Goal: Task Accomplishment & Management: Use online tool/utility

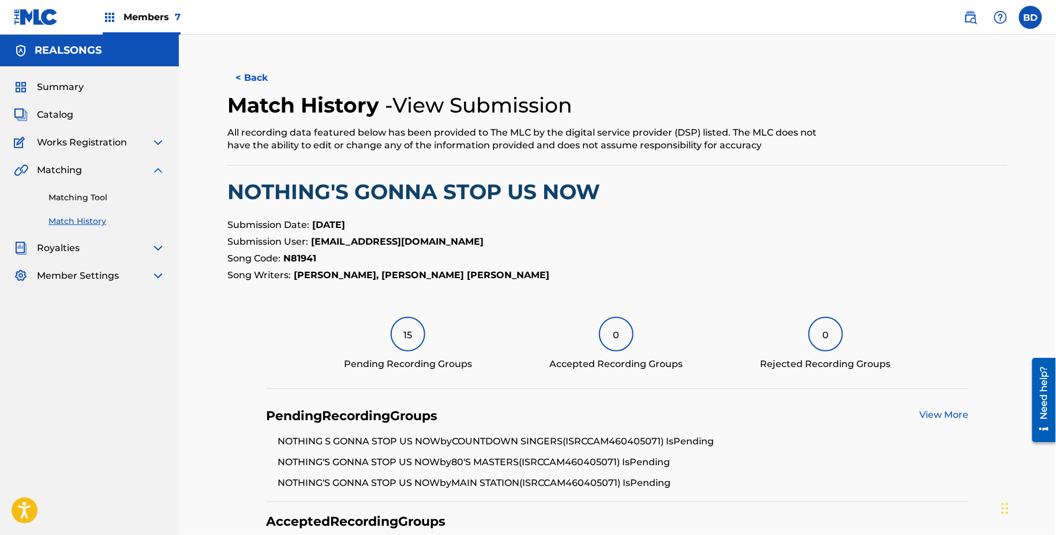
click at [104, 199] on link "Matching Tool" at bounding box center [106, 198] width 117 height 12
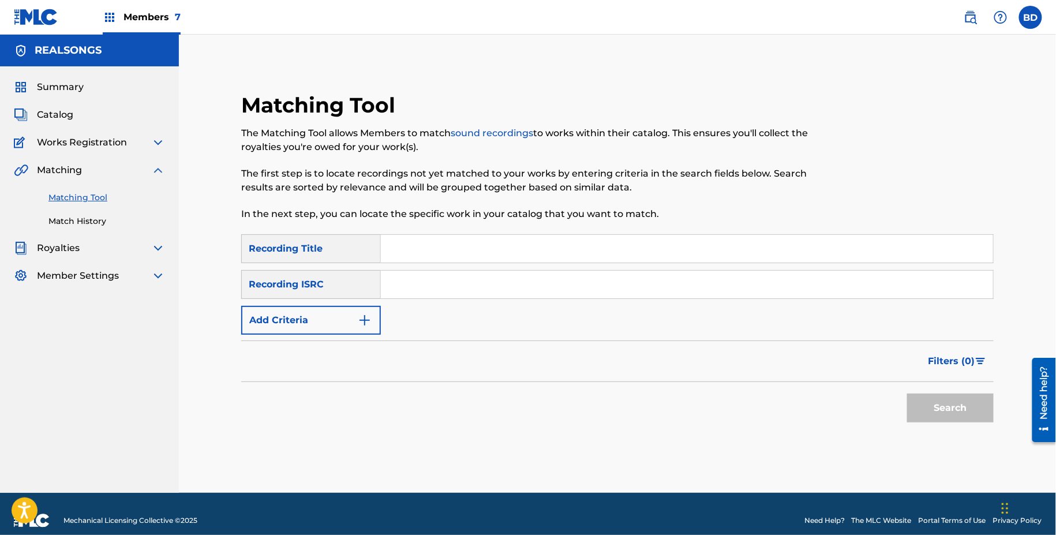
click at [409, 270] on div "SearchWithCriteriaa6368fe2-ed26-4642-b73f-7a467cb2975a Recording Title SearchWi…" at bounding box center [617, 284] width 753 height 100
click at [410, 272] on input "Search Form" at bounding box center [687, 285] width 612 height 28
paste input "CAM460405341"
type input "CAM460405341"
click at [907, 394] on button "Search" at bounding box center [950, 408] width 87 height 29
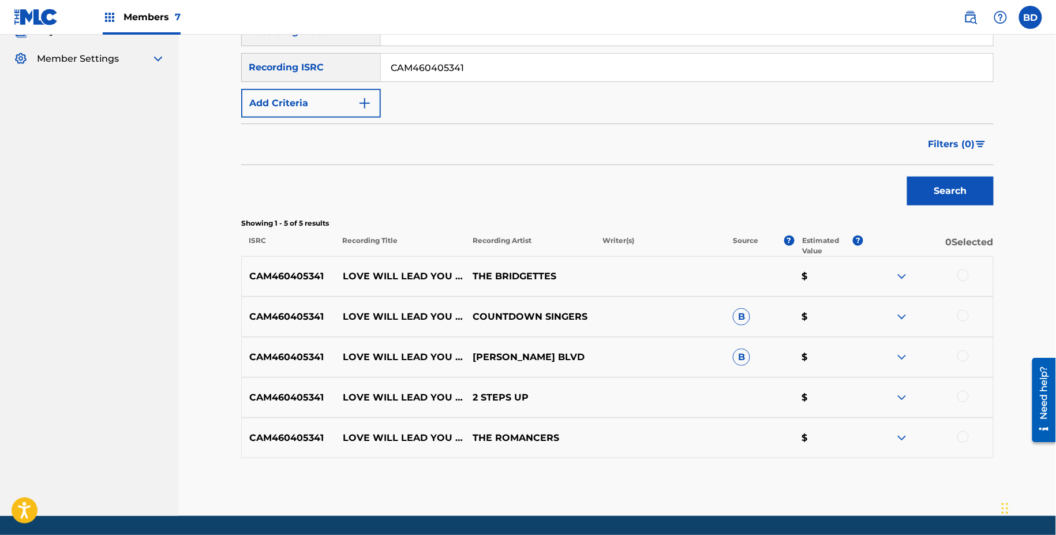
scroll to position [252, 0]
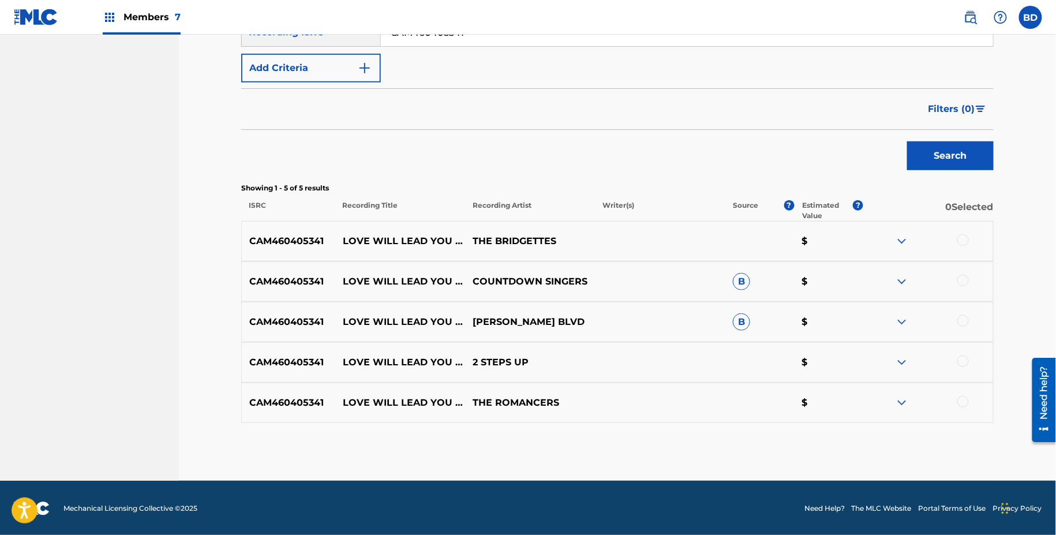
click at [895, 318] on img at bounding box center [902, 322] width 14 height 14
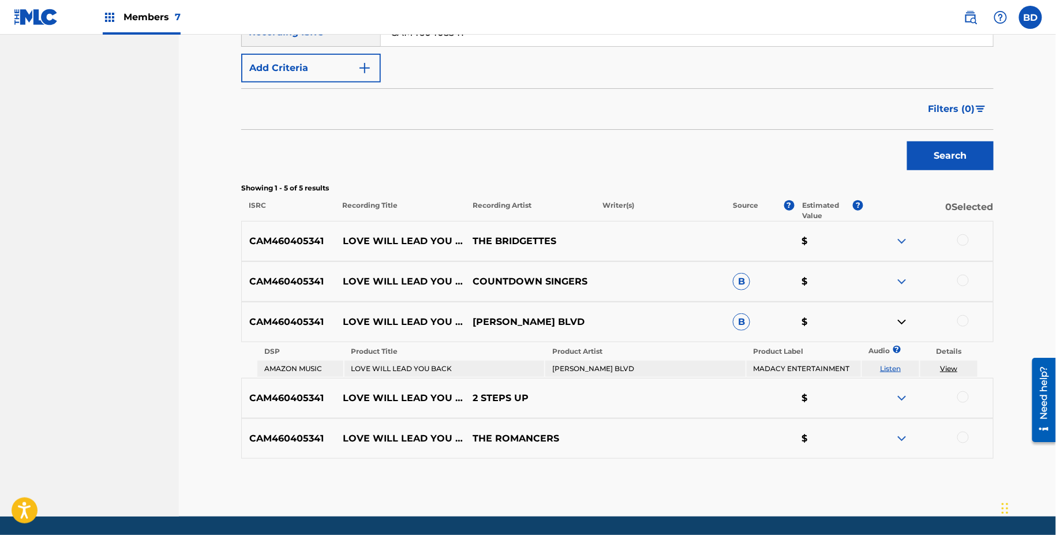
click at [904, 280] on img at bounding box center [902, 282] width 14 height 14
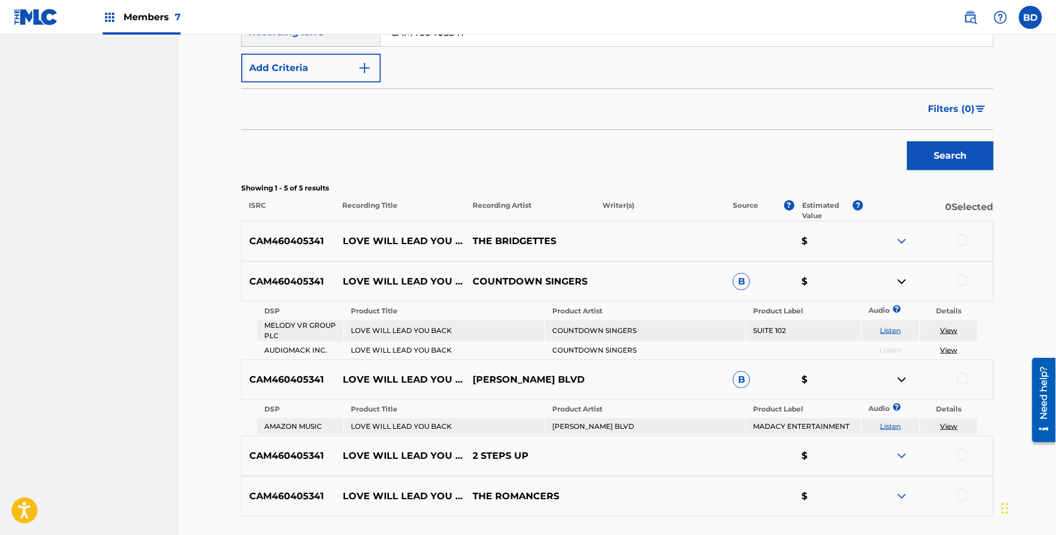
click at [366, 275] on p "LOVE WILL LEAD YOU BACK" at bounding box center [400, 282] width 130 height 14
copy p "LOVE WILL LEAD YOU BACK"
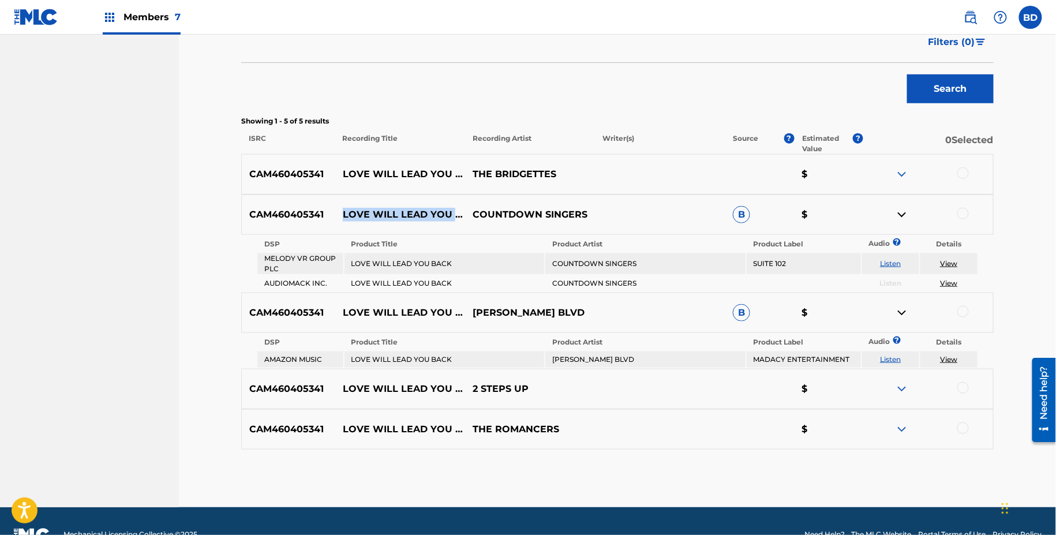
copy p "LOVE WILL LEAD YOU BACK"
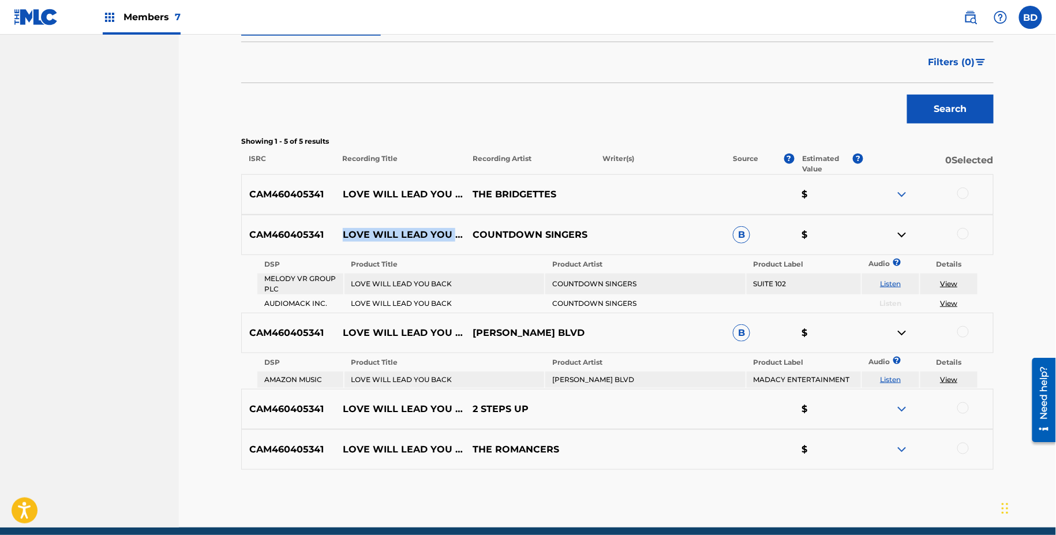
scroll to position [293, 0]
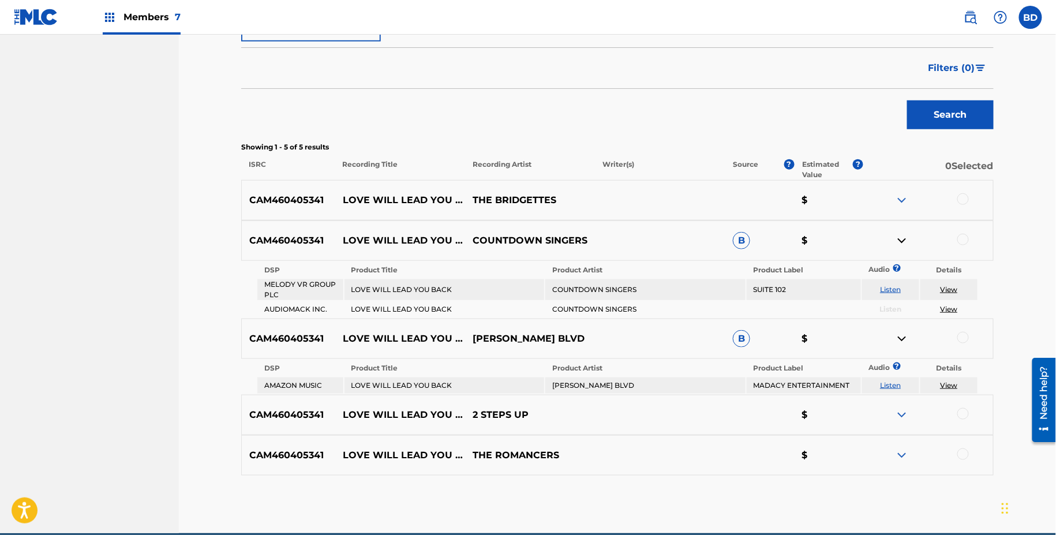
click at [963, 235] on div at bounding box center [964, 240] width 12 height 12
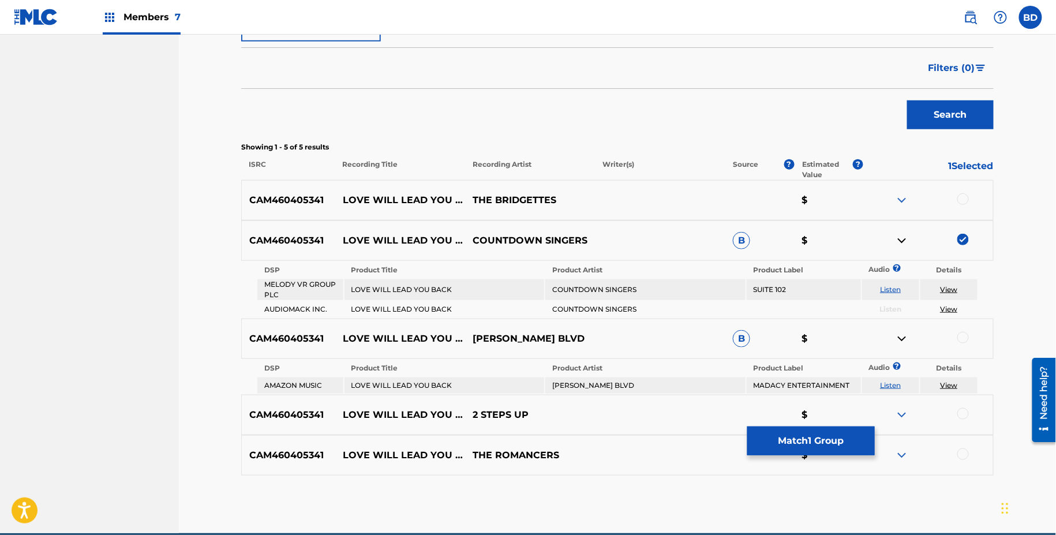
click at [901, 241] on img at bounding box center [902, 241] width 14 height 14
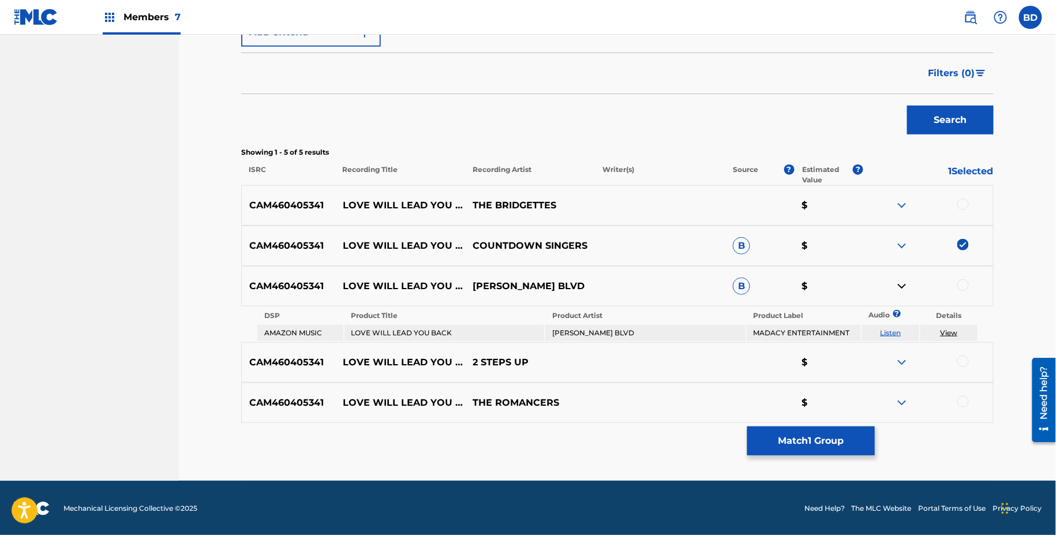
click at [584, 327] on td "[PERSON_NAME] BLVD" at bounding box center [645, 333] width 200 height 16
copy td "[PERSON_NAME] BLVD"
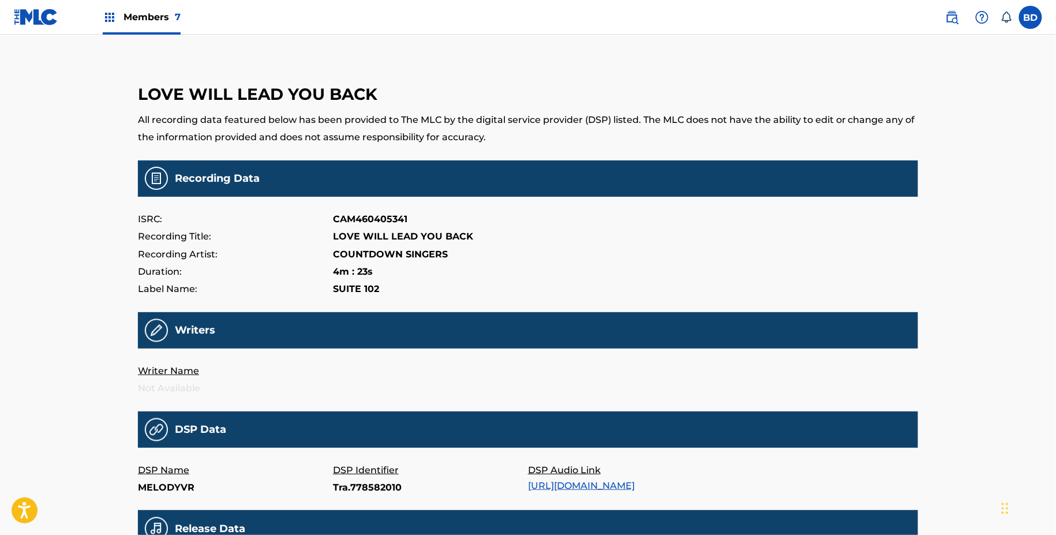
click at [353, 489] on p "Tra.778582010" at bounding box center [430, 487] width 195 height 17
copy p "Tra.778582010"
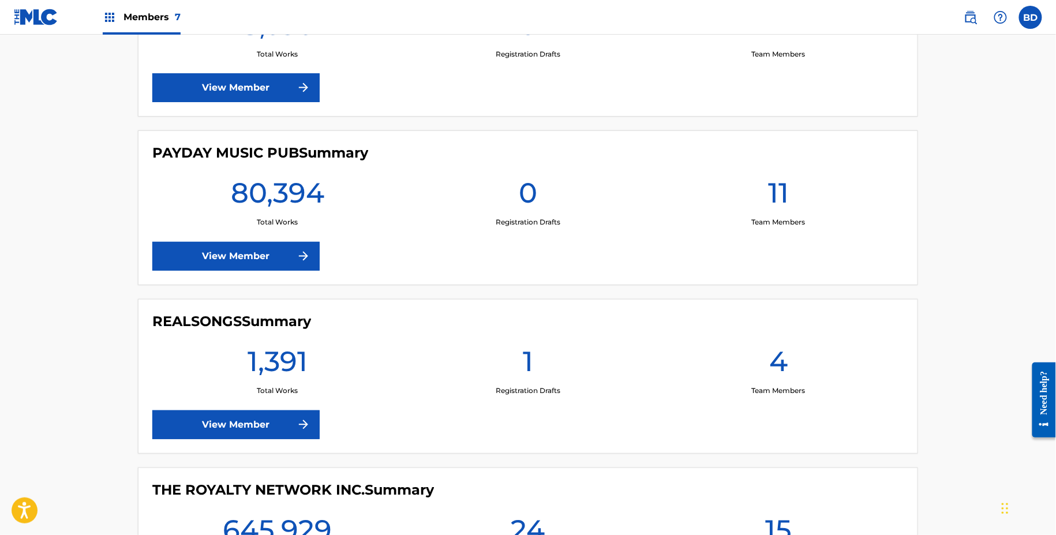
scroll to position [724, 0]
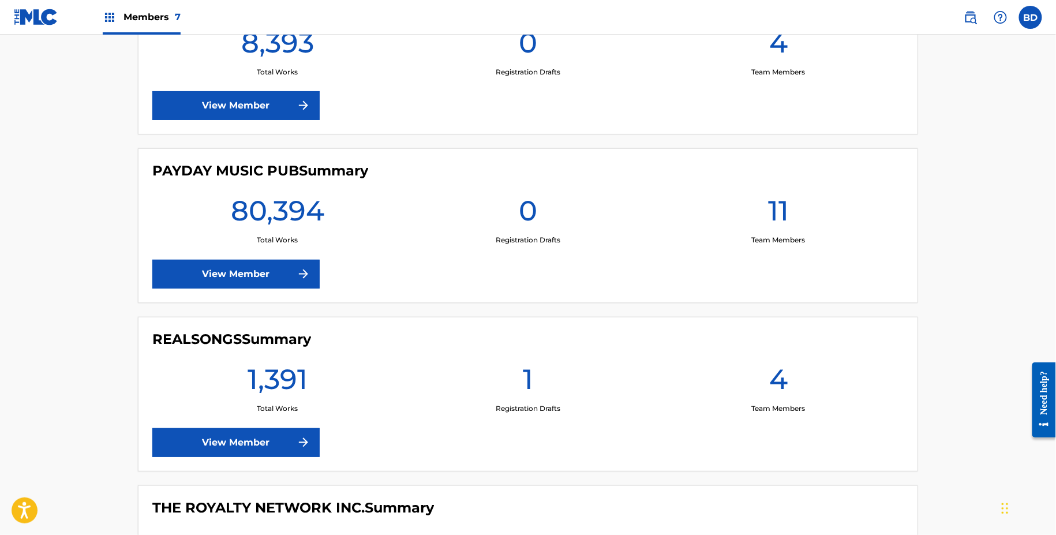
click at [221, 440] on link "View Member" at bounding box center [235, 442] width 167 height 29
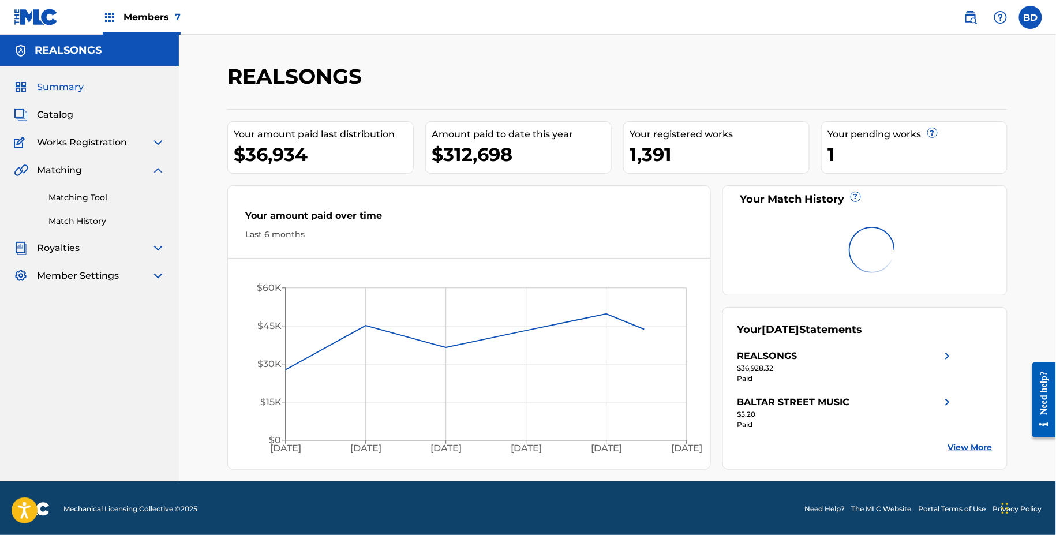
click at [123, 199] on link "Matching Tool" at bounding box center [106, 198] width 117 height 12
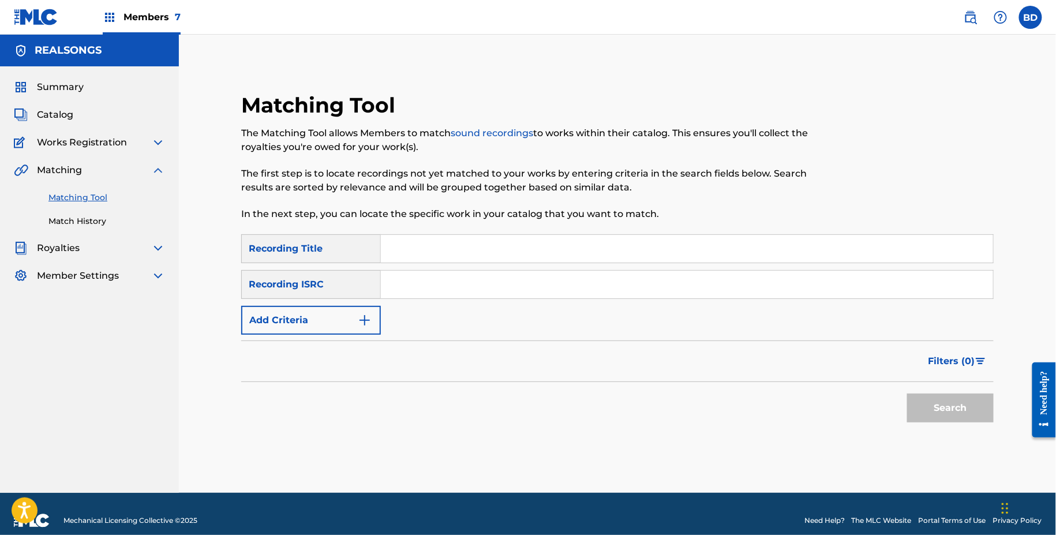
click at [408, 278] on input "Search Form" at bounding box center [687, 285] width 612 height 28
paste input "CAM460405341"
type input "CAM460405341"
click at [907, 394] on button "Search" at bounding box center [950, 408] width 87 height 29
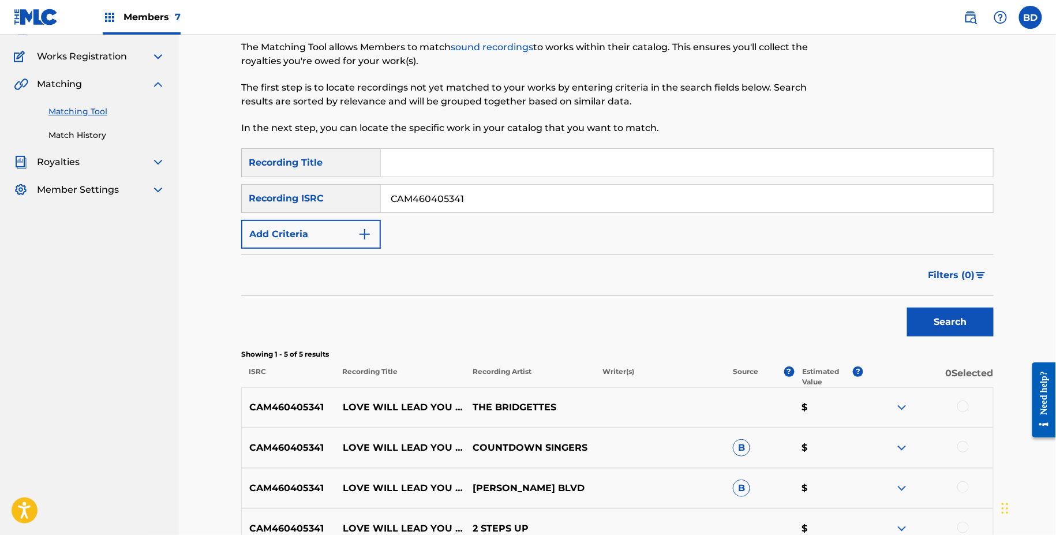
scroll to position [252, 0]
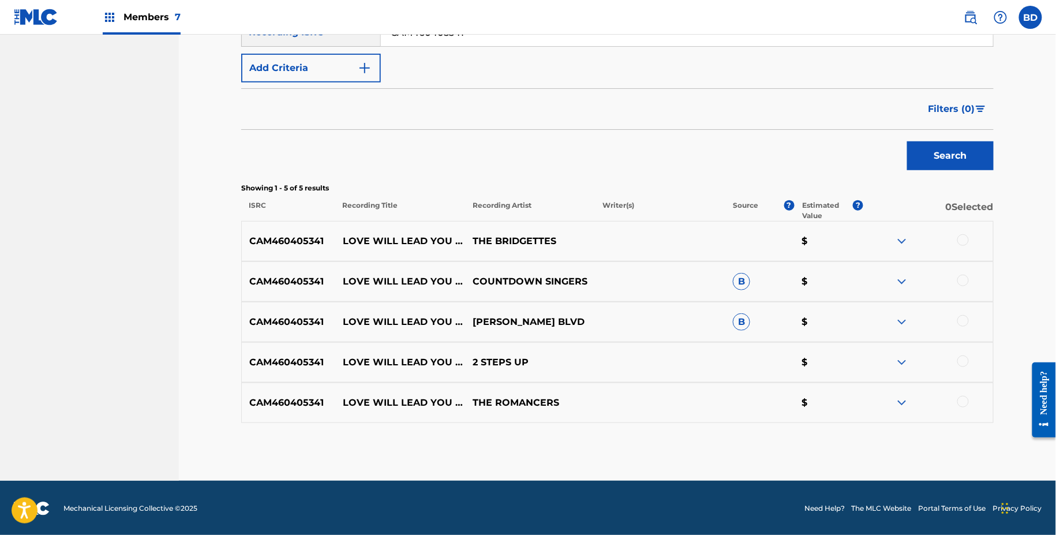
click at [963, 278] on div at bounding box center [964, 281] width 12 height 12
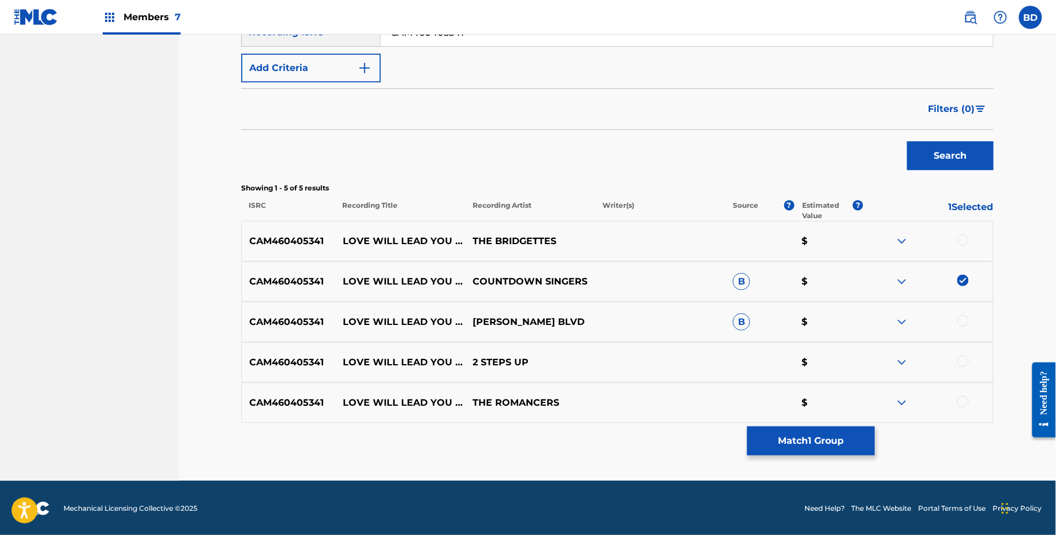
click at [903, 323] on img at bounding box center [902, 322] width 14 height 14
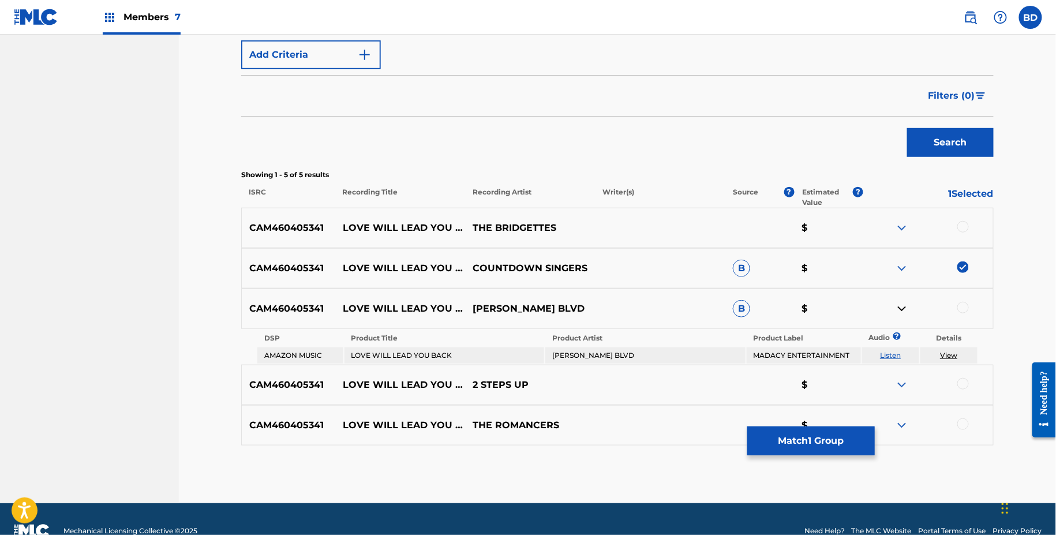
scroll to position [288, 0]
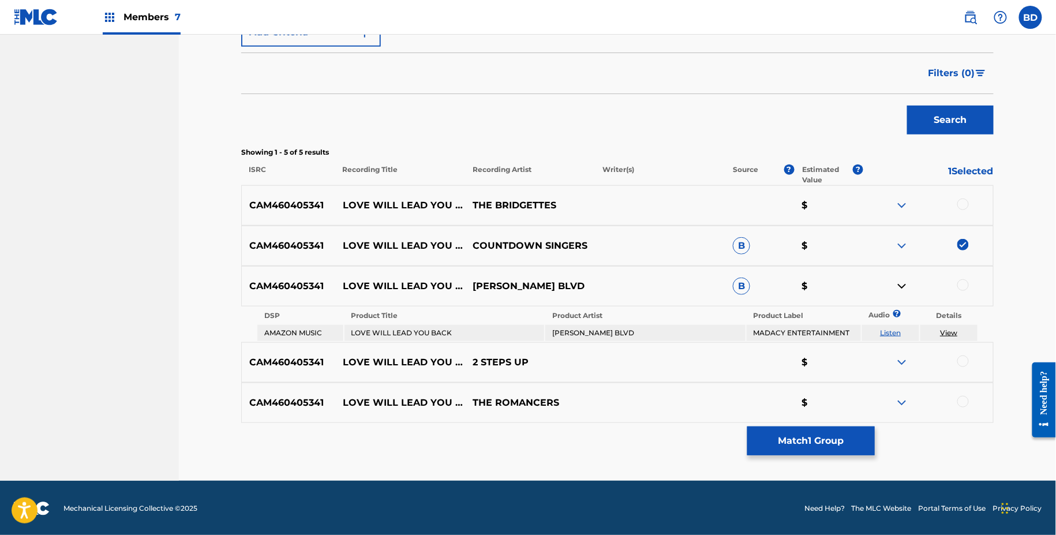
click at [960, 287] on div at bounding box center [964, 285] width 12 height 12
click at [790, 458] on div "Matching Tool The Matching Tool allows Members to match sound recordings to wor…" at bounding box center [617, 142] width 753 height 676
click at [776, 419] on div "CAM460405341 LOVE WILL LEAD YOU BACK THE ROMANCERS $" at bounding box center [617, 403] width 753 height 40
click at [768, 428] on button "Match 2 Groups" at bounding box center [811, 441] width 128 height 29
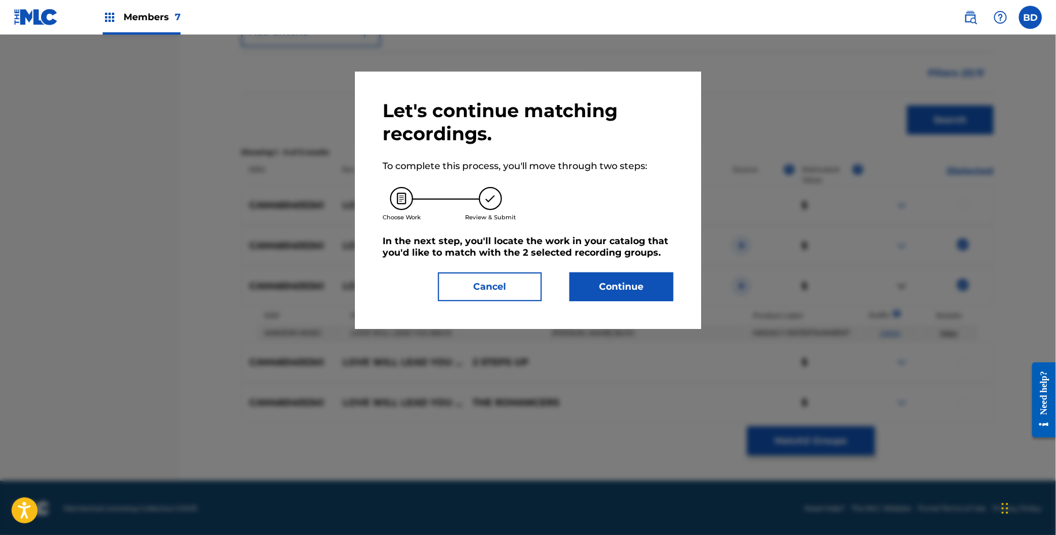
click at [629, 236] on h5 "In the next step, you'll locate the work in your catalog that you'd like to mat…" at bounding box center [528, 247] width 291 height 23
click at [626, 268] on div "Let's continue matching recordings. To complete this process, you'll move throu…" at bounding box center [528, 200] width 291 height 202
click at [647, 286] on button "Continue" at bounding box center [622, 286] width 104 height 29
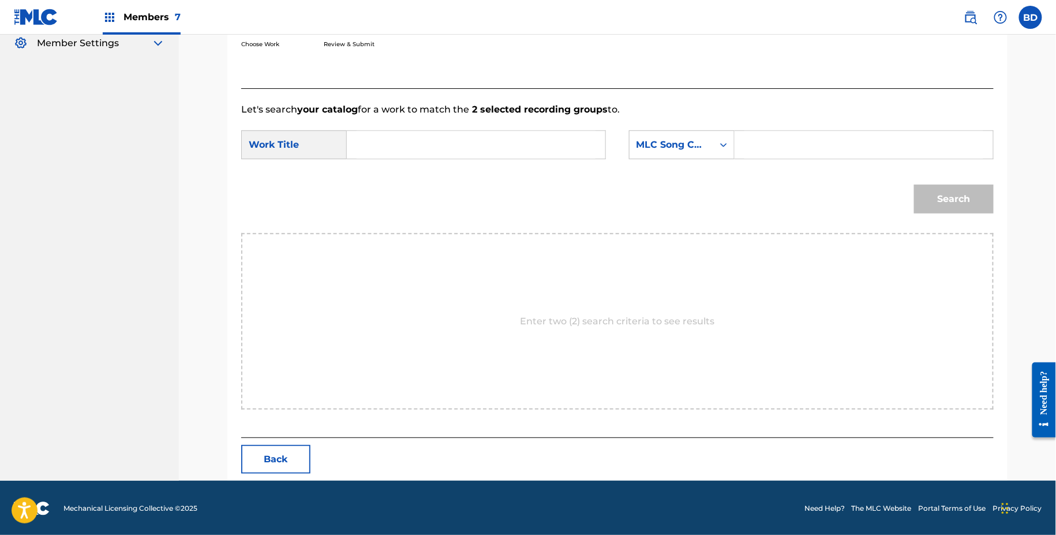
click at [772, 154] on input "Search Form" at bounding box center [864, 145] width 239 height 28
paste input "L63875"
type input "L63875"
click at [537, 137] on input "Search Form" at bounding box center [476, 145] width 239 height 28
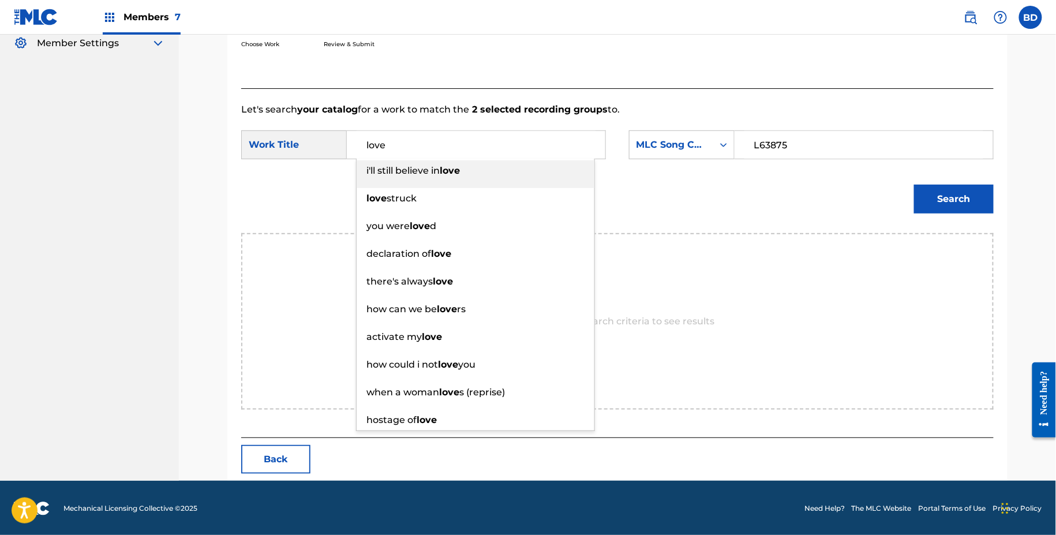
type input "love"
click at [935, 195] on button "Search" at bounding box center [954, 199] width 80 height 29
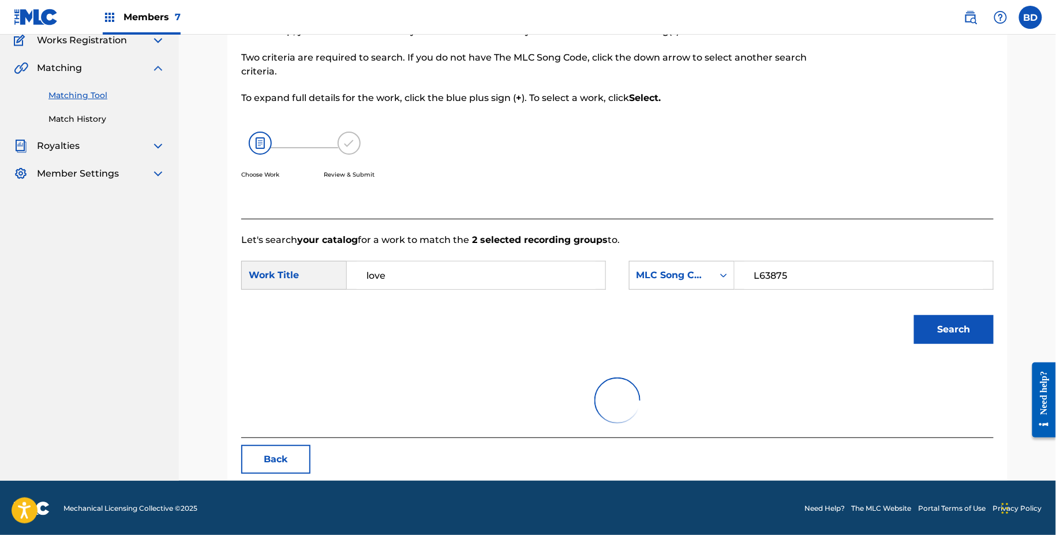
scroll to position [198, 0]
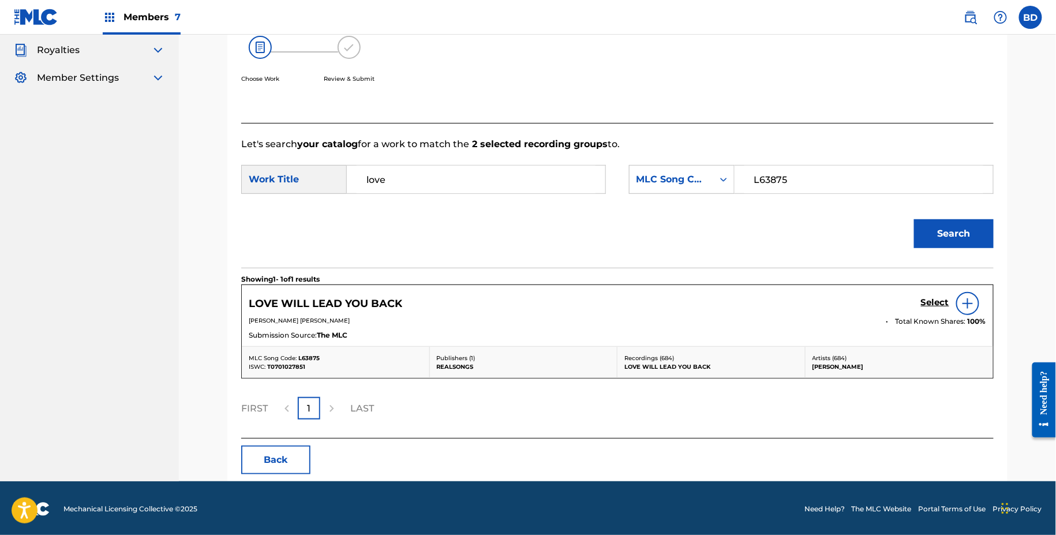
click at [934, 297] on h5 "Select" at bounding box center [935, 302] width 28 height 11
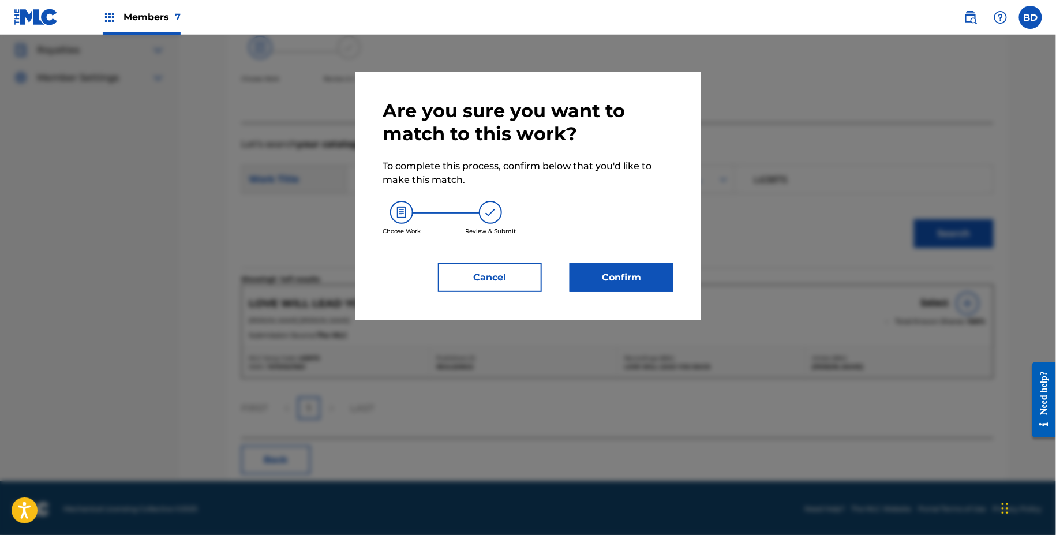
click at [618, 282] on button "Confirm" at bounding box center [622, 277] width 104 height 29
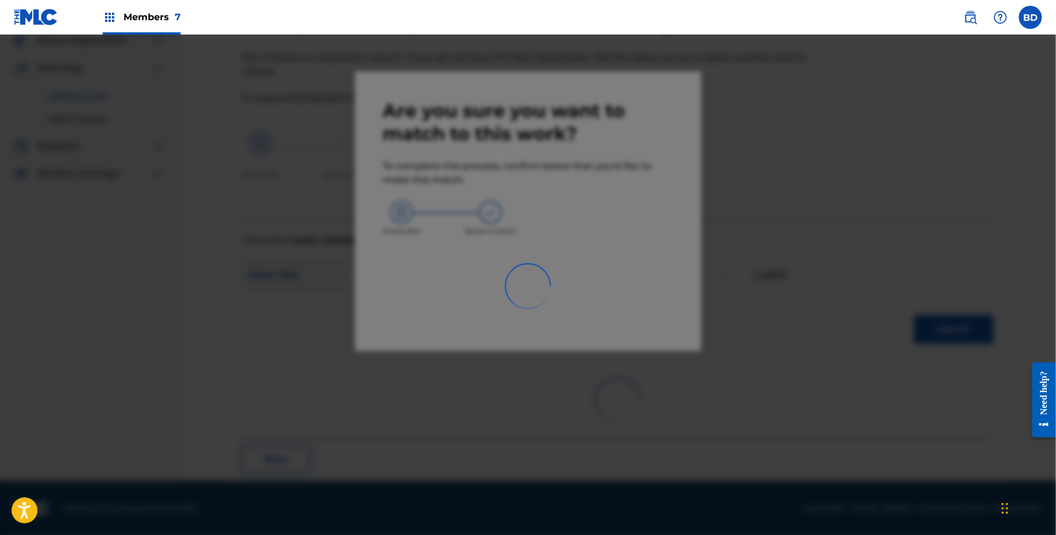
scroll to position [29, 0]
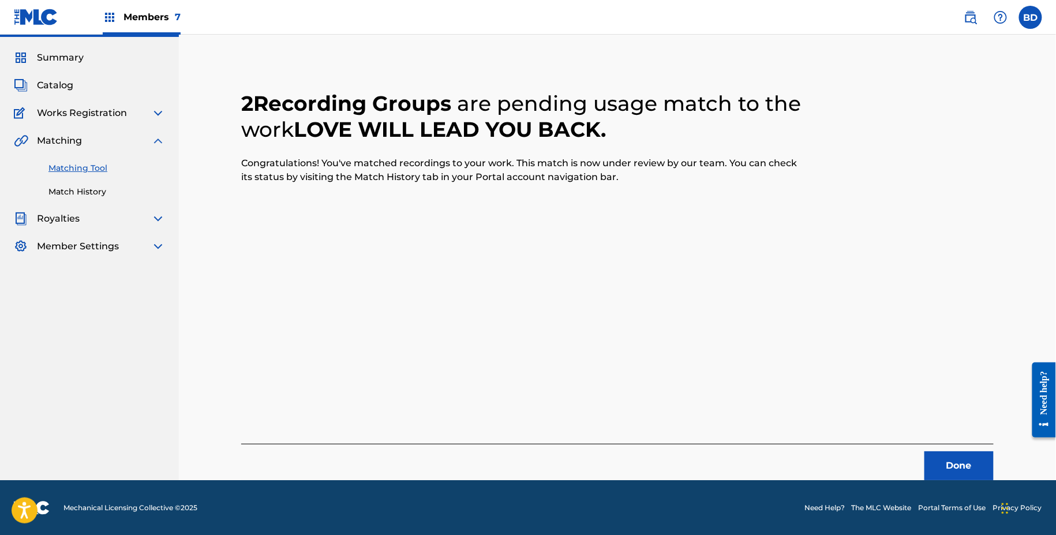
click at [70, 193] on link "Match History" at bounding box center [106, 192] width 117 height 12
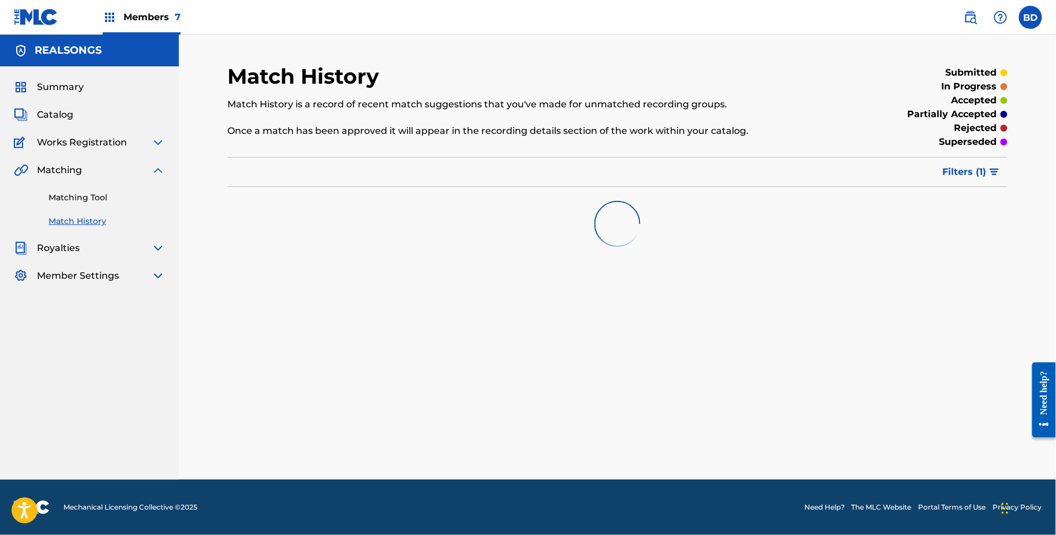
click at [985, 161] on button "Filters ( 1 )" at bounding box center [972, 172] width 72 height 29
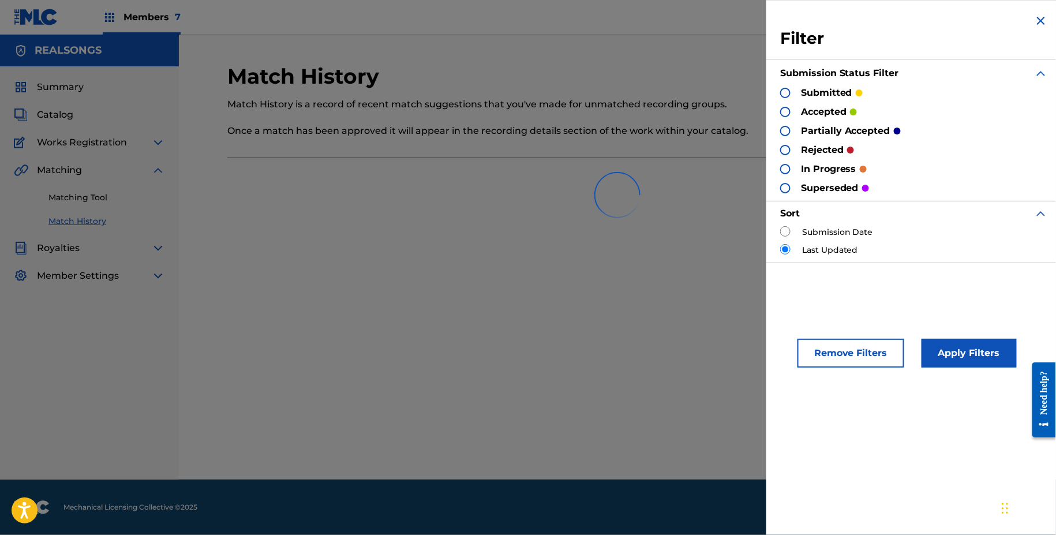
click at [785, 230] on div at bounding box center [617, 195] width 780 height 74
click at [789, 241] on div "Submission Date Last Updated" at bounding box center [914, 241] width 268 height 30
click at [788, 236] on input "radio" at bounding box center [785, 231] width 10 height 10
radio input "true"
click at [788, 236] on input "radio" at bounding box center [785, 231] width 10 height 10
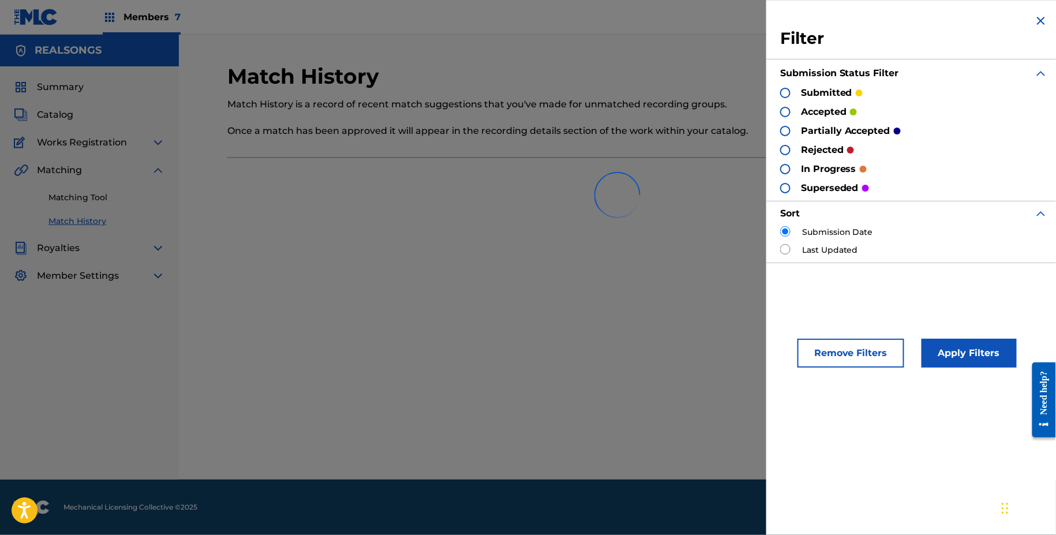
click at [788, 236] on input "radio" at bounding box center [785, 231] width 10 height 10
click at [981, 343] on button "Apply Filters" at bounding box center [969, 353] width 95 height 29
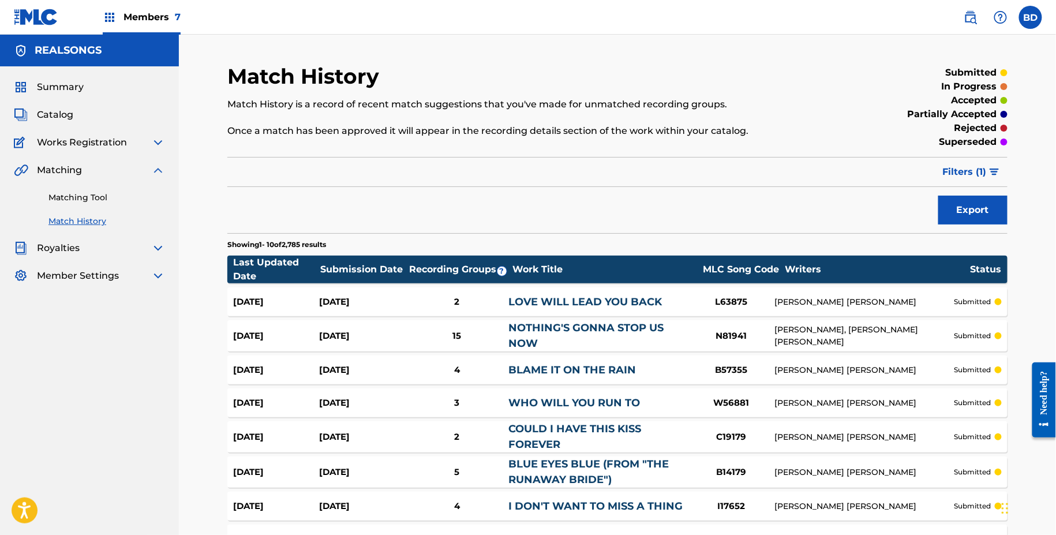
click at [518, 296] on link "LOVE WILL LEAD YOU BACK" at bounding box center [586, 302] width 154 height 13
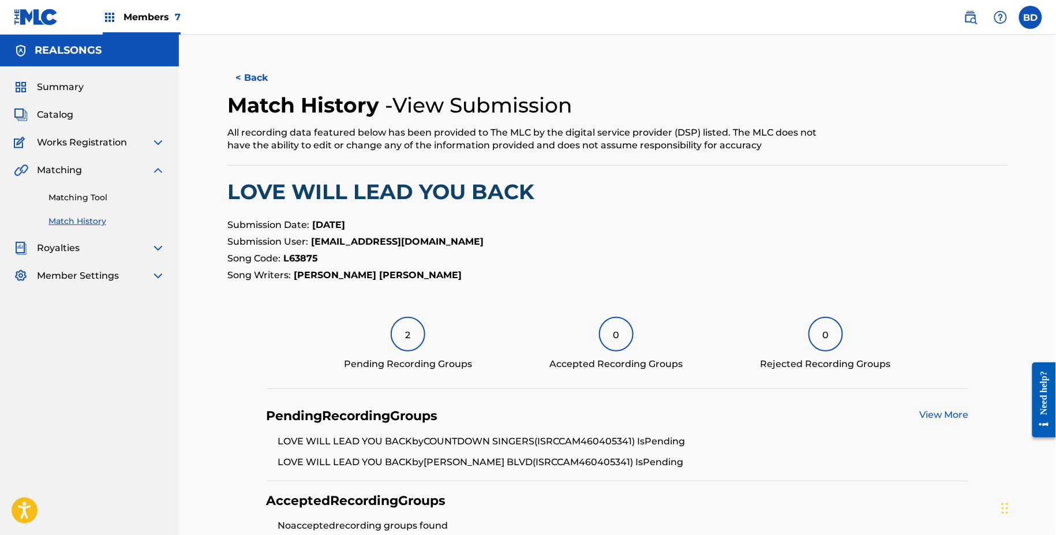
click at [123, 196] on link "Matching Tool" at bounding box center [106, 198] width 117 height 12
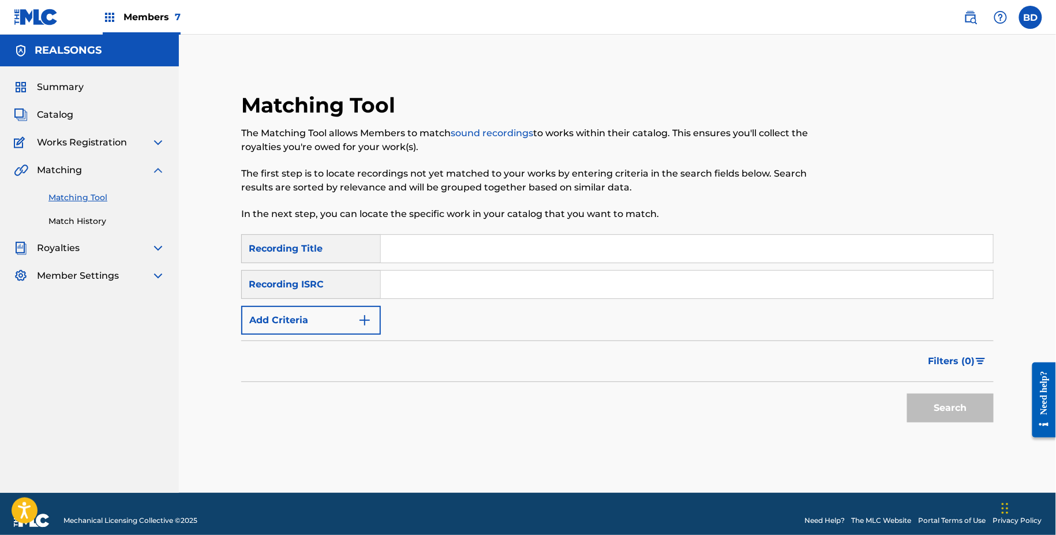
click at [488, 298] on input "Search Form" at bounding box center [687, 285] width 612 height 28
paste input "CAM460406248"
type input "CAM460406248"
click at [907, 394] on button "Search" at bounding box center [950, 408] width 87 height 29
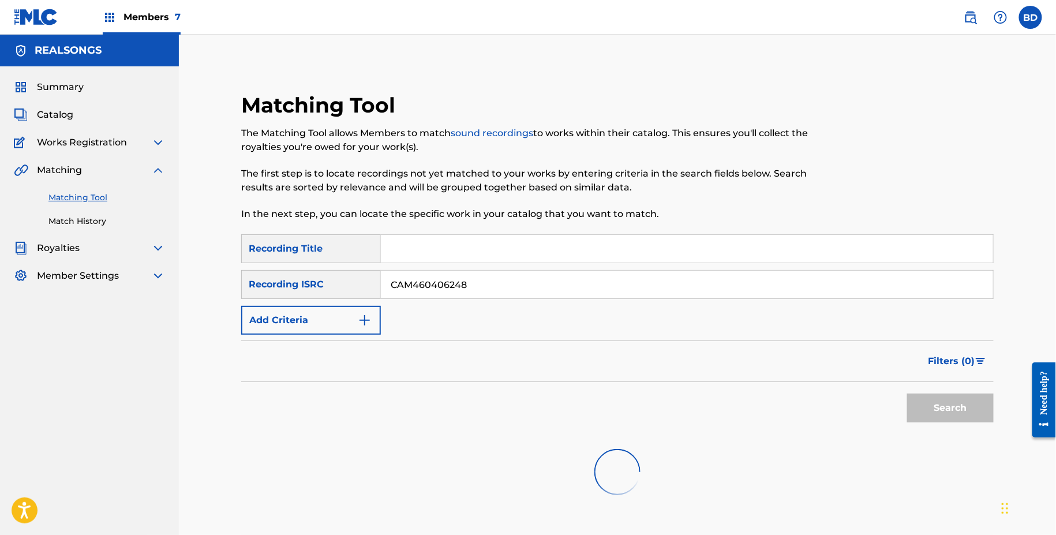
scroll to position [86, 0]
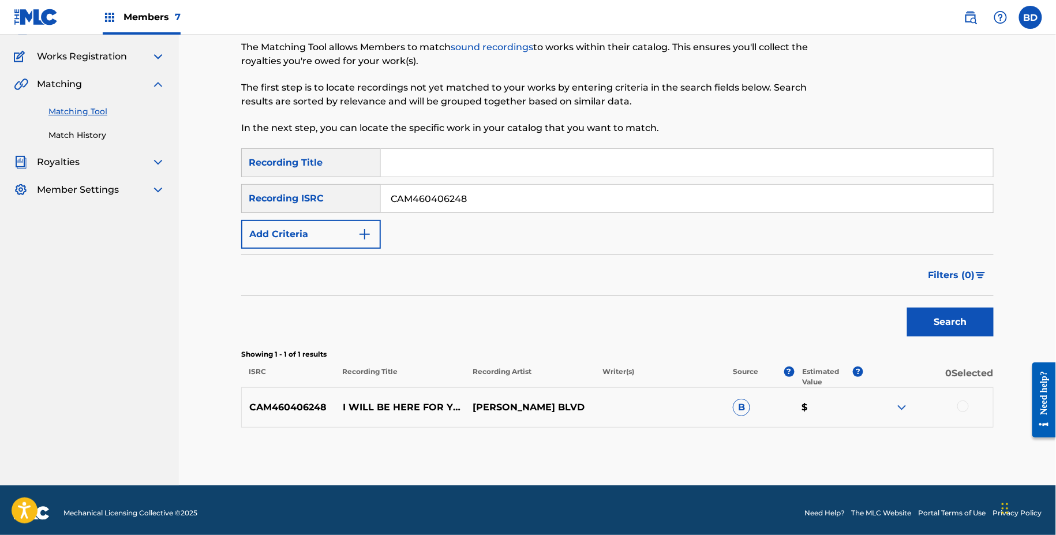
click at [899, 406] on img at bounding box center [902, 408] width 14 height 14
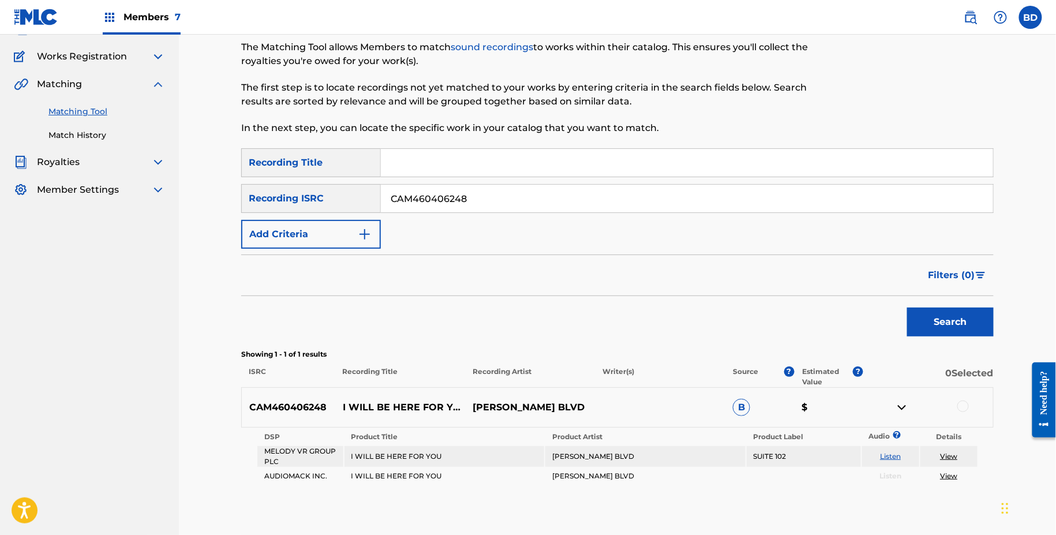
scroll to position [148, 0]
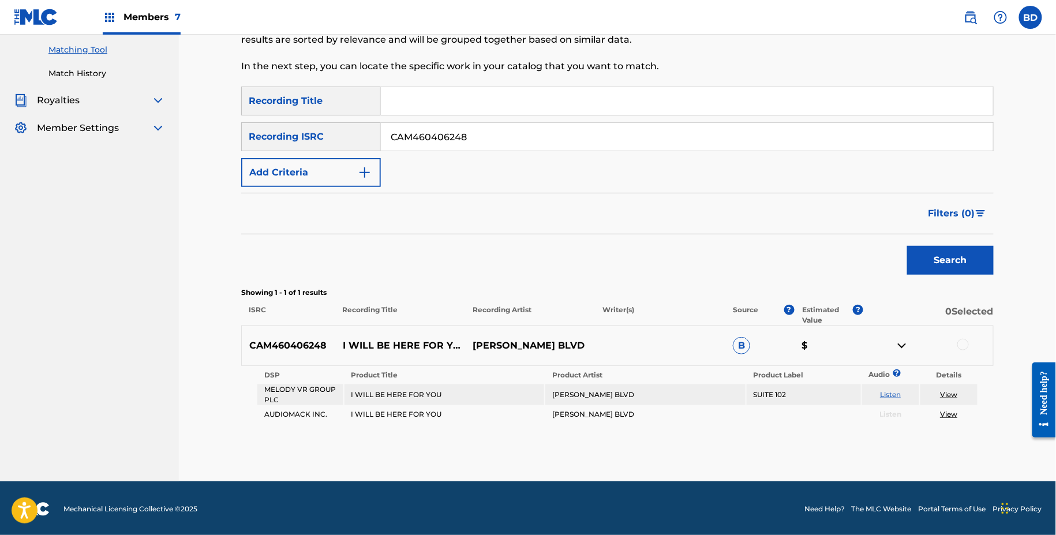
click at [413, 345] on p "I WILL BE HERE FOR YOU" at bounding box center [400, 346] width 130 height 14
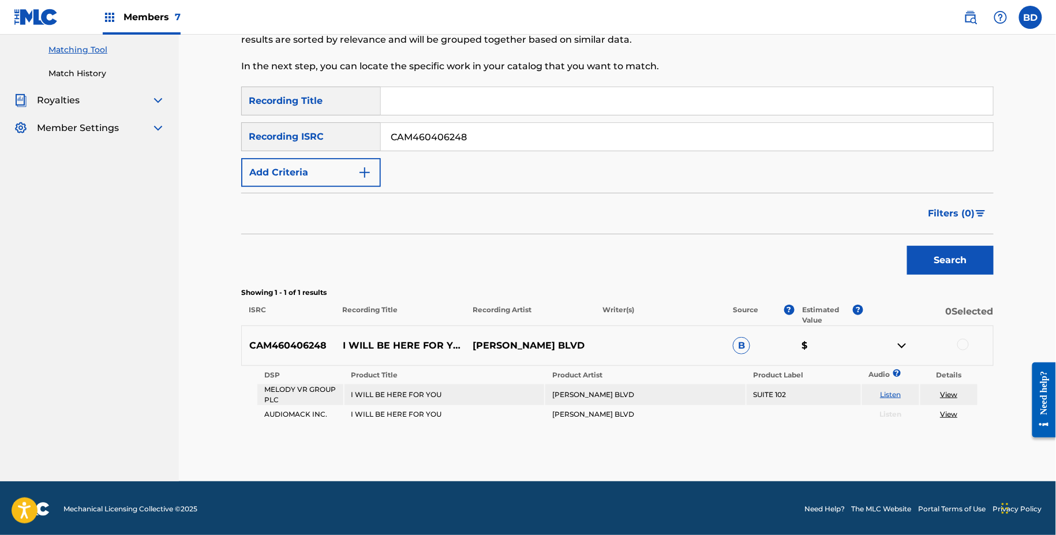
click at [960, 346] on div at bounding box center [964, 345] width 12 height 12
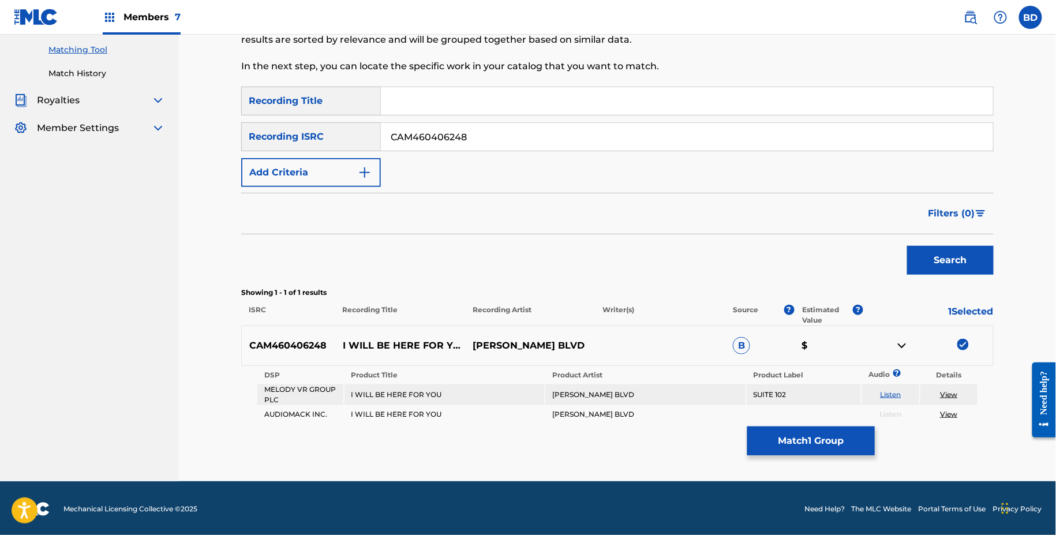
click at [797, 438] on button "Match 1 Group" at bounding box center [811, 441] width 128 height 29
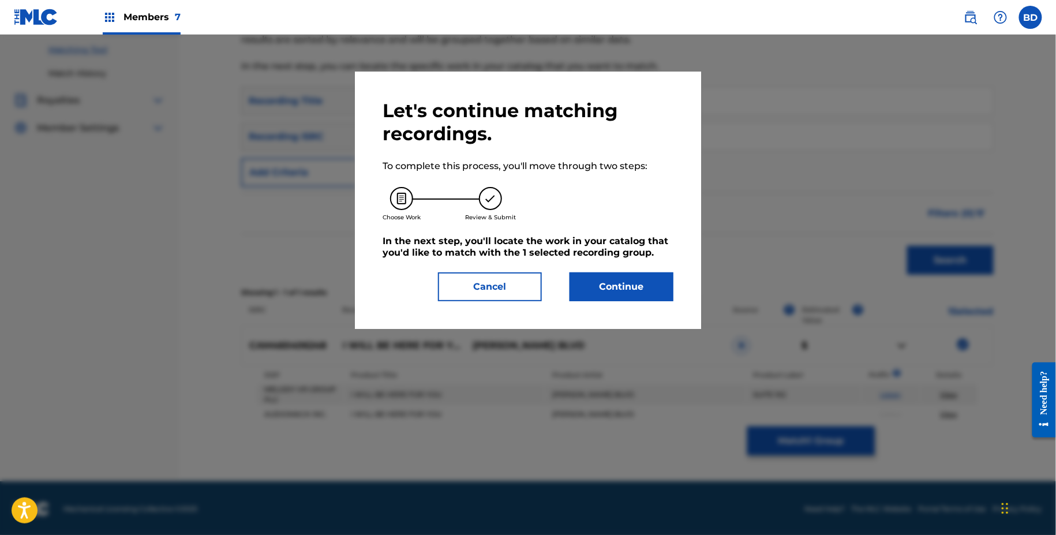
click at [629, 318] on div "Let's continue matching recordings. To complete this process, you'll move throu…" at bounding box center [528, 200] width 346 height 257
click at [625, 293] on button "Continue" at bounding box center [622, 286] width 104 height 29
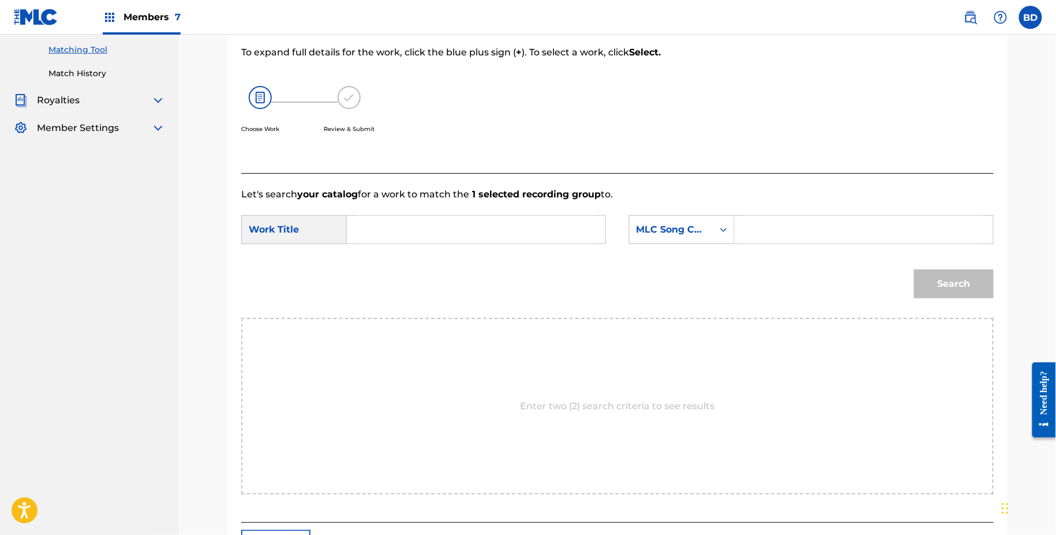
click at [791, 216] on input "Search Form" at bounding box center [864, 230] width 239 height 28
paste input "Z9896F"
type input "Z9896F"
click at [554, 244] on div "SearchWithCriteria227c85ef-a3cf-4f6f-a1ec-57dc94d073d4 Work Title SearchWithCri…" at bounding box center [617, 233] width 753 height 36
click at [554, 232] on input "Search Form" at bounding box center [476, 230] width 239 height 28
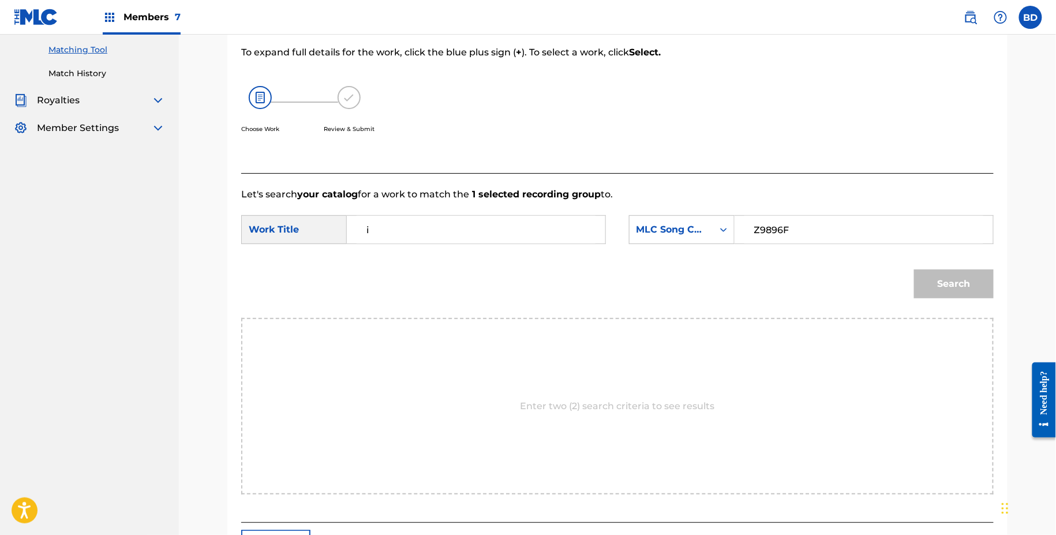
type input "i"
click at [914, 270] on button "Search" at bounding box center [954, 284] width 80 height 29
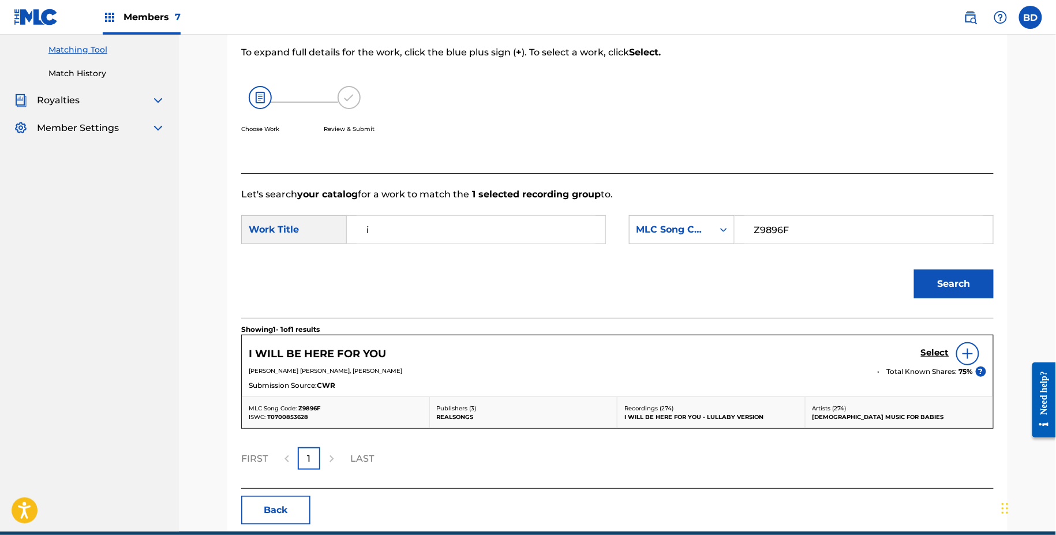
click at [926, 352] on h5 "Select" at bounding box center [935, 352] width 28 height 11
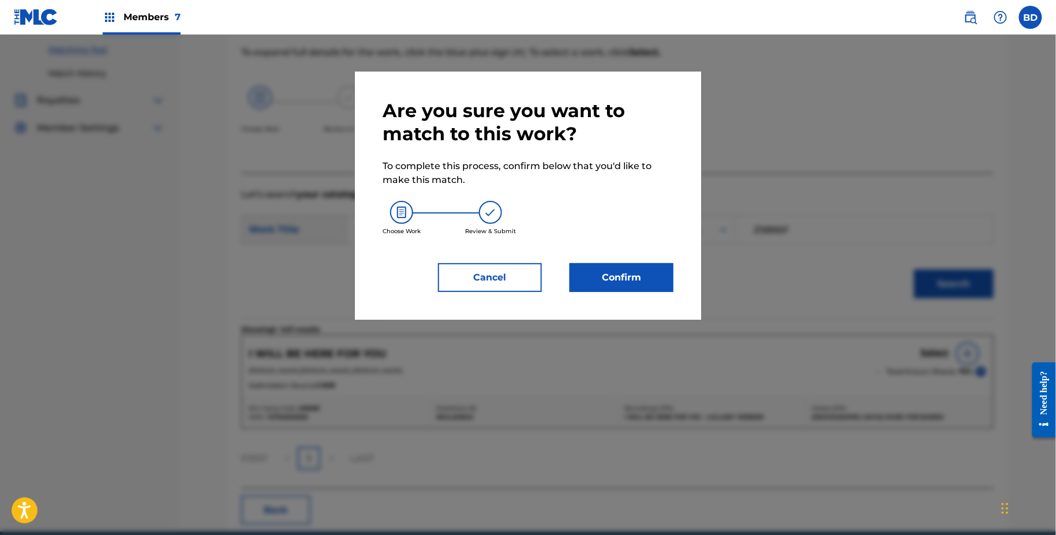
click at [687, 263] on div "Are you sure you want to match to this work? To complete this process, confirm …" at bounding box center [528, 196] width 346 height 248
click at [666, 270] on button "Confirm" at bounding box center [622, 277] width 104 height 29
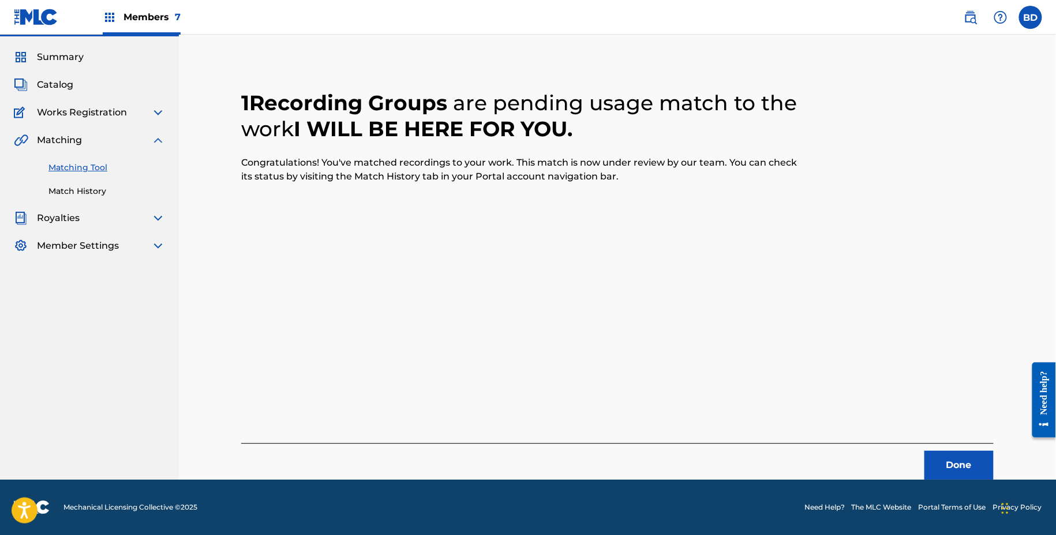
scroll to position [29, 0]
click at [75, 180] on div "Matching Tool Match History" at bounding box center [89, 173] width 151 height 50
click at [73, 187] on link "Match History" at bounding box center [106, 192] width 117 height 12
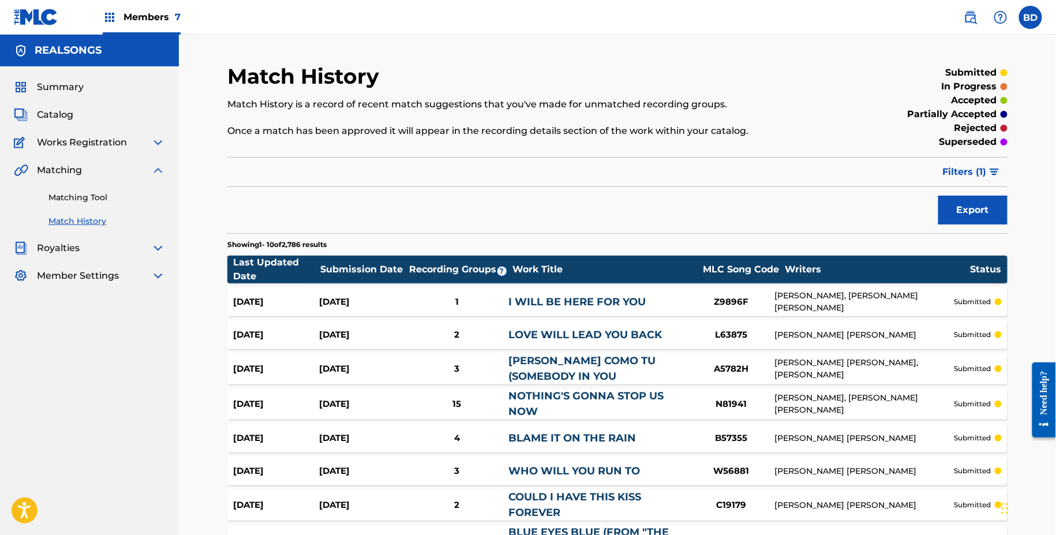
click at [289, 304] on div "Aug 19, 2025" at bounding box center [276, 302] width 86 height 13
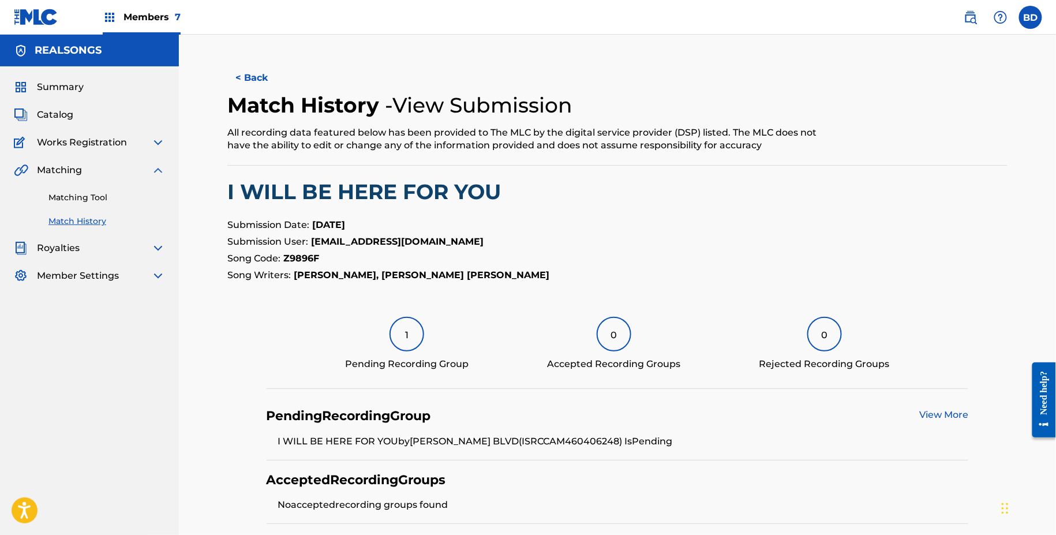
click at [99, 196] on link "Matching Tool" at bounding box center [106, 198] width 117 height 12
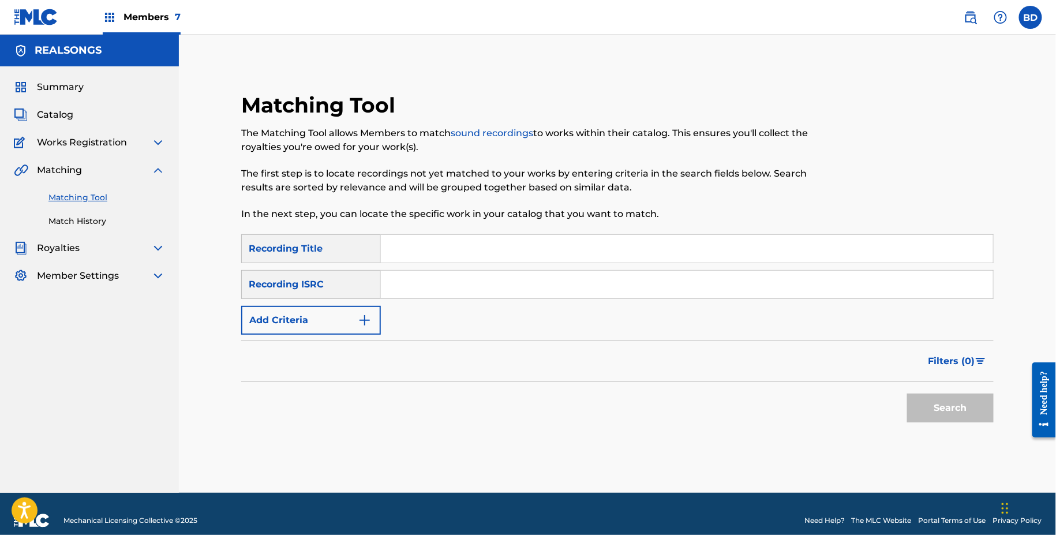
click at [500, 283] on input "Search Form" at bounding box center [687, 285] width 612 height 28
paste input "CAM460406469"
type input "CAM460406469"
click at [907, 394] on button "Search" at bounding box center [950, 408] width 87 height 29
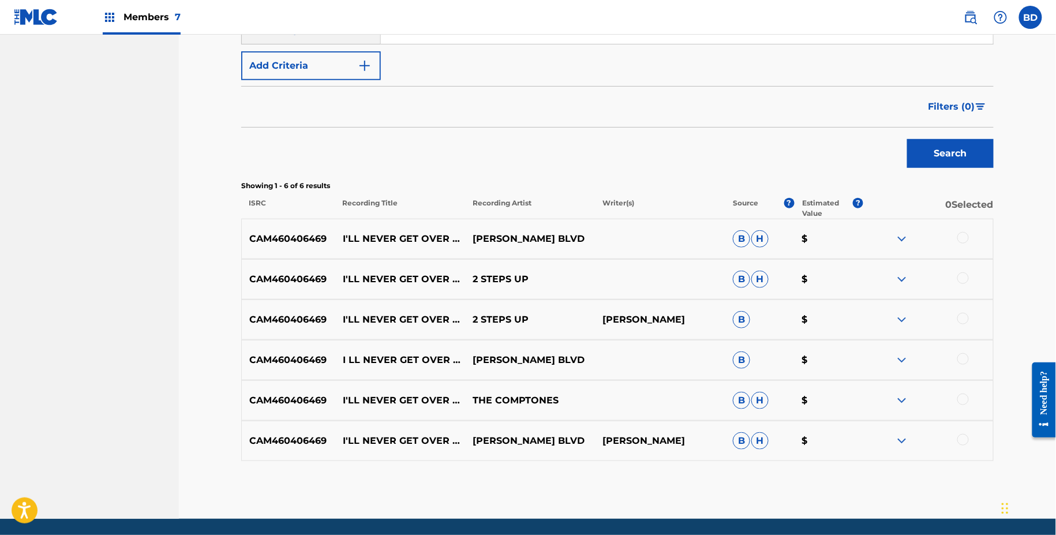
scroll to position [293, 0]
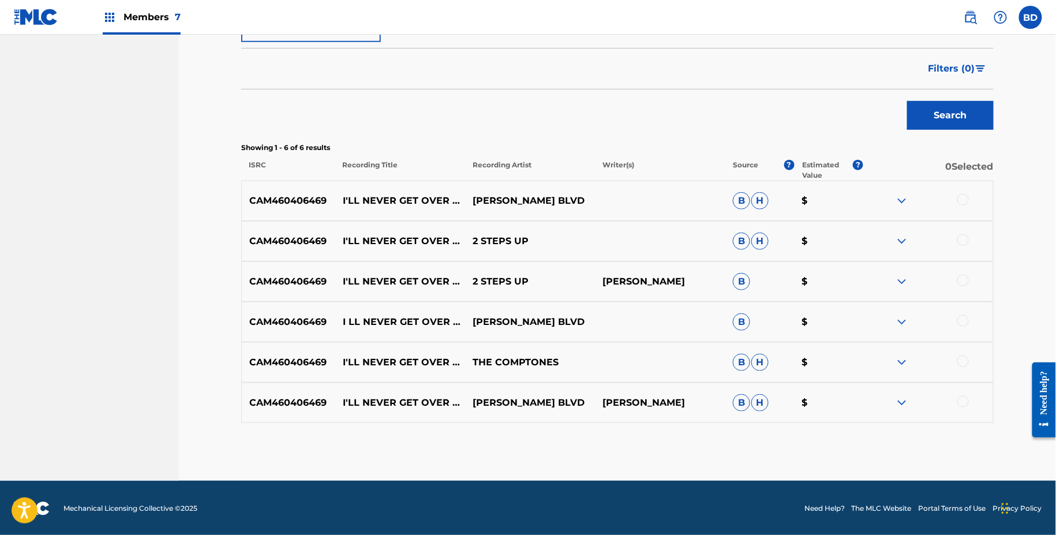
click at [899, 393] on div "CAM460406469 I'LL NEVER GET OVER YOU (GETTING OVER ME) GRAHAM BLVD D.WARREN B H…" at bounding box center [617, 403] width 753 height 40
click at [899, 397] on img at bounding box center [902, 403] width 14 height 14
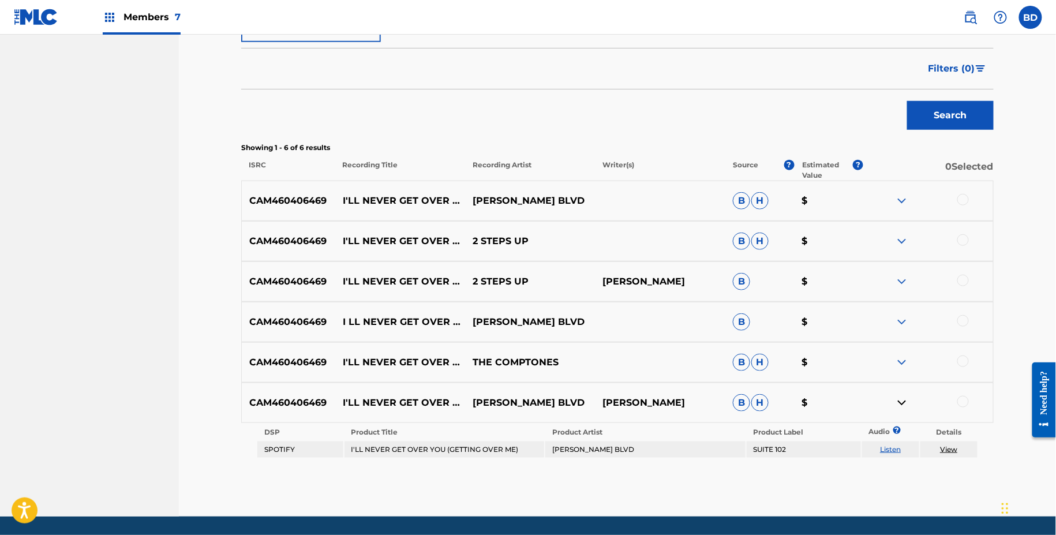
click at [899, 347] on div "CAM460406469 I'LL NEVER GET OVER YOU (GETTING OVER ME) THE COMPTONES B H $" at bounding box center [617, 362] width 753 height 40
click at [899, 356] on img at bounding box center [902, 363] width 14 height 14
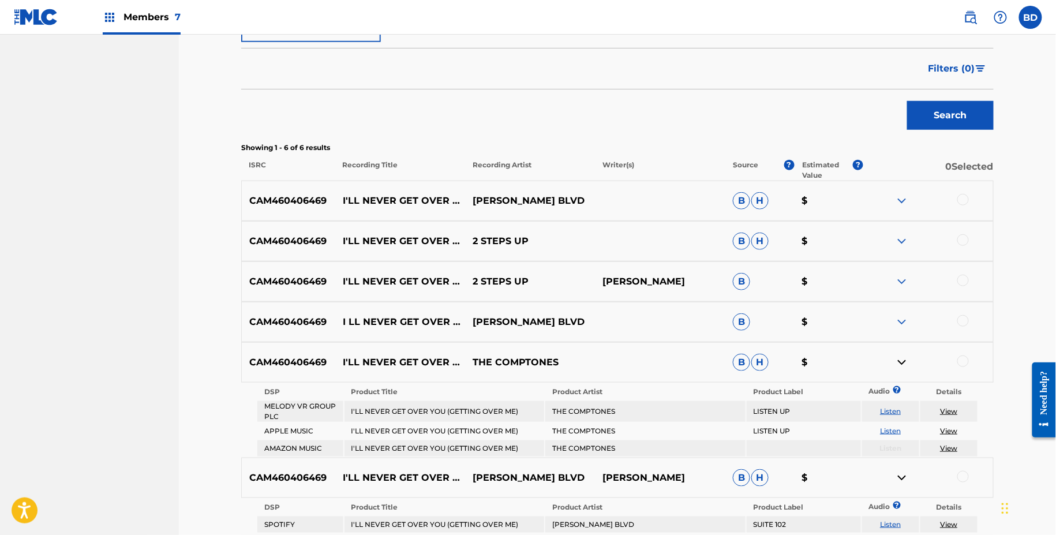
click at [899, 317] on img at bounding box center [902, 322] width 14 height 14
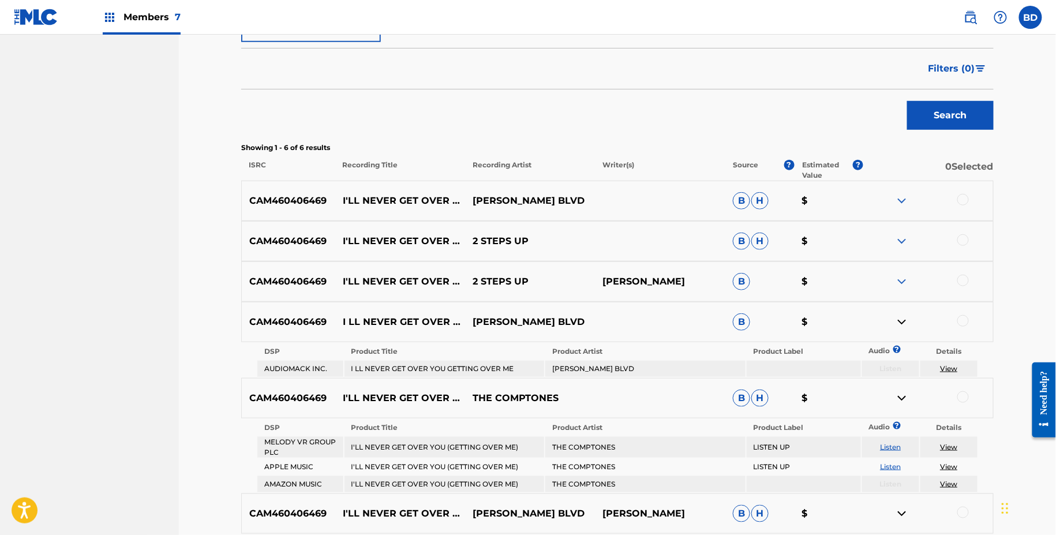
click at [901, 286] on img at bounding box center [902, 282] width 14 height 14
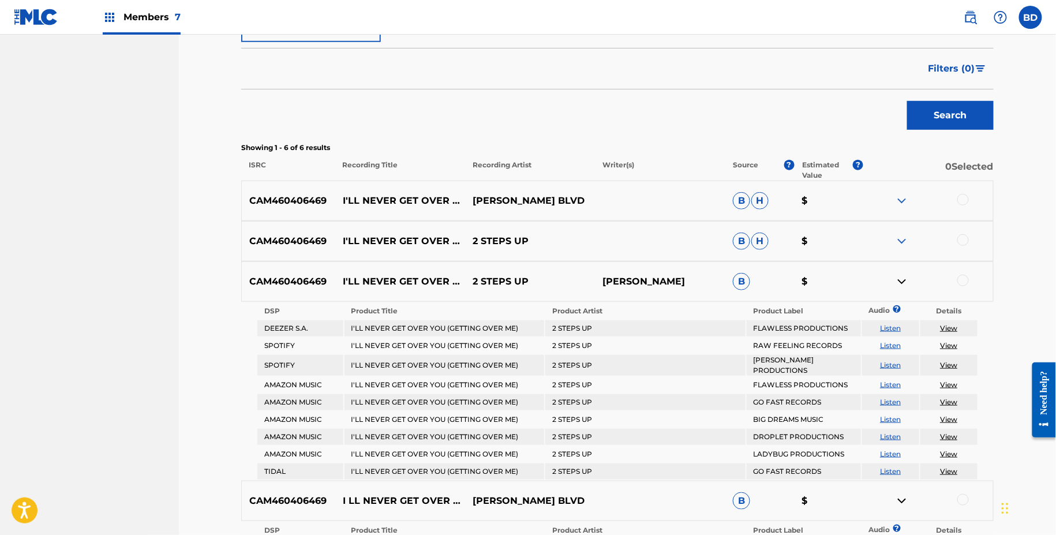
click at [901, 248] on div "CAM460406469 I'LL NEVER GET OVER YOU (GETTING OVER ME) 2 STEPS UP B H $" at bounding box center [617, 241] width 753 height 40
click at [901, 235] on img at bounding box center [902, 241] width 14 height 14
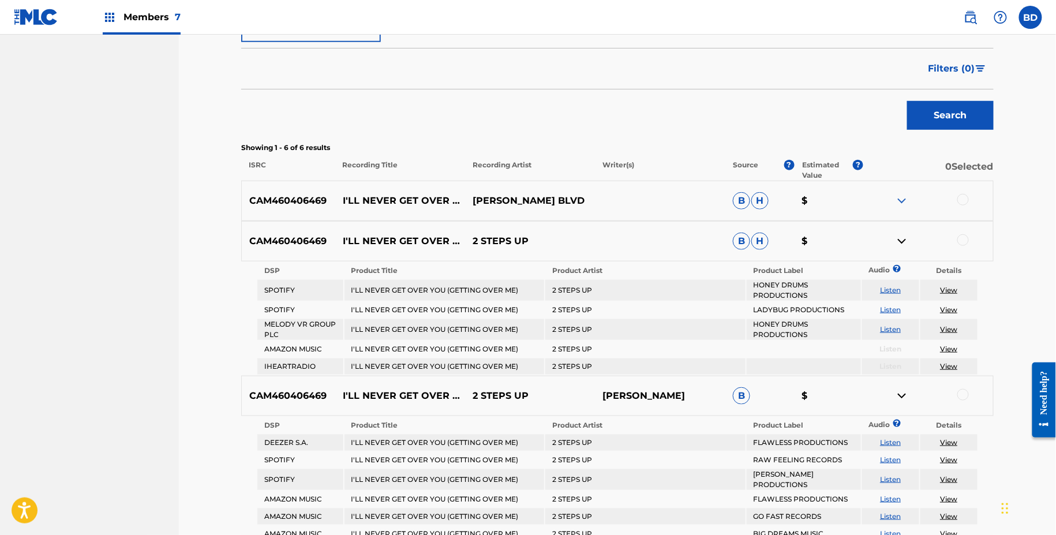
click at [900, 183] on div "CAM460406469 I'LL NEVER GET OVER YOU (GETTING OVER ME) GRAHAM BLVD B H $" at bounding box center [617, 201] width 753 height 40
click at [899, 199] on img at bounding box center [902, 201] width 14 height 14
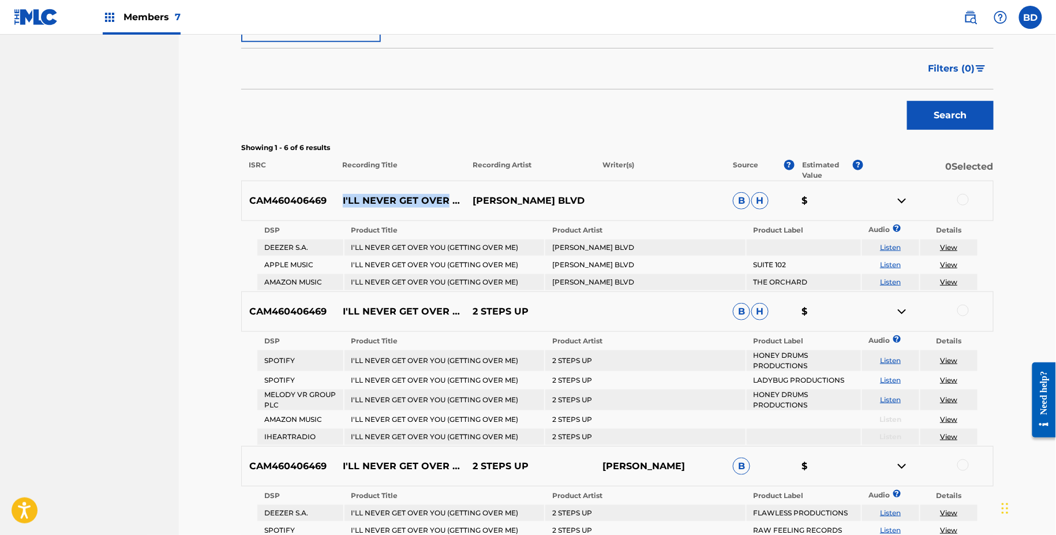
drag, startPoint x: 341, startPoint y: 190, endPoint x: 450, endPoint y: 195, distance: 109.2
click at [450, 195] on p "I'LL NEVER GET OVER YOU (GETTING OVER ME)" at bounding box center [400, 201] width 130 height 14
click at [404, 194] on p "I'LL NEVER GET OVER YOU (GETTING OVER ME)" at bounding box center [400, 201] width 130 height 14
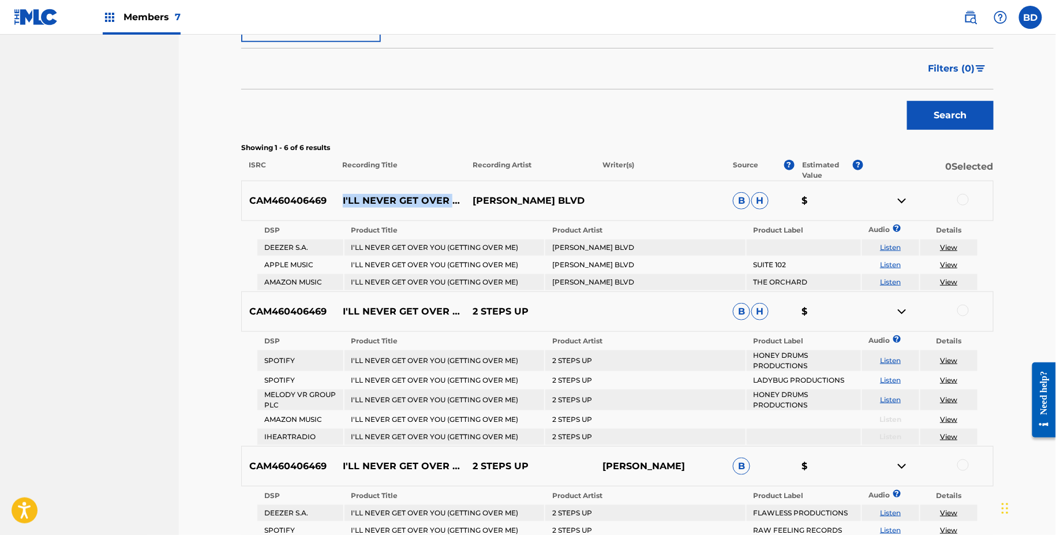
copy p "I'LL NEVER GET OVER YOU (GETTING OVER ME)"
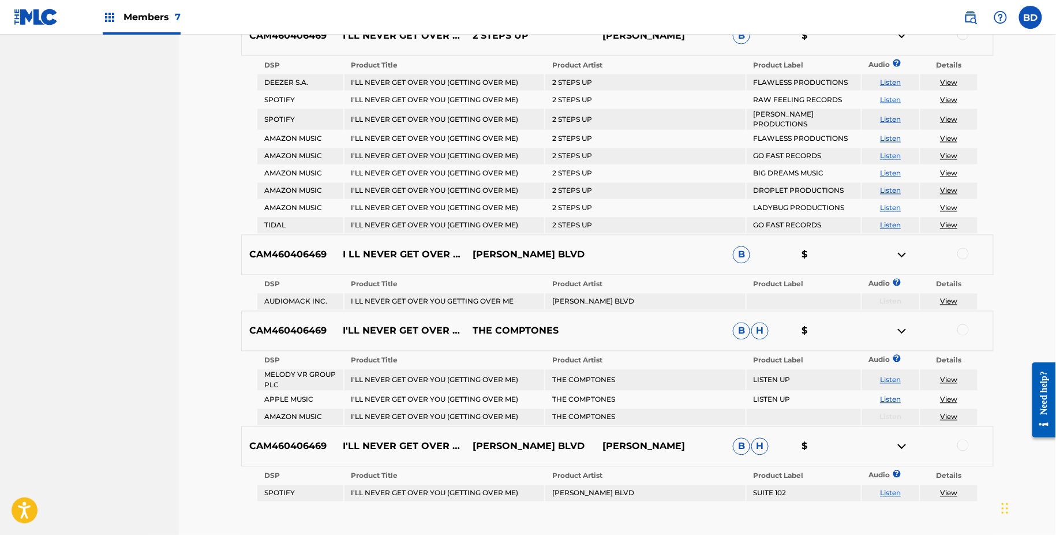
scroll to position [725, 0]
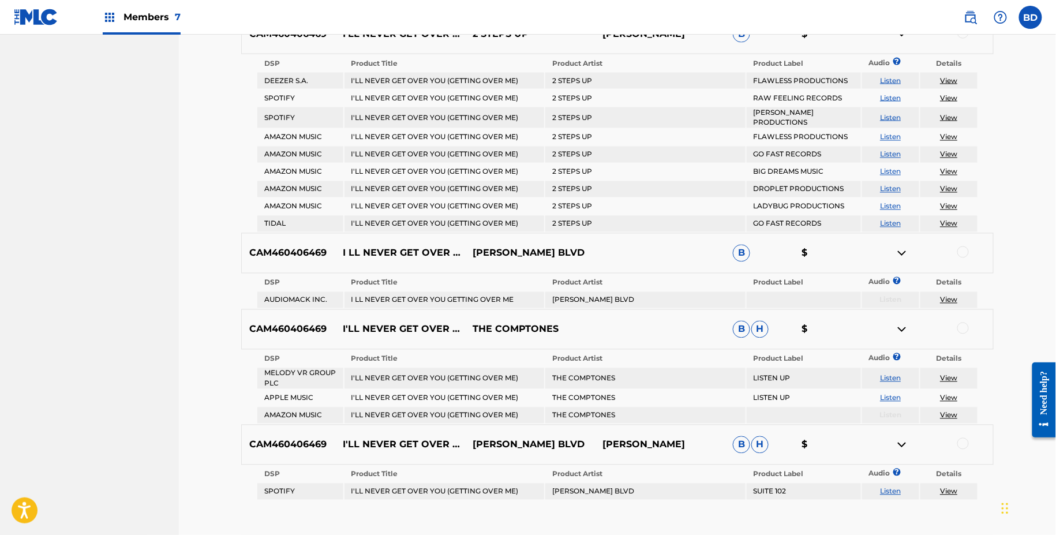
click at [965, 323] on div at bounding box center [964, 329] width 12 height 12
click at [898, 328] on img at bounding box center [902, 330] width 14 height 14
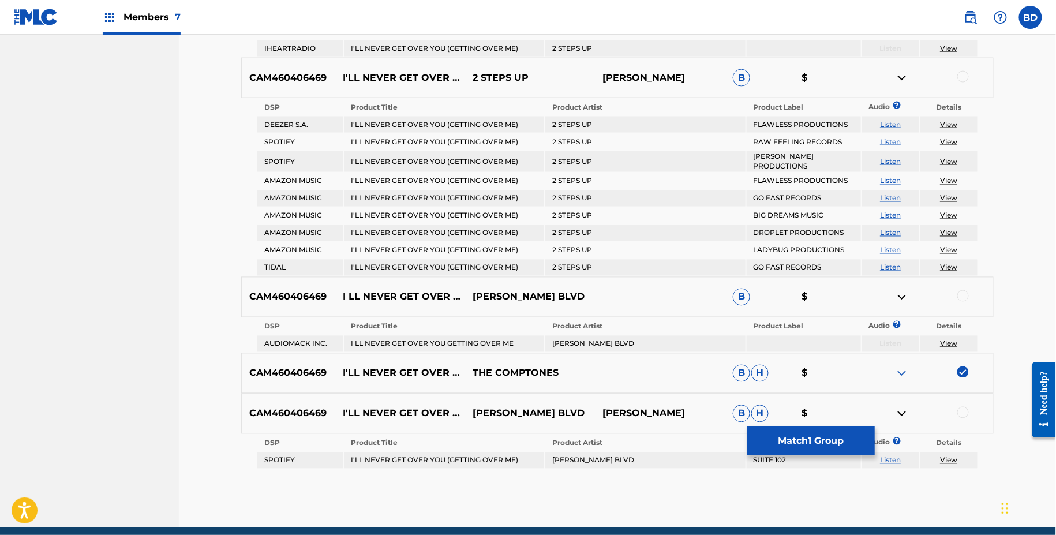
scroll to position [722, 0]
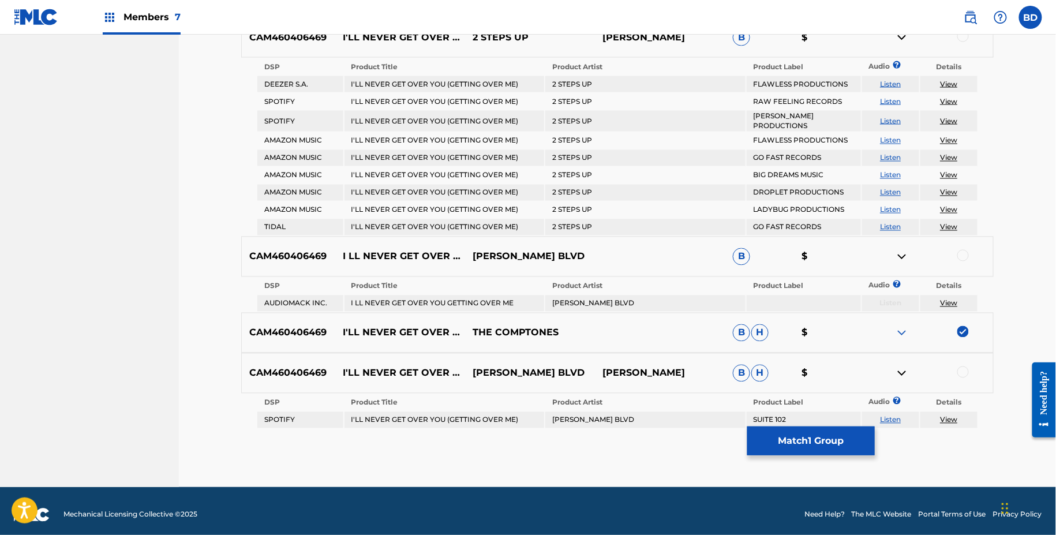
click at [354, 329] on p "I'LL NEVER GET OVER YOU (GETTING OVER ME)" at bounding box center [400, 333] width 130 height 14
copy p "I'LL NEVER GET OVER YOU (GETTING OVER ME)"
click at [569, 412] on td "GRAHAM BLVD" at bounding box center [645, 420] width 200 height 16
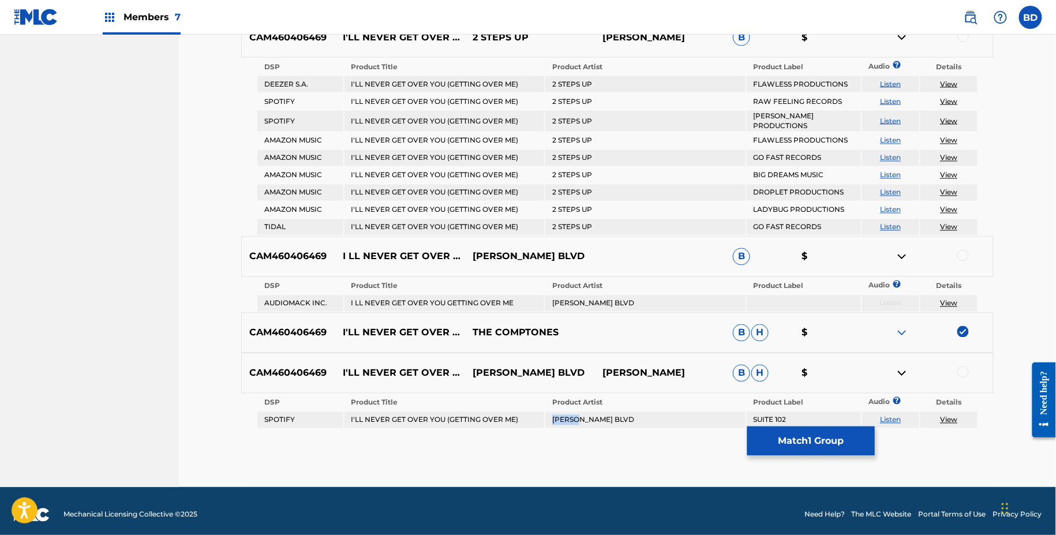
click at [569, 412] on td "GRAHAM BLVD" at bounding box center [645, 420] width 200 height 16
copy td "GRAHAM BLVD"
click at [962, 367] on div at bounding box center [964, 373] width 12 height 12
click at [950, 416] on link "View" at bounding box center [948, 420] width 17 height 9
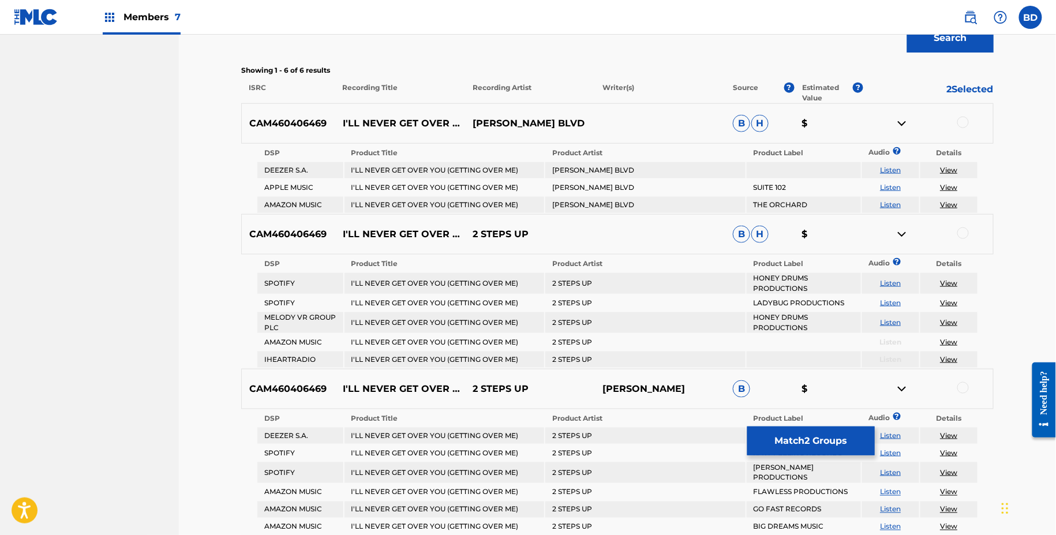
scroll to position [339, 0]
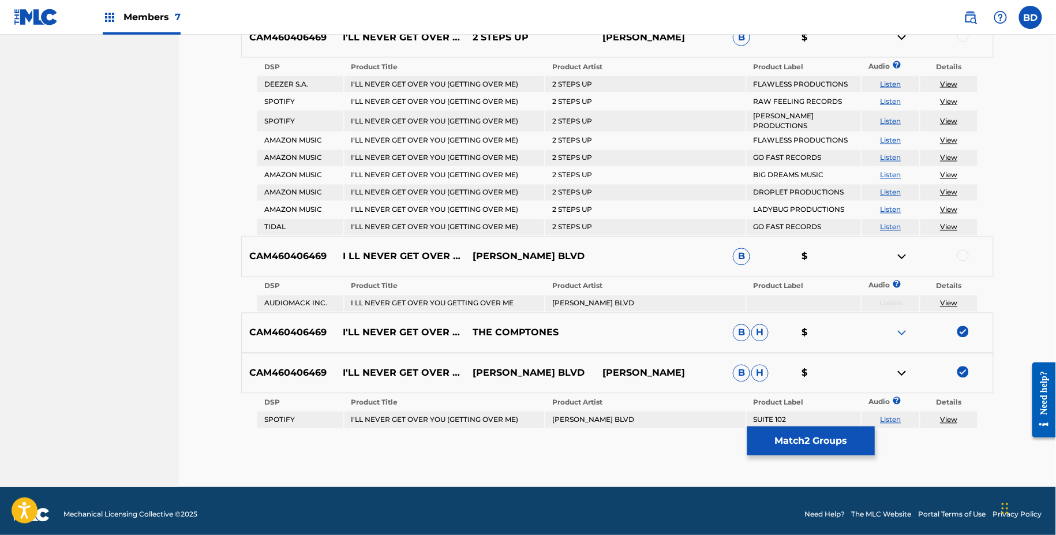
click at [900, 367] on img at bounding box center [902, 374] width 14 height 14
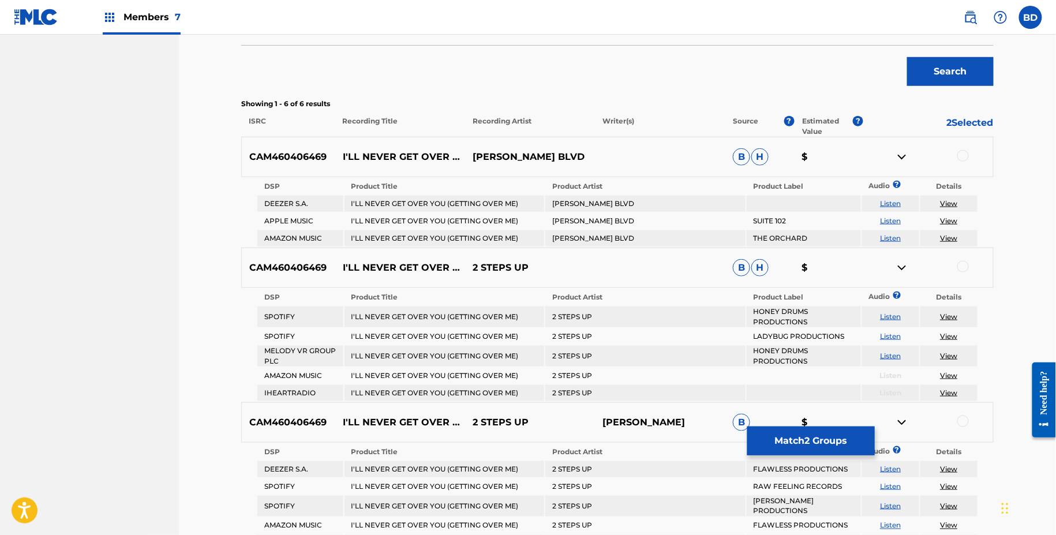
scroll to position [313, 0]
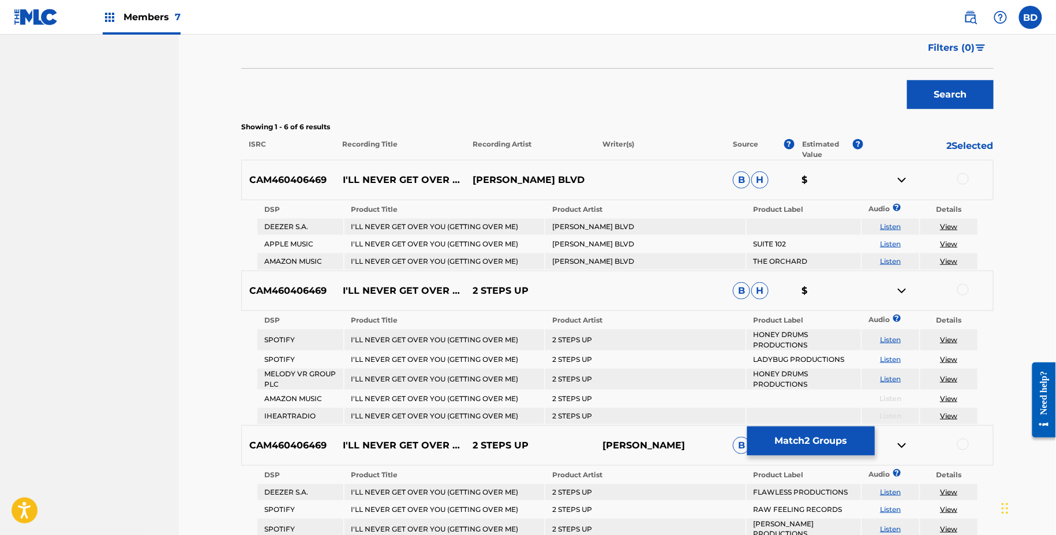
click at [962, 179] on div at bounding box center [964, 179] width 12 height 12
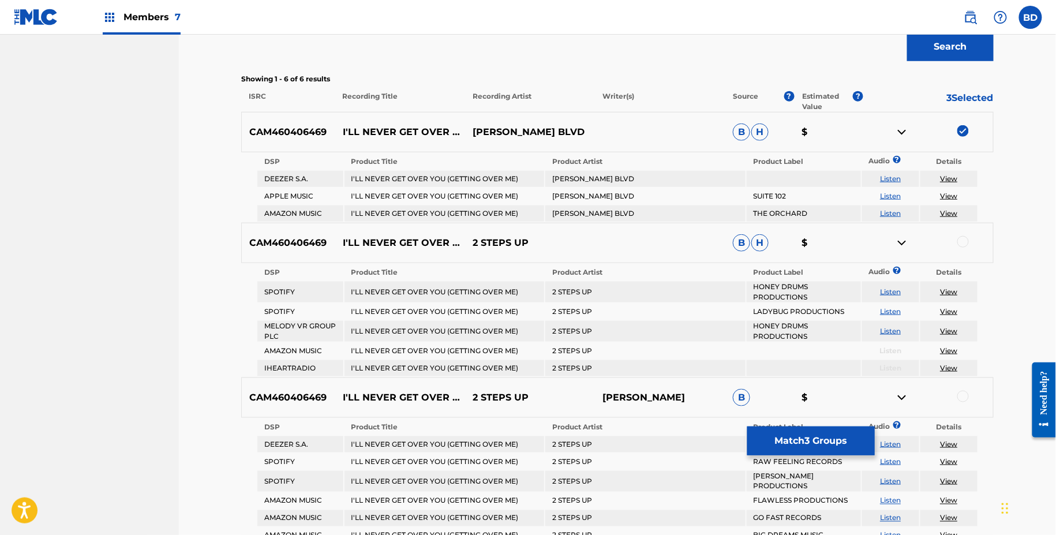
scroll to position [367, 0]
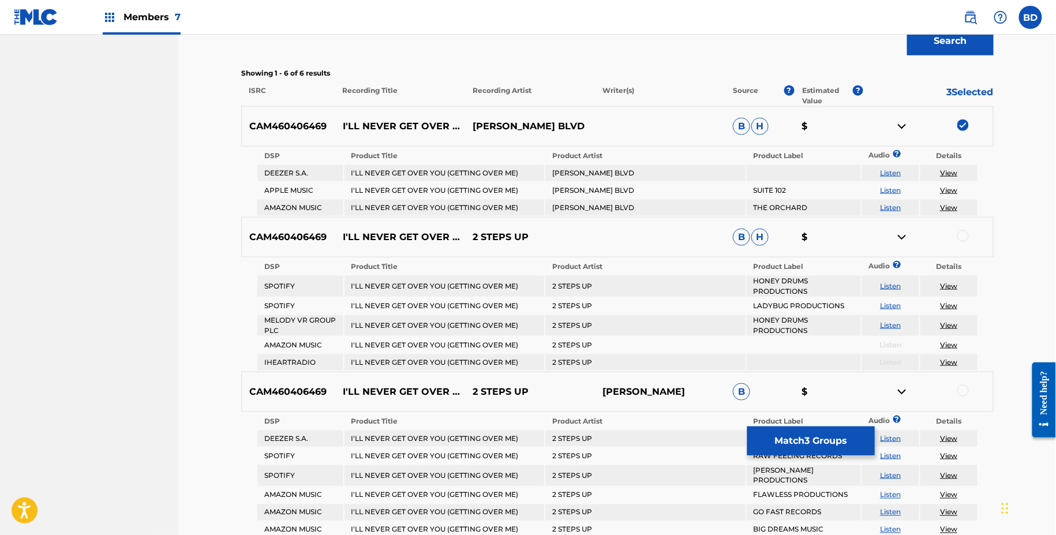
click at [898, 131] on img at bounding box center [902, 126] width 14 height 14
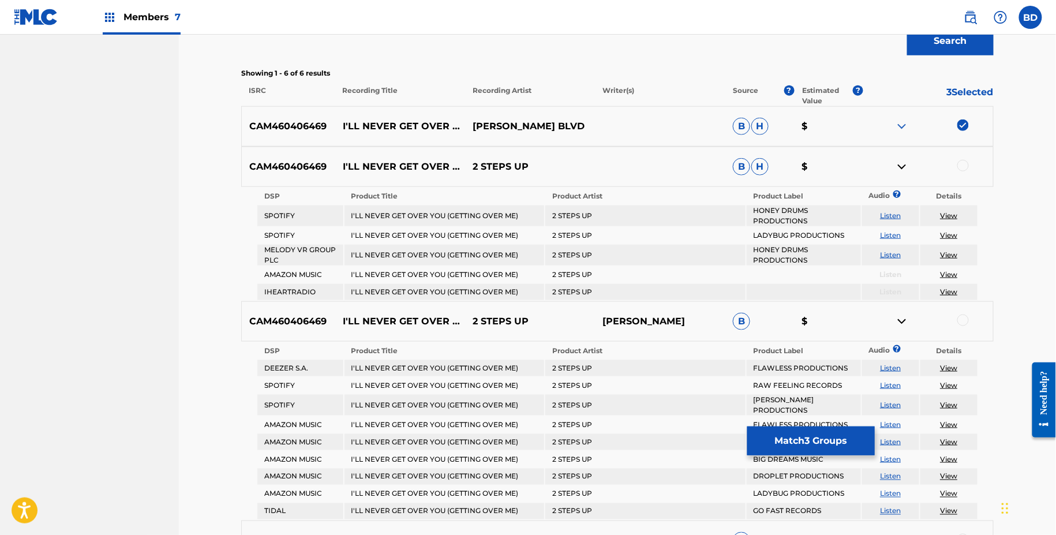
click at [566, 237] on td "2 STEPS UP" at bounding box center [645, 235] width 200 height 16
copy td "2 STEPS UP"
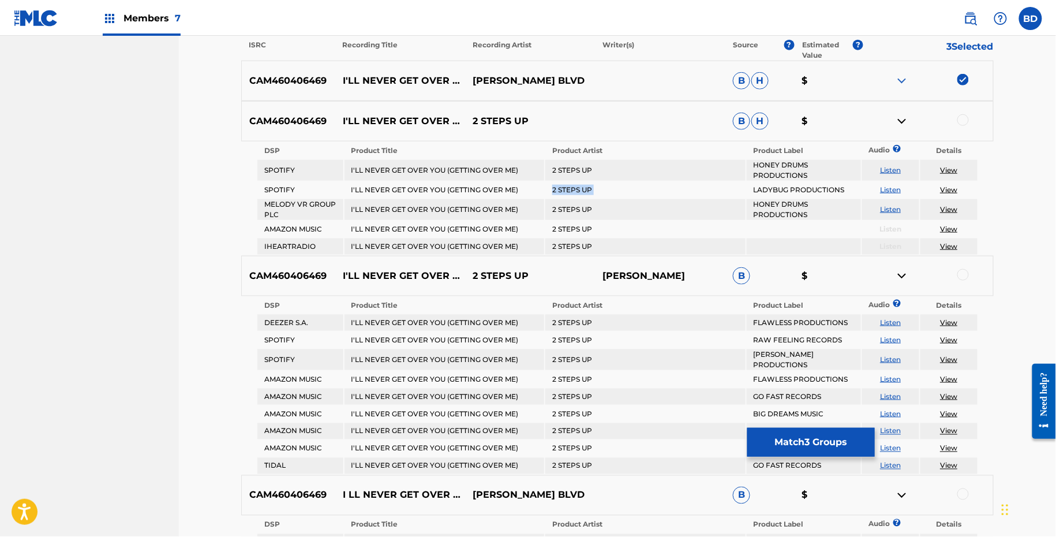
scroll to position [442, 0]
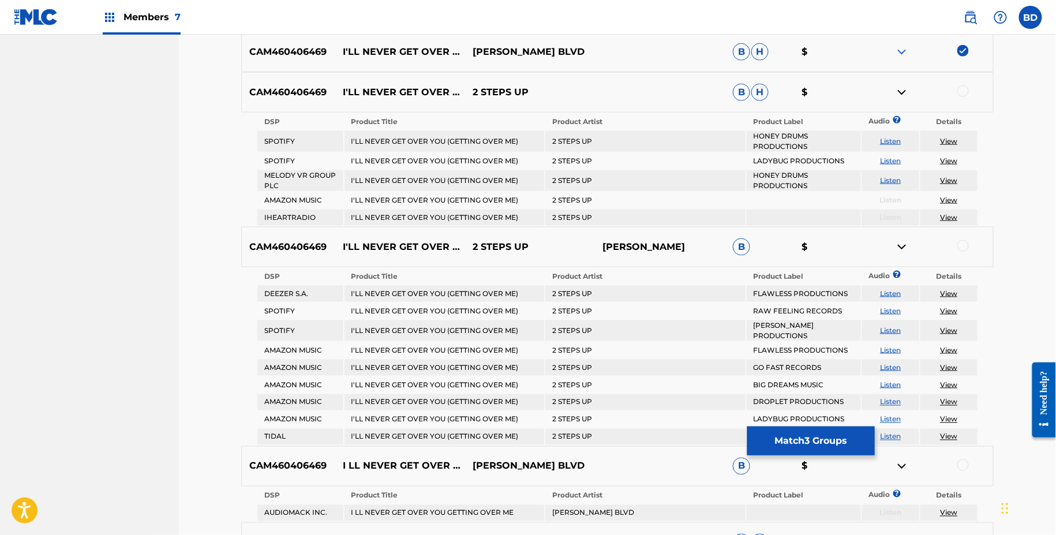
click at [965, 96] on div at bounding box center [929, 92] width 130 height 14
click at [965, 85] on div at bounding box center [964, 91] width 12 height 12
click at [905, 98] on img at bounding box center [902, 92] width 14 height 14
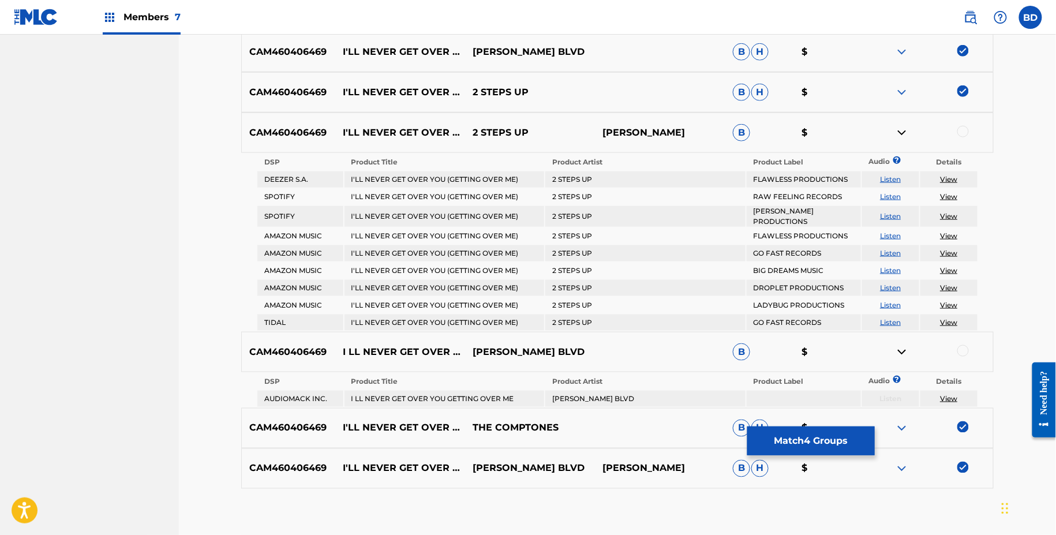
click at [571, 212] on td "2 STEPS UP" at bounding box center [645, 216] width 200 height 21
copy td "2 STEPS UP"
click at [900, 87] on img at bounding box center [902, 92] width 14 height 14
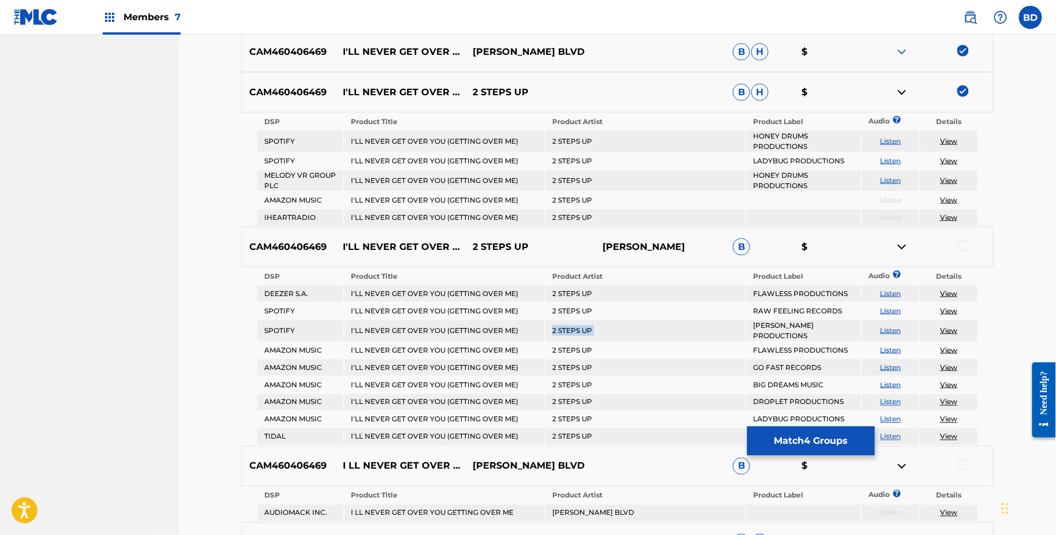
click at [900, 87] on img at bounding box center [902, 92] width 14 height 14
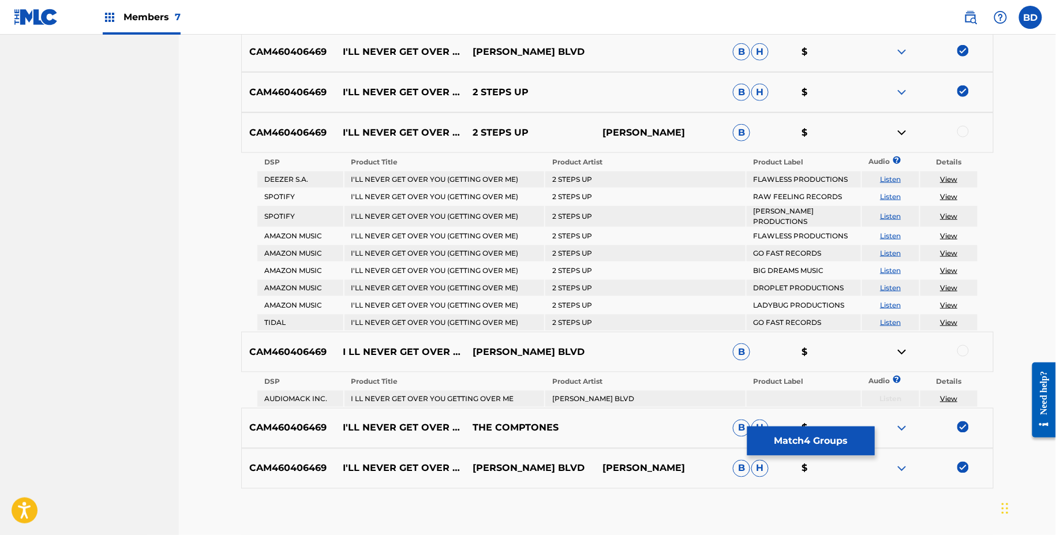
click at [965, 133] on div at bounding box center [964, 132] width 12 height 12
click at [903, 130] on img at bounding box center [902, 133] width 14 height 14
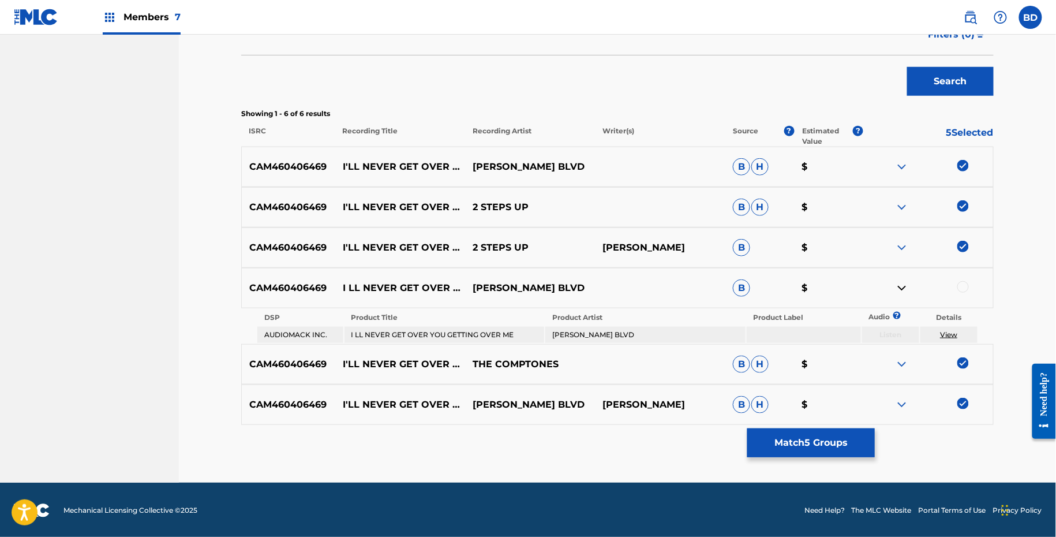
click at [416, 337] on td "I LL NEVER GET OVER YOU GETTING OVER ME" at bounding box center [445, 335] width 200 height 16
copy td "I LL NEVER GET OVER YOU GETTING OVER ME"
click at [566, 328] on td "GRAHAM BLVD" at bounding box center [645, 335] width 200 height 16
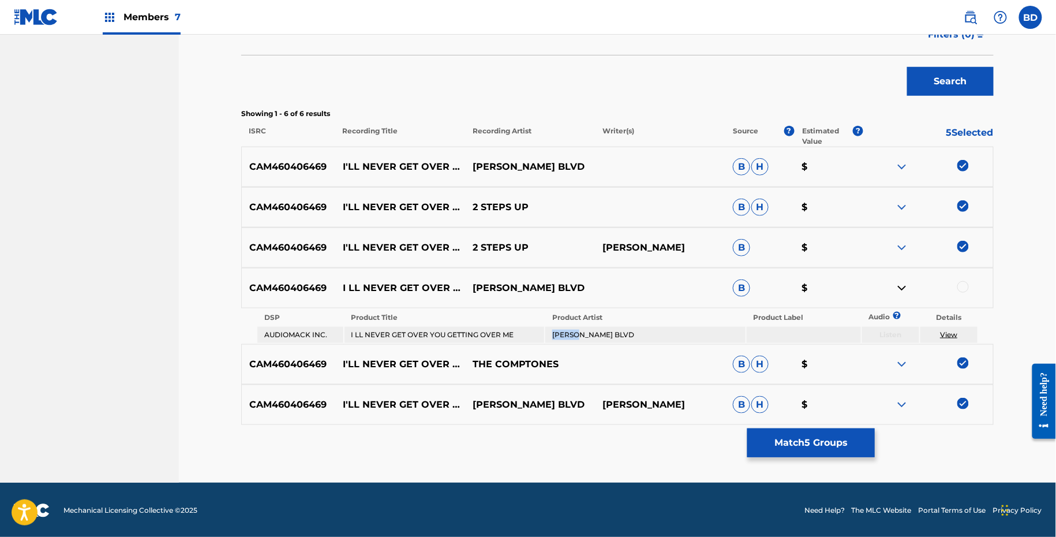
click at [566, 328] on td "GRAHAM BLVD" at bounding box center [645, 335] width 200 height 16
copy td "GRAHAM BLVD"
click at [963, 281] on div at bounding box center [964, 287] width 12 height 12
click at [945, 337] on link "View" at bounding box center [948, 334] width 17 height 9
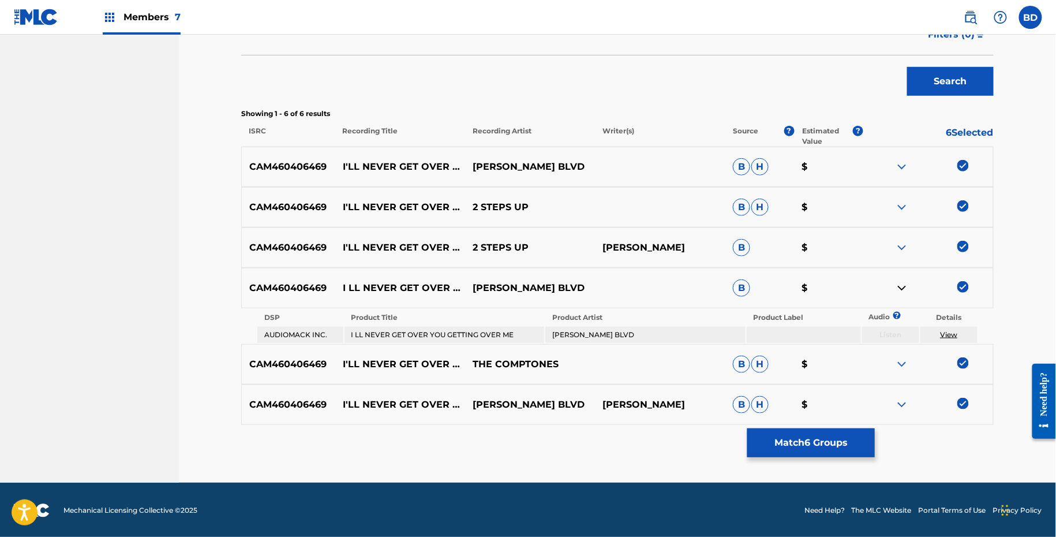
click at [810, 455] on div "Matching Tool The Matching Tool allows Members to match sound recordings to wor…" at bounding box center [617, 124] width 753 height 717
click at [779, 447] on button "Match 6 Groups" at bounding box center [811, 442] width 128 height 29
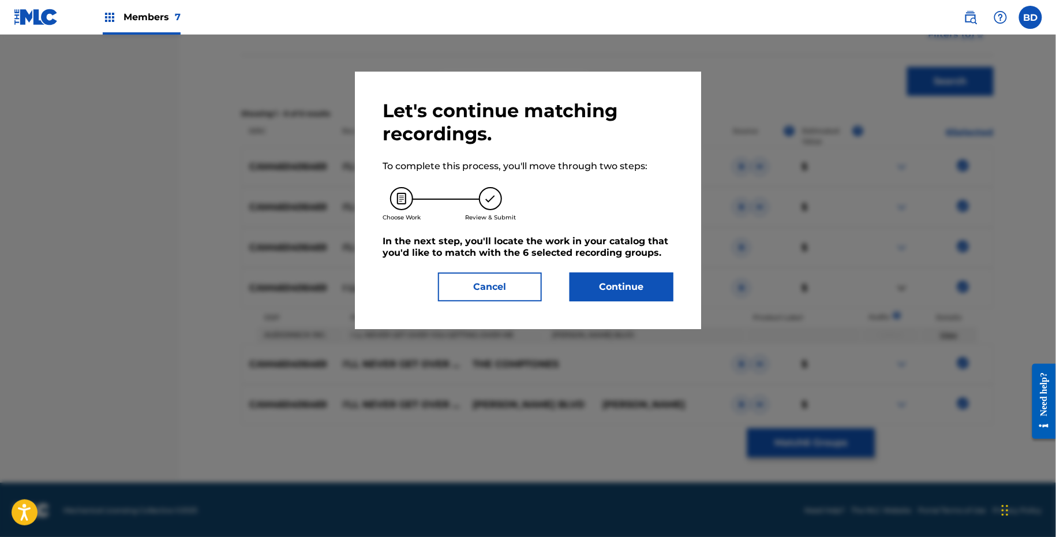
click at [634, 280] on button "Continue" at bounding box center [622, 286] width 104 height 29
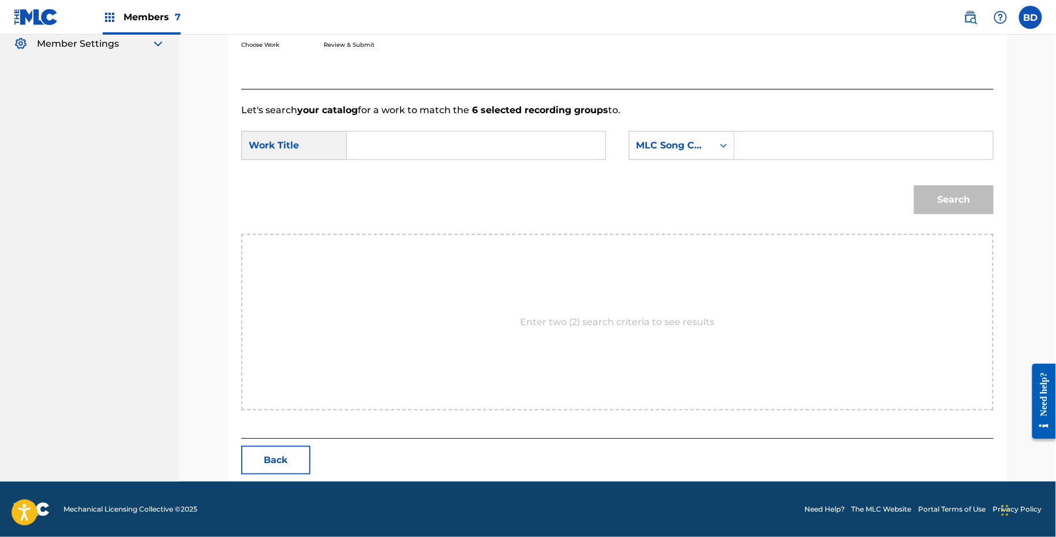
scroll to position [231, 0]
click at [758, 153] on input "Search Form" at bounding box center [864, 146] width 239 height 28
paste input "I63128"
type input "I63128"
click at [518, 148] on input "Search Form" at bounding box center [476, 146] width 239 height 28
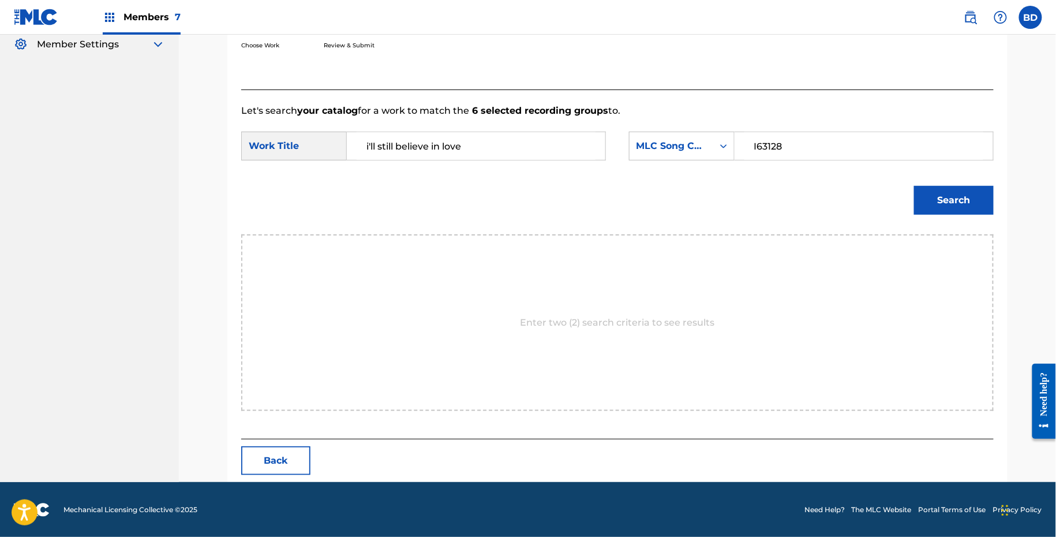
drag, startPoint x: 485, startPoint y: 139, endPoint x: 397, endPoint y: 143, distance: 87.8
click at [395, 142] on input "i'll still believe in love" at bounding box center [476, 146] width 239 height 28
click at [397, 143] on input "i'll still believe in love" at bounding box center [476, 146] width 239 height 28
drag, startPoint x: 529, startPoint y: 143, endPoint x: 384, endPoint y: 145, distance: 144.3
click at [384, 145] on input "i'll still believe in love" at bounding box center [476, 146] width 239 height 28
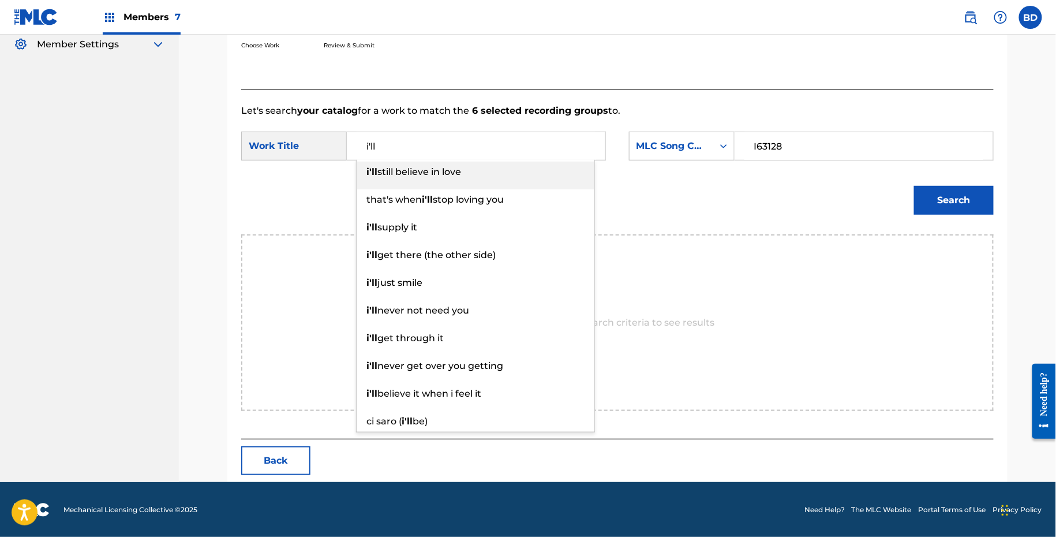
type input "i'll"
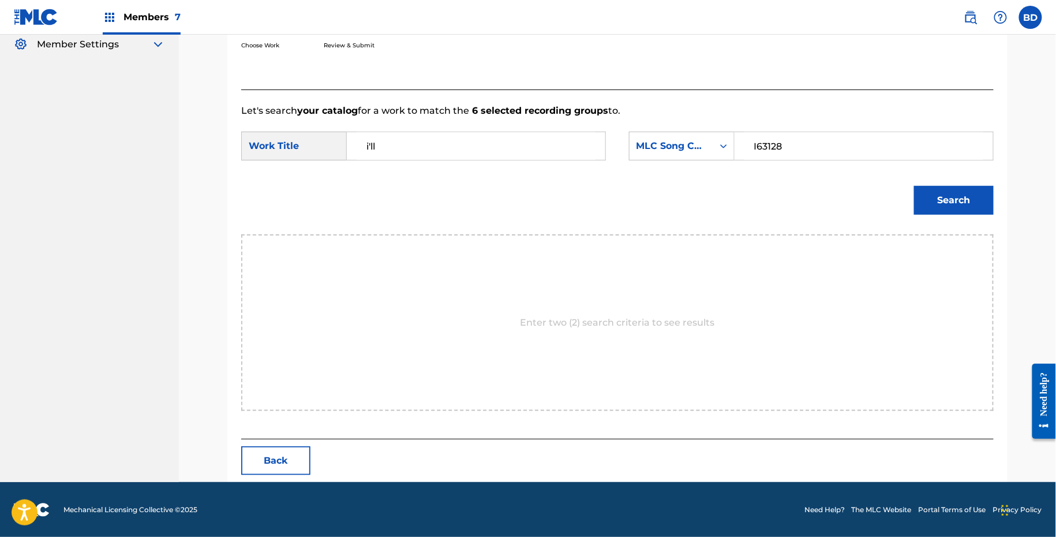
click at [922, 206] on button "Search" at bounding box center [954, 200] width 80 height 29
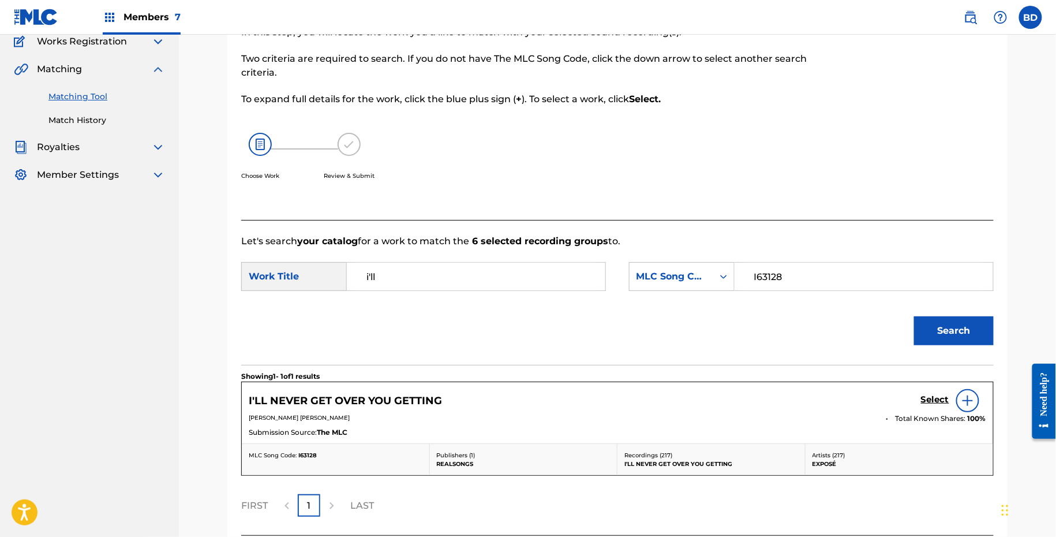
scroll to position [196, 0]
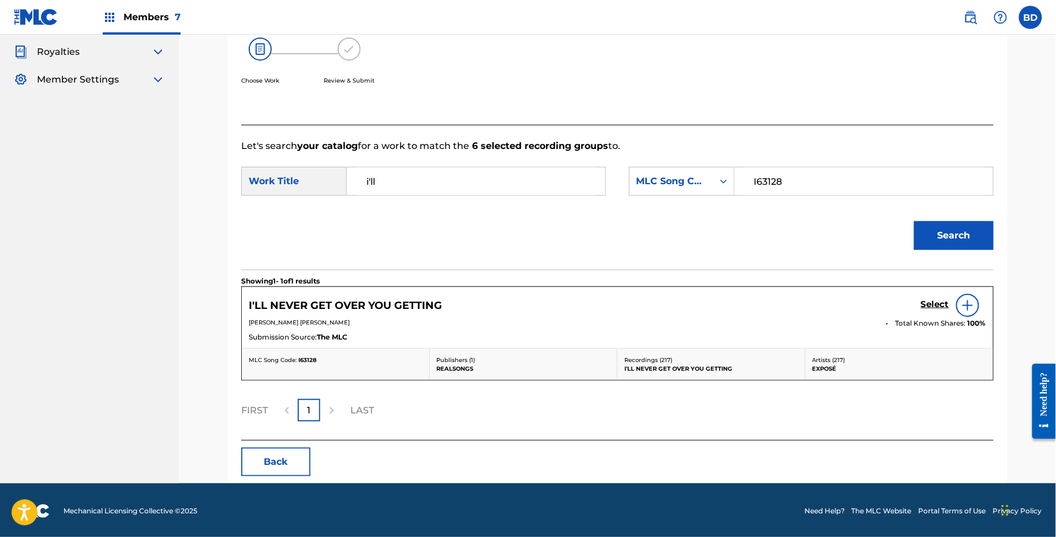
click at [937, 304] on h5 "Select" at bounding box center [935, 304] width 28 height 11
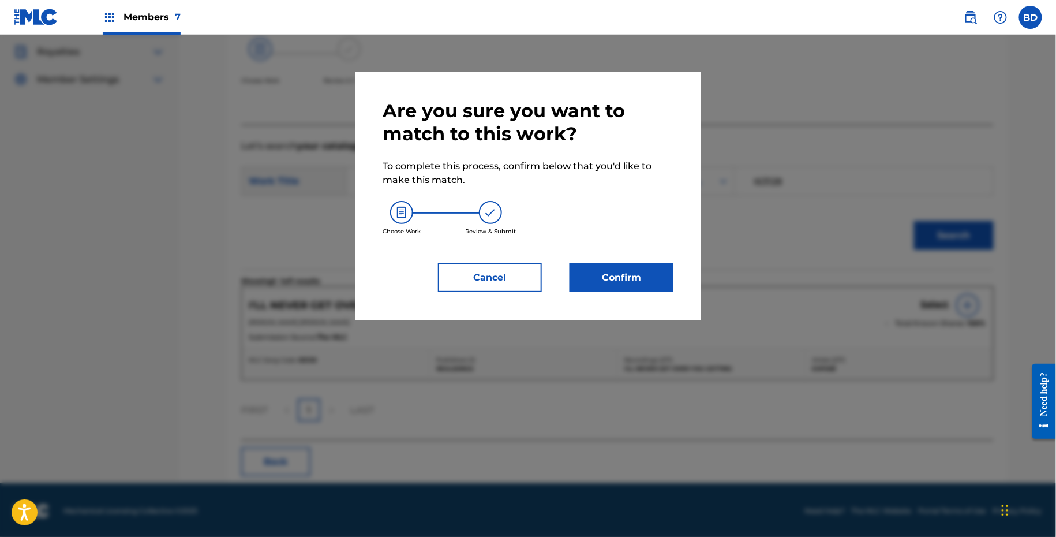
click at [626, 274] on button "Confirm" at bounding box center [622, 277] width 104 height 29
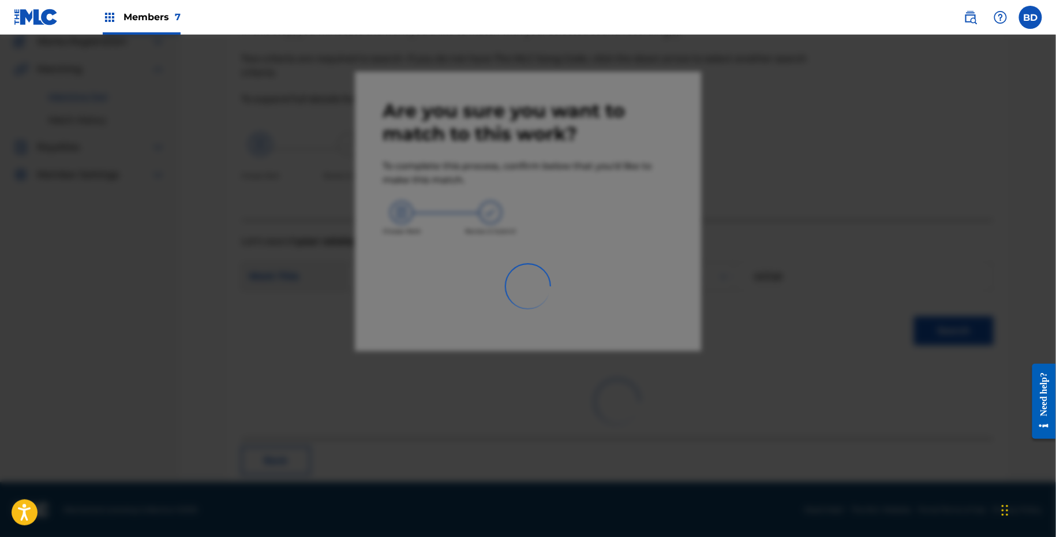
scroll to position [29, 0]
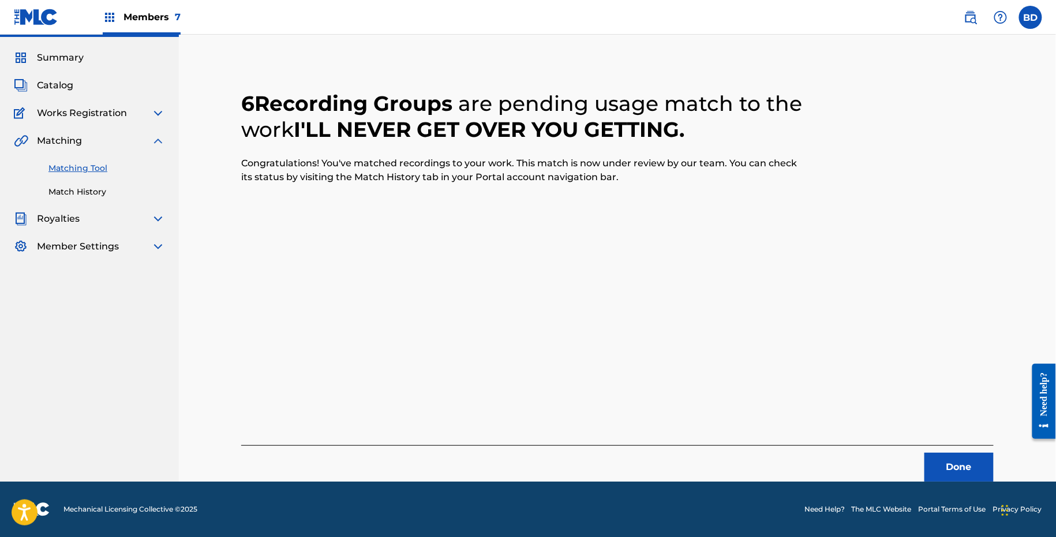
click at [65, 196] on link "Match History" at bounding box center [106, 192] width 117 height 12
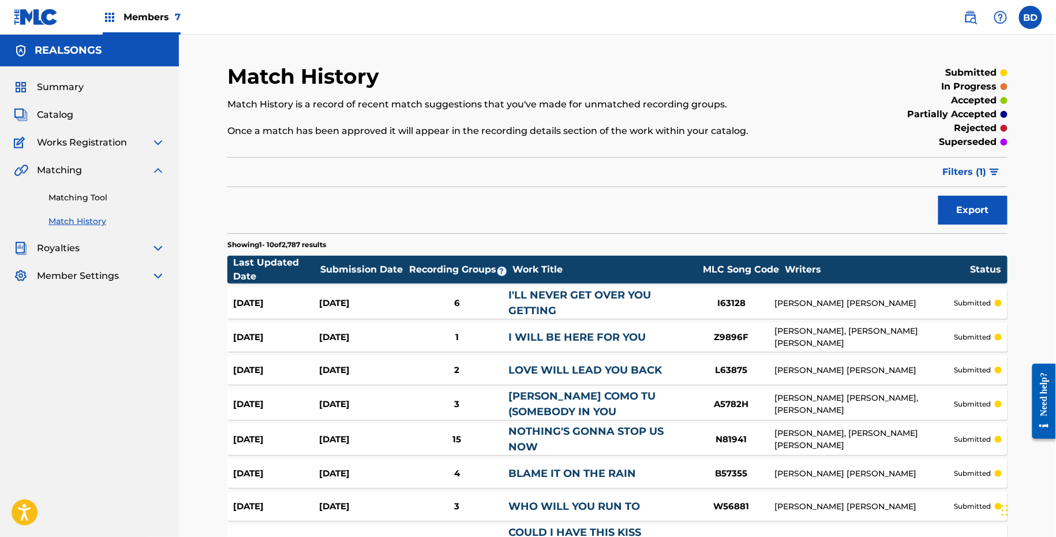
click at [364, 296] on div "Aug 19, 2025 Aug 19, 2025 6 I'LL NEVER GET OVER YOU GETTING I63128 DIANE EVE WA…" at bounding box center [617, 302] width 780 height 31
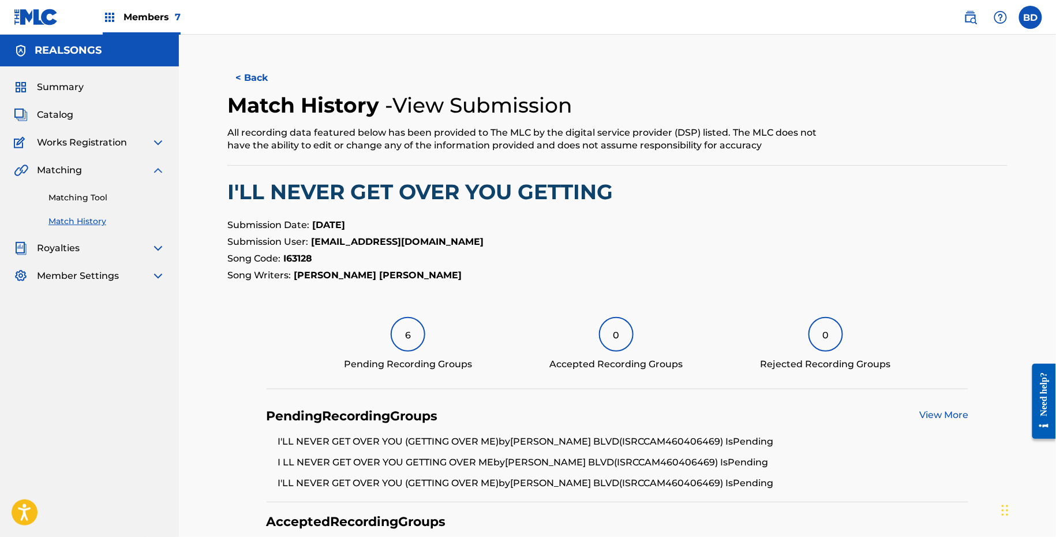
click at [77, 200] on link "Matching Tool" at bounding box center [106, 198] width 117 height 12
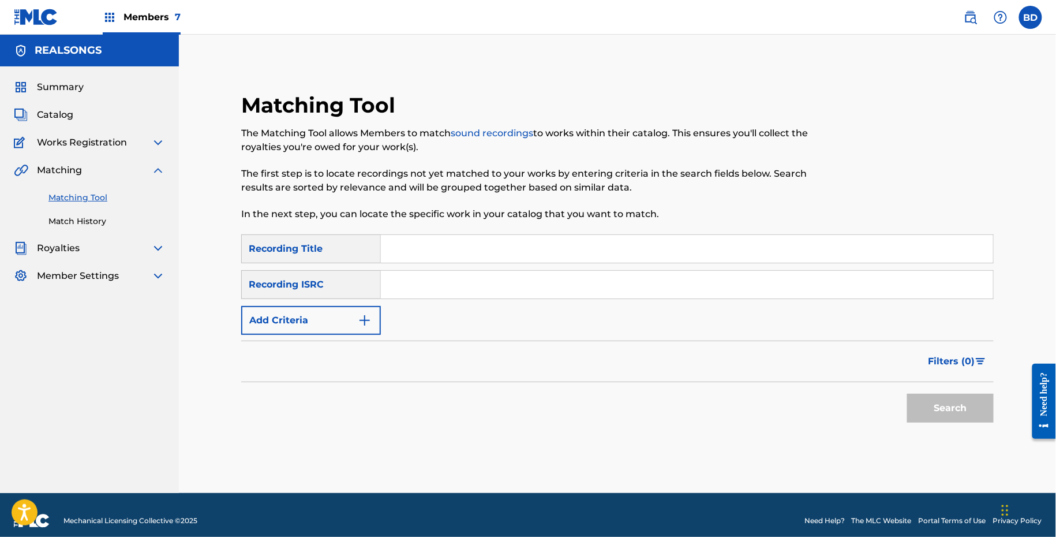
click at [448, 285] on input "Search Form" at bounding box center [687, 285] width 612 height 28
paste input "CAM460406484"
click at [907, 394] on button "Search" at bounding box center [950, 408] width 87 height 29
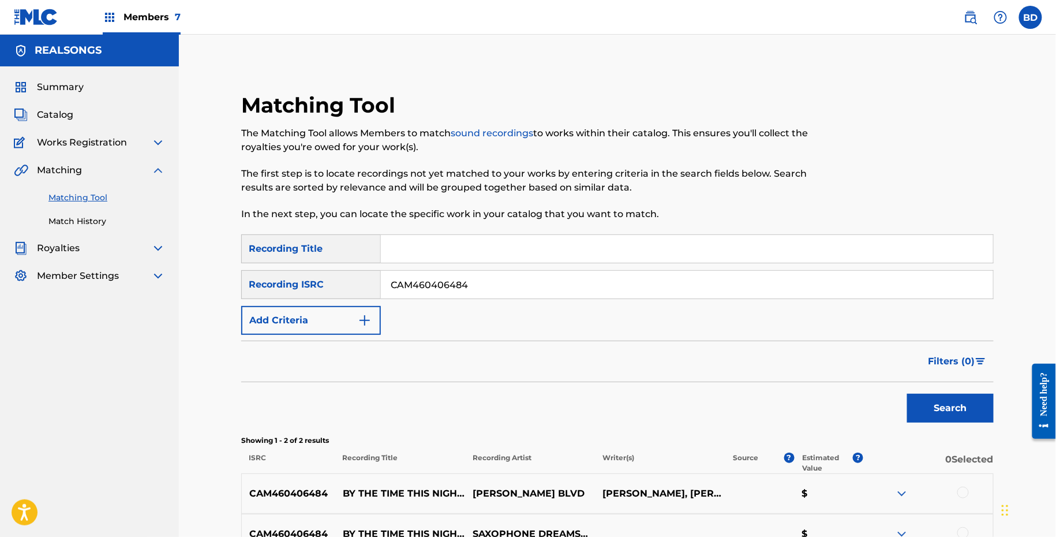
scroll to position [130, 0]
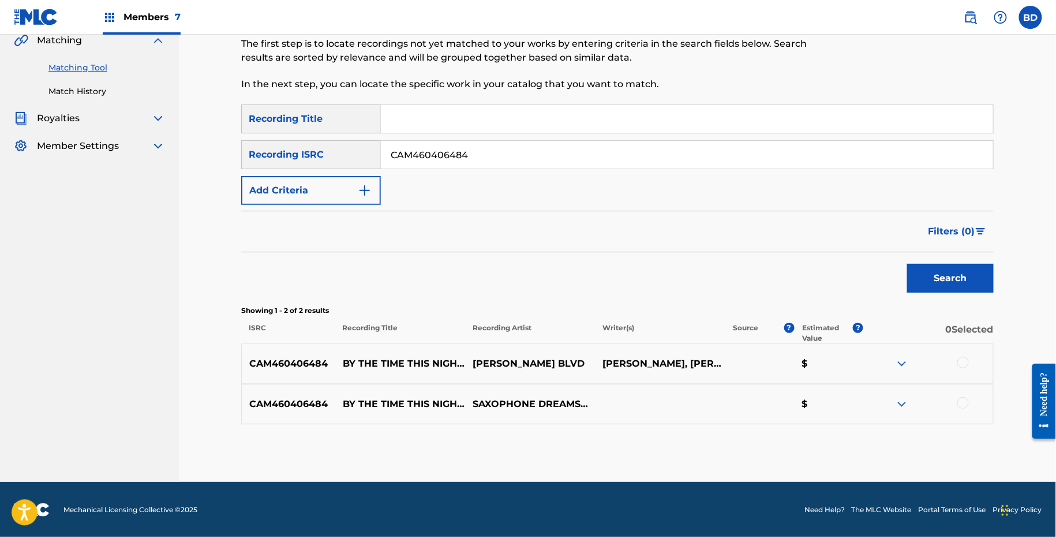
click at [445, 159] on input "CAM460406484" at bounding box center [687, 155] width 612 height 28
paste input "7376"
type input "CAM460407376"
click at [907, 264] on button "Search" at bounding box center [950, 278] width 87 height 29
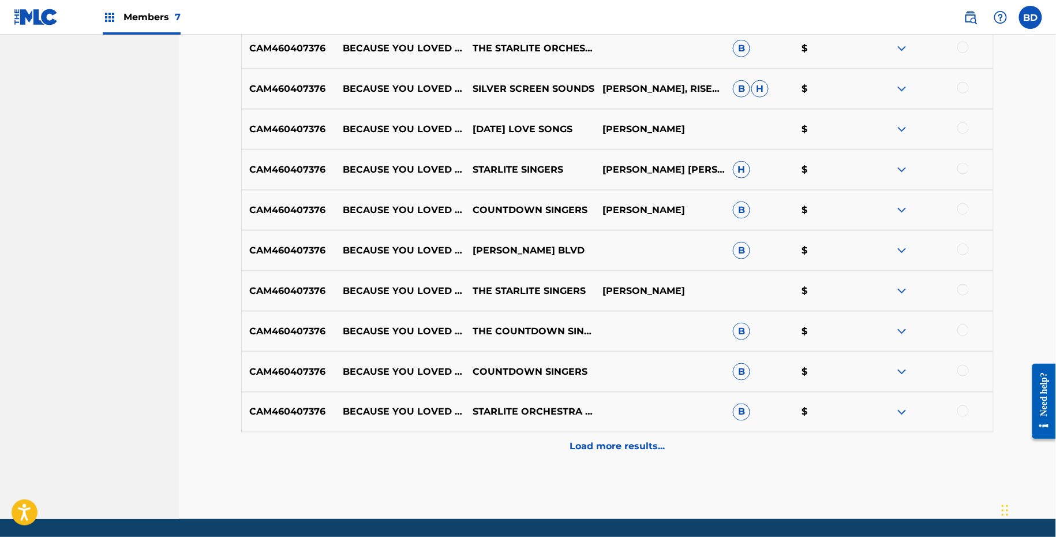
click at [888, 443] on div "Load more results..." at bounding box center [617, 446] width 753 height 29
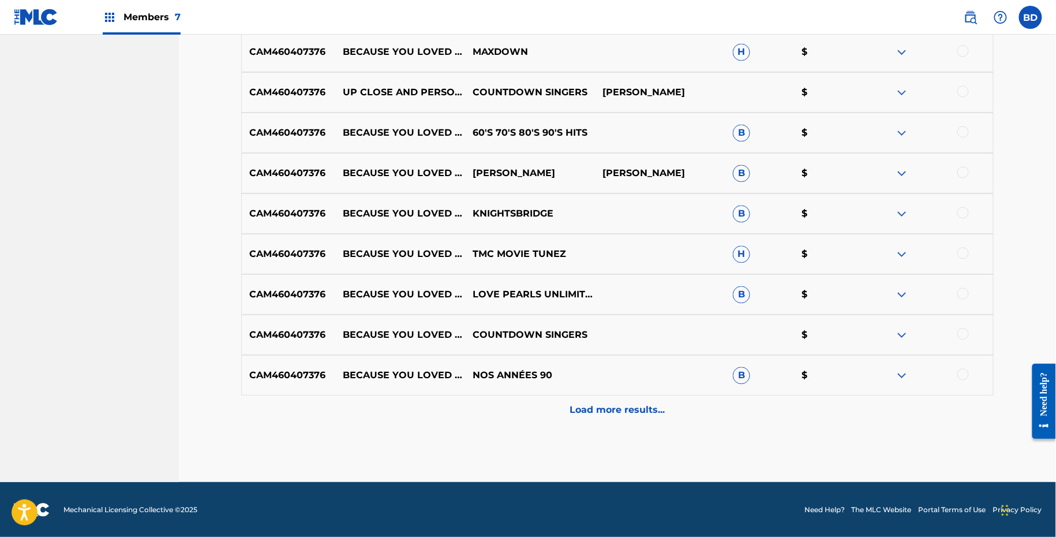
click at [868, 423] on div "Load more results..." at bounding box center [617, 409] width 753 height 29
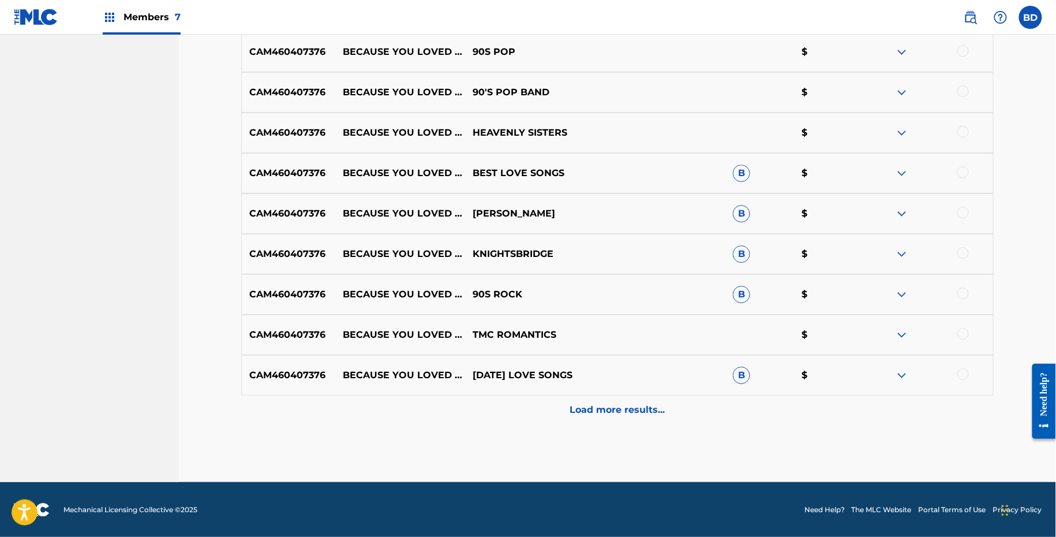
click at [540, 397] on div "Load more results..." at bounding box center [617, 409] width 753 height 29
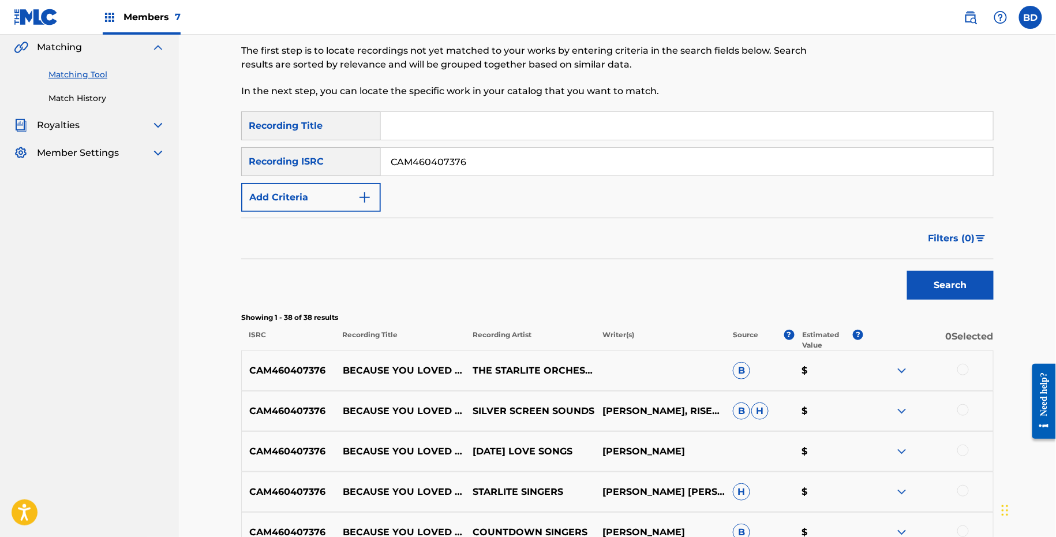
scroll to position [1584, 0]
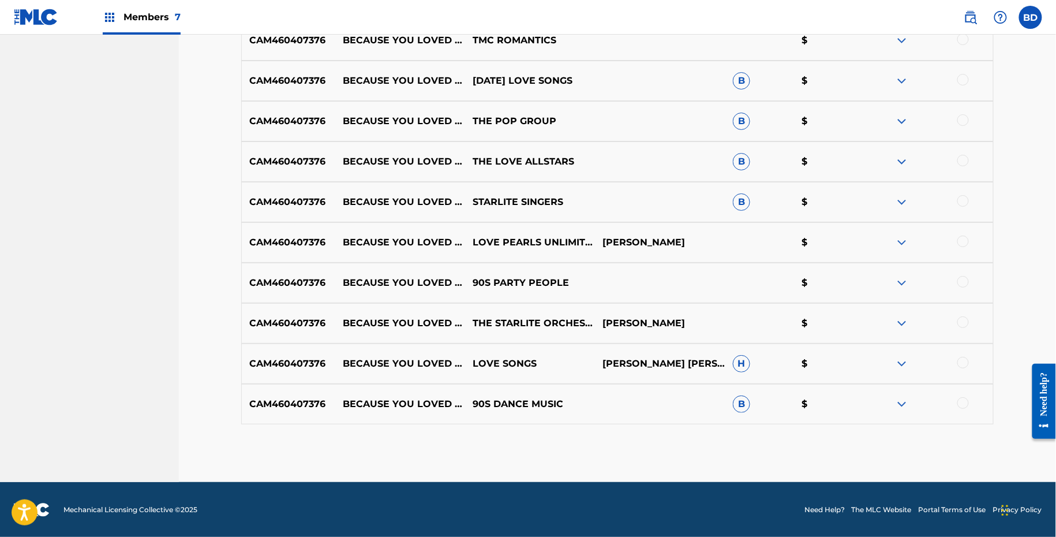
click at [372, 357] on p "BECAUSE YOU LOVED ME" at bounding box center [400, 364] width 130 height 14
copy p "BECAUSE YOU LOVED ME"
click at [903, 401] on img at bounding box center [902, 404] width 14 height 14
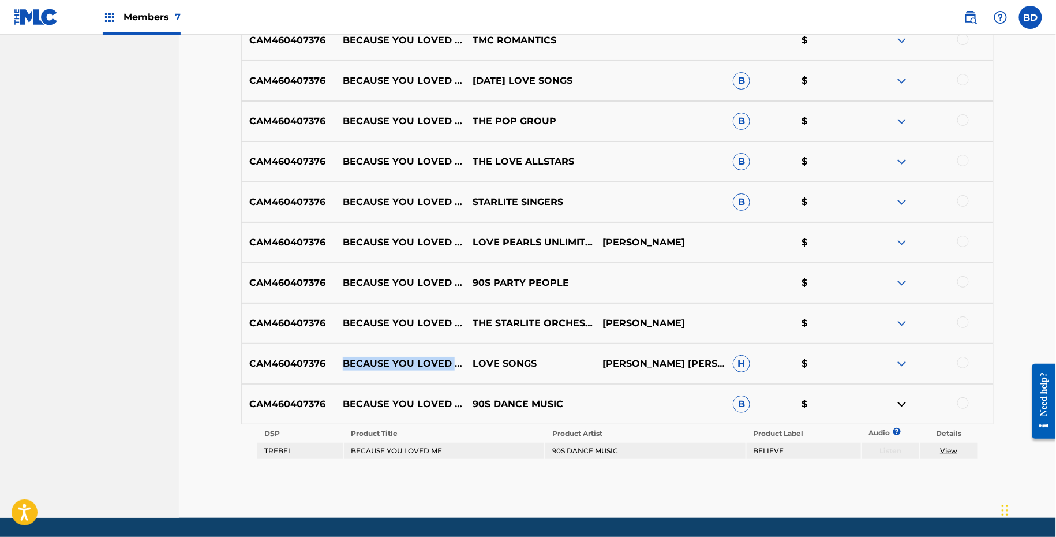
click at [904, 361] on img at bounding box center [902, 364] width 14 height 14
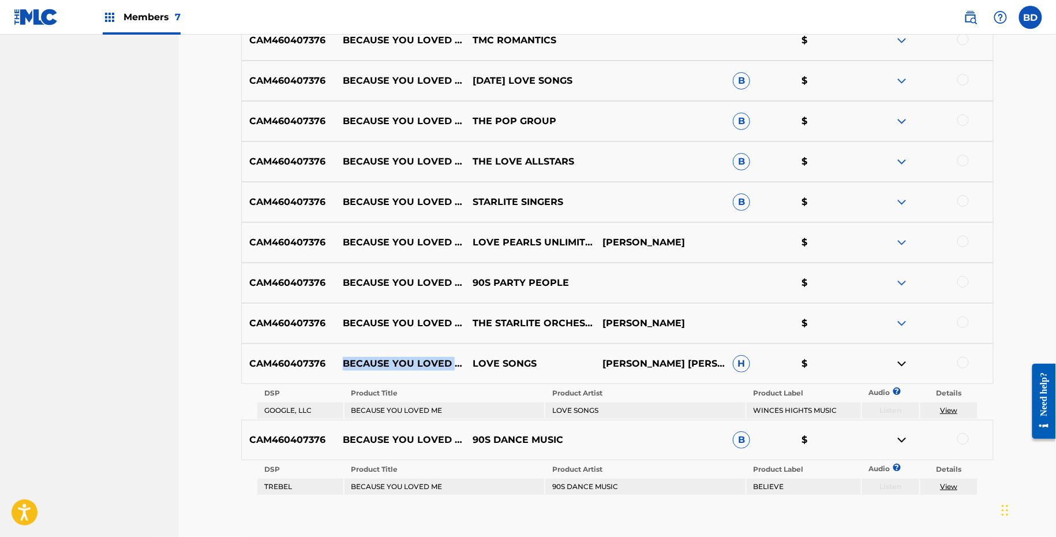
scroll to position [1411, 0]
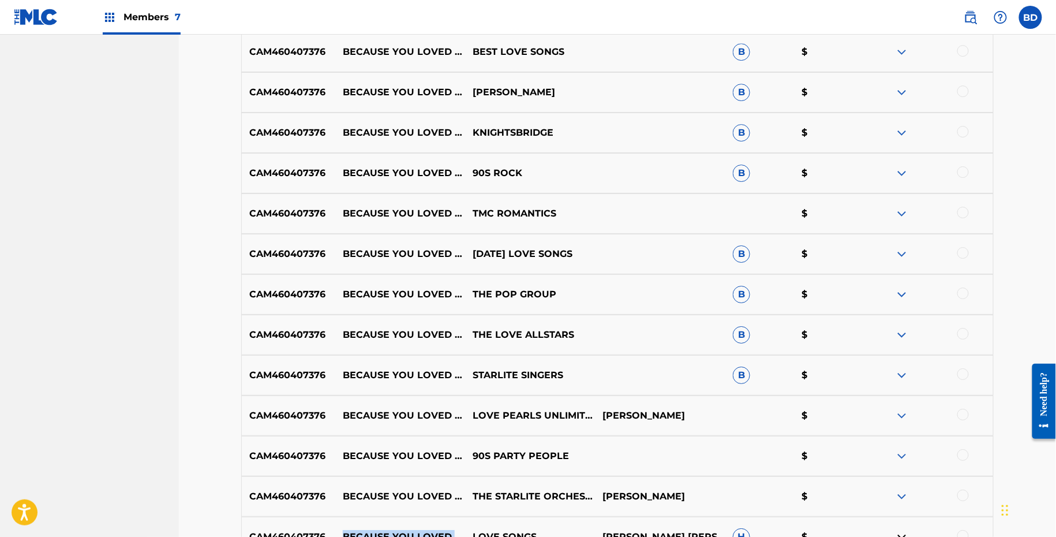
click at [903, 373] on img at bounding box center [902, 375] width 14 height 14
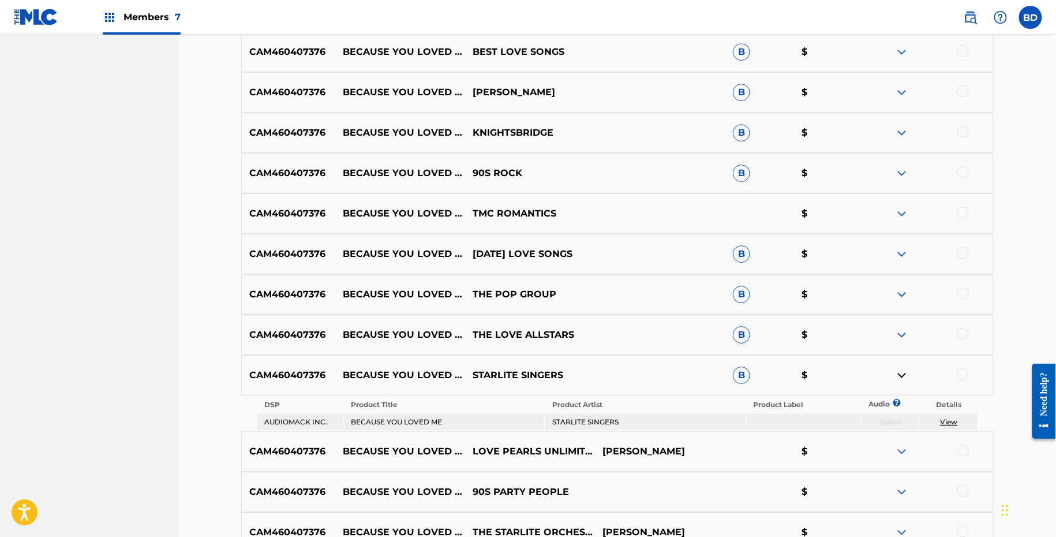
click at [903, 326] on div "CAM460407376 BECAUSE YOU LOVED ME THE LOVE ALLSTARS B $" at bounding box center [617, 335] width 753 height 40
click at [901, 345] on div "CAM460407376 BECAUSE YOU LOVED ME THE LOVE ALLSTARS B $" at bounding box center [617, 335] width 753 height 40
click at [901, 305] on div "CAM460407376 BECAUSE YOU LOVED ME THE POP GROUP B $" at bounding box center [617, 294] width 753 height 40
click at [902, 342] on div "CAM460407376 BECAUSE YOU LOVED ME THE LOVE ALLSTARS B $" at bounding box center [617, 335] width 753 height 40
click at [902, 337] on img at bounding box center [902, 335] width 14 height 14
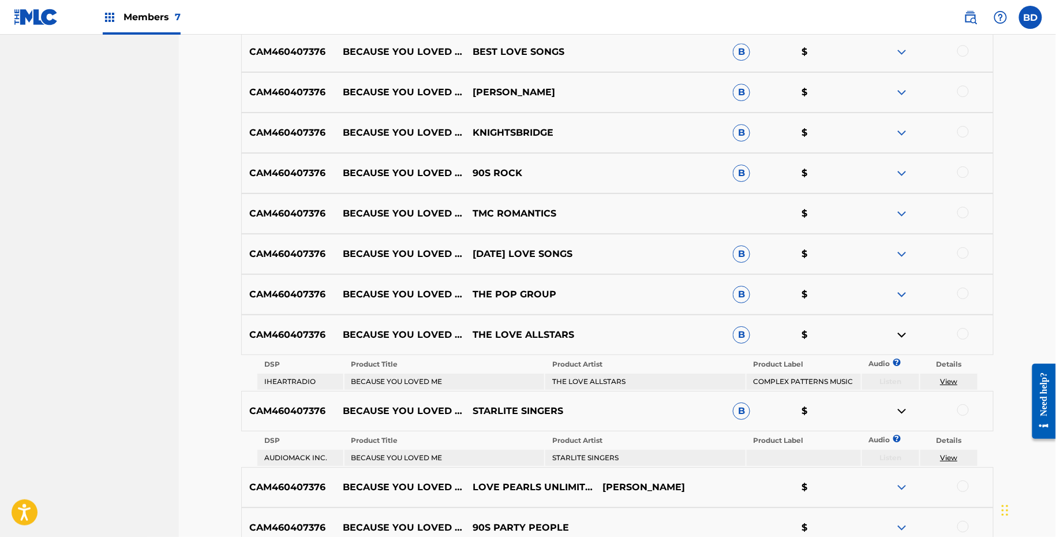
click at [902, 294] on img at bounding box center [902, 294] width 14 height 14
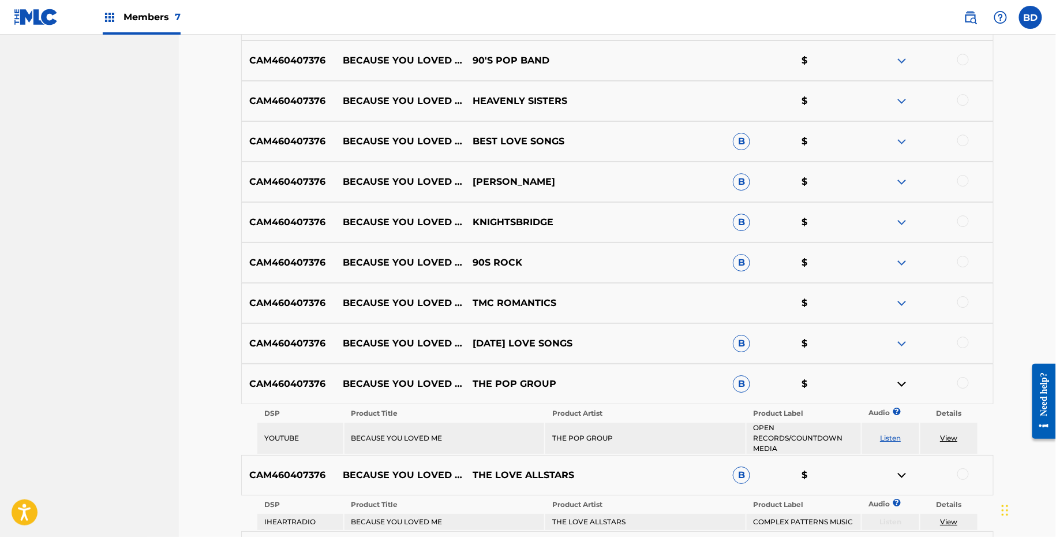
click at [904, 338] on img at bounding box center [902, 344] width 14 height 14
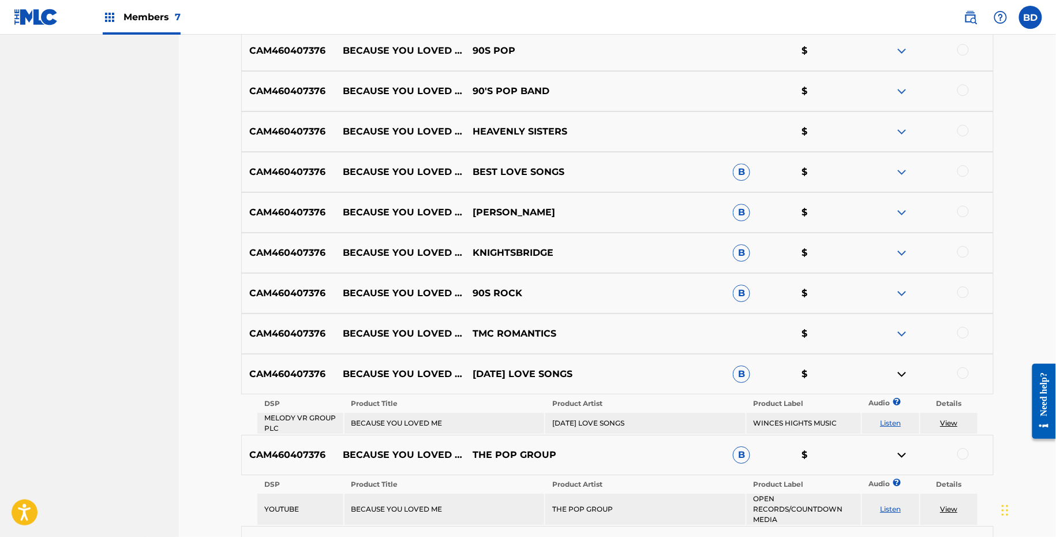
scroll to position [1260, 0]
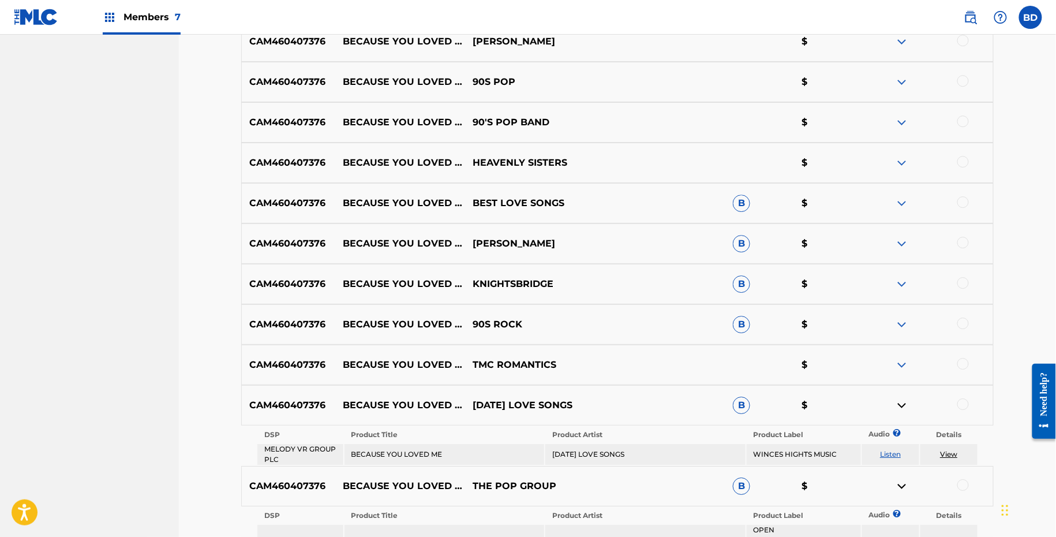
click at [903, 317] on img at bounding box center [902, 324] width 14 height 14
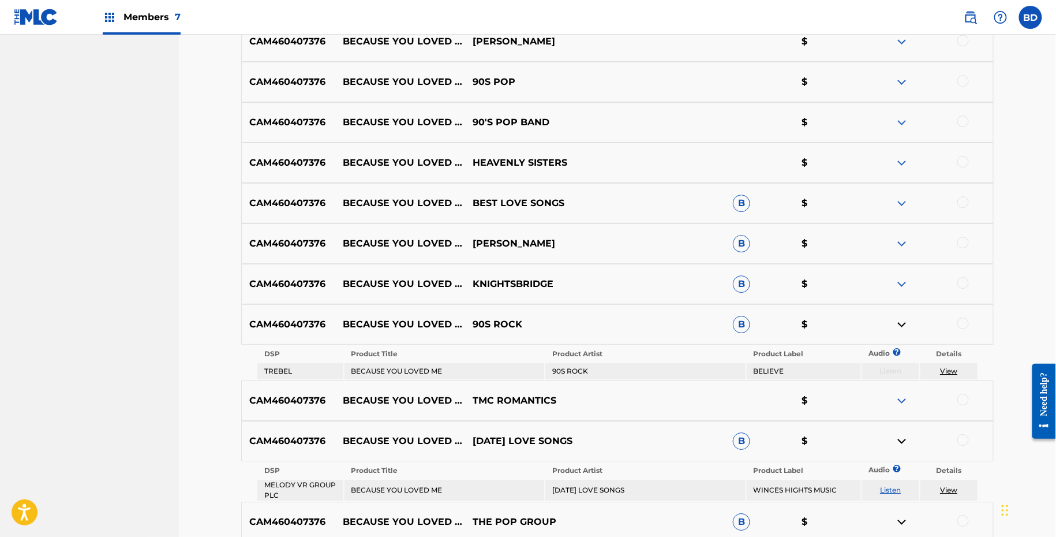
click at [903, 282] on img at bounding box center [902, 284] width 14 height 14
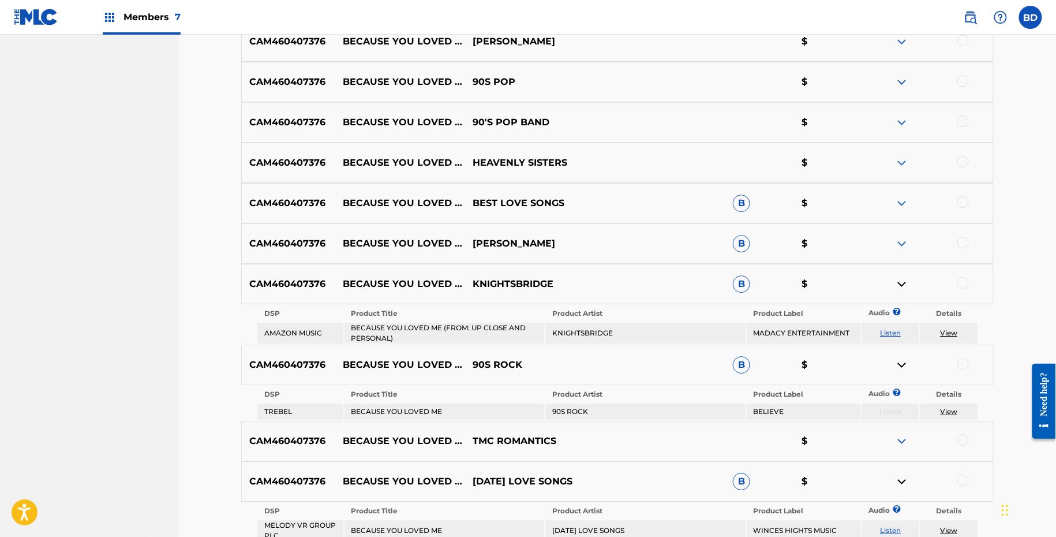
click at [903, 244] on img at bounding box center [902, 244] width 14 height 14
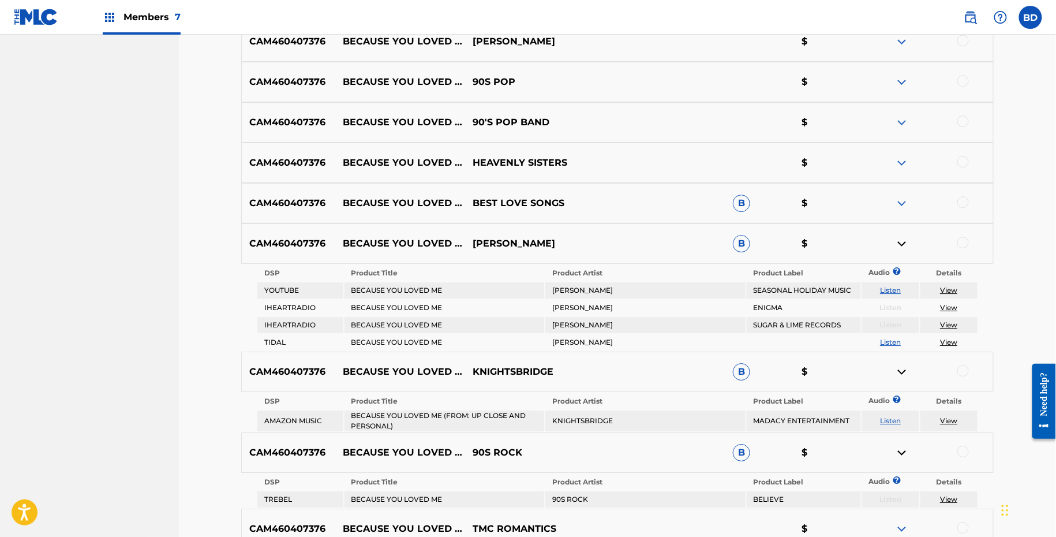
click at [902, 204] on img at bounding box center [902, 203] width 14 height 14
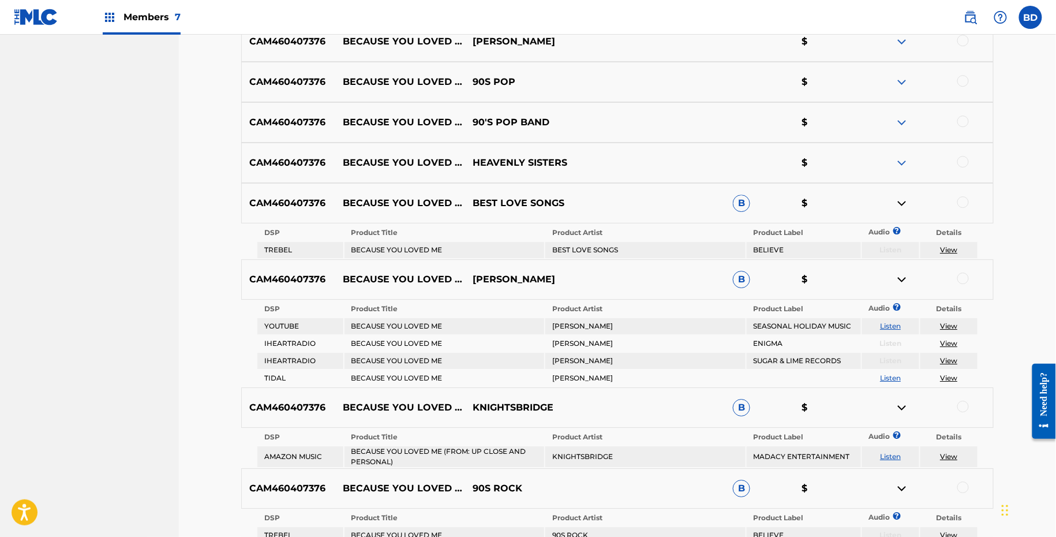
click at [903, 158] on img at bounding box center [902, 163] width 14 height 14
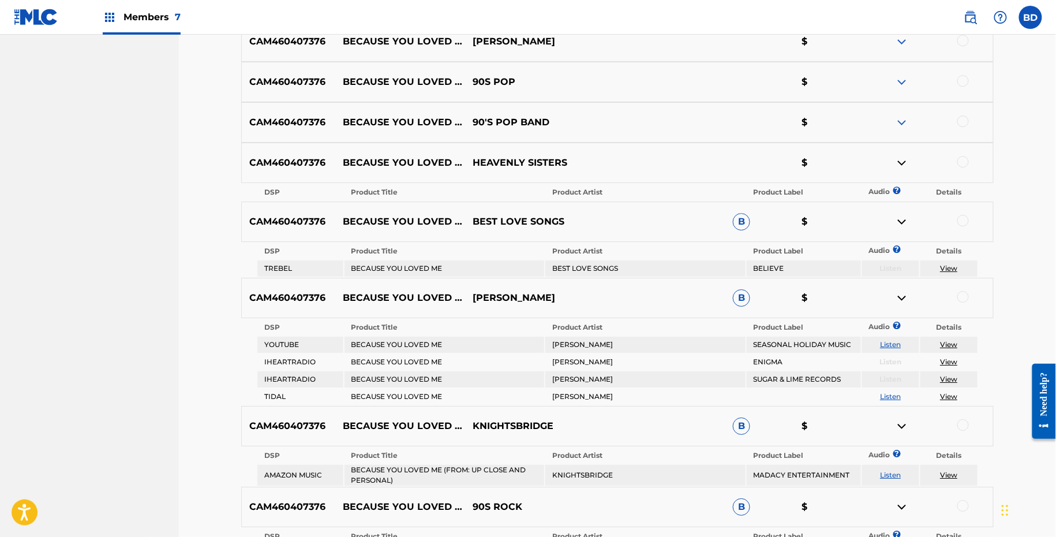
click at [903, 158] on img at bounding box center [902, 163] width 14 height 14
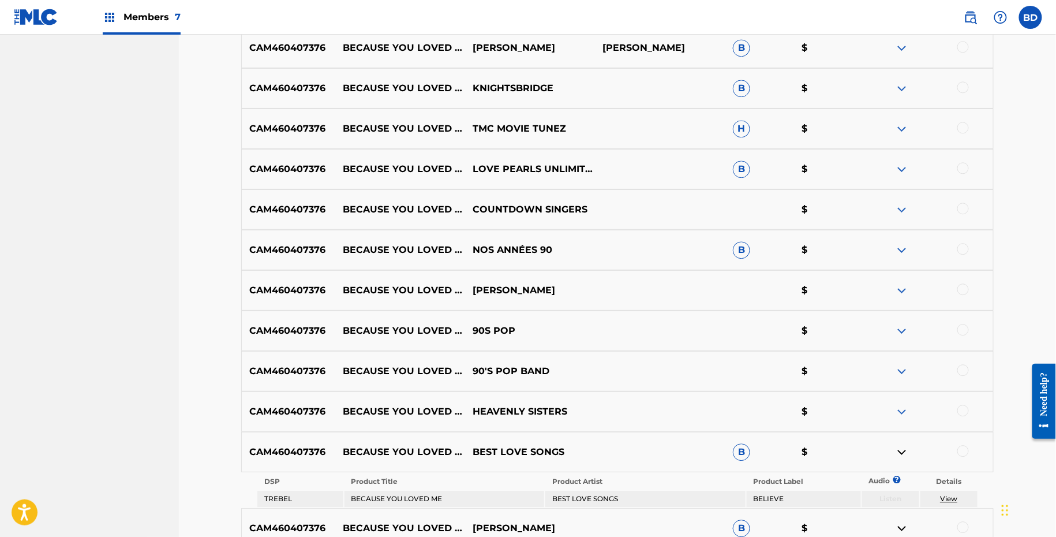
click at [905, 244] on img at bounding box center [902, 250] width 14 height 14
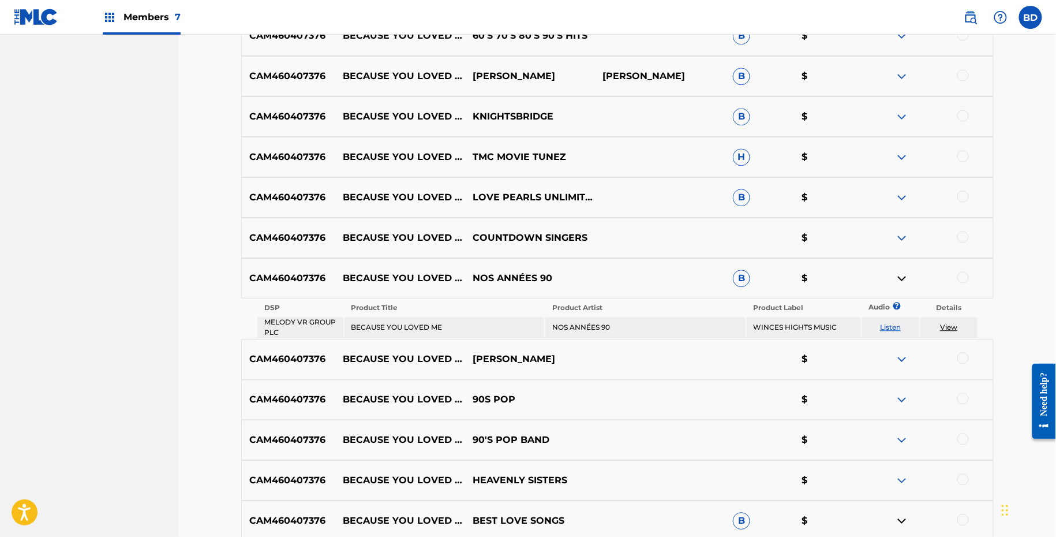
scroll to position [952, 0]
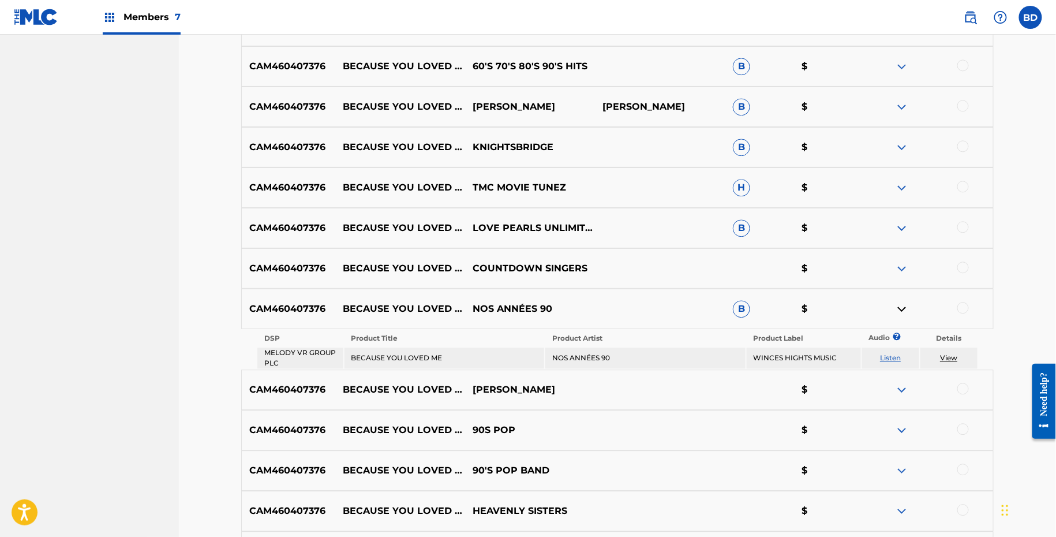
click at [904, 221] on img at bounding box center [902, 228] width 14 height 14
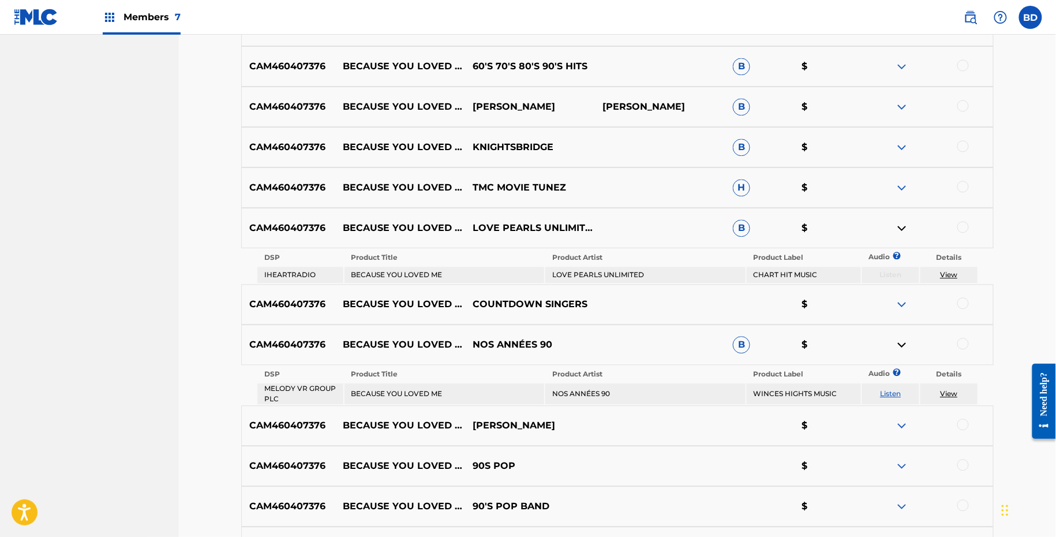
click at [904, 189] on img at bounding box center [902, 188] width 14 height 14
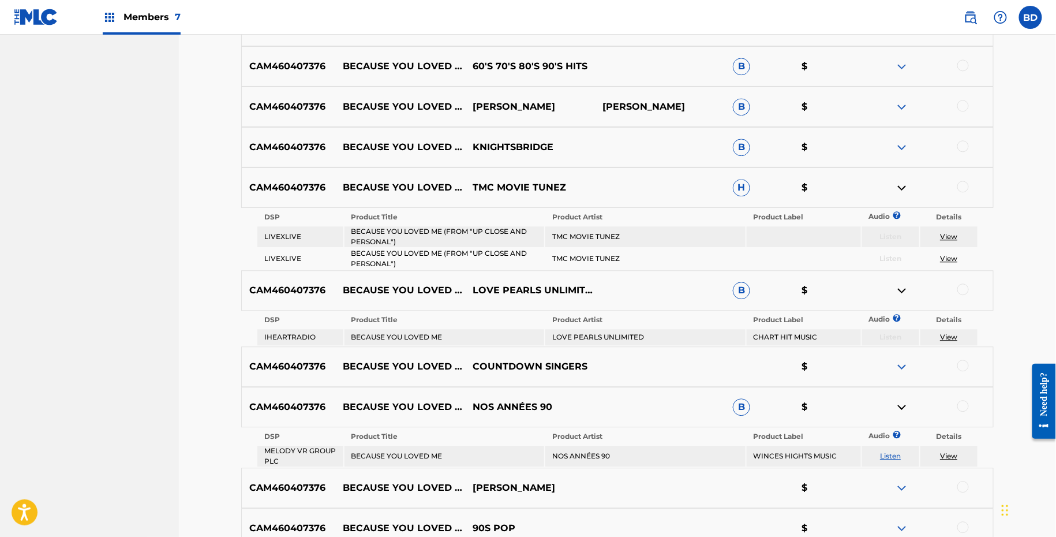
click at [904, 150] on img at bounding box center [902, 147] width 14 height 14
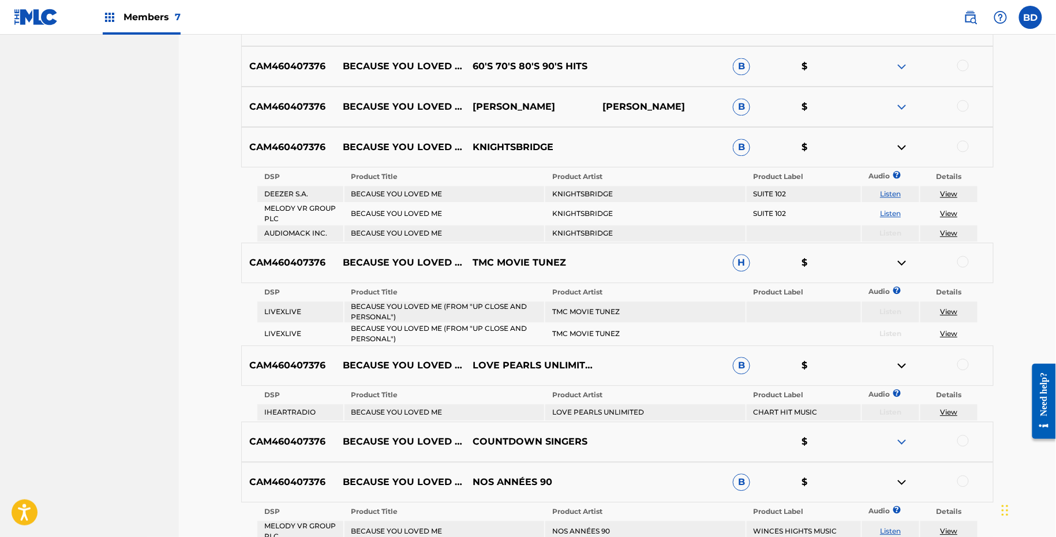
click at [903, 110] on img at bounding box center [902, 107] width 14 height 14
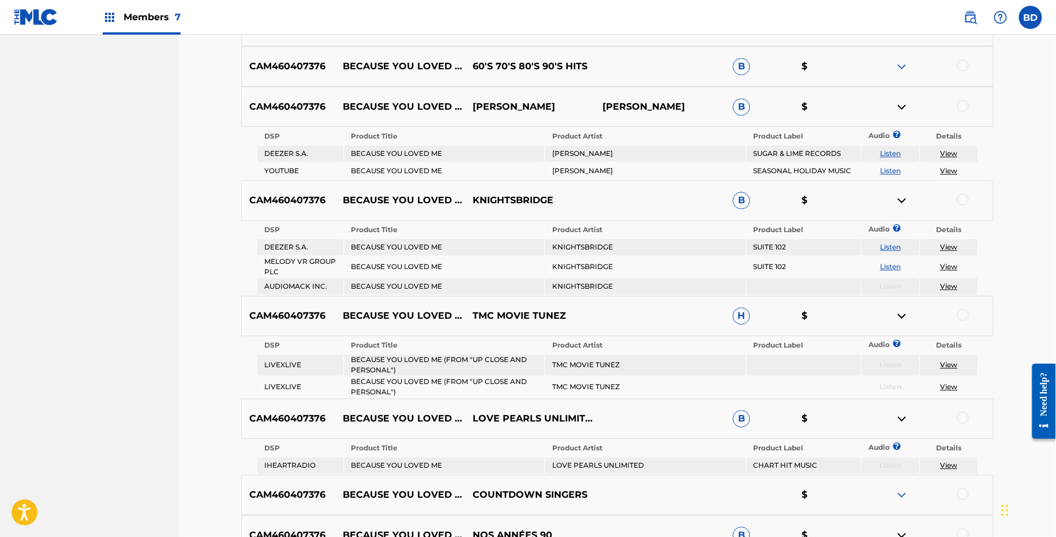
click at [903, 66] on img at bounding box center [902, 66] width 14 height 14
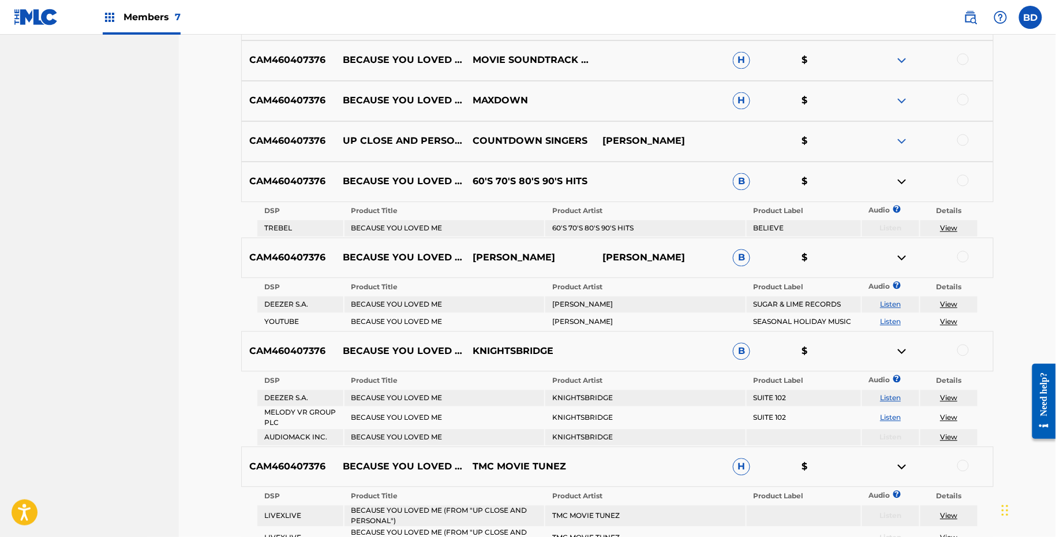
scroll to position [823, 0]
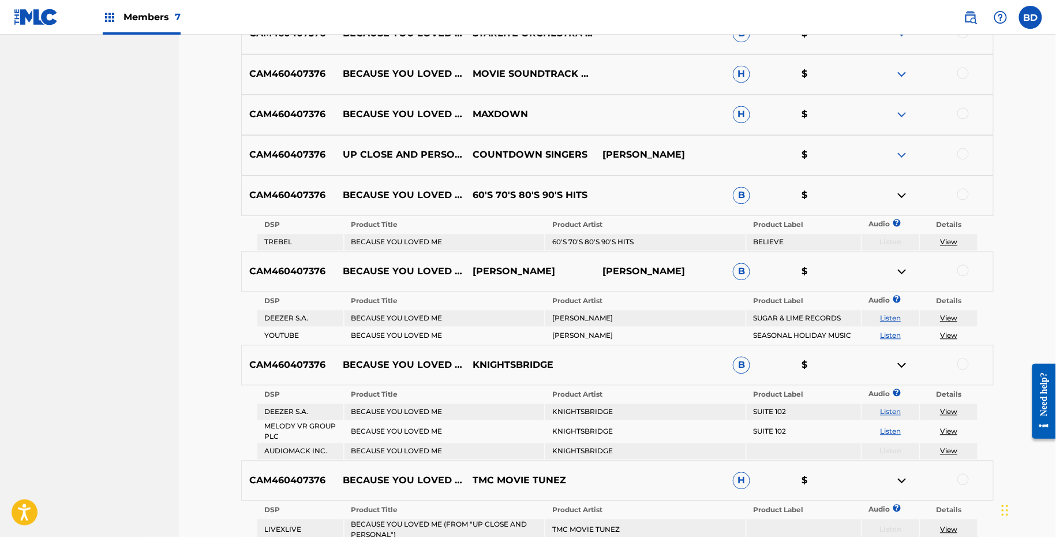
click at [904, 113] on img at bounding box center [902, 115] width 14 height 14
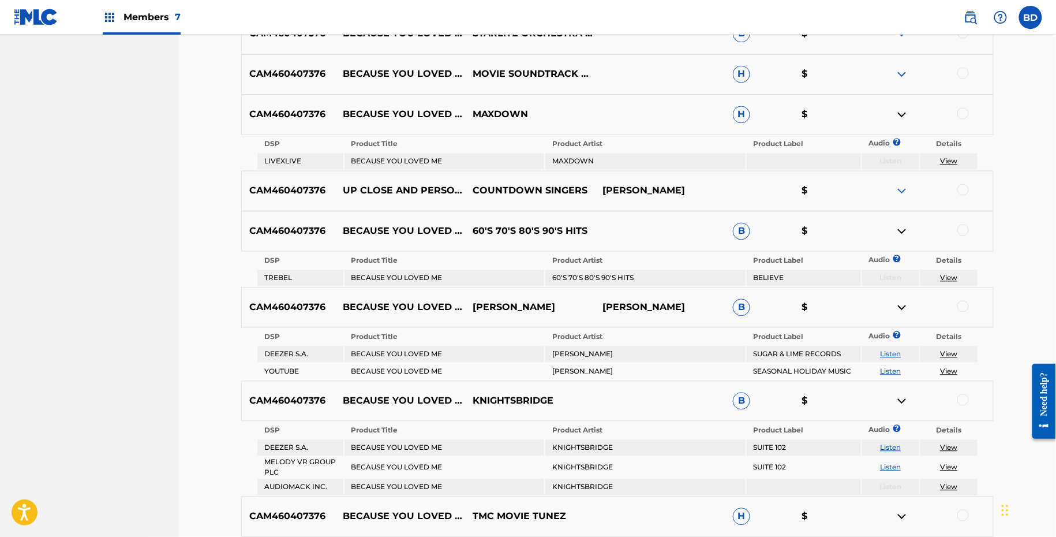
click at [903, 64] on div "CAM460407376 BECAUSE YOU LOVED ME (FROM "UP CLOSE AND PERONAL") MOVIE SOUNDTRAC…" at bounding box center [617, 74] width 753 height 40
click at [903, 75] on img at bounding box center [902, 75] width 14 height 14
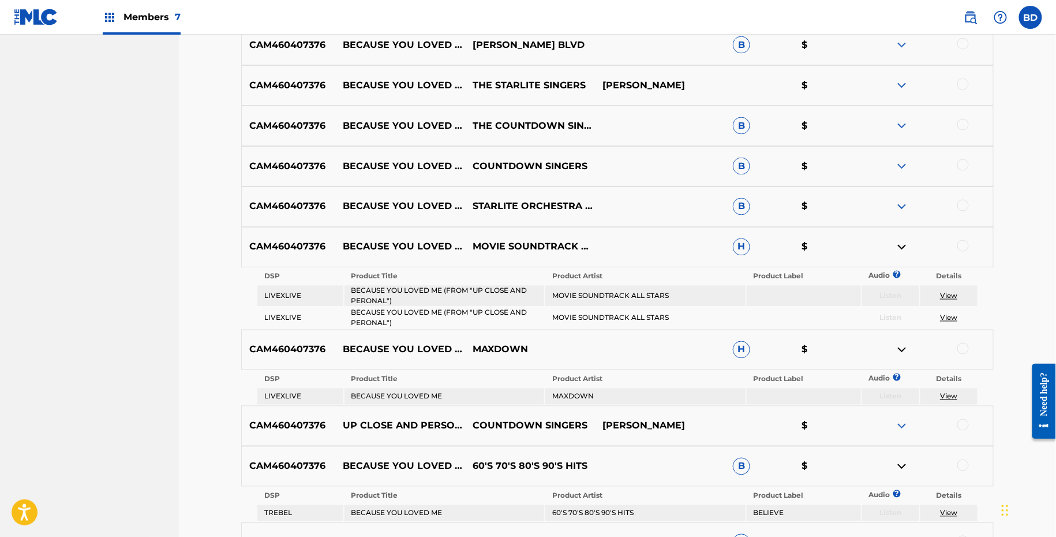
scroll to position [598, 0]
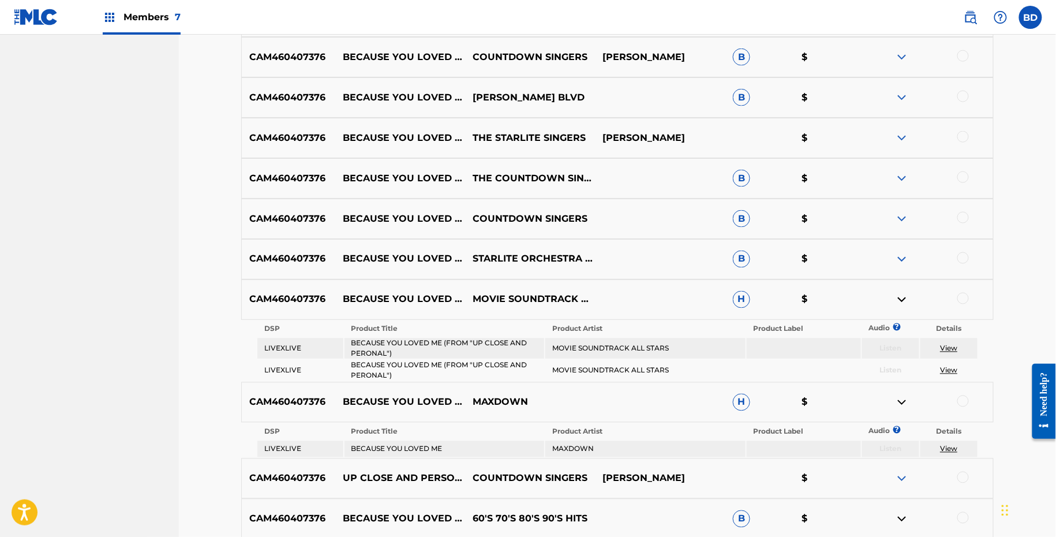
click at [904, 255] on img at bounding box center [902, 259] width 14 height 14
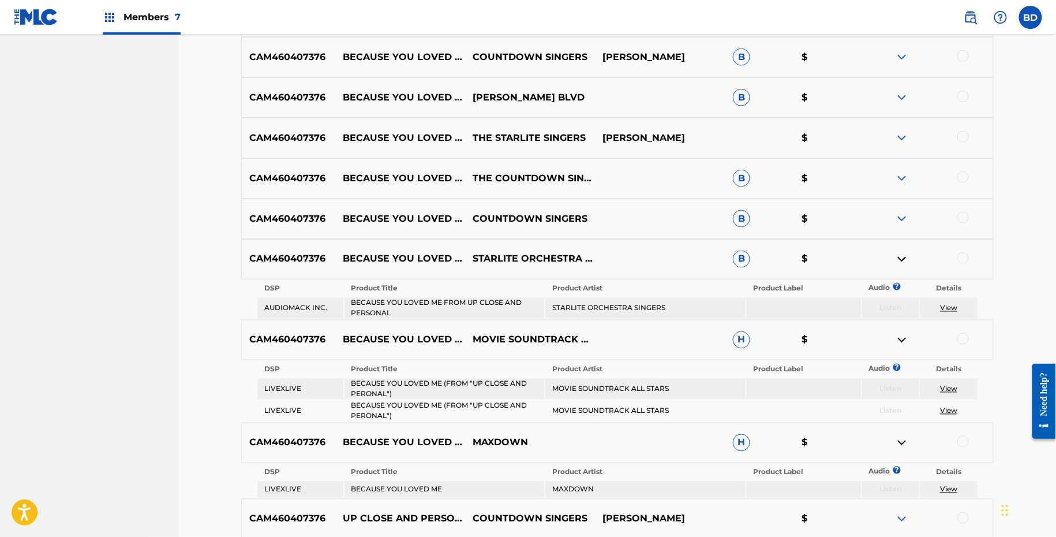
click at [904, 209] on div "CAM460407376 BECAUSE YOU LOVED ME COUNTDOWN SINGERS B $" at bounding box center [617, 219] width 753 height 40
click at [903, 214] on img at bounding box center [902, 219] width 14 height 14
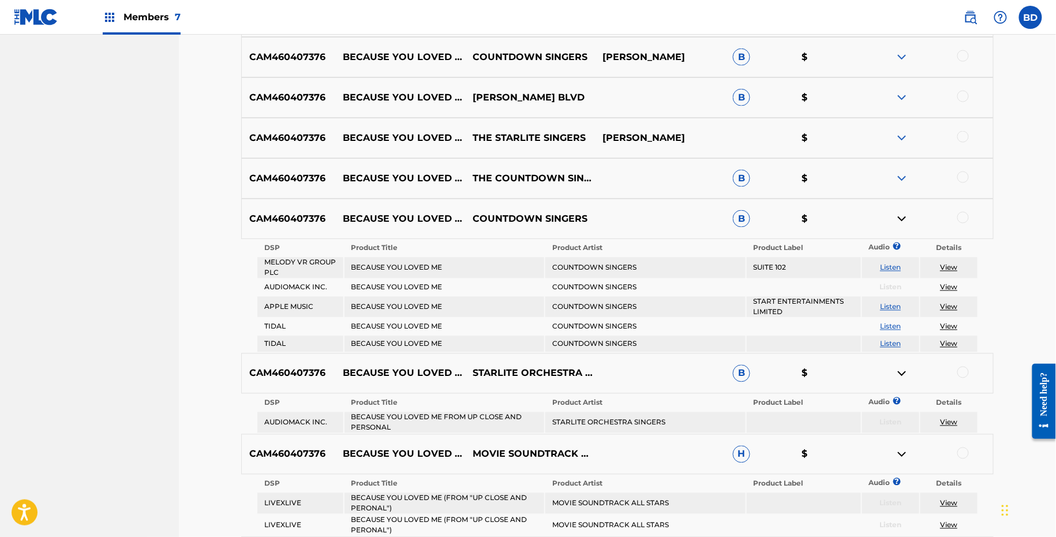
click at [900, 182] on img at bounding box center [902, 178] width 14 height 14
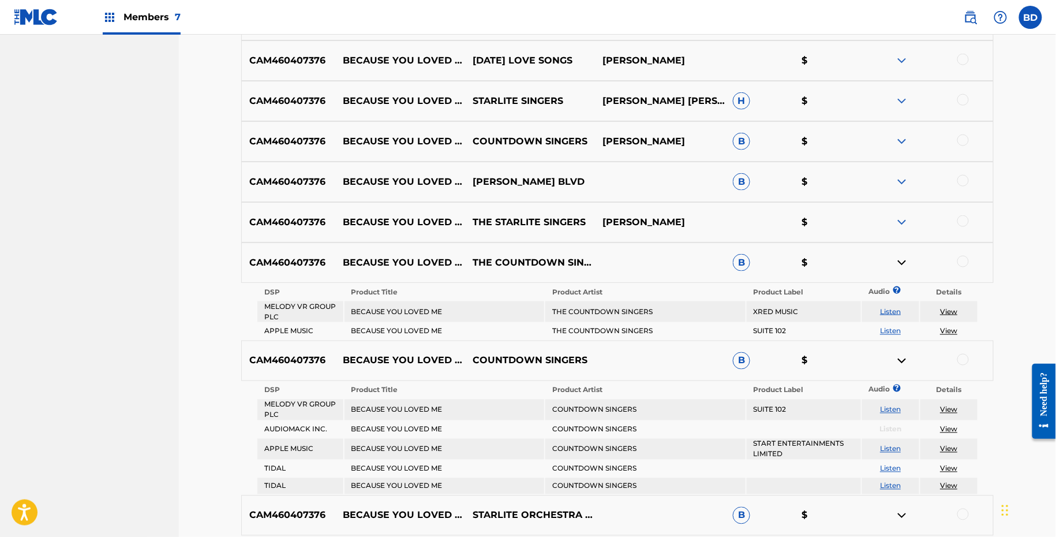
scroll to position [440, 0]
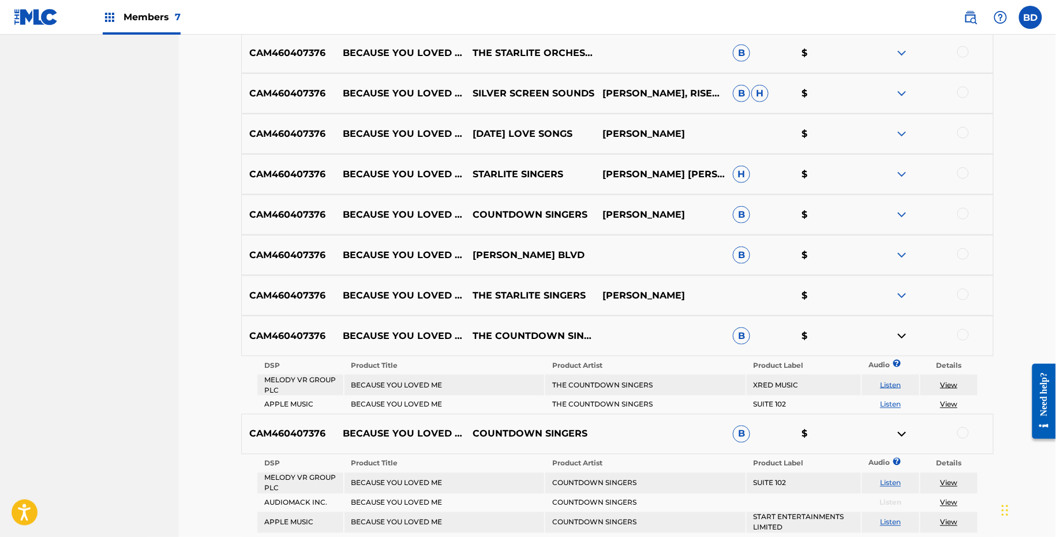
click at [903, 254] on img at bounding box center [902, 255] width 14 height 14
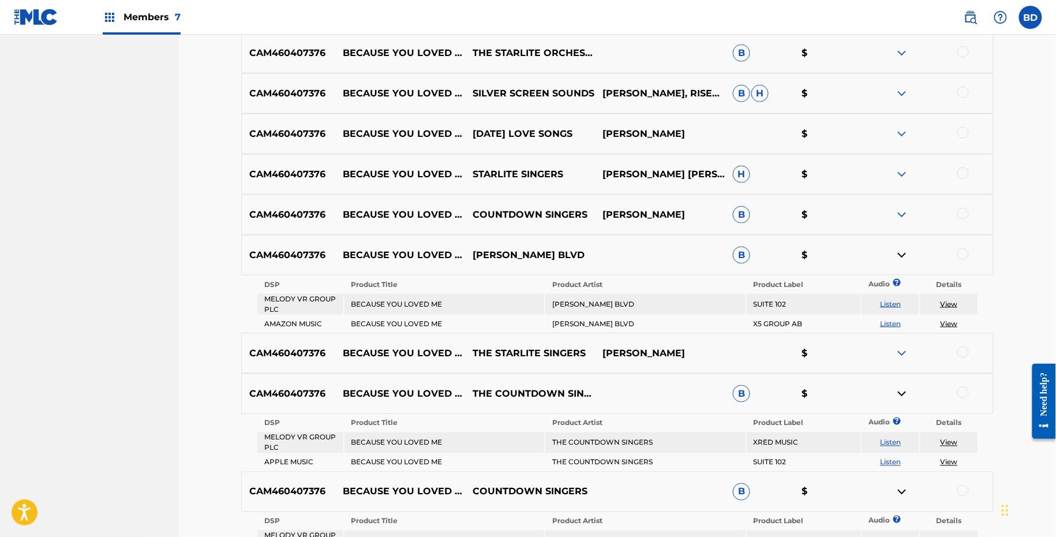
click at [903, 209] on img at bounding box center [902, 215] width 14 height 14
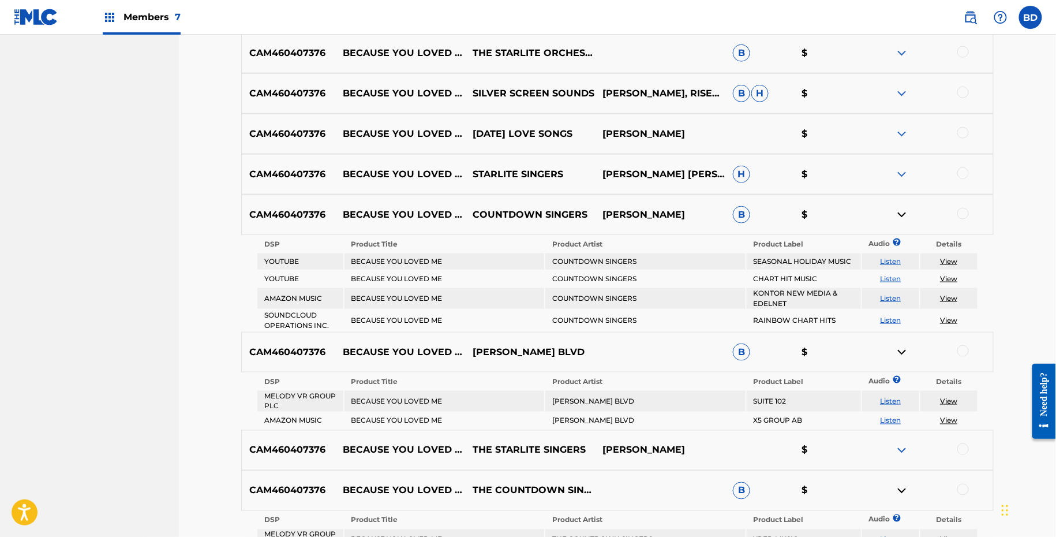
click at [903, 176] on img at bounding box center [902, 174] width 14 height 14
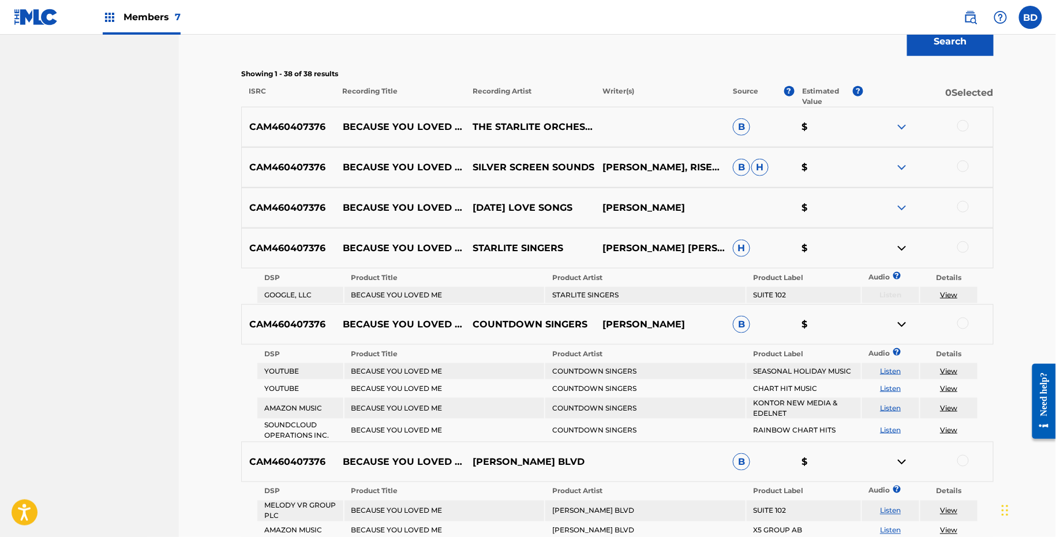
scroll to position [289, 0]
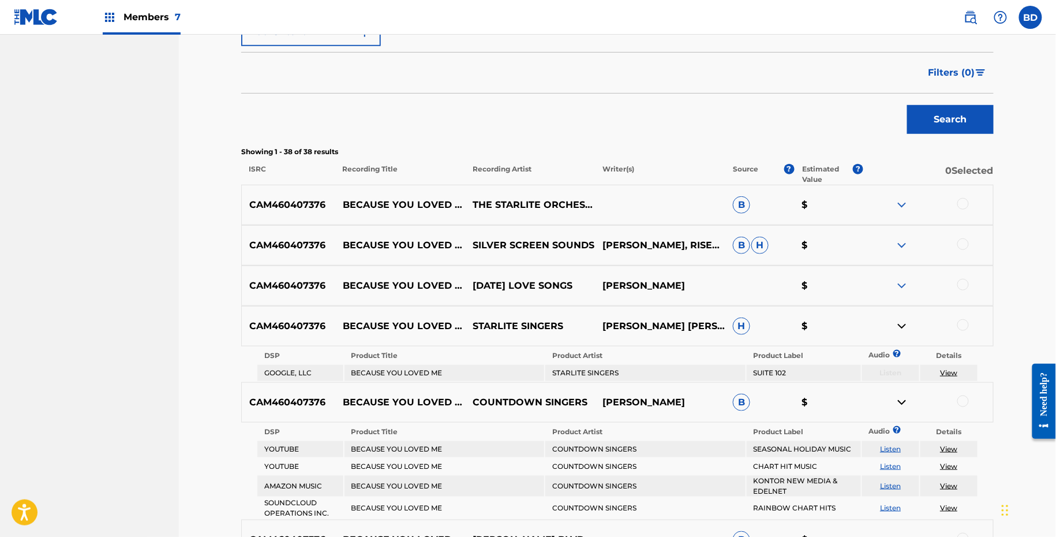
click at [905, 246] on img at bounding box center [902, 245] width 14 height 14
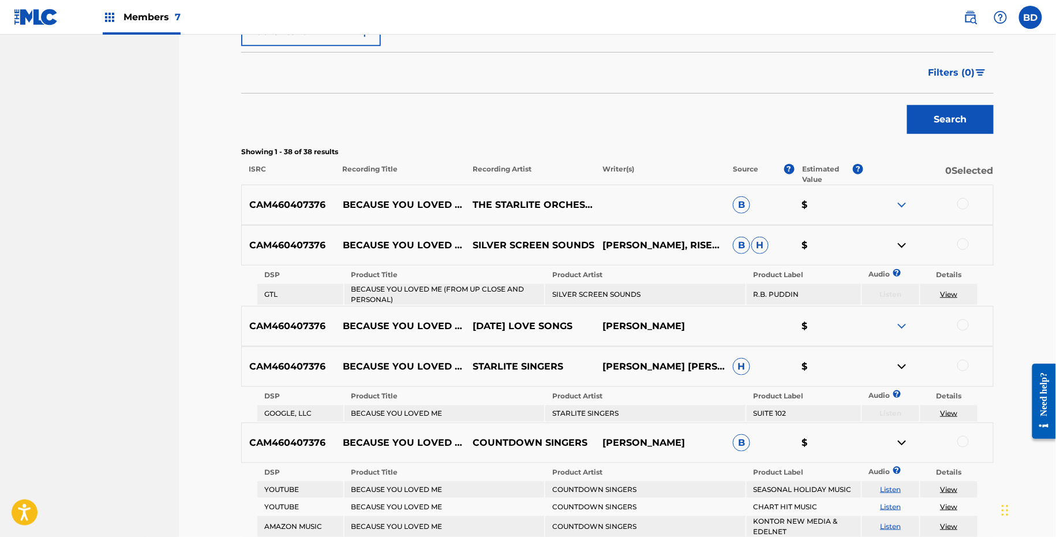
click at [905, 208] on img at bounding box center [902, 205] width 14 height 14
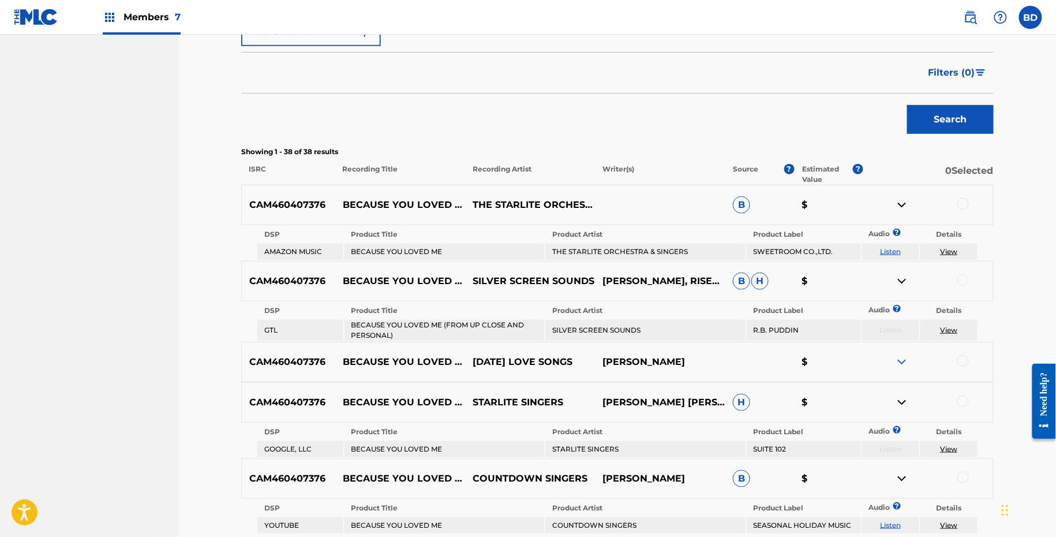
click at [960, 201] on div at bounding box center [964, 204] width 12 height 12
click at [903, 201] on img at bounding box center [902, 205] width 14 height 14
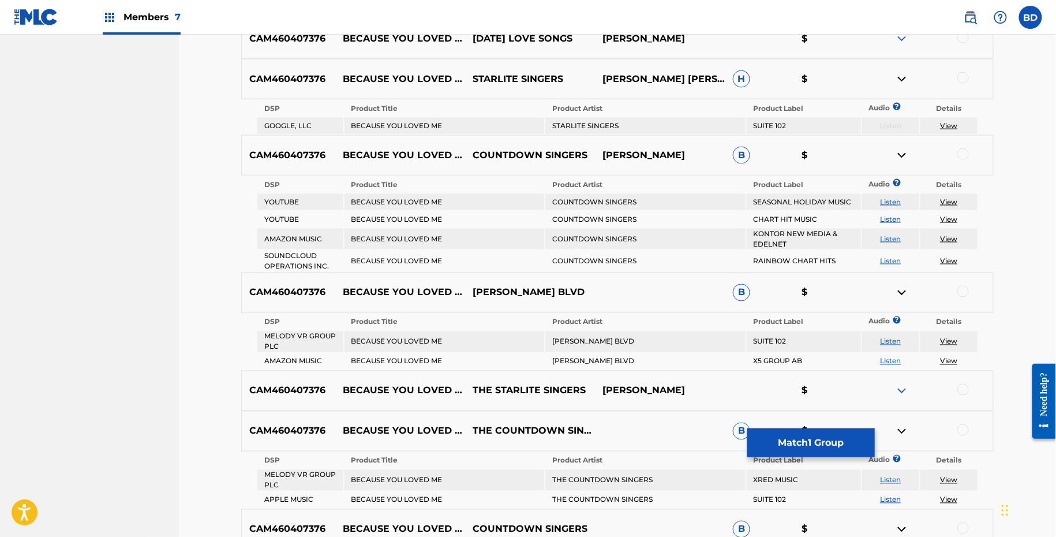
scroll to position [578, 0]
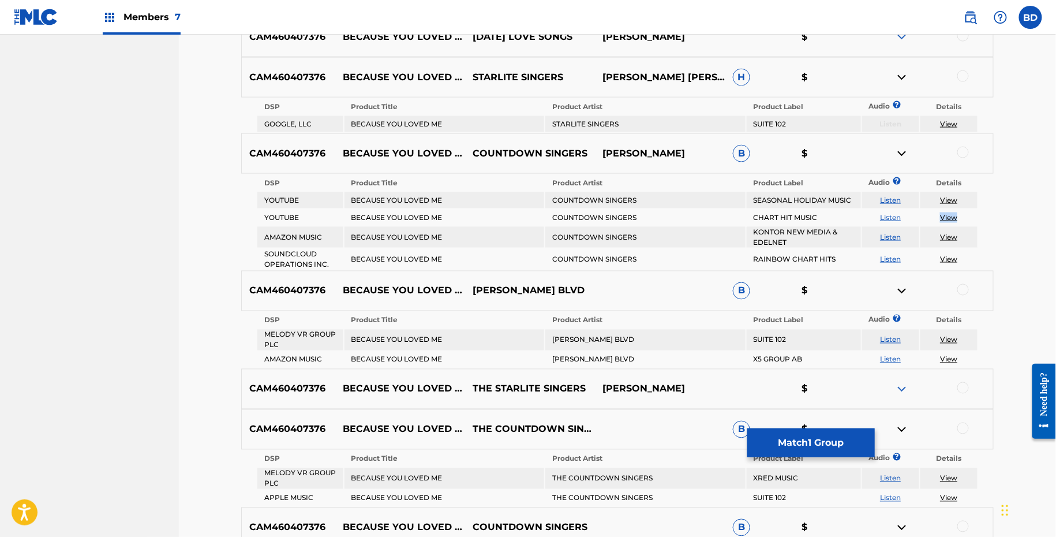
click at [950, 197] on link "View" at bounding box center [948, 200] width 17 height 9
click at [958, 148] on div at bounding box center [964, 153] width 12 height 12
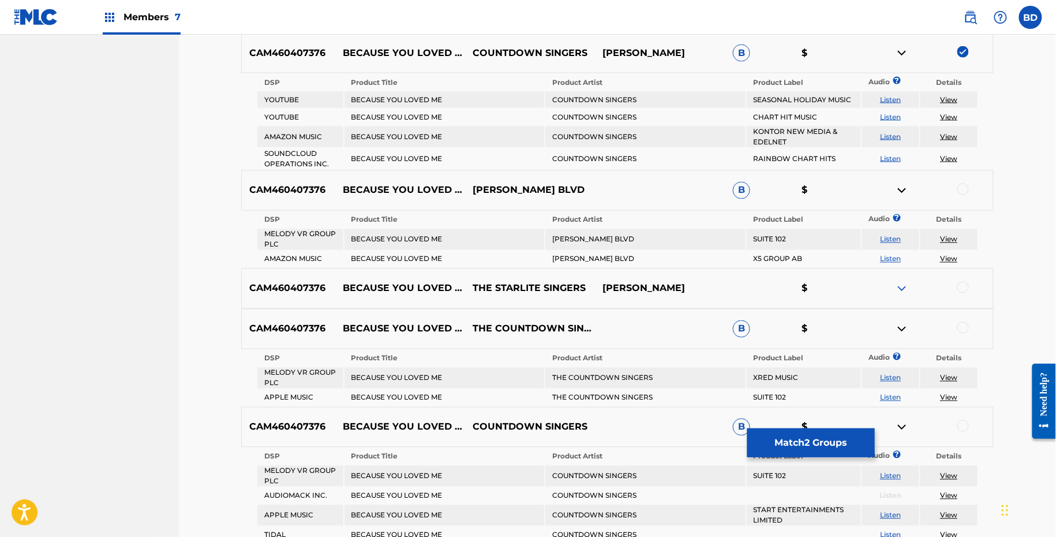
scroll to position [679, 0]
click at [907, 53] on img at bounding box center [902, 53] width 14 height 14
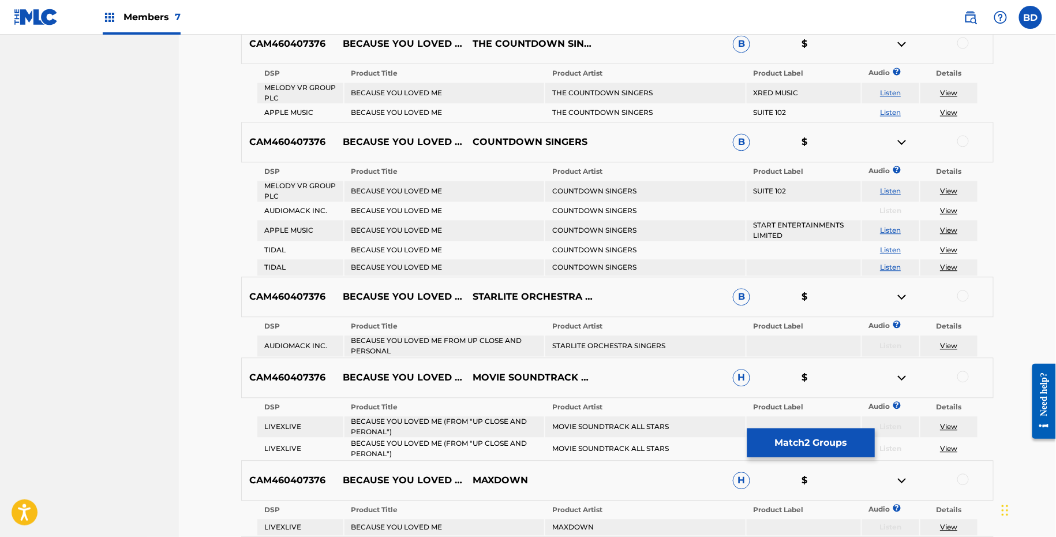
scroll to position [850, 0]
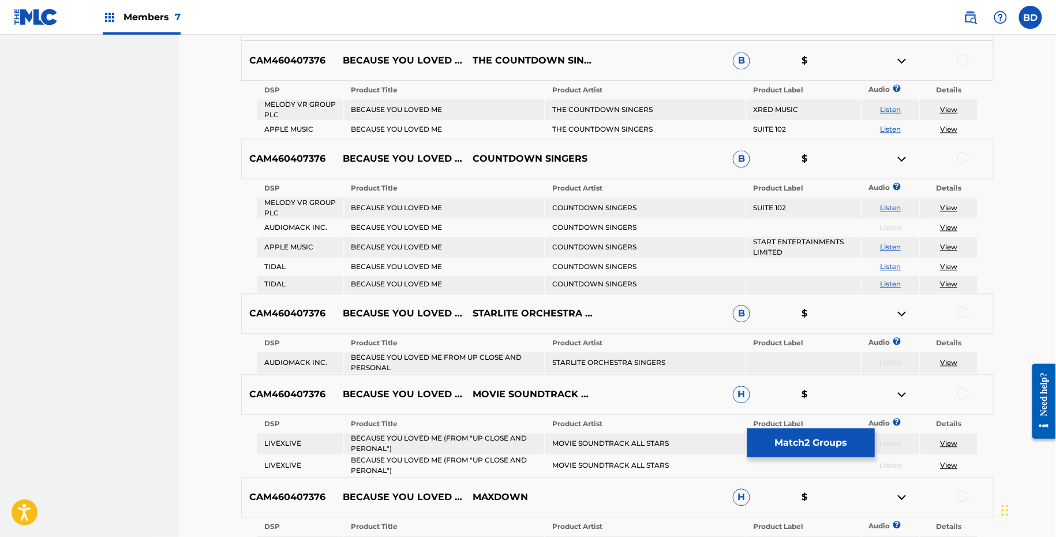
click at [964, 59] on div at bounding box center [964, 60] width 12 height 12
drag, startPoint x: 963, startPoint y: 110, endPoint x: 925, endPoint y: 110, distance: 38.1
click at [928, 110] on td "View" at bounding box center [949, 109] width 57 height 21
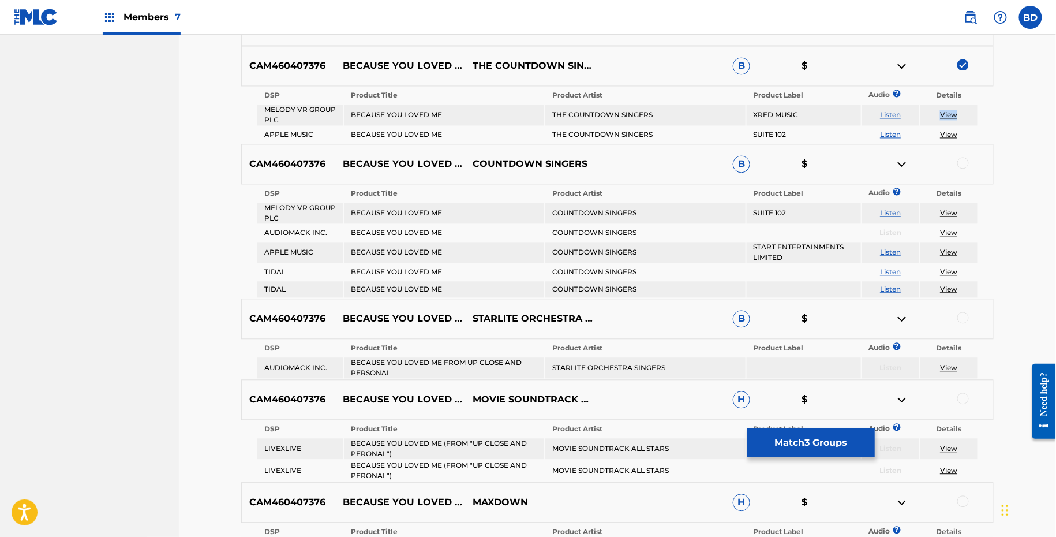
scroll to position [839, 0]
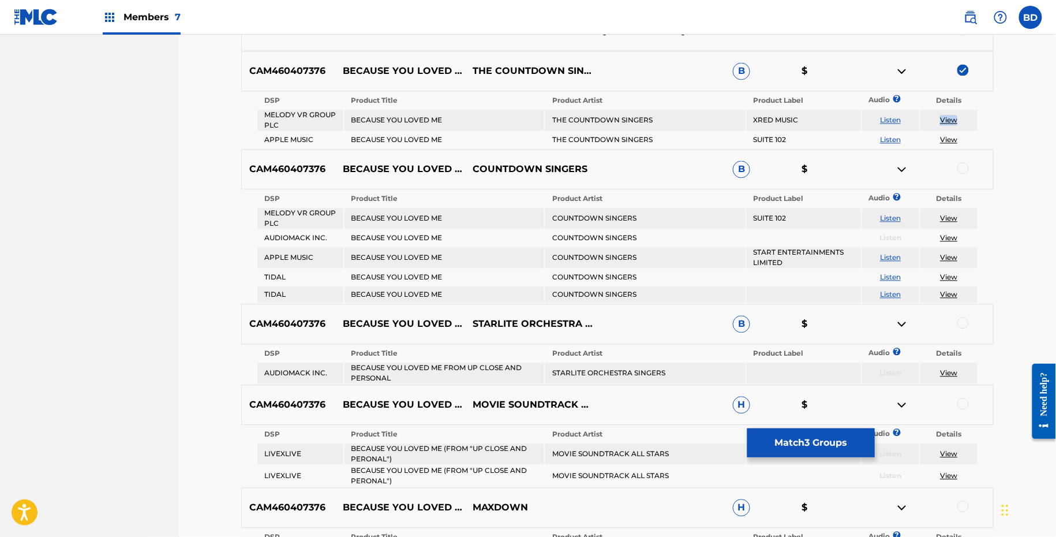
click at [902, 67] on img at bounding box center [902, 72] width 14 height 14
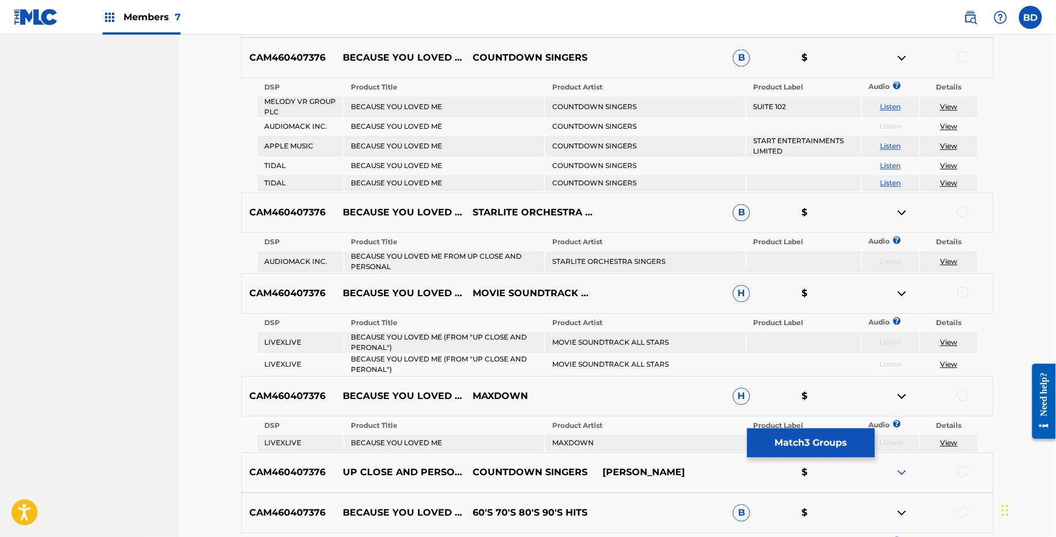
scroll to position [900, 0]
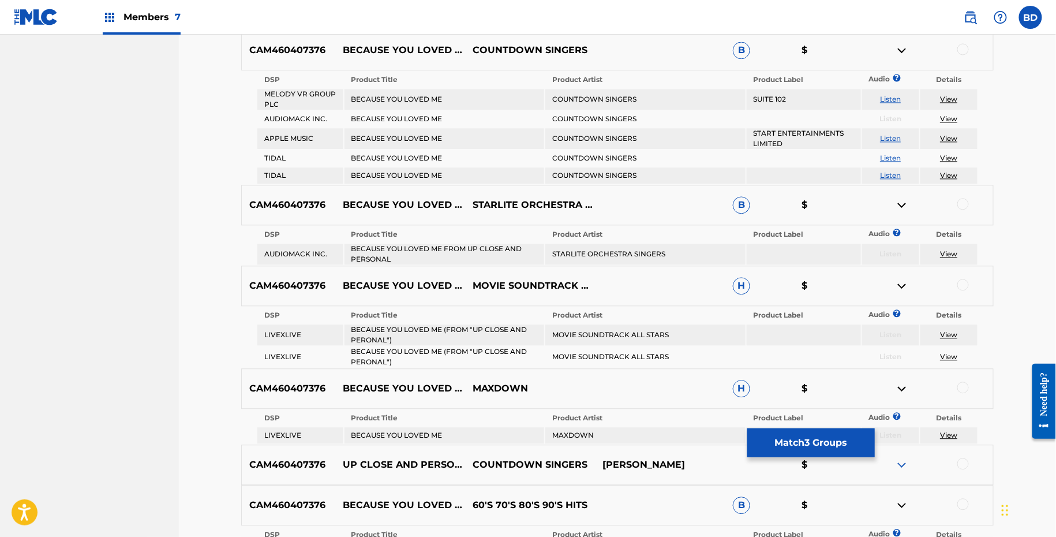
click at [965, 46] on div at bounding box center [964, 49] width 12 height 12
click at [895, 50] on div at bounding box center [929, 50] width 130 height 14
click at [895, 50] on img at bounding box center [902, 50] width 14 height 14
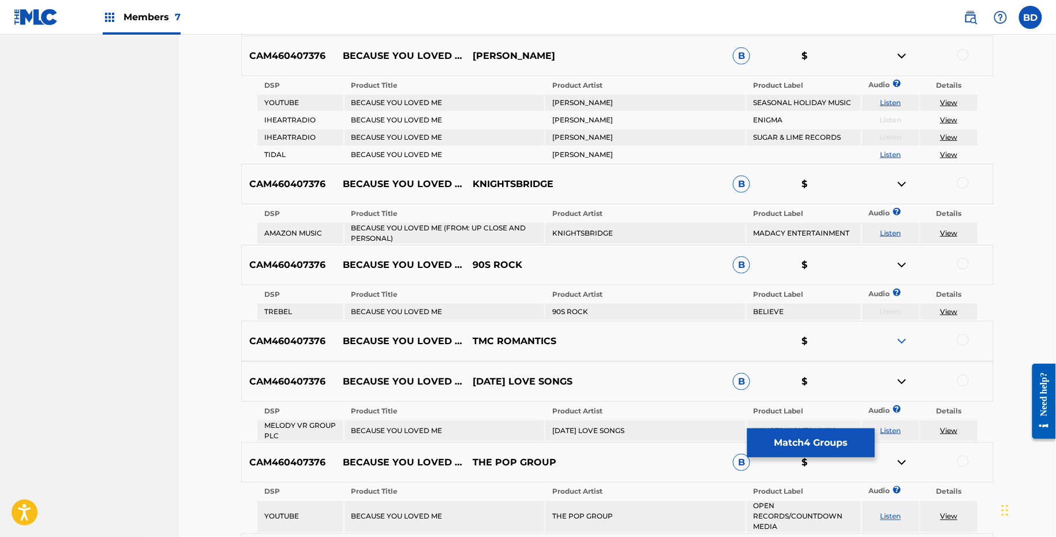
scroll to position [2065, 0]
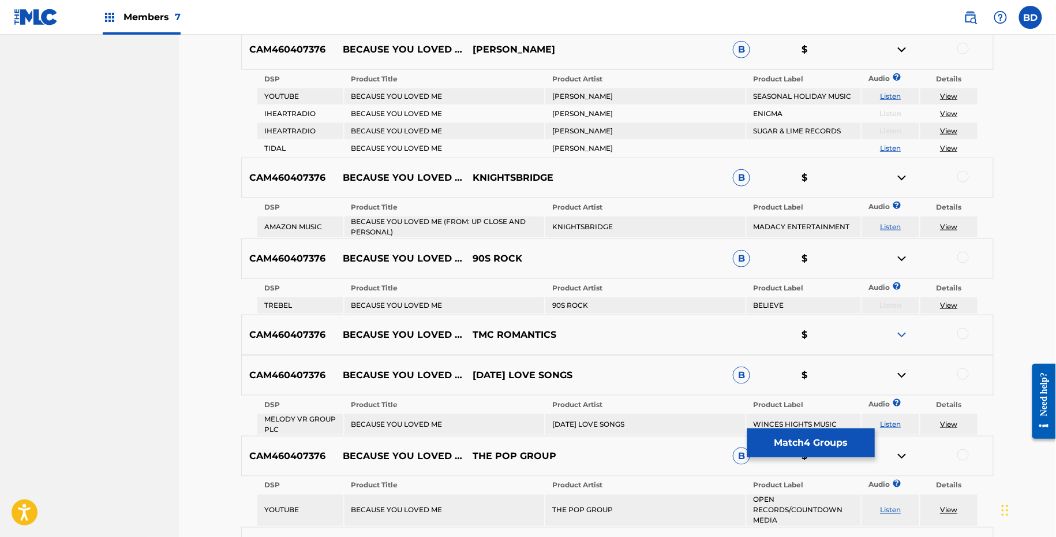
click at [964, 43] on div at bounding box center [964, 49] width 12 height 12
click at [899, 43] on img at bounding box center [902, 50] width 14 height 14
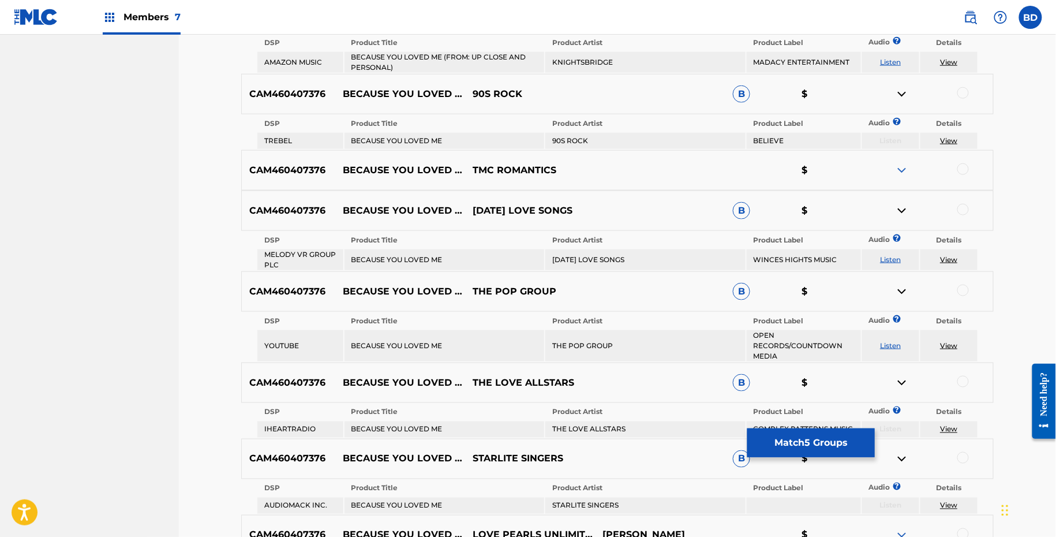
scroll to position [2136, 0]
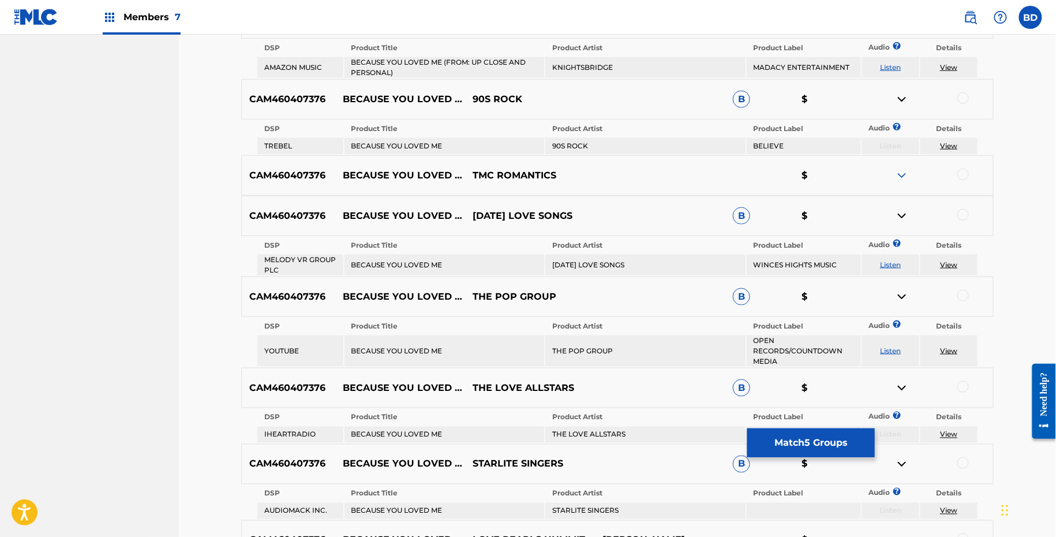
click at [961, 97] on div at bounding box center [964, 98] width 12 height 12
click at [898, 95] on img at bounding box center [902, 99] width 14 height 14
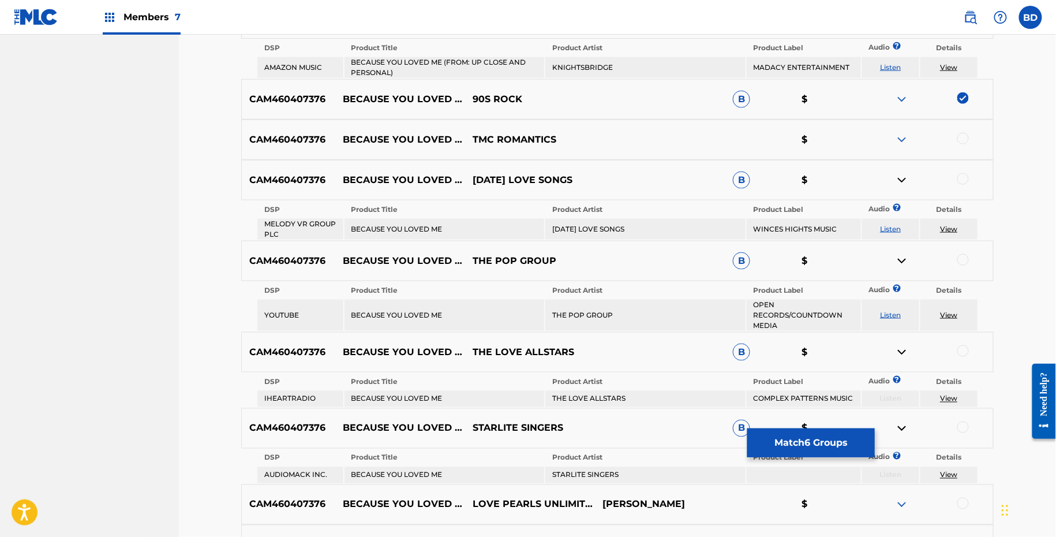
scroll to position [2166, 0]
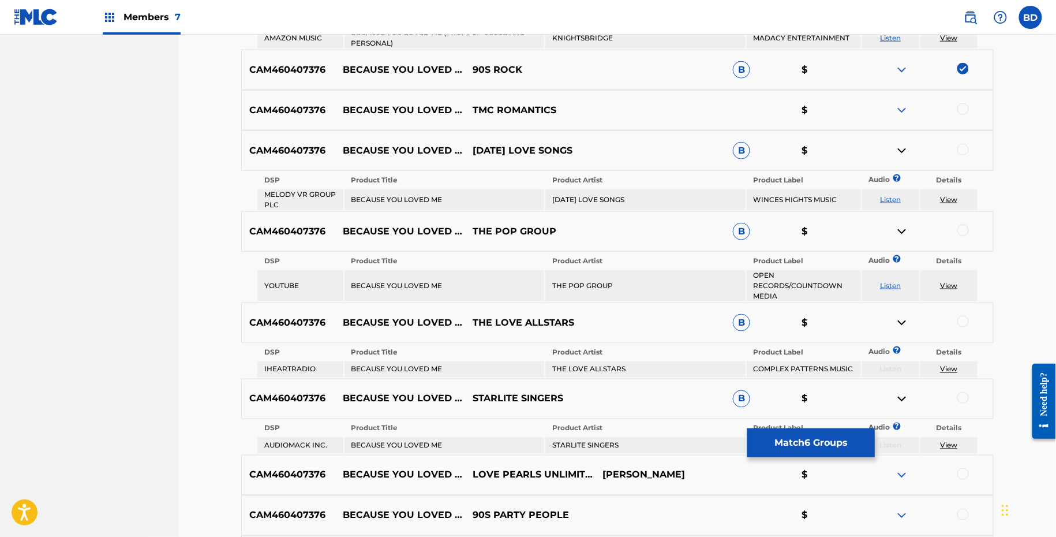
click at [973, 147] on div at bounding box center [929, 151] width 130 height 14
click at [957, 145] on div at bounding box center [929, 151] width 130 height 14
click at [963, 146] on div at bounding box center [964, 150] width 12 height 12
click at [898, 146] on img at bounding box center [902, 151] width 14 height 14
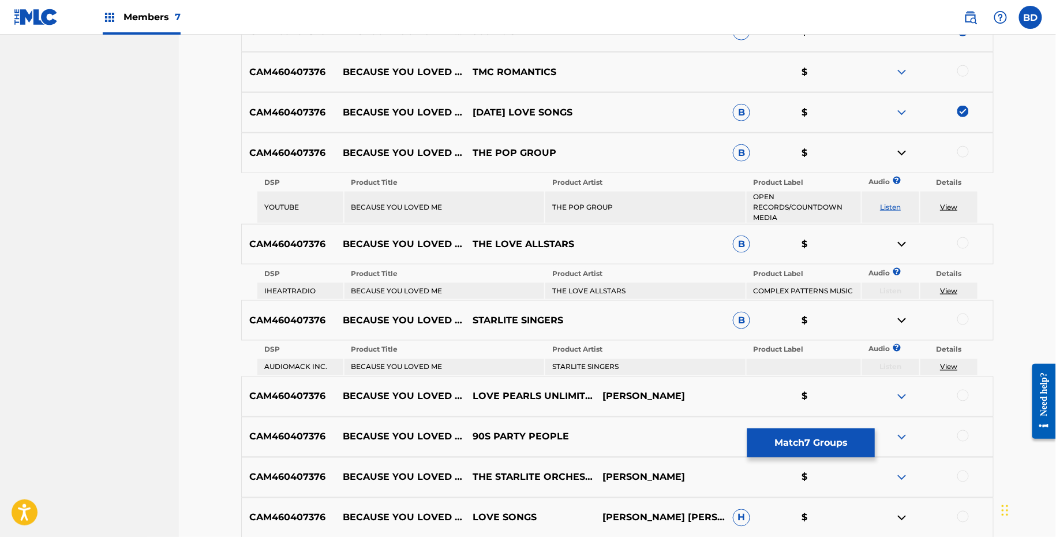
scroll to position [2425, 0]
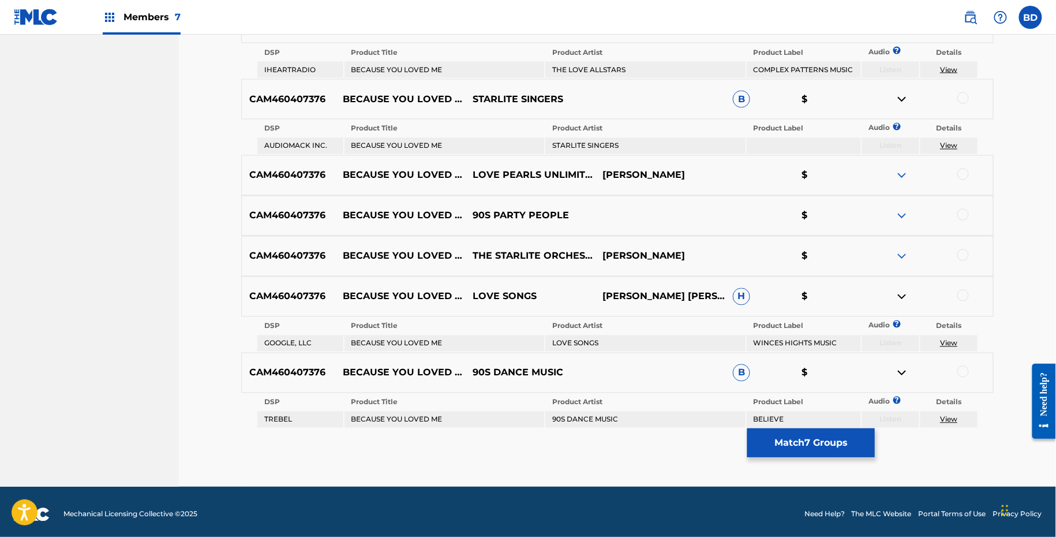
click at [961, 291] on div at bounding box center [964, 296] width 12 height 12
click at [567, 335] on td "LOVE SONGS" at bounding box center [645, 343] width 200 height 16
click at [952, 339] on link "View" at bounding box center [948, 343] width 17 height 9
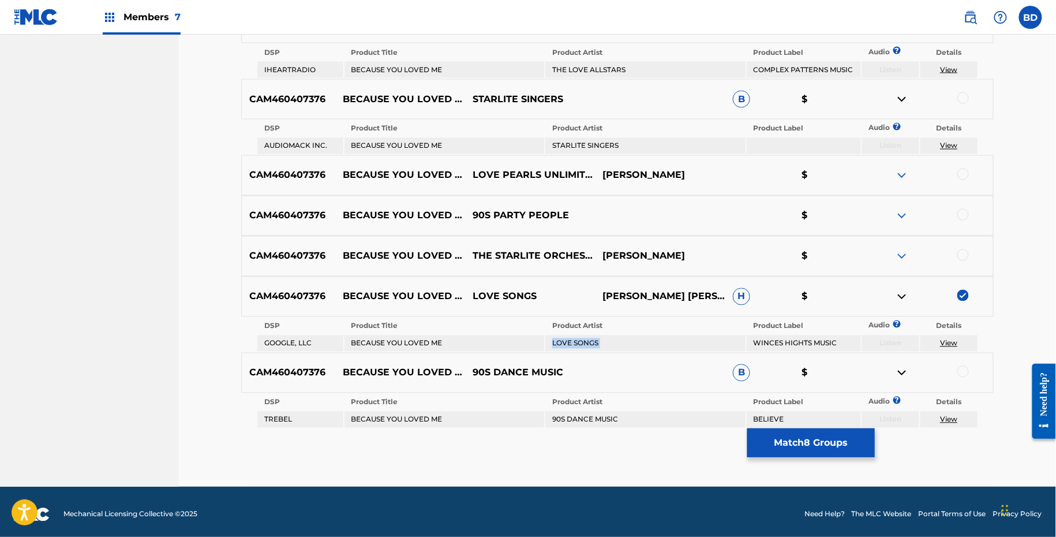
click at [902, 293] on img at bounding box center [902, 297] width 14 height 14
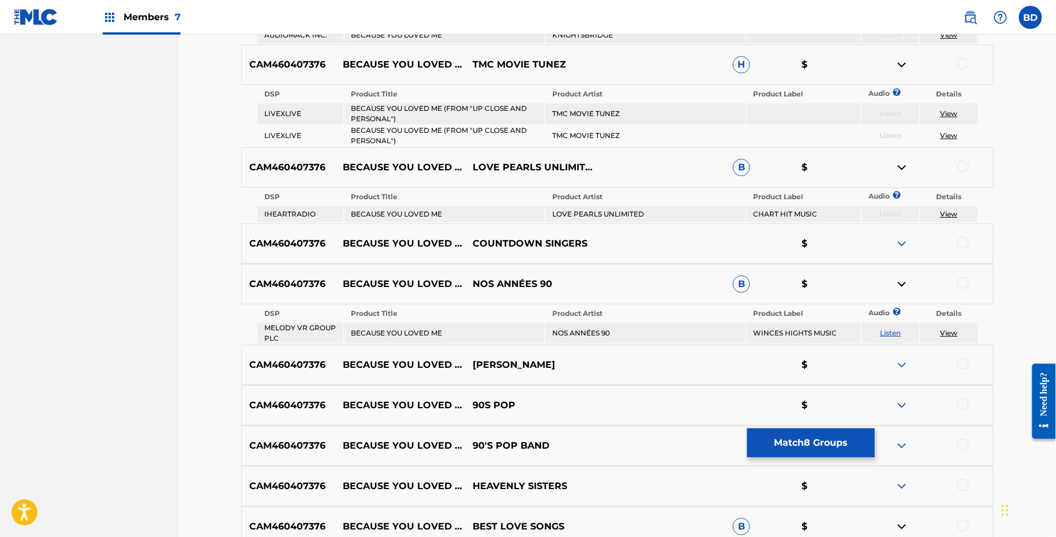
scroll to position [1515, 0]
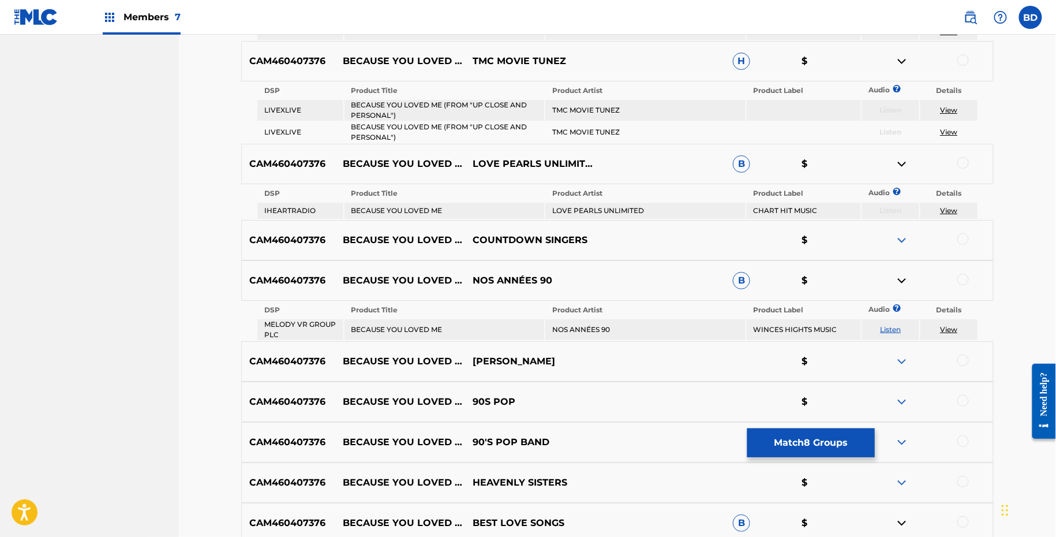
click at [460, 100] on td "BECAUSE YOU LOVED ME (FROM "UP CLOSE AND PERSONAL")" at bounding box center [445, 110] width 200 height 21
copy td "BECAUSE YOU LOVED ME (FROM "UP CLOSE AND PERSONAL")"
click at [962, 55] on div at bounding box center [964, 60] width 12 height 12
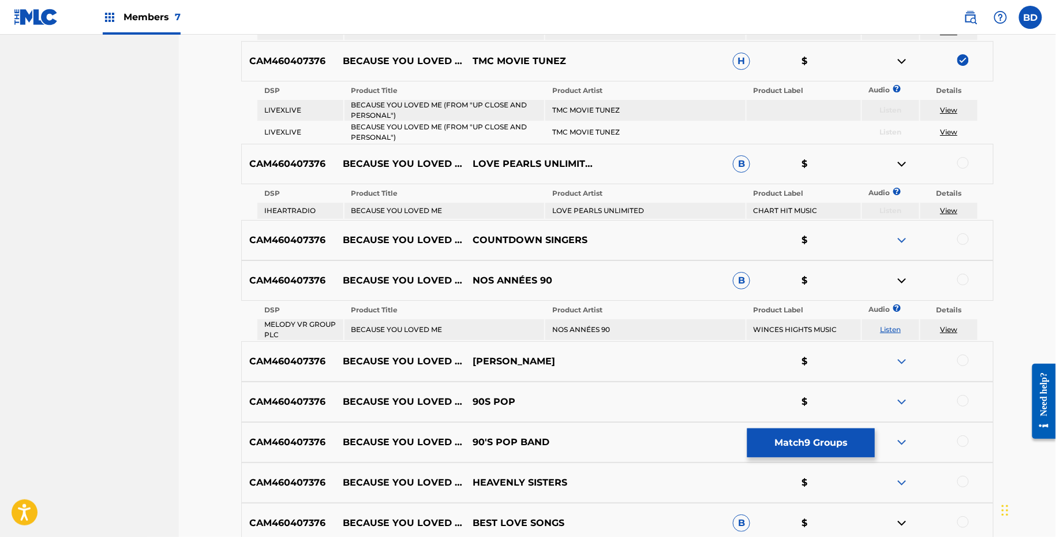
click at [902, 59] on img at bounding box center [902, 61] width 14 height 14
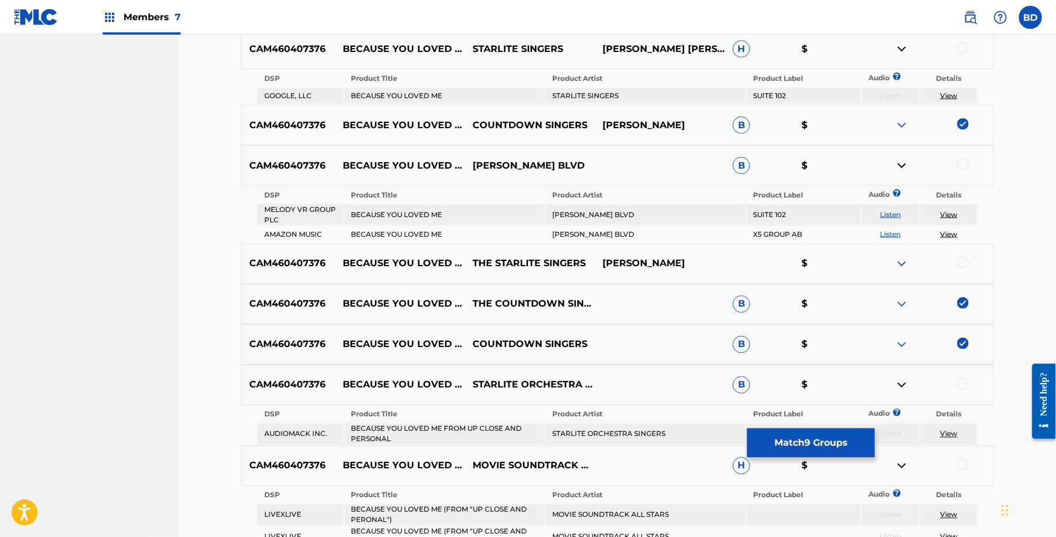
scroll to position [608, 0]
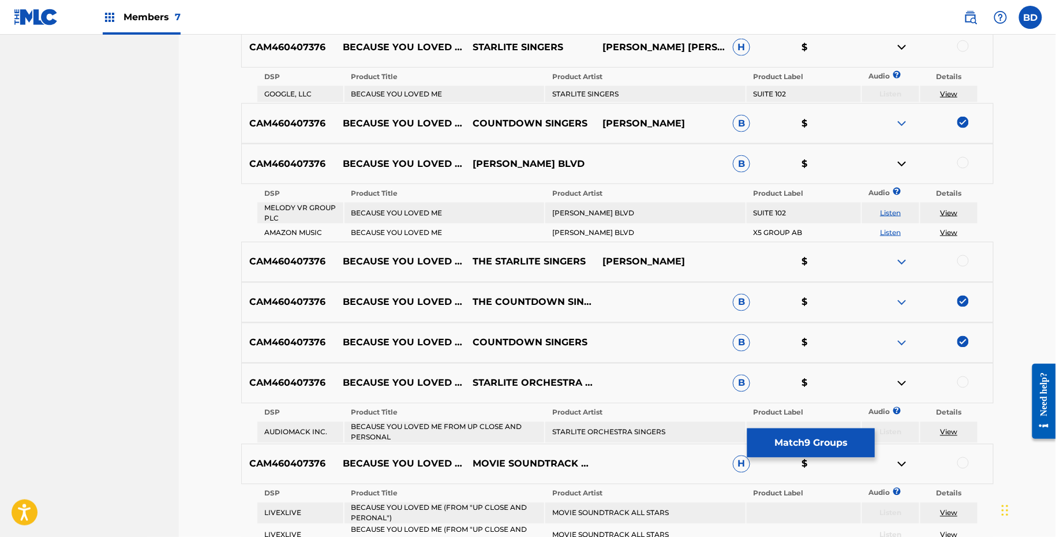
click at [408, 90] on td "BECAUSE YOU LOVED ME" at bounding box center [445, 94] width 200 height 16
click at [607, 92] on td "STARLITE SINGERS" at bounding box center [645, 94] width 200 height 16
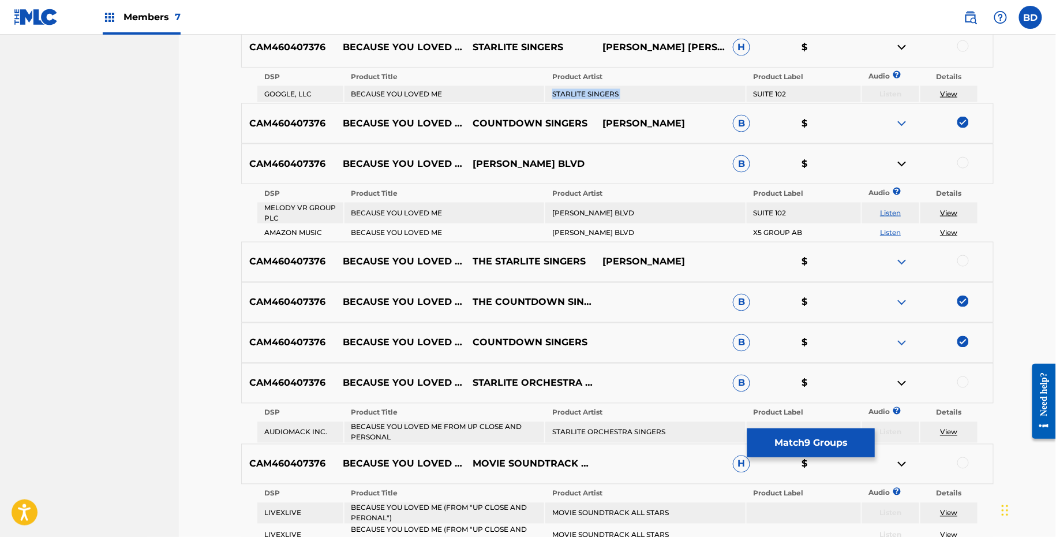
copy td "STARLITE SINGERS"
click at [964, 50] on div at bounding box center [964, 46] width 12 height 12
click at [948, 88] on td "View" at bounding box center [949, 94] width 57 height 16
click at [948, 92] on link "View" at bounding box center [948, 93] width 17 height 9
click at [903, 45] on img at bounding box center [902, 47] width 14 height 14
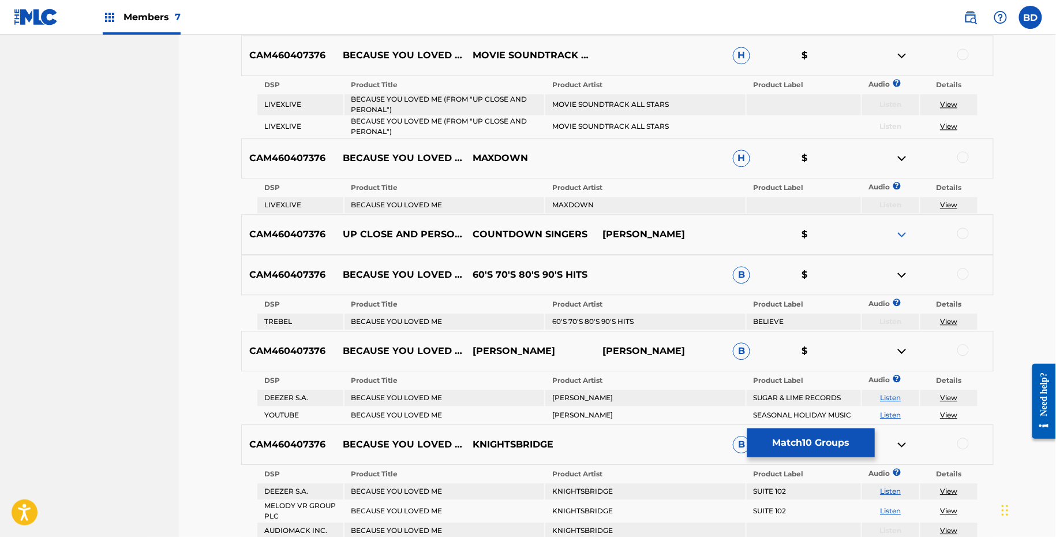
scroll to position [980, 0]
click at [458, 100] on td "BECAUSE YOU LOVED ME (FROM "UP CLOSE AND PERONAL")" at bounding box center [445, 105] width 200 height 21
click at [615, 98] on td "MOVIE SOUNDTRACK ALL STARS" at bounding box center [645, 105] width 200 height 21
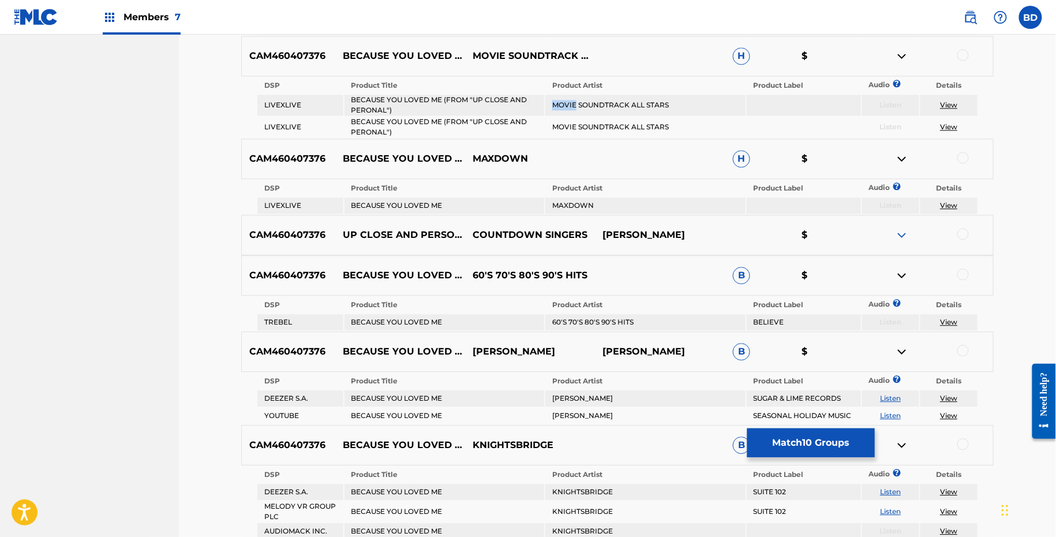
click at [615, 98] on td "MOVIE SOUNDTRACK ALL STARS" at bounding box center [645, 105] width 200 height 21
click at [963, 52] on div at bounding box center [964, 55] width 12 height 12
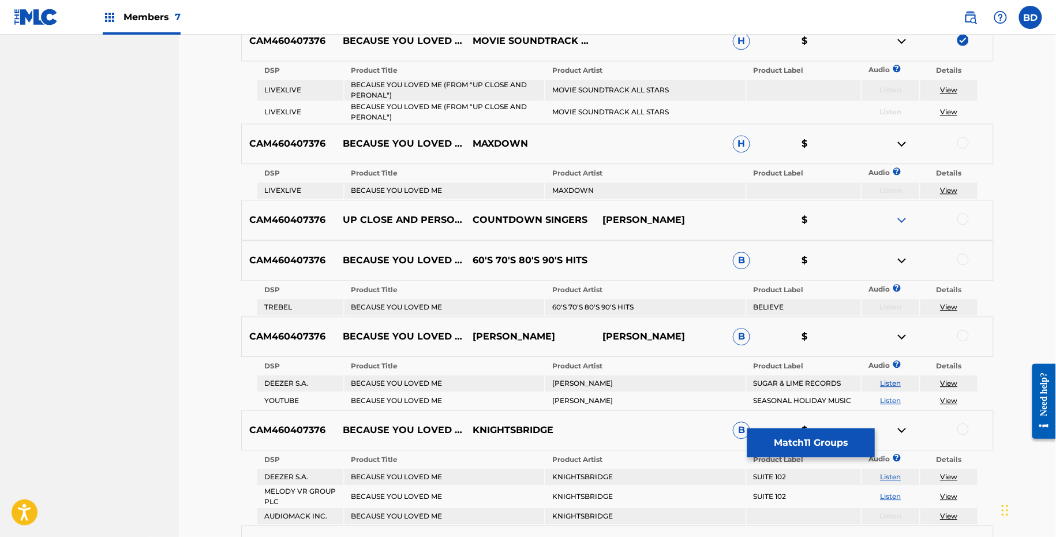
scroll to position [990, 0]
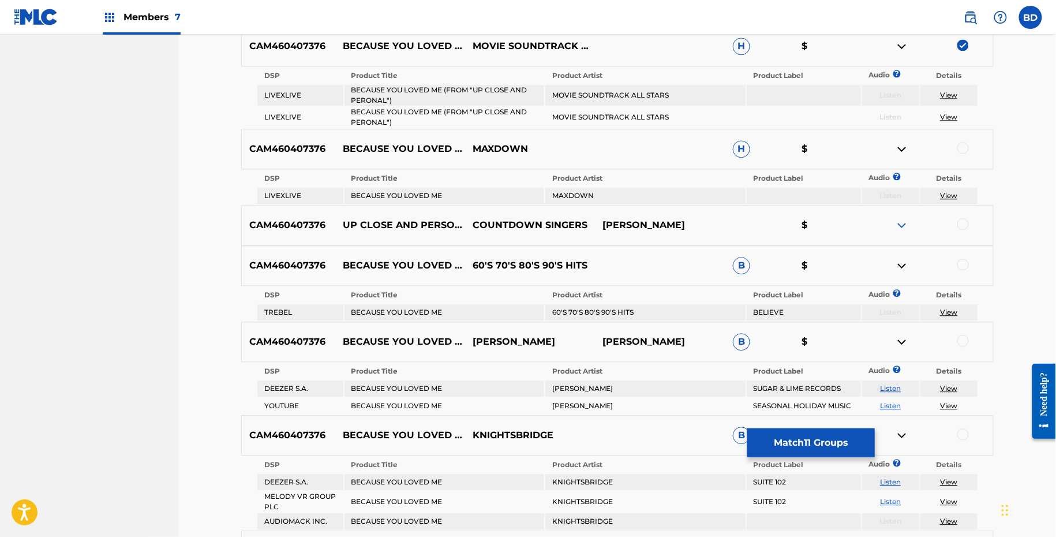
click at [902, 41] on img at bounding box center [902, 46] width 14 height 14
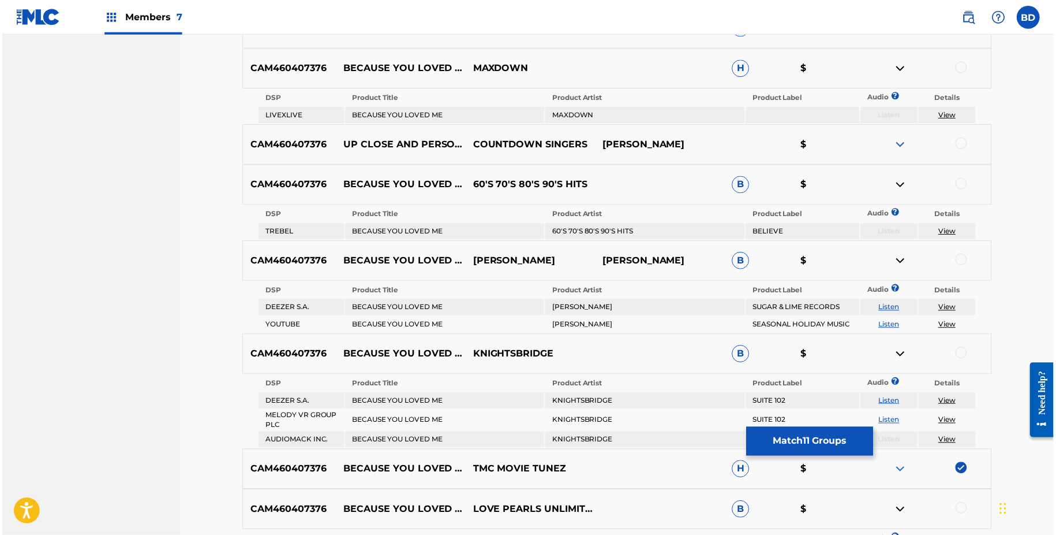
scroll to position [1010, 0]
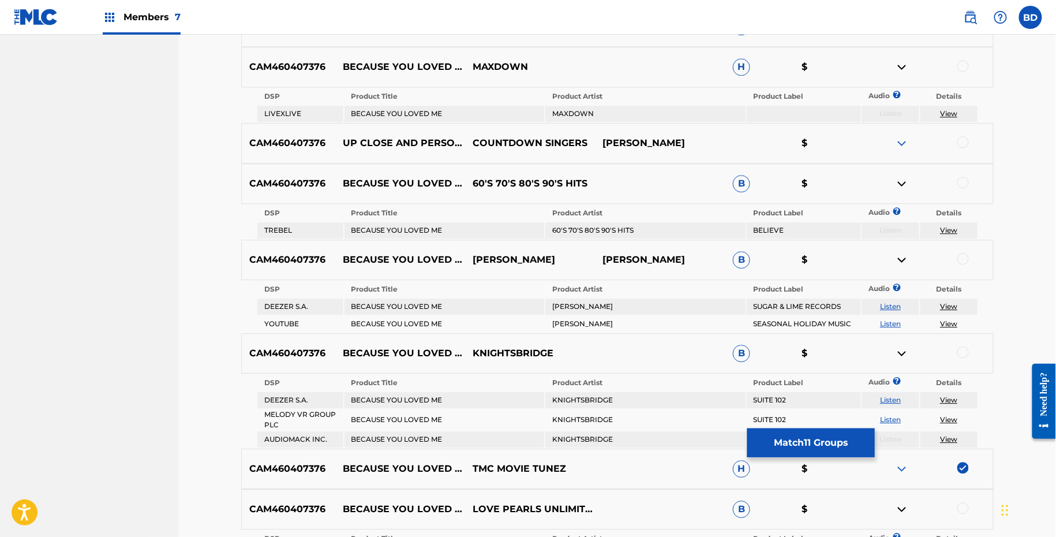
click at [405, 112] on td "BECAUSE YOU LOVED ME" at bounding box center [445, 114] width 200 height 16
click at [961, 65] on div at bounding box center [964, 66] width 12 height 12
click at [947, 111] on link "View" at bounding box center [948, 113] width 17 height 9
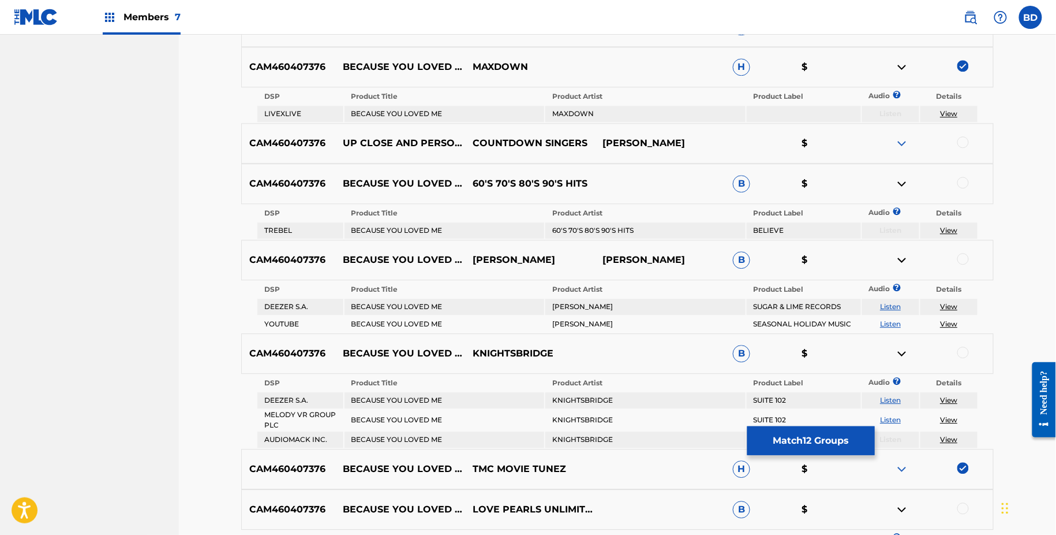
click at [903, 66] on img at bounding box center [902, 67] width 14 height 14
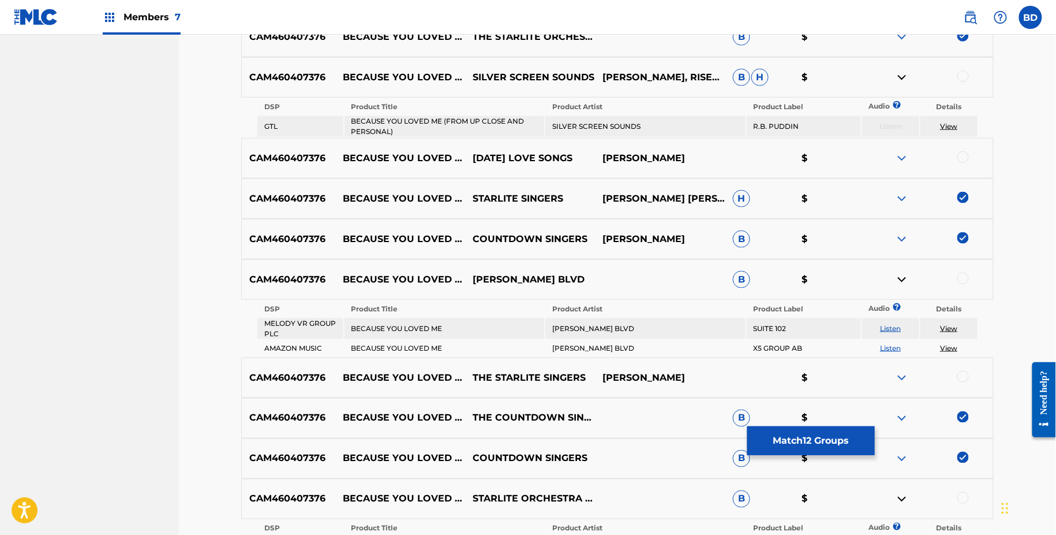
scroll to position [480, 0]
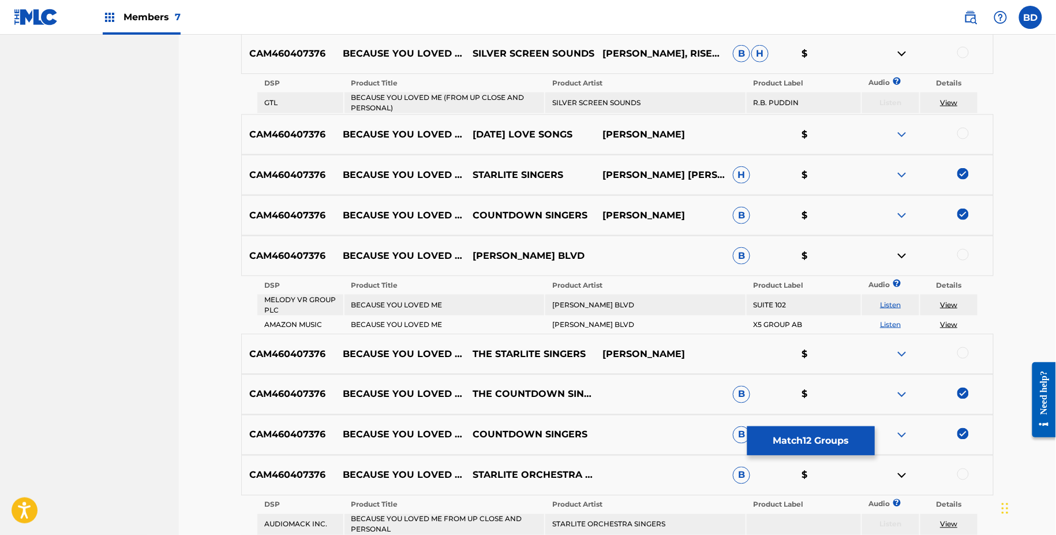
click at [439, 95] on td "BECAUSE YOU LOVED ME (FROM UP CLOSE AND PERSONAL)" at bounding box center [445, 102] width 200 height 21
click at [604, 104] on td "SILVER SCREEN SOUNDS" at bounding box center [645, 102] width 200 height 21
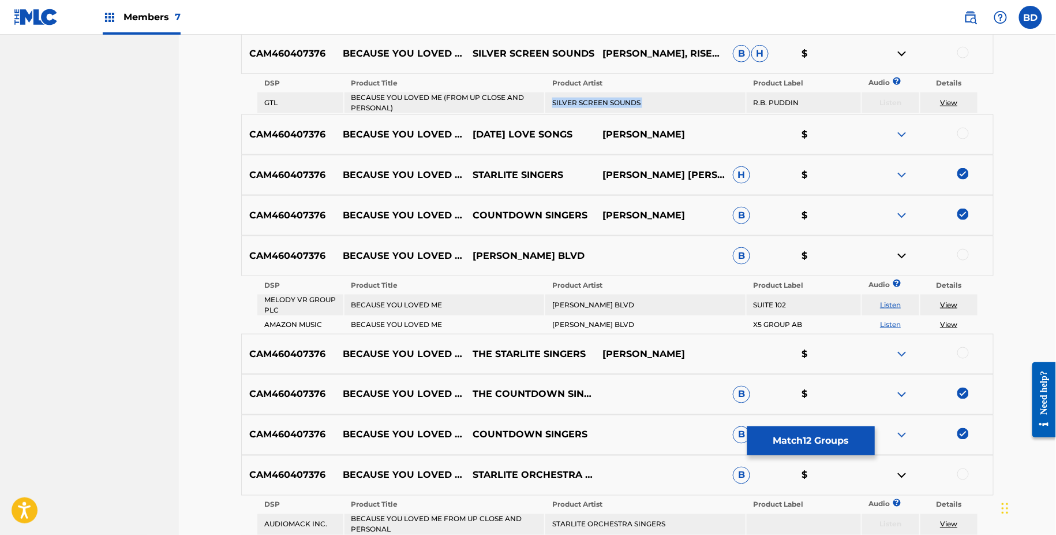
click at [604, 104] on td "SILVER SCREEN SOUNDS" at bounding box center [645, 102] width 200 height 21
click at [960, 50] on div at bounding box center [964, 53] width 12 height 12
click at [951, 100] on link "View" at bounding box center [948, 102] width 17 height 9
click at [902, 53] on img at bounding box center [902, 54] width 14 height 14
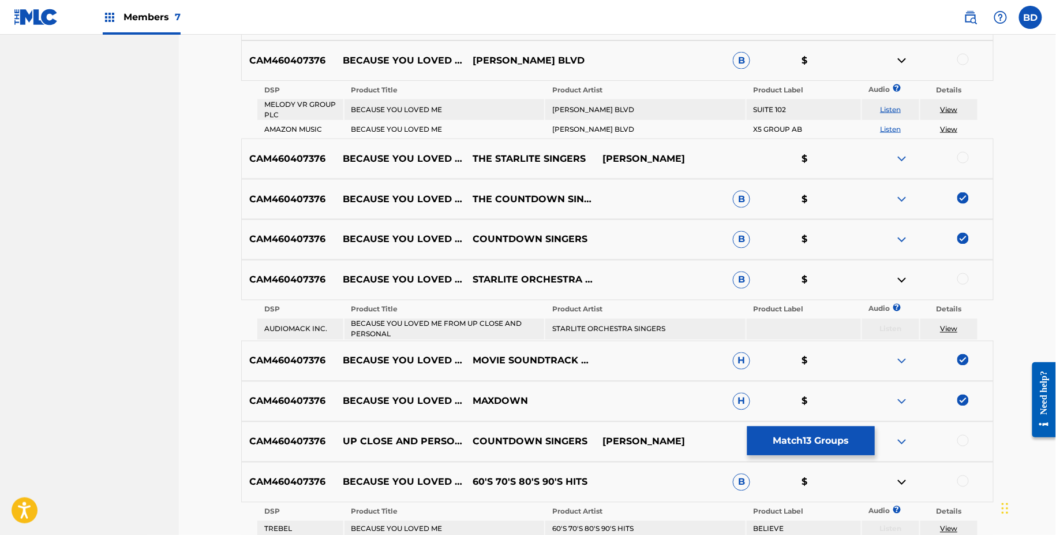
scroll to position [641, 0]
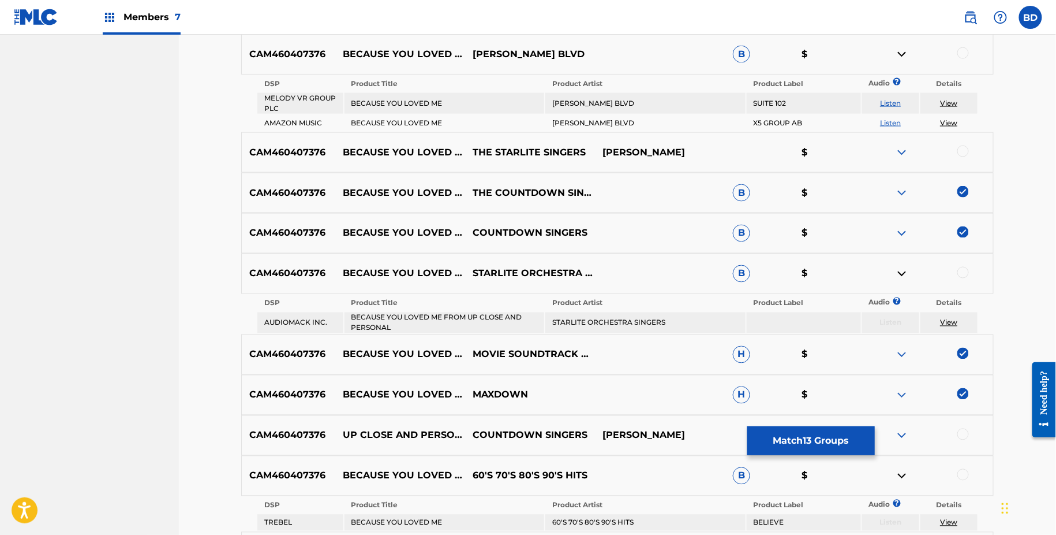
click at [566, 100] on td "GRAHAM BLVD" at bounding box center [645, 103] width 200 height 21
click at [958, 47] on div at bounding box center [929, 54] width 130 height 14
click at [963, 51] on div at bounding box center [964, 53] width 12 height 12
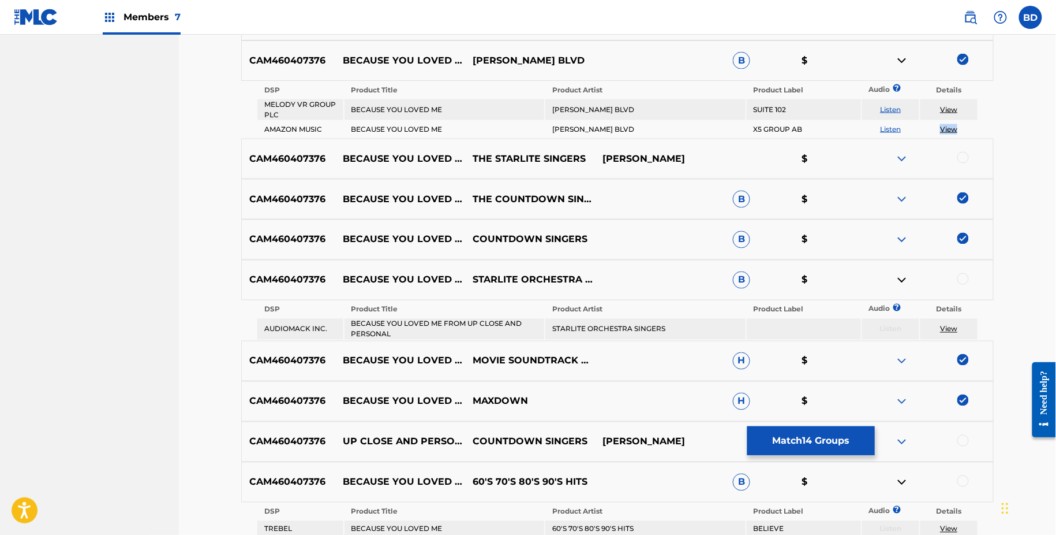
scroll to position [638, 0]
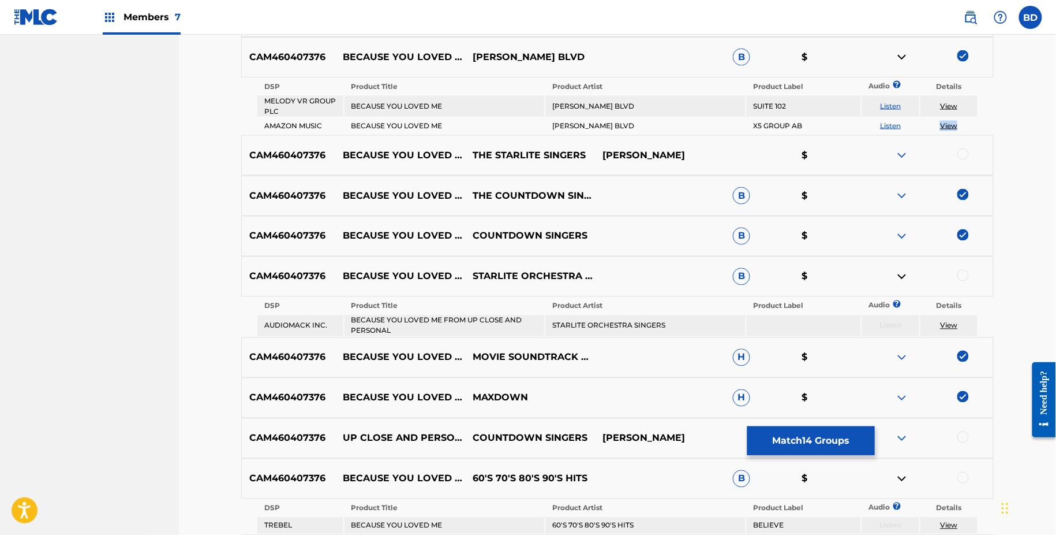
click at [900, 53] on img at bounding box center [902, 57] width 14 height 14
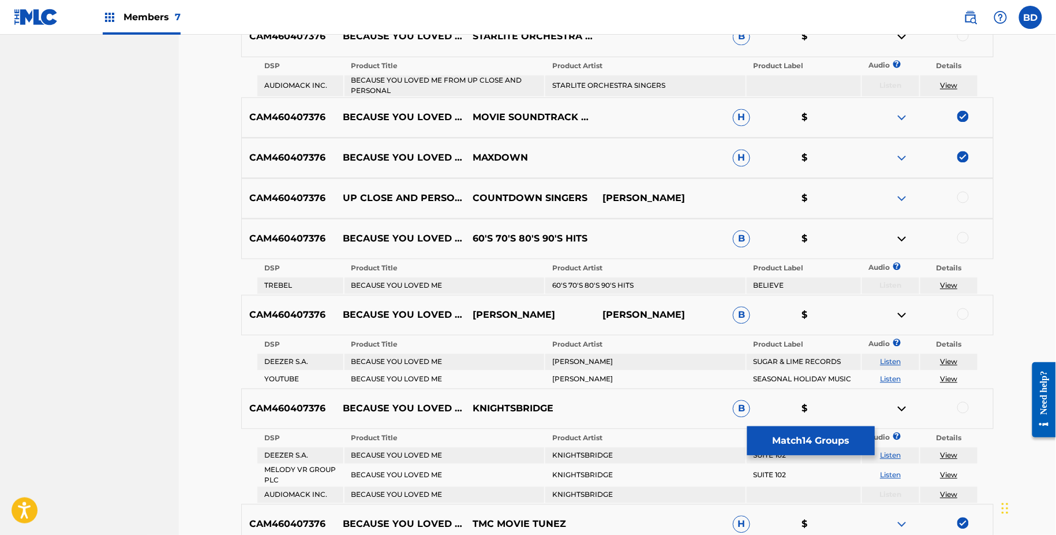
scroll to position [813, 0]
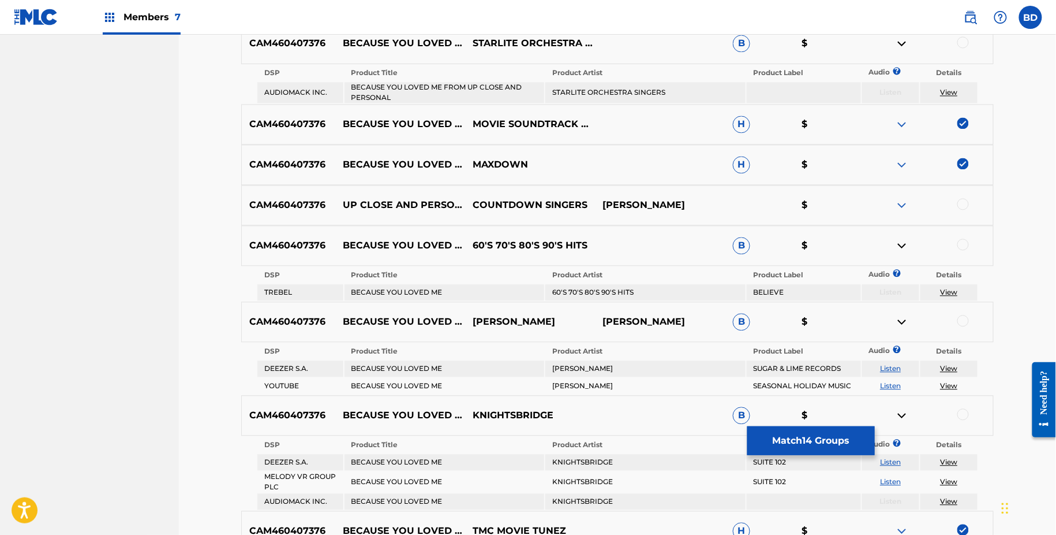
click at [369, 84] on td "BECAUSE YOU LOVED ME FROM UP CLOSE AND PERSONAL" at bounding box center [445, 93] width 200 height 21
click at [591, 89] on td "STARLITE ORCHESTRA SINGERS" at bounding box center [645, 93] width 200 height 21
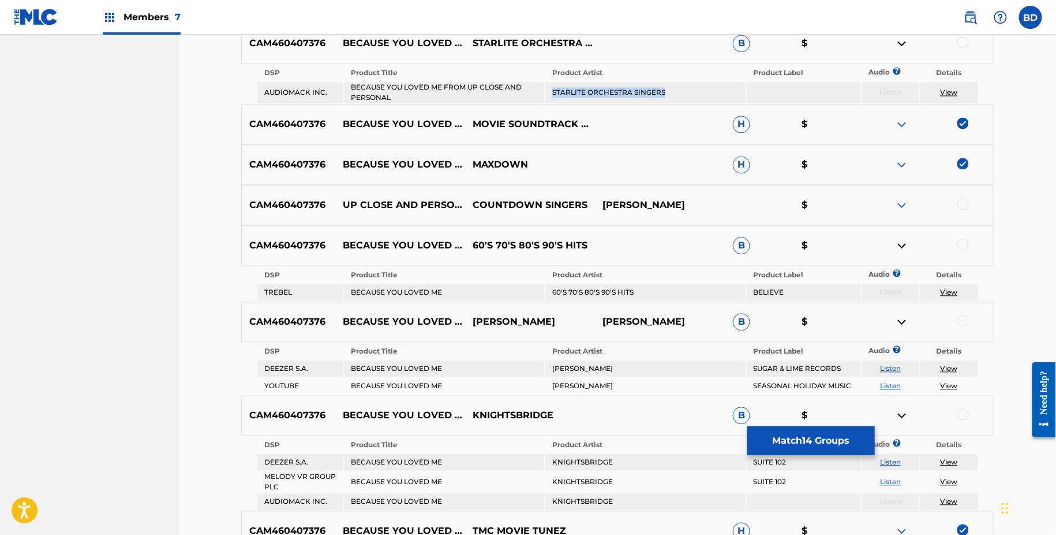
click at [591, 89] on td "STARLITE ORCHESTRA SINGERS" at bounding box center [645, 93] width 200 height 21
click at [964, 41] on div at bounding box center [964, 43] width 12 height 12
click at [903, 42] on img at bounding box center [902, 44] width 14 height 14
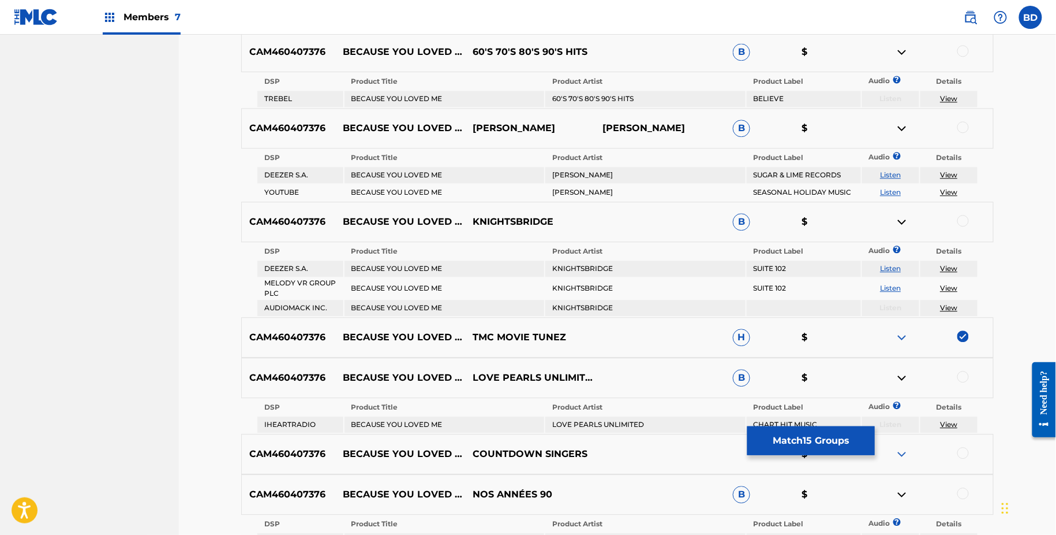
scroll to position [967, 0]
click at [570, 94] on td "60'S 70'S 80'S 90'S HITS" at bounding box center [645, 98] width 200 height 16
click at [962, 48] on div at bounding box center [964, 50] width 12 height 12
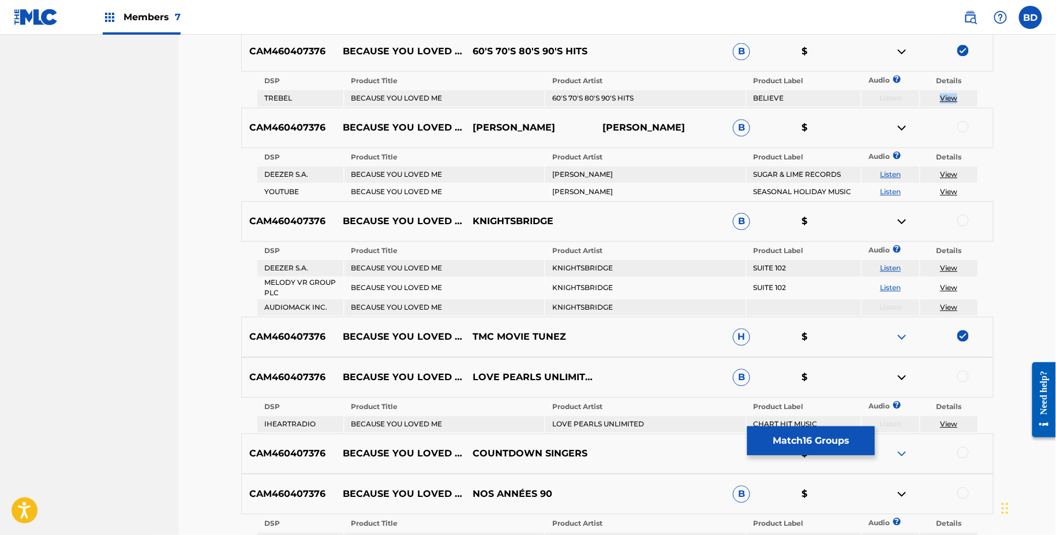
click at [902, 47] on img at bounding box center [902, 51] width 14 height 14
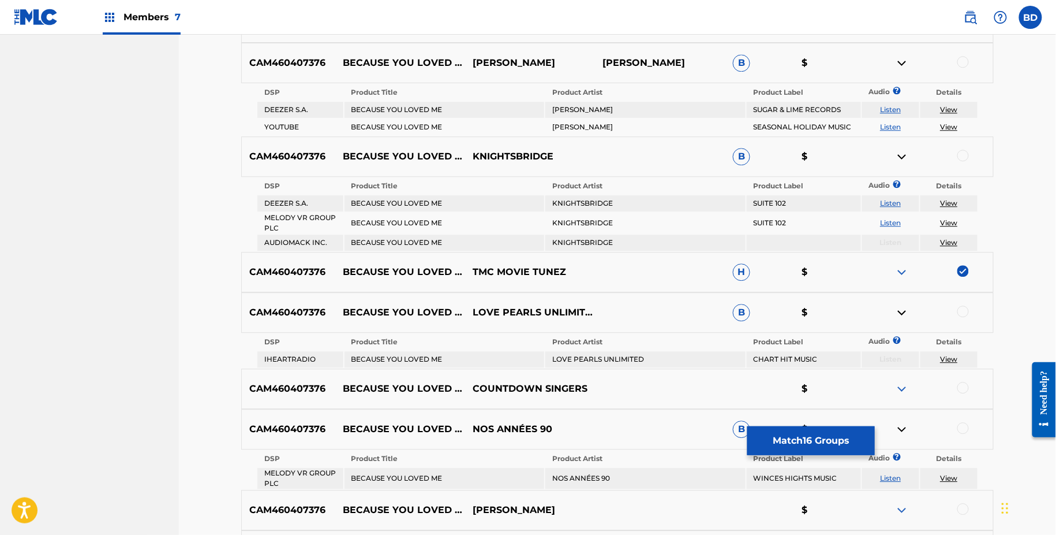
scroll to position [997, 0]
click at [570, 105] on td "SOPHIE DURAND" at bounding box center [645, 108] width 200 height 16
click at [960, 63] on div at bounding box center [964, 61] width 12 height 12
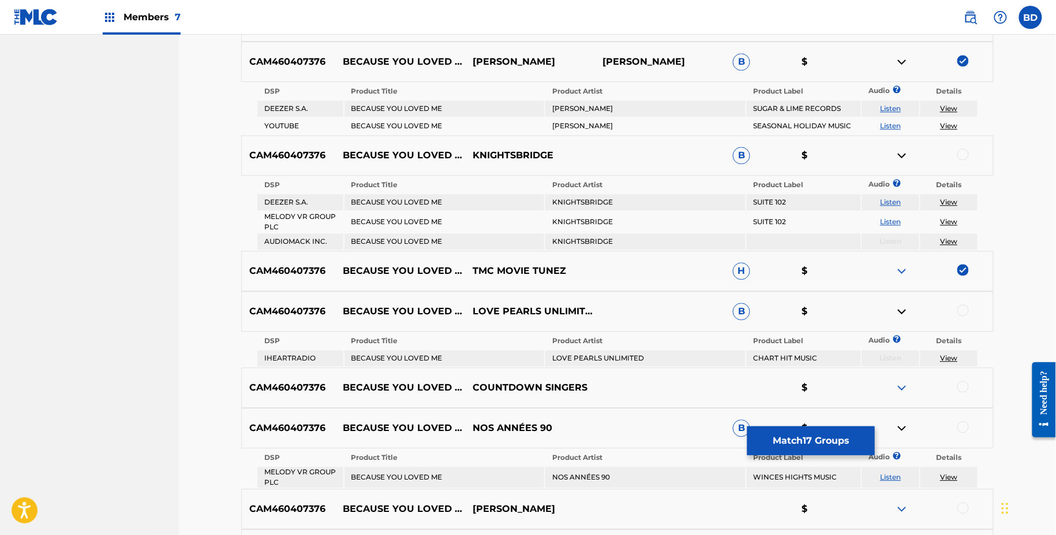
click at [904, 60] on img at bounding box center [902, 62] width 14 height 14
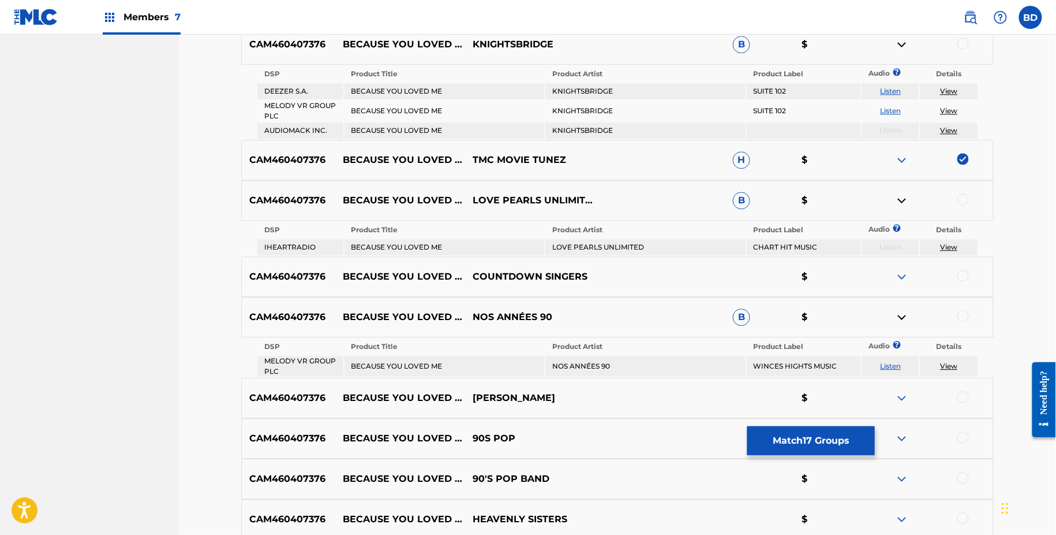
scroll to position [1052, 0]
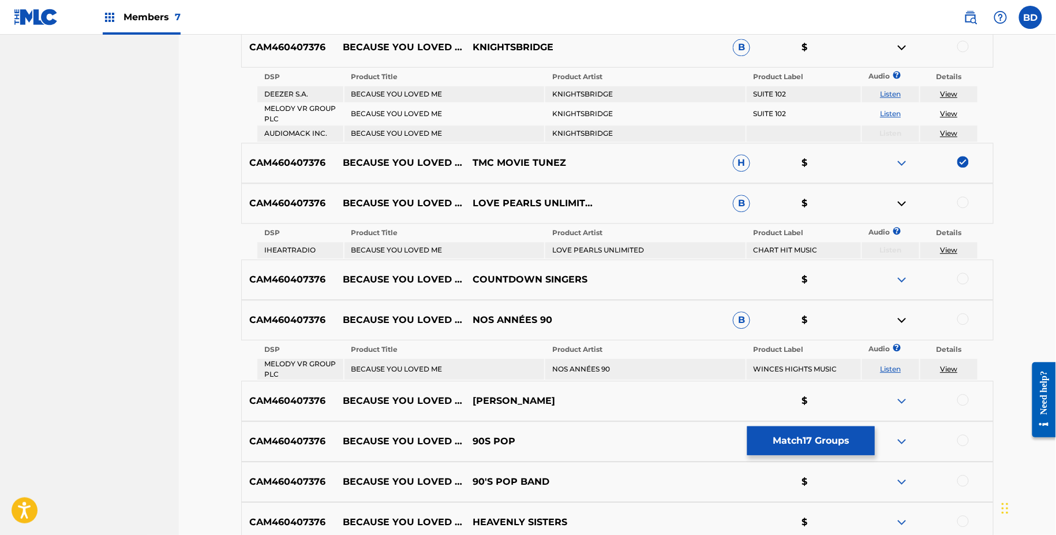
click at [573, 89] on td "KNIGHTSBRIDGE" at bounding box center [645, 94] width 200 height 16
click at [961, 46] on div at bounding box center [964, 46] width 12 height 12
click at [899, 47] on img at bounding box center [902, 47] width 14 height 14
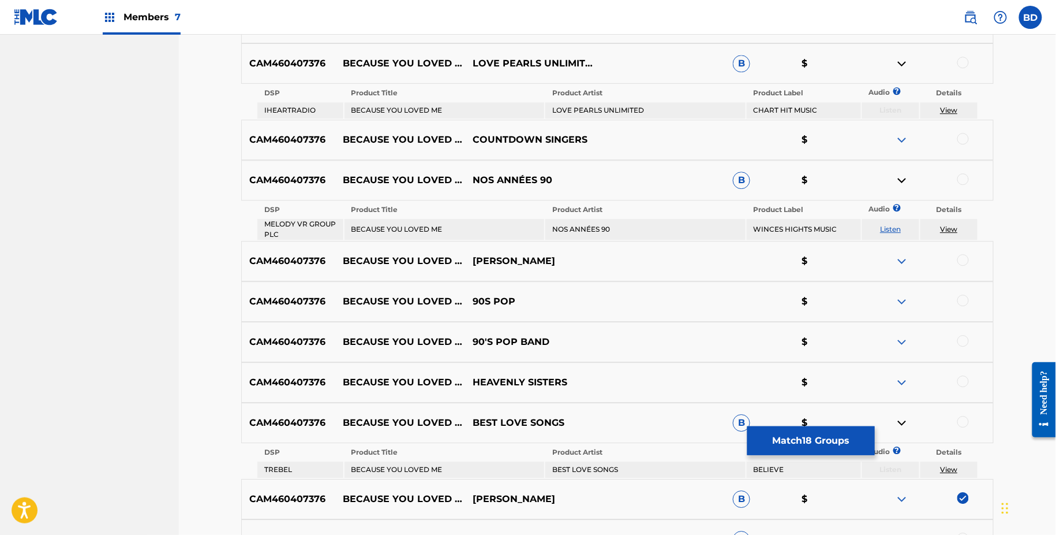
scroll to position [1113, 0]
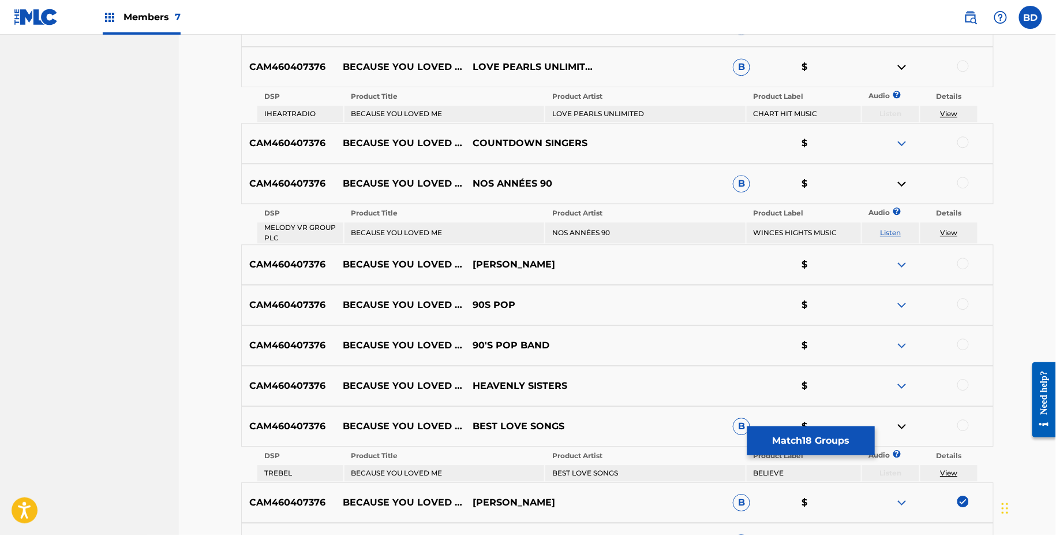
click at [580, 106] on td "LOVE PEARLS UNLIMITED" at bounding box center [645, 114] width 200 height 16
click at [969, 65] on div at bounding box center [964, 66] width 12 height 12
click at [904, 66] on img at bounding box center [902, 67] width 14 height 14
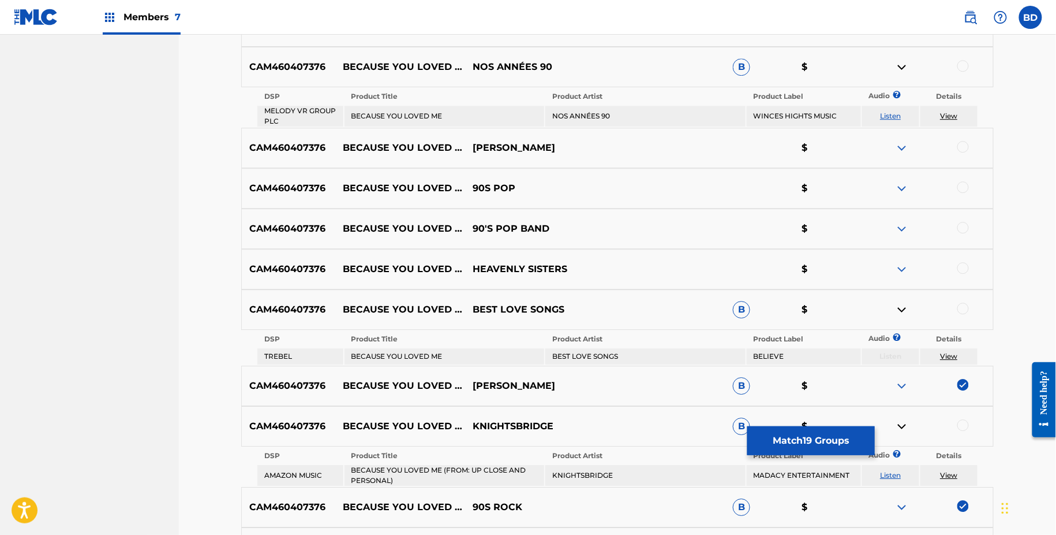
scroll to position [1198, 0]
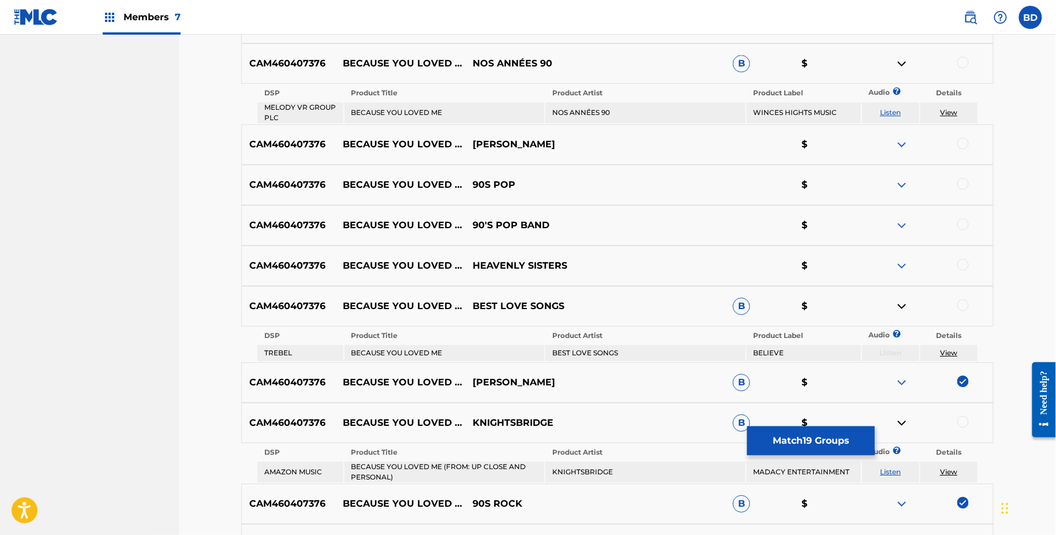
click at [557, 113] on td "NOS ANNÉES 90" at bounding box center [645, 112] width 200 height 21
click at [962, 66] on div at bounding box center [964, 63] width 12 height 12
click at [899, 62] on img at bounding box center [902, 64] width 14 height 14
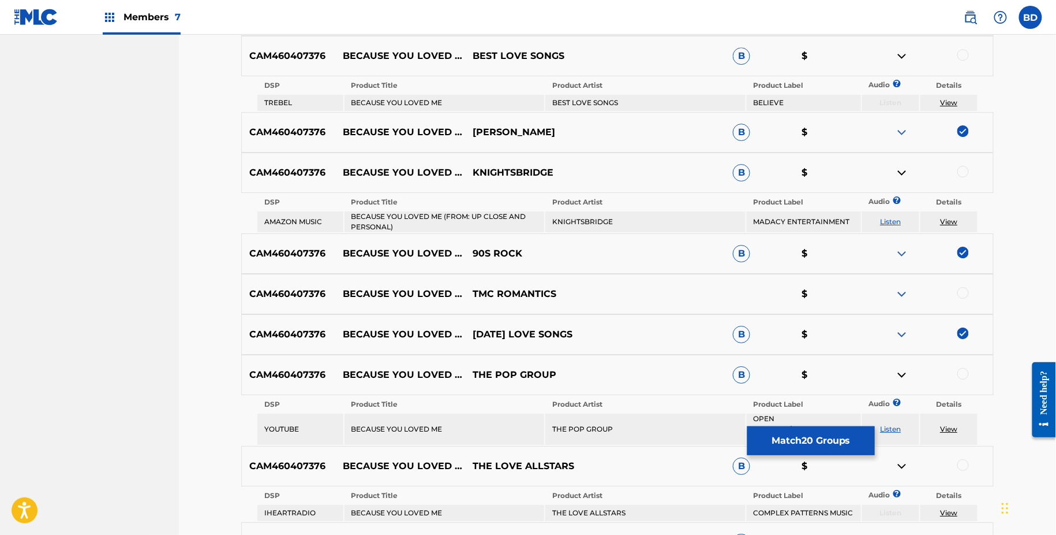
scroll to position [1408, 0]
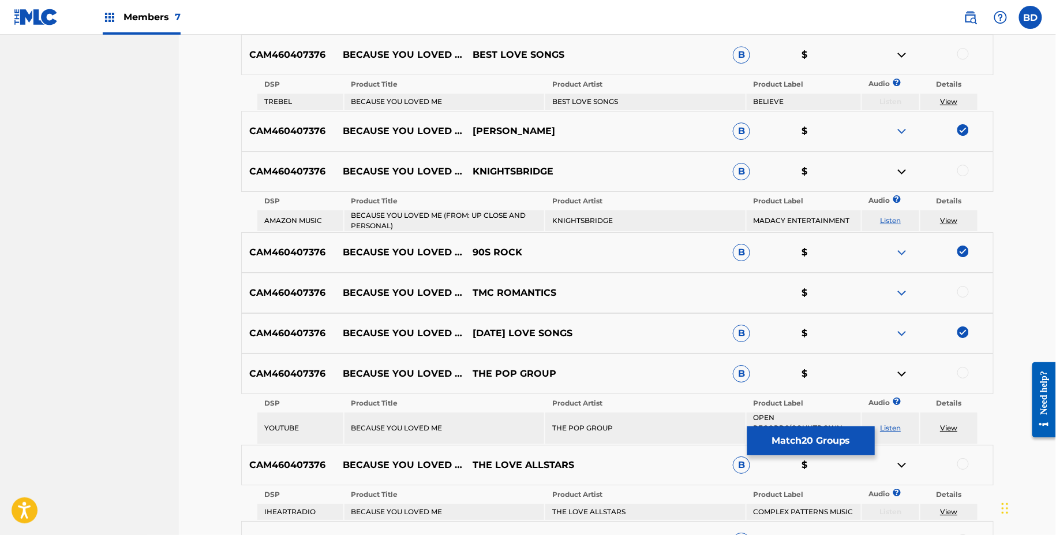
click at [564, 98] on td "BEST LOVE SONGS" at bounding box center [645, 102] width 200 height 16
click at [969, 53] on div at bounding box center [929, 55] width 130 height 14
click at [959, 54] on div at bounding box center [964, 54] width 12 height 12
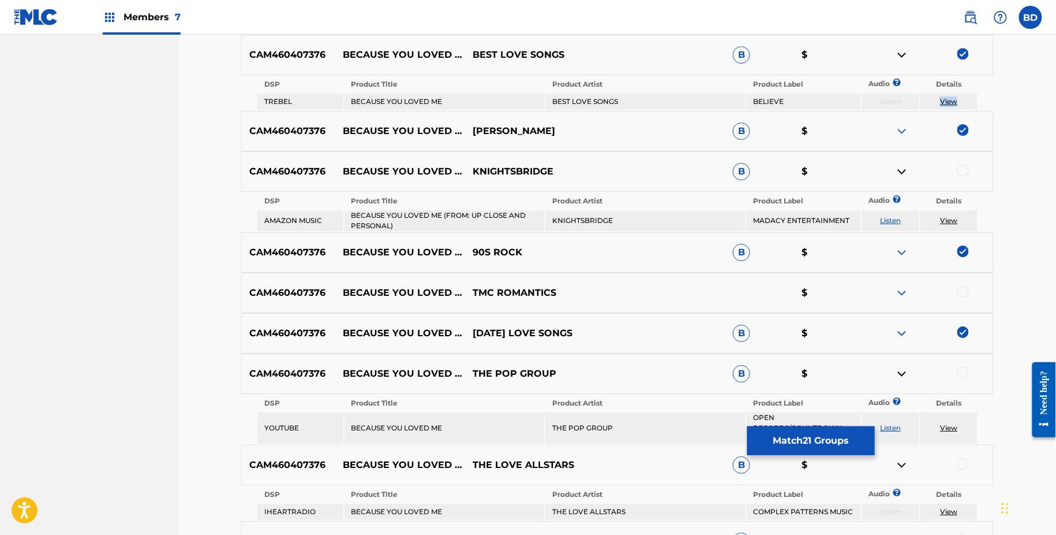
click at [896, 55] on img at bounding box center [902, 55] width 14 height 14
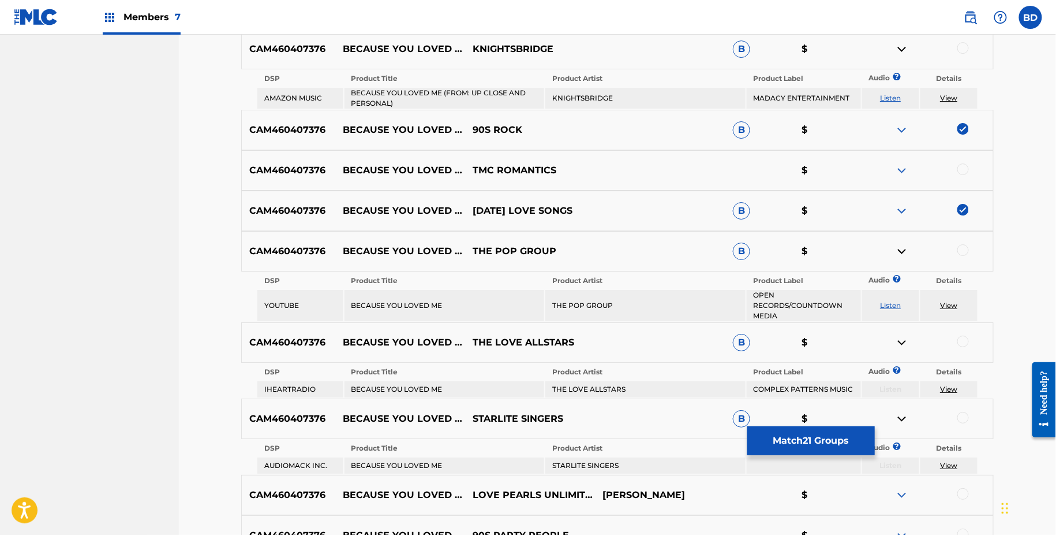
scroll to position [1498, 0]
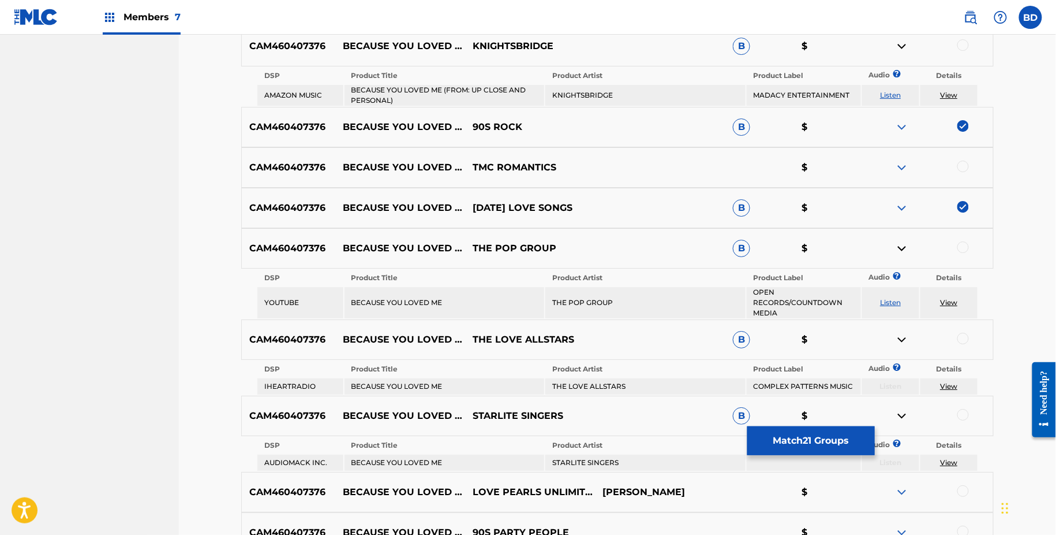
click at [392, 87] on td "BECAUSE YOU LOVED ME (FROM: UP CLOSE AND PERSONAL)" at bounding box center [445, 95] width 200 height 21
click at [963, 46] on div at bounding box center [964, 45] width 12 height 12
click at [902, 45] on img at bounding box center [902, 46] width 14 height 14
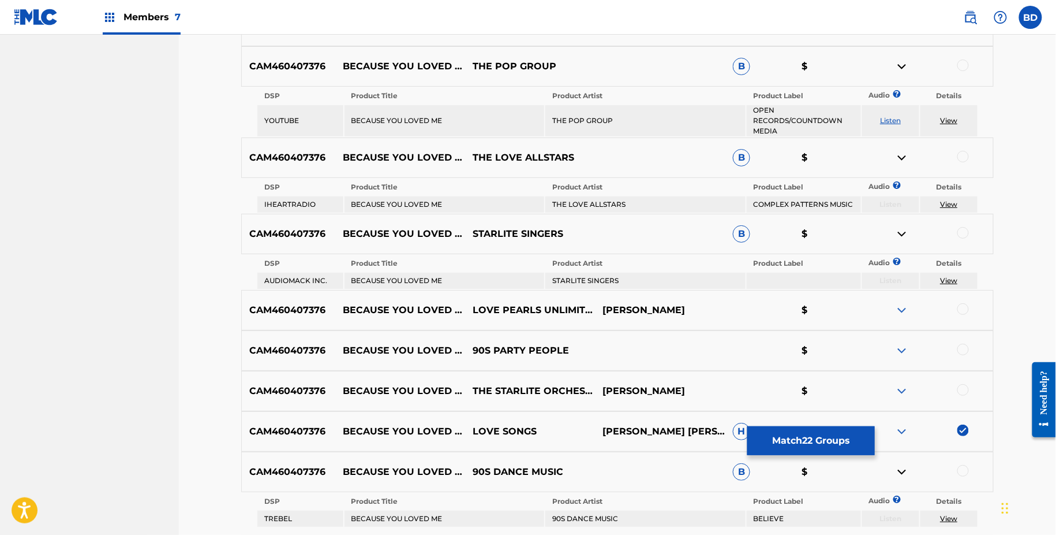
scroll to position [1640, 0]
click at [568, 118] on td "THE POP GROUP" at bounding box center [645, 119] width 200 height 31
click at [960, 62] on div at bounding box center [964, 65] width 12 height 12
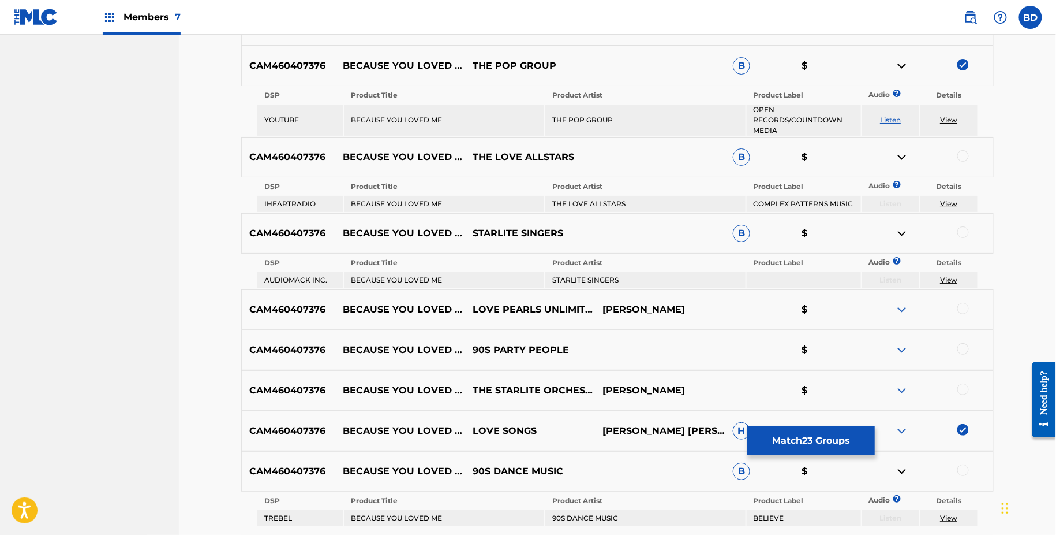
click at [899, 66] on img at bounding box center [902, 66] width 14 height 14
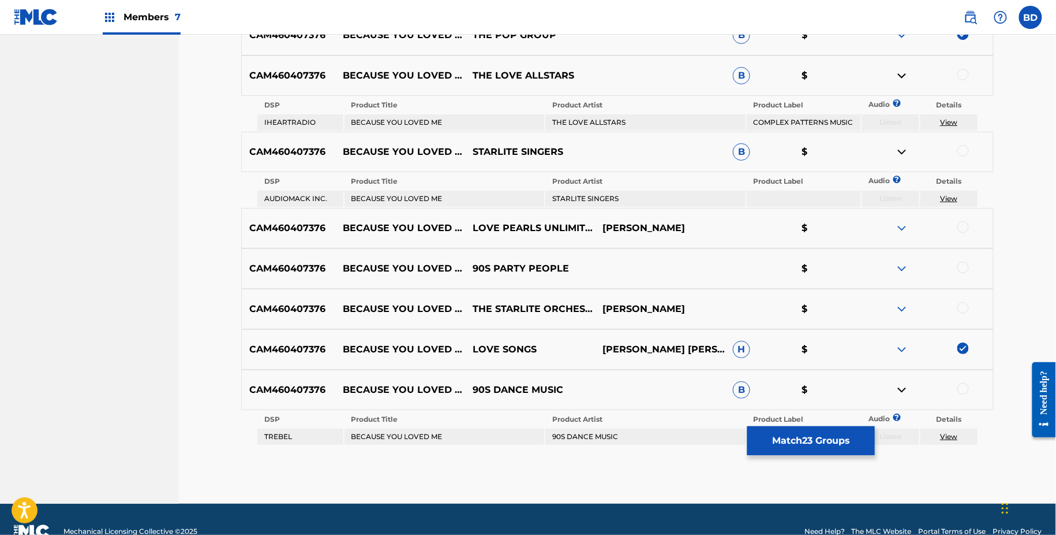
scroll to position [1673, 0]
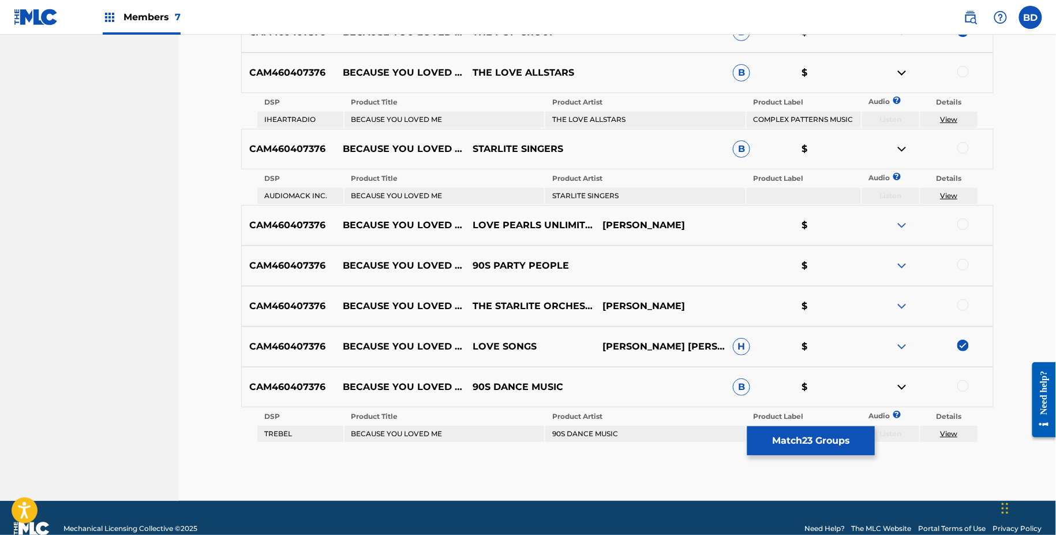
click at [572, 124] on td "THE LOVE ALLSTARS" at bounding box center [645, 119] width 200 height 16
click at [958, 73] on div at bounding box center [964, 72] width 12 height 12
click at [902, 73] on img at bounding box center [902, 73] width 14 height 14
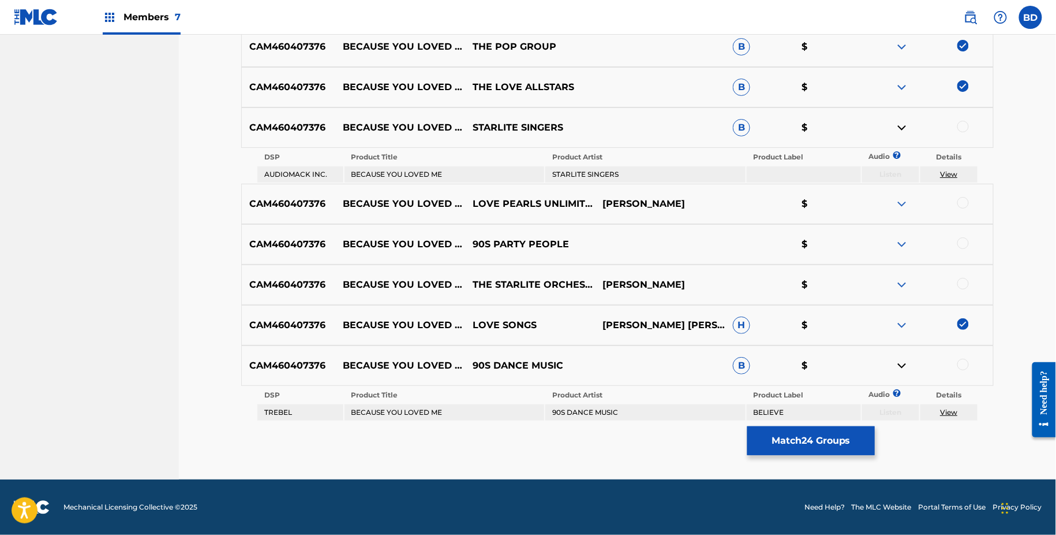
scroll to position [1657, 0]
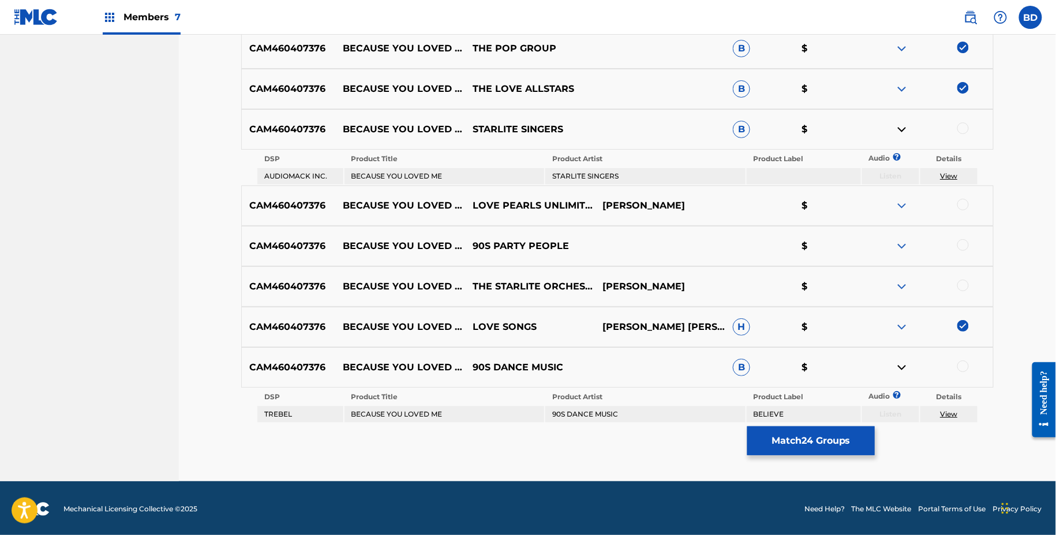
click at [581, 175] on td "STARLITE SINGERS" at bounding box center [645, 176] width 200 height 16
click at [964, 125] on div at bounding box center [964, 128] width 12 height 12
click at [903, 126] on img at bounding box center [902, 129] width 14 height 14
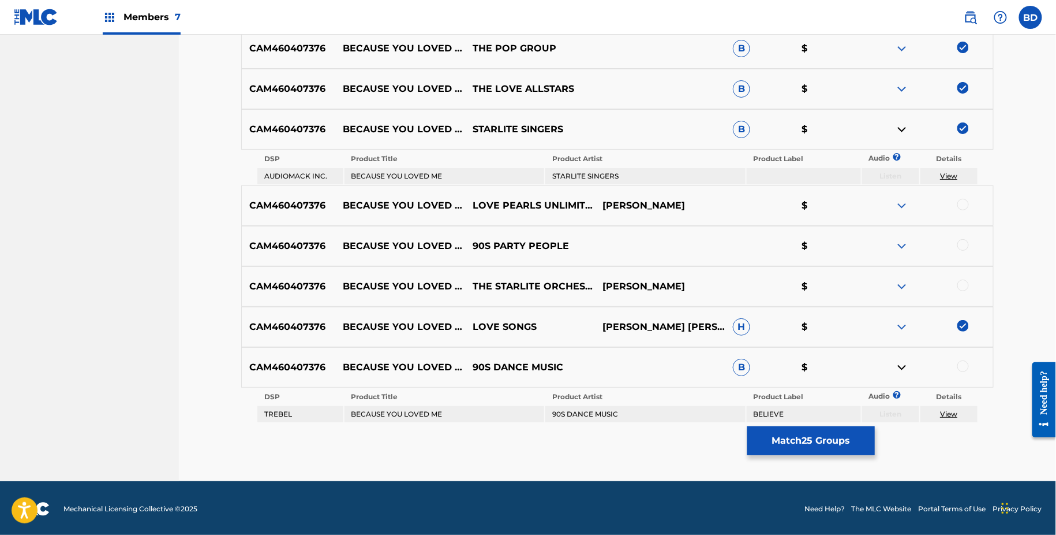
scroll to position [1622, 0]
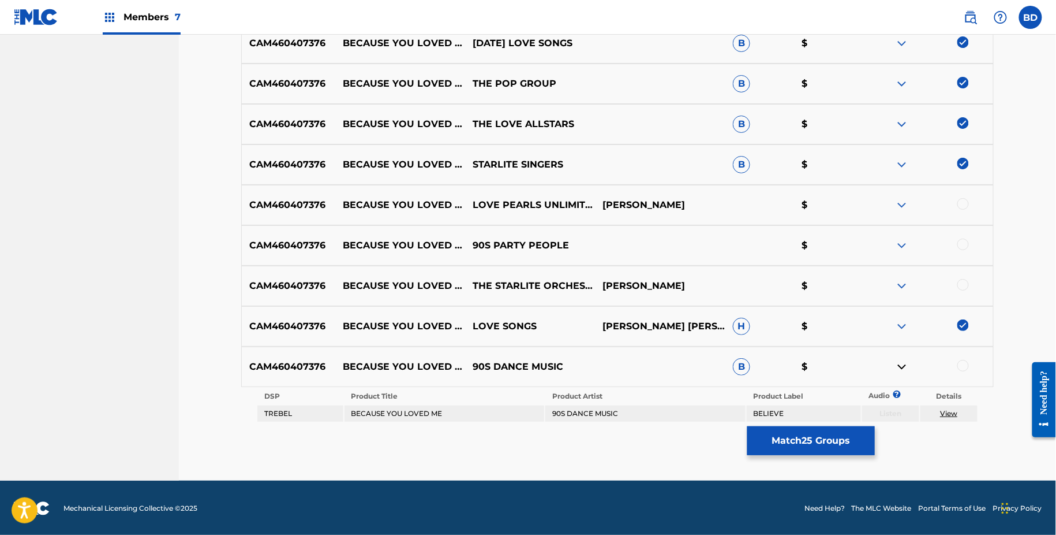
click at [610, 408] on td "90S DANCE MUSIC" at bounding box center [645, 413] width 200 height 16
click at [965, 363] on div at bounding box center [964, 366] width 12 height 12
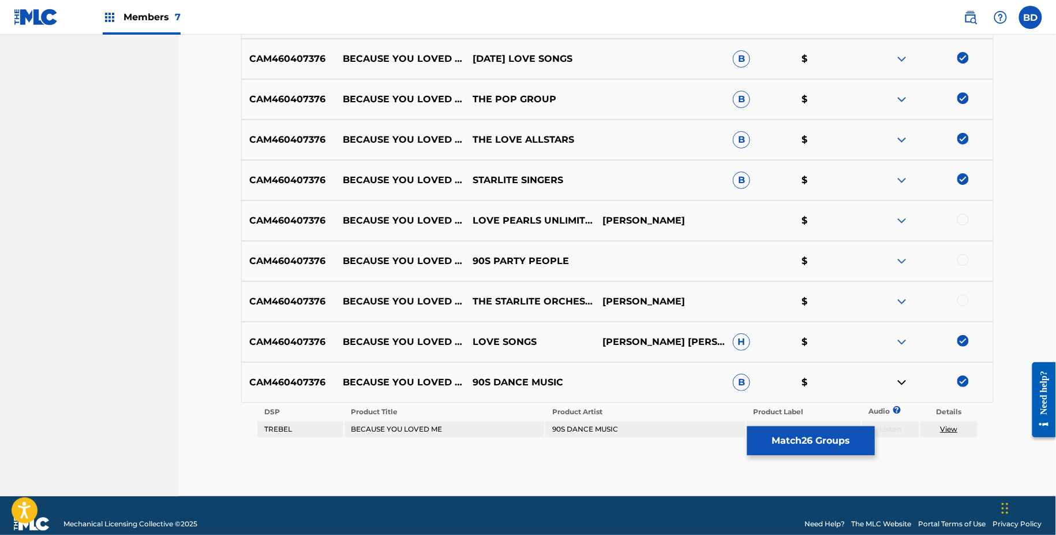
scroll to position [1595, 0]
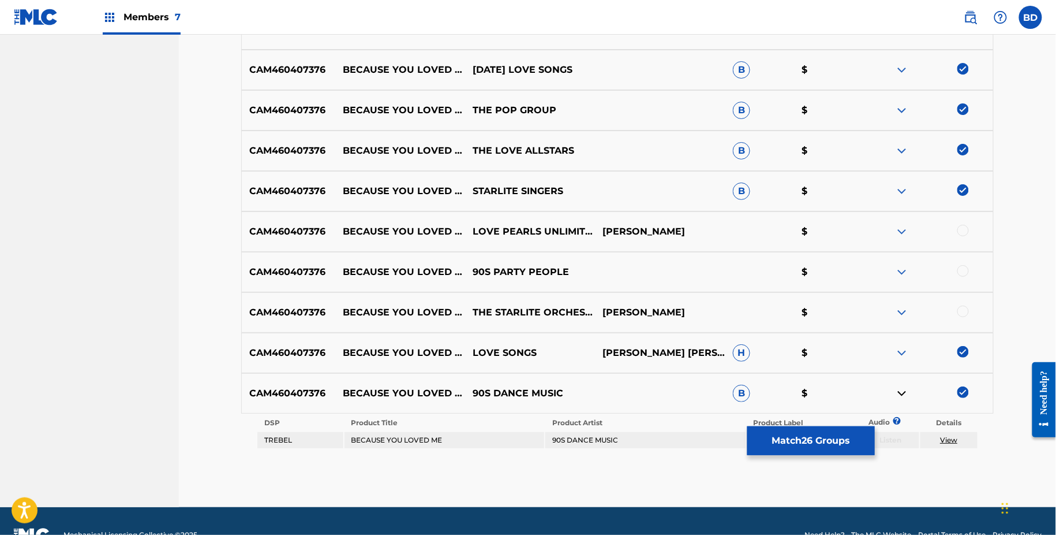
click at [828, 443] on button "Match 26 Groups" at bounding box center [811, 440] width 128 height 29
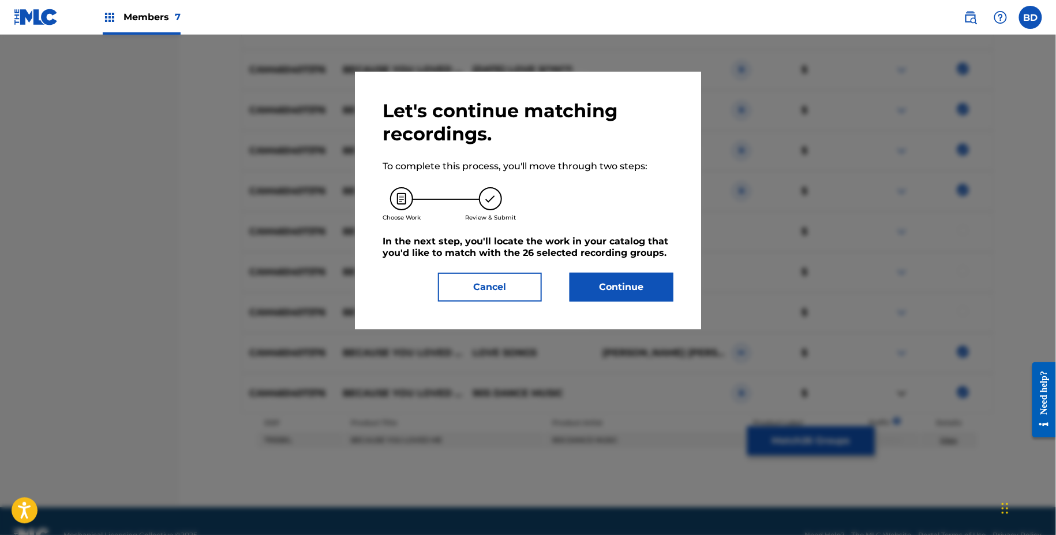
click at [595, 281] on button "Continue" at bounding box center [622, 286] width 104 height 29
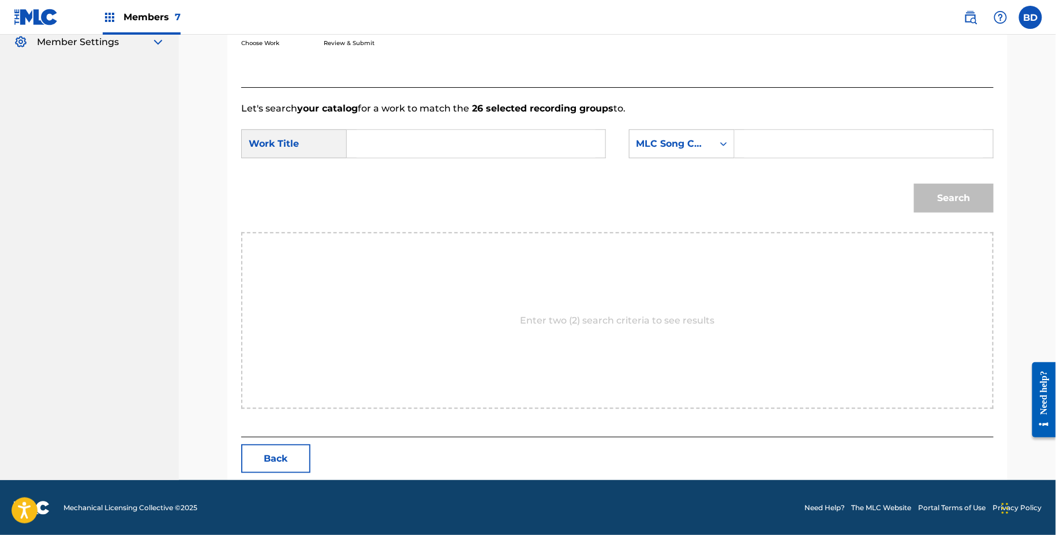
click at [841, 144] on input "Search Form" at bounding box center [864, 144] width 239 height 28
paste input "B6878Z"
type input "B6878Z"
click at [518, 143] on input "Search Form" at bounding box center [476, 144] width 239 height 28
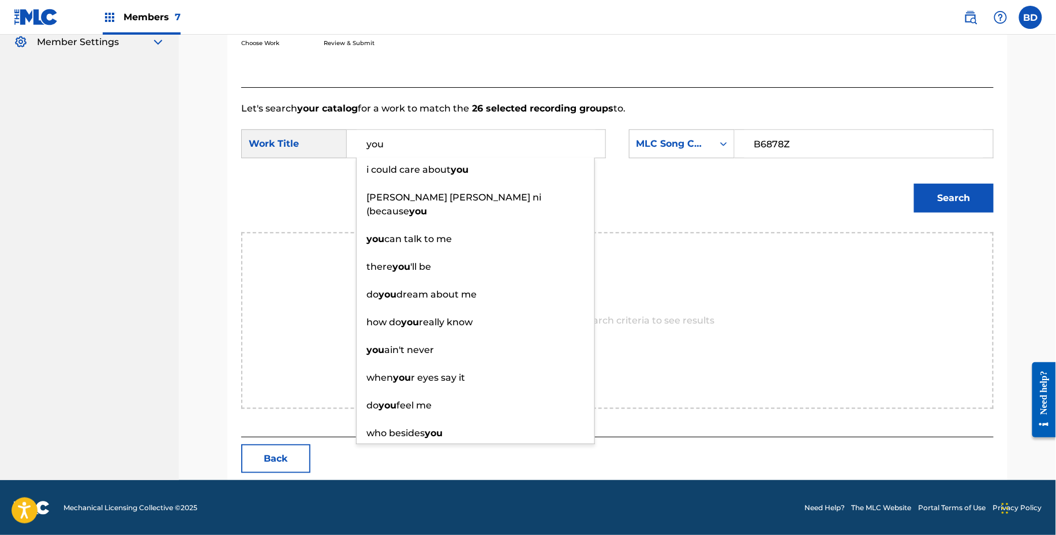
type input "you"
click at [967, 206] on button "Search" at bounding box center [954, 198] width 80 height 29
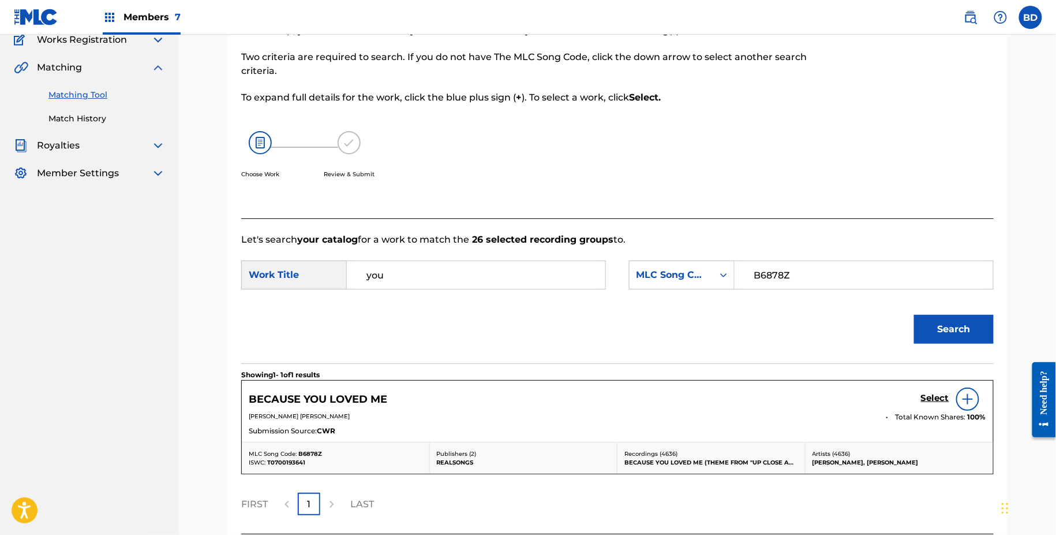
scroll to position [199, 0]
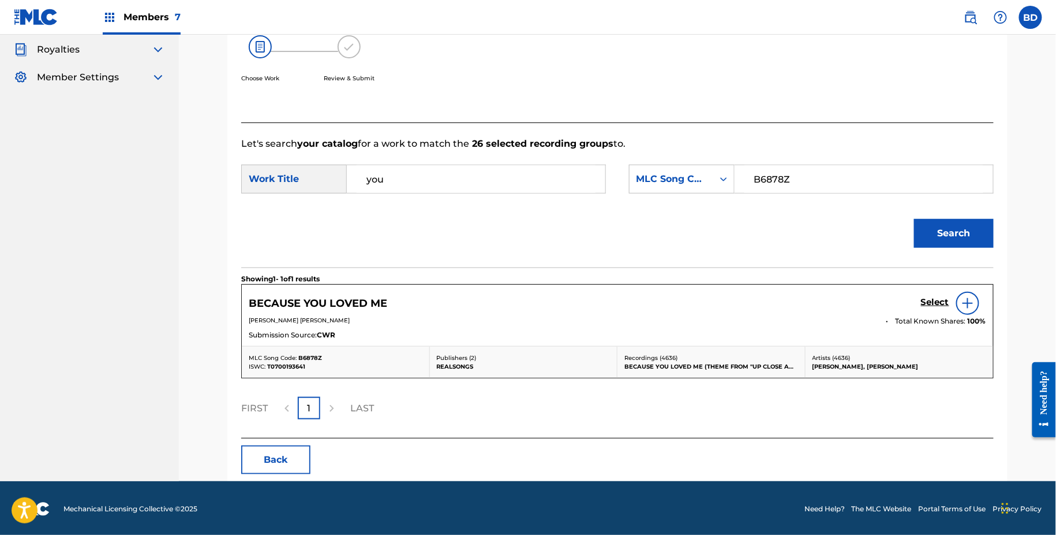
click at [936, 302] on h5 "Select" at bounding box center [935, 302] width 28 height 11
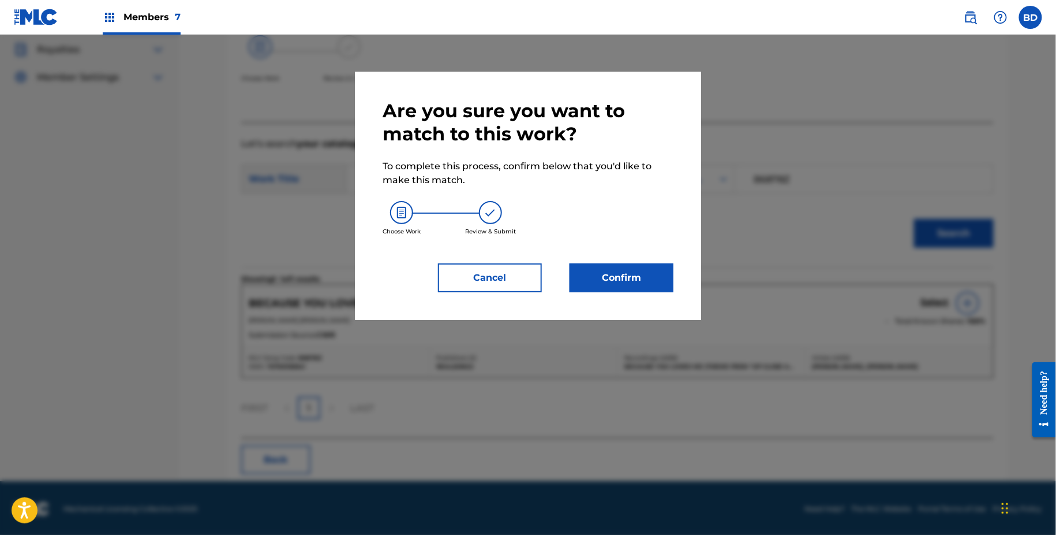
click at [591, 275] on button "Confirm" at bounding box center [622, 277] width 104 height 29
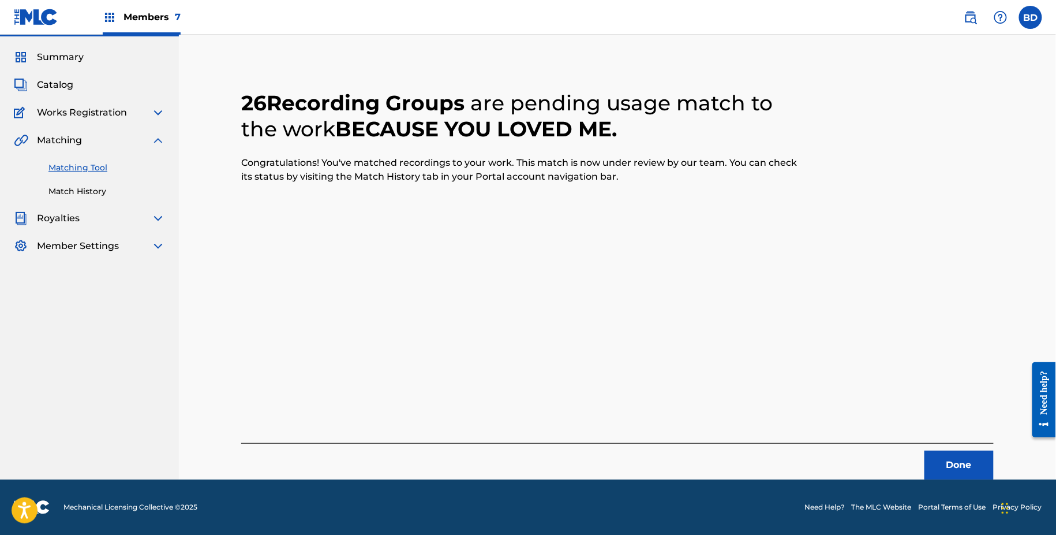
scroll to position [30, 0]
click at [76, 184] on div "Matching Tool Match History" at bounding box center [89, 172] width 151 height 50
click at [80, 193] on link "Match History" at bounding box center [106, 191] width 117 height 12
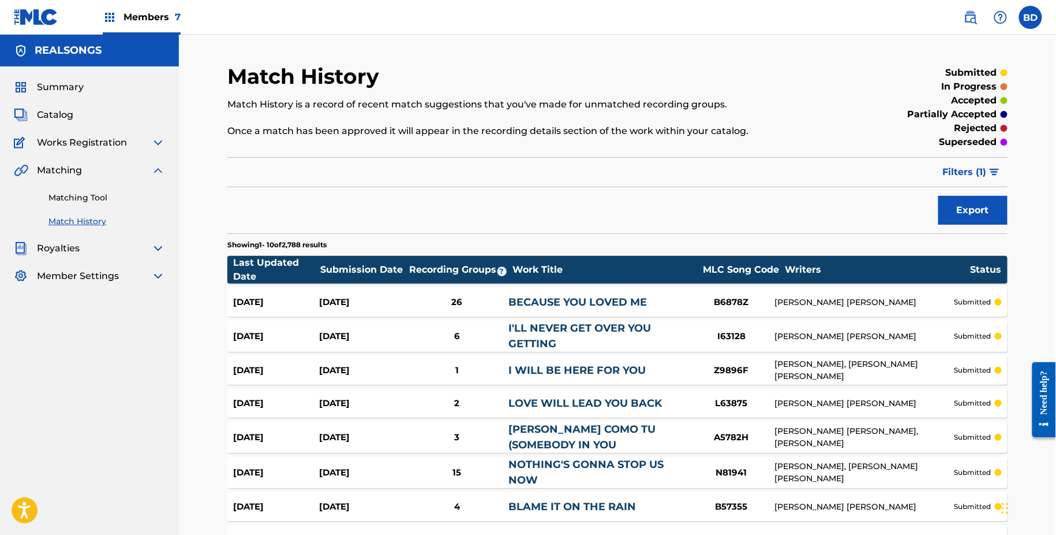
click at [279, 291] on div "Aug 19, 2025 Aug 19, 2025 26 BECAUSE YOU LOVED ME B6878Z DIANE EVE WARREN submi…" at bounding box center [617, 301] width 780 height 29
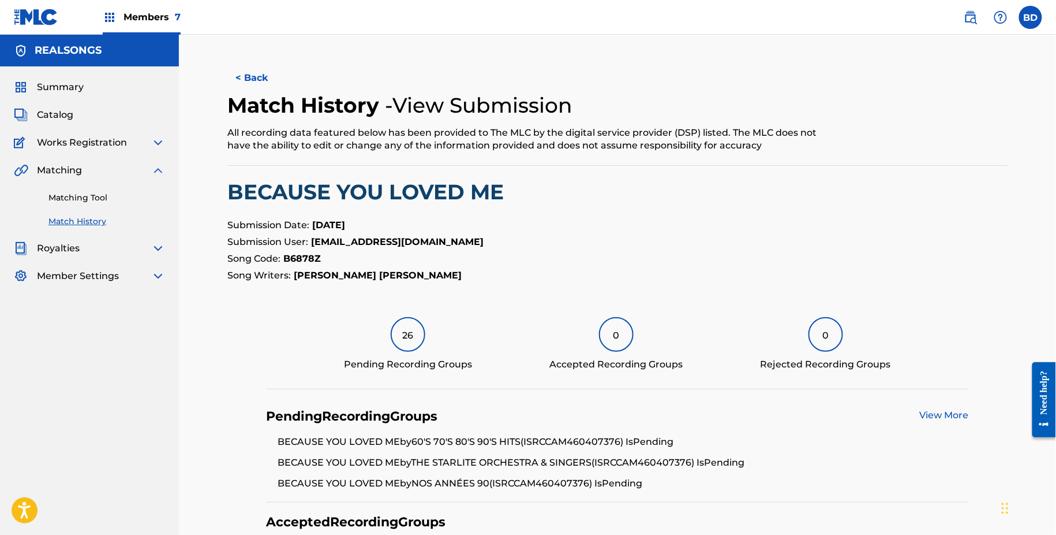
click at [76, 192] on link "Matching Tool" at bounding box center [106, 198] width 117 height 12
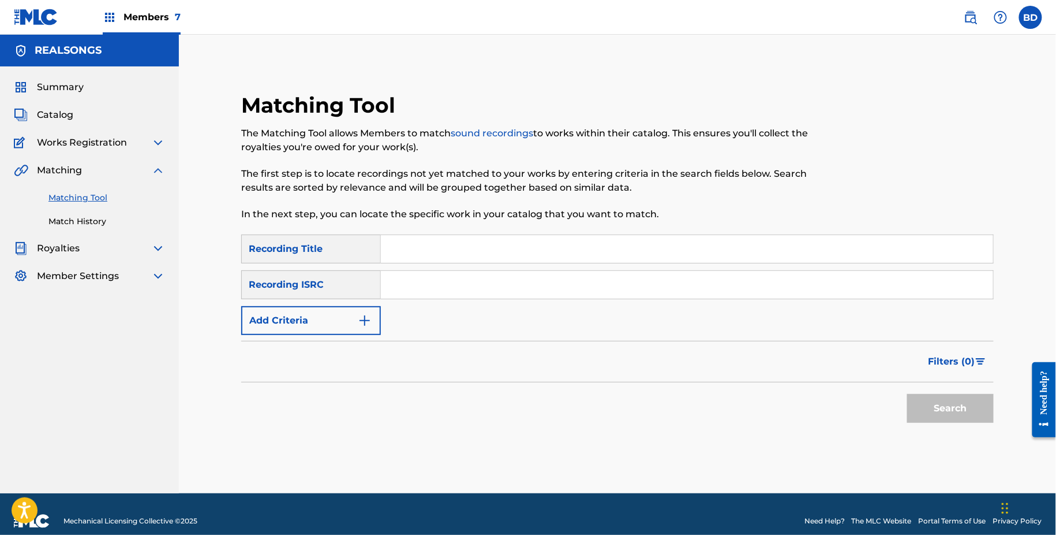
click at [396, 277] on input "Search Form" at bounding box center [687, 285] width 612 height 28
paste input "CAM460407647"
click at [907, 394] on button "Search" at bounding box center [950, 408] width 87 height 29
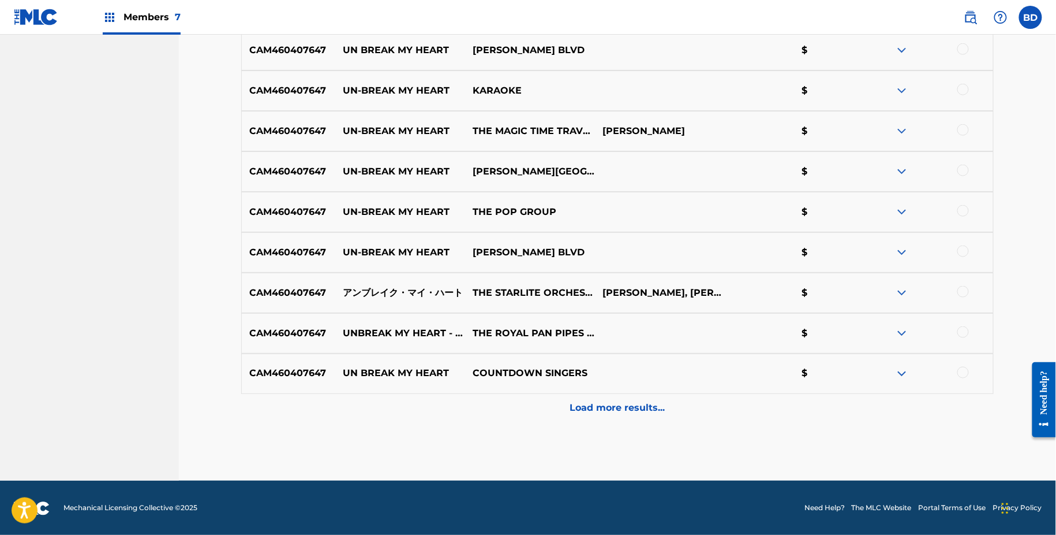
click at [800, 404] on div "Load more results..." at bounding box center [617, 408] width 753 height 29
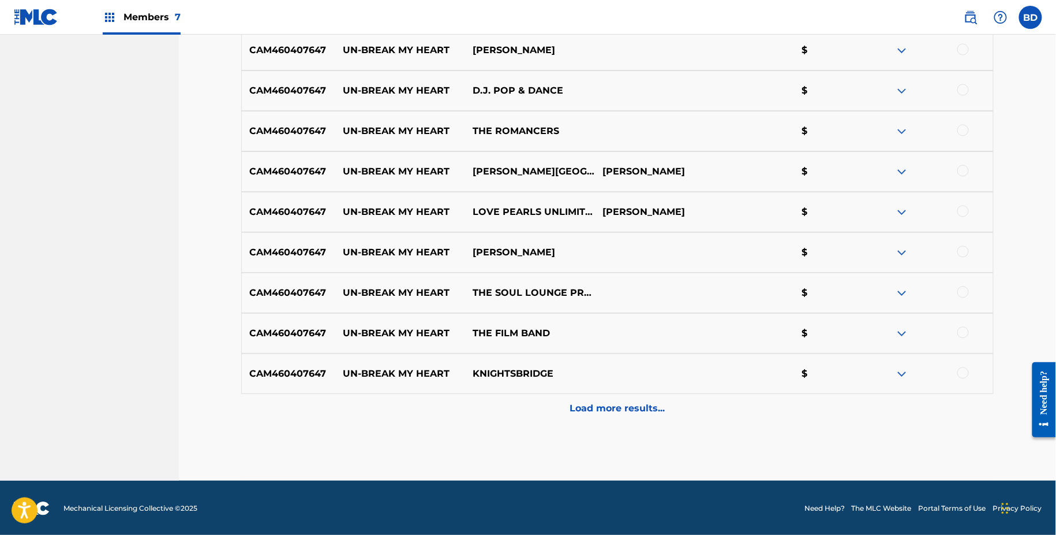
click at [800, 415] on div "Load more results..." at bounding box center [617, 408] width 753 height 29
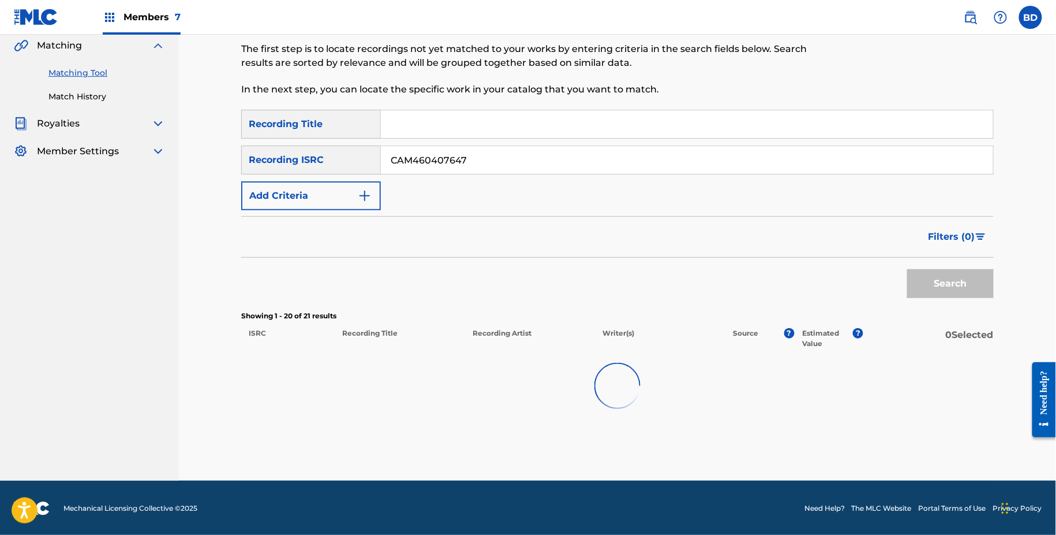
click at [800, 405] on div at bounding box center [617, 386] width 753 height 74
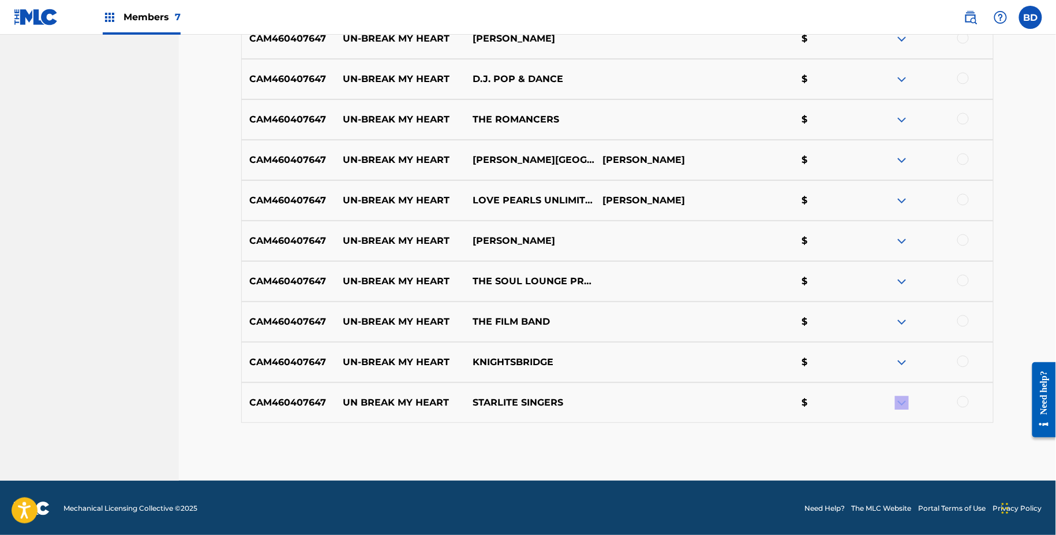
click at [740, 412] on div "CAM460407647 UN BREAK MY HEART STARLITE SINGERS $" at bounding box center [617, 402] width 753 height 40
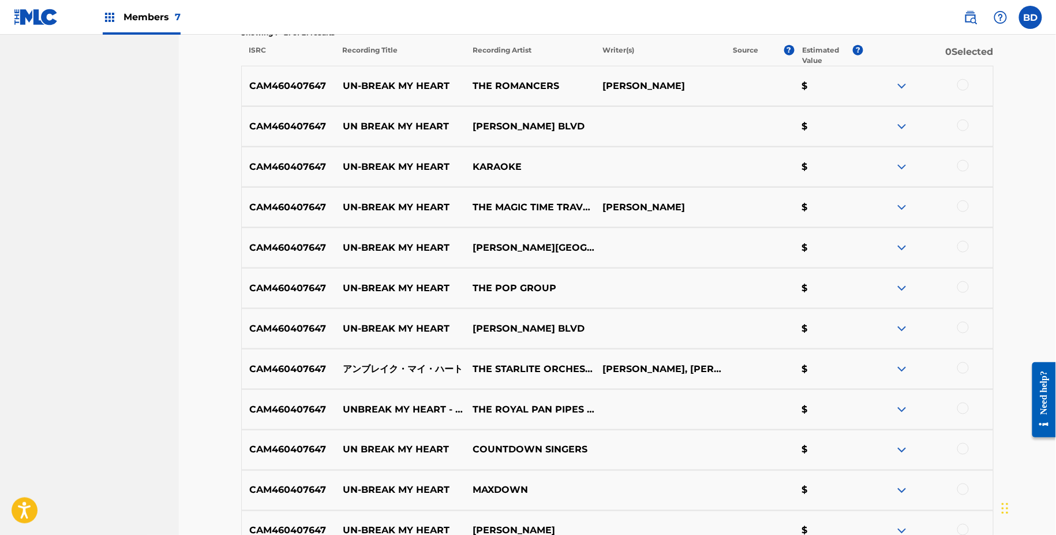
scroll to position [248, 0]
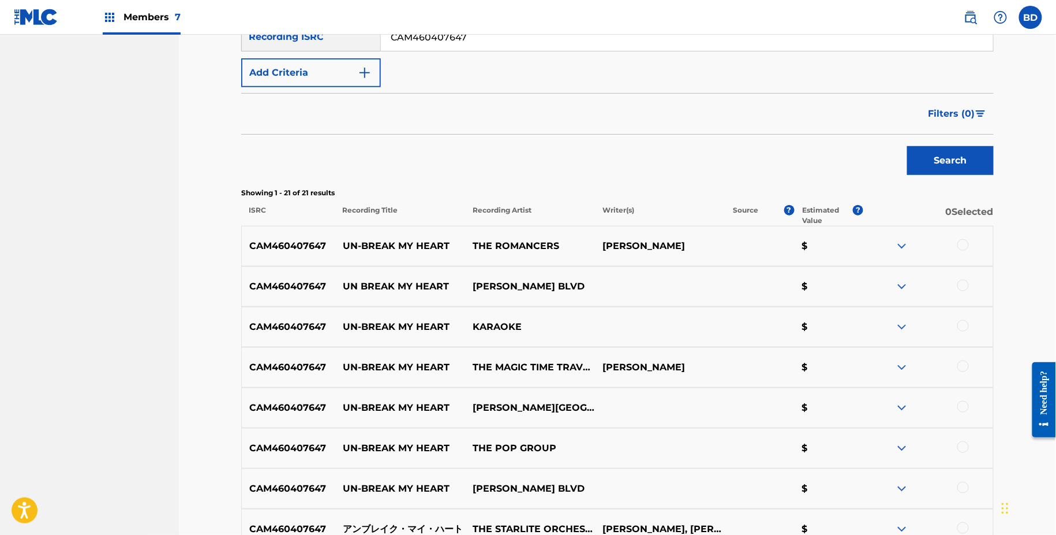
click at [401, 44] on input "CAM460407647" at bounding box center [687, 37] width 612 height 28
paste input "8370"
type input "CAM460408370"
click at [907, 146] on button "Search" at bounding box center [950, 160] width 87 height 29
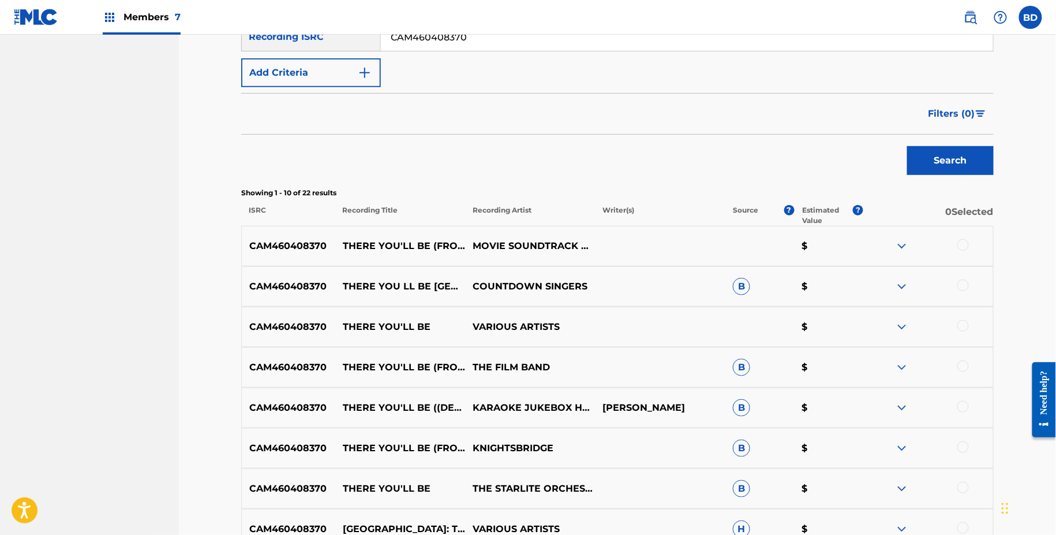
scroll to position [484, 0]
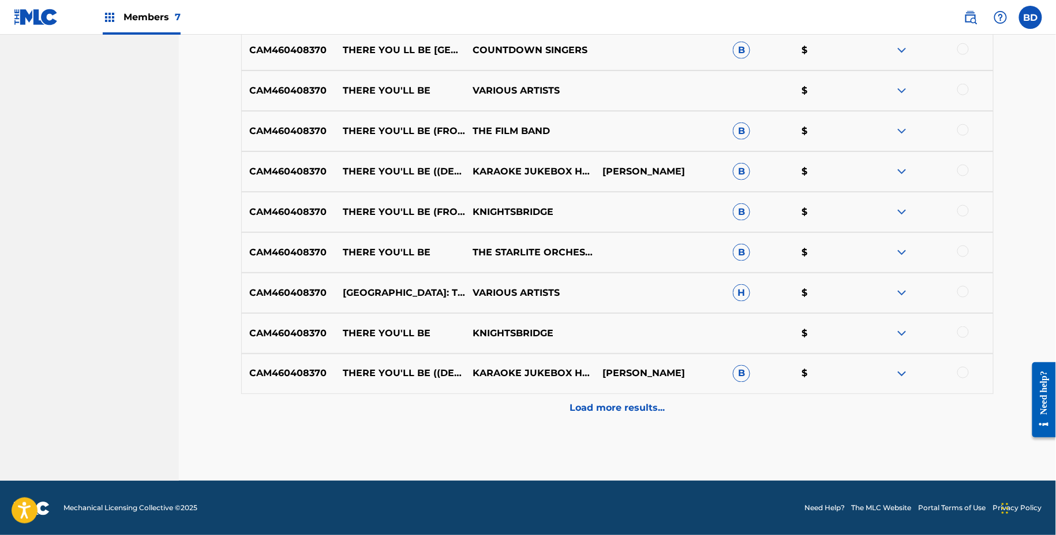
click at [522, 401] on div "Load more results..." at bounding box center [617, 408] width 753 height 29
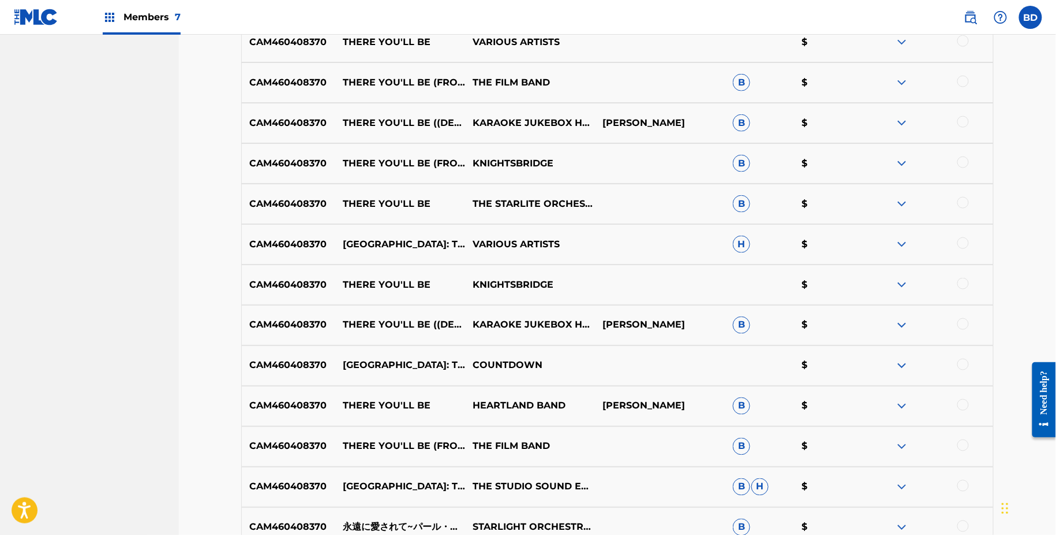
scroll to position [560, 0]
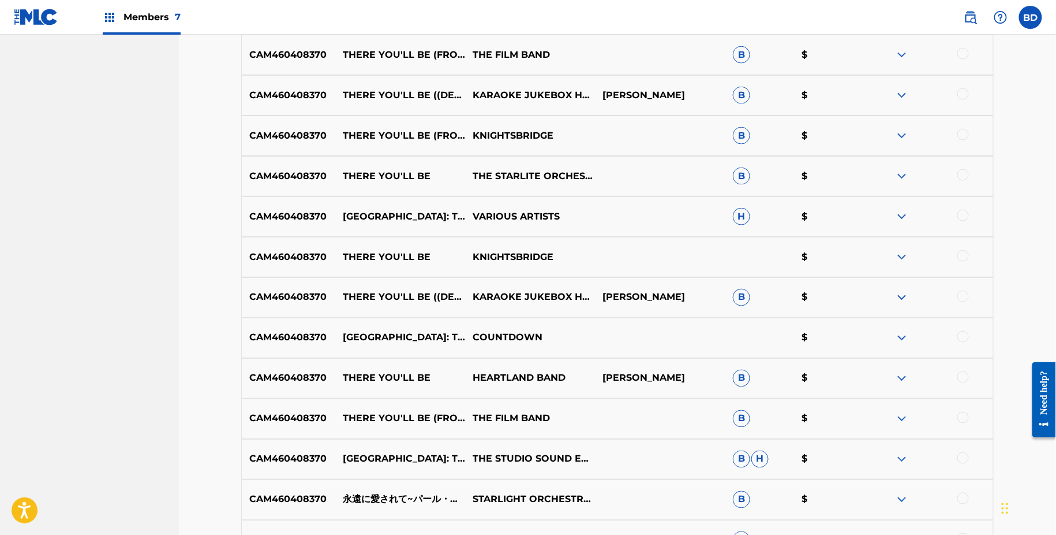
click at [366, 257] on p "THERE YOU'LL BE" at bounding box center [400, 257] width 130 height 14
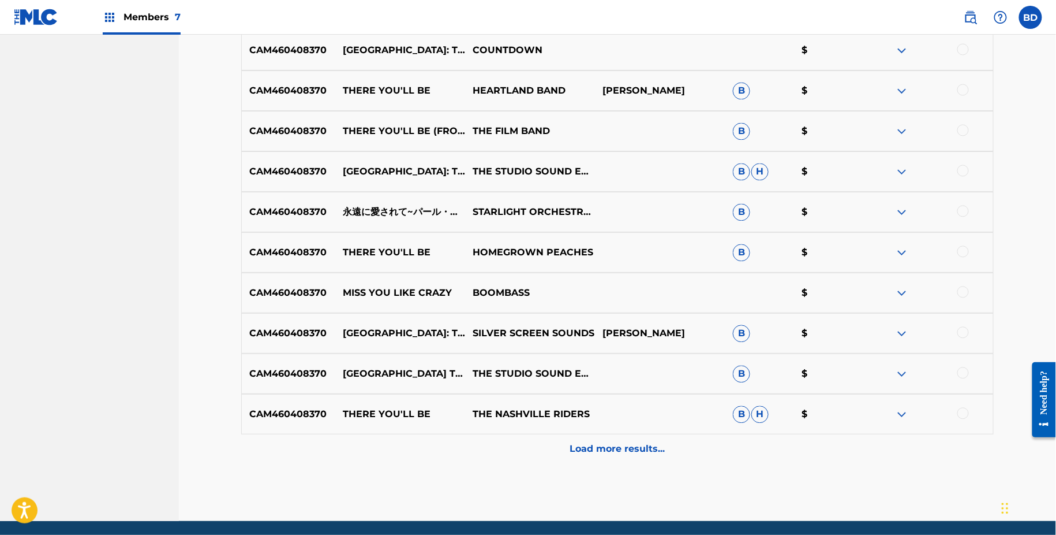
click at [668, 448] on div "Load more results..." at bounding box center [617, 448] width 753 height 29
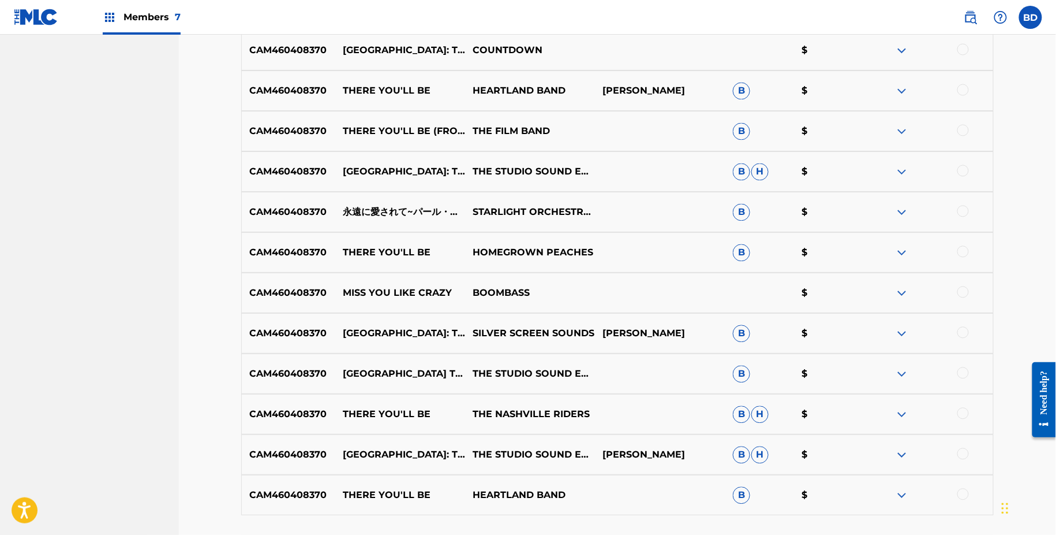
scroll to position [940, 0]
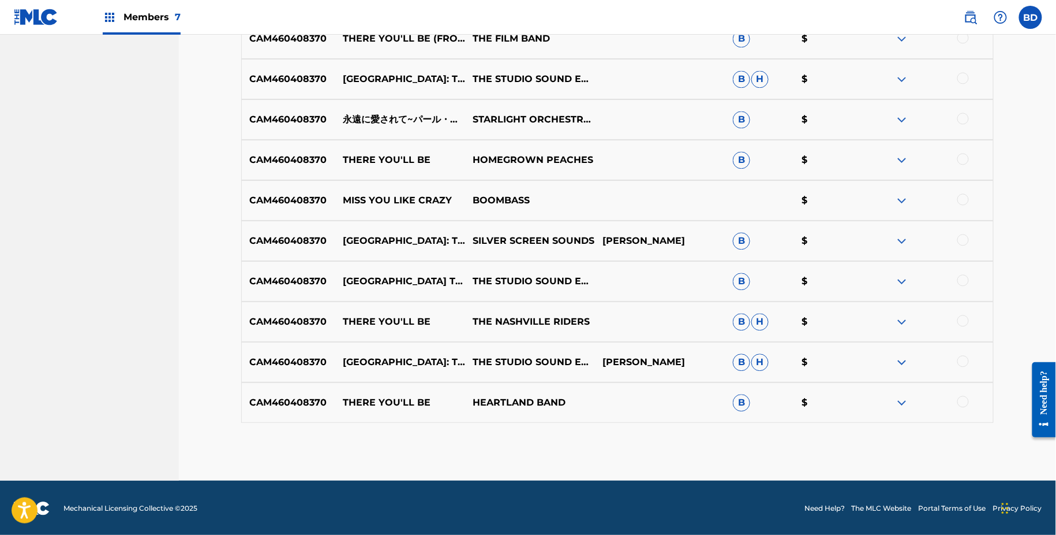
click at [898, 398] on img at bounding box center [902, 402] width 14 height 14
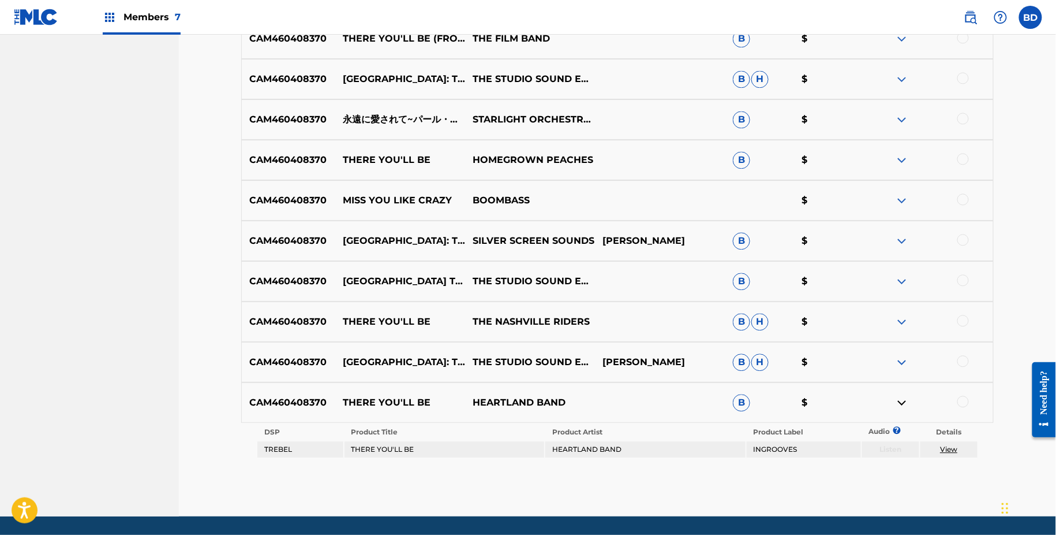
click at [901, 356] on img at bounding box center [902, 362] width 14 height 14
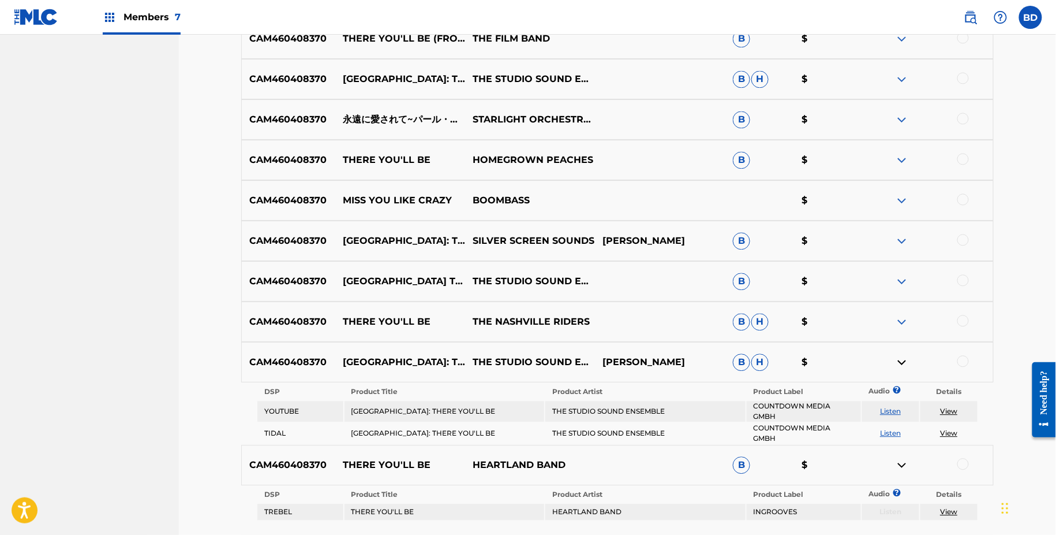
click at [894, 322] on div at bounding box center [929, 322] width 130 height 14
click at [906, 323] on img at bounding box center [902, 322] width 14 height 14
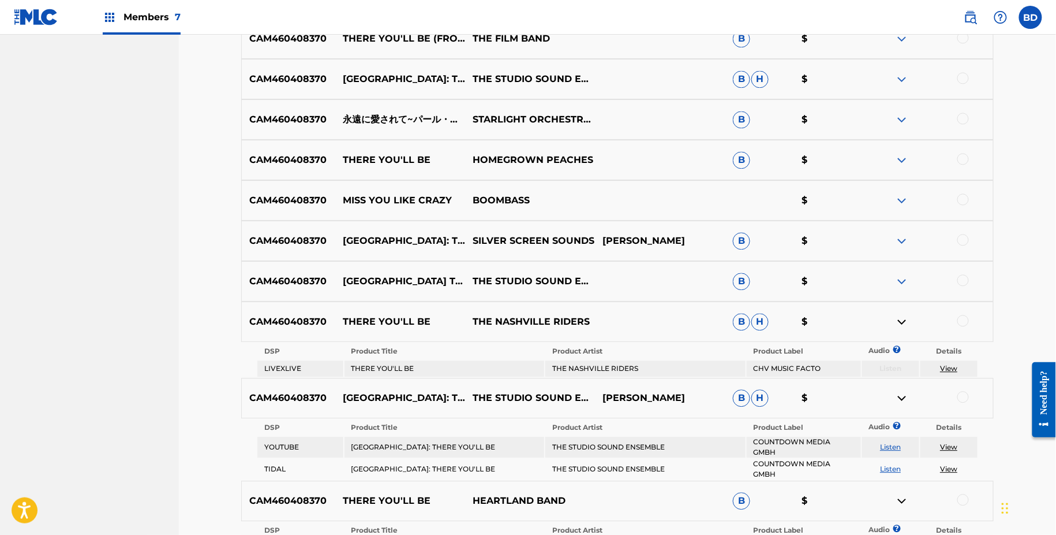
click at [905, 280] on img at bounding box center [902, 281] width 14 height 14
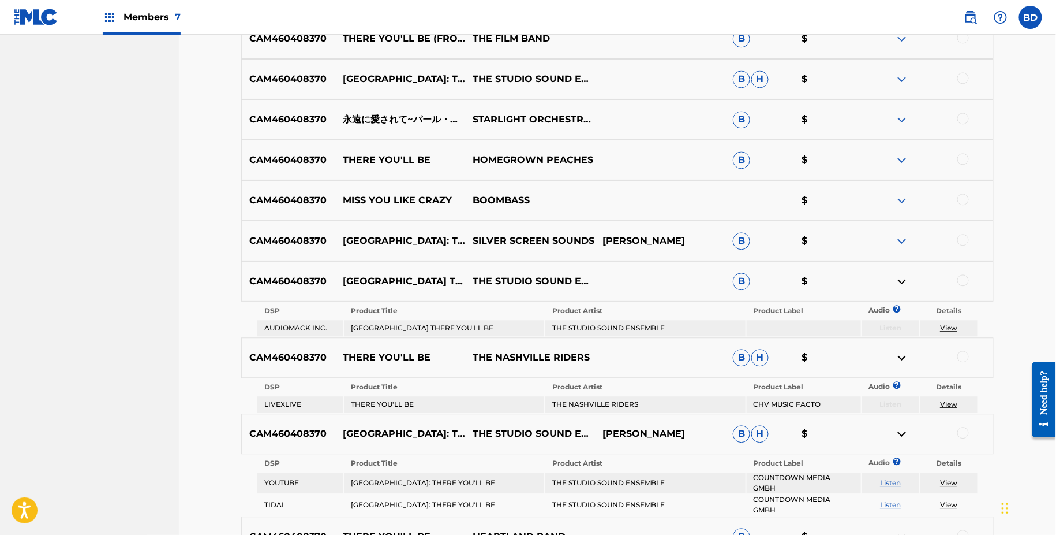
click at [905, 248] on div "CAM460408370 PEARL HARBOR: THERE YOU'LL BE SILVER SCREEN SOUNDS DIANE WARREN B $" at bounding box center [617, 240] width 753 height 40
click at [902, 238] on img at bounding box center [902, 241] width 14 height 14
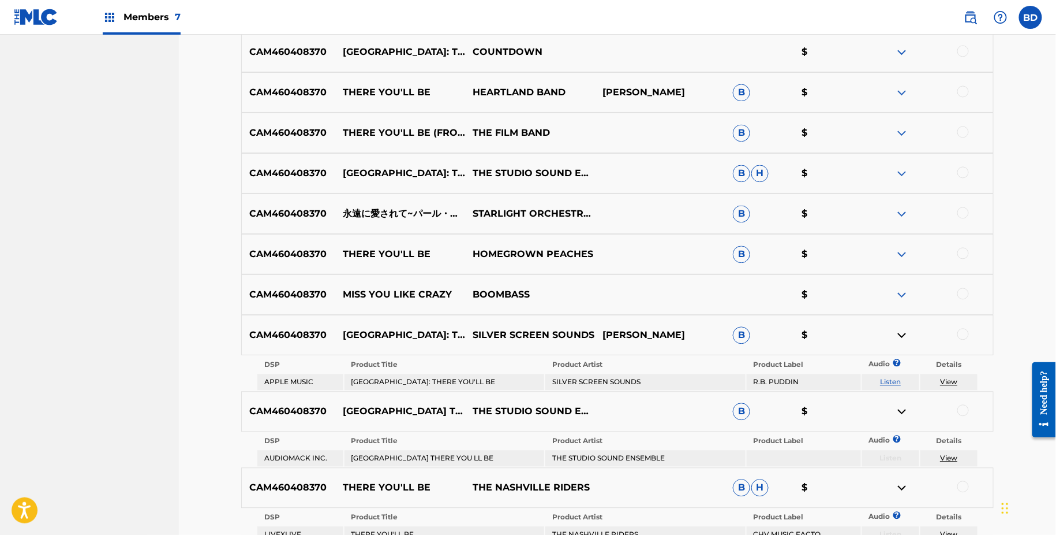
scroll to position [664, 0]
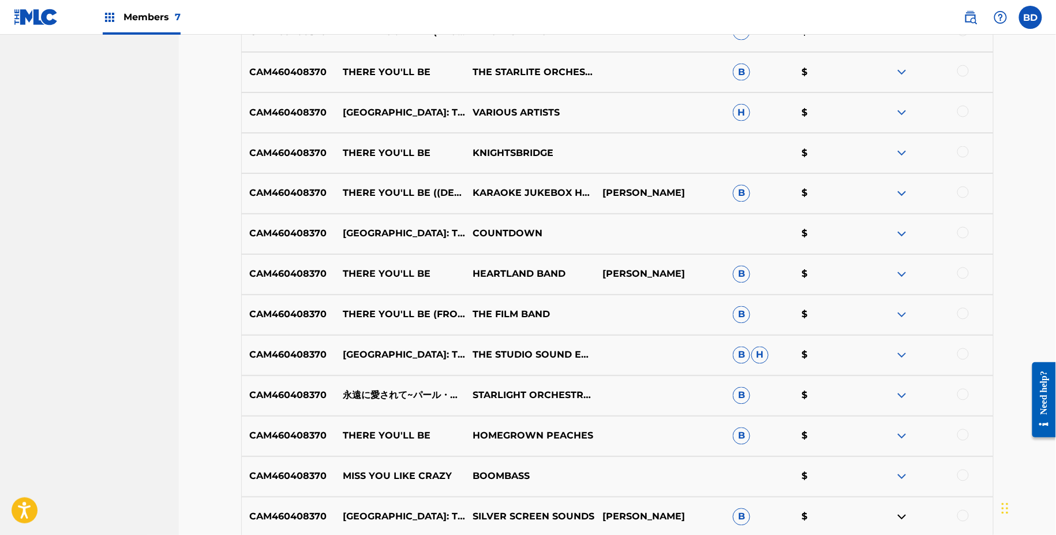
click at [903, 432] on img at bounding box center [902, 436] width 14 height 14
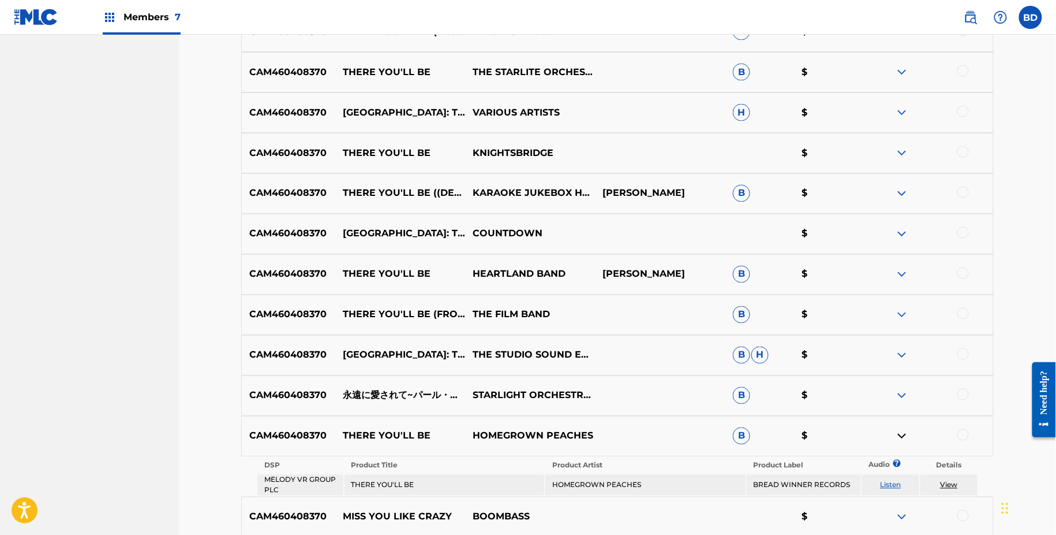
click at [903, 382] on div "CAM460408370 永遠に愛されて~パール・ハーバー愛のテーマ (パール・ハーバー〈音響効果賞受賞〉) STARLIGHT ORCHESTRA & SI…" at bounding box center [617, 395] width 753 height 40
click at [903, 391] on img at bounding box center [902, 395] width 14 height 14
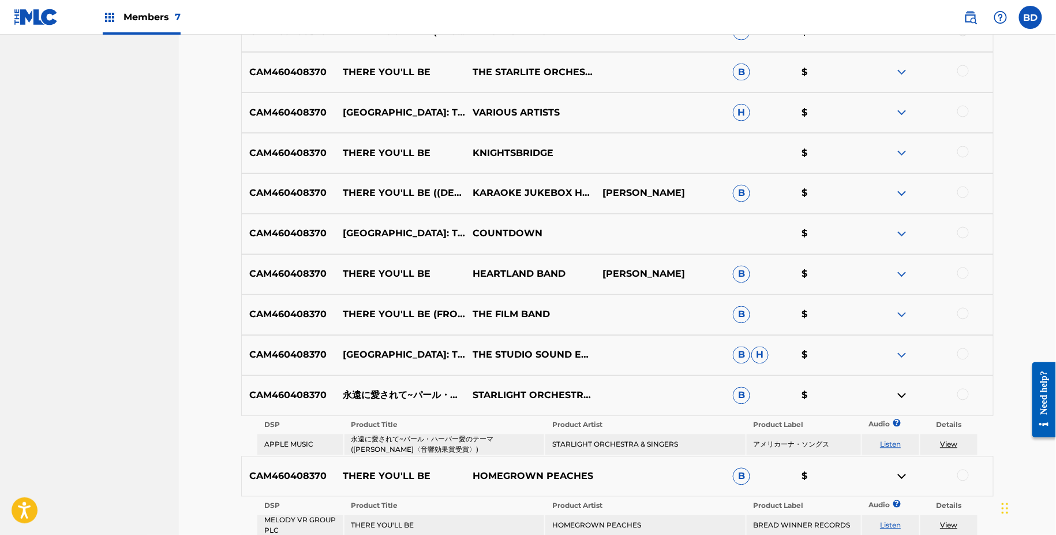
click at [903, 348] on img at bounding box center [902, 355] width 14 height 14
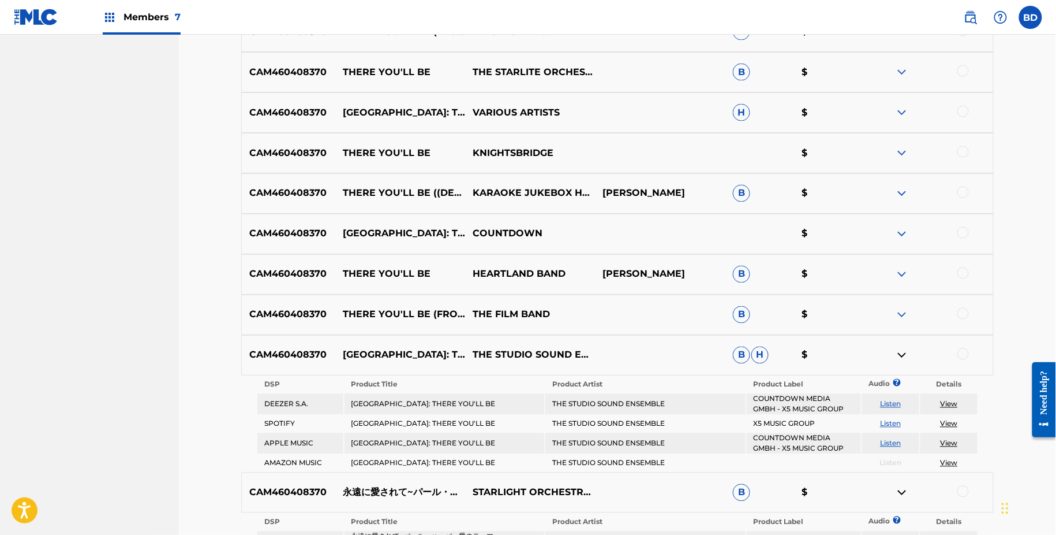
click at [903, 309] on img at bounding box center [902, 315] width 14 height 14
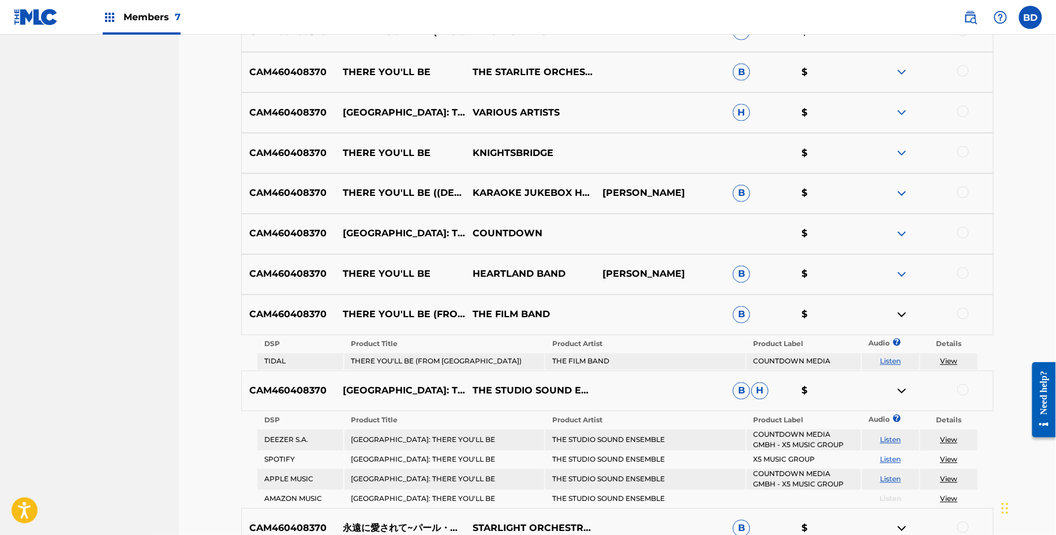
click at [903, 272] on img at bounding box center [902, 274] width 14 height 14
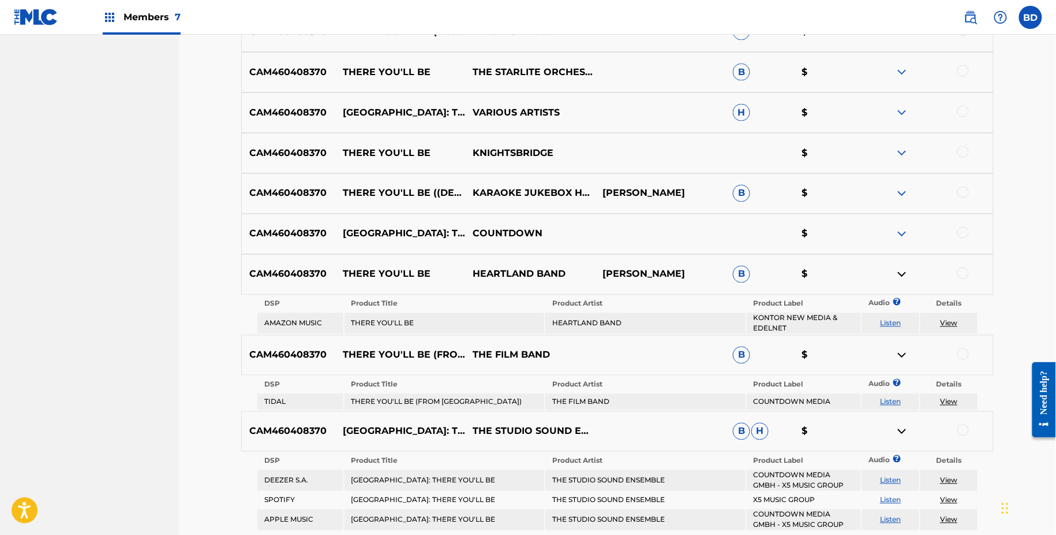
scroll to position [611, 0]
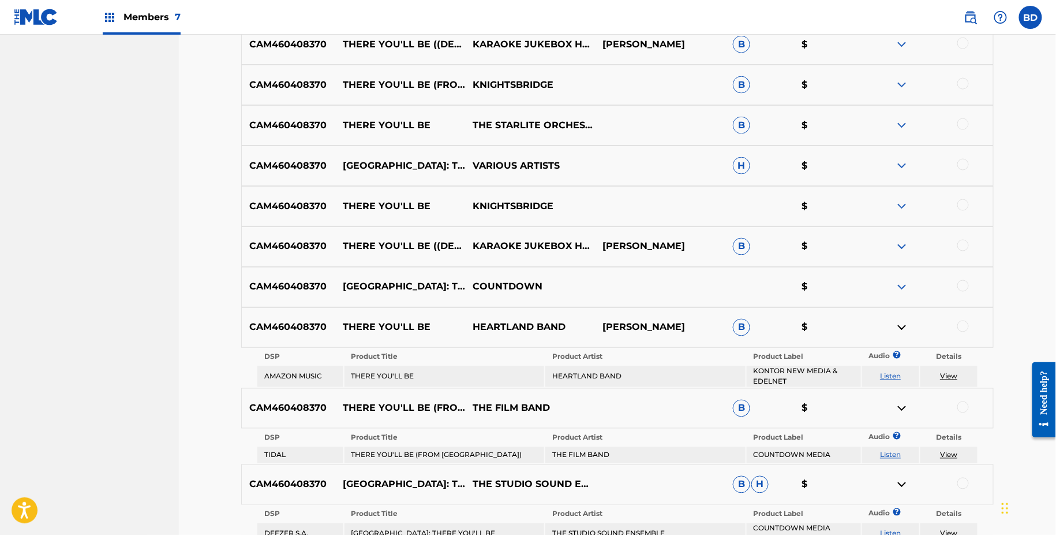
click at [904, 249] on img at bounding box center [902, 247] width 14 height 14
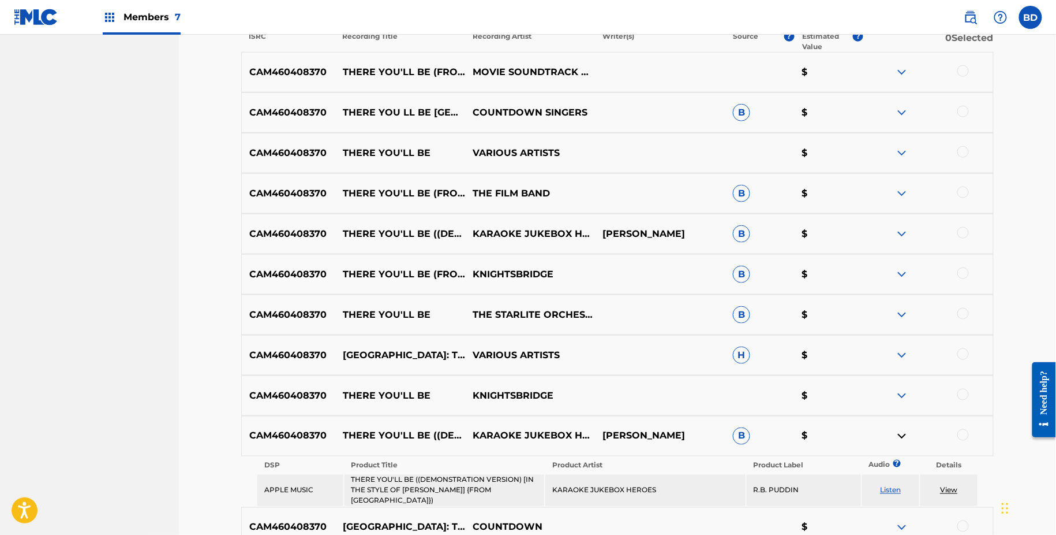
scroll to position [405, 0]
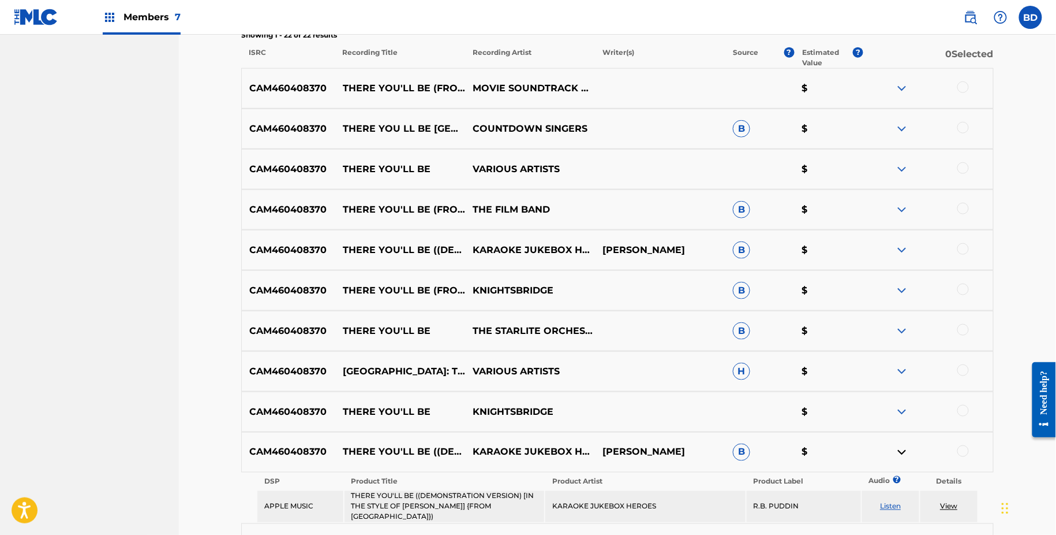
click at [902, 373] on img at bounding box center [902, 371] width 14 height 14
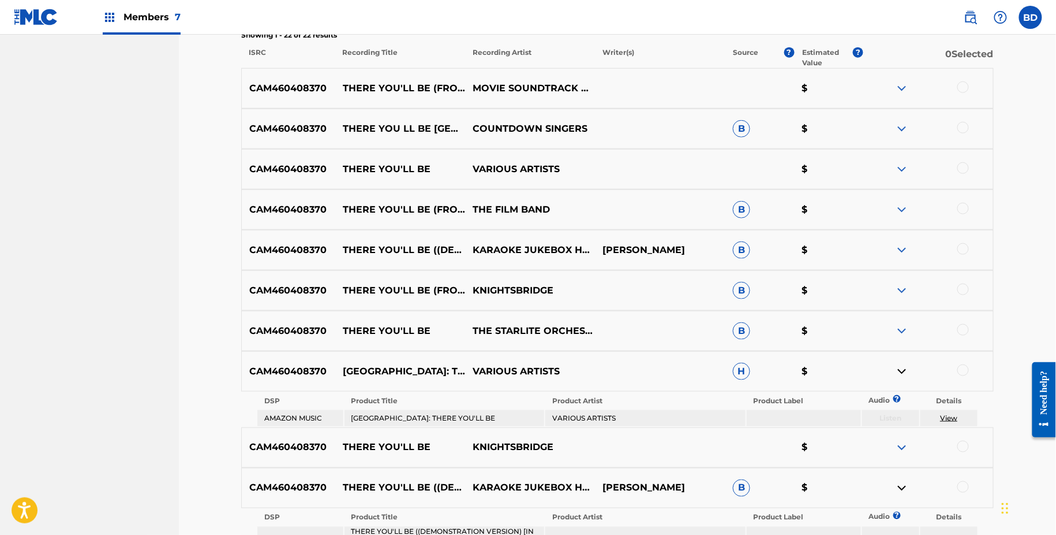
click at [902, 331] on img at bounding box center [902, 331] width 14 height 14
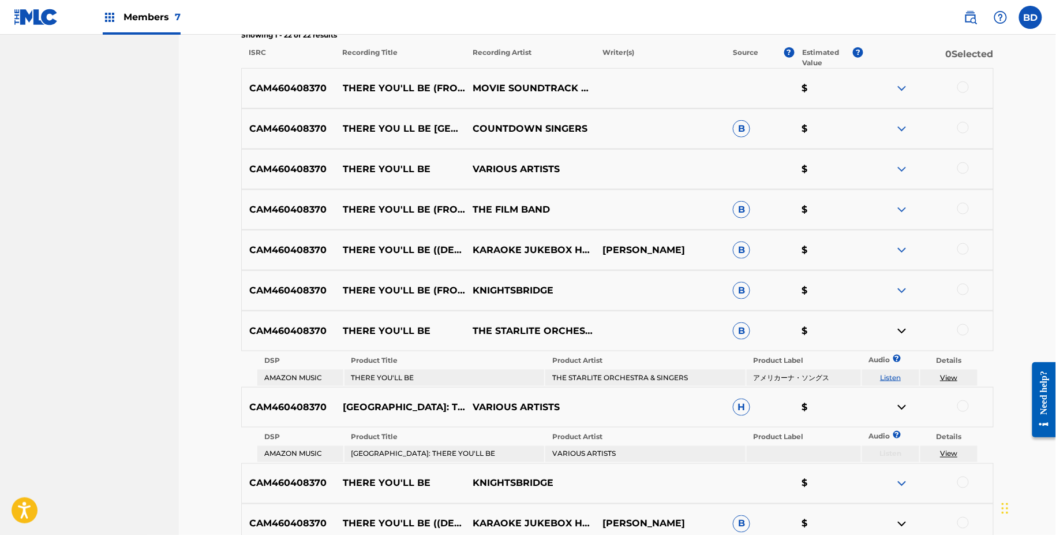
click at [902, 291] on img at bounding box center [902, 290] width 14 height 14
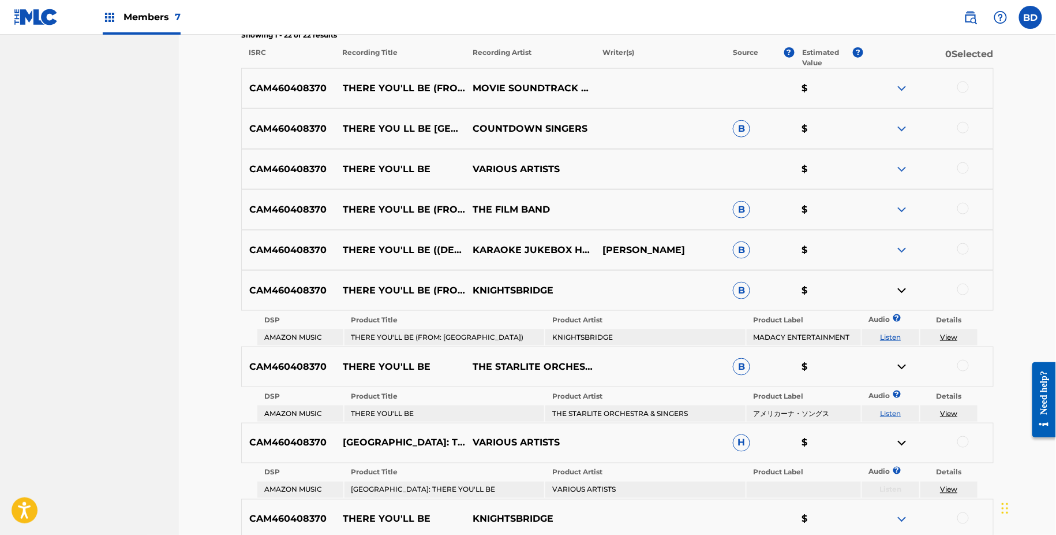
click at [907, 256] on div "CAM460408370 THERE YOU'LL BE ((DEMONSTRATION VERSION) [IN THE STYLE OF FAITH HI…" at bounding box center [617, 250] width 753 height 40
click at [906, 247] on img at bounding box center [902, 250] width 14 height 14
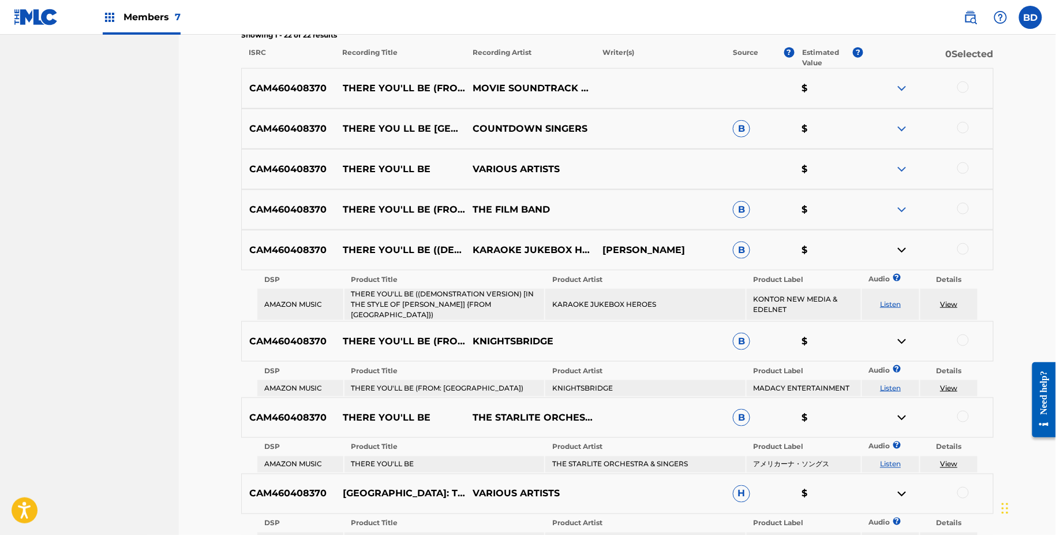
click at [903, 200] on div "CAM460408370 THERE YOU'LL BE (FROM "PEARL HARBOR") THE FILM BAND B $" at bounding box center [617, 209] width 753 height 40
click at [904, 213] on img at bounding box center [902, 210] width 14 height 14
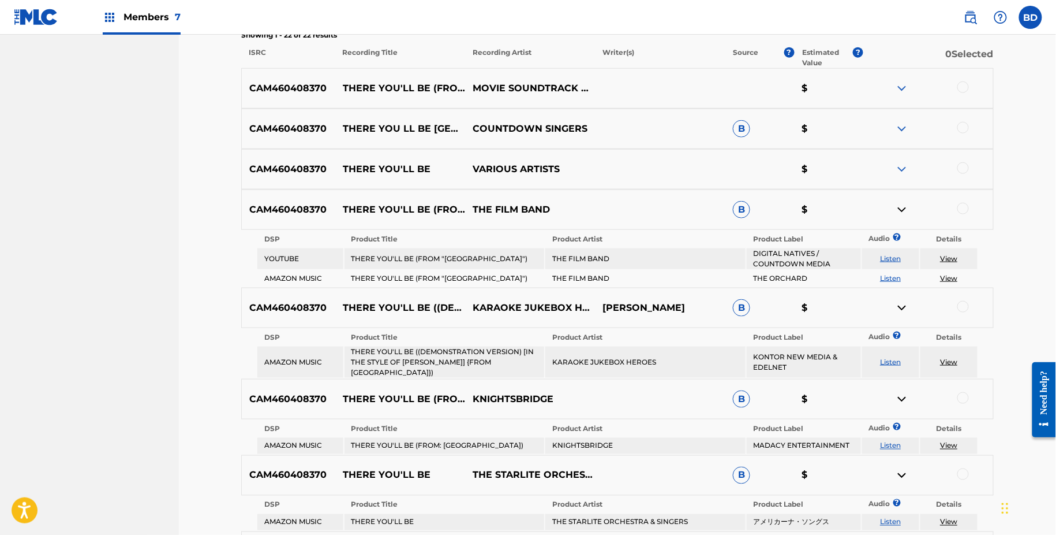
click at [904, 126] on img at bounding box center [902, 129] width 14 height 14
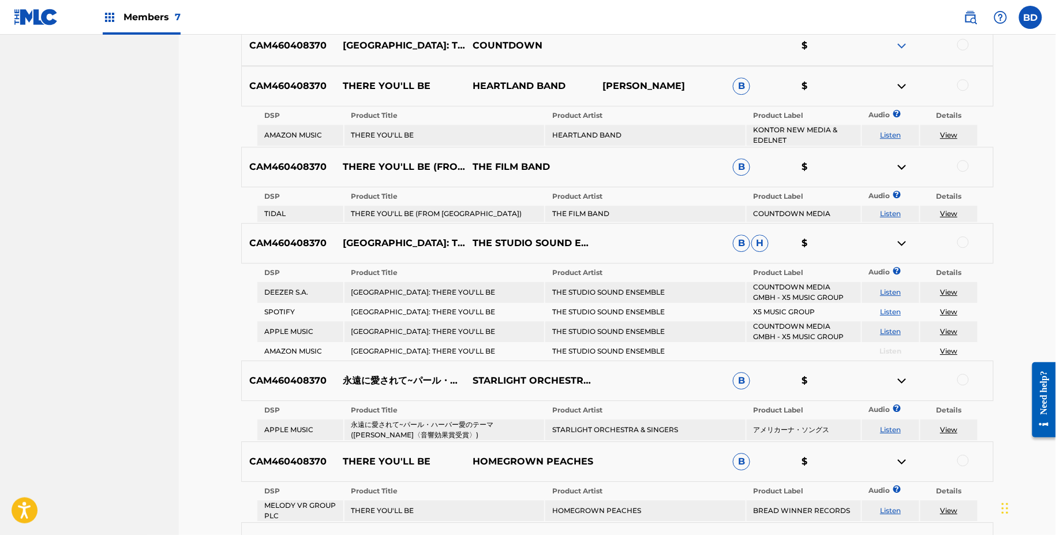
scroll to position [1152, 0]
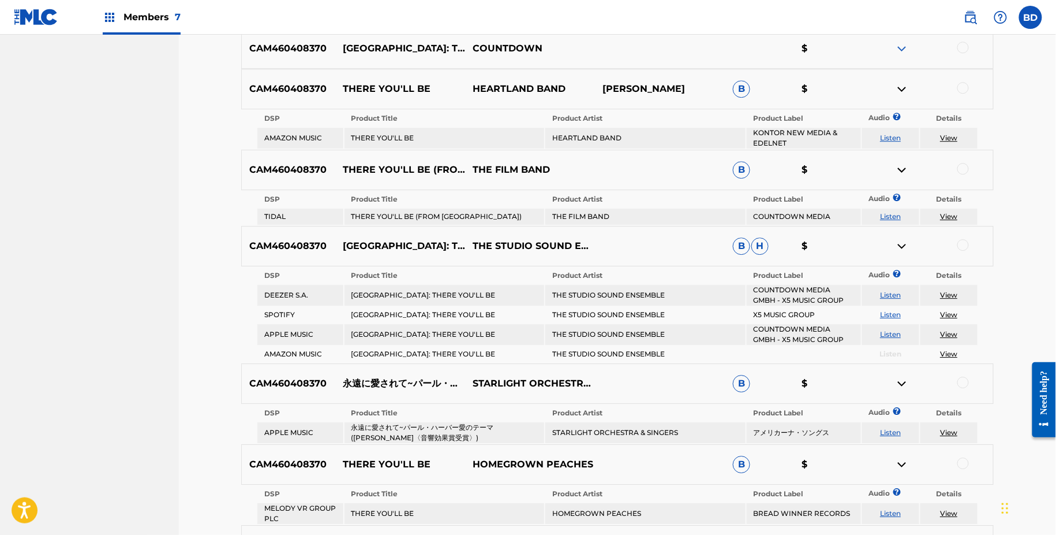
click at [963, 239] on div at bounding box center [964, 245] width 12 height 12
click at [900, 239] on img at bounding box center [902, 246] width 14 height 14
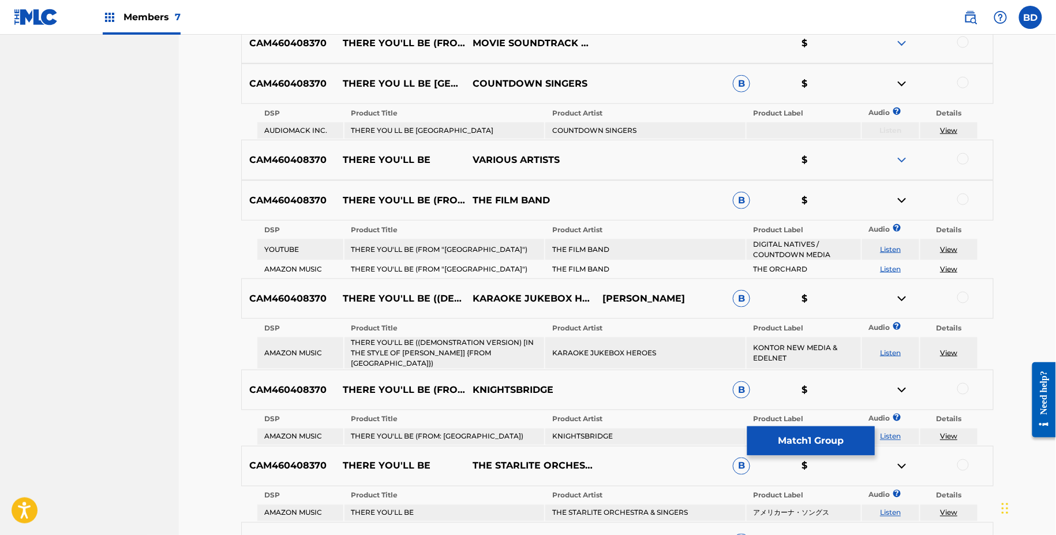
scroll to position [462, 0]
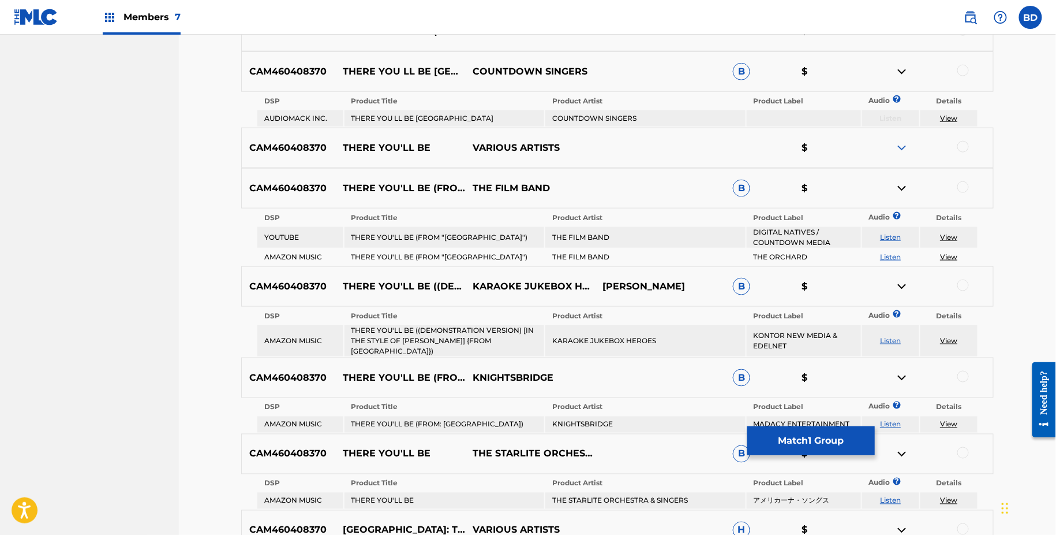
click at [453, 117] on td "THERE YOU LL BE PEARL HARBOR" at bounding box center [445, 118] width 200 height 16
click at [588, 118] on td "COUNTDOWN SINGERS" at bounding box center [645, 118] width 200 height 16
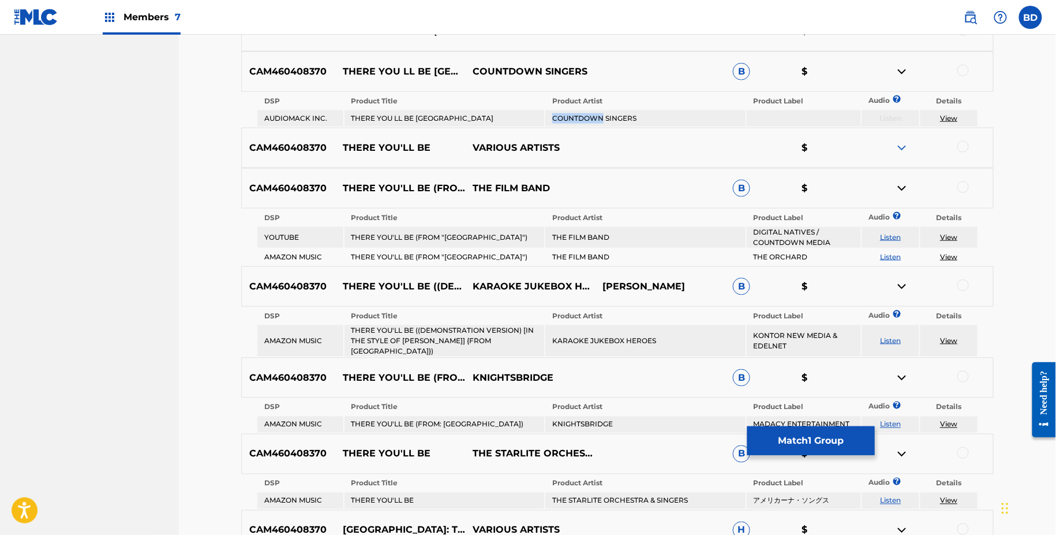
click at [588, 118] on td "COUNTDOWN SINGERS" at bounding box center [645, 118] width 200 height 16
click at [965, 69] on div at bounding box center [964, 71] width 12 height 12
click at [899, 70] on img at bounding box center [902, 72] width 14 height 14
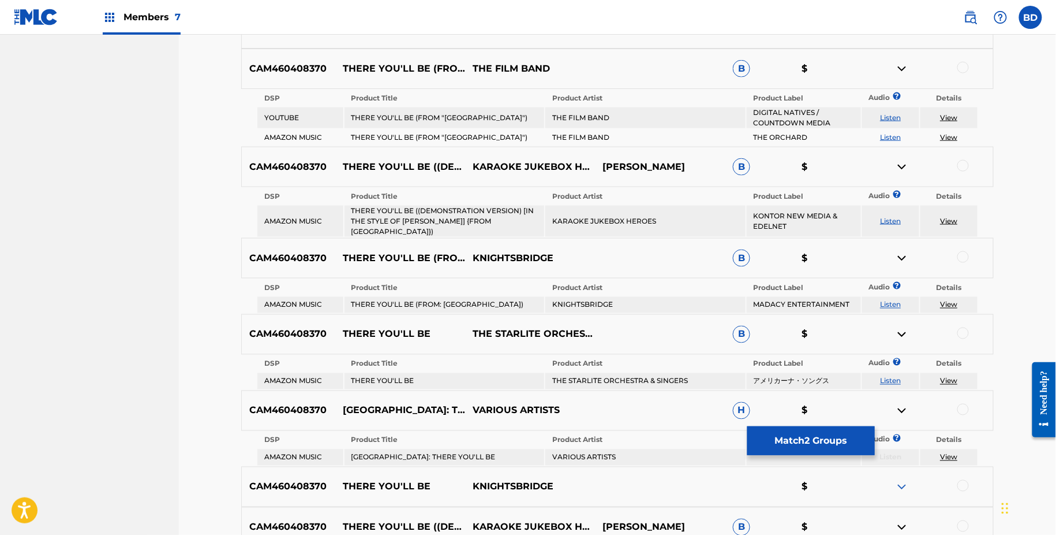
scroll to position [551, 0]
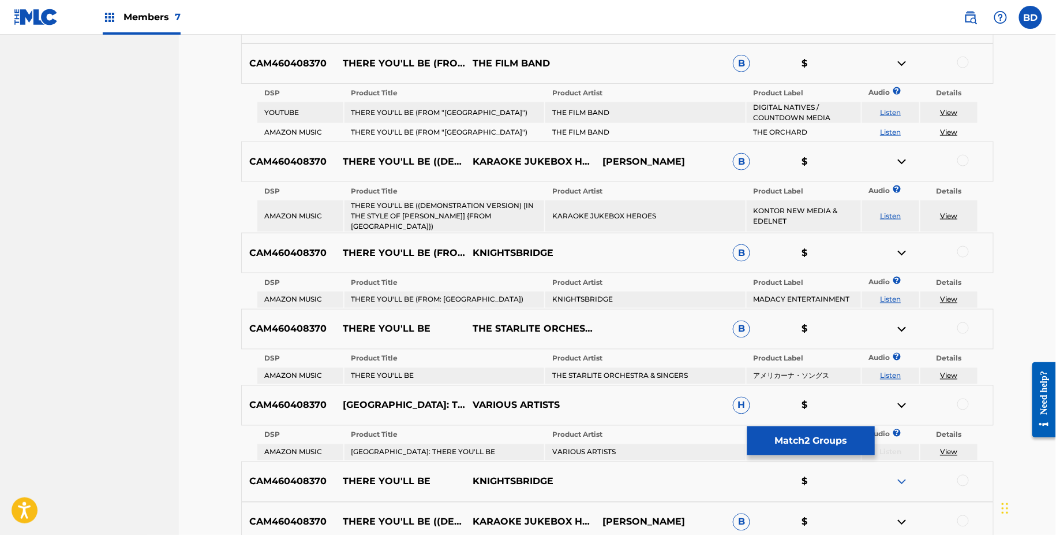
click at [470, 111] on td "THERE YOU'LL BE (FROM "PEARL HARBOR")" at bounding box center [445, 112] width 200 height 21
click at [963, 59] on div at bounding box center [964, 63] width 12 height 12
click at [902, 62] on img at bounding box center [902, 64] width 14 height 14
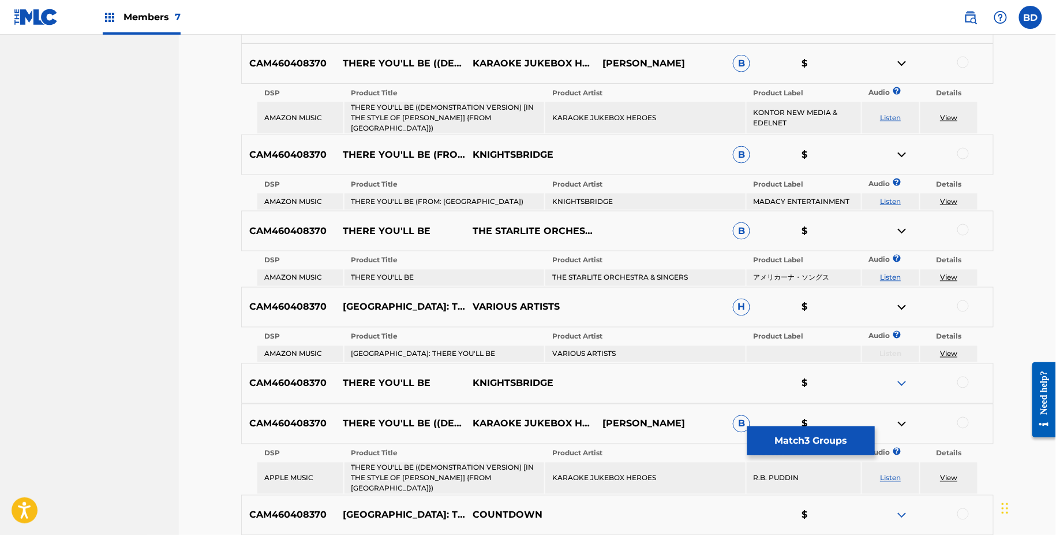
scroll to position [592, 0]
click at [506, 108] on td "THERE YOU'LL BE ((DEMONSTRATION VERSION) [IN THE STYLE OF FAITH HILL] {FROM PEA…" at bounding box center [445, 117] width 200 height 31
click at [617, 111] on td "KARAOKE JUKEBOX HEROES" at bounding box center [645, 117] width 200 height 31
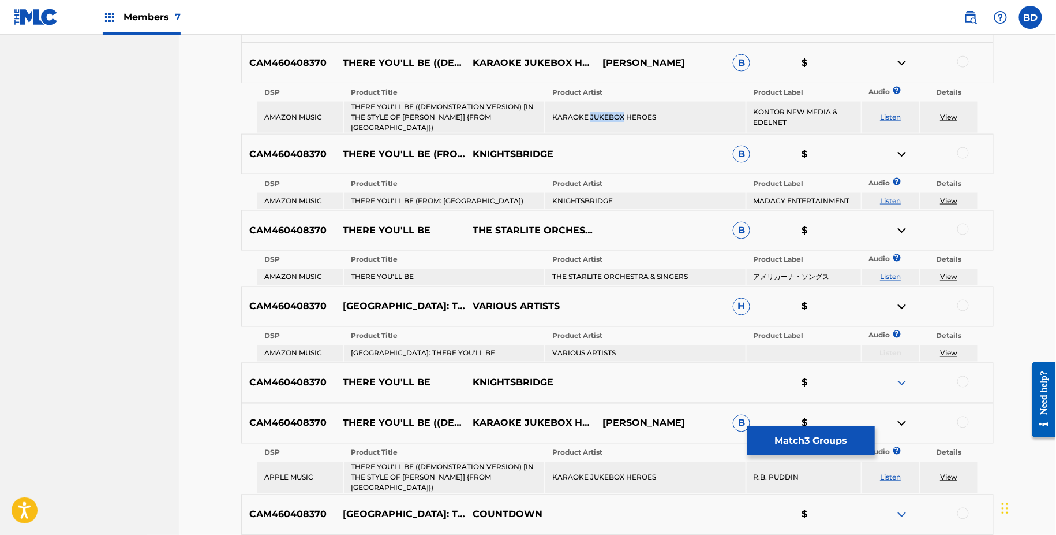
click at [617, 111] on td "KARAOKE JUKEBOX HEROES" at bounding box center [645, 117] width 200 height 31
click at [967, 61] on div at bounding box center [964, 62] width 12 height 12
click at [950, 113] on link "View" at bounding box center [948, 117] width 17 height 9
click at [903, 66] on img at bounding box center [902, 63] width 14 height 14
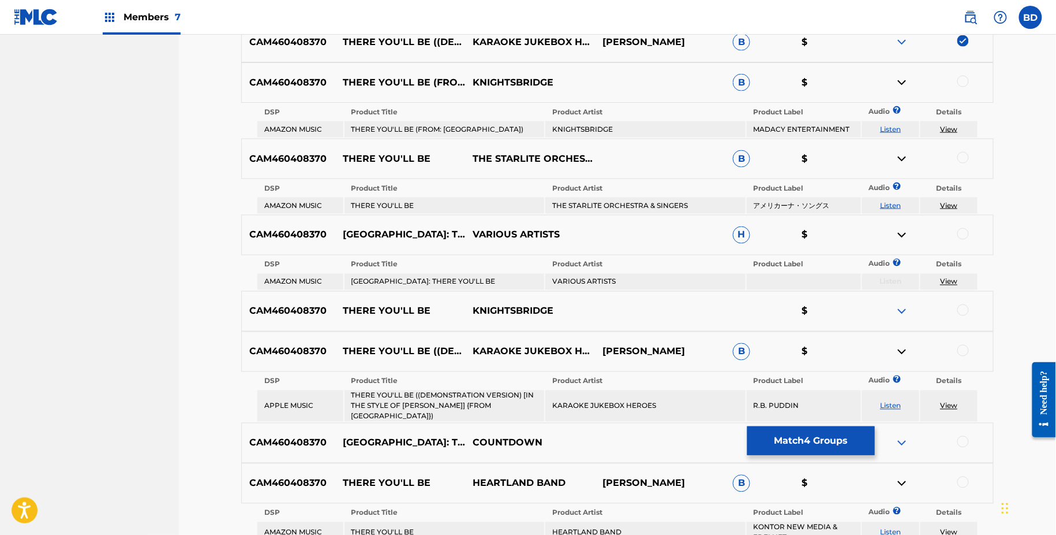
scroll to position [618, 0]
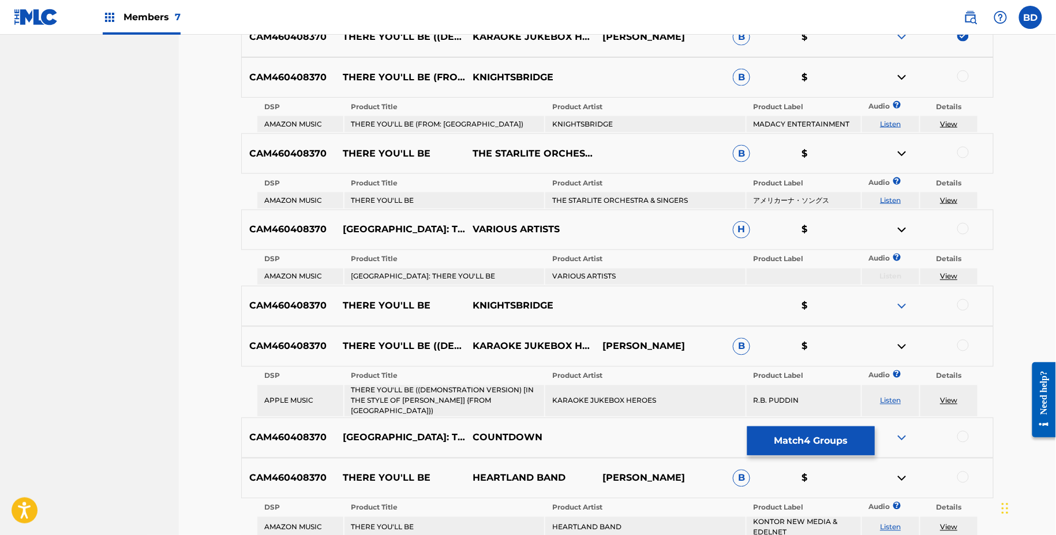
click at [416, 119] on td "THERE YOU'LL BE (FROM: PEARL HARBOR)" at bounding box center [445, 124] width 200 height 16
click at [589, 118] on td "KNIGHTSBRIDGE" at bounding box center [645, 124] width 200 height 16
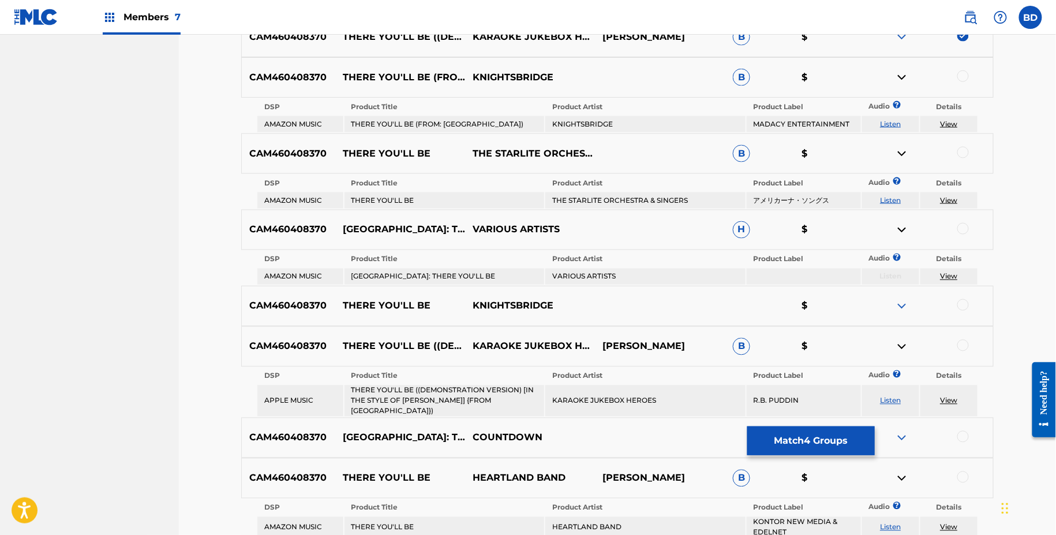
click at [966, 76] on div at bounding box center [964, 76] width 12 height 12
click at [950, 128] on td "View" at bounding box center [949, 124] width 57 height 16
click at [950, 122] on link "View" at bounding box center [948, 123] width 17 height 9
click at [900, 74] on img at bounding box center [902, 77] width 14 height 14
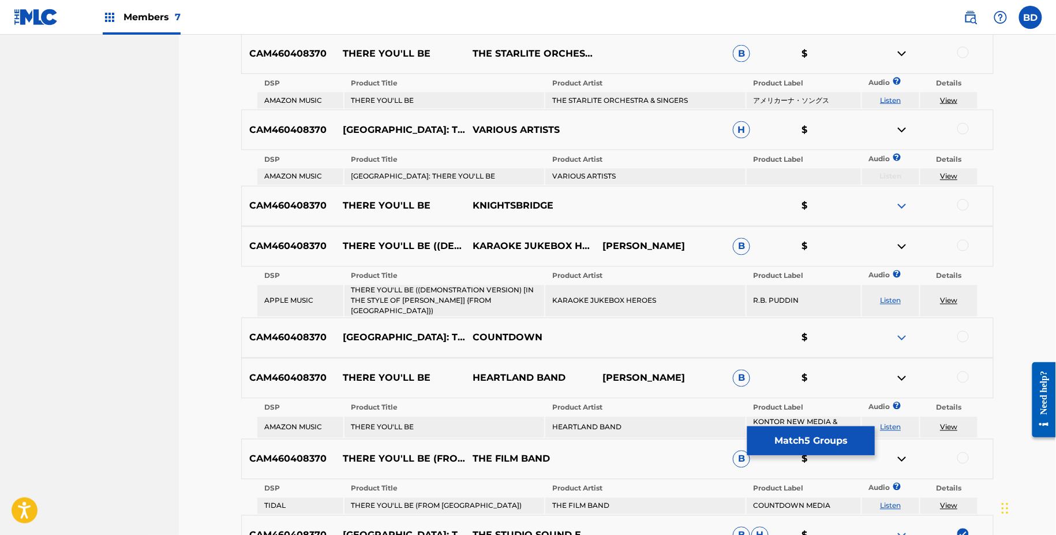
scroll to position [685, 0]
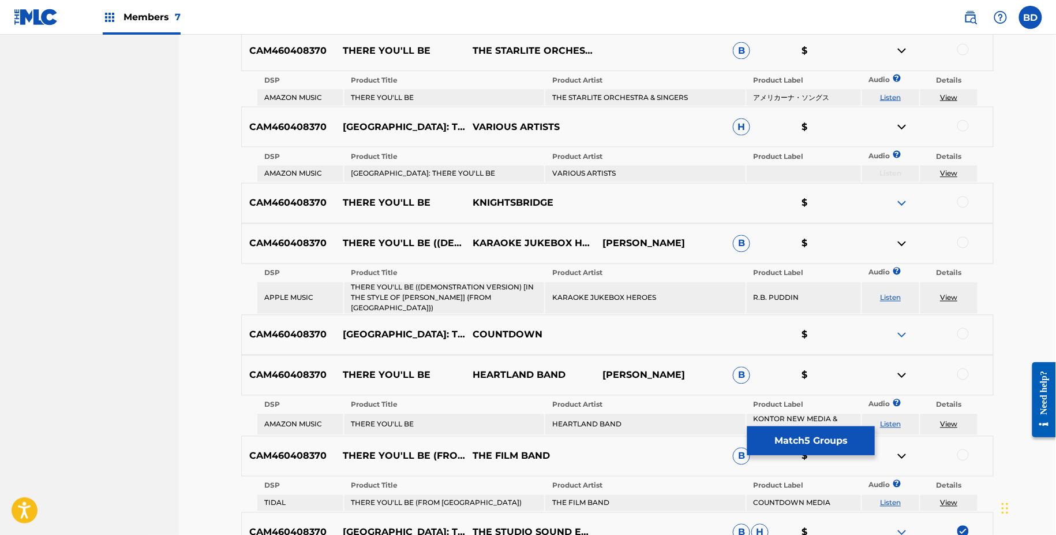
click at [567, 97] on td "THE STARLITE ORCHESTRA & SINGERS" at bounding box center [645, 97] width 200 height 16
click at [963, 46] on div at bounding box center [964, 50] width 12 height 12
click at [955, 91] on td "View" at bounding box center [949, 97] width 57 height 16
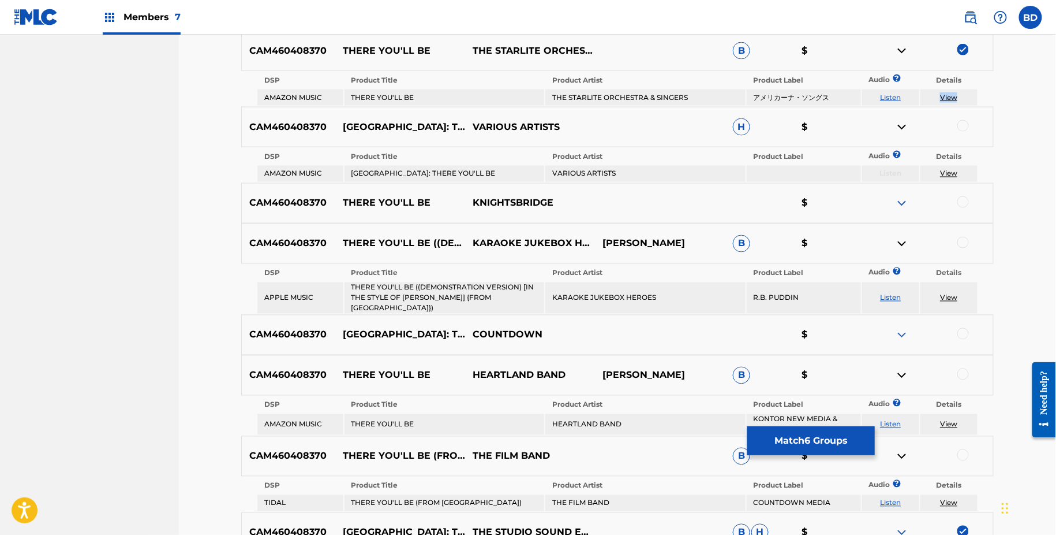
click at [955, 96] on link "View" at bounding box center [948, 97] width 17 height 9
click at [900, 47] on img at bounding box center [902, 51] width 14 height 14
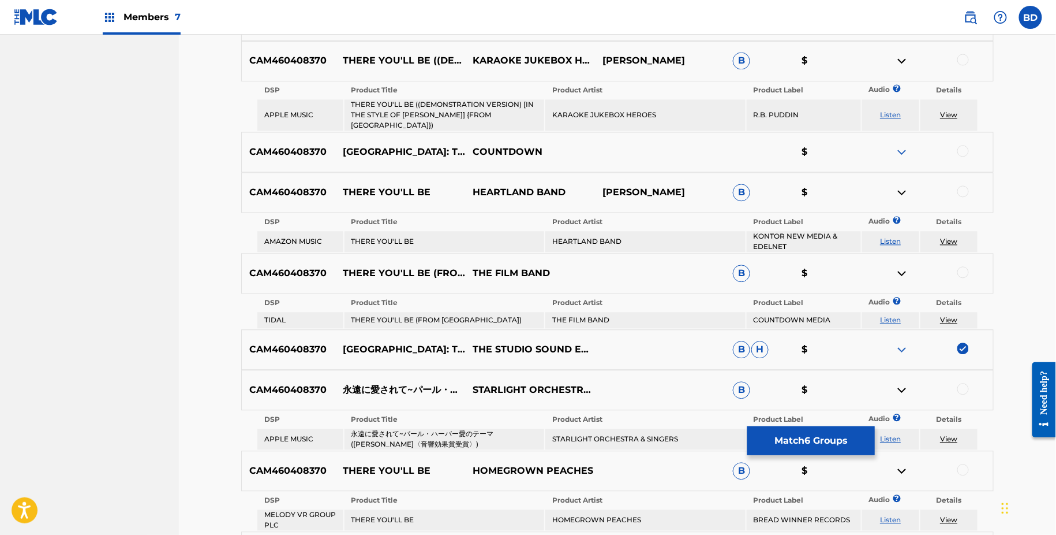
scroll to position [832, 0]
click at [419, 103] on td "THERE YOU'LL BE ((DEMONSTRATION VERSION) [IN THE STYLE OF FAITH HILL] {FROM PEA…" at bounding box center [445, 114] width 200 height 31
click at [580, 118] on table "DSP Product Title Product Artist Product Label Audio ? Details APPLE MUSIC THER…" at bounding box center [617, 106] width 723 height 51
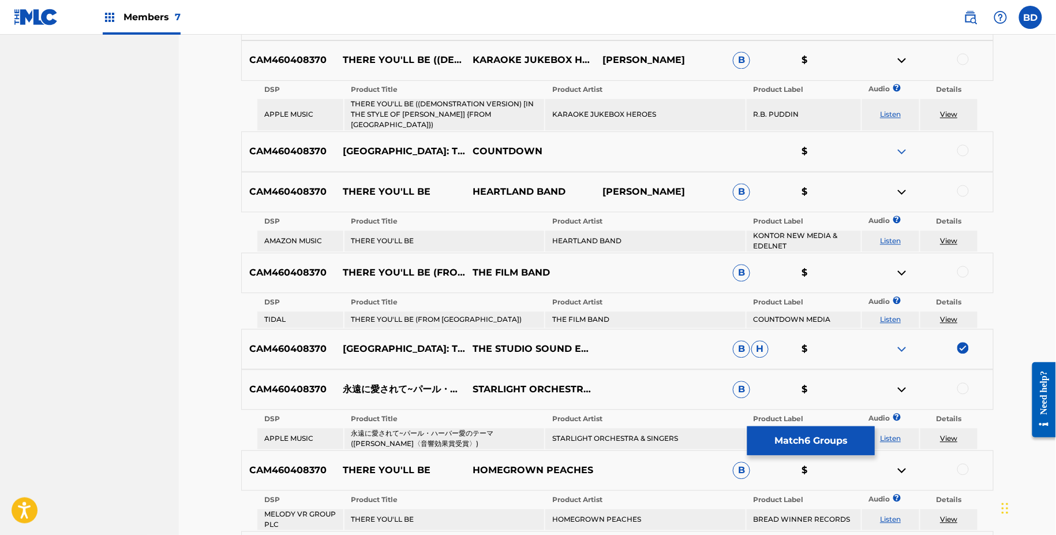
click at [580, 118] on td "KARAOKE JUKEBOX HEROES" at bounding box center [645, 114] width 200 height 31
click at [963, 59] on div at bounding box center [964, 60] width 12 height 12
click at [944, 113] on td "View" at bounding box center [949, 114] width 57 height 31
click at [944, 111] on link "View" at bounding box center [948, 114] width 17 height 9
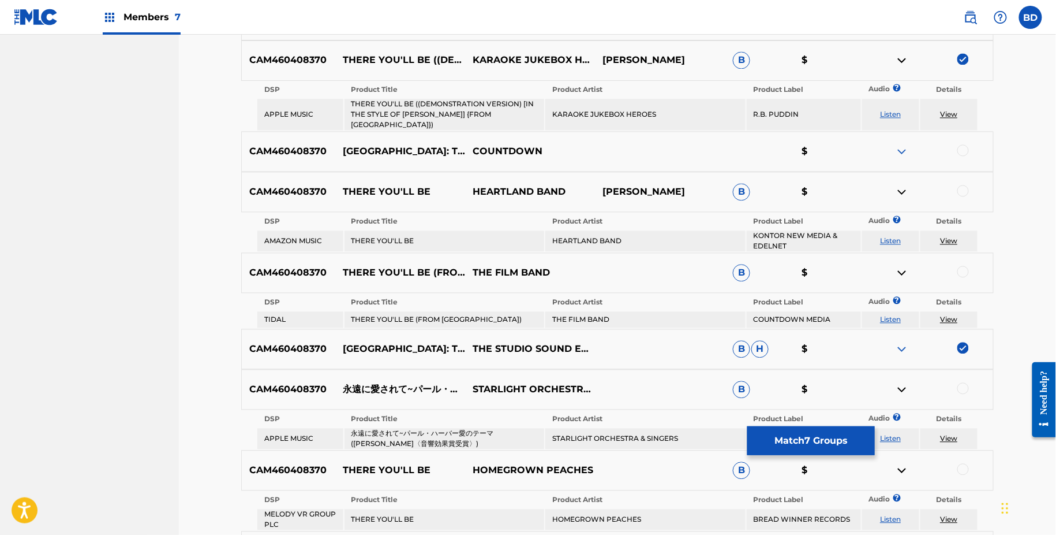
click at [899, 59] on img at bounding box center [902, 61] width 14 height 14
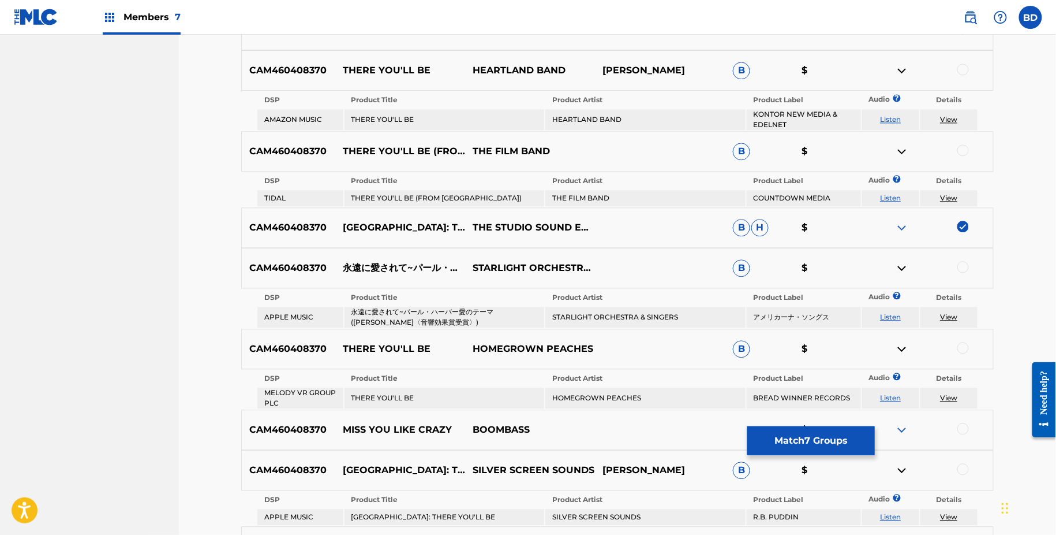
scroll to position [902, 0]
click at [583, 119] on td "HEARTLAND BAND" at bounding box center [645, 120] width 200 height 21
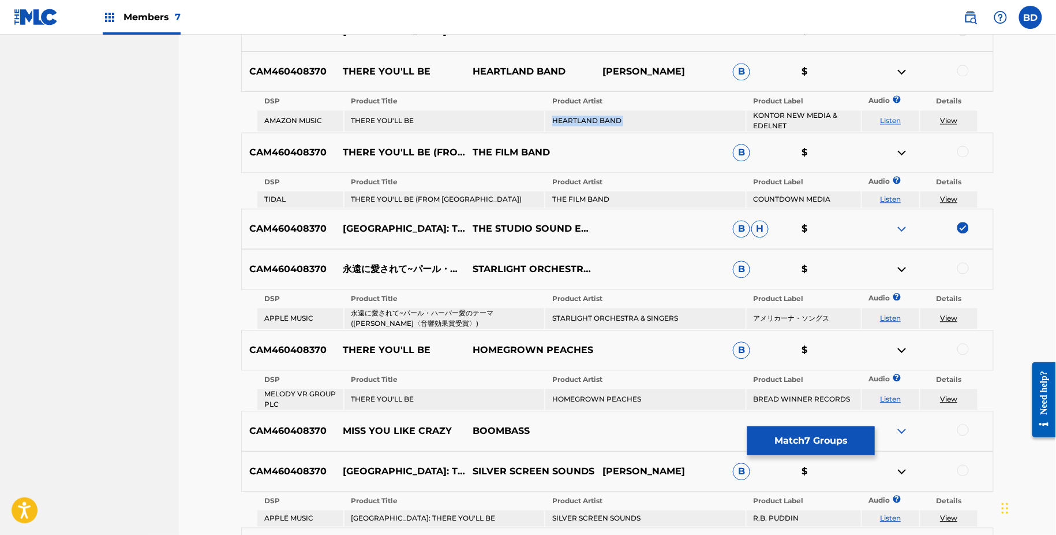
click at [583, 119] on td "HEARTLAND BAND" at bounding box center [645, 120] width 200 height 21
click at [966, 66] on div at bounding box center [964, 71] width 12 height 12
click at [945, 119] on link "View" at bounding box center [948, 120] width 17 height 9
click at [902, 69] on img at bounding box center [902, 72] width 14 height 14
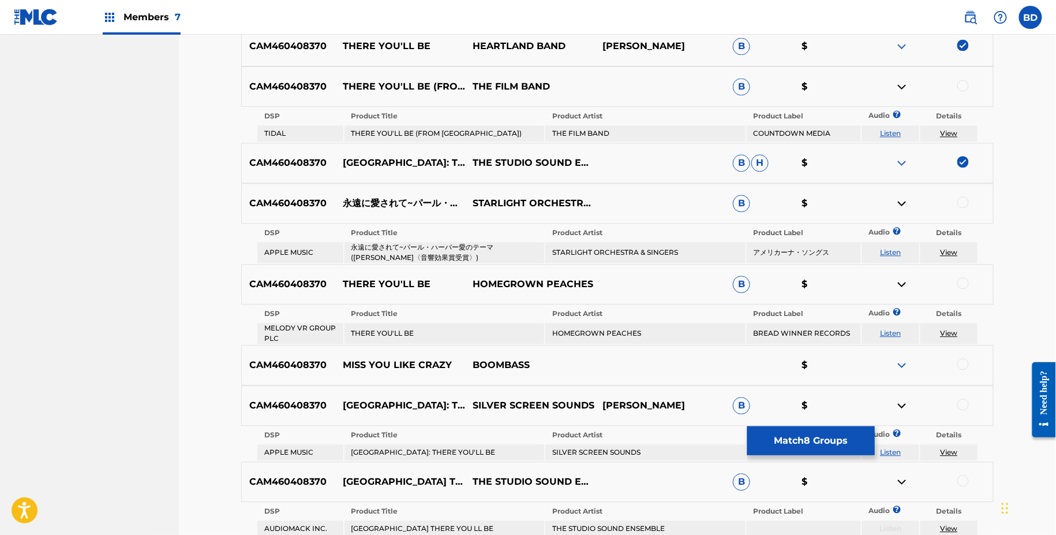
scroll to position [930, 0]
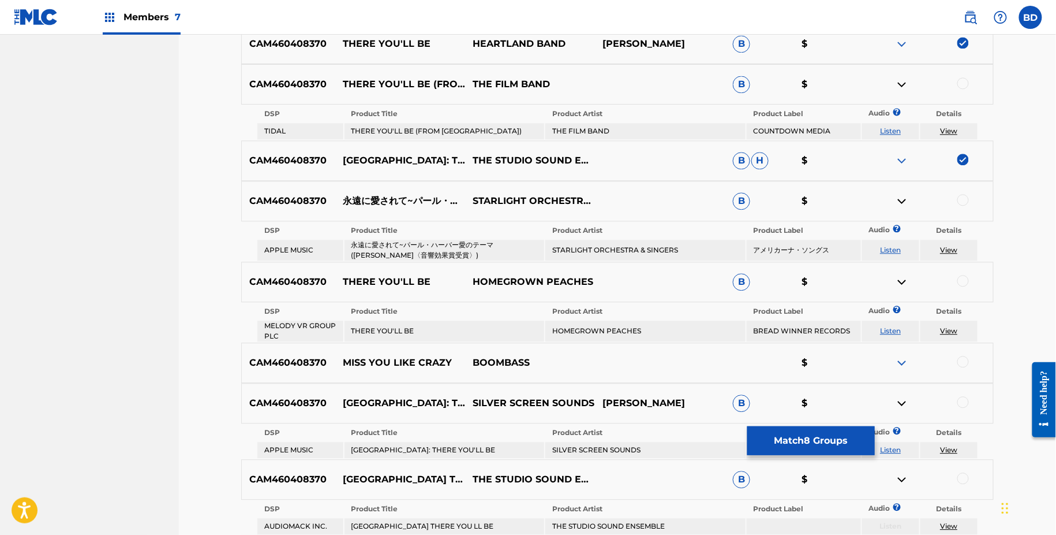
click at [401, 133] on td "THERE YOU'LL BE (FROM PEARL HARBOR)" at bounding box center [445, 131] width 200 height 16
click at [563, 128] on td "THE FILM BAND" at bounding box center [645, 131] width 200 height 16
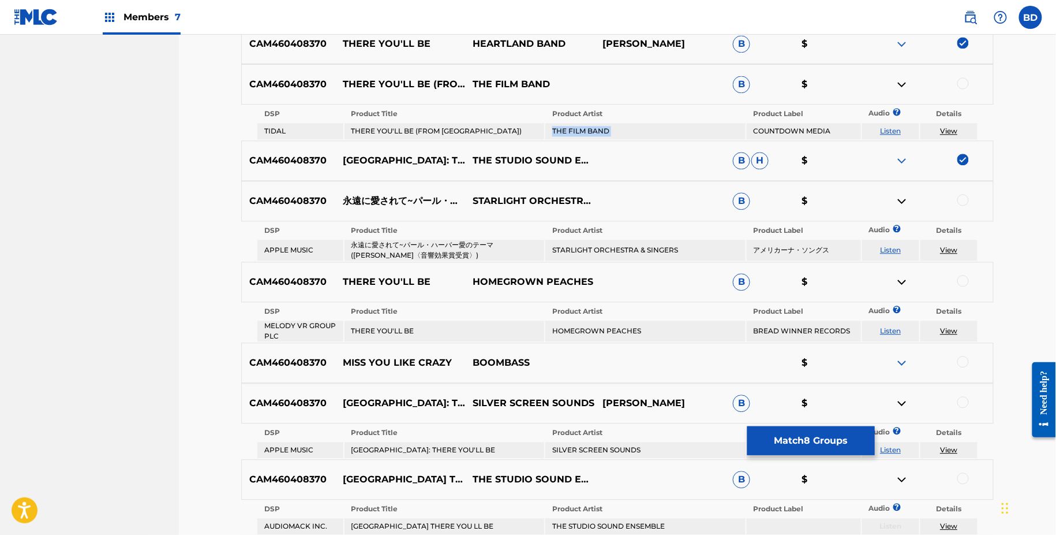
click at [563, 128] on td "THE FILM BAND" at bounding box center [645, 131] width 200 height 16
click at [965, 78] on div at bounding box center [964, 83] width 12 height 12
click at [950, 126] on link "View" at bounding box center [948, 130] width 17 height 9
click at [904, 80] on img at bounding box center [902, 84] width 14 height 14
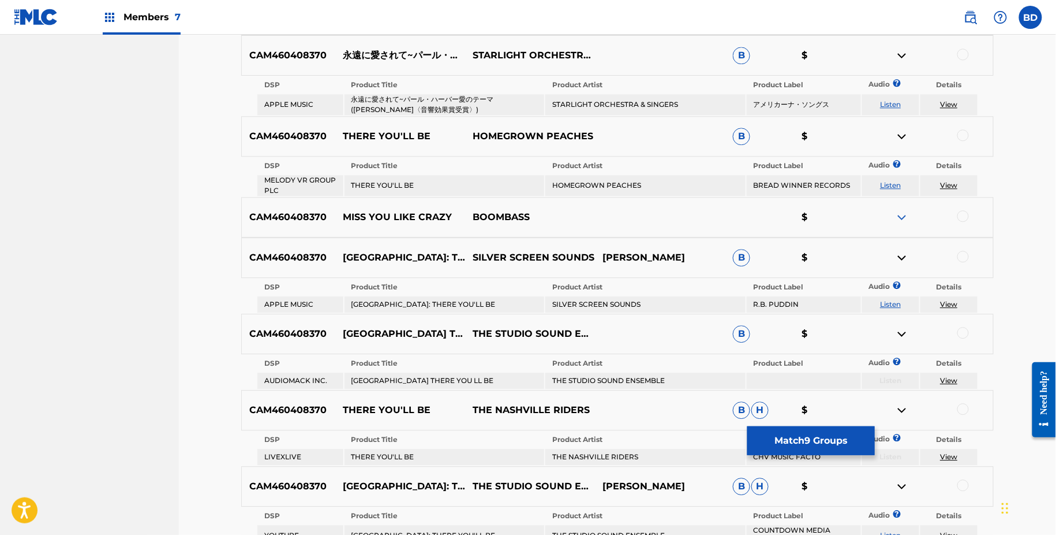
scroll to position [1037, 0]
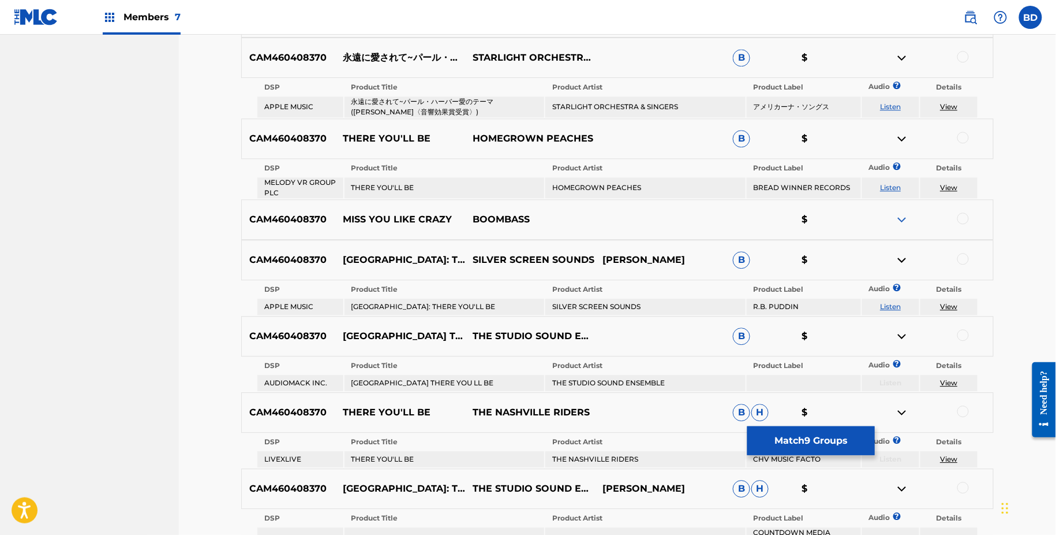
click at [473, 100] on td "永遠に愛されて~パール・ハーバー愛のテーマ (パール・ハーバー〈音響効果賞受賞〉)" at bounding box center [445, 106] width 200 height 21
click at [583, 104] on td "STARLIGHT ORCHESTRA & SINGERS" at bounding box center [645, 106] width 200 height 21
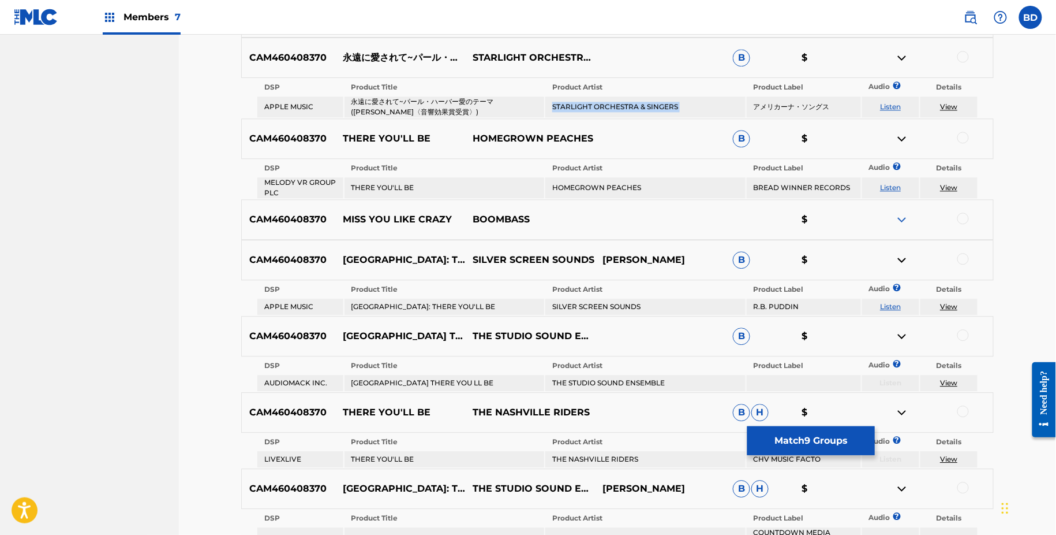
click at [583, 104] on td "STARLIGHT ORCHESTRA & SINGERS" at bounding box center [645, 106] width 200 height 21
click at [963, 57] on div at bounding box center [964, 57] width 12 height 12
click at [945, 104] on link "View" at bounding box center [948, 106] width 17 height 9
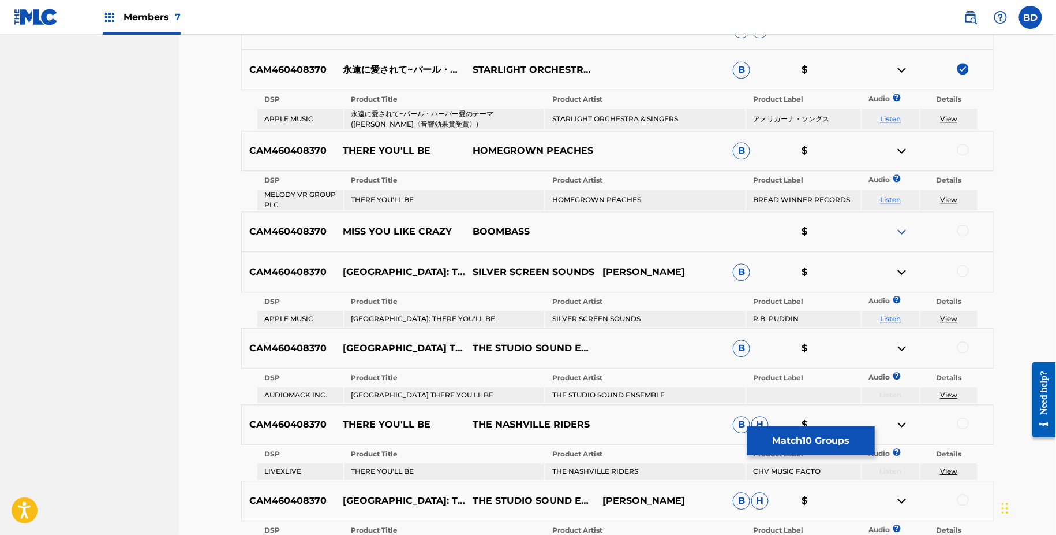
click at [899, 70] on img at bounding box center [902, 70] width 14 height 14
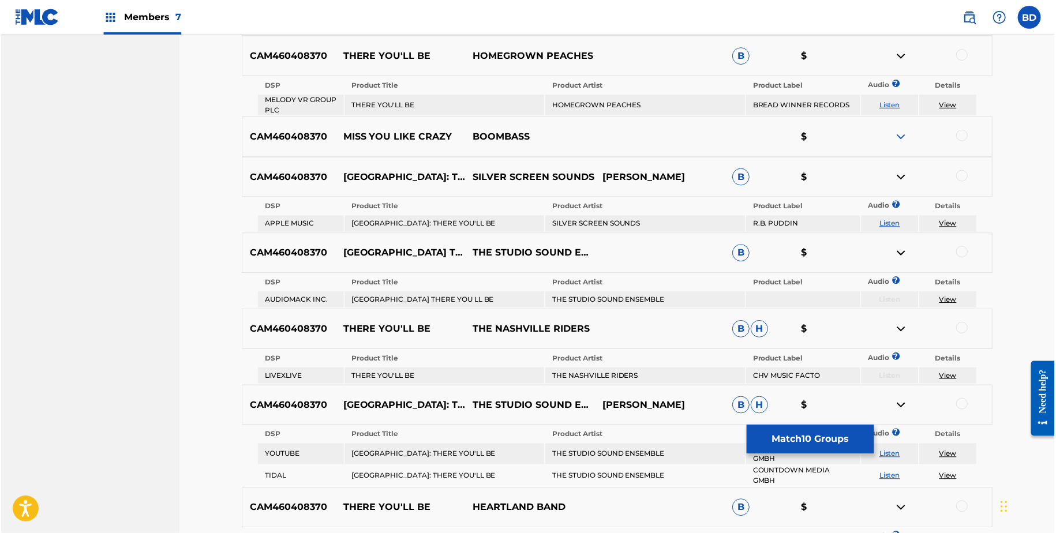
scroll to position [1082, 0]
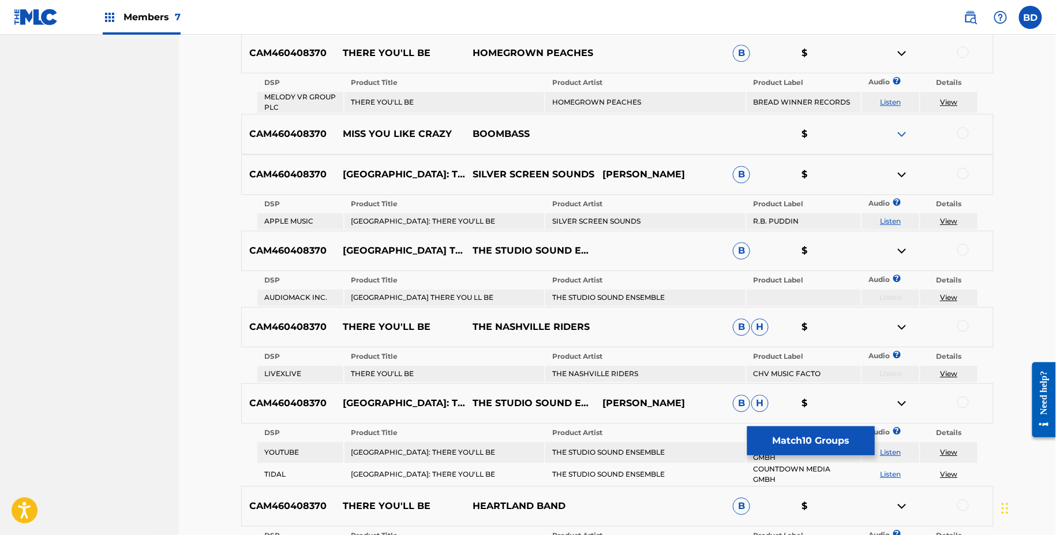
click at [577, 102] on td "HOMEGROWN PEACHES" at bounding box center [645, 102] width 200 height 21
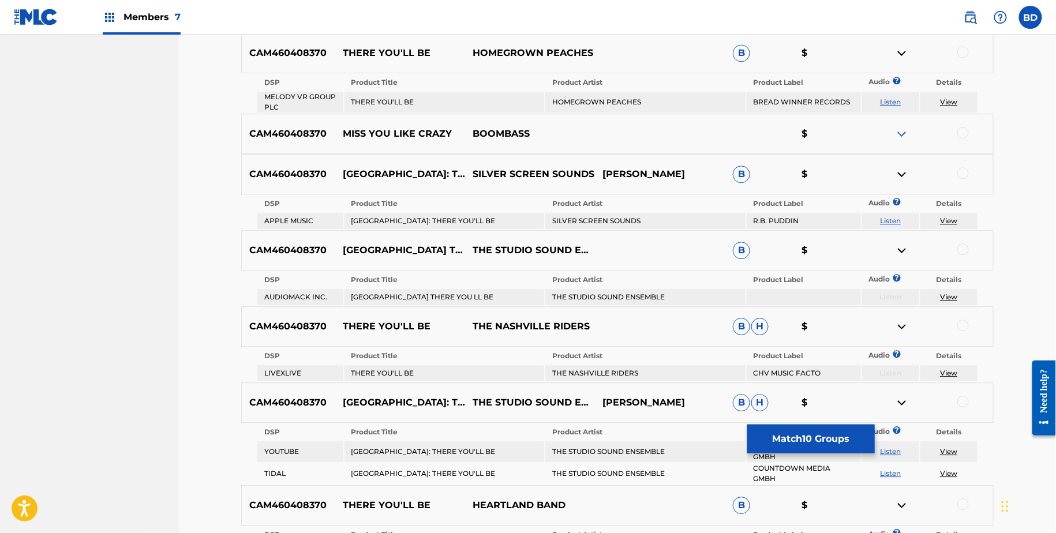
click at [962, 53] on div at bounding box center [964, 52] width 12 height 12
click at [949, 102] on link "View" at bounding box center [948, 102] width 17 height 9
click at [899, 46] on img at bounding box center [902, 53] width 14 height 14
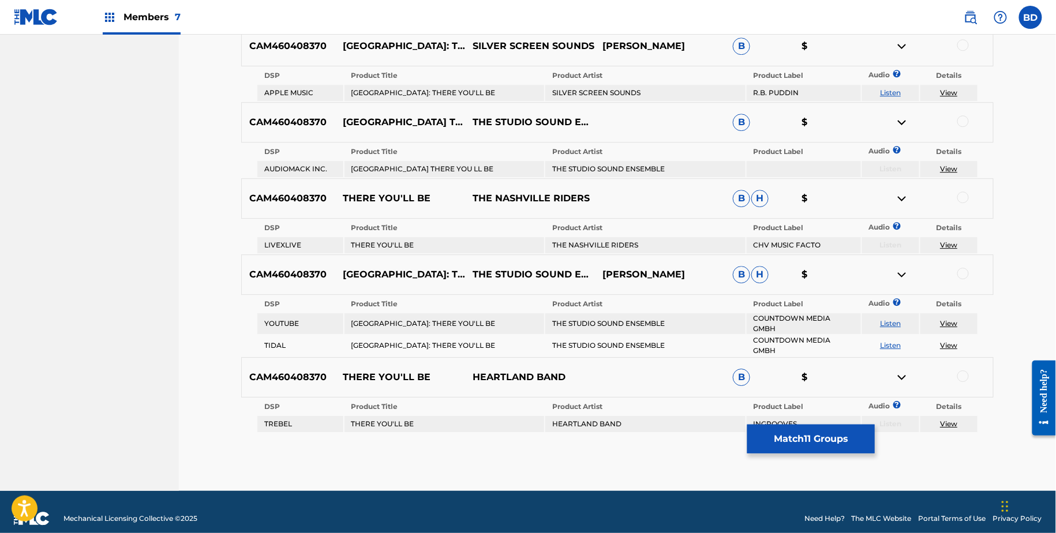
scroll to position [1171, 0]
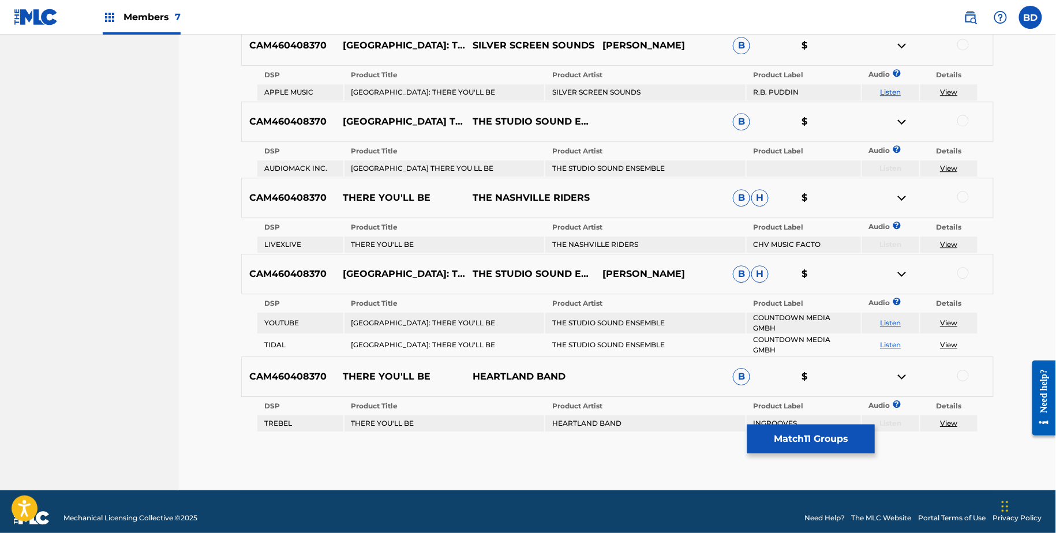
click at [411, 92] on td "PEARL HARBOR: THERE YOU'LL BE" at bounding box center [445, 92] width 200 height 16
click at [603, 98] on td "SILVER SCREEN SOUNDS" at bounding box center [645, 92] width 200 height 16
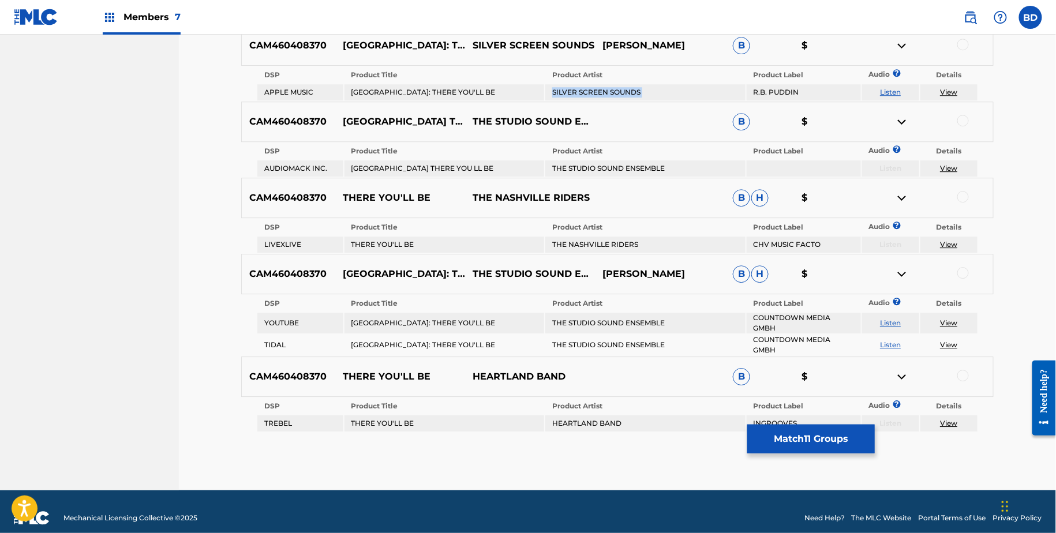
click at [603, 98] on td "SILVER SCREEN SOUNDS" at bounding box center [645, 92] width 200 height 16
click at [964, 44] on div at bounding box center [964, 45] width 12 height 12
click at [949, 99] on td "View" at bounding box center [949, 92] width 57 height 16
click at [949, 92] on link "View" at bounding box center [948, 92] width 17 height 9
click at [902, 46] on img at bounding box center [902, 46] width 14 height 14
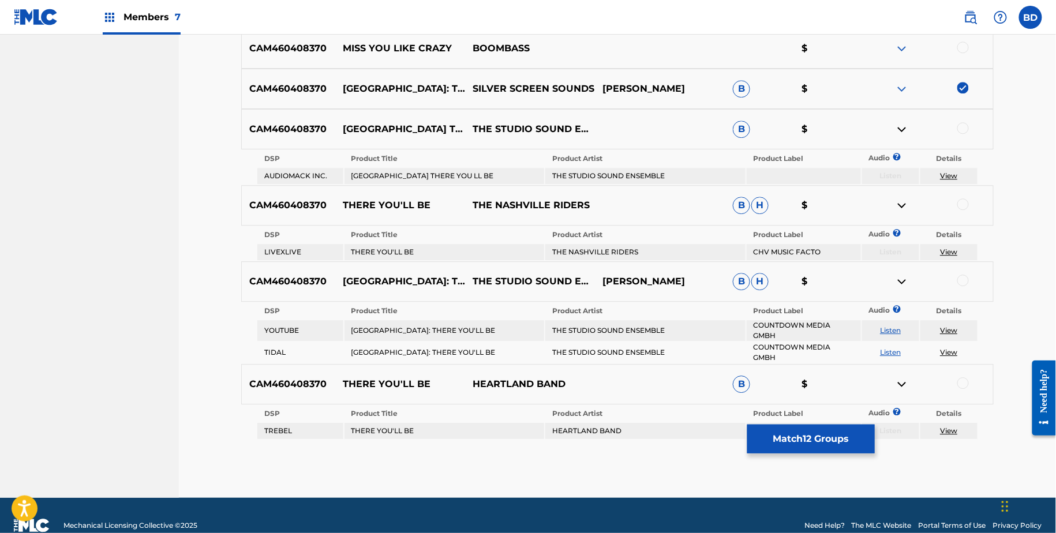
scroll to position [1146, 0]
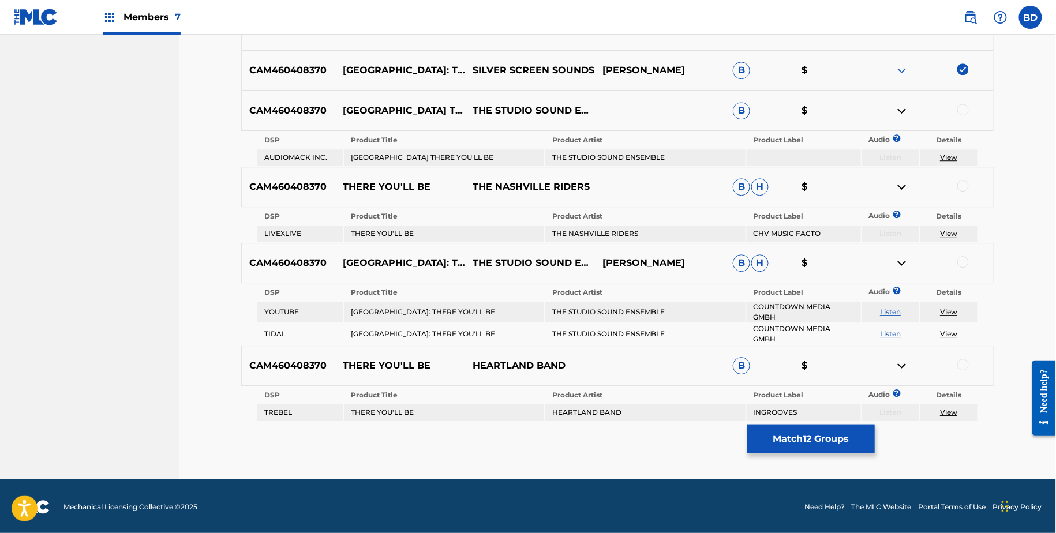
click at [360, 152] on td "PEARL HARBOR THERE YOU LL BE" at bounding box center [445, 157] width 200 height 16
click at [631, 156] on td "THE STUDIO SOUND ENSEMBLE" at bounding box center [645, 157] width 200 height 16
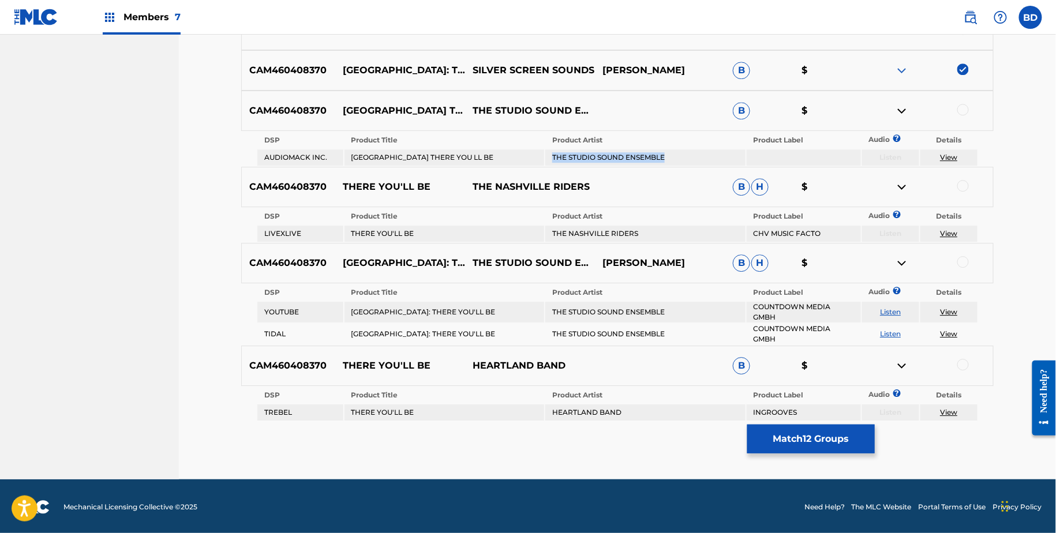
click at [631, 156] on td "THE STUDIO SOUND ENSEMBLE" at bounding box center [645, 157] width 200 height 16
click at [958, 107] on div at bounding box center [964, 110] width 12 height 12
click at [952, 149] on td "View" at bounding box center [949, 157] width 57 height 16
click at [948, 161] on td "View" at bounding box center [949, 157] width 57 height 16
click at [950, 161] on td "View" at bounding box center [949, 157] width 57 height 16
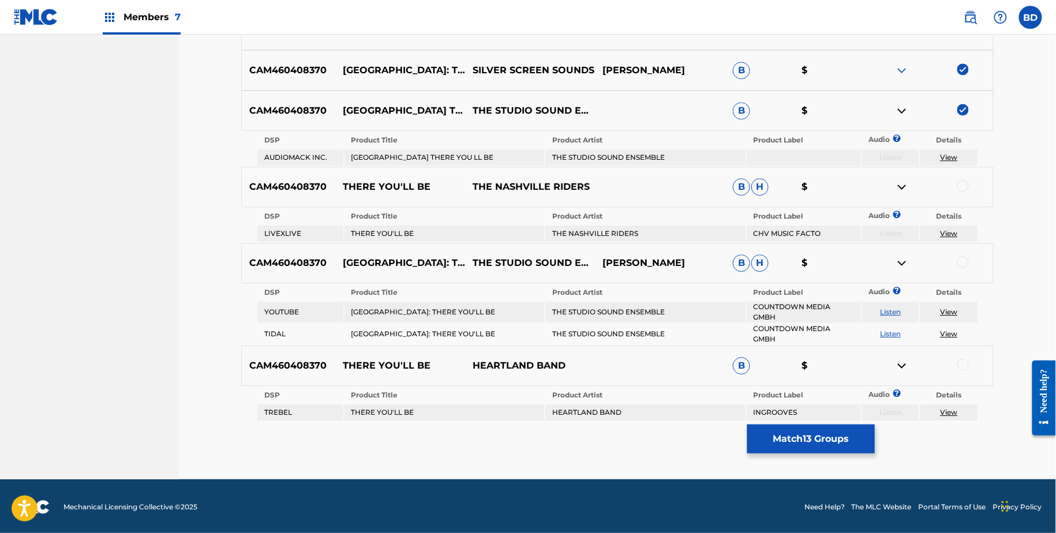
click at [950, 158] on link "View" at bounding box center [948, 157] width 17 height 9
click at [907, 111] on img at bounding box center [902, 111] width 14 height 14
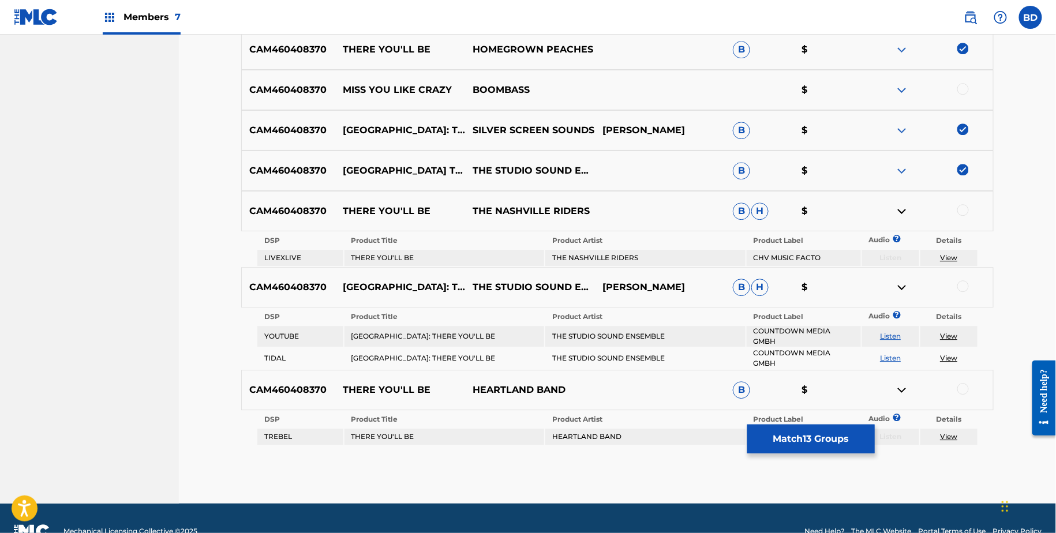
scroll to position [1110, 0]
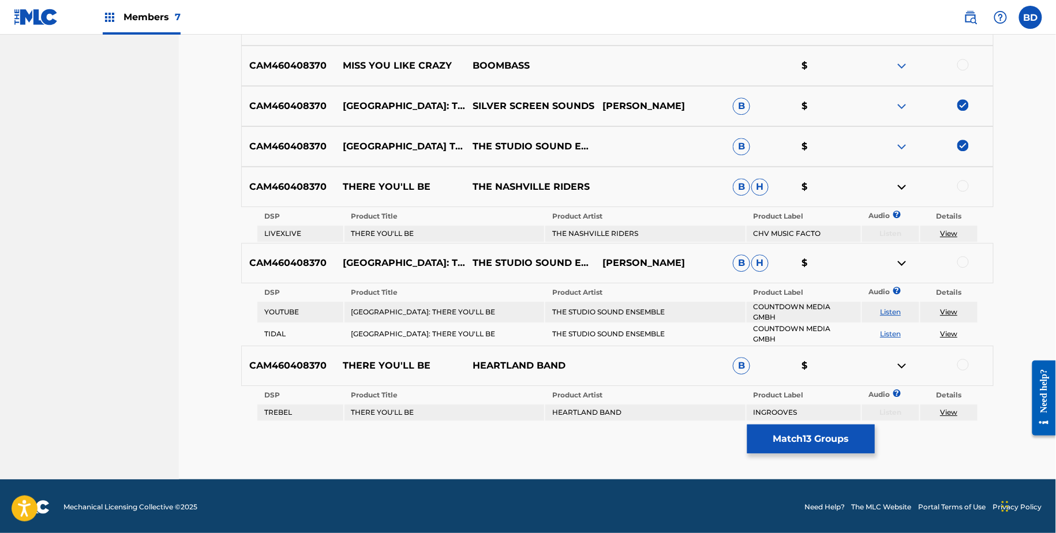
click at [548, 410] on td "HEARTLAND BAND" at bounding box center [645, 413] width 200 height 16
click at [962, 361] on div at bounding box center [964, 365] width 12 height 12
click at [903, 363] on img at bounding box center [902, 366] width 14 height 14
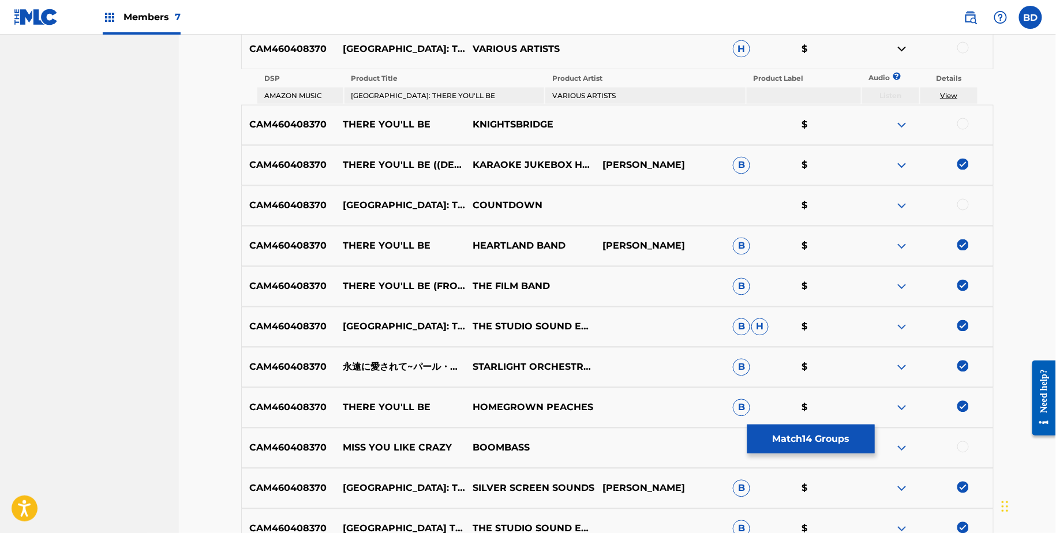
scroll to position [730, 0]
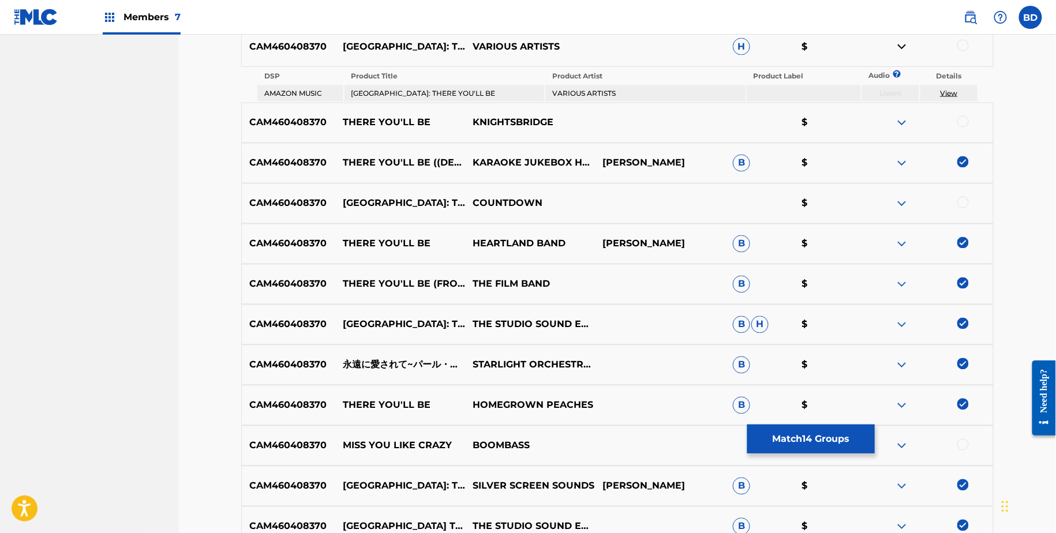
click at [420, 103] on div "CAM460408370 THERE YOU'LL BE KNIGHTSBRIDGE $" at bounding box center [617, 123] width 753 height 40
click at [420, 98] on td "PEARL HARBOR: THERE YOU'LL BE" at bounding box center [445, 93] width 200 height 16
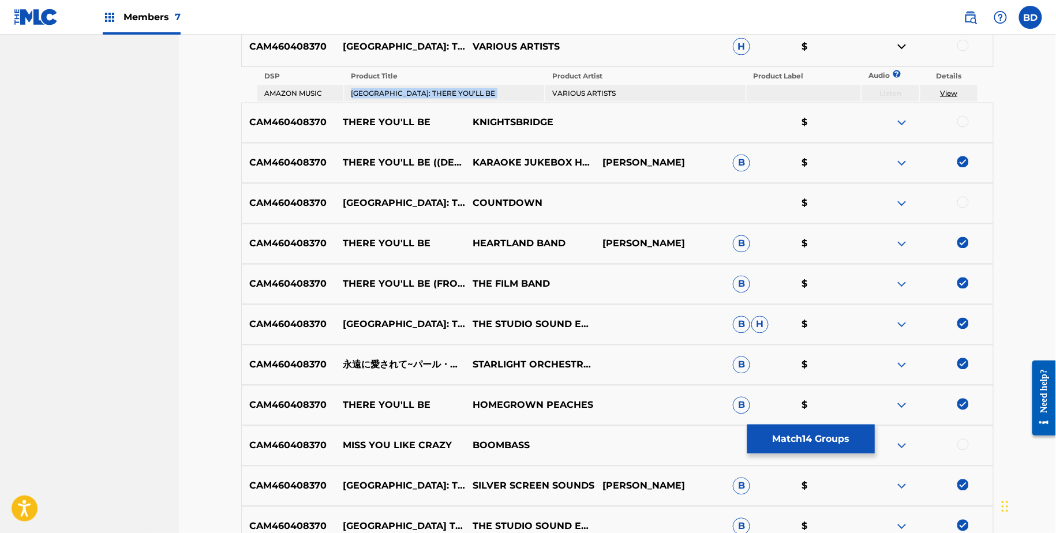
click at [420, 98] on td "PEARL HARBOR: THERE YOU'LL BE" at bounding box center [445, 93] width 200 height 16
click at [959, 43] on div at bounding box center [964, 46] width 12 height 12
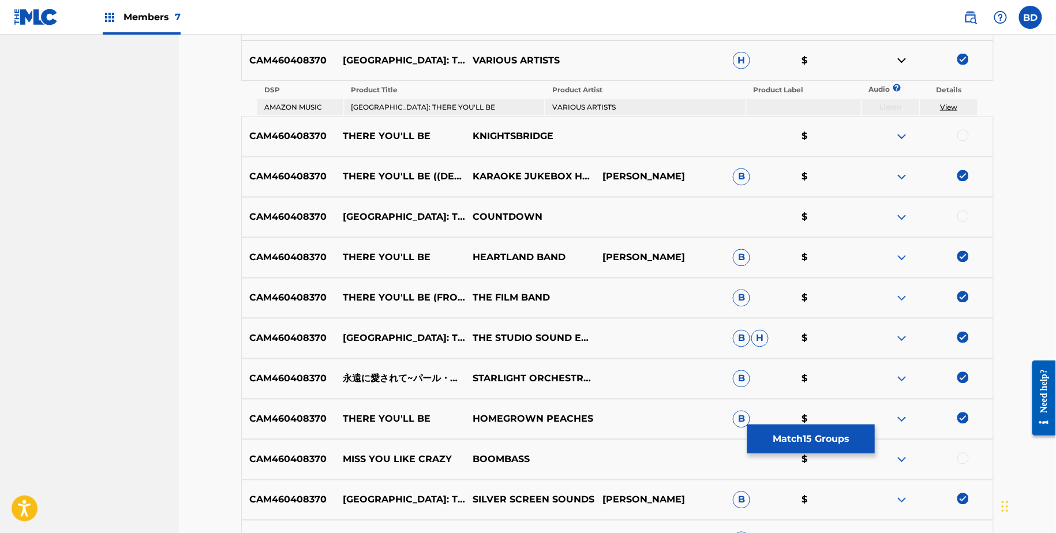
scroll to position [715, 0]
click at [953, 111] on td "View" at bounding box center [949, 108] width 57 height 16
click at [949, 103] on link "View" at bounding box center [948, 107] width 17 height 9
click at [902, 63] on img at bounding box center [902, 61] width 14 height 14
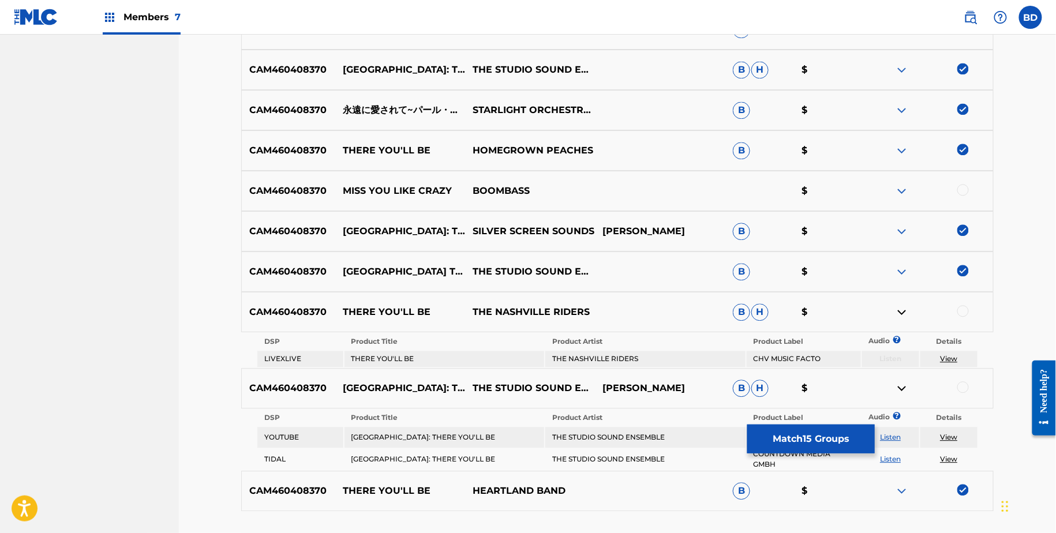
scroll to position [1039, 0]
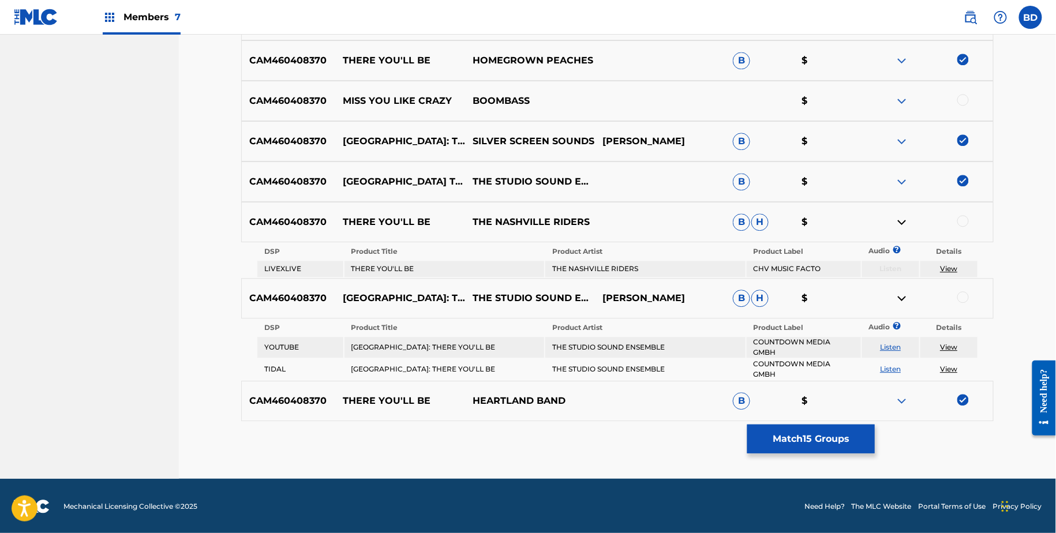
click at [600, 271] on td "THE NASHVILLE RIDERS" at bounding box center [645, 269] width 200 height 16
click at [603, 342] on td "THE STUDIO SOUND ENSEMBLE" at bounding box center [645, 347] width 200 height 21
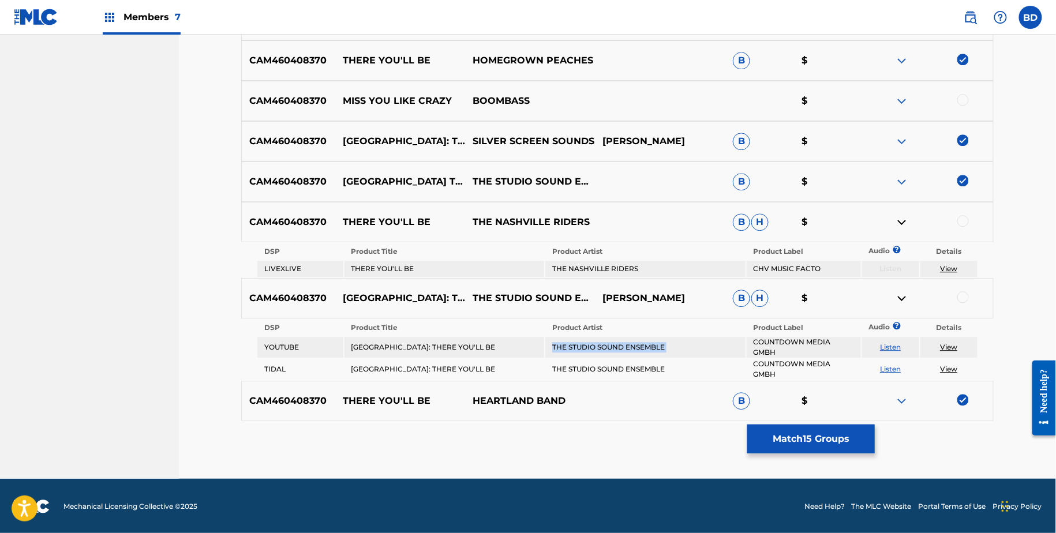
click at [603, 342] on td "THE STUDIO SOUND ENSEMBLE" at bounding box center [645, 347] width 200 height 21
click at [413, 339] on td "PEARL HARBOR: THERE YOU'LL BE" at bounding box center [445, 347] width 200 height 21
click at [969, 219] on div at bounding box center [929, 222] width 130 height 14
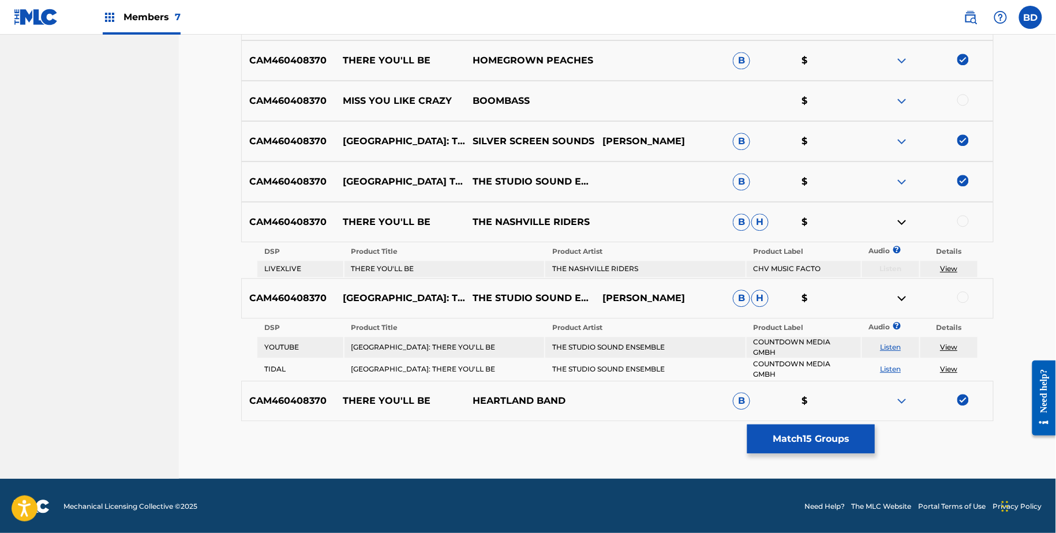
click at [963, 220] on div at bounding box center [964, 221] width 12 height 12
click at [900, 215] on img at bounding box center [902, 222] width 14 height 14
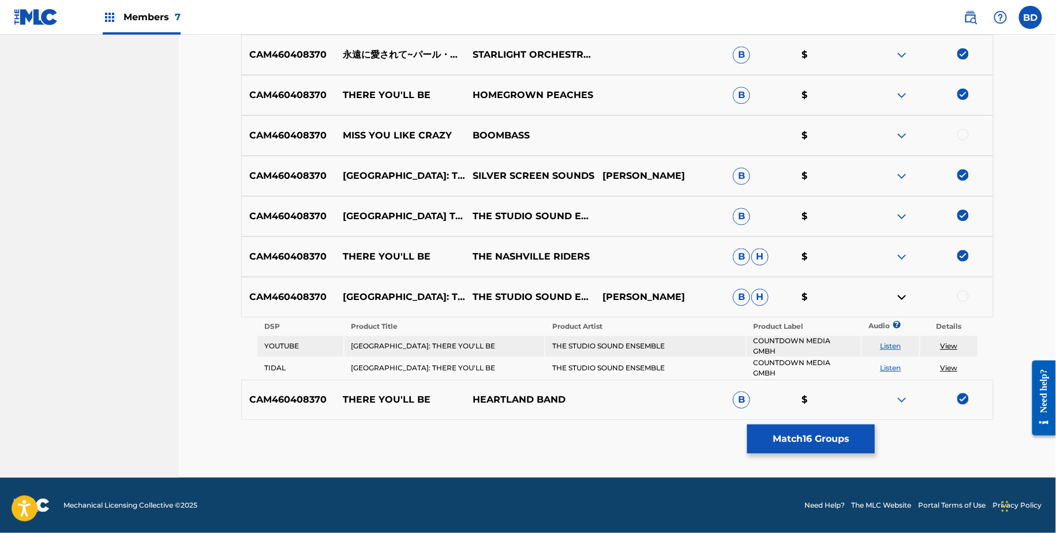
scroll to position [1003, 0]
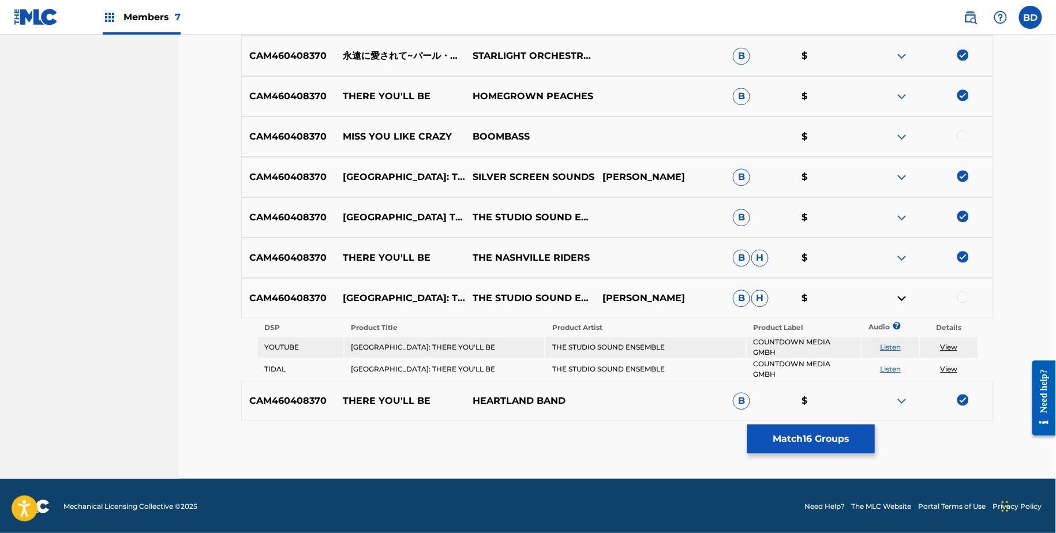
click at [965, 298] on div at bounding box center [964, 297] width 12 height 12
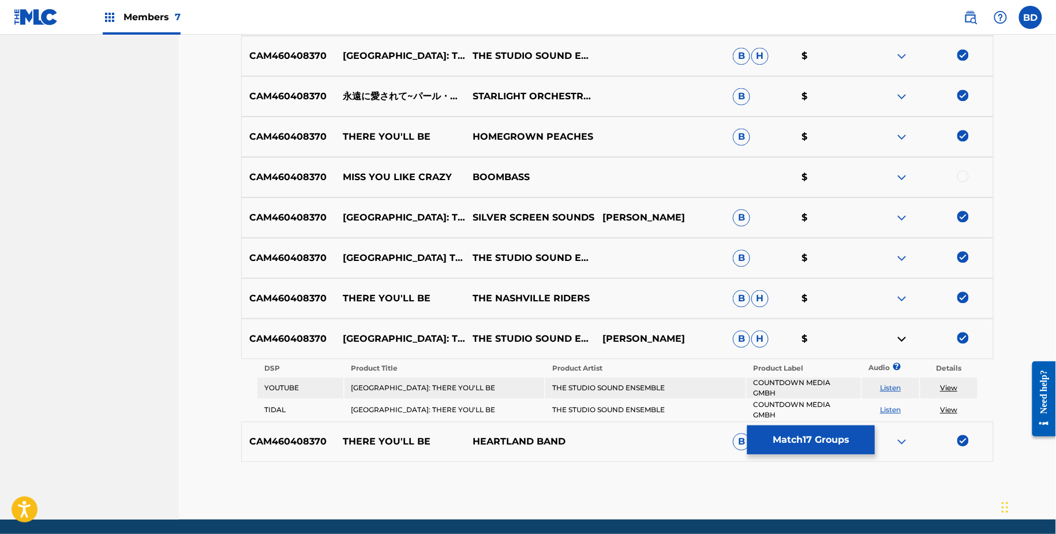
scroll to position [1003, 0]
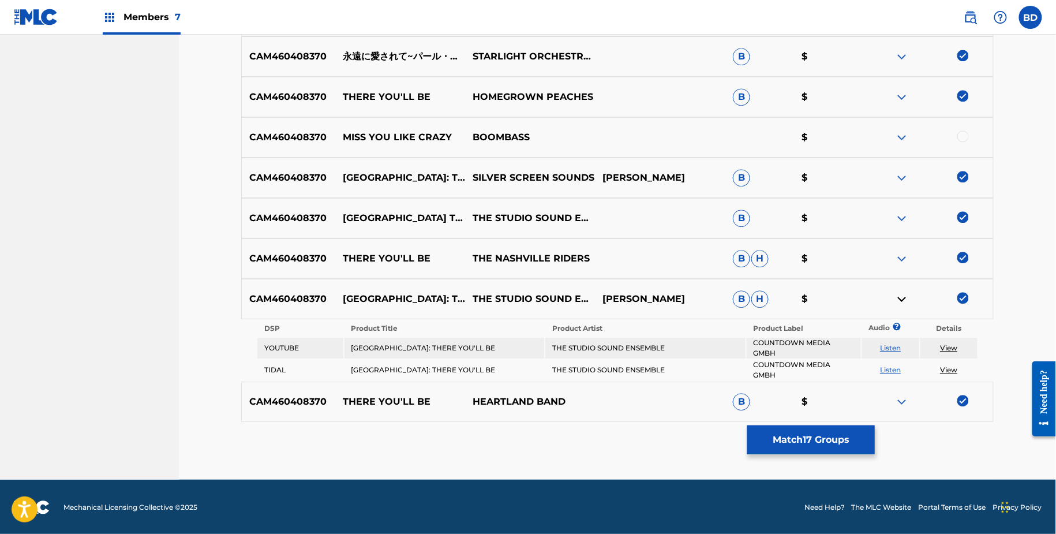
click at [615, 345] on td "THE STUDIO SOUND ENSEMBLE" at bounding box center [645, 348] width 200 height 21
click at [411, 341] on td "PEARL HARBOR: THERE YOU'LL BE" at bounding box center [445, 348] width 200 height 21
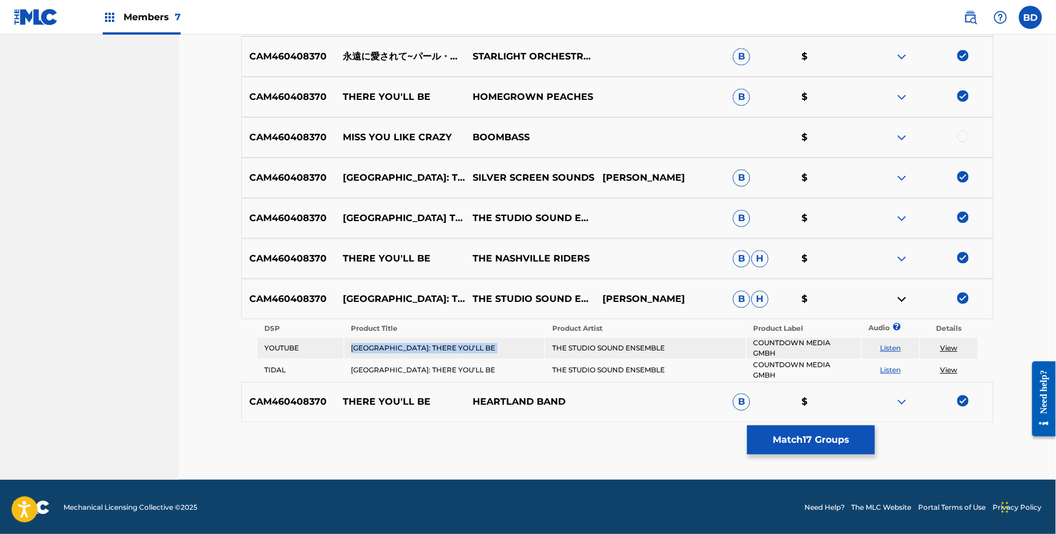
click at [411, 341] on td "PEARL HARBOR: THERE YOU'LL BE" at bounding box center [445, 348] width 200 height 21
click at [943, 368] on link "View" at bounding box center [948, 369] width 17 height 9
click at [949, 345] on link "View" at bounding box center [948, 347] width 17 height 9
click at [951, 369] on link "View" at bounding box center [948, 369] width 17 height 9
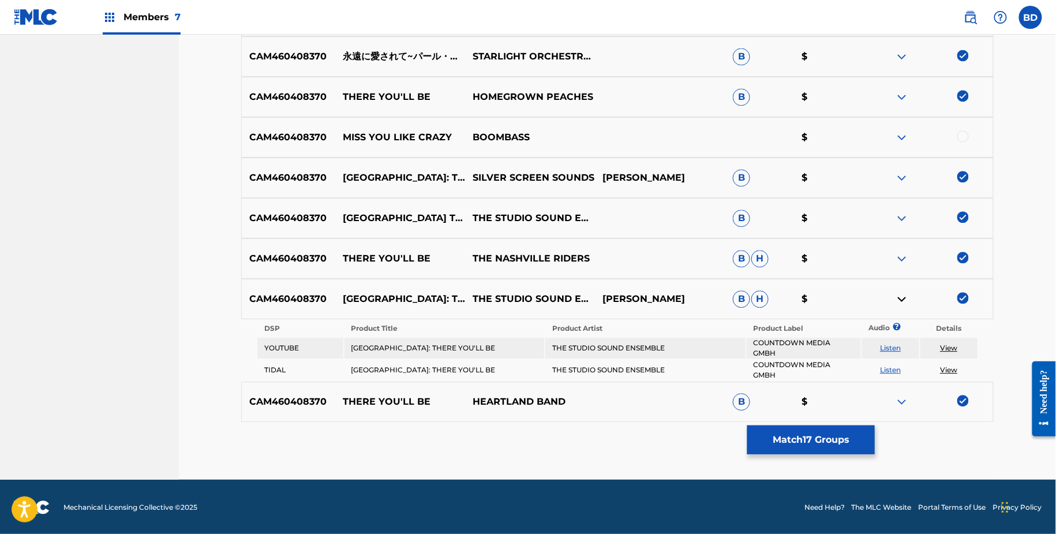
click at [899, 265] on div "CAM460408370 THERE YOU'LL BE THE NASHVILLE RIDERS B H $" at bounding box center [617, 258] width 753 height 40
click at [899, 256] on img at bounding box center [902, 259] width 14 height 14
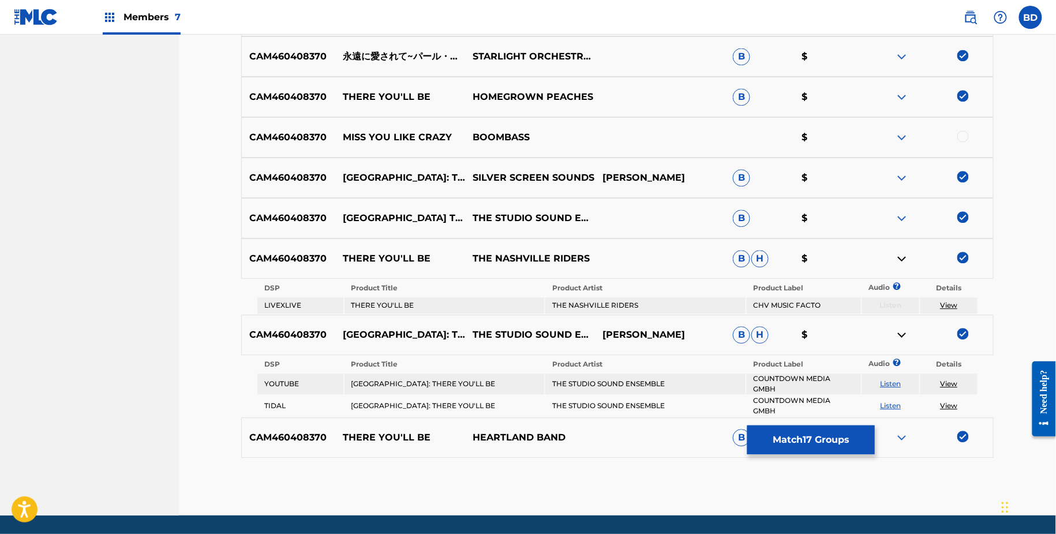
click at [902, 260] on img at bounding box center [902, 259] width 14 height 14
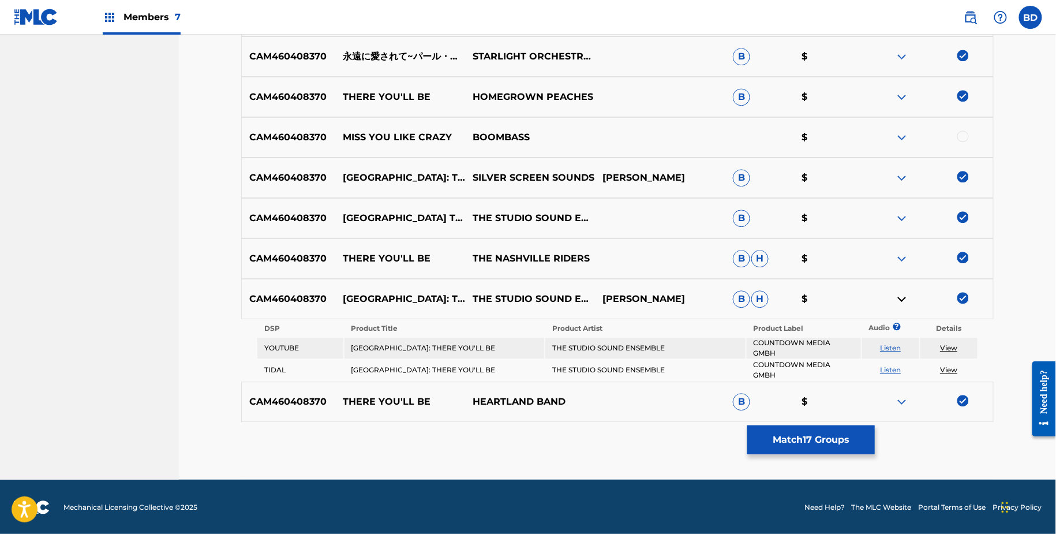
click at [898, 302] on img at bounding box center [902, 299] width 14 height 14
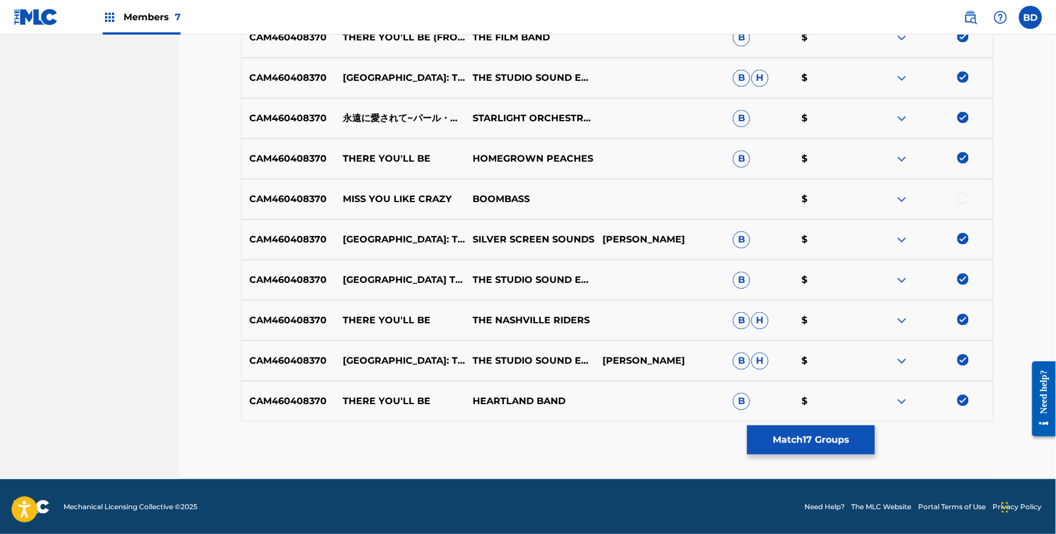
click at [902, 80] on img at bounding box center [902, 78] width 14 height 14
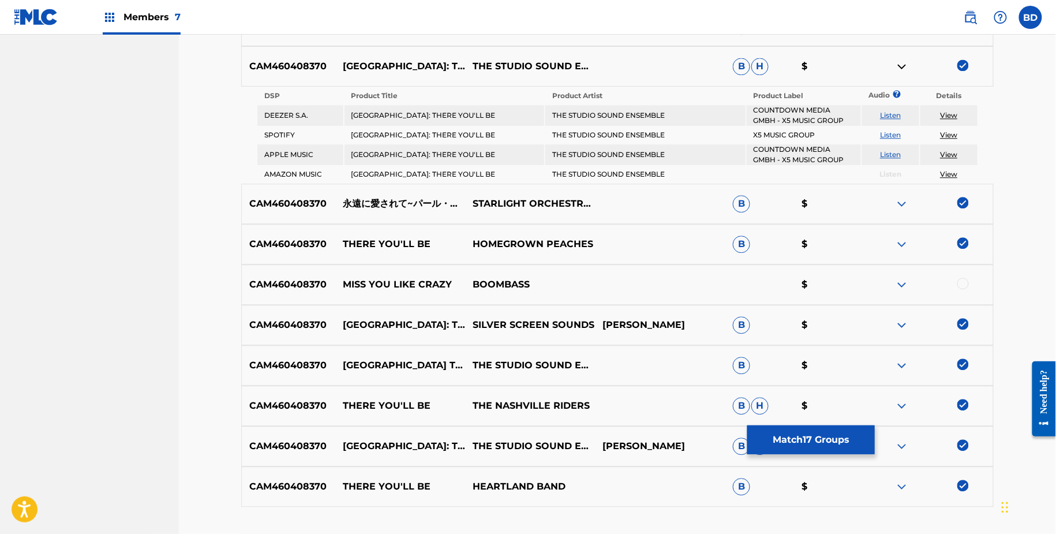
click at [900, 64] on img at bounding box center [902, 66] width 14 height 14
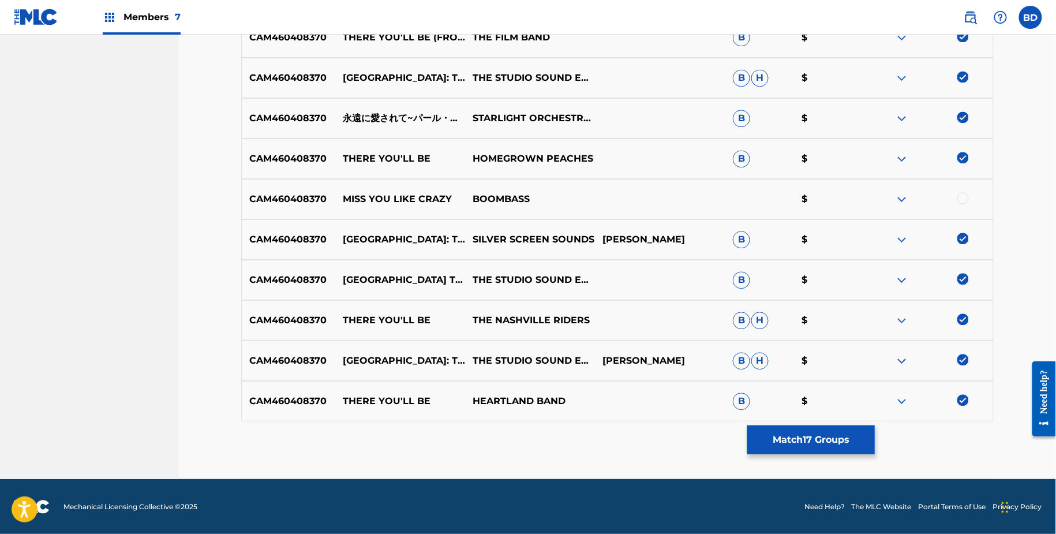
click at [899, 354] on img at bounding box center [902, 361] width 14 height 14
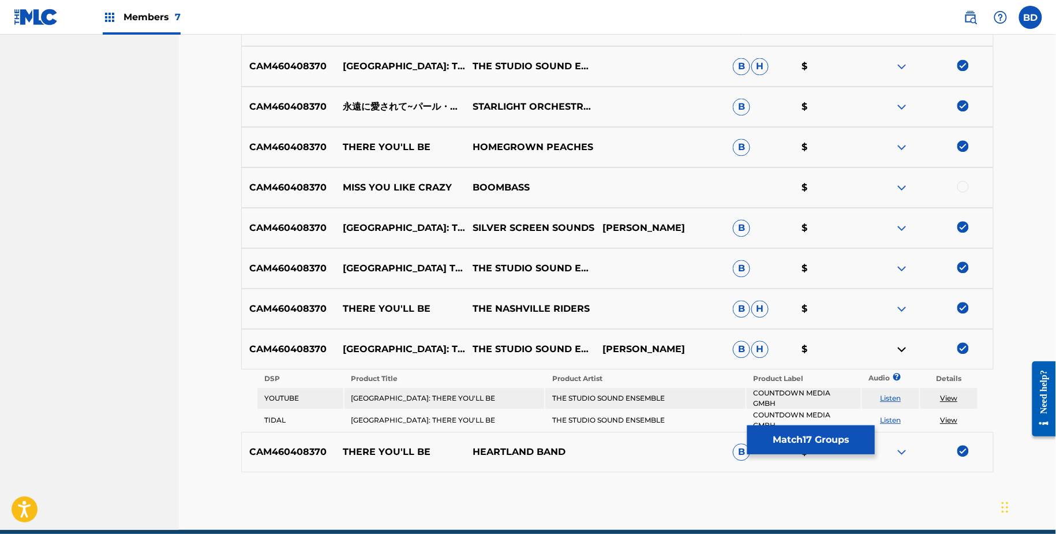
click at [900, 348] on img at bounding box center [902, 349] width 14 height 14
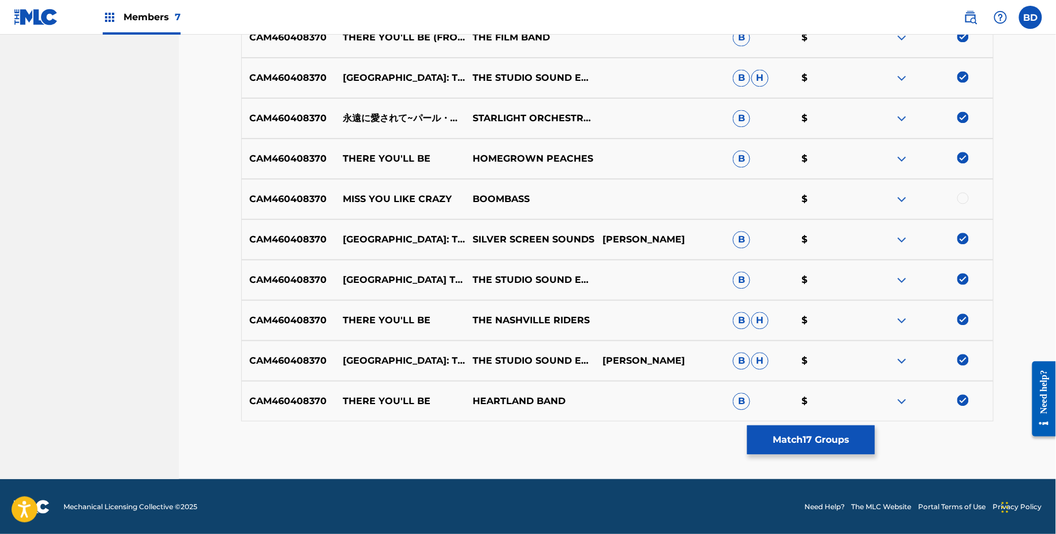
click at [900, 323] on img at bounding box center [902, 320] width 14 height 14
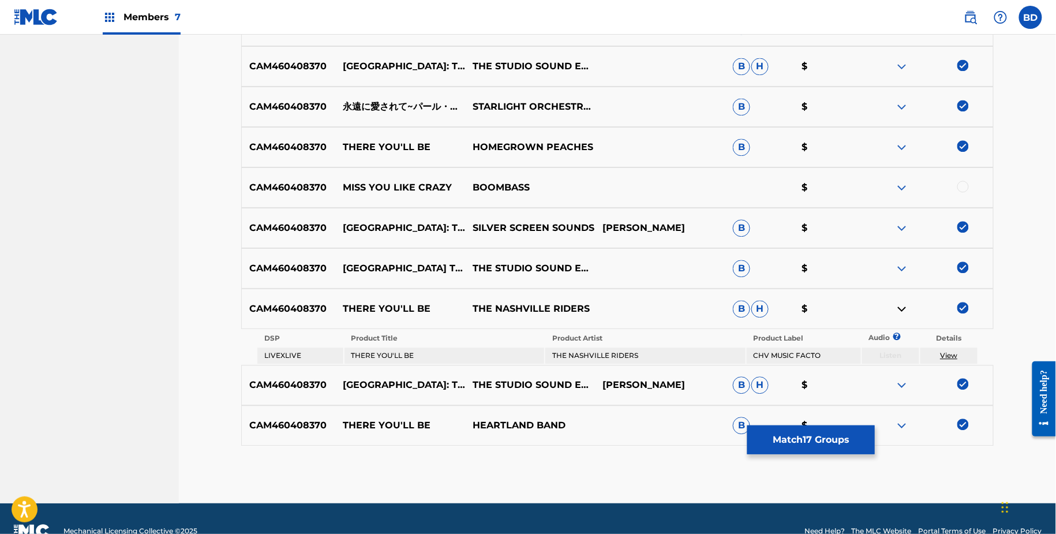
click at [900, 305] on img at bounding box center [902, 309] width 14 height 14
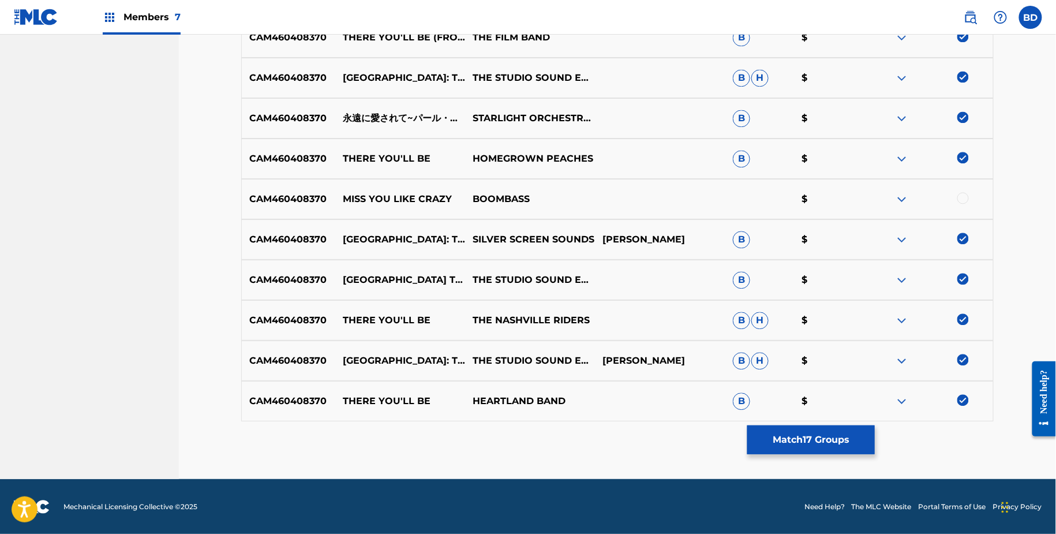
click at [905, 362] on img at bounding box center [902, 361] width 14 height 14
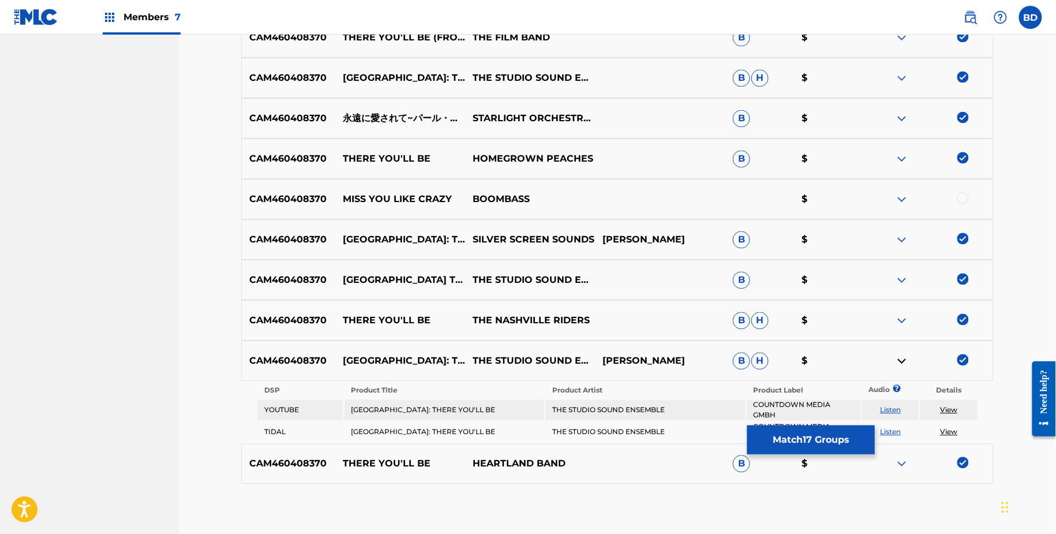
click at [905, 313] on img at bounding box center [902, 320] width 14 height 14
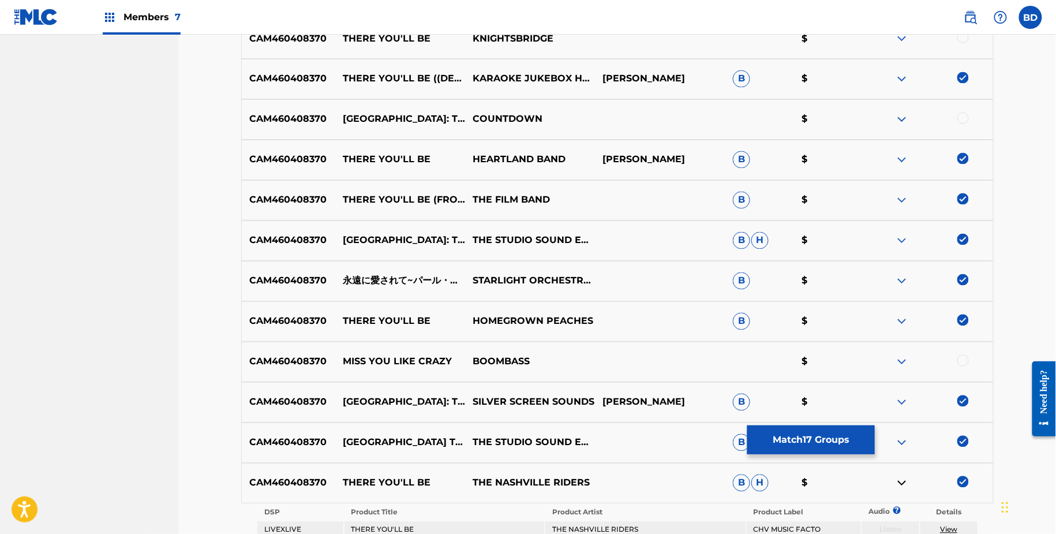
scroll to position [750, 0]
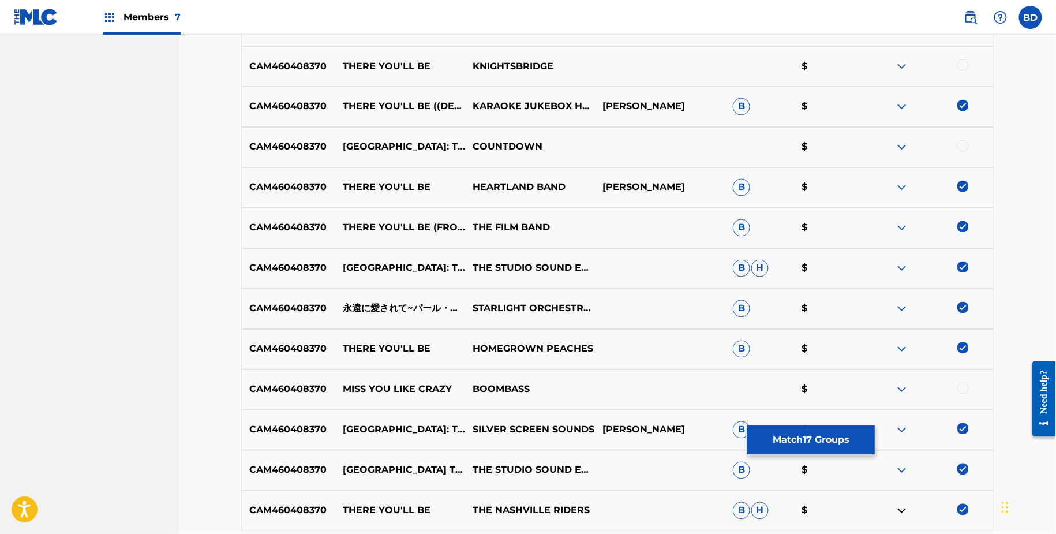
click at [903, 263] on img at bounding box center [902, 268] width 14 height 14
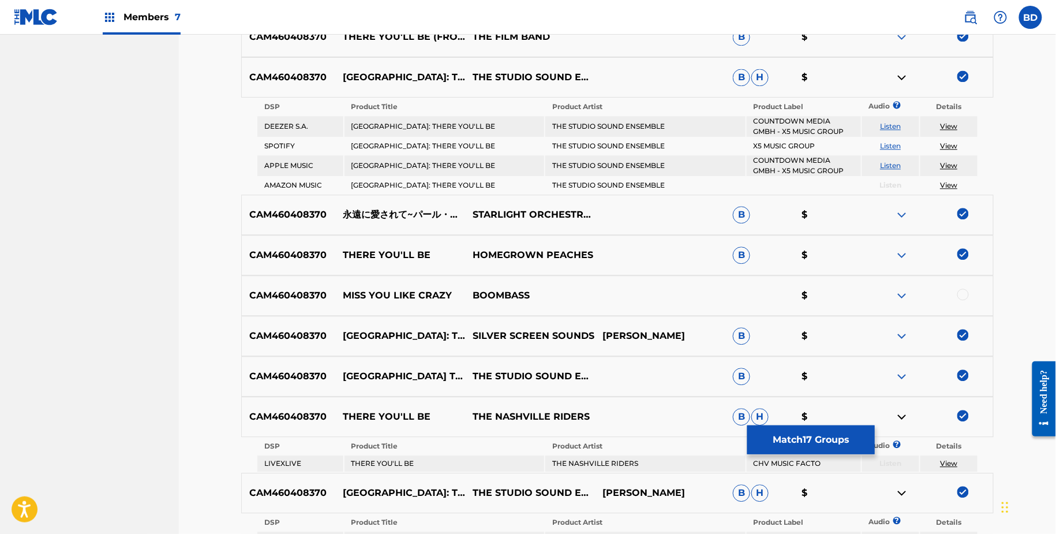
scroll to position [951, 0]
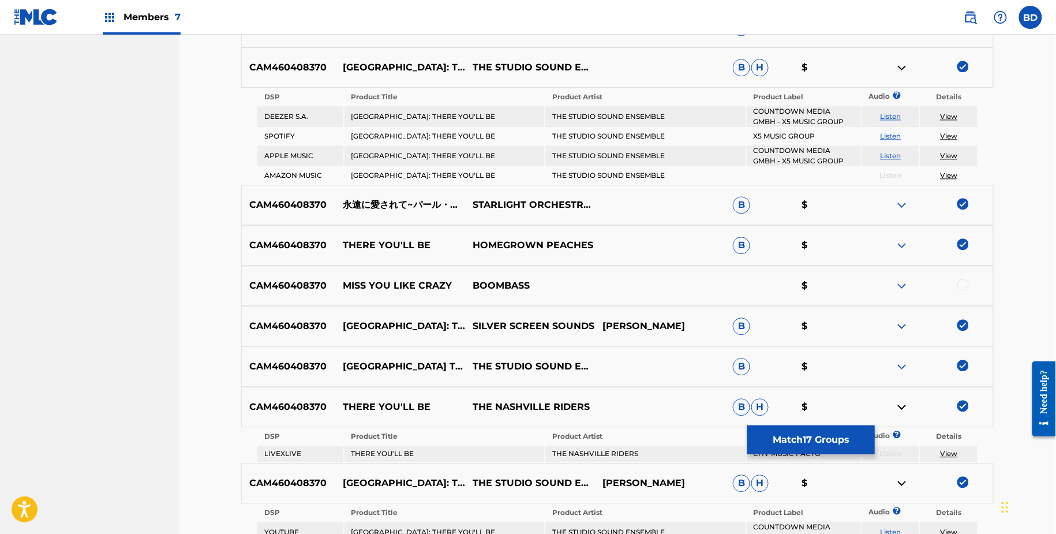
click at [901, 66] on img at bounding box center [902, 68] width 14 height 14
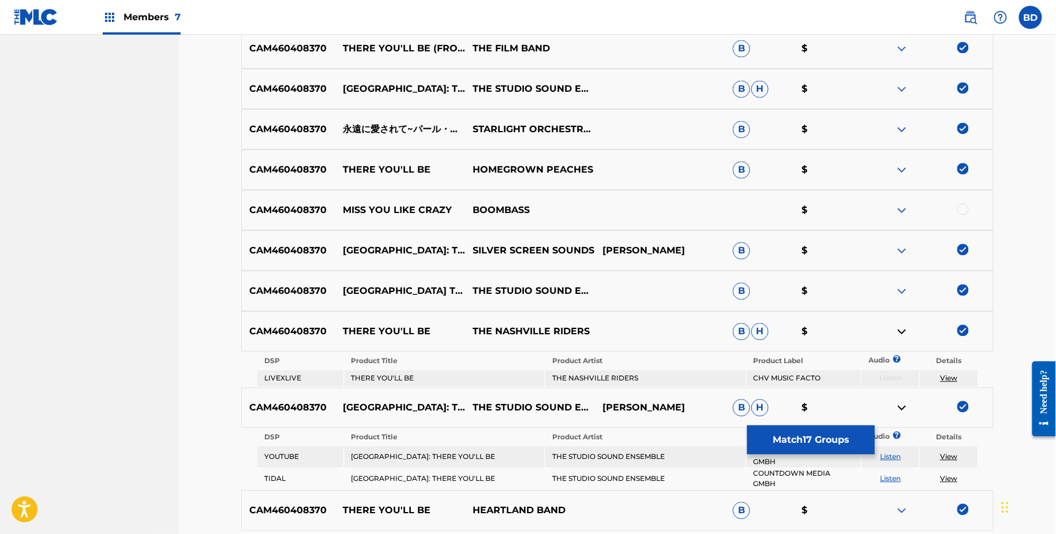
scroll to position [1038, 0]
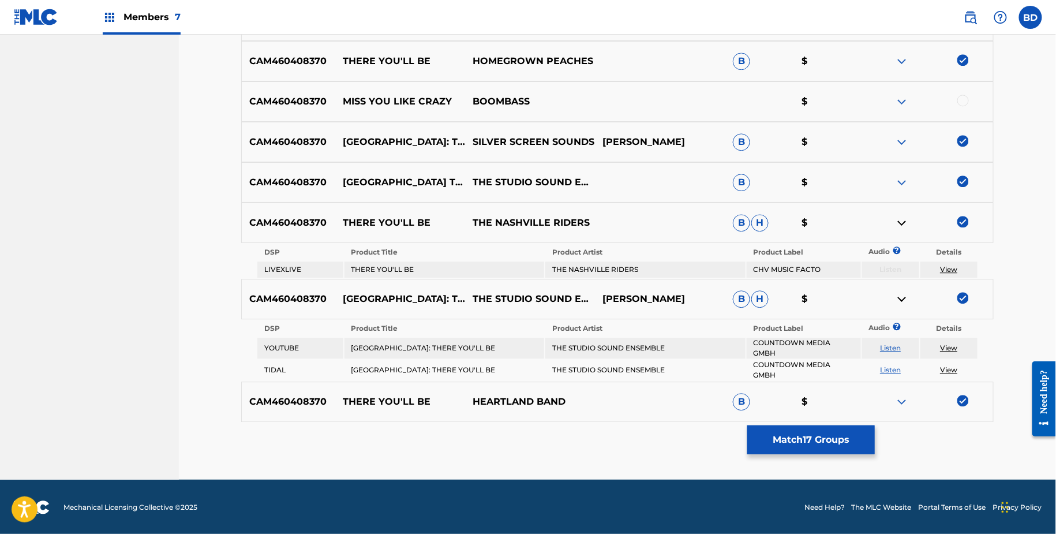
click at [898, 225] on img at bounding box center [902, 223] width 14 height 14
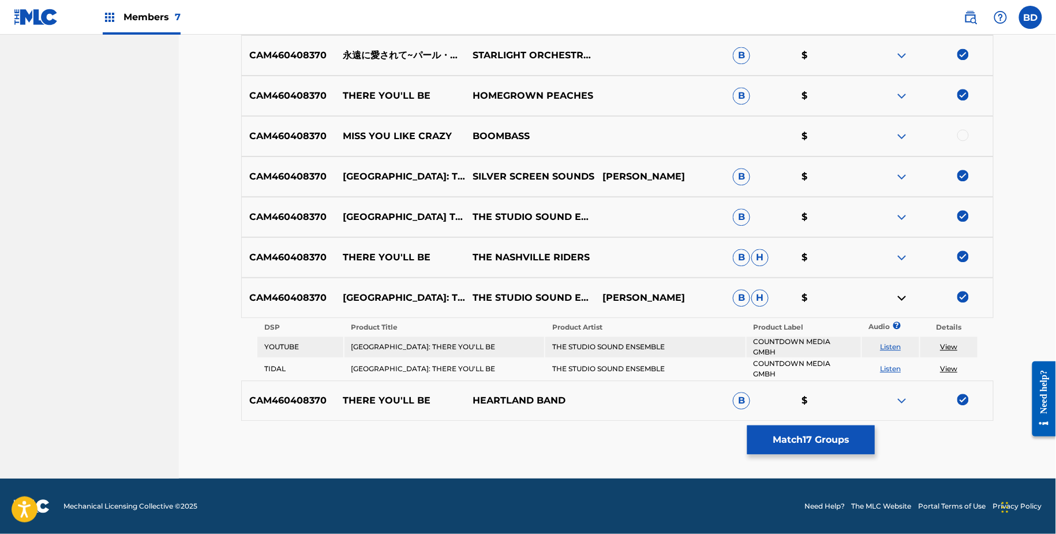
scroll to position [1003, 0]
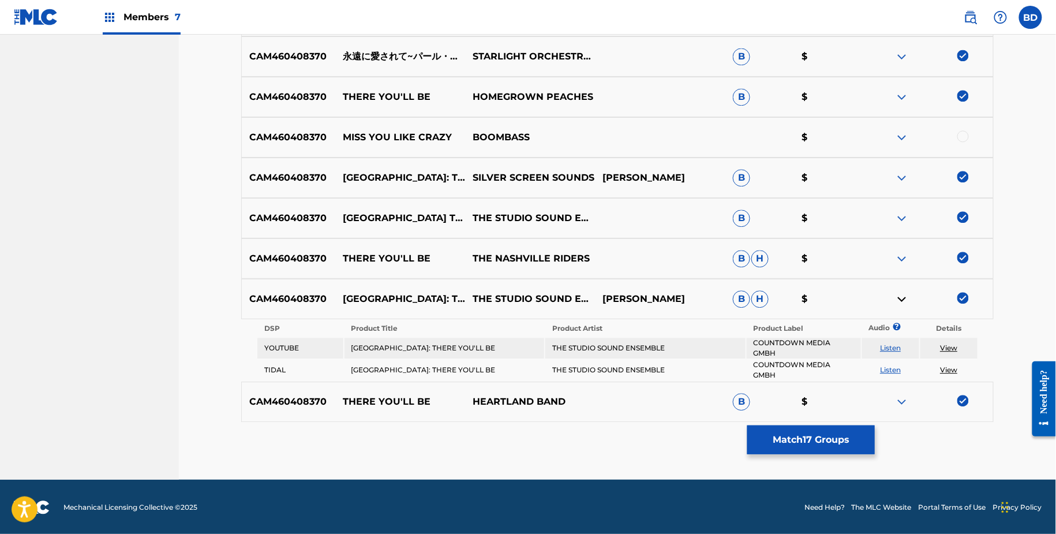
click at [899, 299] on img at bounding box center [902, 299] width 14 height 14
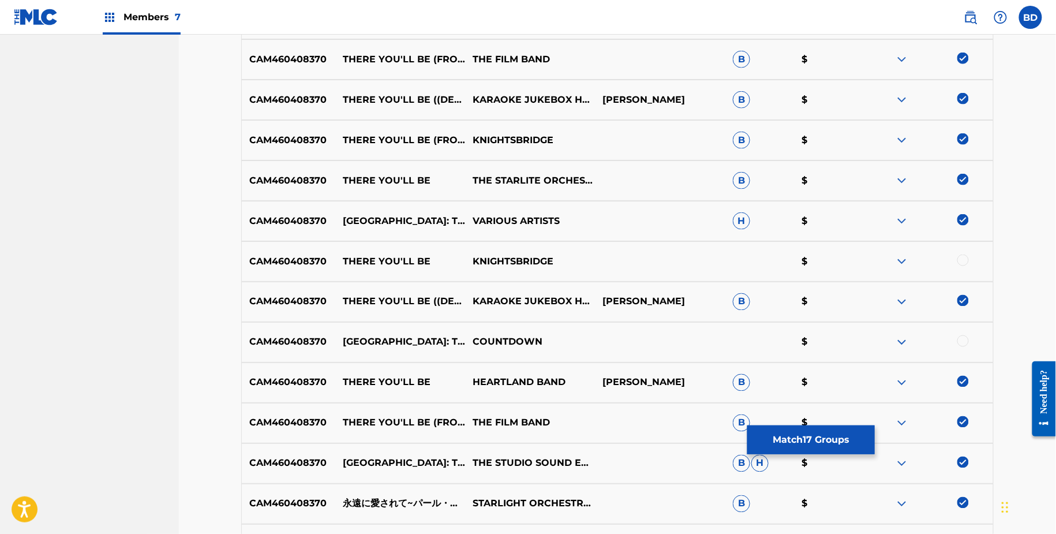
scroll to position [514, 0]
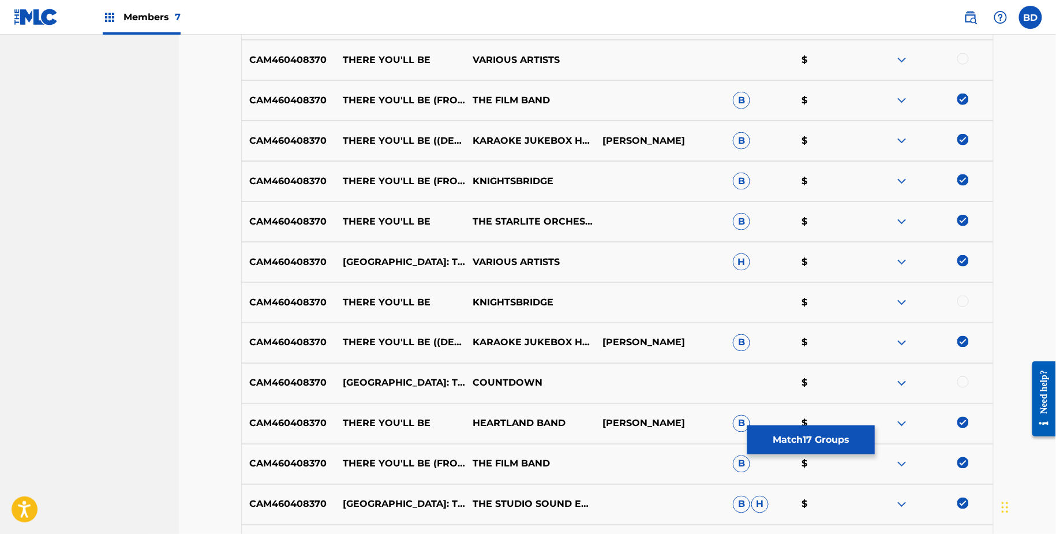
click at [906, 260] on img at bounding box center [902, 262] width 14 height 14
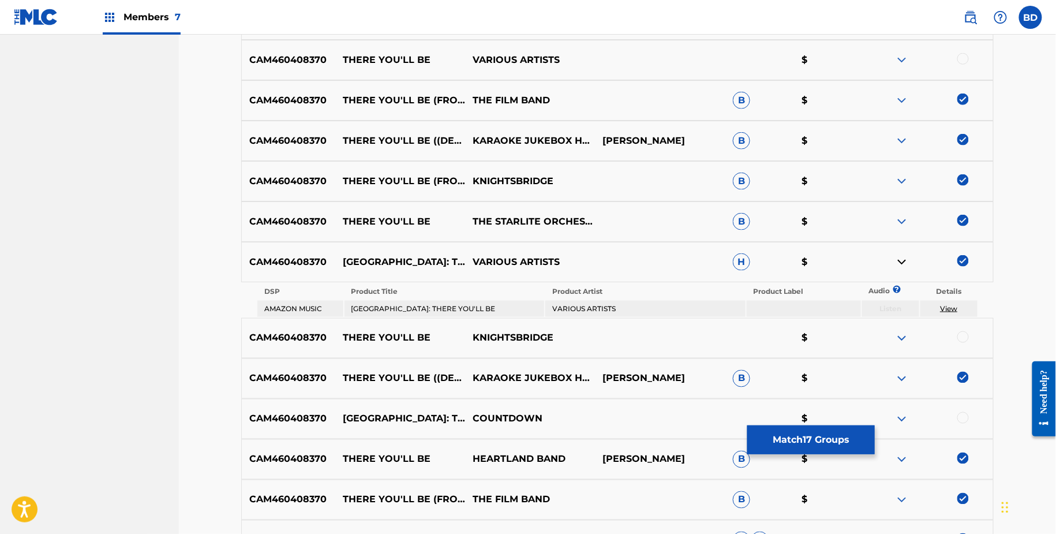
click at [906, 260] on img at bounding box center [902, 262] width 14 height 14
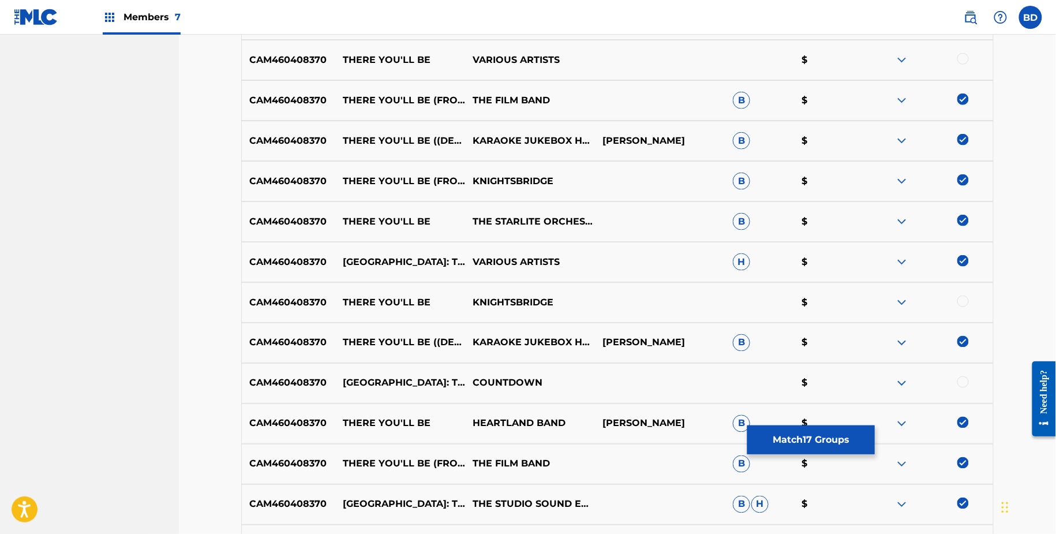
click at [889, 269] on div "CAM460408370 PEARL HARBOR: THERE YOU'LL BE VARIOUS ARTISTS H $" at bounding box center [617, 262] width 753 height 40
click at [901, 259] on img at bounding box center [902, 262] width 14 height 14
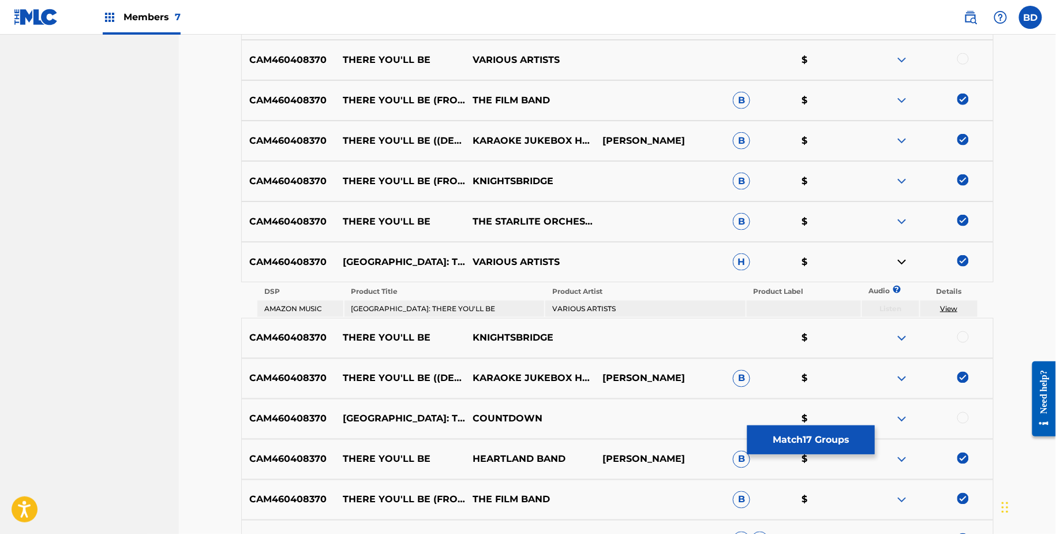
click at [901, 259] on img at bounding box center [902, 262] width 14 height 14
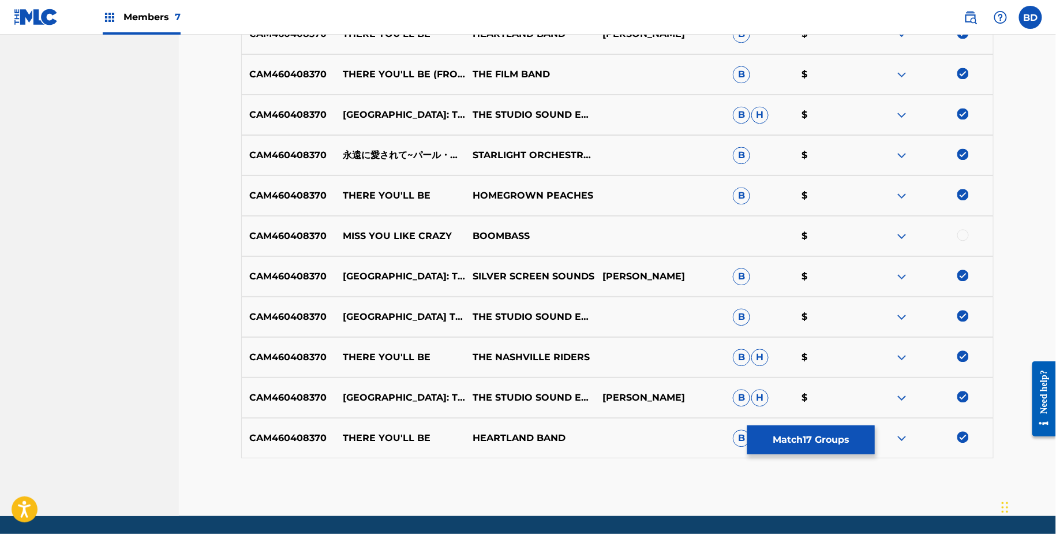
scroll to position [941, 0]
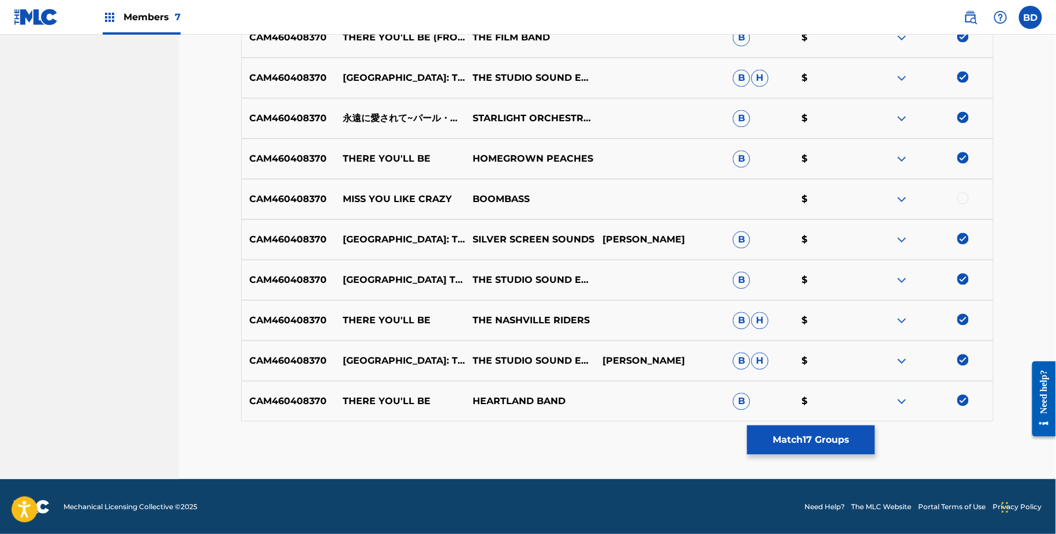
click at [903, 401] on img at bounding box center [902, 401] width 14 height 14
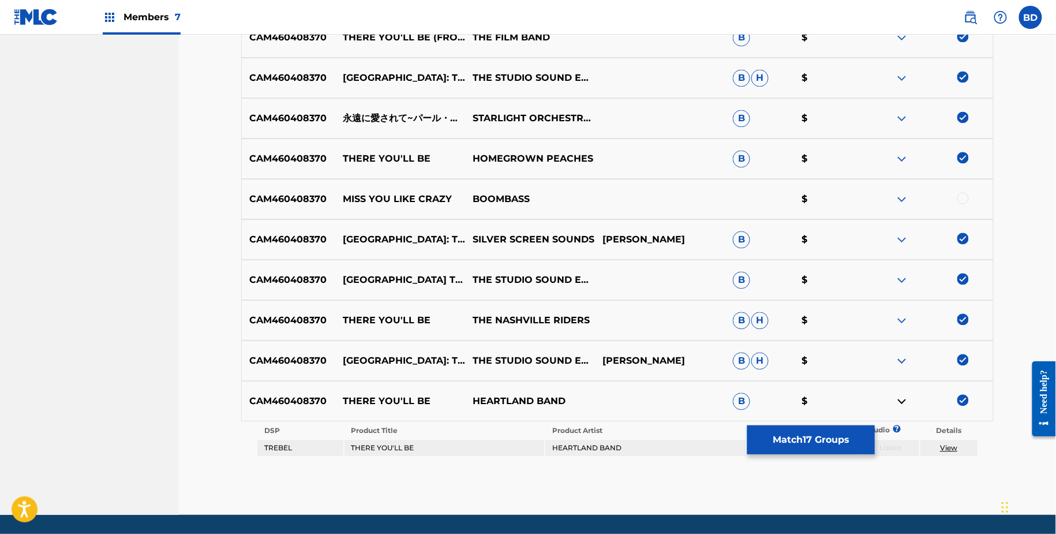
click at [901, 276] on img at bounding box center [902, 280] width 14 height 14
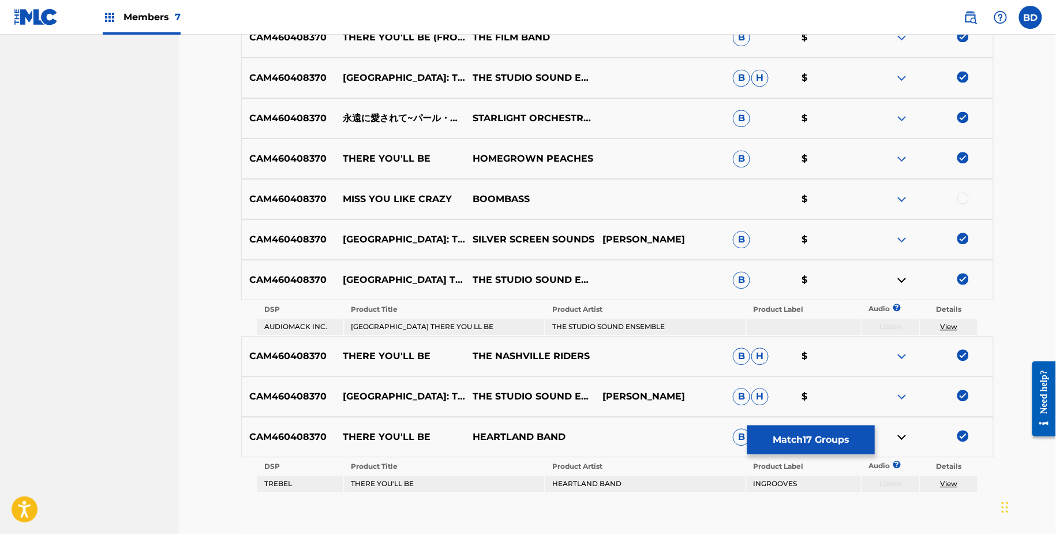
click at [901, 246] on div "CAM460408370 PEARL HARBOR: THERE YOU'LL BE SILVER SCREEN SOUNDS DIANE WARREN B $" at bounding box center [617, 239] width 753 height 40
click at [901, 241] on img at bounding box center [902, 240] width 14 height 14
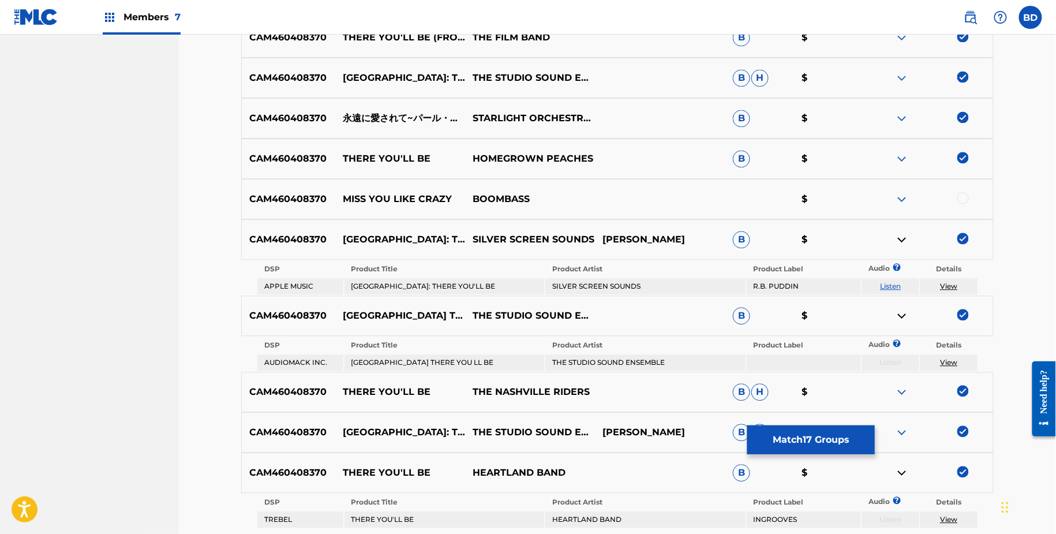
click at [897, 157] on img at bounding box center [902, 159] width 14 height 14
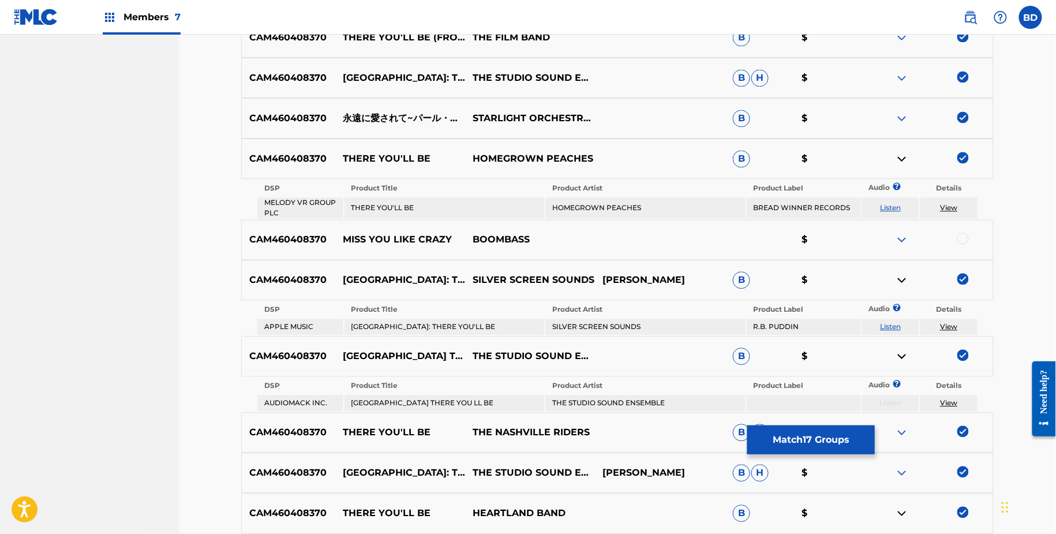
click at [898, 115] on img at bounding box center [902, 118] width 14 height 14
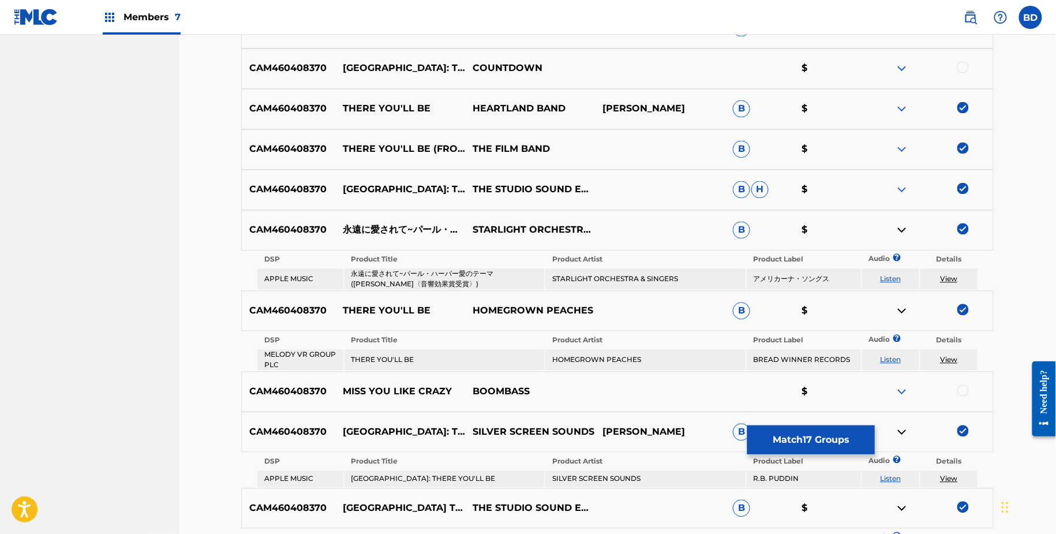
scroll to position [813, 0]
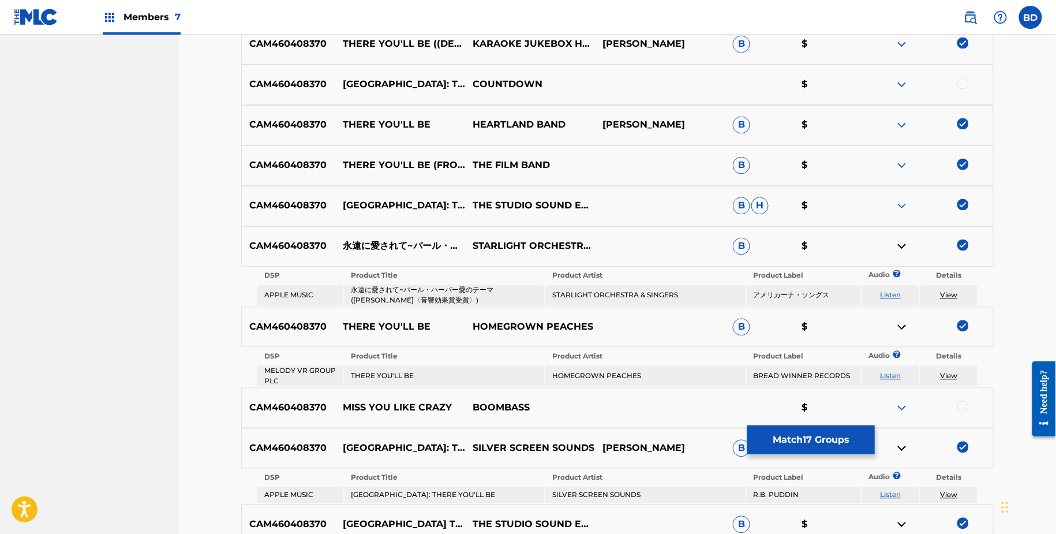
click at [904, 126] on img at bounding box center [902, 125] width 14 height 14
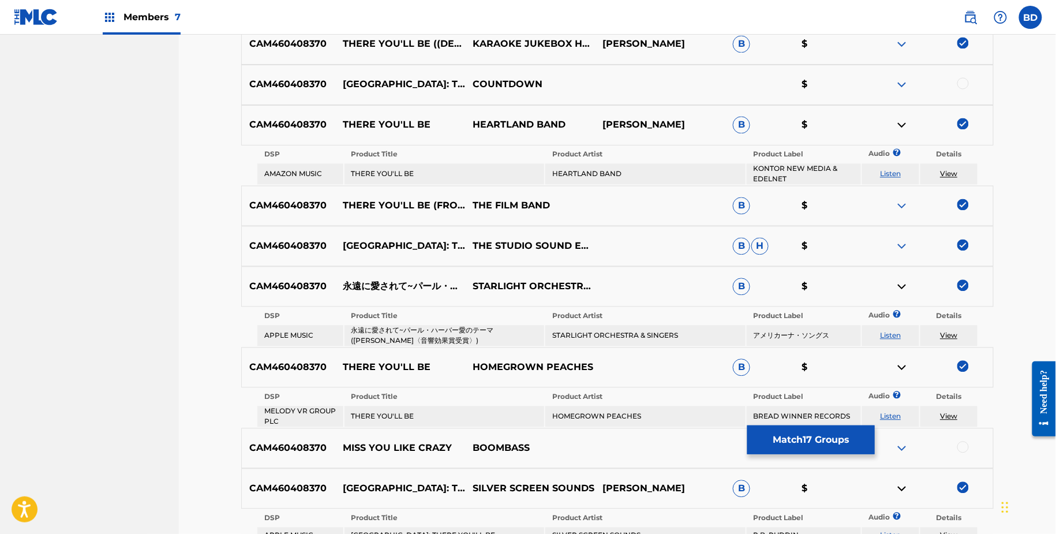
click at [903, 204] on img at bounding box center [902, 206] width 14 height 14
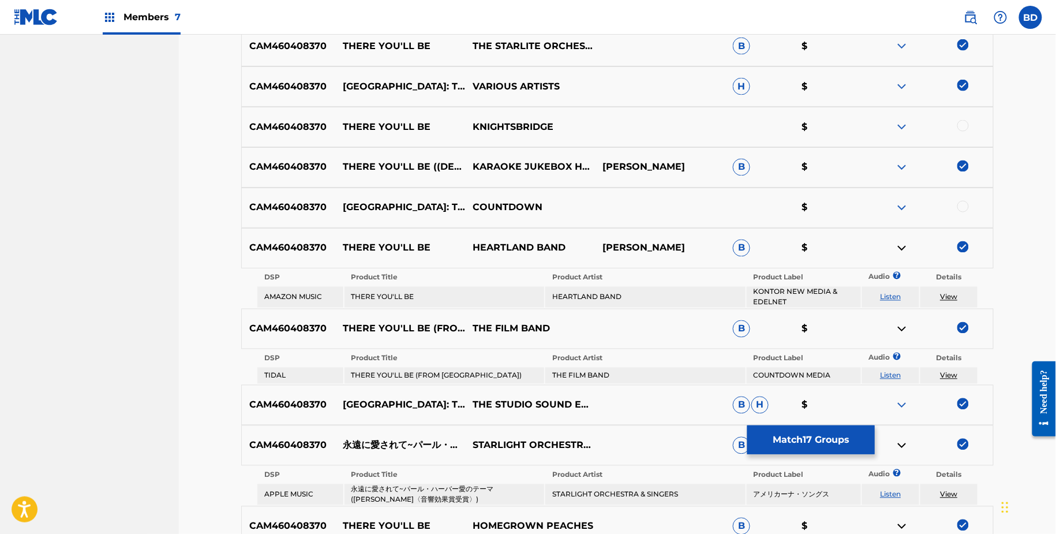
click at [902, 169] on img at bounding box center [902, 167] width 14 height 14
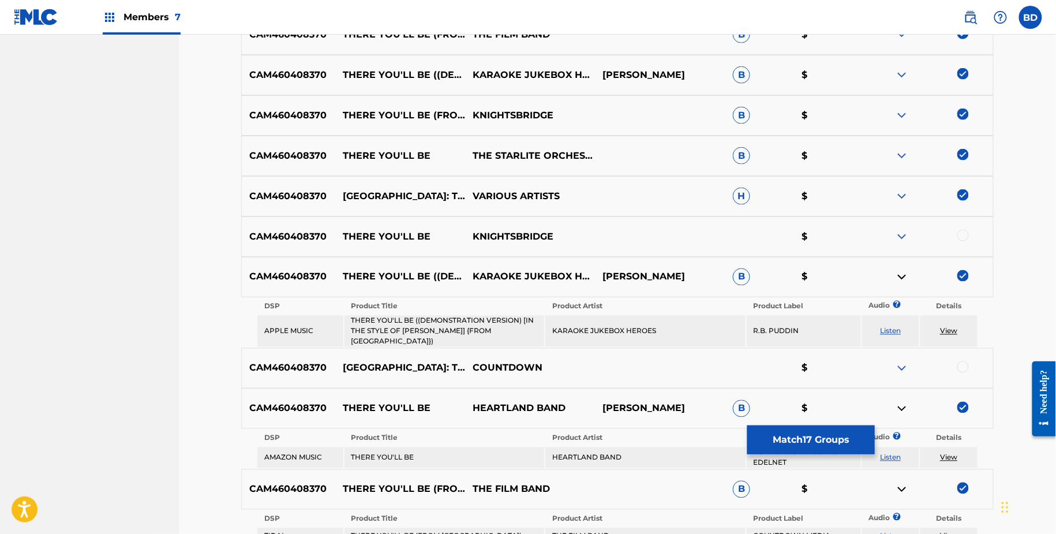
click at [903, 149] on img at bounding box center [902, 156] width 14 height 14
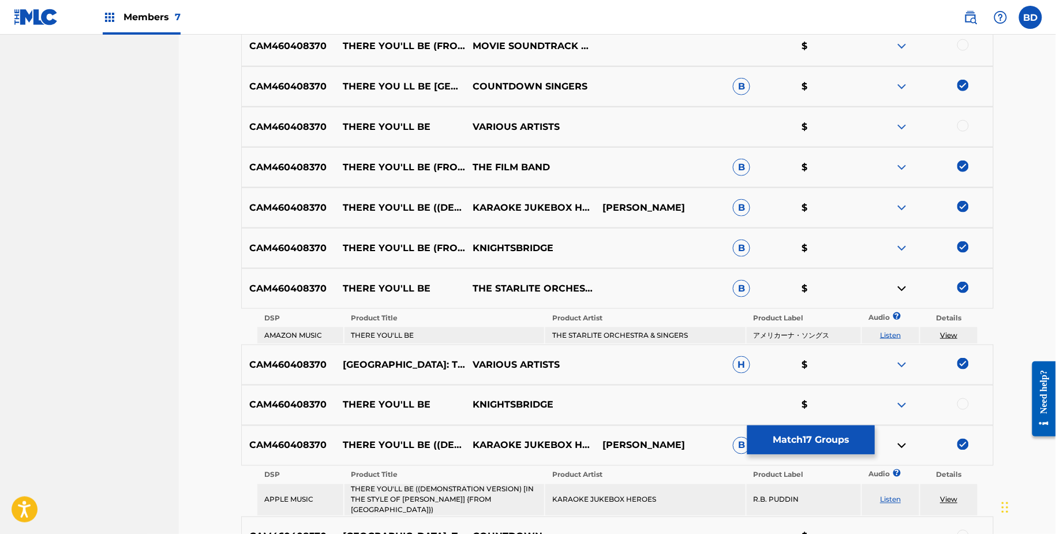
scroll to position [438, 0]
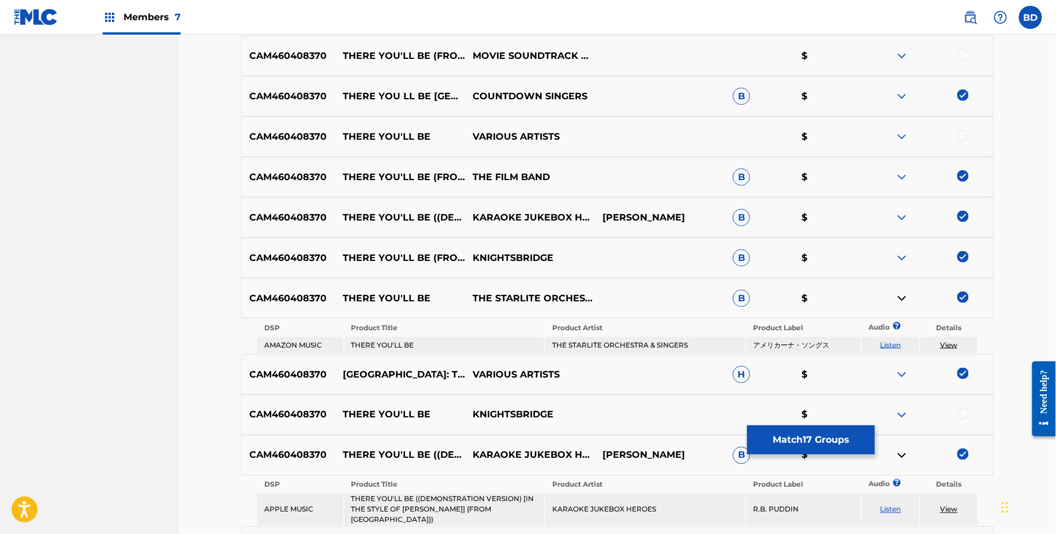
click at [899, 251] on img at bounding box center [902, 258] width 14 height 14
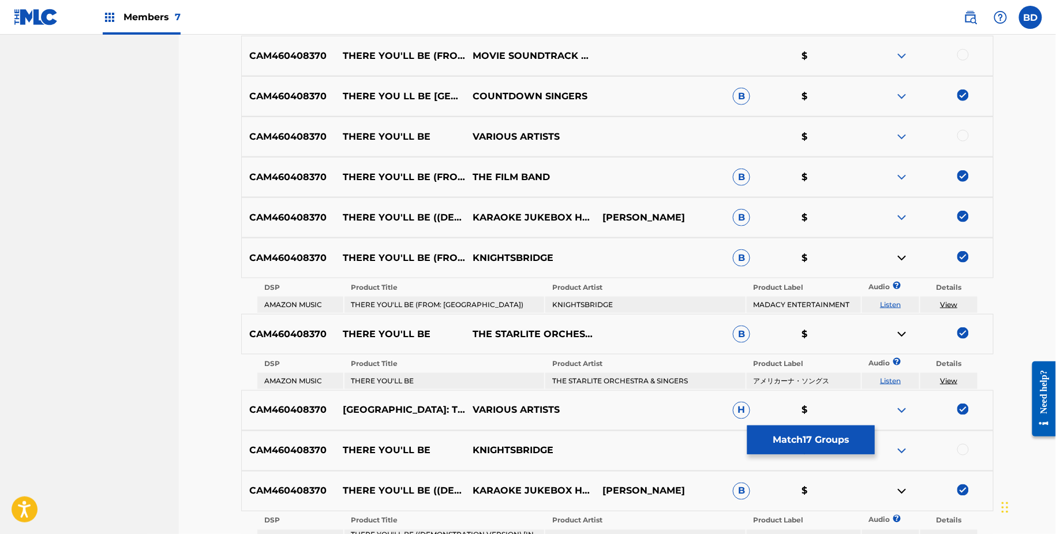
click at [905, 199] on div "CAM460408370 THERE YOU'LL BE ((DEMONSTRATION VERSION) [IN THE STYLE OF FAITH HI…" at bounding box center [617, 217] width 753 height 40
click at [905, 215] on img at bounding box center [902, 218] width 14 height 14
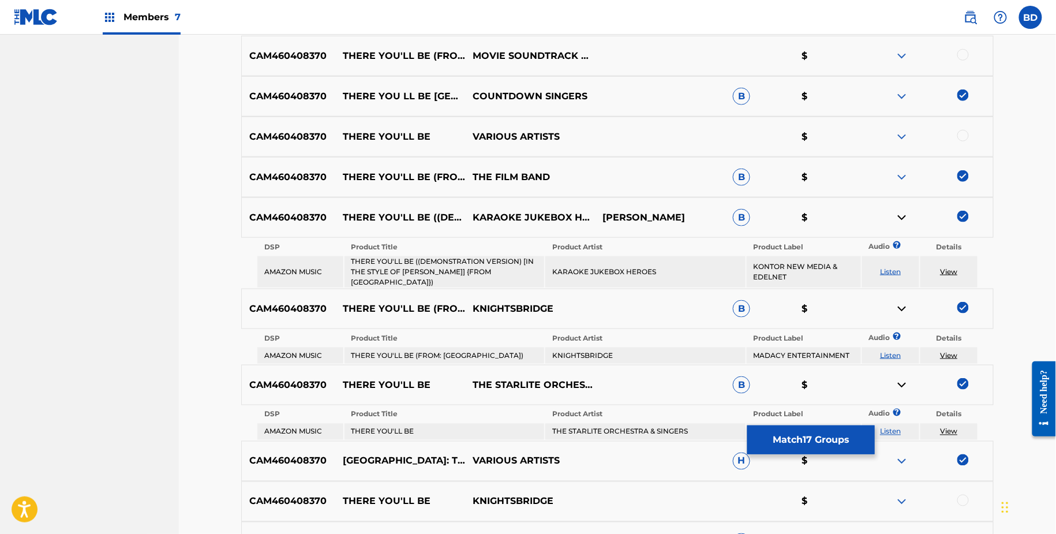
click at [904, 173] on img at bounding box center [902, 177] width 14 height 14
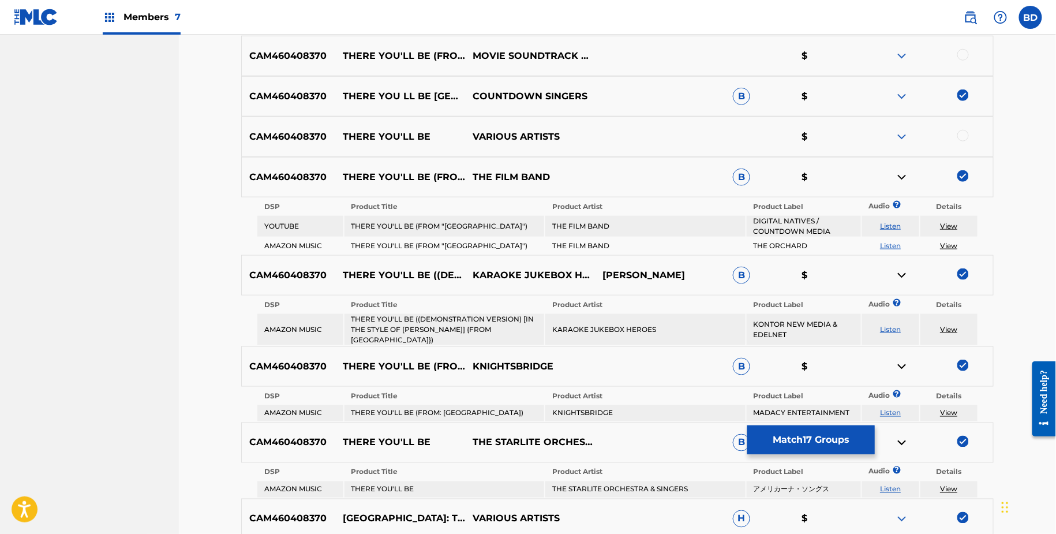
scroll to position [320, 0]
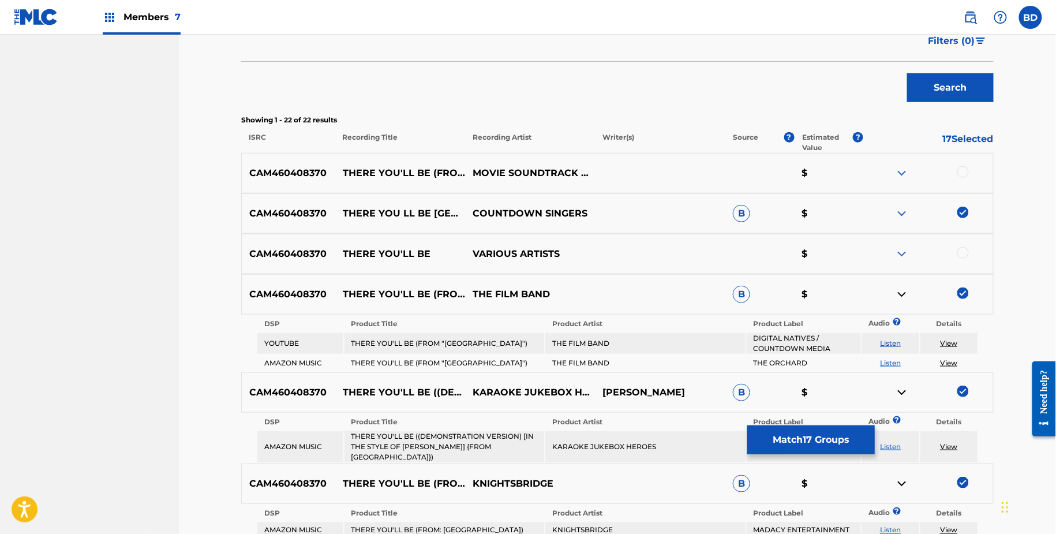
click at [900, 200] on div "CAM460408370 THERE YOU LL BE PEARL HARBOR COUNTDOWN SINGERS B $" at bounding box center [617, 213] width 753 height 40
click at [900, 218] on img at bounding box center [902, 214] width 14 height 14
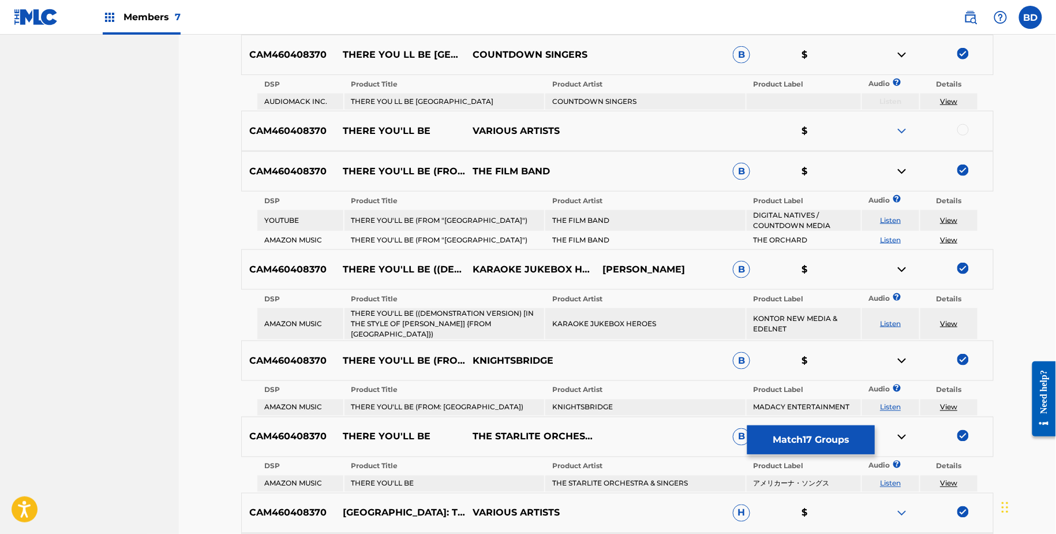
scroll to position [475, 0]
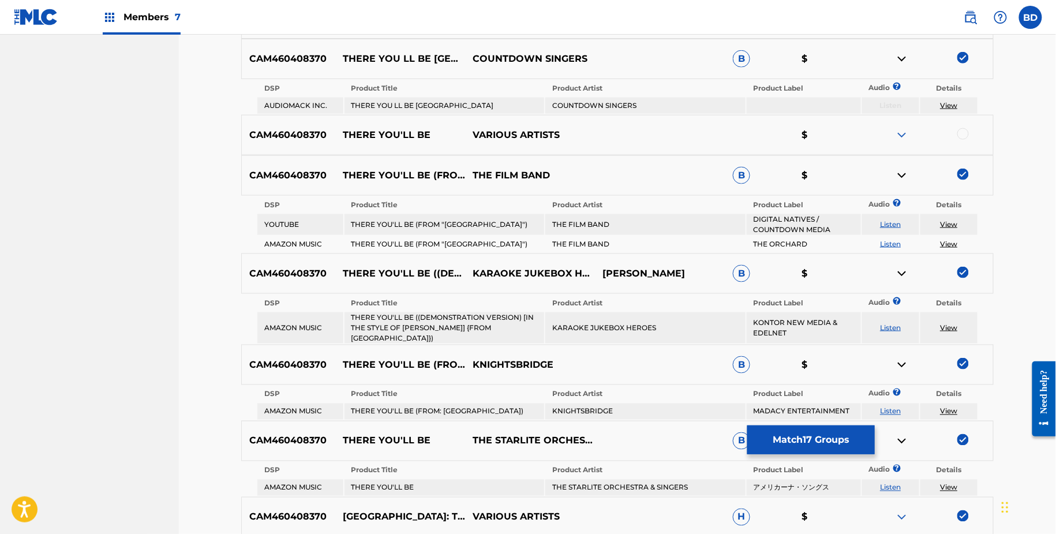
click at [902, 64] on img at bounding box center [902, 59] width 14 height 14
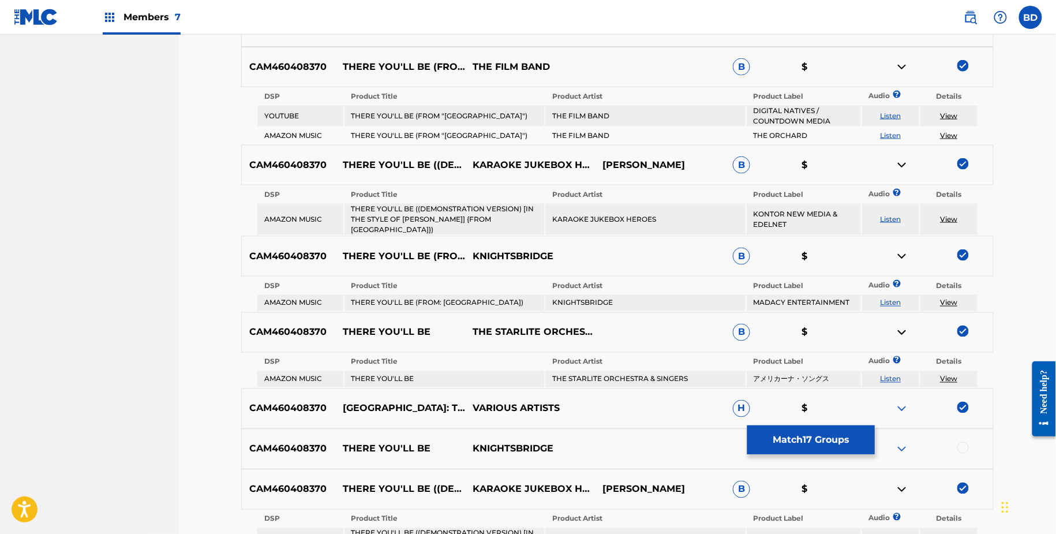
scroll to position [569, 0]
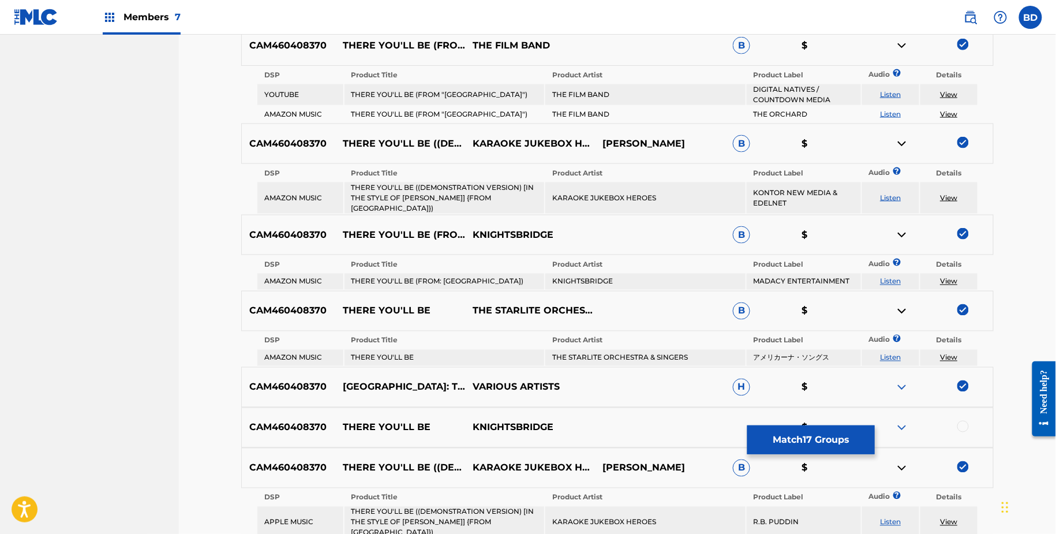
click at [901, 46] on img at bounding box center [902, 46] width 14 height 14
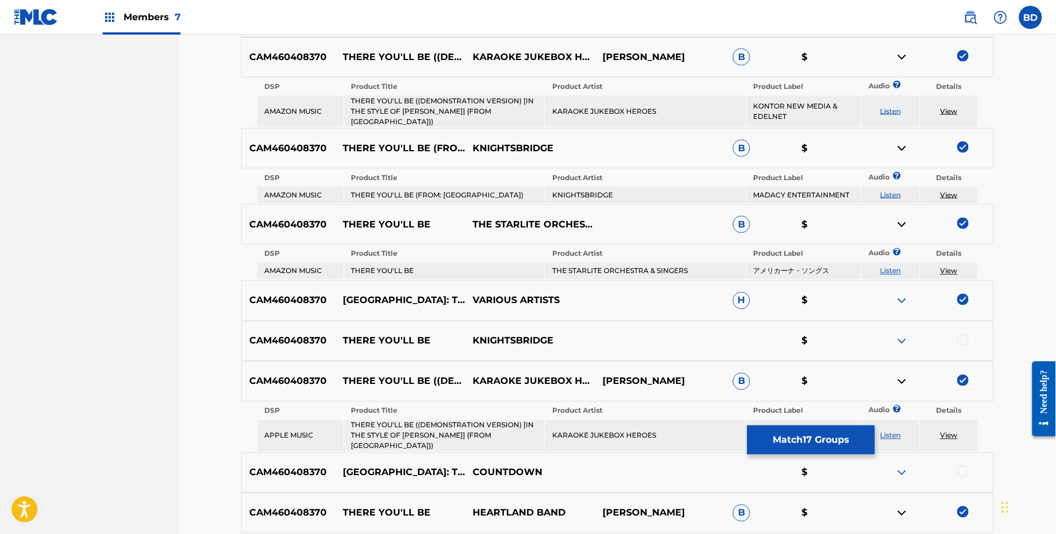
scroll to position [602, 0]
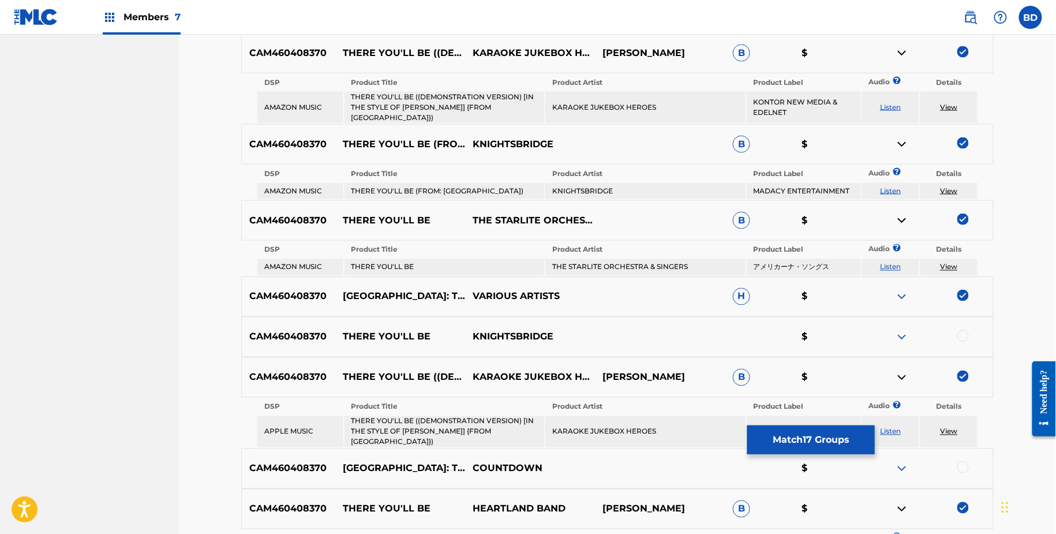
click at [899, 53] on img at bounding box center [902, 53] width 14 height 14
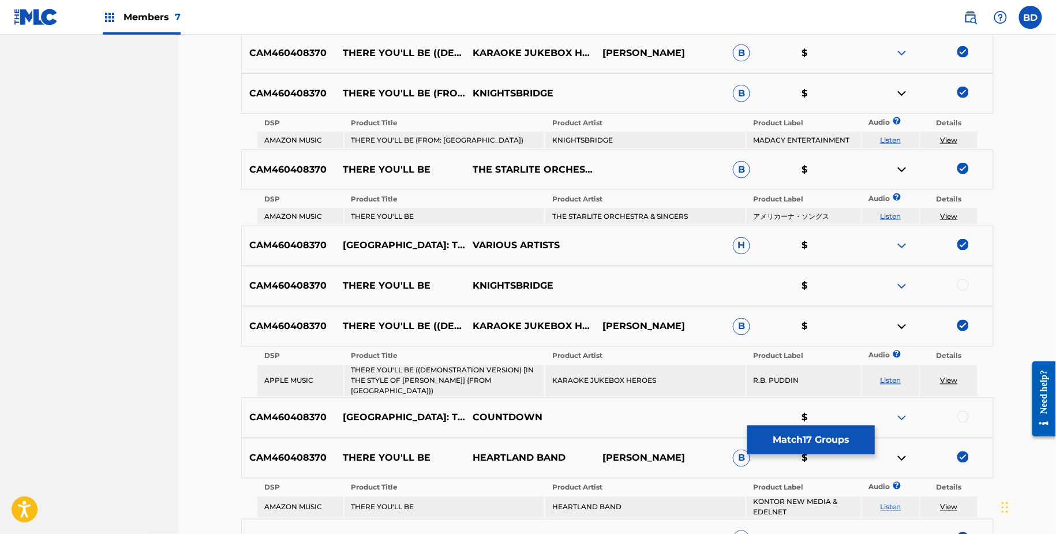
click at [900, 95] on img at bounding box center [902, 94] width 14 height 14
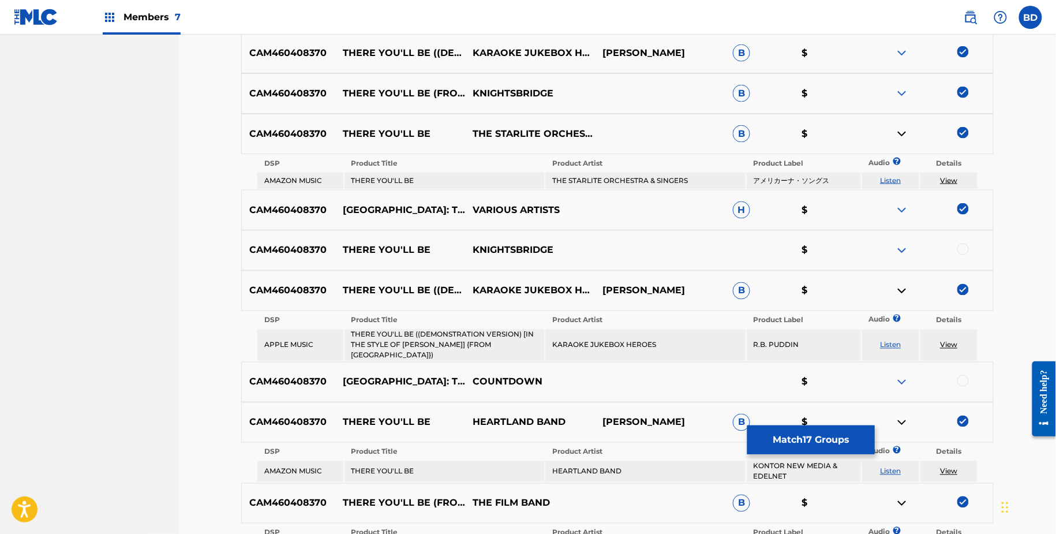
click at [901, 133] on img at bounding box center [902, 134] width 14 height 14
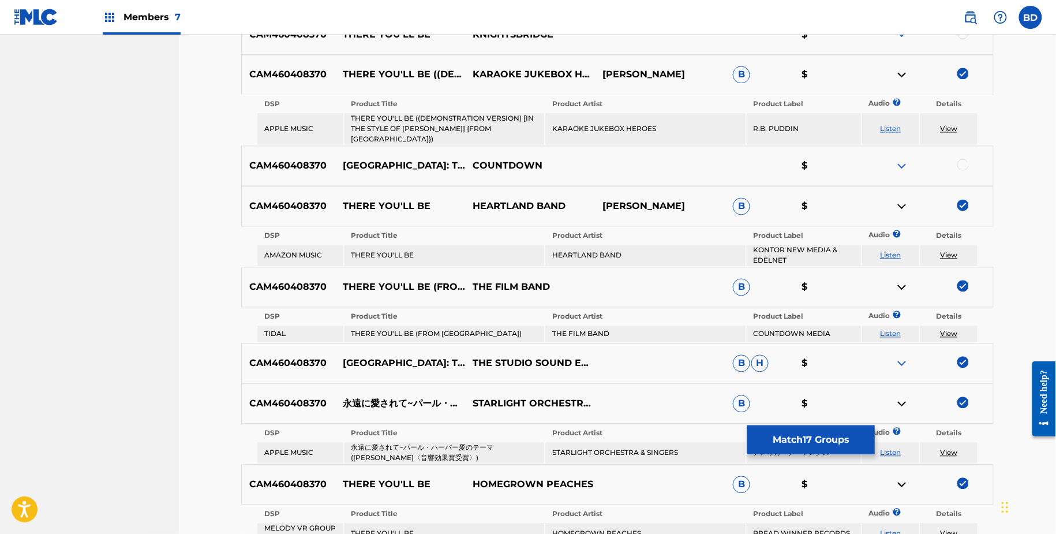
scroll to position [784, 0]
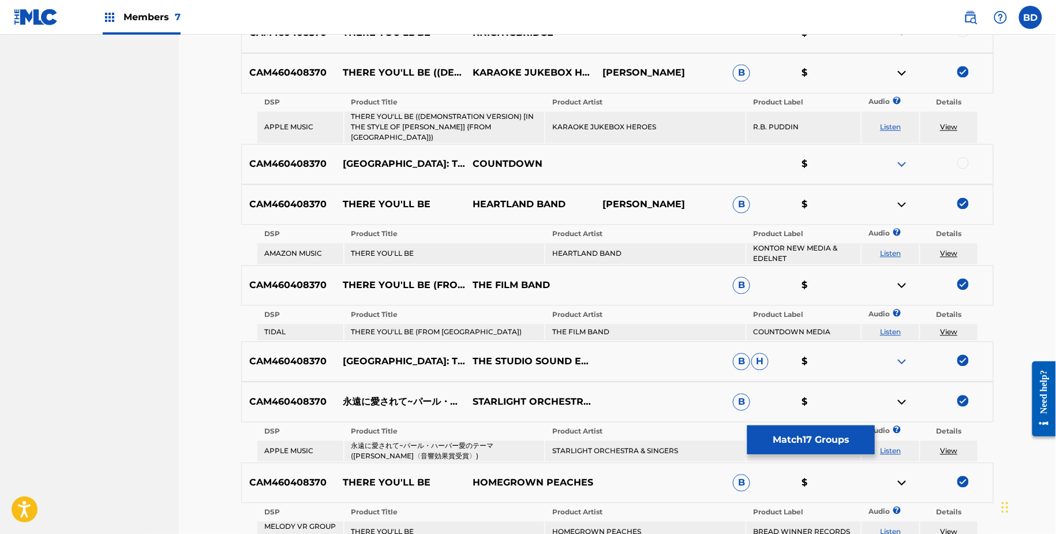
click at [897, 73] on img at bounding box center [902, 73] width 14 height 14
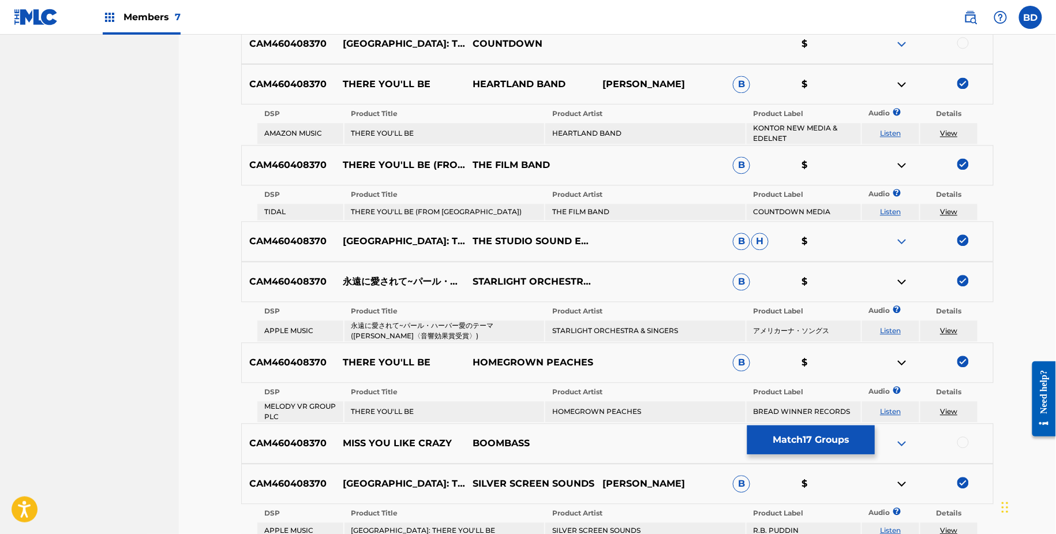
scroll to position [869, 0]
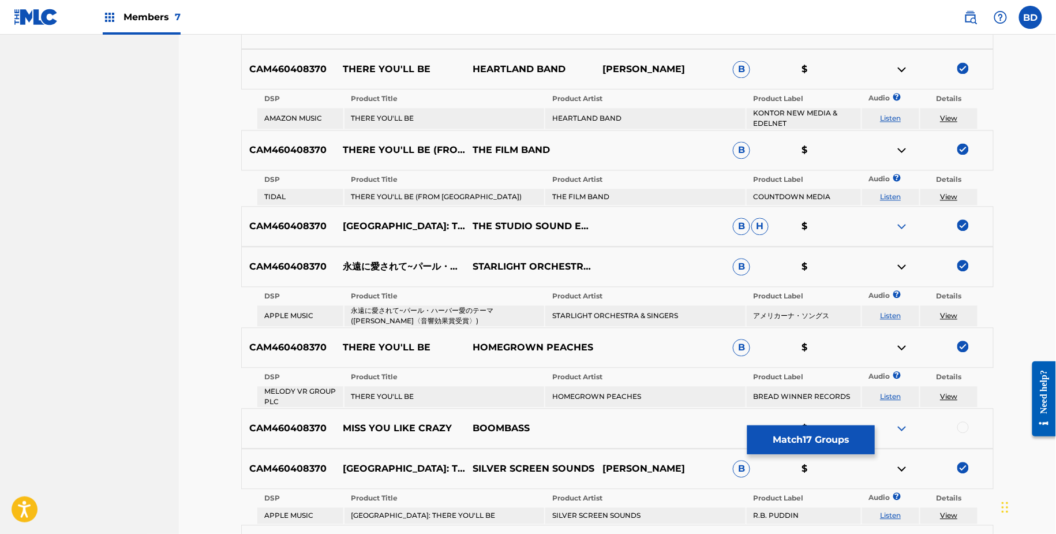
click at [901, 68] on img at bounding box center [902, 69] width 14 height 14
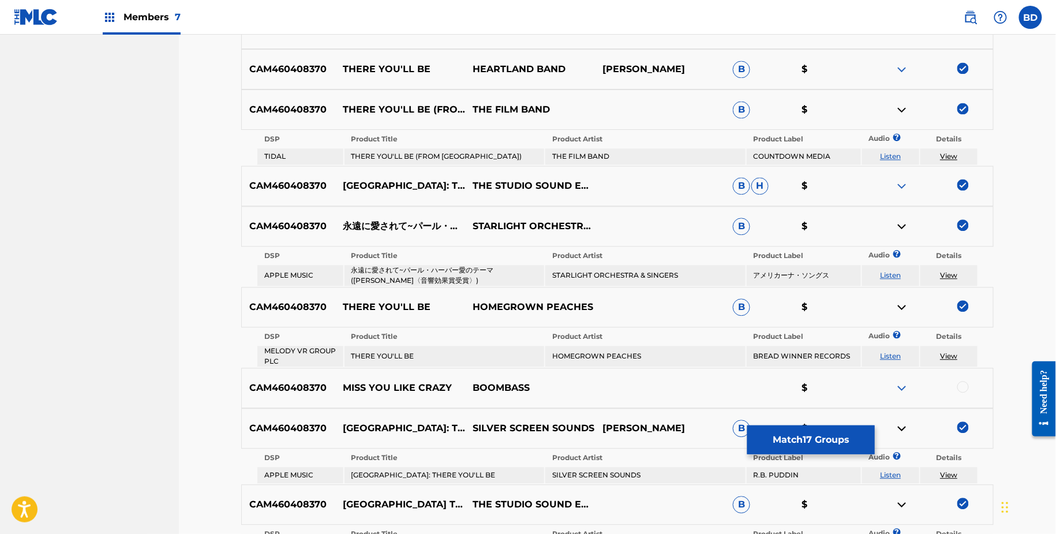
click at [904, 108] on img at bounding box center [902, 110] width 14 height 14
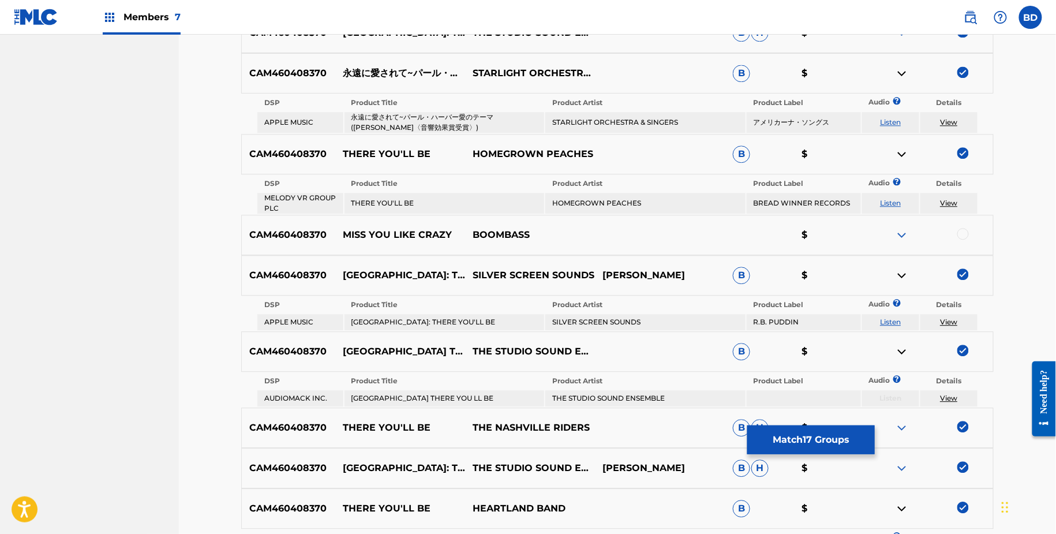
scroll to position [993, 0]
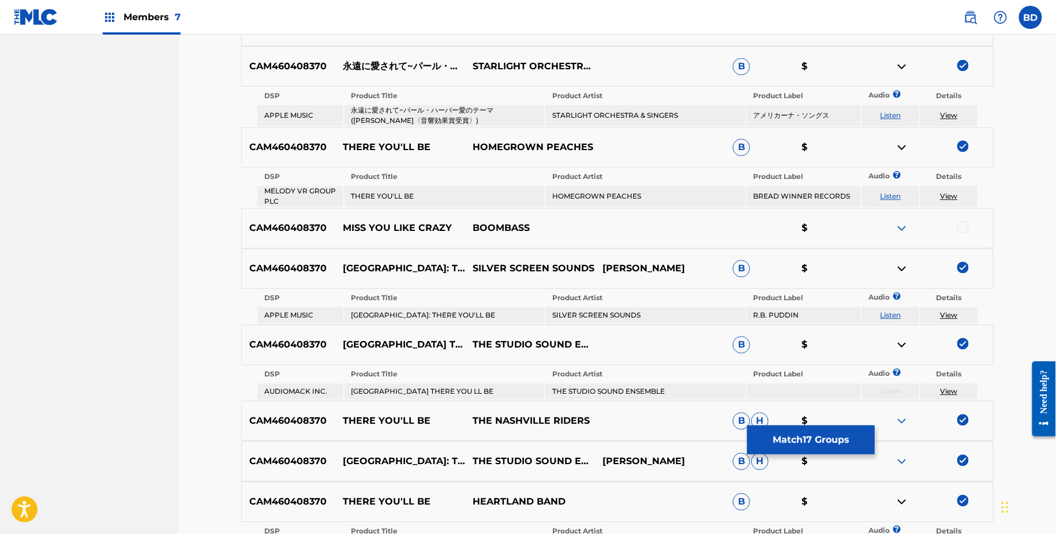
click at [898, 65] on img at bounding box center [902, 66] width 14 height 14
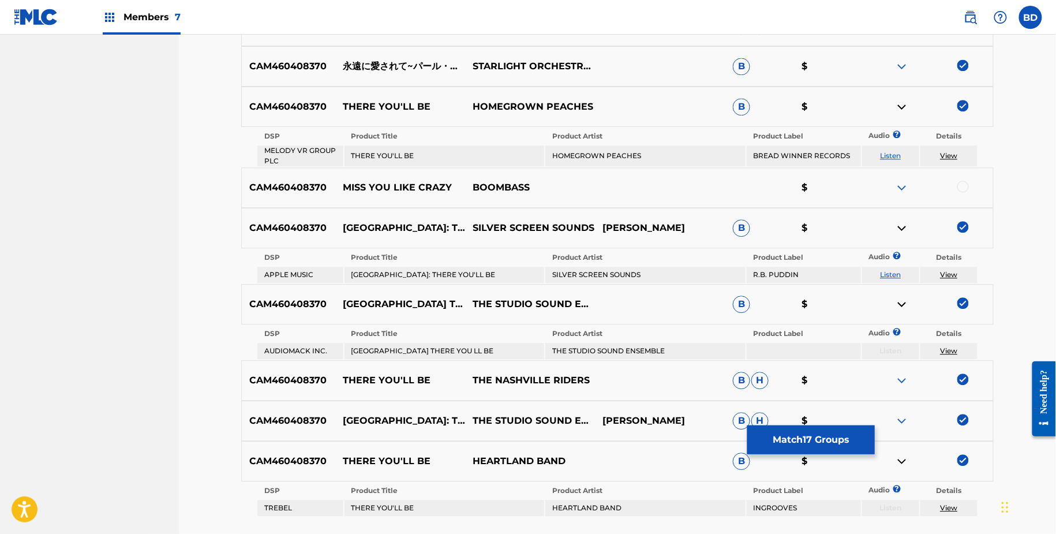
scroll to position [1042, 0]
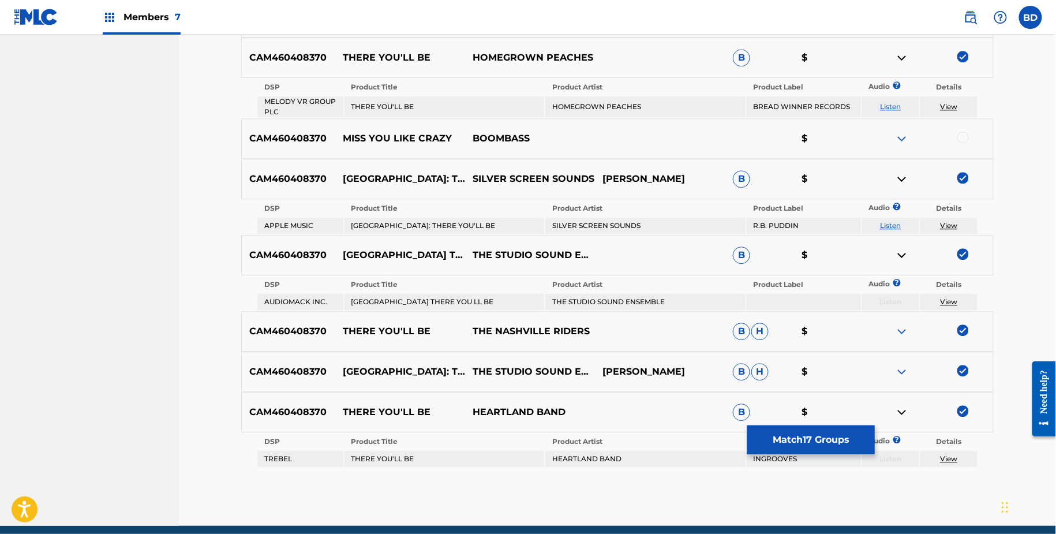
click at [903, 57] on img at bounding box center [902, 58] width 14 height 14
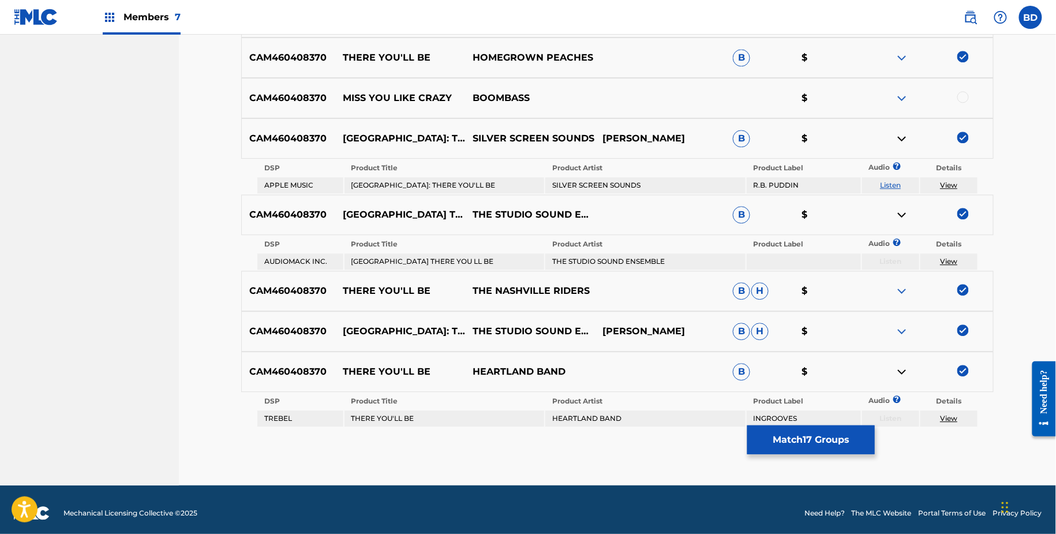
click at [903, 132] on img at bounding box center [902, 139] width 14 height 14
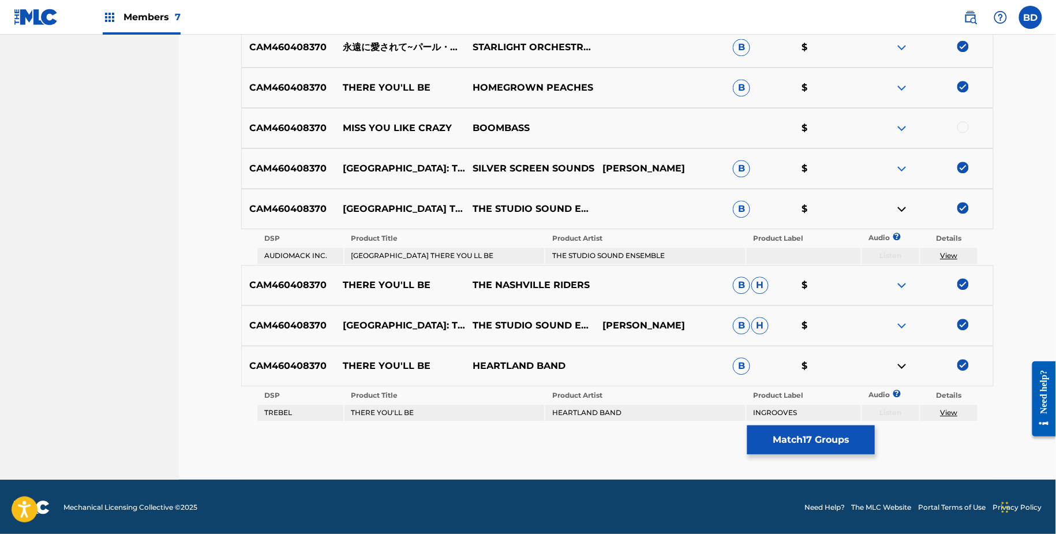
click at [906, 208] on img at bounding box center [902, 209] width 14 height 14
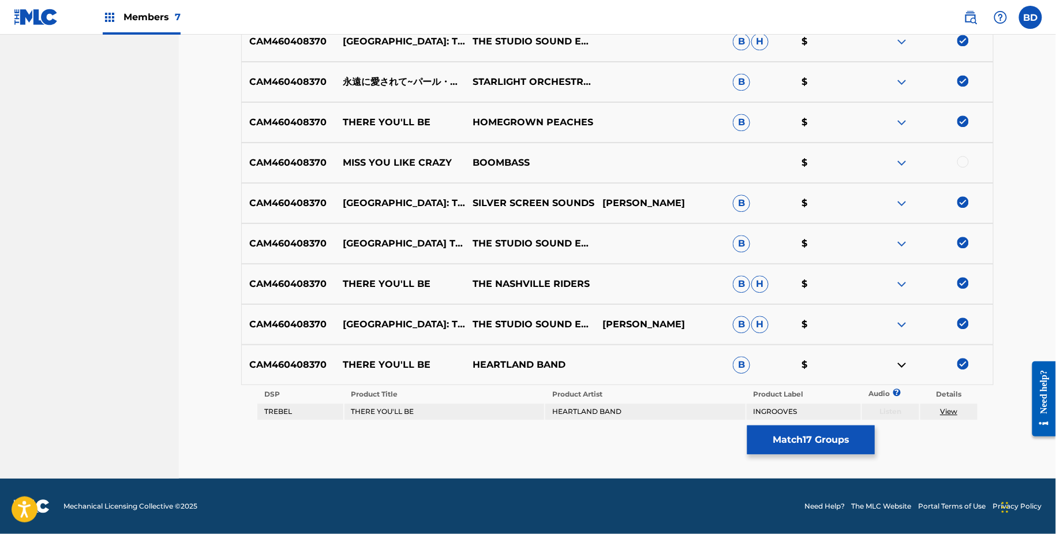
scroll to position [976, 0]
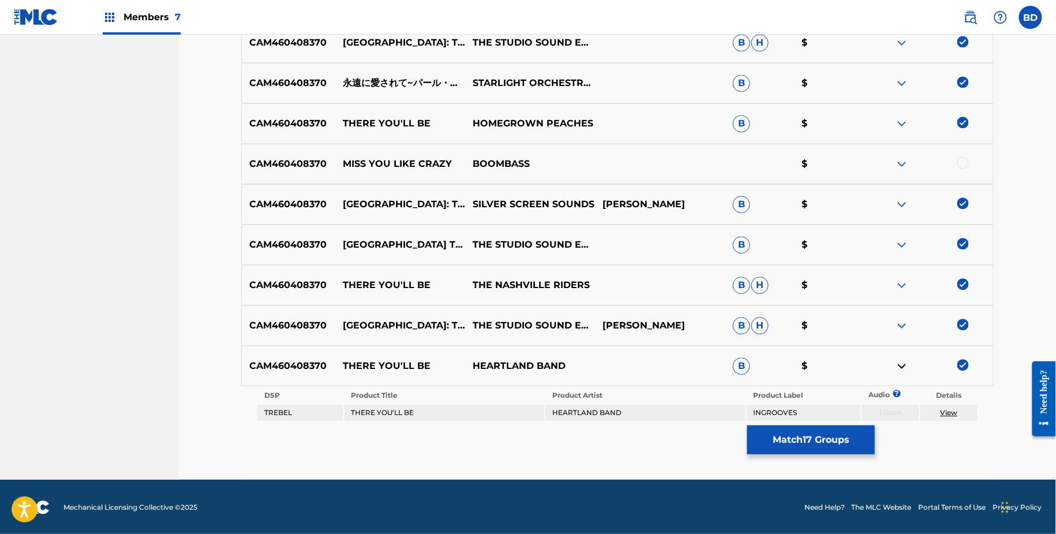
click at [900, 365] on img at bounding box center [902, 366] width 14 height 14
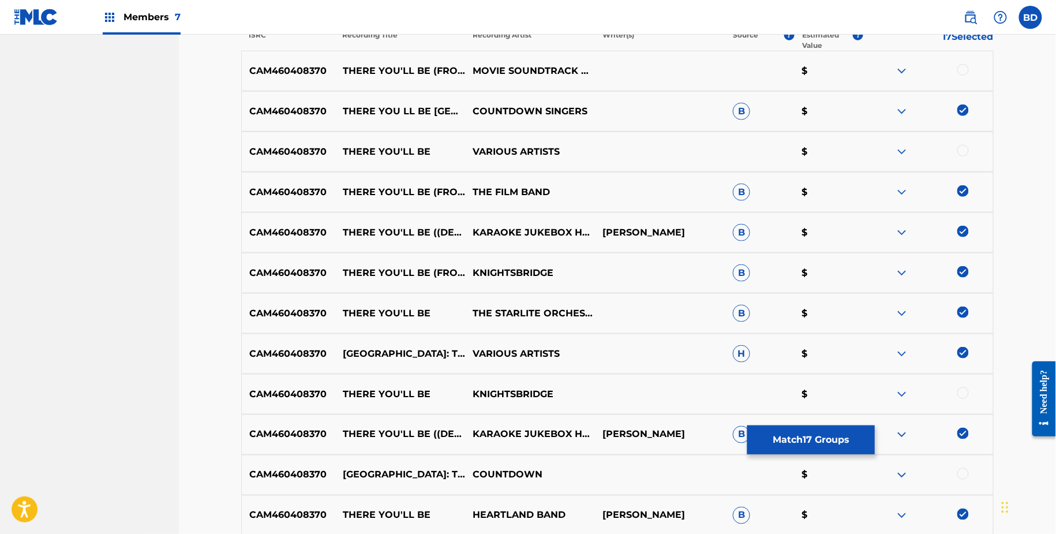
scroll to position [679, 0]
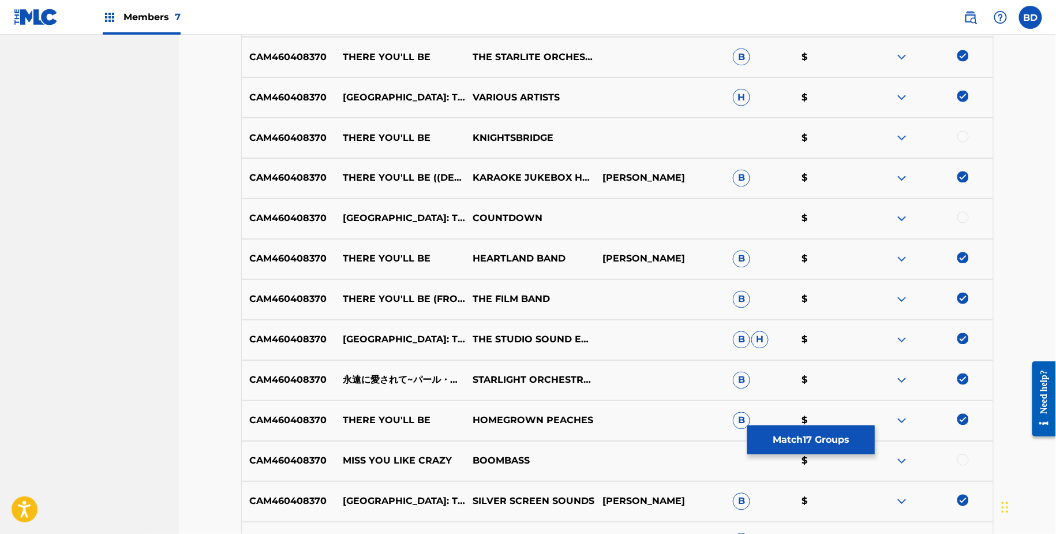
click at [900, 95] on img at bounding box center [902, 98] width 14 height 14
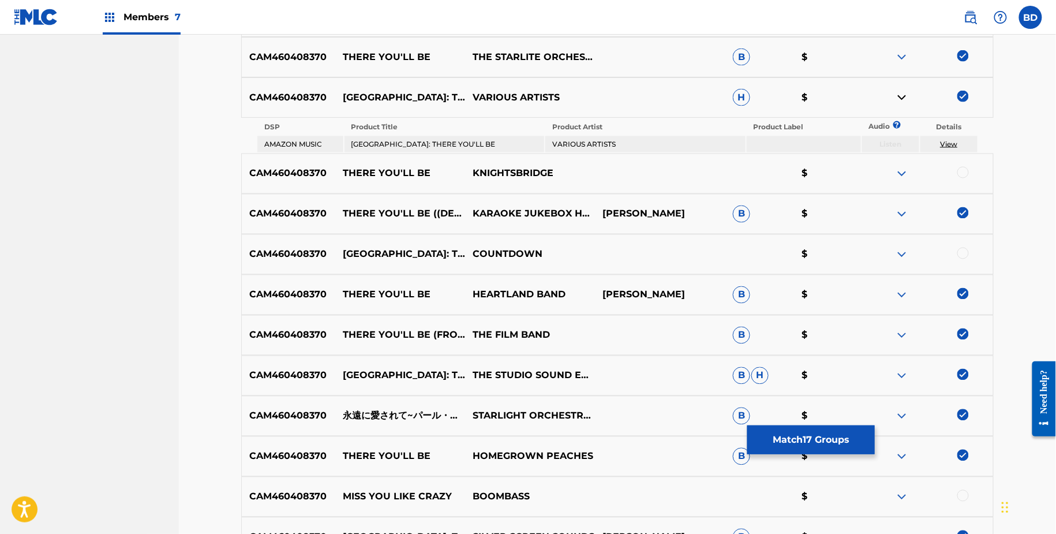
click at [900, 95] on img at bounding box center [902, 98] width 14 height 14
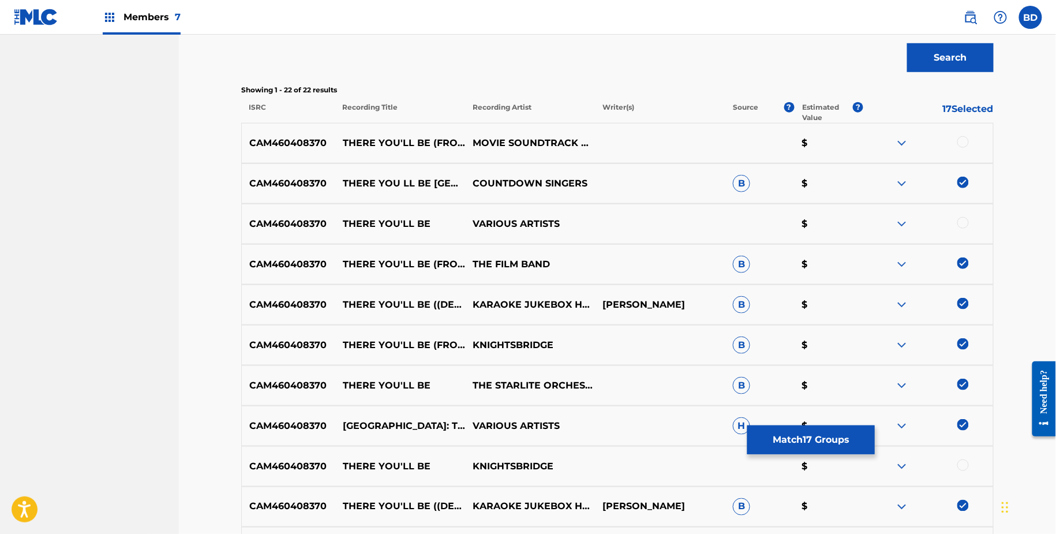
scroll to position [293, 0]
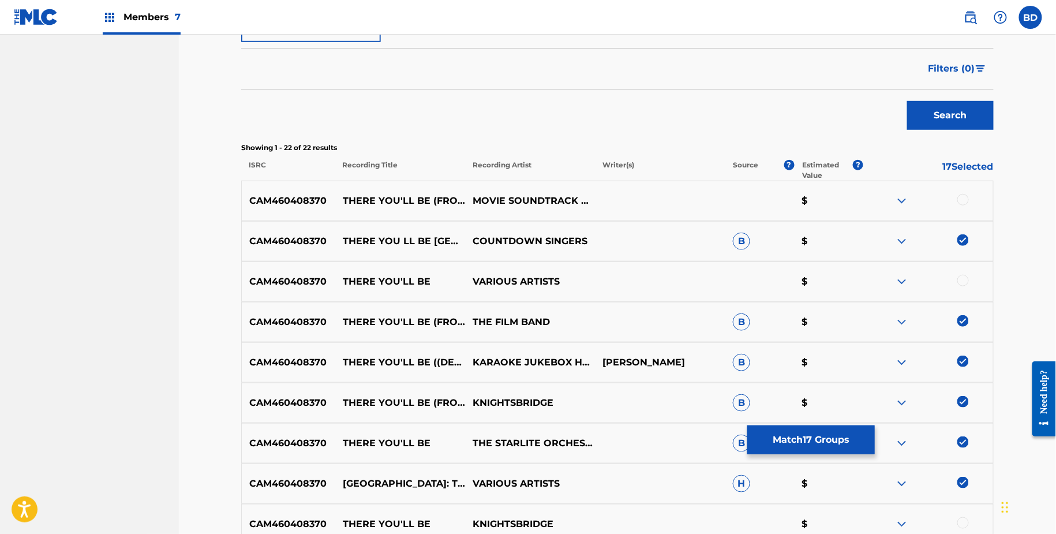
click at [829, 439] on button "Match 17 Groups" at bounding box center [811, 439] width 128 height 29
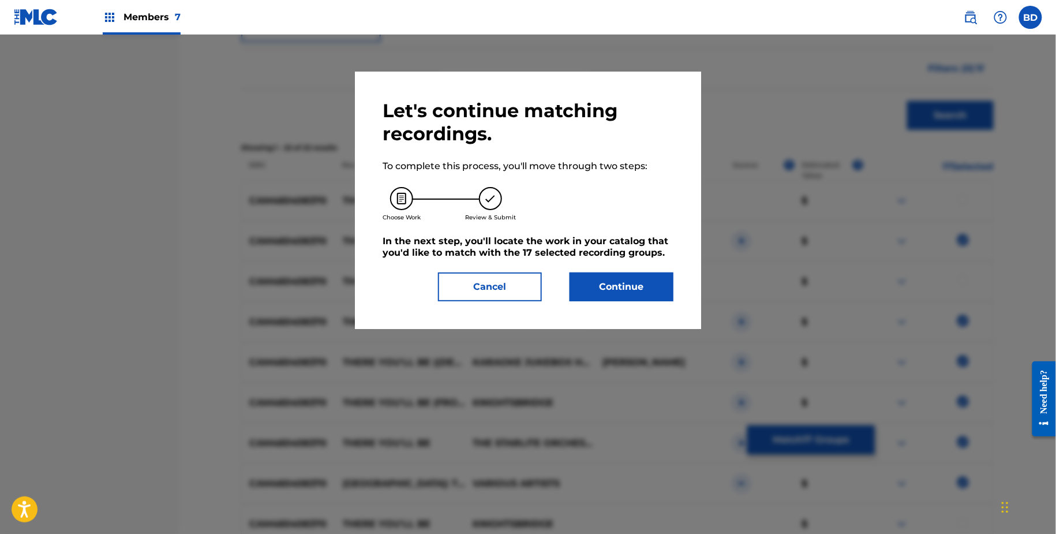
click at [506, 289] on button "Cancel" at bounding box center [490, 286] width 104 height 29
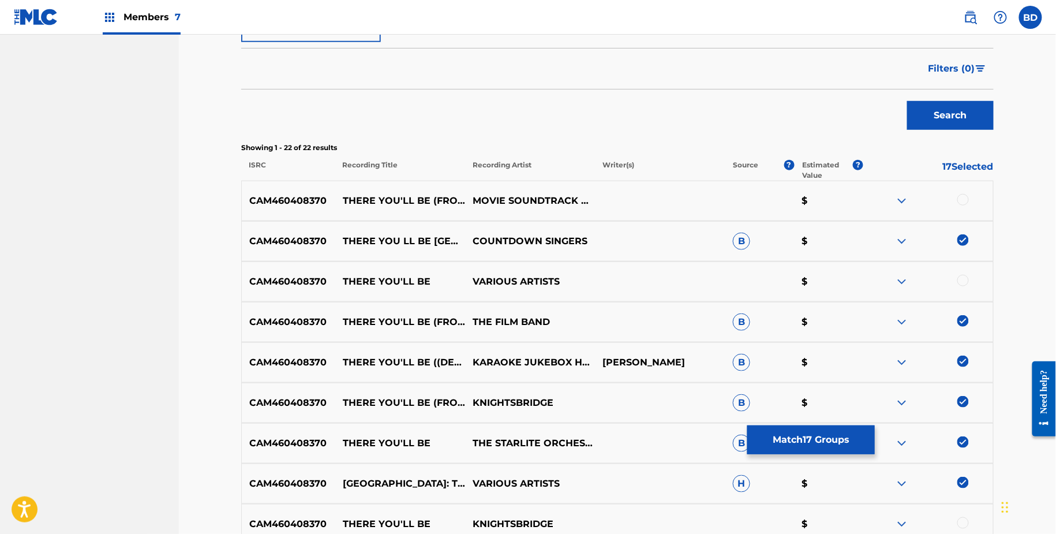
click at [814, 447] on button "Match 17 Groups" at bounding box center [811, 439] width 128 height 29
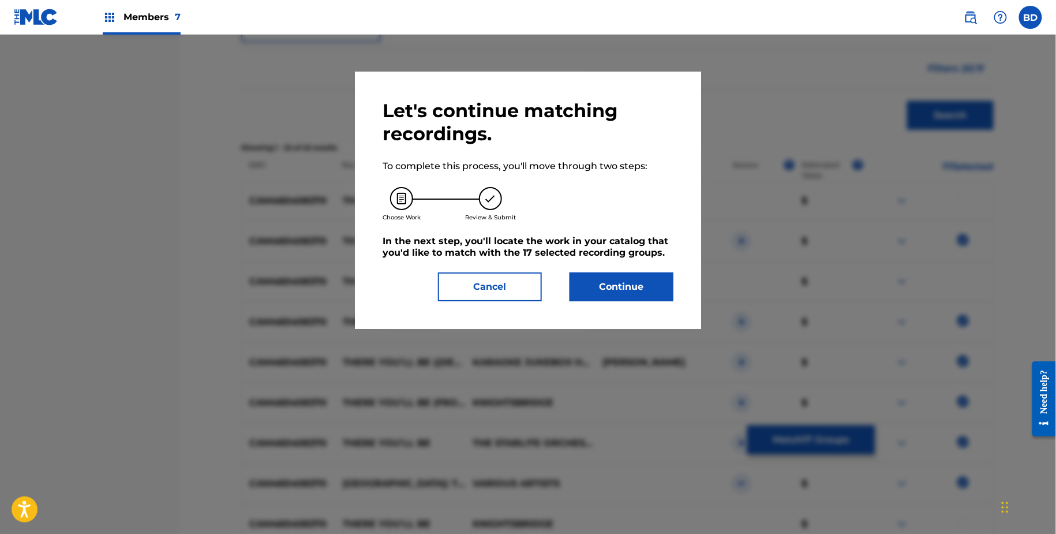
click at [625, 274] on button "Continue" at bounding box center [622, 286] width 104 height 29
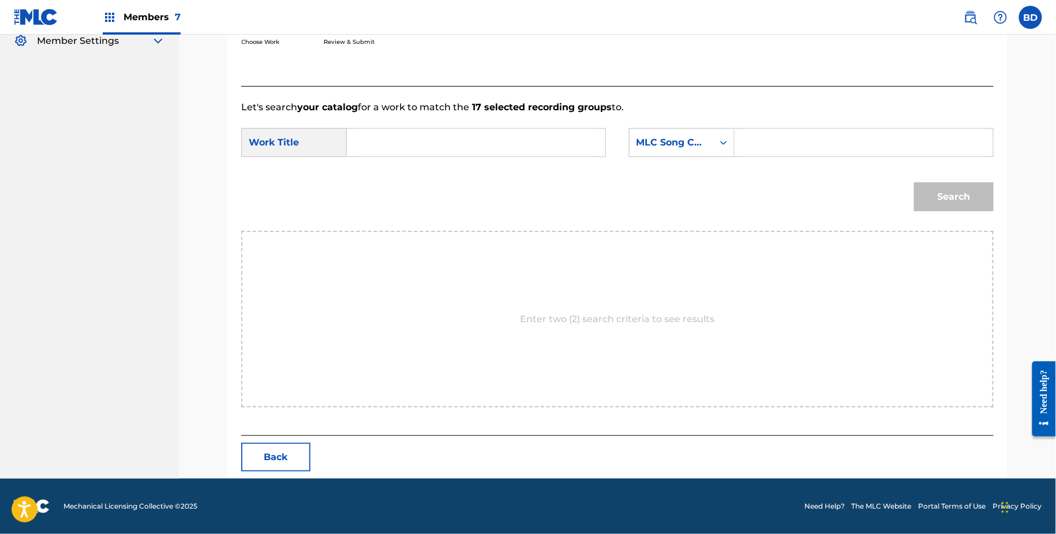
scroll to position [234, 0]
click at [800, 134] on input "Search Form" at bounding box center [864, 143] width 239 height 28
paste input "T6451K"
type input "T6451K"
click at [513, 142] on input "Search Form" at bounding box center [476, 143] width 239 height 28
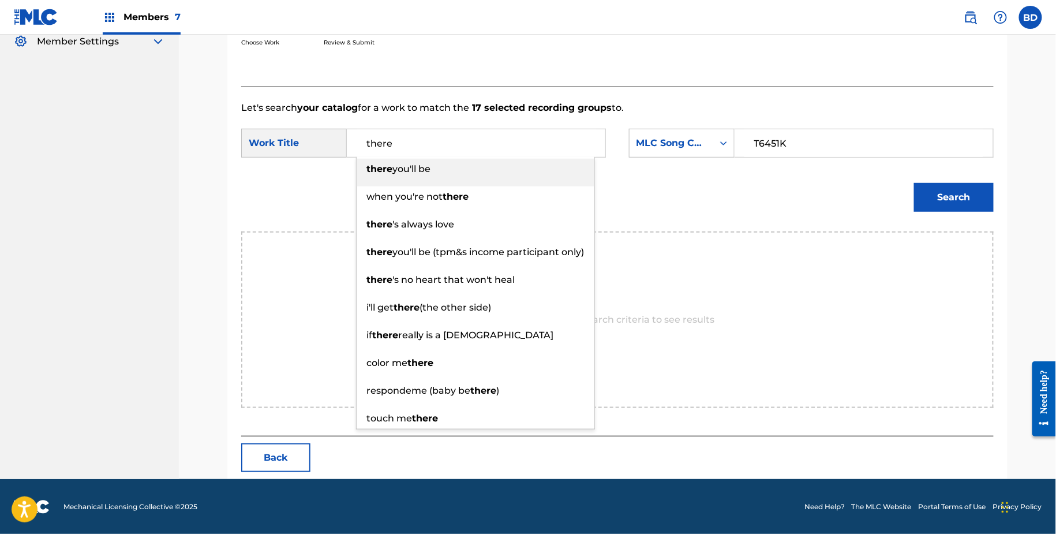
type input "there"
click at [922, 182] on div "Search" at bounding box center [951, 194] width 85 height 46
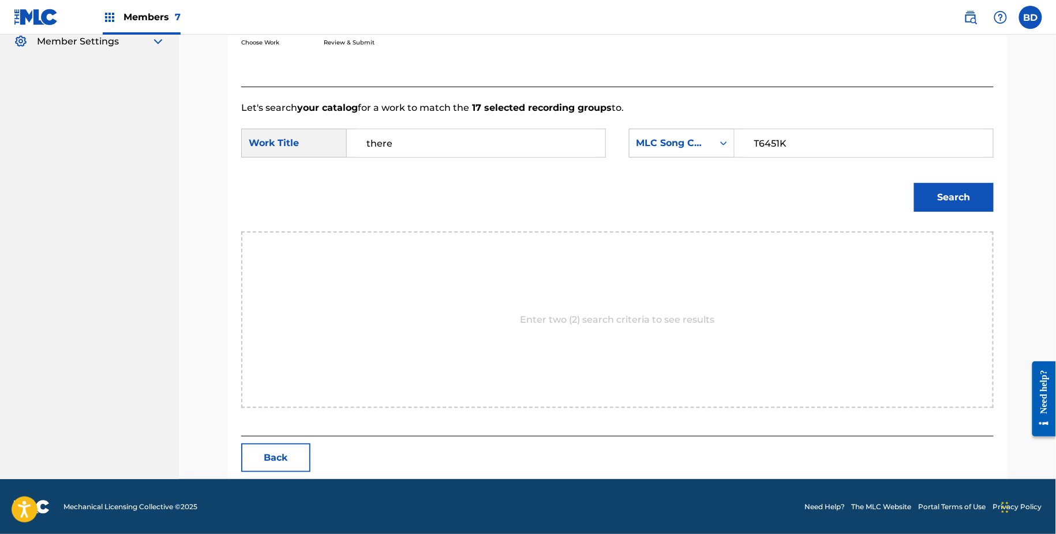
click at [922, 186] on button "Search" at bounding box center [954, 197] width 80 height 29
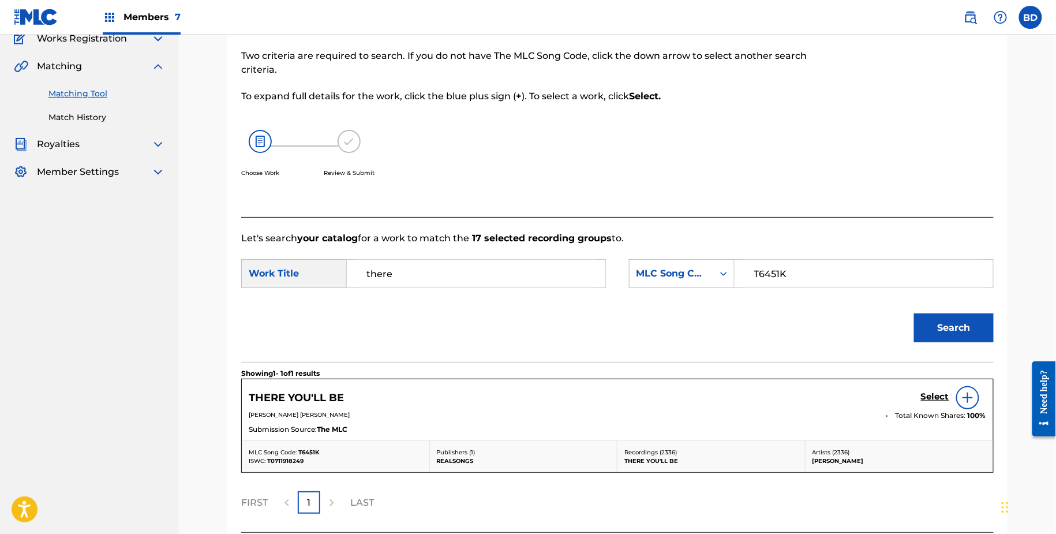
scroll to position [199, 0]
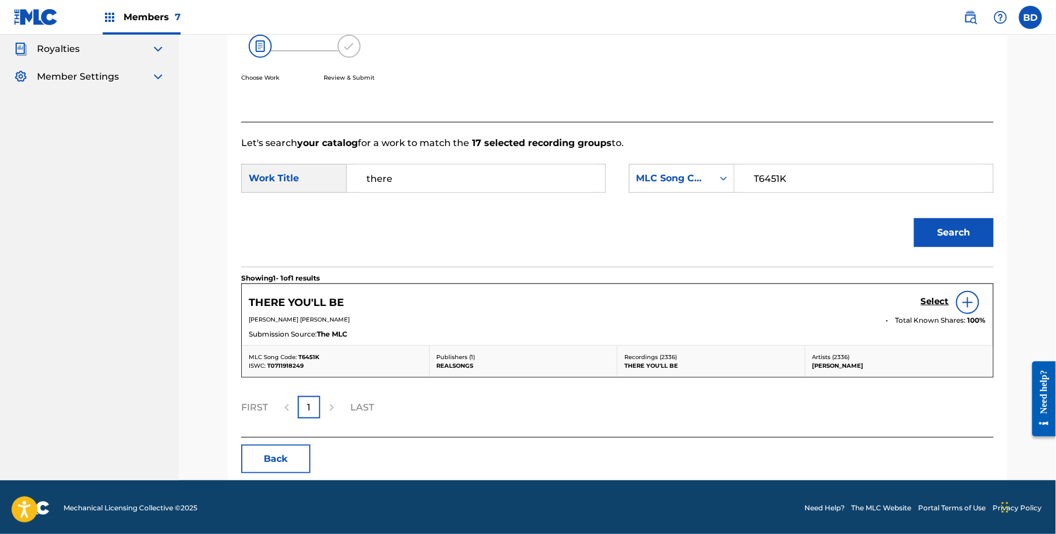
click at [939, 302] on h5 "Select" at bounding box center [935, 301] width 28 height 11
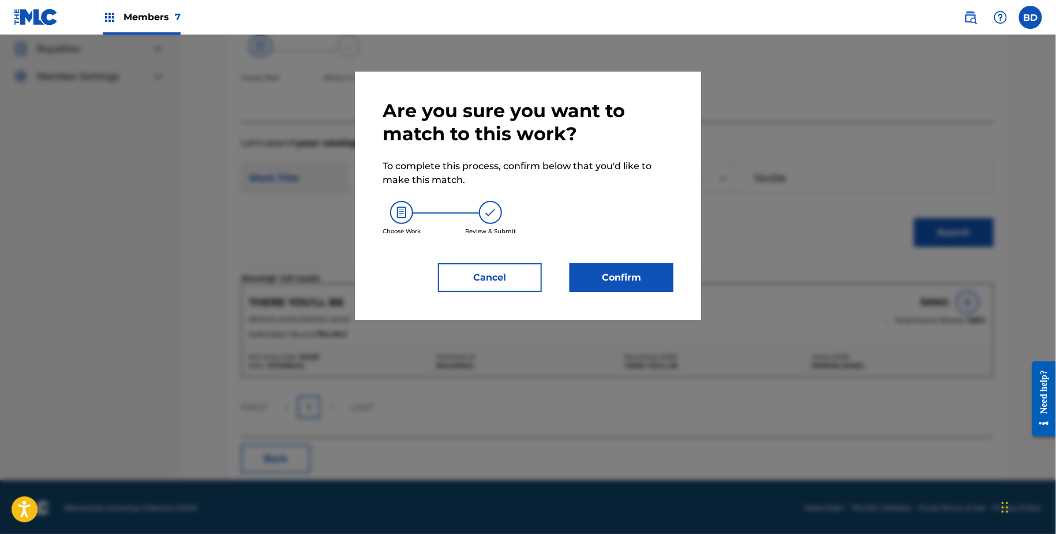
click at [614, 292] on div "Are you sure you want to match to this work? To complete this process, confirm …" at bounding box center [528, 196] width 346 height 248
click at [607, 283] on button "Confirm" at bounding box center [622, 277] width 104 height 29
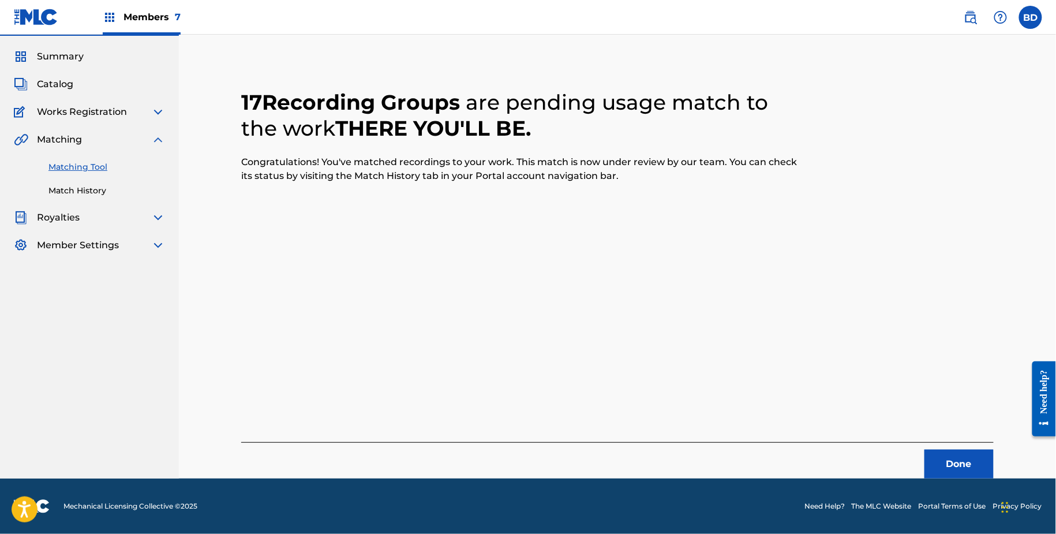
scroll to position [30, 0]
click at [69, 180] on div "Matching Tool Match History" at bounding box center [89, 172] width 151 height 50
click at [69, 187] on link "Match History" at bounding box center [106, 191] width 117 height 12
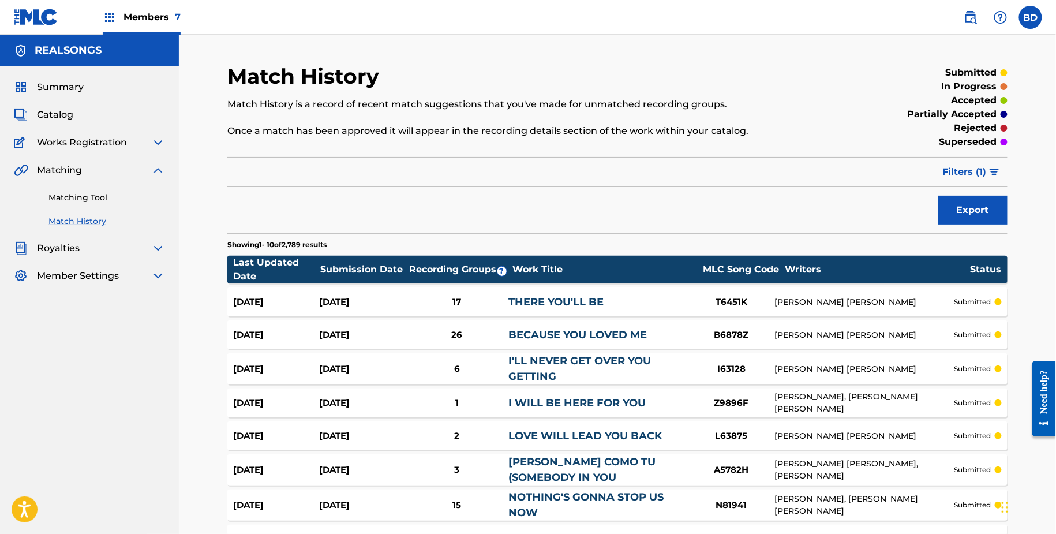
click at [494, 298] on div "17" at bounding box center [456, 302] width 103 height 13
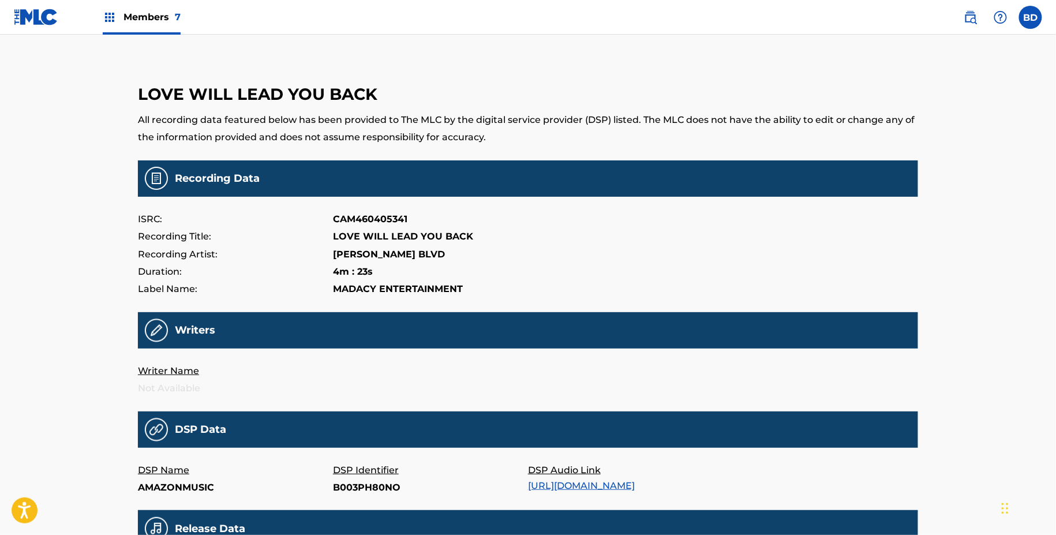
click at [353, 480] on p "B003PH80NO" at bounding box center [430, 487] width 195 height 17
copy p "B003PH80NO"
click at [350, 489] on p "Tra.38852210" at bounding box center [430, 487] width 195 height 17
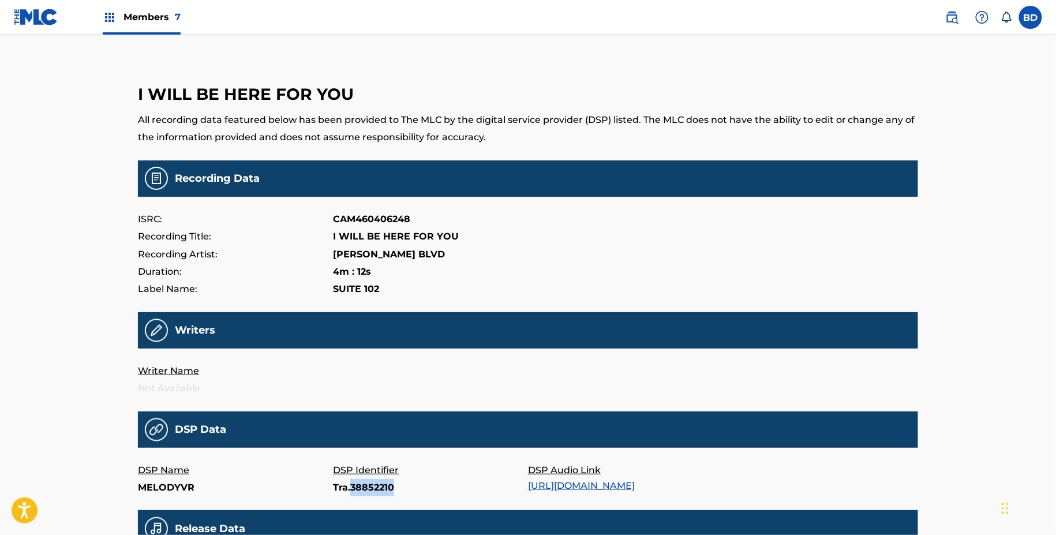
click at [350, 489] on p "Tra.38852210" at bounding box center [430, 487] width 195 height 17
copy p "Tra.38852210"
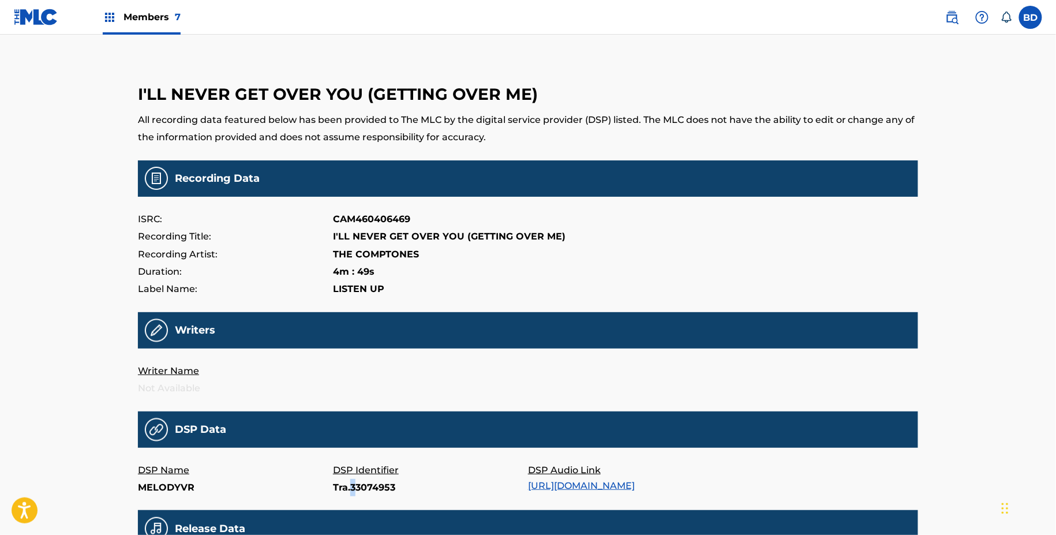
click at [353, 485] on p "Tra.33074953" at bounding box center [430, 487] width 195 height 17
click at [342, 489] on p "84979031" at bounding box center [430, 487] width 195 height 17
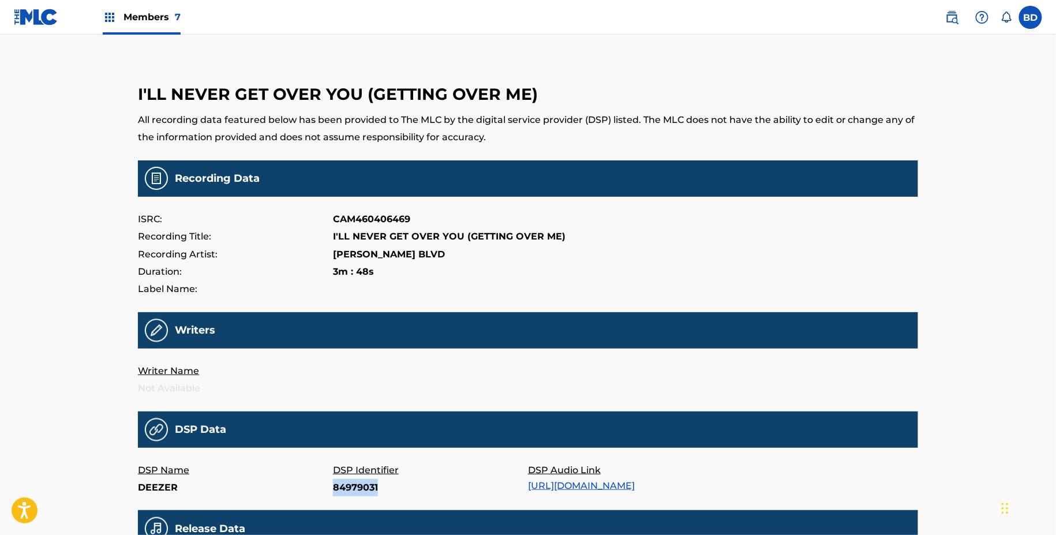
copy p "84979031"
click at [345, 492] on p "289204838" at bounding box center [430, 487] width 195 height 17
copy p "289204838"
click at [341, 491] on p "B001W2YMTK" at bounding box center [430, 487] width 195 height 17
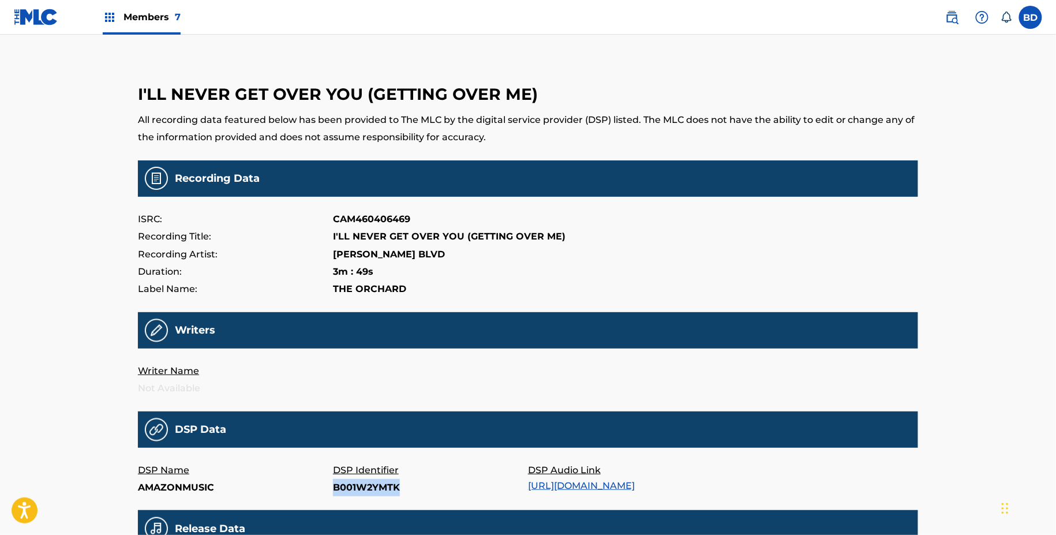
click at [341, 491] on p "B001W2YMTK" at bounding box center [430, 487] width 195 height 17
copy p "B001W2YMTK"
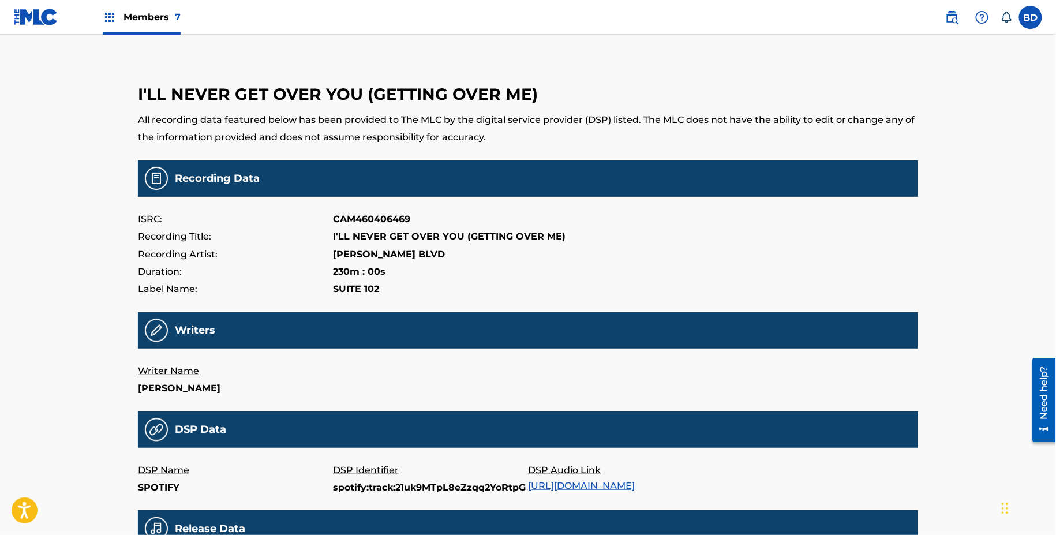
click at [401, 477] on p "DSP Identifier" at bounding box center [430, 470] width 195 height 17
click at [401, 487] on p "spotify:track:21uk9MTpL8eZzqq2YoRtpG" at bounding box center [430, 487] width 195 height 17
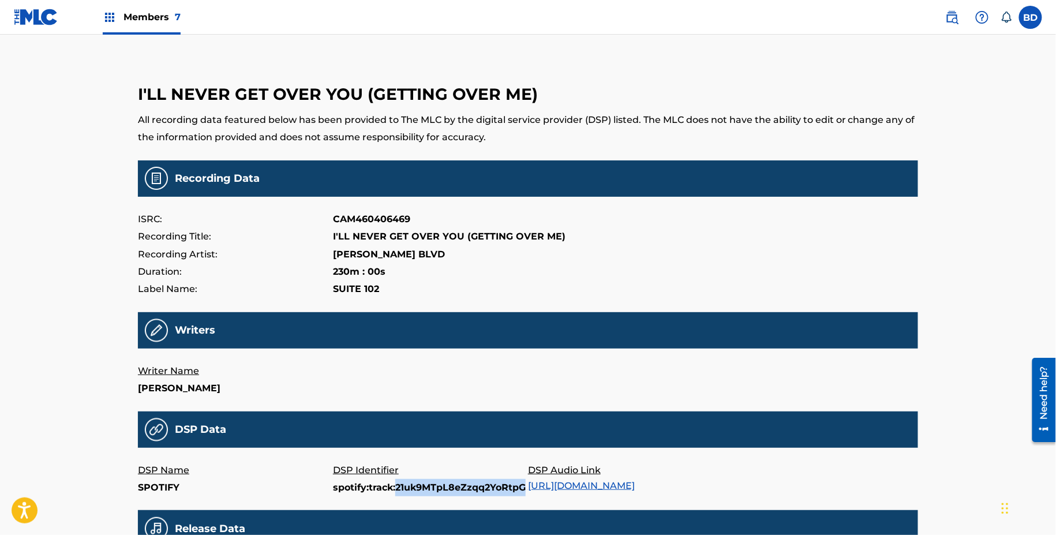
click at [401, 487] on p "spotify:track:21uk9MTpL8eZzqq2YoRtpG" at bounding box center [430, 487] width 195 height 17
copy p "spotify:track:21uk9MTpL8eZzqq2YoRtpG"
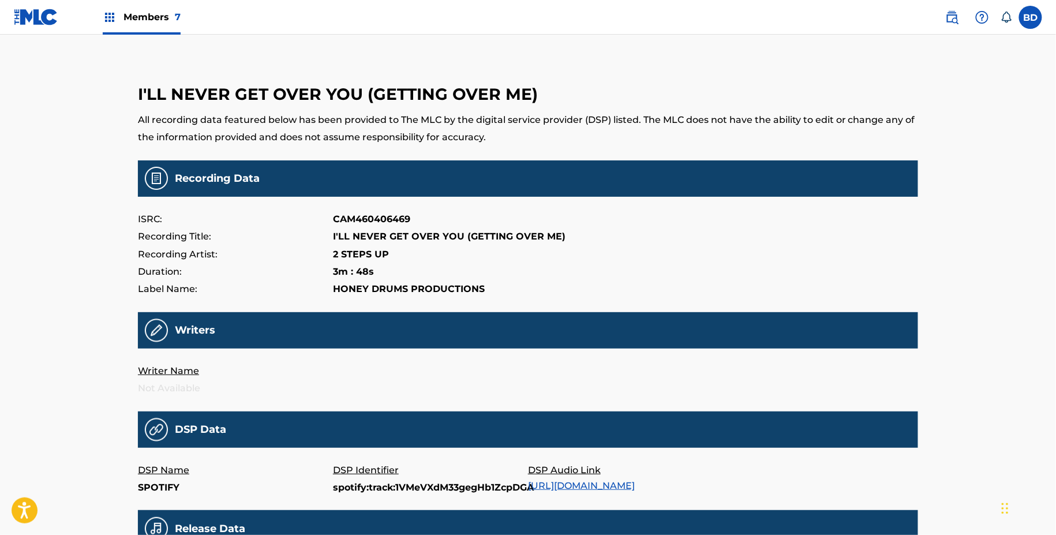
click at [352, 494] on p "spotify:track:1VMeVXdM33gegHb1ZcpDGA" at bounding box center [430, 487] width 195 height 17
copy p "spotify:track:1VMeVXdM33gegHb1ZcpDGA"
click at [346, 498] on main "I'LL NEVER GET OVER YOU (GETTING OVER ME) All recording data featured below has…" at bounding box center [528, 381] width 780 height 637
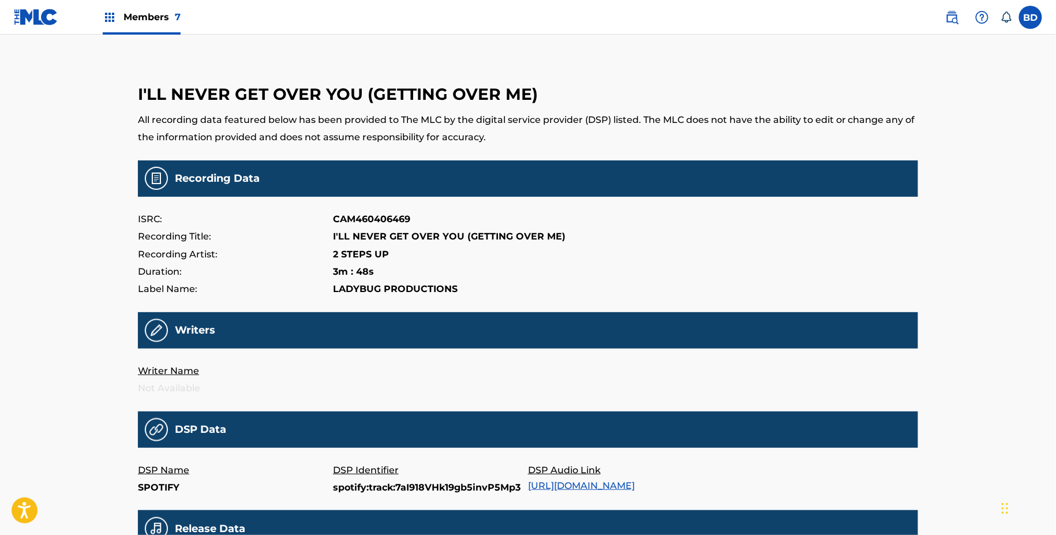
click at [346, 498] on main "I'LL NEVER GET OVER YOU (GETTING OVER ME) All recording data featured below has…" at bounding box center [528, 381] width 780 height 637
copy p "spotify:track:7aI918VHk19gb5invP5Mp3"
click at [376, 483] on p "Tra.434507528" at bounding box center [430, 487] width 195 height 17
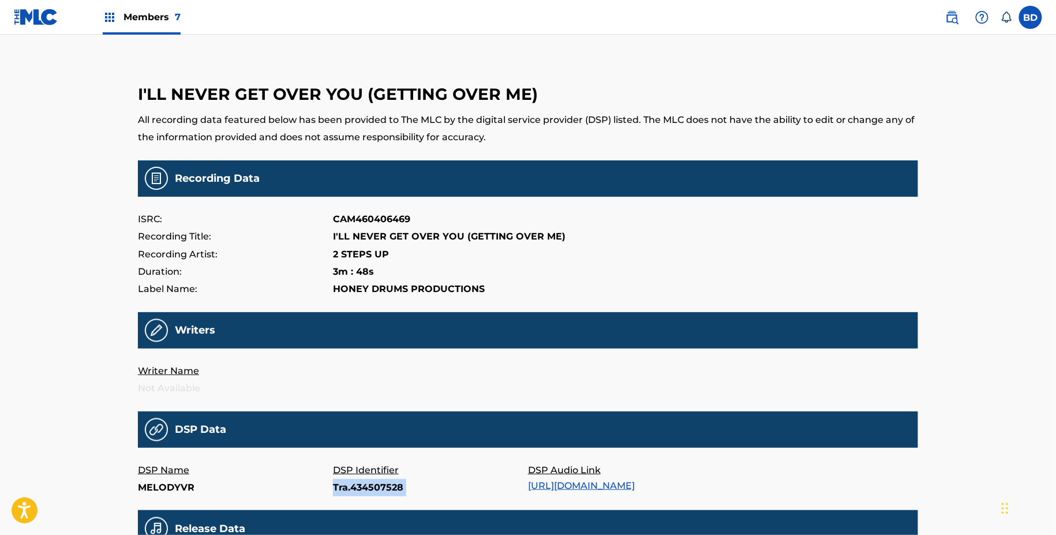
click at [376, 483] on p "Tra.434507528" at bounding box center [430, 487] width 195 height 17
click at [357, 494] on p "B084GX3FQV" at bounding box center [430, 487] width 195 height 17
copy p "B084GX3FQV"
click at [341, 494] on p "107750715" at bounding box center [430, 487] width 195 height 17
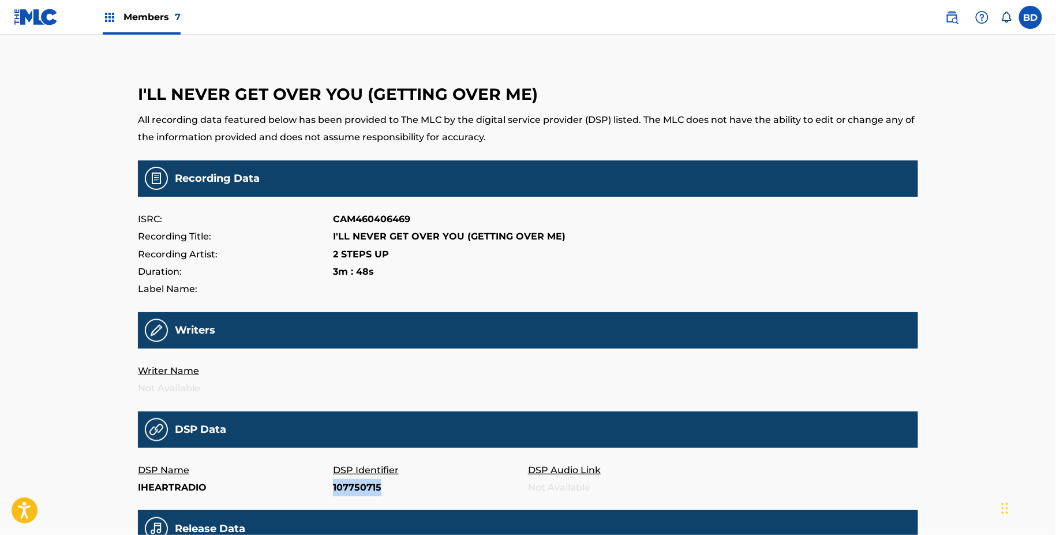
click at [341, 494] on p "107750715" at bounding box center [430, 487] width 195 height 17
copy p "107750715"
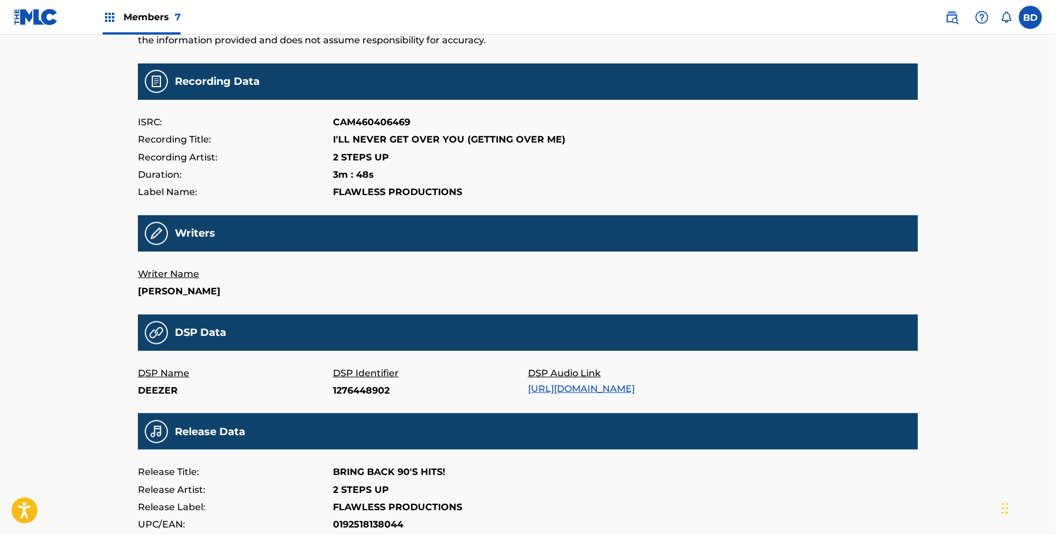
scroll to position [128, 0]
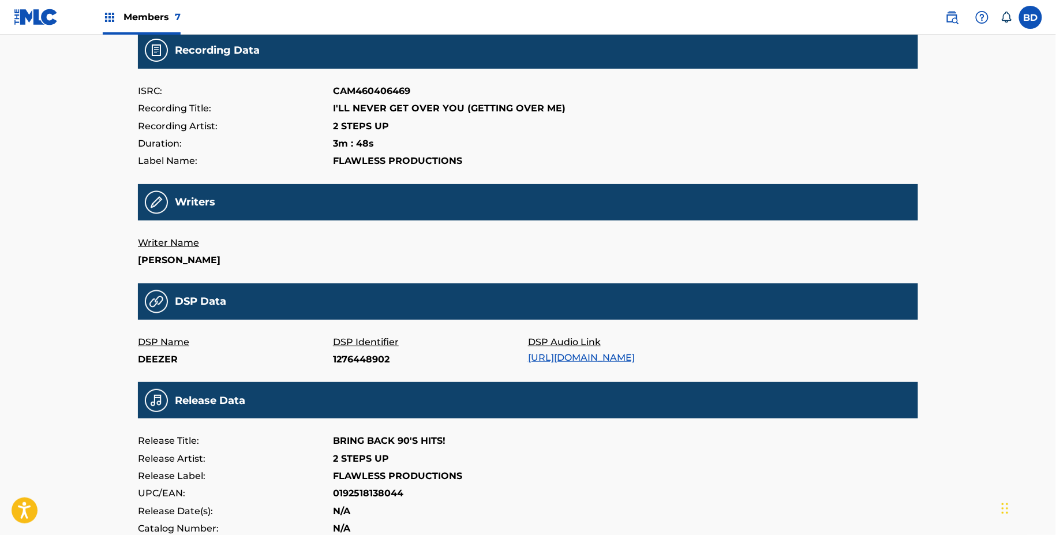
click at [342, 367] on p "1276448902" at bounding box center [430, 359] width 195 height 17
copy p "1276448902"
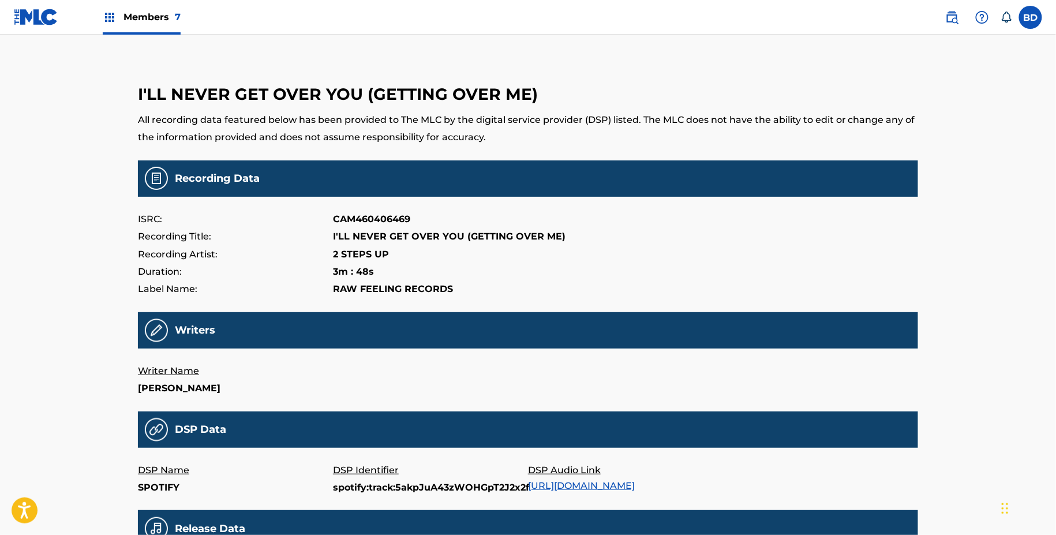
click at [341, 500] on main "I'LL NEVER GET OVER YOU (GETTING OVER ME) All recording data featured below has…" at bounding box center [528, 381] width 780 height 637
copy p "spotify:track:5akpJuA43zWOHGpT2J2x2f"
click at [356, 487] on p "spotify:track:7GQv6d4noCvwp329RWey76" at bounding box center [430, 487] width 195 height 17
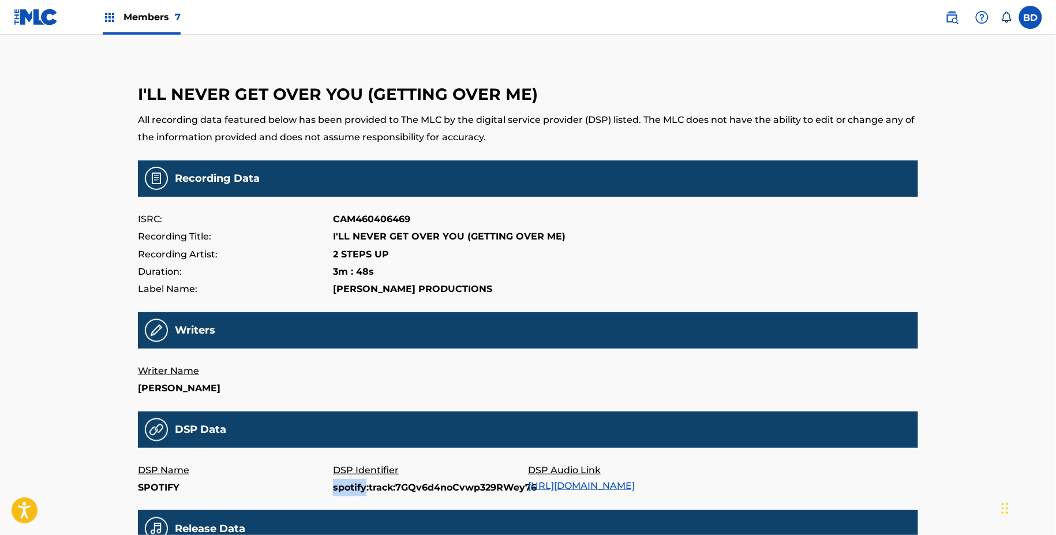
click at [356, 487] on p "spotify:track:7GQv6d4noCvwp329RWey76" at bounding box center [430, 487] width 195 height 17
copy p "spotify:track:7GQv6d4noCvwp329RWey76"
click at [362, 489] on p "B0B3TS6HP6" at bounding box center [430, 487] width 195 height 17
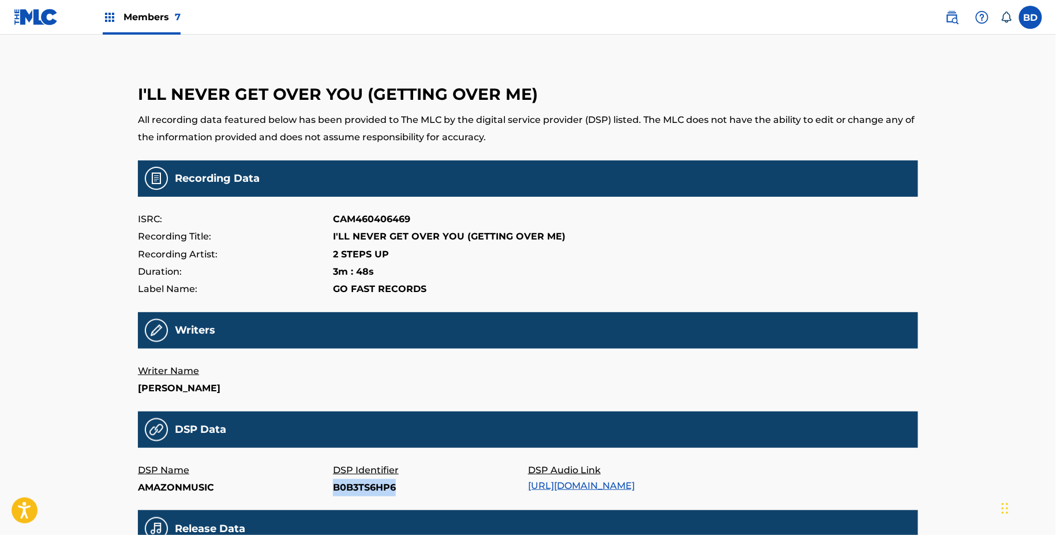
copy p "B0B3TS6HP6"
click at [354, 491] on p "B08ZKC6TNQ" at bounding box center [430, 487] width 195 height 17
copy p "B08ZKC6TNQ"
click at [366, 494] on p "B09BD2PG1K" at bounding box center [430, 487] width 195 height 17
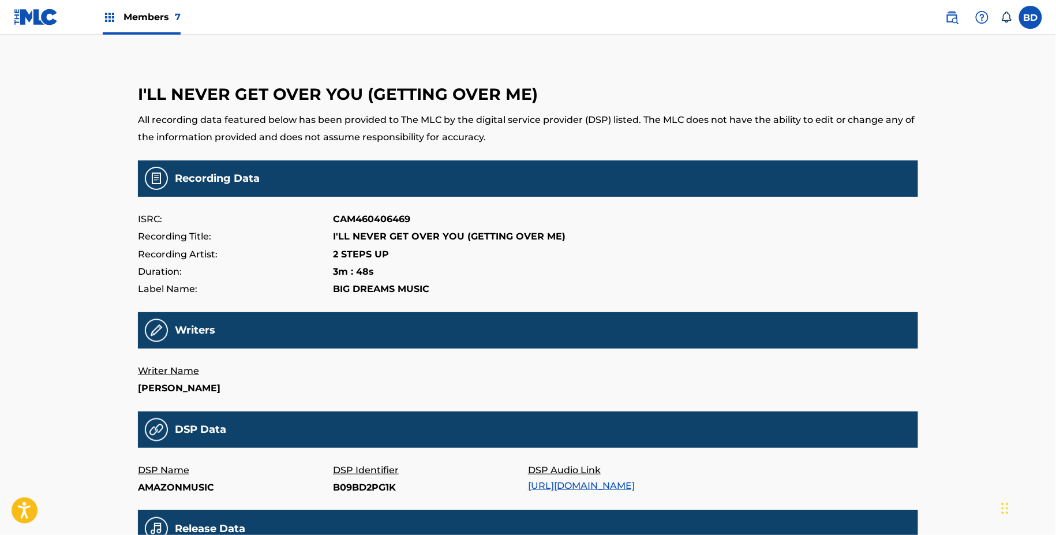
click at [366, 492] on p "B09BD2PG1K" at bounding box center [430, 487] width 195 height 17
copy p "B09BD2PG1K"
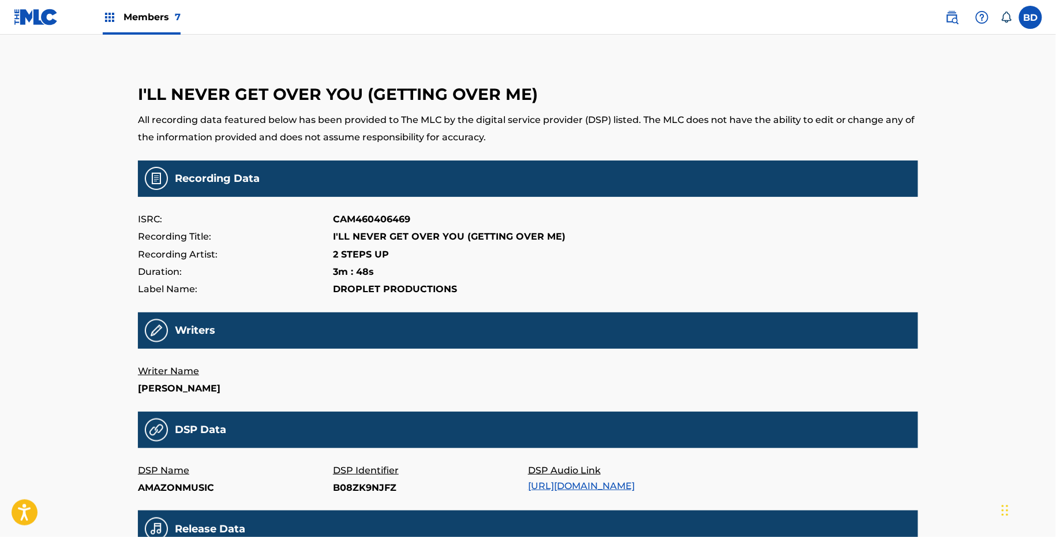
click at [371, 483] on p "B08ZK9NJFZ" at bounding box center [430, 487] width 195 height 17
copy p "B08ZK9NJFZ"
click at [372, 486] on p "B08ZK51B8J" at bounding box center [430, 487] width 195 height 17
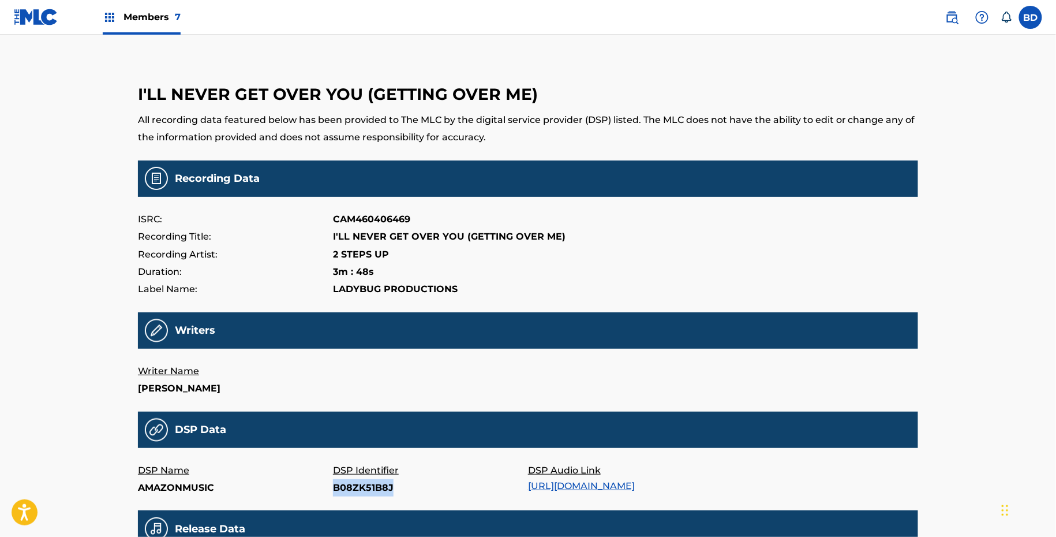
copy p "B08ZK51B8J"
click at [345, 488] on p "232863288" at bounding box center [430, 487] width 195 height 17
copy p "232863288"
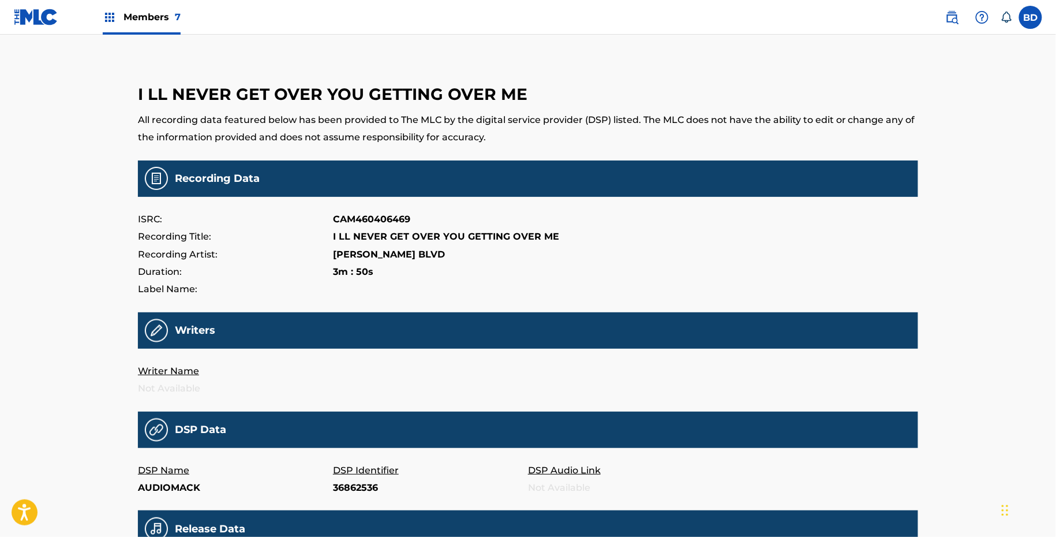
click at [347, 488] on p "36862536" at bounding box center [430, 487] width 195 height 17
copy p "36862536"
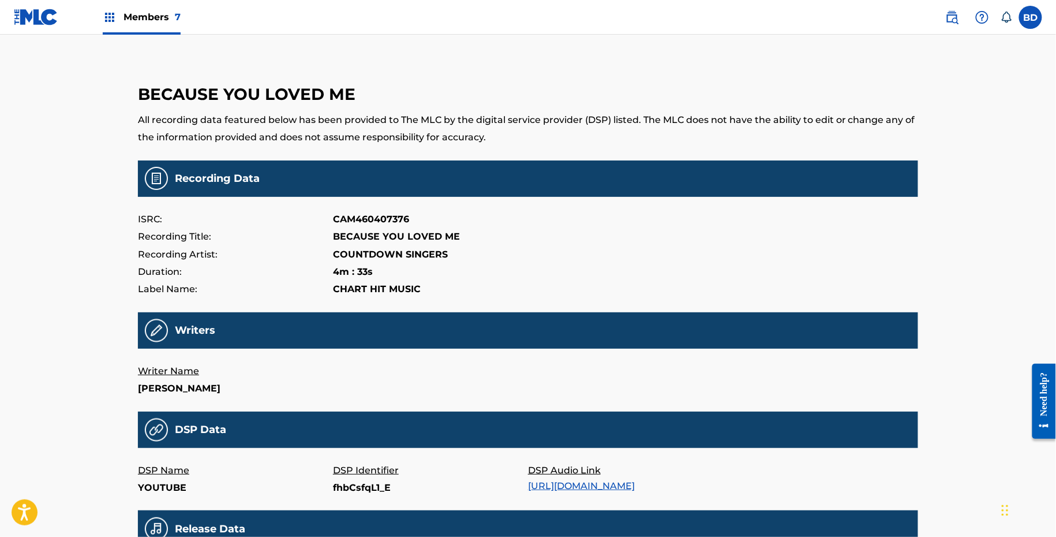
click at [348, 488] on p "fhbCsfqL1_E" at bounding box center [430, 487] width 195 height 17
copy p "fhbCsfqL1_E"
click at [348, 489] on p "36867985" at bounding box center [430, 487] width 195 height 17
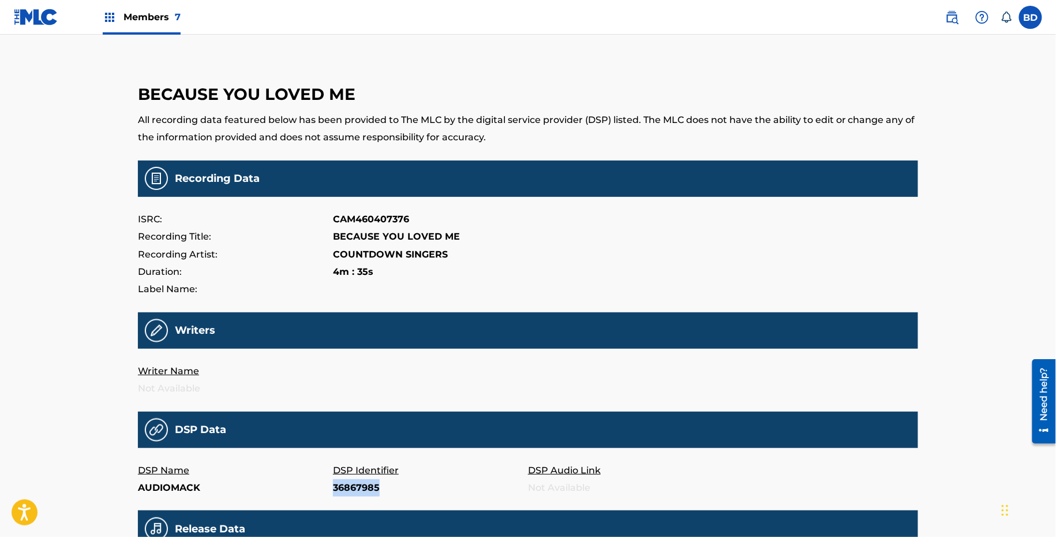
click at [348, 489] on p "36867985" at bounding box center [430, 487] width 195 height 17
copy p "36867985"
click at [346, 492] on p "513670522" at bounding box center [430, 487] width 195 height 17
copy p "513670522"
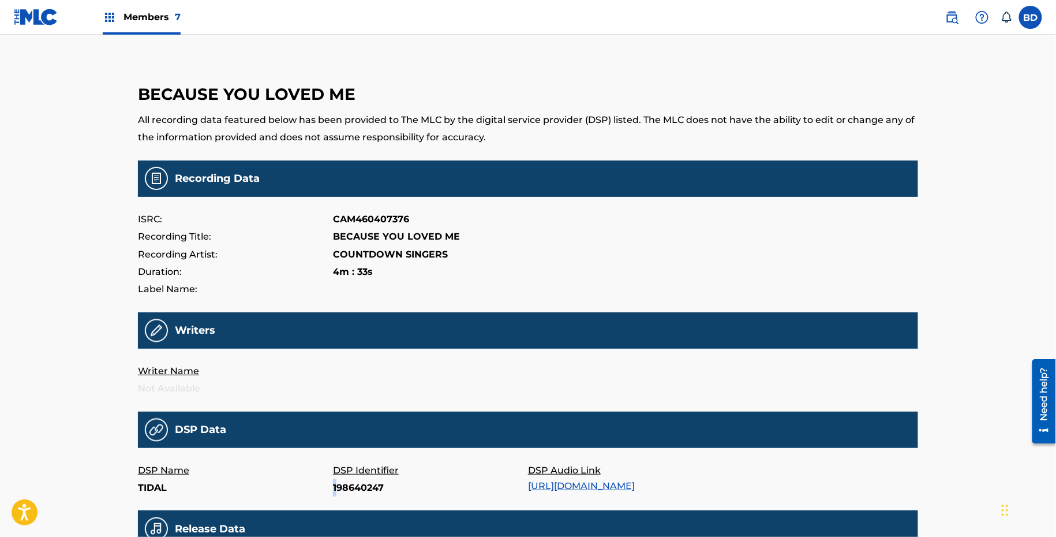
click at [338, 479] on p "198640247" at bounding box center [430, 487] width 195 height 17
click at [341, 484] on p "198640247" at bounding box center [430, 487] width 195 height 17
copy p "198640247"
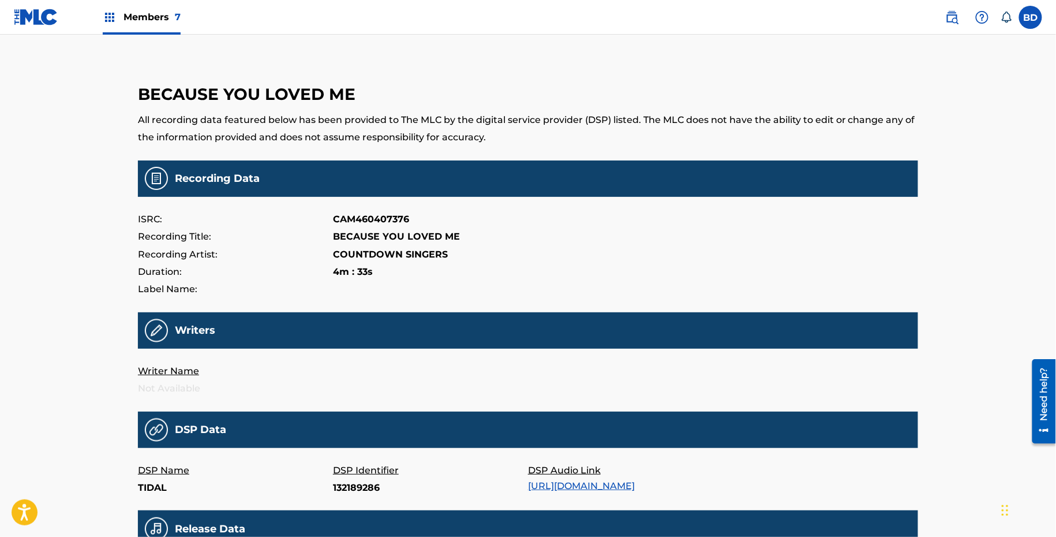
click at [354, 481] on p "132189286" at bounding box center [430, 487] width 195 height 17
copy p "132189286"
click at [354, 490] on p "T4SuTTbXvuM" at bounding box center [430, 487] width 195 height 17
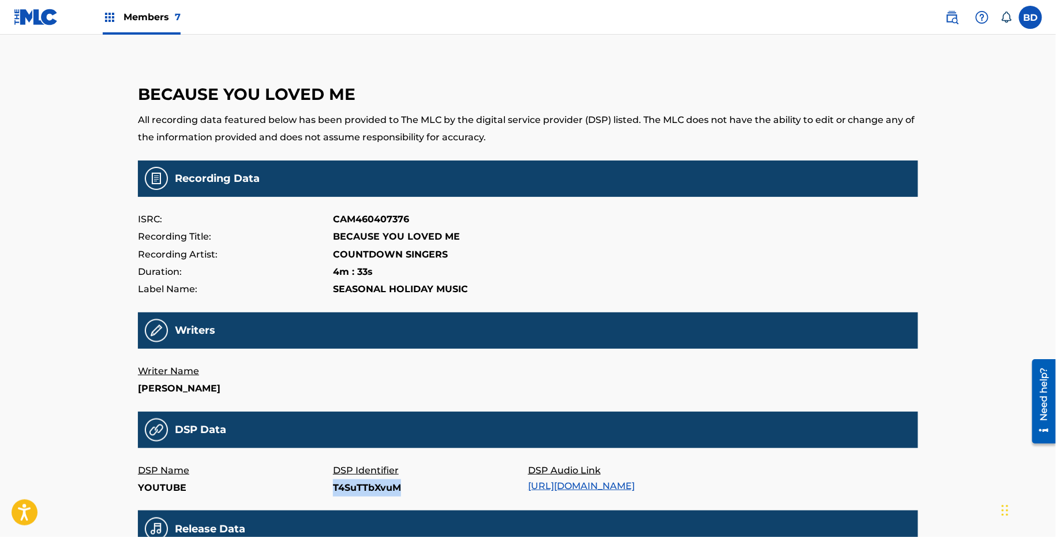
copy p "T4SuTTbXvuM"
click at [345, 484] on p "Tra.614035857" at bounding box center [430, 487] width 195 height 17
copy p "Tra.614035857"
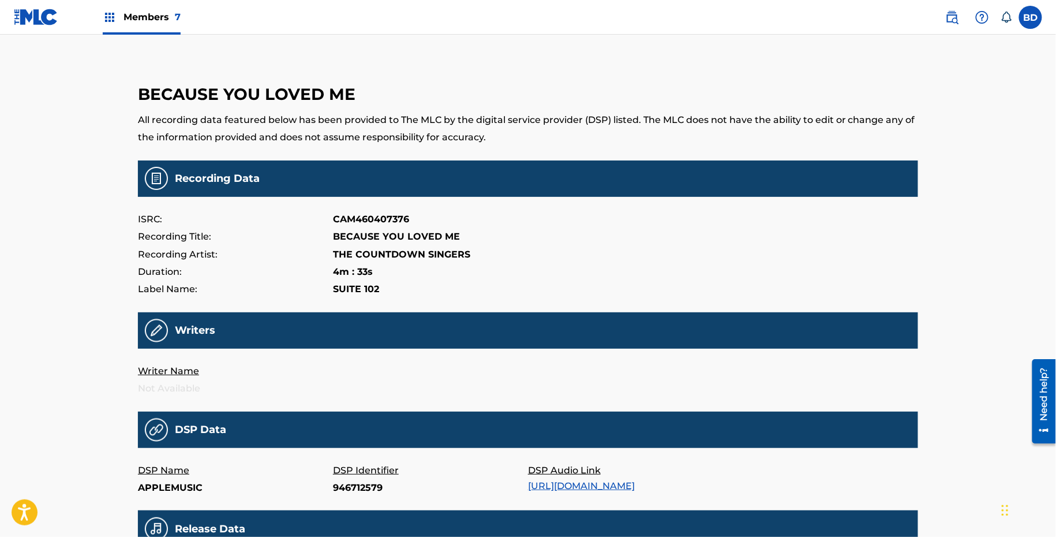
click at [347, 487] on p "946712579" at bounding box center [430, 487] width 195 height 17
copy p "946712579"
click at [347, 480] on p "Tra.778787856" at bounding box center [430, 487] width 195 height 17
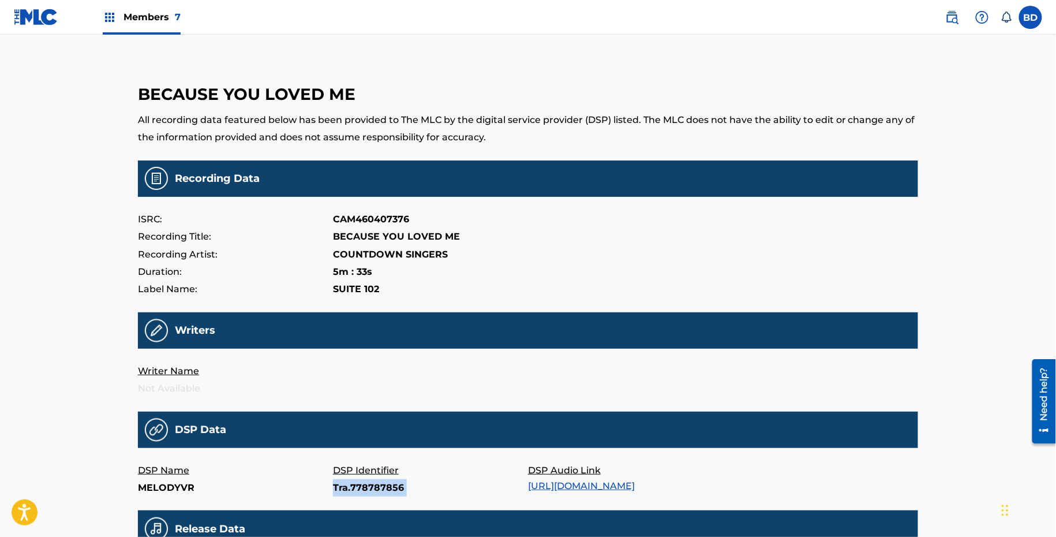
click at [347, 480] on p "Tra.778787856" at bounding box center [430, 487] width 195 height 17
copy p "Tra.778787856"
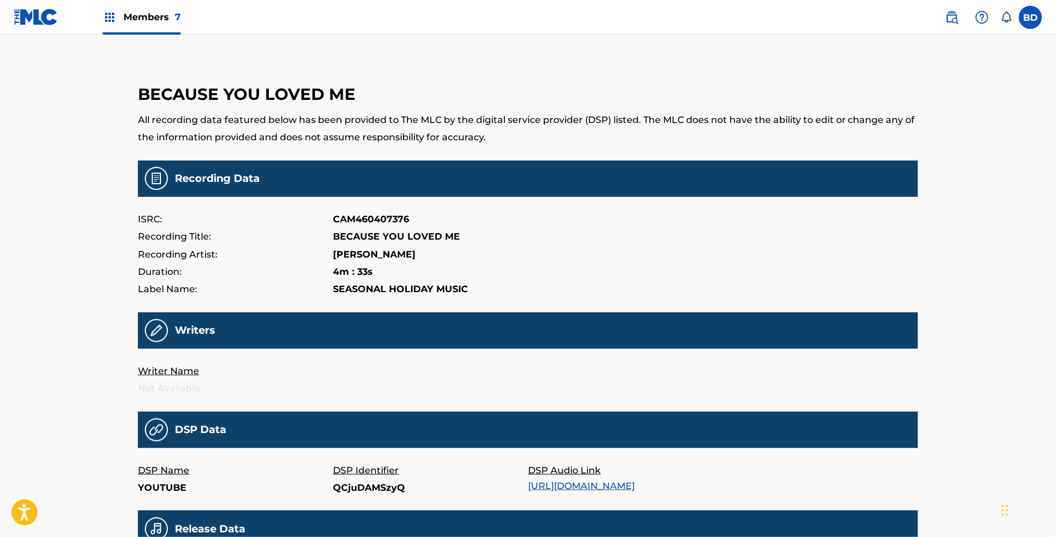
click at [349, 489] on p "QCjuDAMSzyQ" at bounding box center [430, 487] width 195 height 17
copy p "QCjuDAMSzyQ"
click at [347, 486] on p "90141692" at bounding box center [430, 487] width 195 height 17
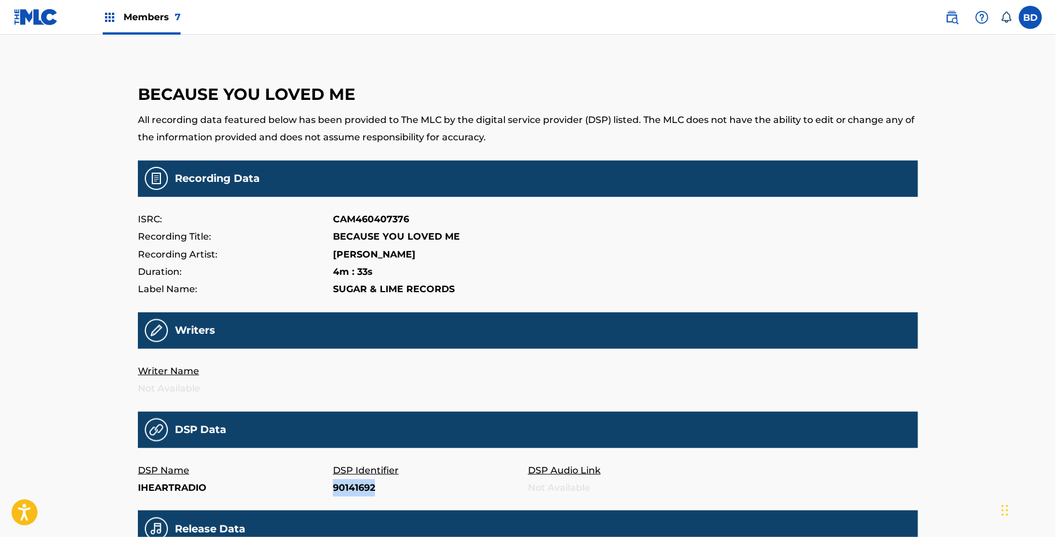
copy p "90141692"
click at [359, 491] on p "84151492" at bounding box center [430, 487] width 195 height 17
copy p "84151492"
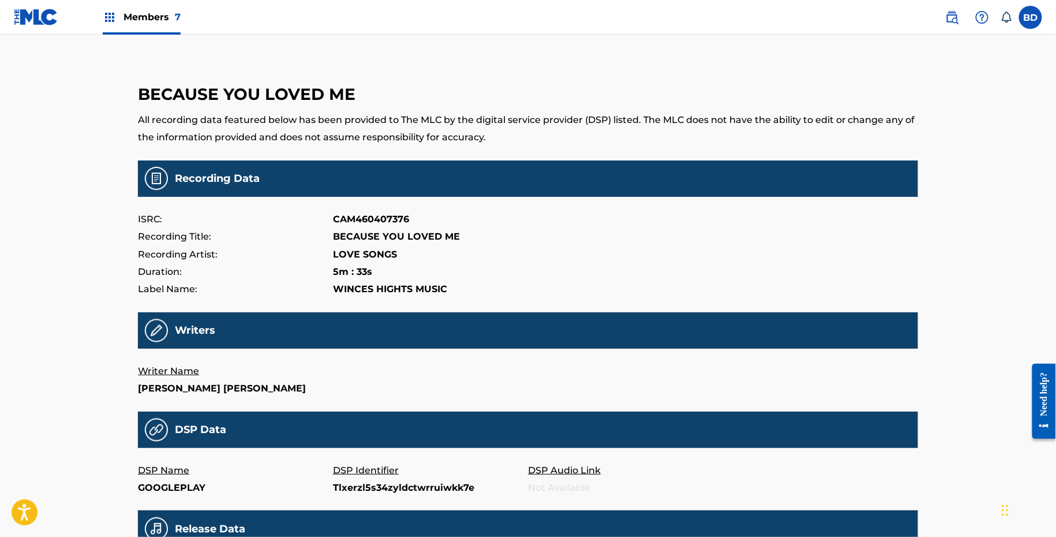
click at [360, 499] on main "BECAUSE YOU LOVED ME All recording data featured below has been provided to The…" at bounding box center [528, 381] width 780 height 637
copy p "Tlxerzl5s34zyldctwrruiwkk7e"
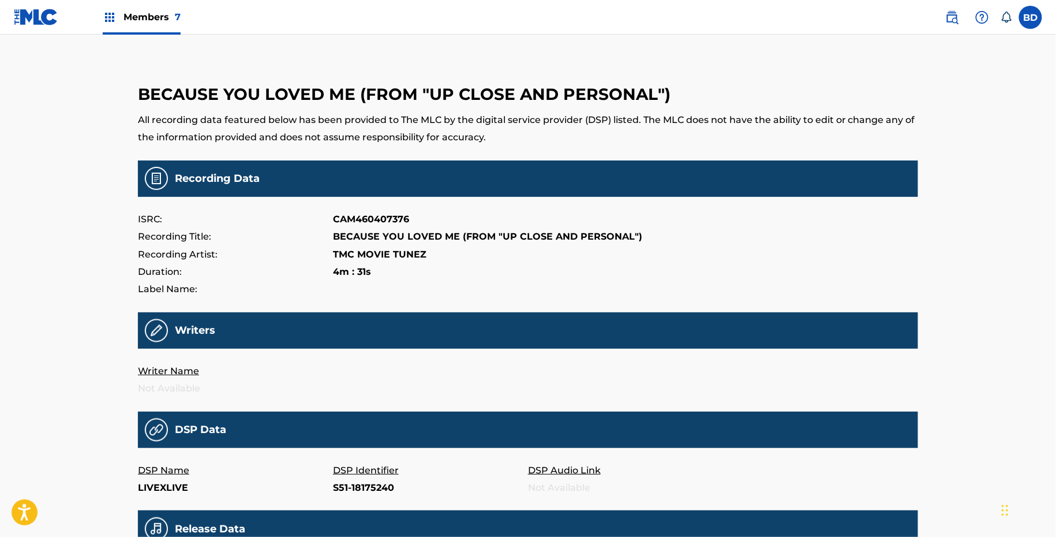
click at [364, 489] on p "S51-18175240" at bounding box center [430, 487] width 195 height 17
copy p "S51-18175240"
click at [341, 491] on p "40399389" at bounding box center [430, 487] width 195 height 17
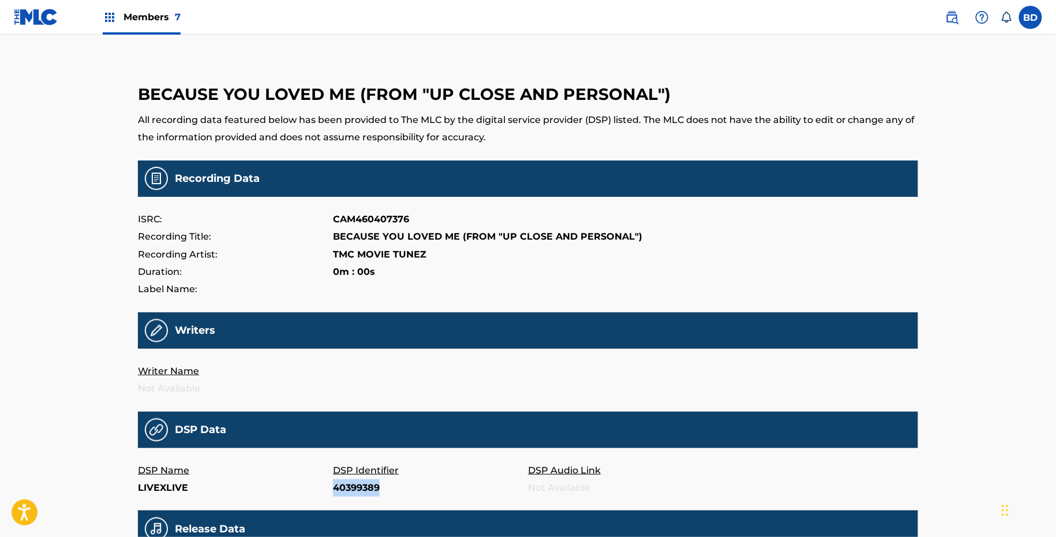
click at [341, 491] on p "40399389" at bounding box center [430, 487] width 195 height 17
copy p "40399389"
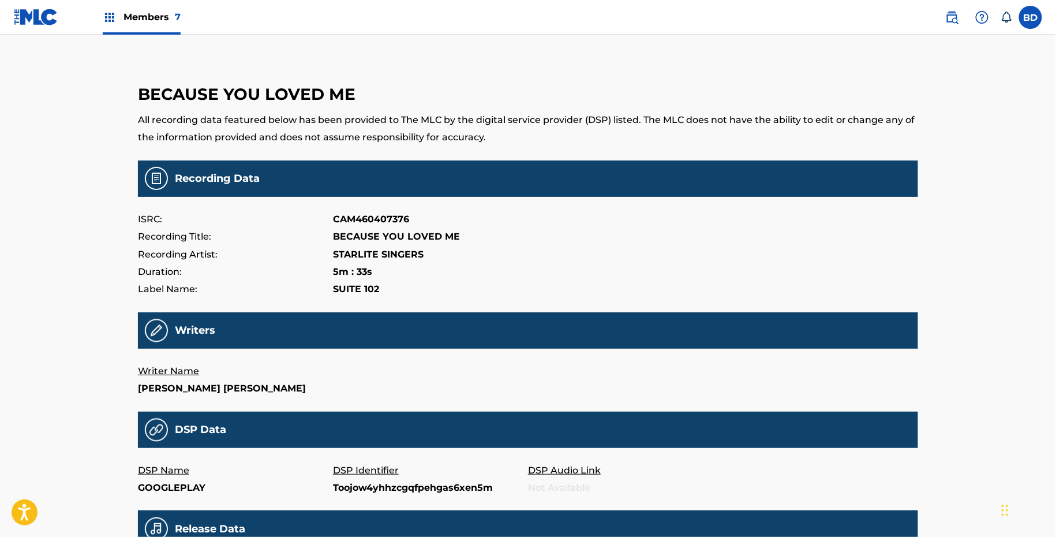
click at [339, 486] on p "Toojow4yhhzcgqfpehgas6xen5m" at bounding box center [430, 487] width 195 height 17
copy p "Toojow4yhhzcgqfpehgas6xen5m"
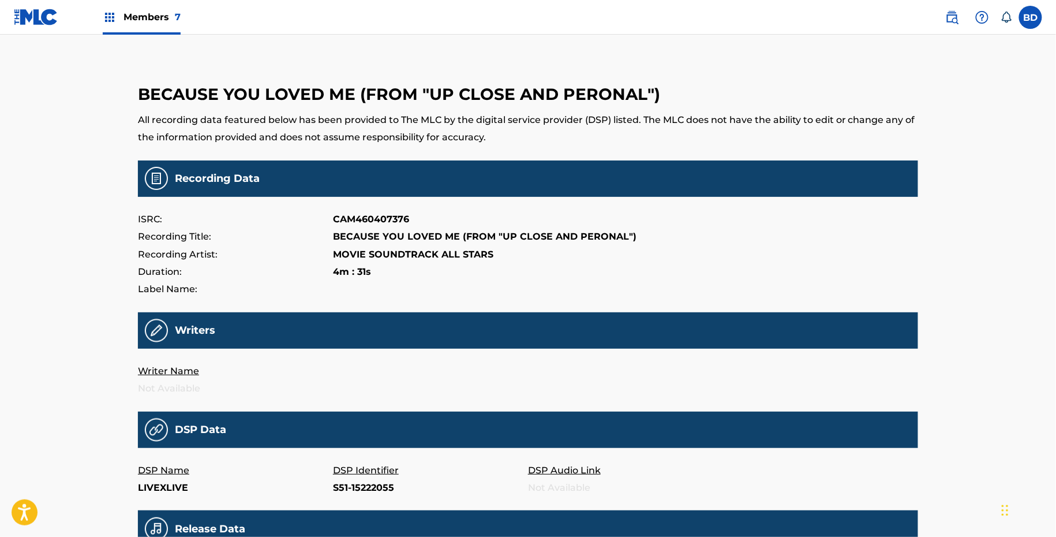
click at [360, 481] on p "S51-15222055" at bounding box center [430, 487] width 195 height 17
copy p "S51-15222055"
click at [339, 481] on p "40435863" at bounding box center [430, 487] width 195 height 17
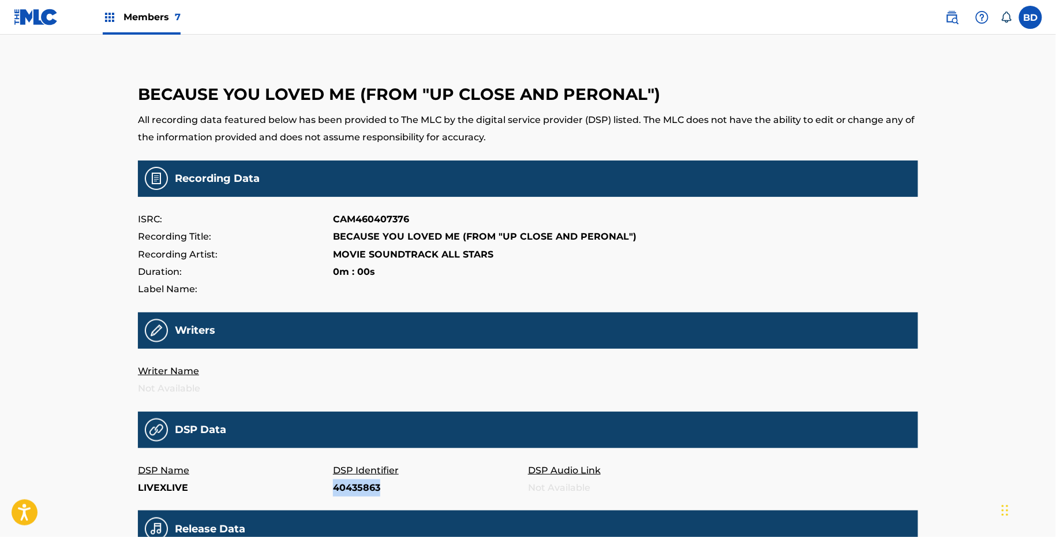
click at [339, 481] on p "40435863" at bounding box center [430, 487] width 195 height 17
copy p "40435863"
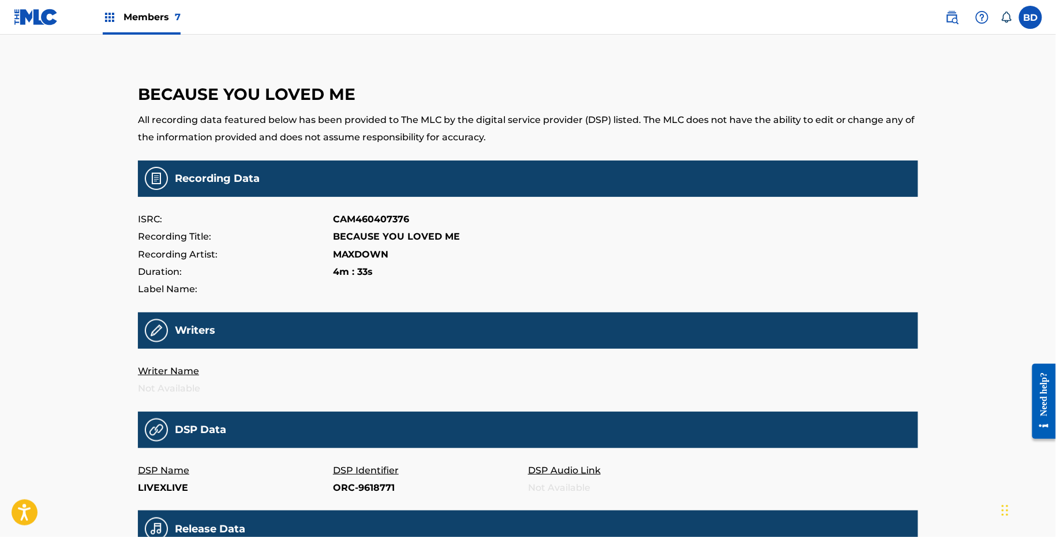
click at [354, 485] on p "ORC-9618771" at bounding box center [430, 487] width 195 height 17
copy p "ORC-9618771"
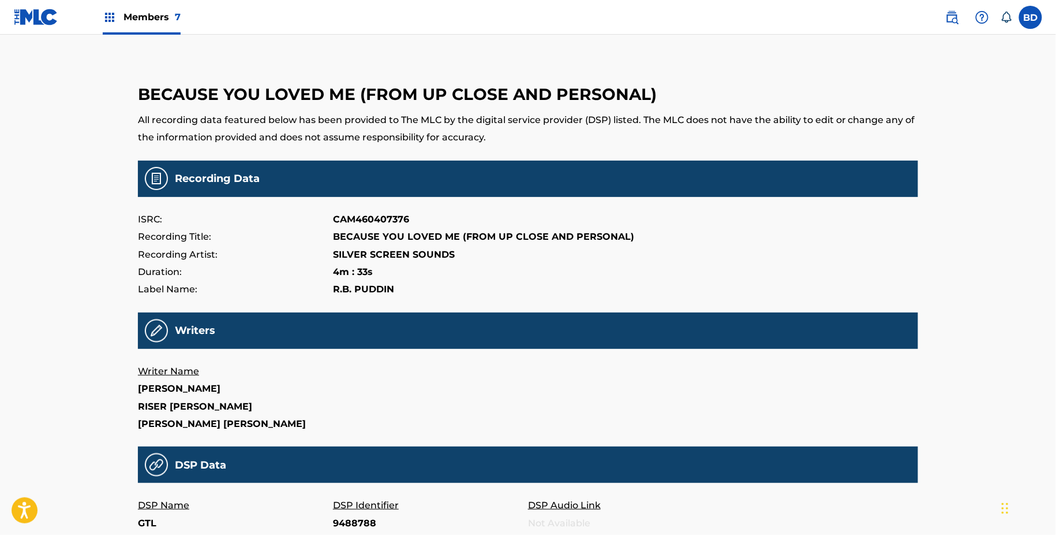
click at [339, 524] on p "9488788" at bounding box center [430, 522] width 195 height 17
click p "9488788"
copy p "9488788"
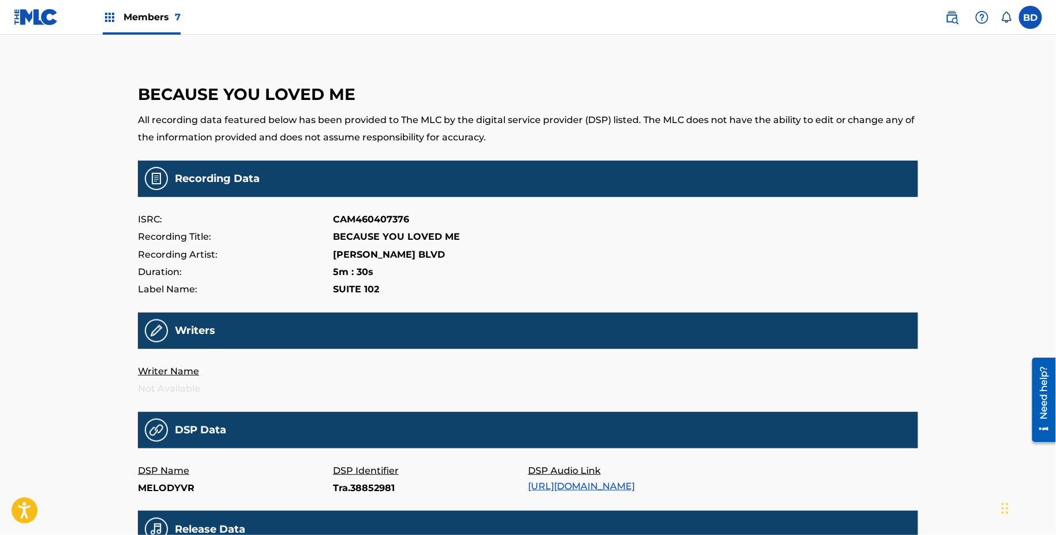
click at [358, 482] on p "Tra.38852981" at bounding box center [430, 487] width 195 height 17
copy p "Tra.38852981"
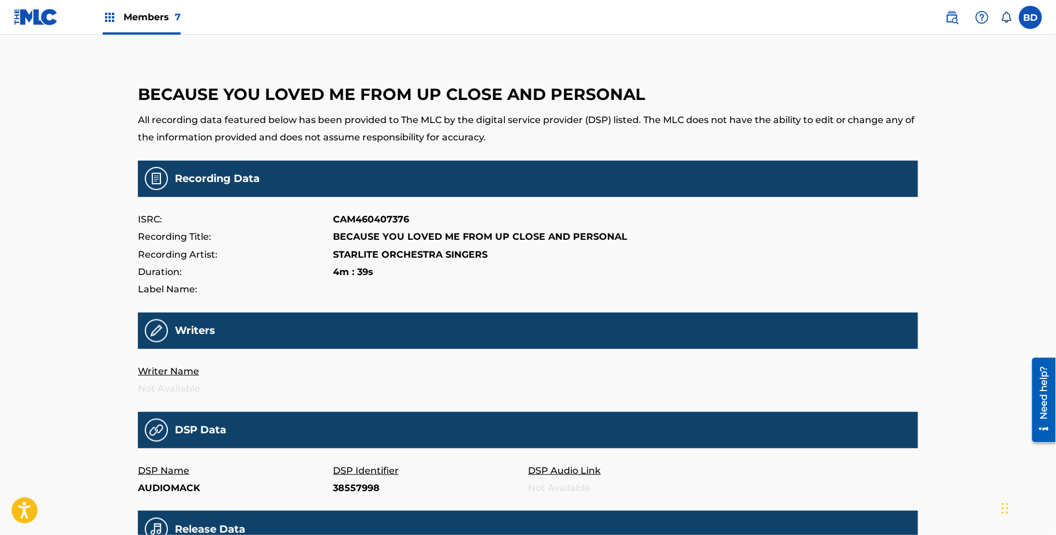
click at [350, 495] on p "38557998" at bounding box center [430, 487] width 195 height 17
copy p "38557998"
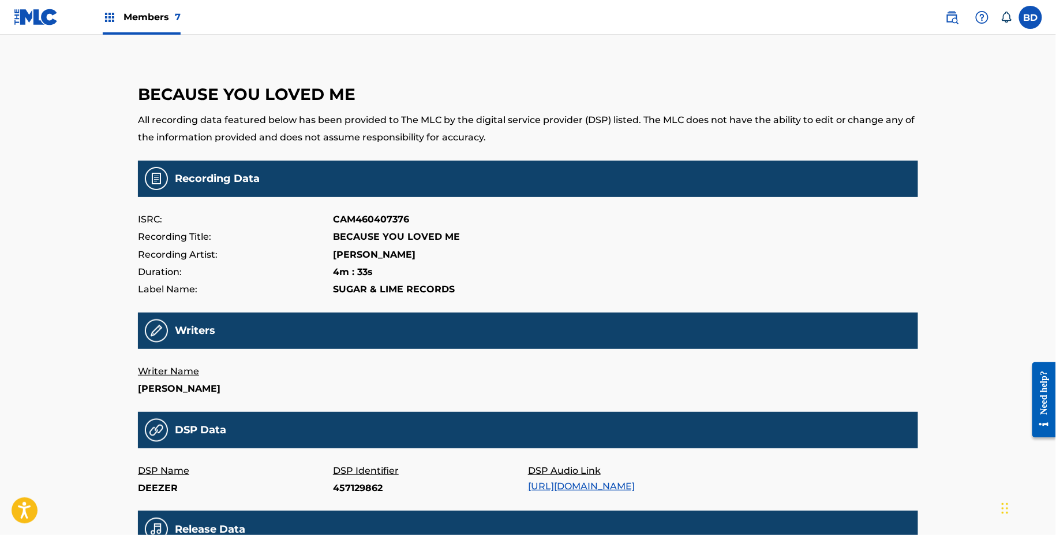
click at [346, 492] on p "457129862" at bounding box center [430, 487] width 195 height 17
copy p "457129862"
click at [339, 485] on p "aLd2kFhMvLY" at bounding box center [430, 487] width 195 height 17
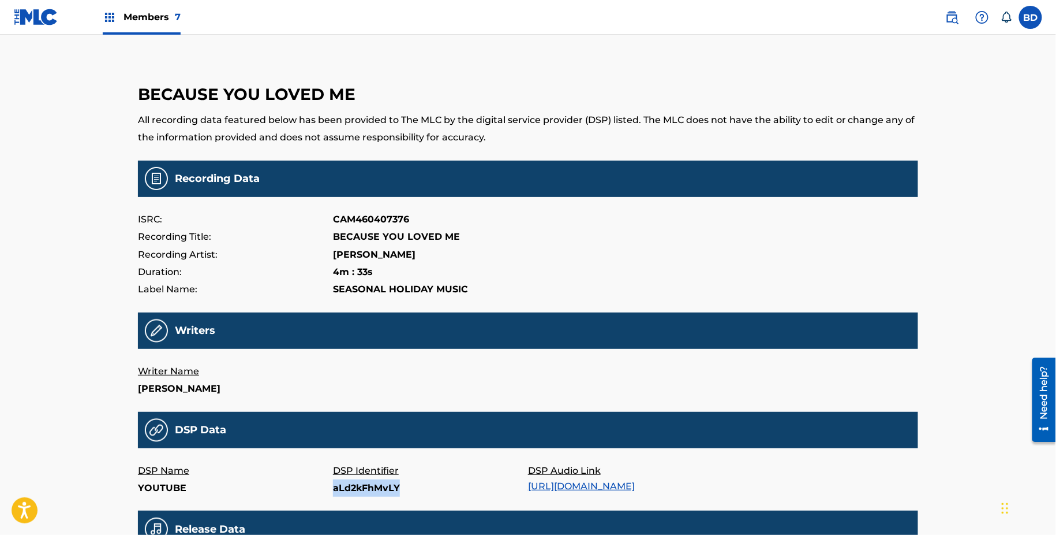
copy p "aLd2kFhMvLY"
click at [347, 488] on p "Tra.47954762" at bounding box center [430, 487] width 195 height 17
copy p "Tra.47954762"
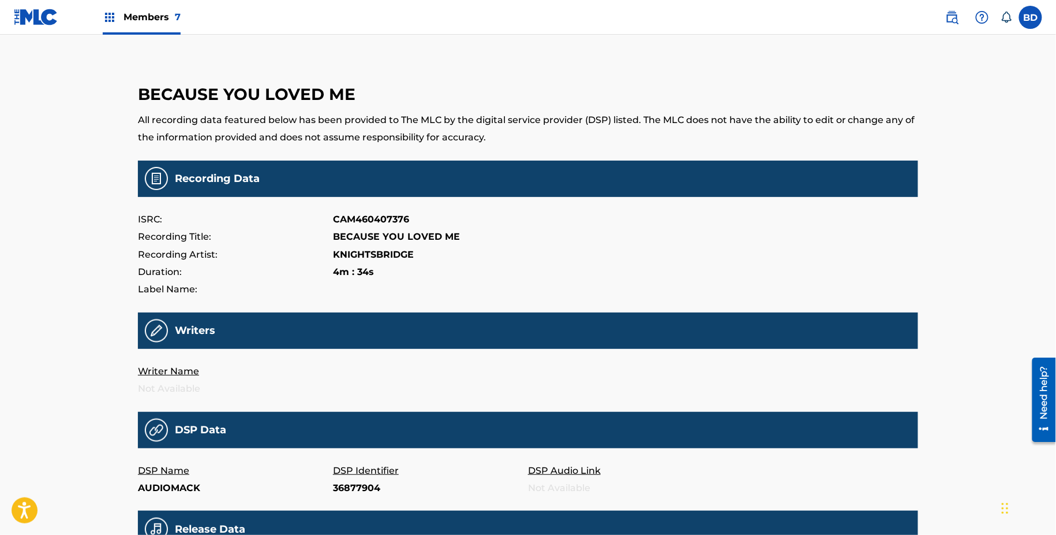
click at [356, 490] on p "36877904" at bounding box center [430, 487] width 195 height 17
copy p "36877904"
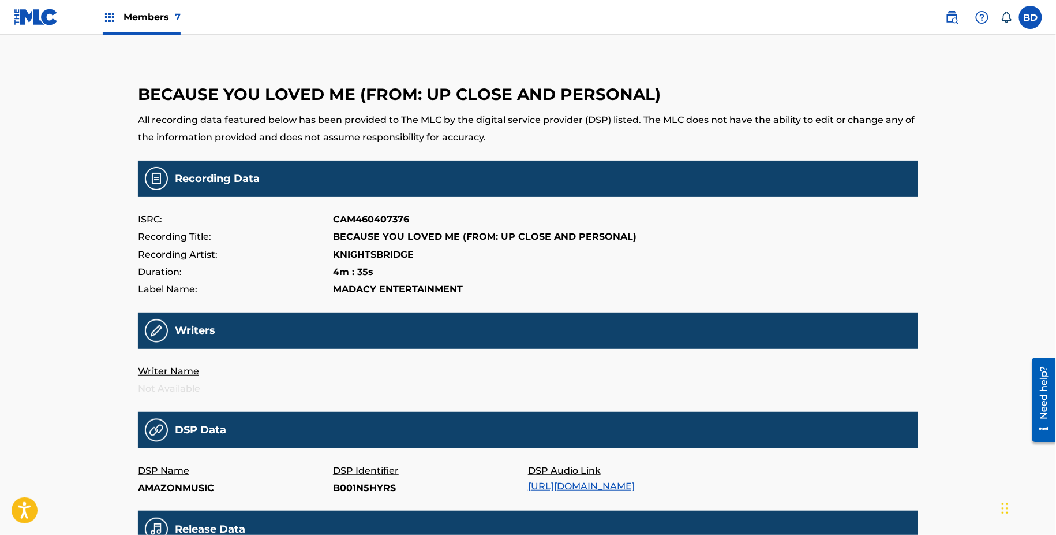
click at [345, 488] on p "B001N5HYRS" at bounding box center [430, 487] width 195 height 17
copy p "B001N5HYRS"
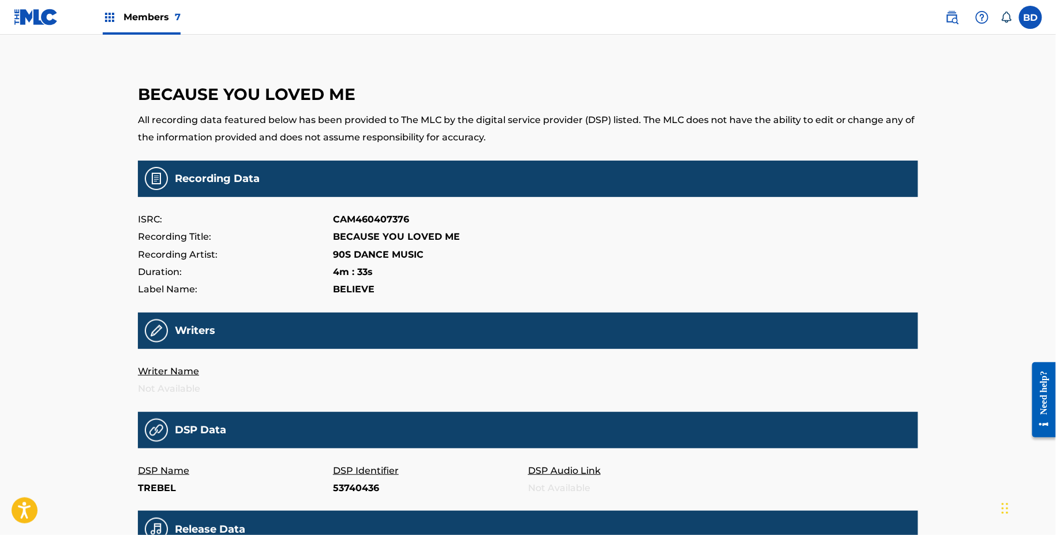
click at [346, 489] on p "53740436" at bounding box center [430, 487] width 195 height 17
copy p "53740436"
click at [359, 487] on p "B003PH7Y68" at bounding box center [430, 487] width 195 height 17
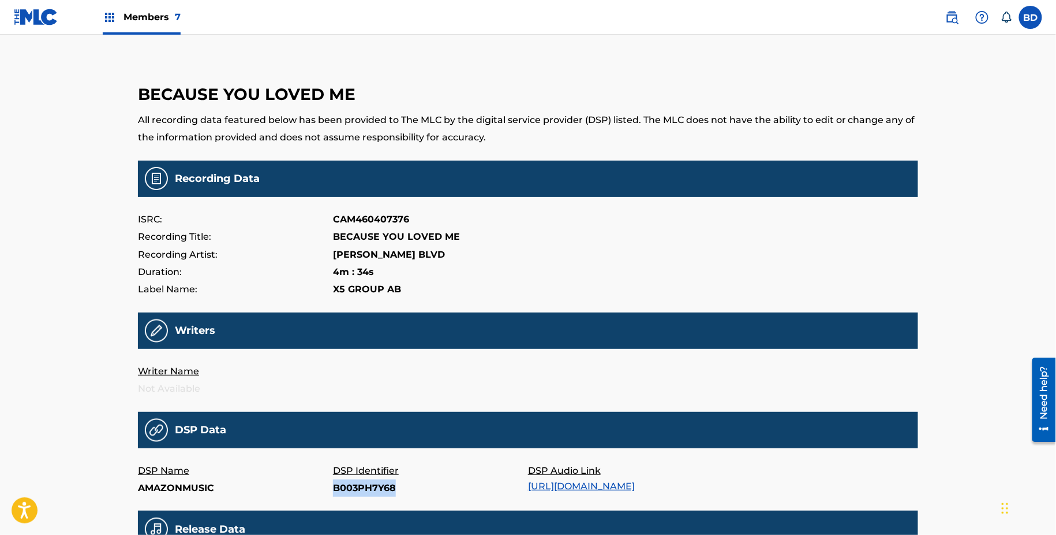
copy p "B003PH7Y68"
click at [346, 489] on p "86172563" at bounding box center [430, 487] width 195 height 17
copy p "86172563"
click at [347, 486] on p "96538946" at bounding box center [430, 487] width 195 height 17
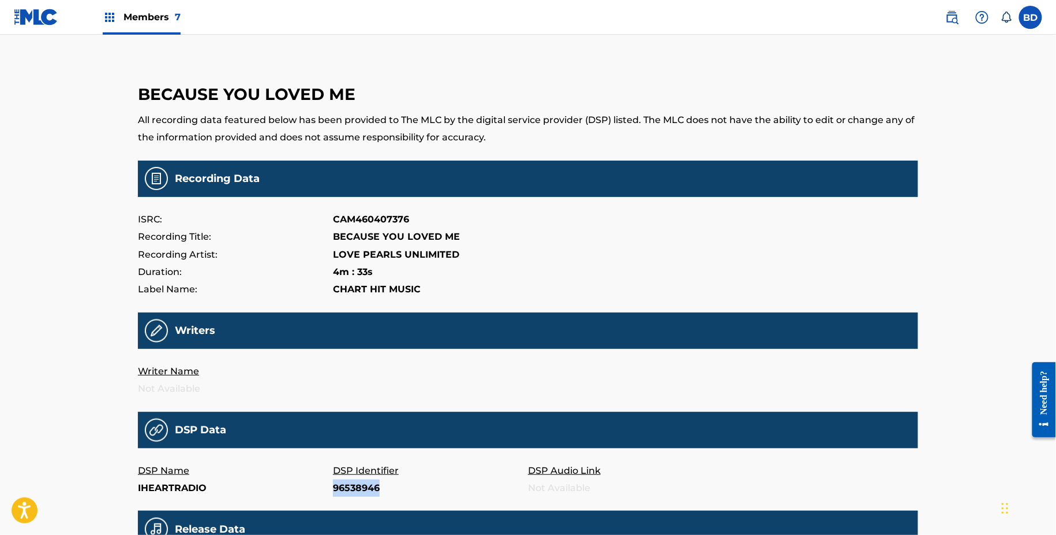
click at [347, 486] on p "96538946" at bounding box center [430, 487] width 195 height 17
copy p "96538946"
click at [350, 487] on p "56566113" at bounding box center [430, 487] width 195 height 17
copy p "56566113"
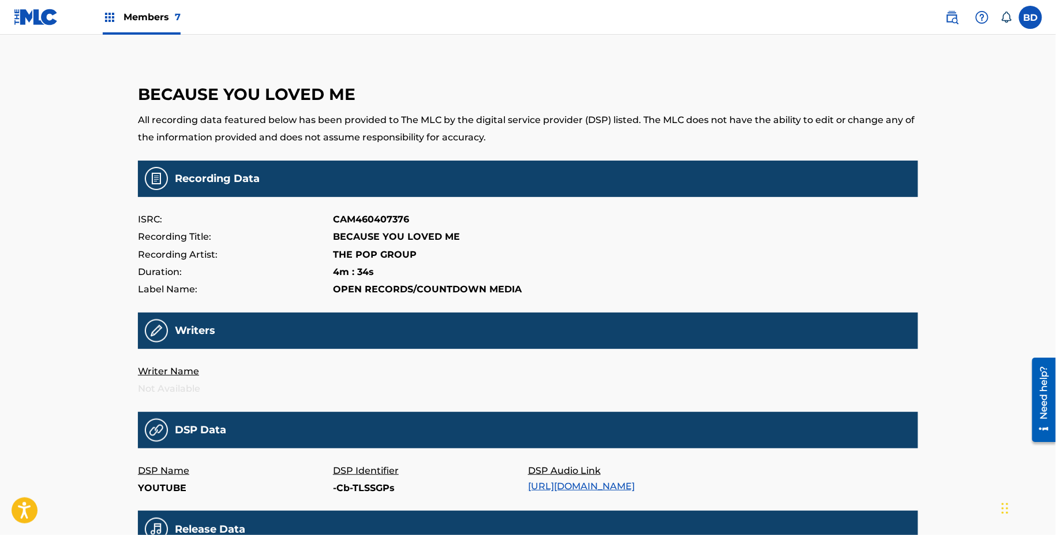
click at [341, 483] on p "-Cb-TLSSGPs" at bounding box center [430, 487] width 195 height 17
copy p "-Cb-TLSSGPs"
click at [345, 500] on main "BECAUSE YOU LOVED ME All recording data featured below has been provided to The…" at bounding box center [528, 381] width 780 height 637
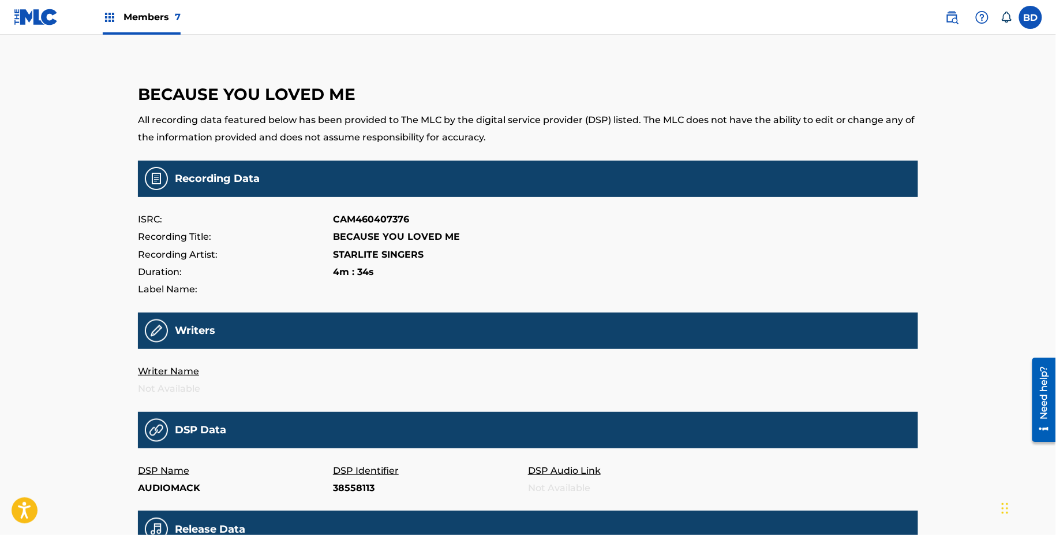
click at [345, 492] on p "38558113" at bounding box center [430, 487] width 195 height 17
copy p "38558113"
click at [352, 489] on p "39687806" at bounding box center [430, 487] width 195 height 17
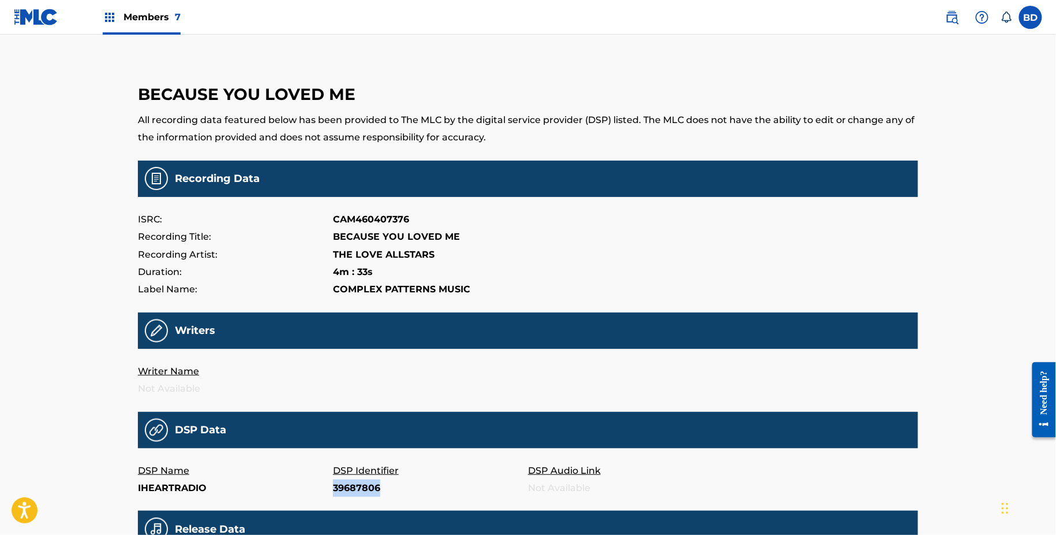
copy p "39687806"
click at [351, 486] on p "52565856" at bounding box center [430, 487] width 195 height 17
copy p "52565856"
click at [350, 489] on p "Tra.220394717" at bounding box center [430, 487] width 195 height 17
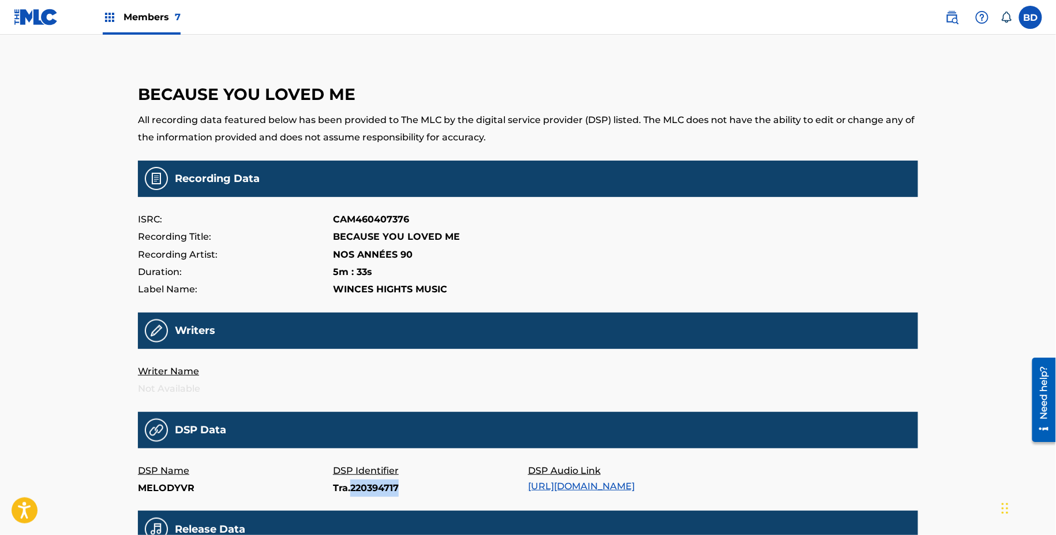
click at [350, 489] on p "Tra.220394717" at bounding box center [430, 487] width 195 height 17
copy p "Tra.220394717"
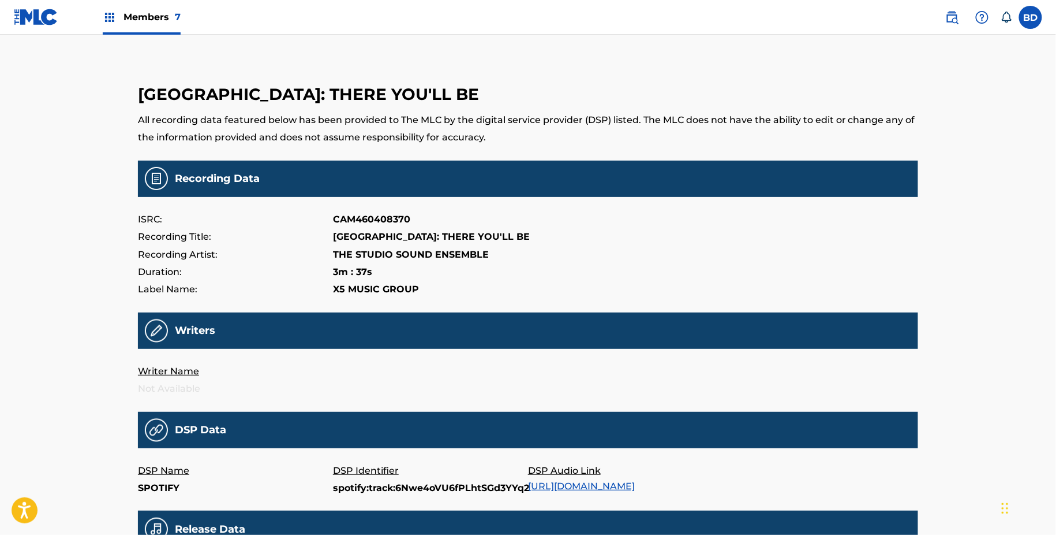
click at [344, 489] on p "spotify:track:6Nwe4oVU6fPLhtSGd3YYq2" at bounding box center [430, 487] width 195 height 17
copy p "spotify:track:6Nwe4oVU6fPLhtSGd3YYq2"
click at [352, 489] on p "4043643" at bounding box center [430, 487] width 195 height 17
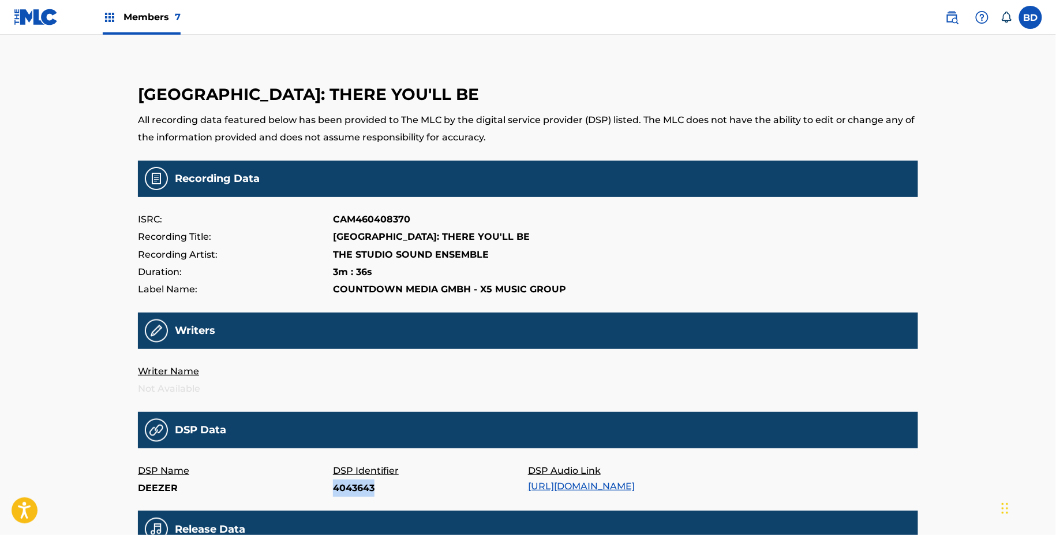
click at [352, 489] on p "4043643" at bounding box center [430, 487] width 195 height 17
copy p "4043643"
click at [357, 488] on p "316037331" at bounding box center [430, 487] width 195 height 17
copy p "316037331"
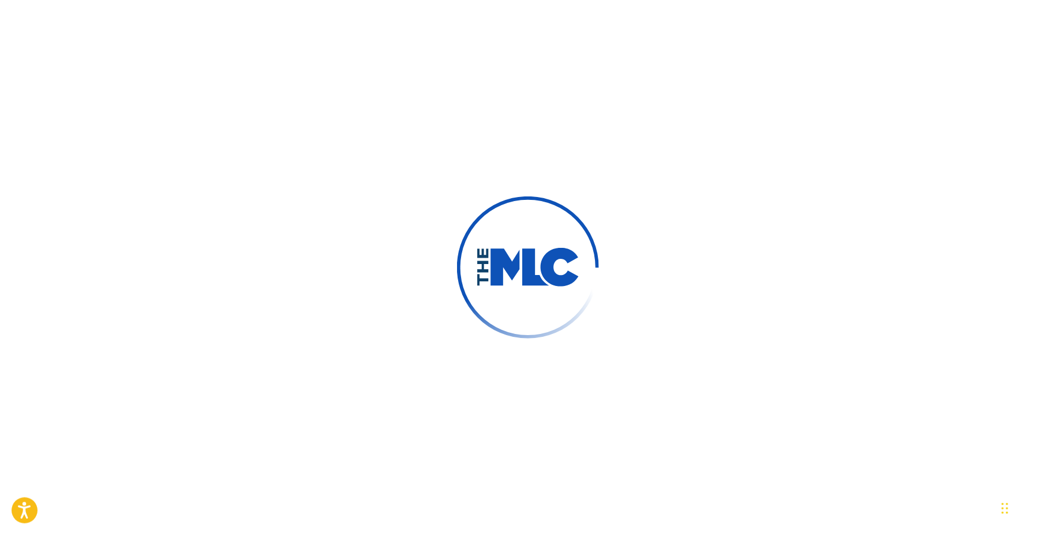
scroll to position [197, 0]
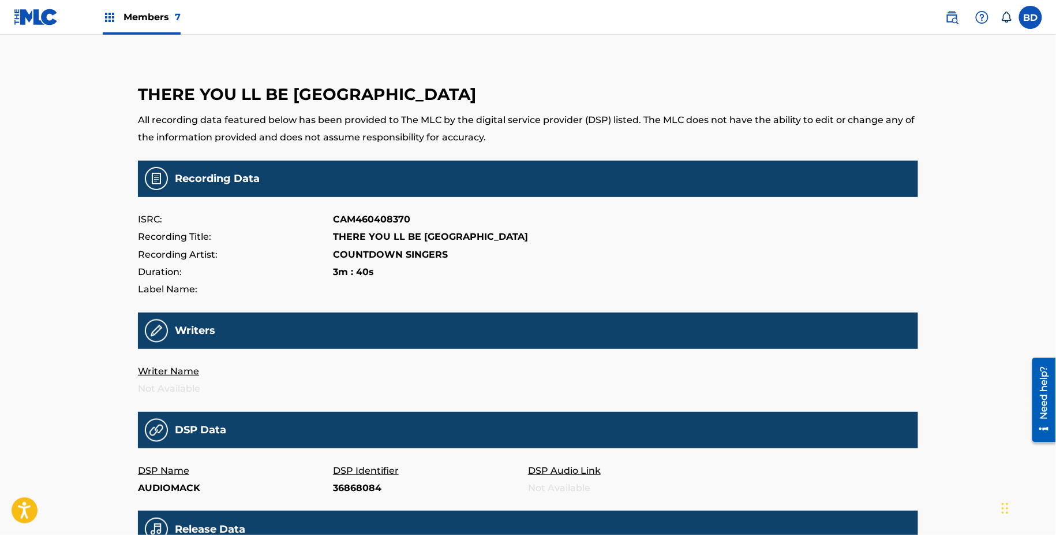
click at [352, 487] on p "36868084" at bounding box center [430, 487] width 195 height 17
copy p "36868084"
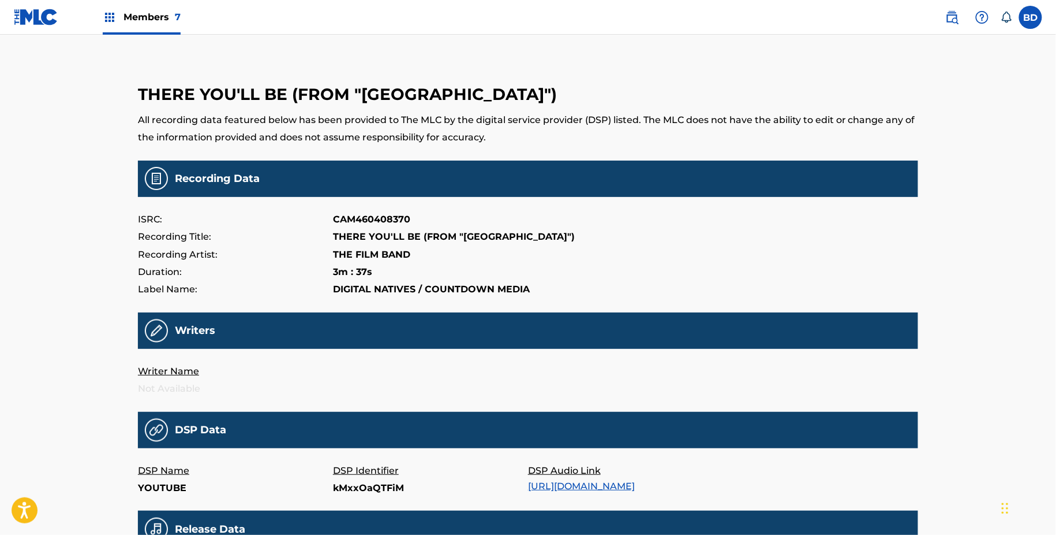
click at [363, 494] on p "kMxxOaQTFiM" at bounding box center [430, 487] width 195 height 17
copy p "kMxxOaQTFiM"
click at [346, 500] on main "THERE YOU'LL BE (FROM "PEARL HARBOR") All recording data featured below has bee…" at bounding box center [528, 381] width 780 height 637
click at [346, 488] on p "B008LCMYZ8" at bounding box center [430, 487] width 195 height 17
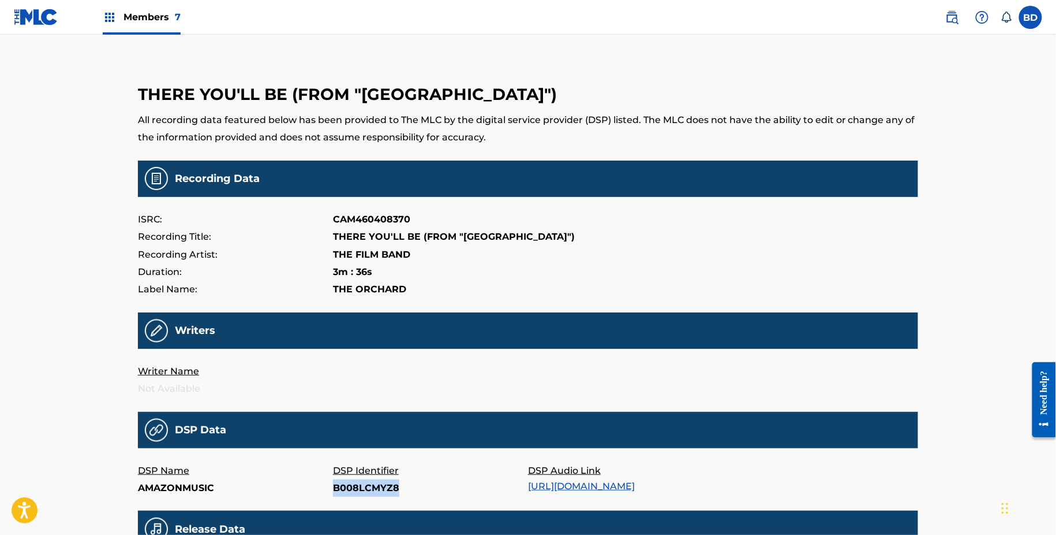
click at [346, 488] on p "B008LCMYZ8" at bounding box center [430, 487] width 195 height 17
copy p "B008LCMYZ8"
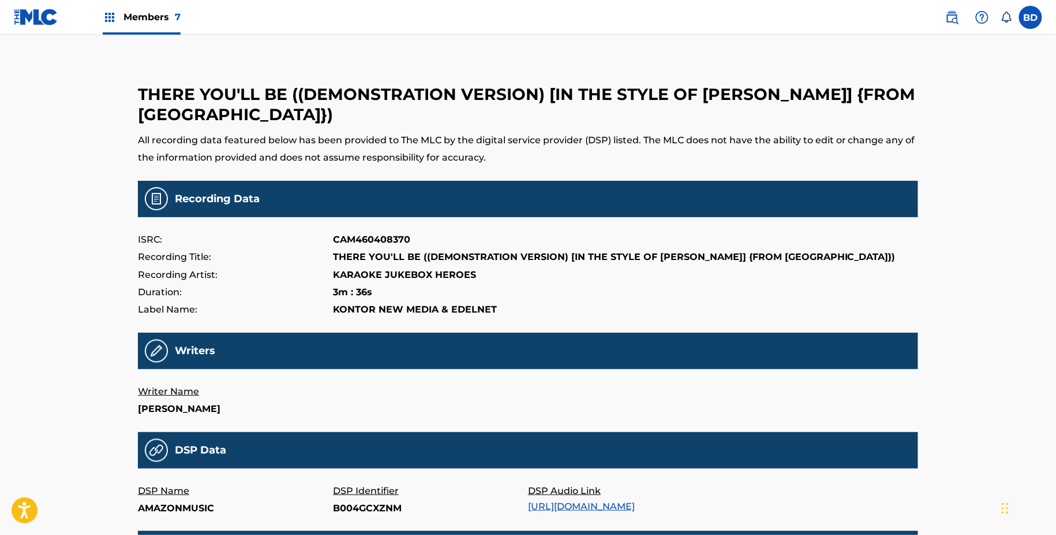
click at [351, 509] on p "B004GCXZNM" at bounding box center [430, 507] width 195 height 17
copy p "B004GCXZNM"
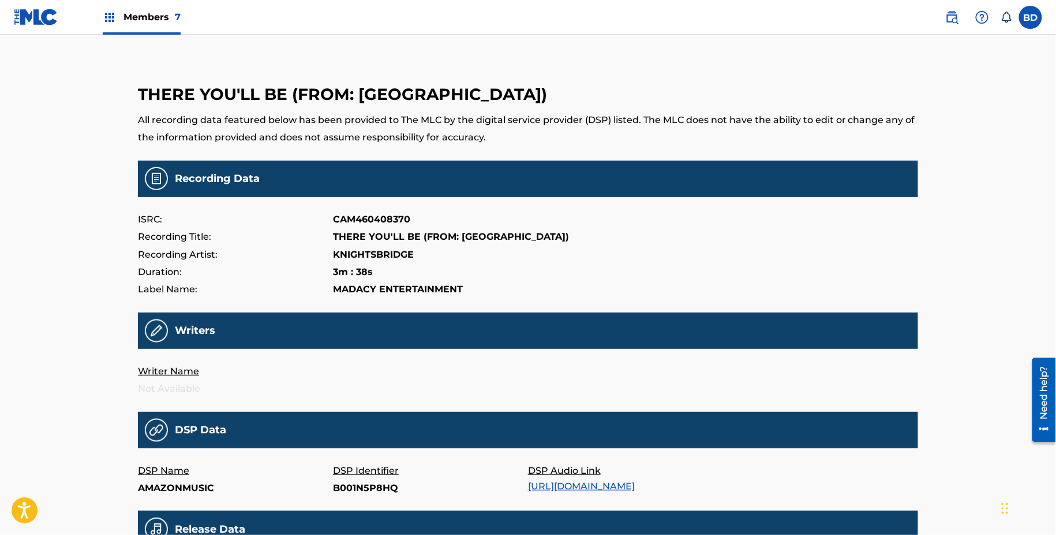
click at [361, 489] on p "B001N5P8HQ" at bounding box center [430, 487] width 195 height 17
copy p "B001N5P8HQ"
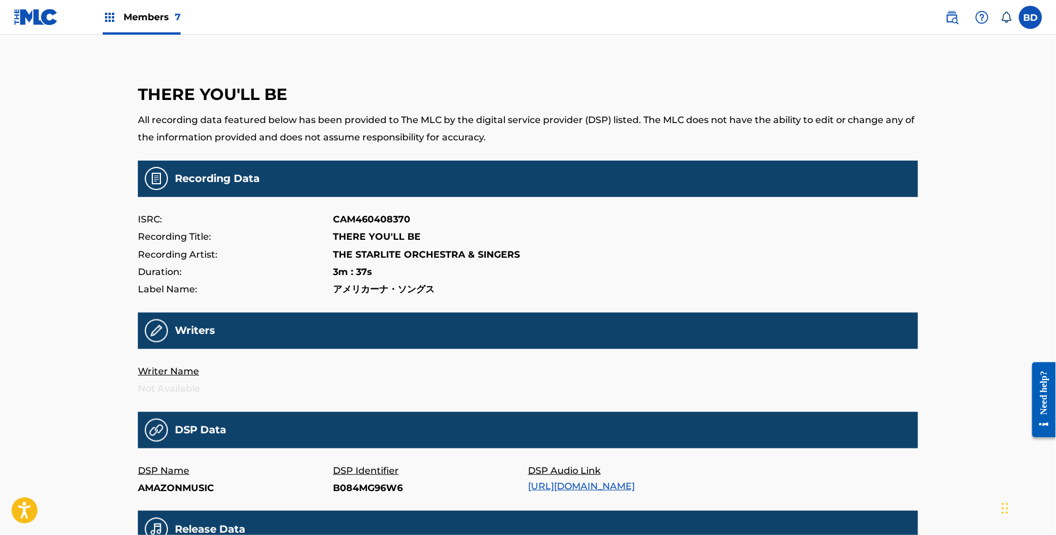
click at [372, 485] on p "B084MG96W6" at bounding box center [430, 487] width 195 height 17
copy p "B084MG96W6"
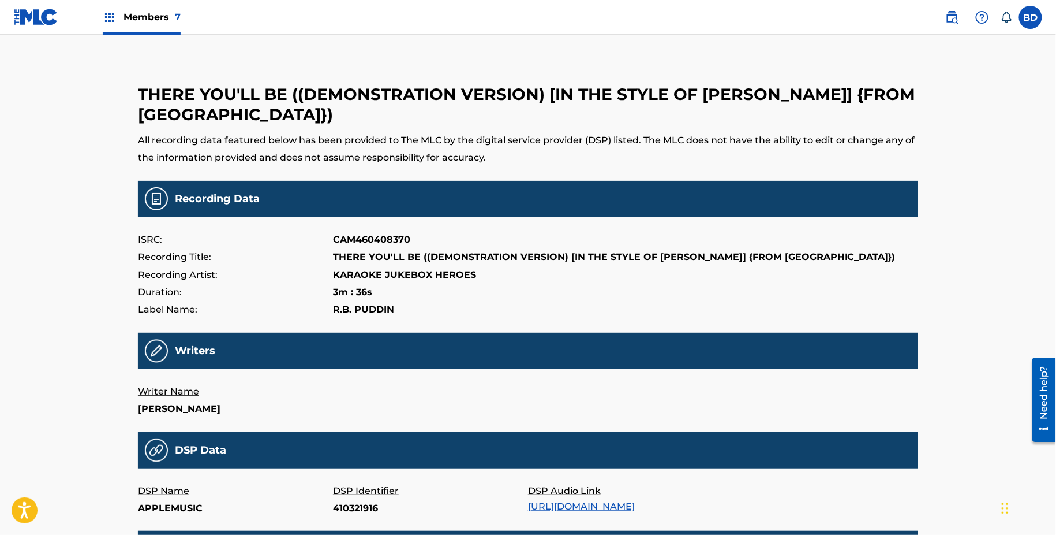
click at [345, 505] on p "410321916" at bounding box center [430, 507] width 195 height 17
copy p "410321916"
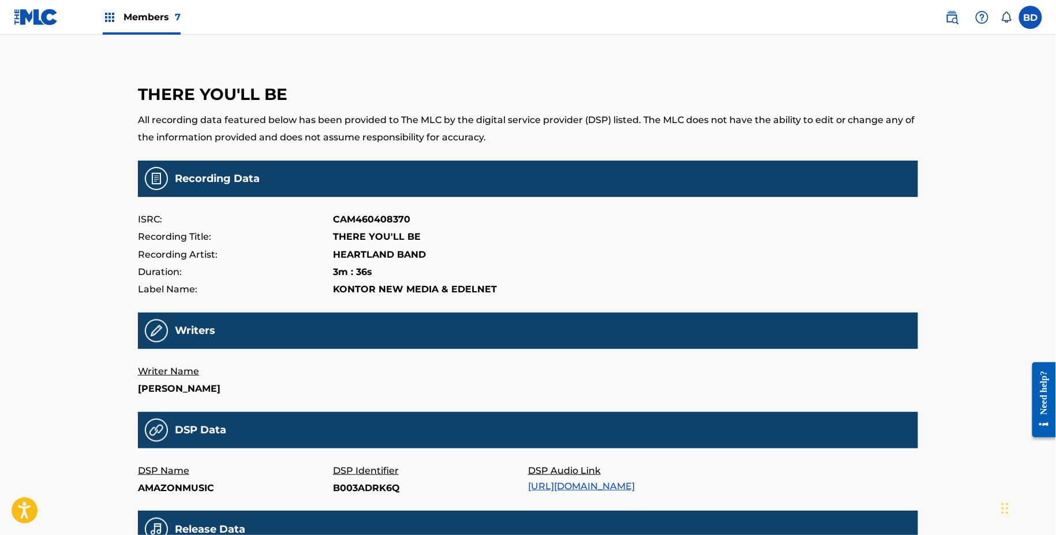
click at [358, 476] on p "DSP Identifier" at bounding box center [430, 470] width 195 height 17
click at [348, 481] on p "B003ADRK6Q" at bounding box center [430, 487] width 195 height 17
copy p "B003ADRK6Q"
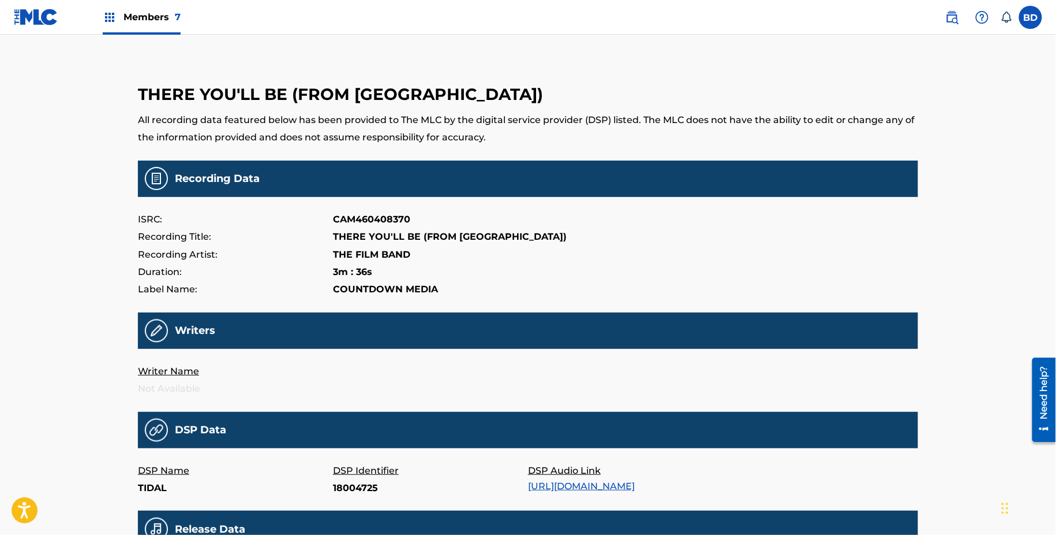
click at [346, 487] on p "18004725" at bounding box center [430, 487] width 195 height 17
copy p "18004725"
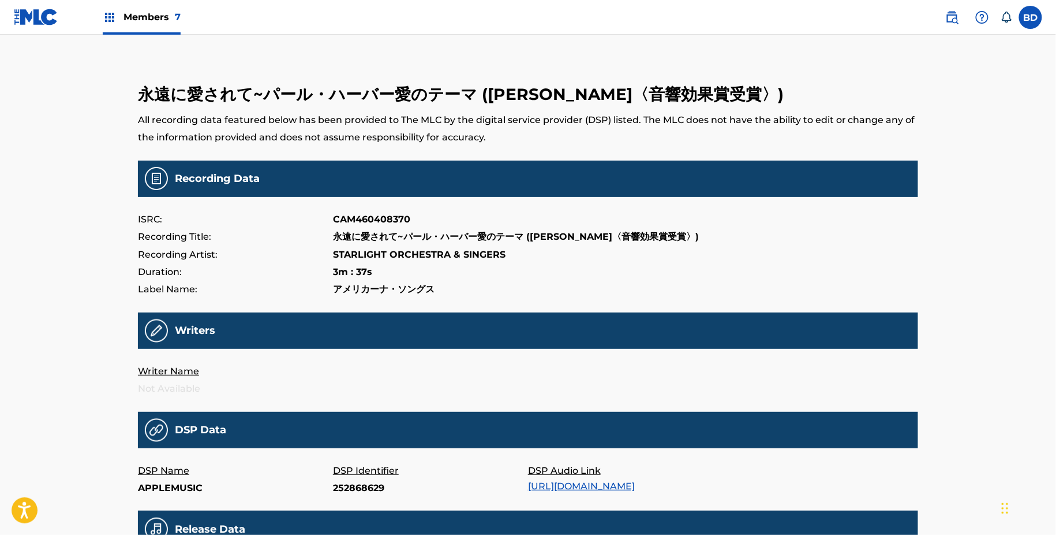
click at [353, 496] on p "252868629" at bounding box center [430, 487] width 195 height 17
copy p "252868629"
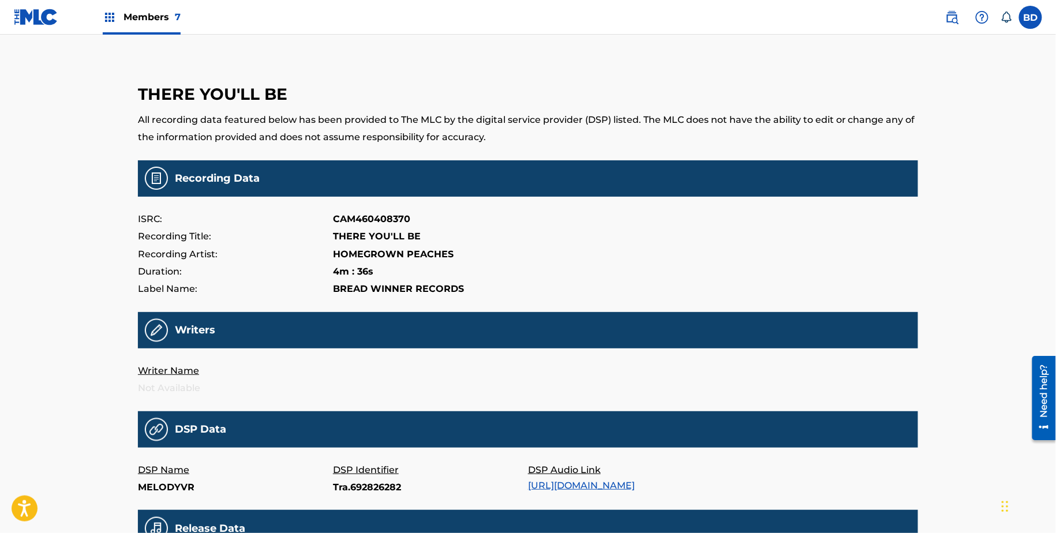
click at [345, 497] on main "THERE YOU'LL BE All recording data featured below has been provided to The MLC …" at bounding box center [528, 381] width 780 height 637
copy p "Tra.692826282"
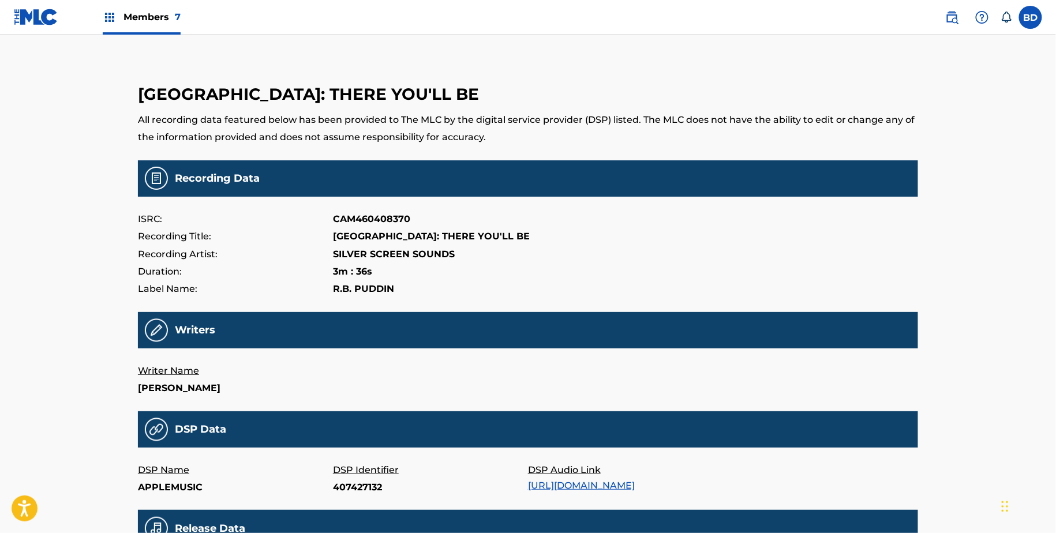
click at [347, 496] on p "407427132" at bounding box center [430, 487] width 195 height 17
copy p "407427132"
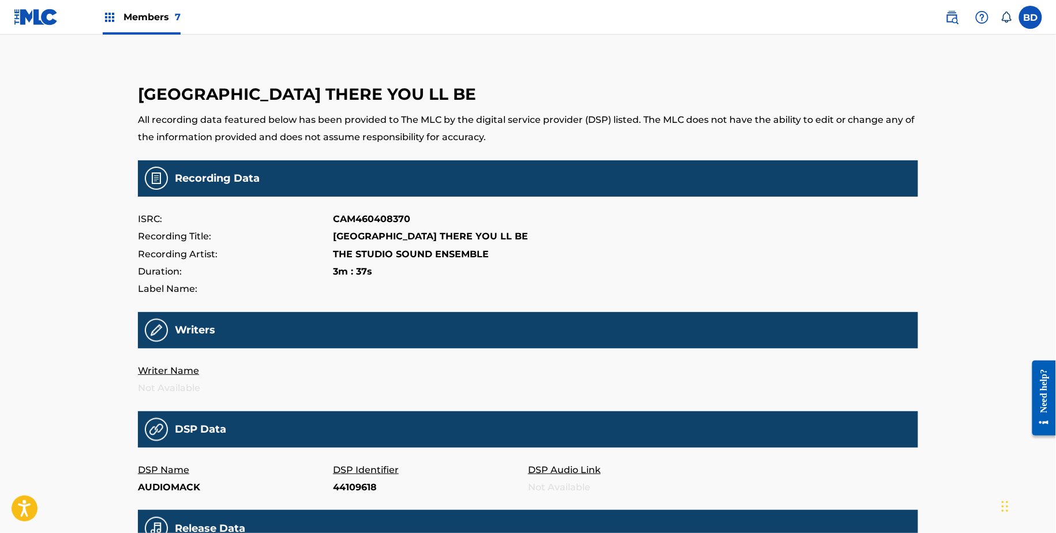
click at [336, 488] on p "44109618" at bounding box center [430, 487] width 195 height 17
copy p "44109618"
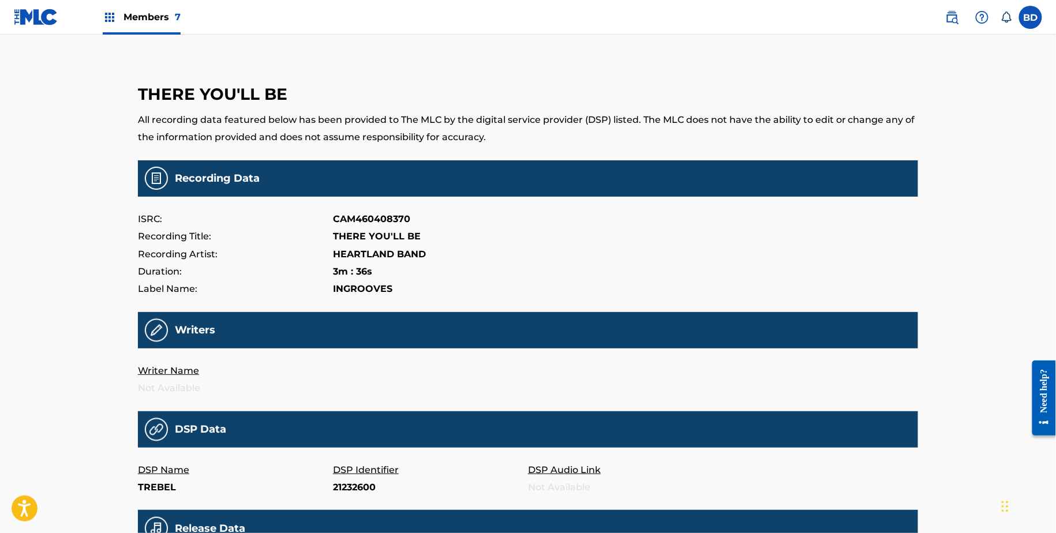
click at [346, 488] on p "21232600" at bounding box center [430, 487] width 195 height 17
copy p "21232600"
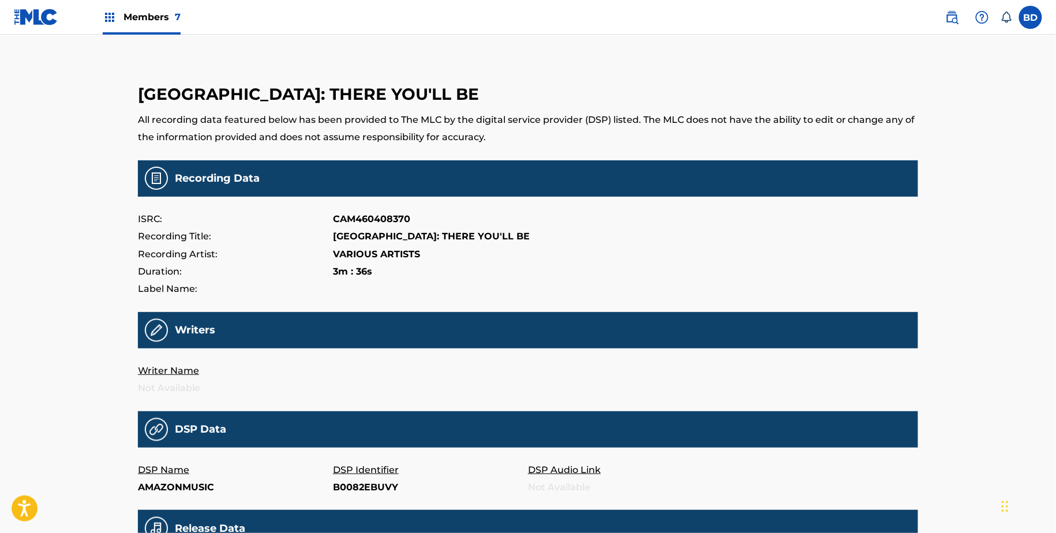
click at [365, 491] on p "B0082EBUVY" at bounding box center [430, 487] width 195 height 17
copy p "B0082EBUVY"
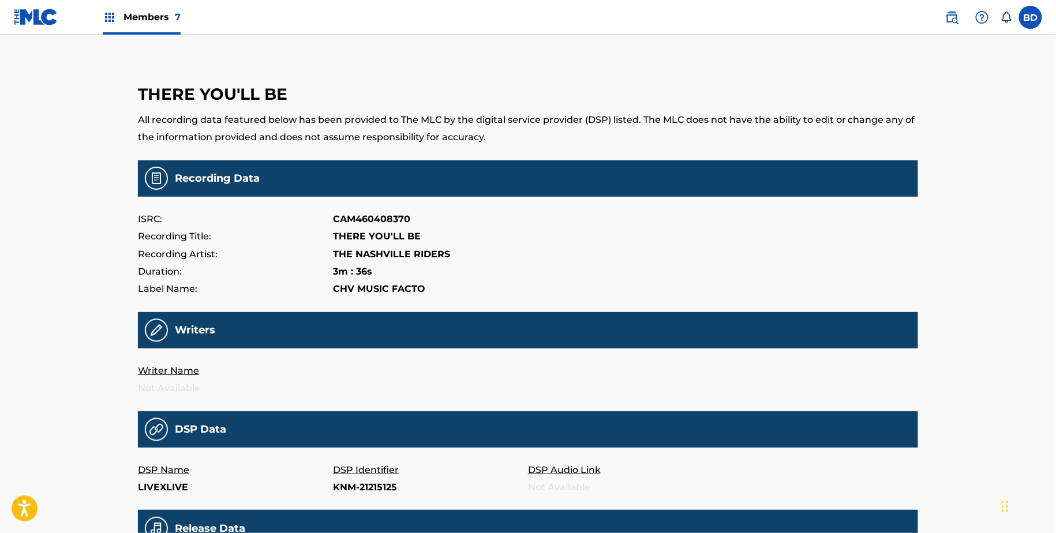
click at [364, 488] on p "KNM-21215125" at bounding box center [430, 487] width 195 height 17
copy p "KNM-21215125"
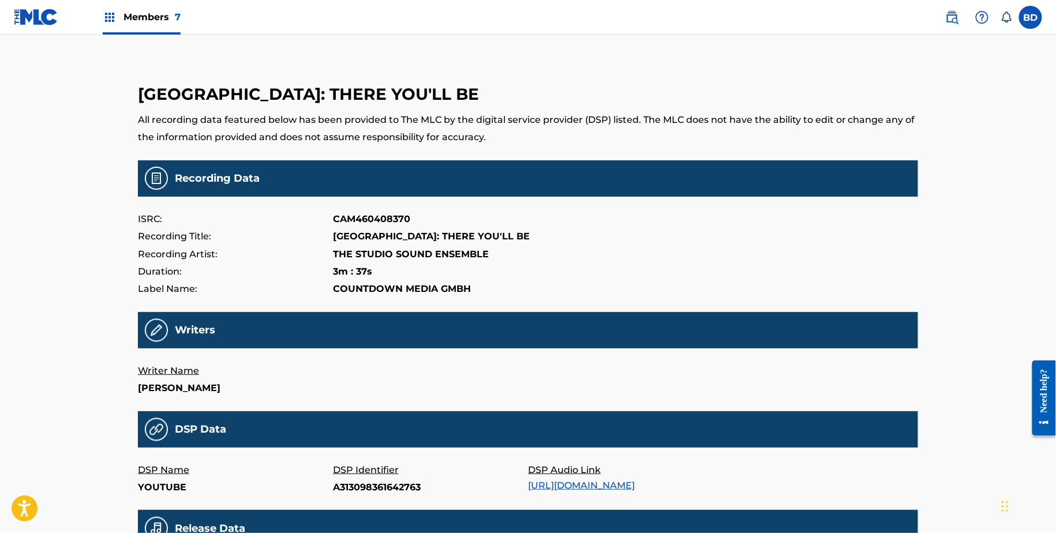
click at [351, 489] on p "A313098361642763" at bounding box center [430, 487] width 195 height 17
copy p "A313098361642763"
click at [346, 488] on p "4606471" at bounding box center [430, 487] width 195 height 17
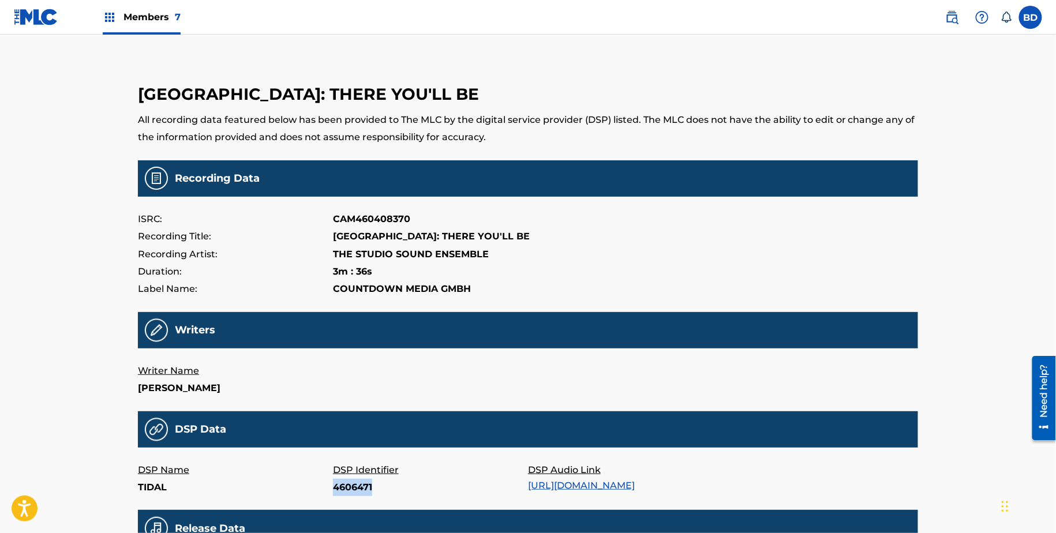
copy p "4606471"
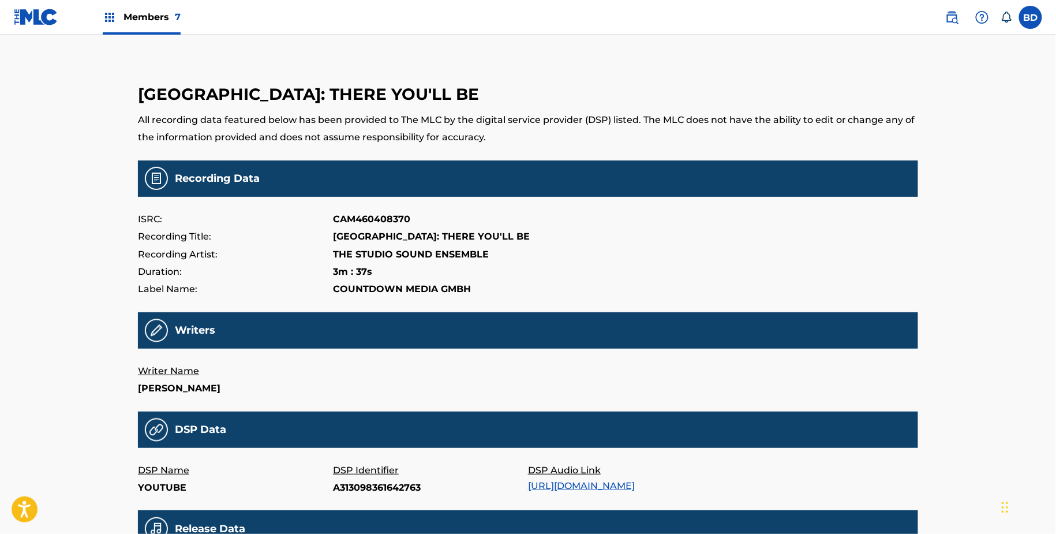
click at [356, 490] on p "A313098361642763" at bounding box center [430, 487] width 195 height 17
copy p "A313098361642763"
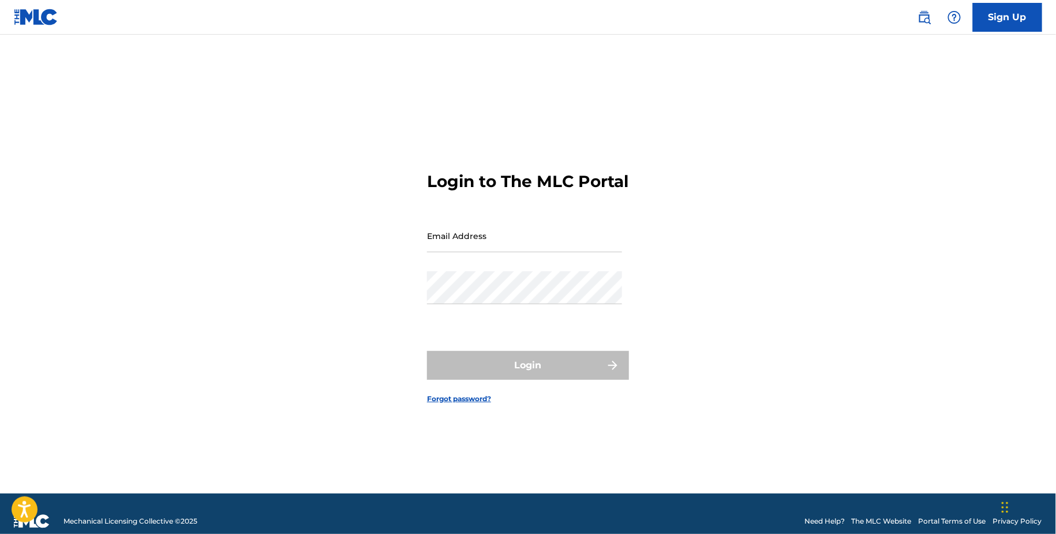
click at [489, 252] on input "Email Address" at bounding box center [524, 235] width 195 height 33
type input "[EMAIL_ADDRESS][DOMAIN_NAME]"
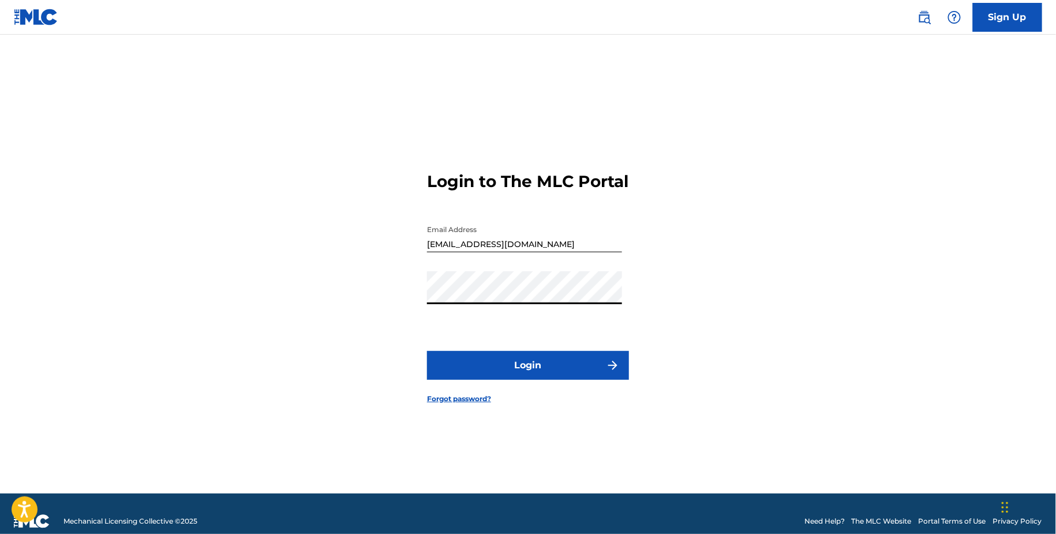
click at [517, 362] on button "Login" at bounding box center [528, 365] width 202 height 29
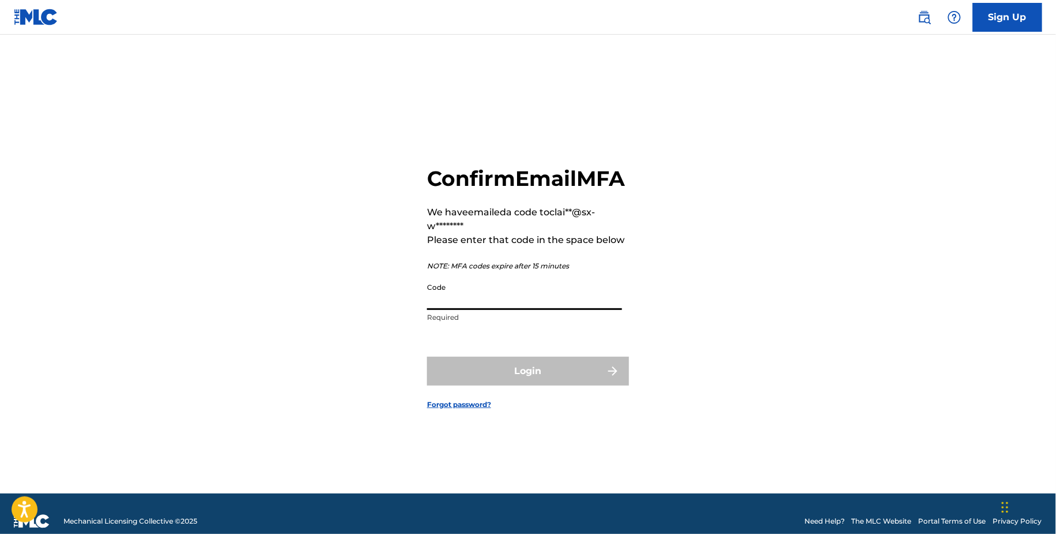
click at [454, 310] on input "Code" at bounding box center [524, 293] width 195 height 33
paste input "069345"
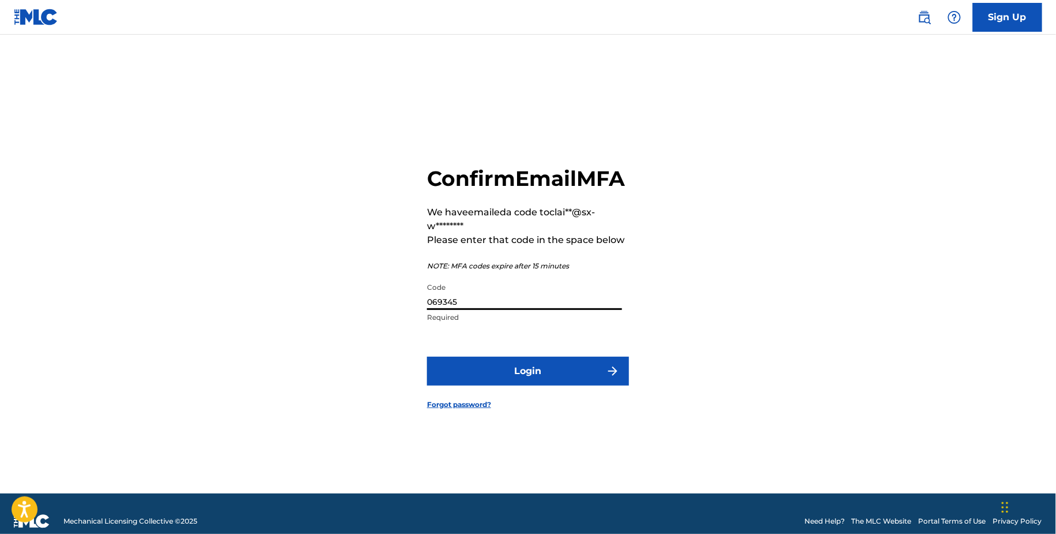
type input "069345"
click at [459, 399] on form "Confirm Email MFA We have emailed a code to clai**@sx-w******** Please enter th…" at bounding box center [528, 278] width 202 height 430
click at [454, 379] on button "Login" at bounding box center [528, 371] width 202 height 29
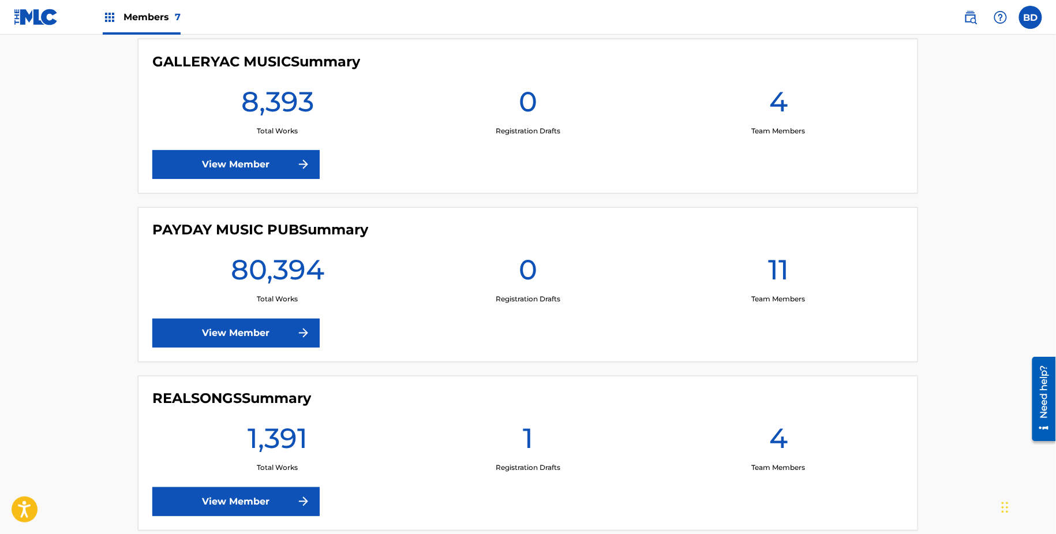
scroll to position [768, 0]
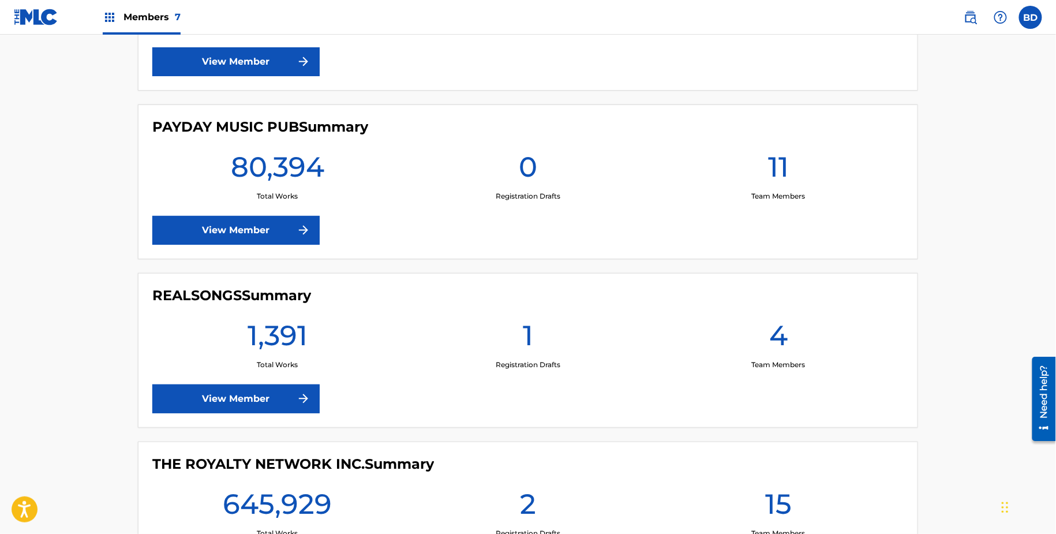
click at [281, 409] on link "View Member" at bounding box center [235, 398] width 167 height 29
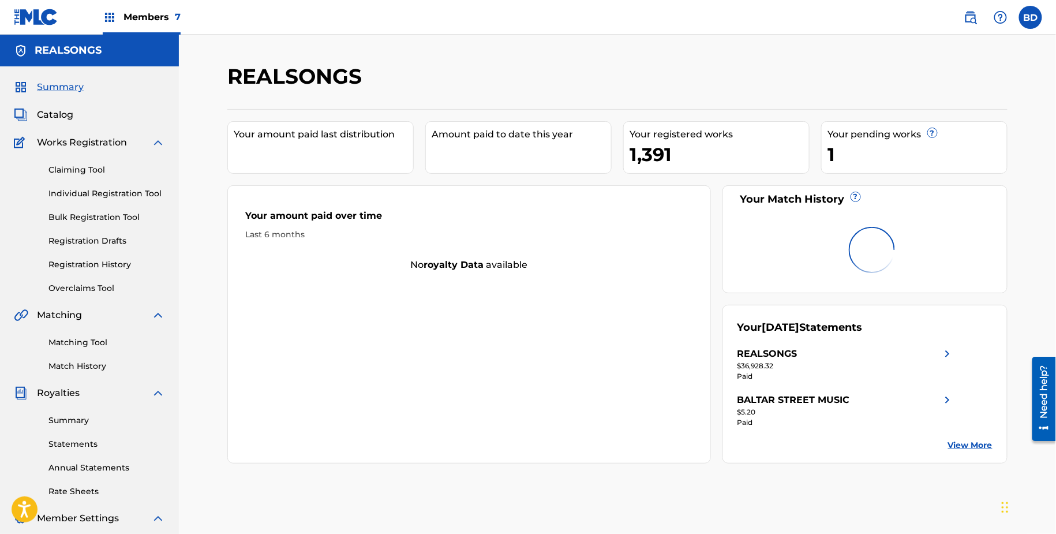
click at [157, 136] on img at bounding box center [158, 143] width 14 height 14
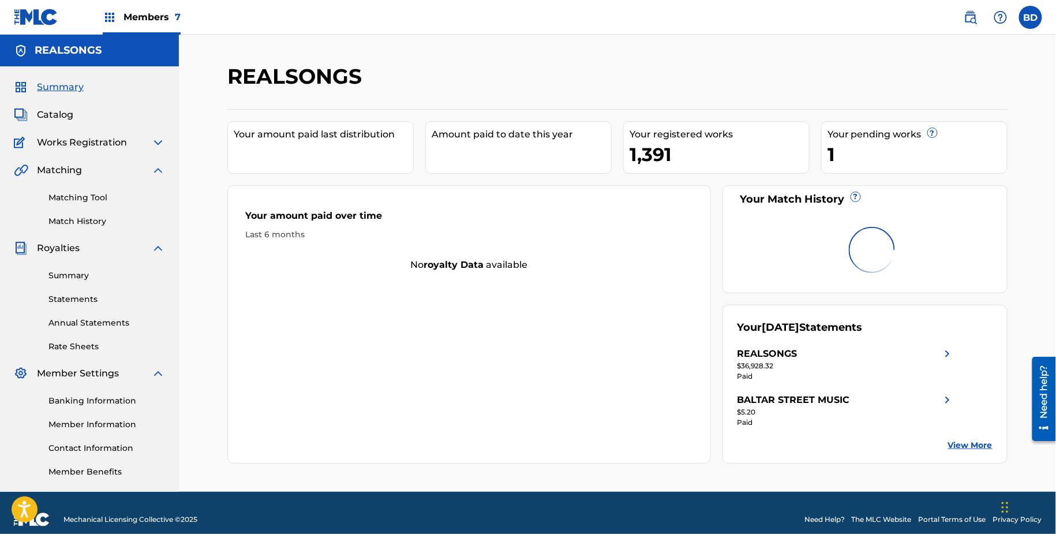
click at [156, 243] on img at bounding box center [158, 248] width 14 height 14
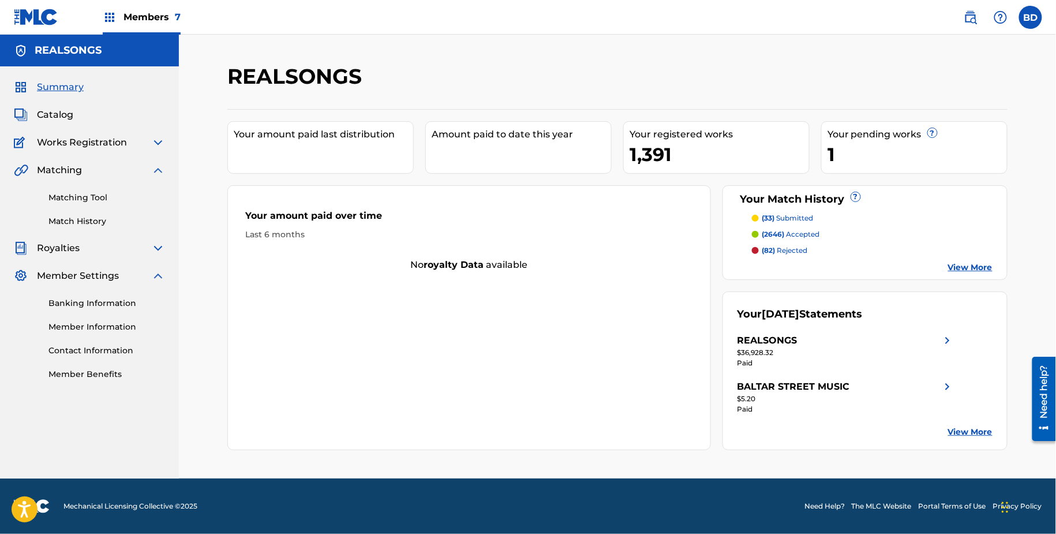
click at [82, 195] on link "Matching Tool" at bounding box center [106, 198] width 117 height 12
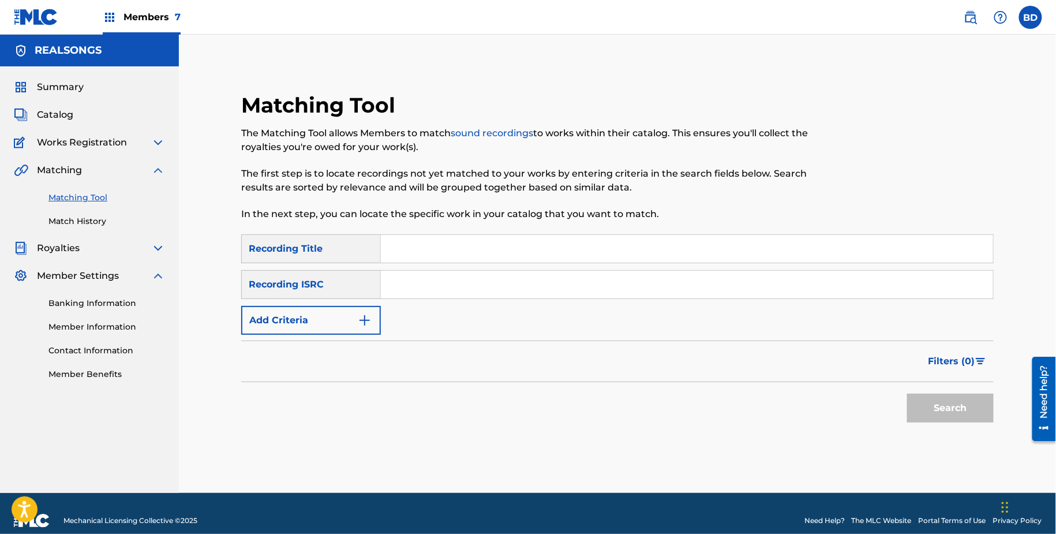
click at [166, 279] on div "Summary Catalog Works Registration Claiming Tool Individual Registration Tool B…" at bounding box center [89, 230] width 179 height 328
click at [161, 277] on img at bounding box center [158, 276] width 14 height 14
click at [109, 202] on link "Matching Tool" at bounding box center [106, 198] width 117 height 12
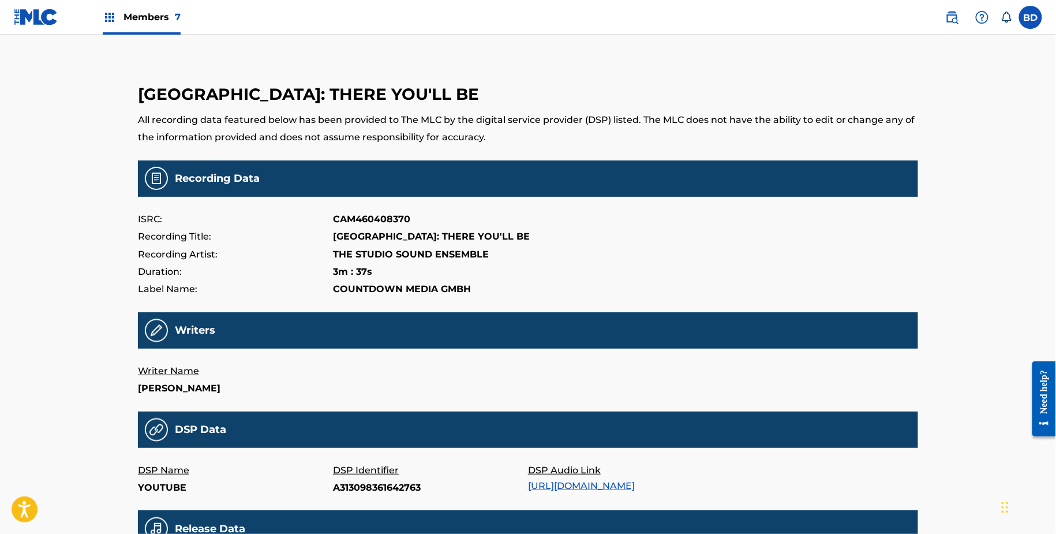
click at [371, 483] on p "A313098361642763" at bounding box center [430, 487] width 195 height 17
copy p "A313098361642763"
click at [350, 491] on p "4606471" at bounding box center [430, 487] width 195 height 17
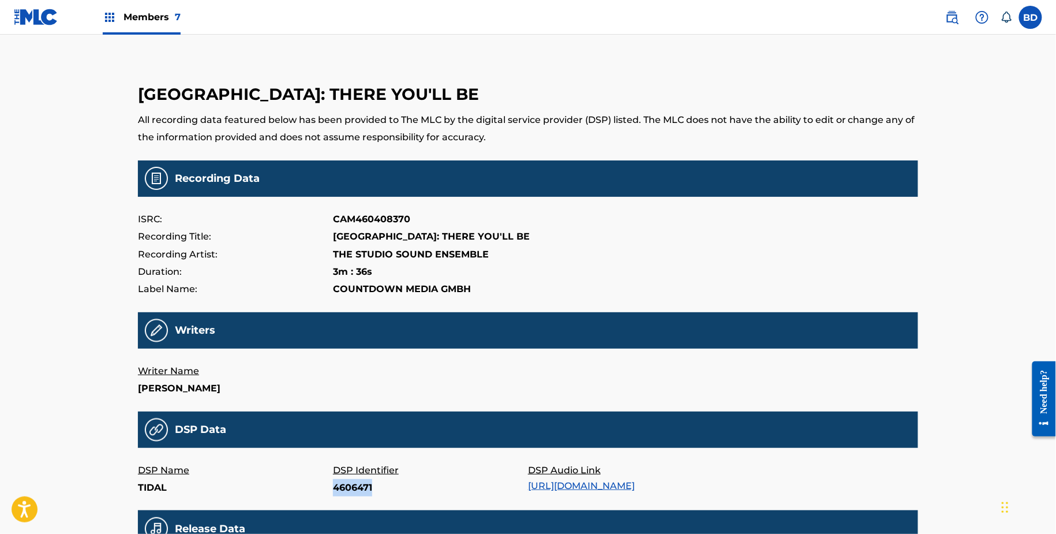
copy p "4606471"
